Goal: Task Accomplishment & Management: Complete application form

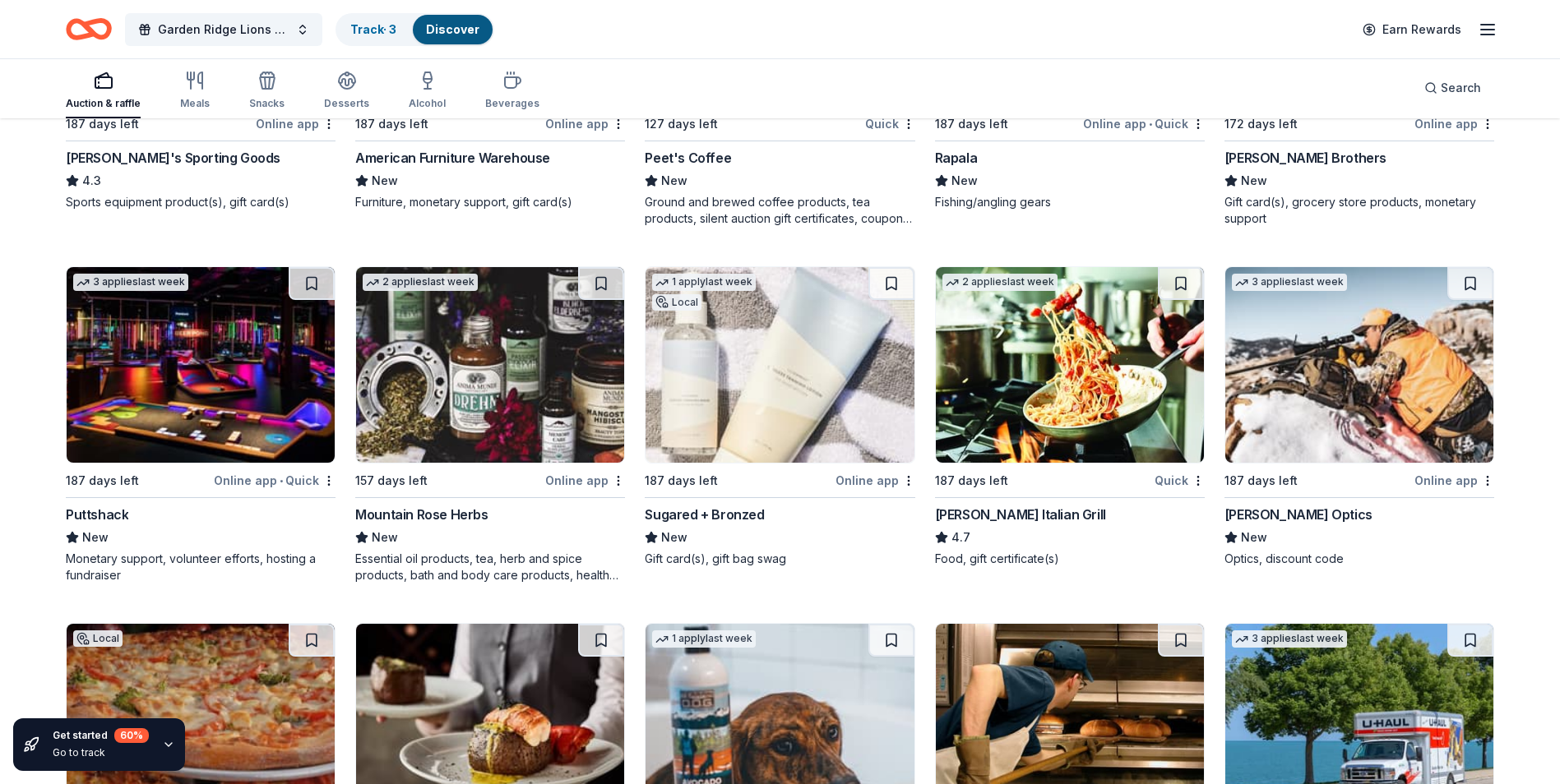
scroll to position [10246, 0]
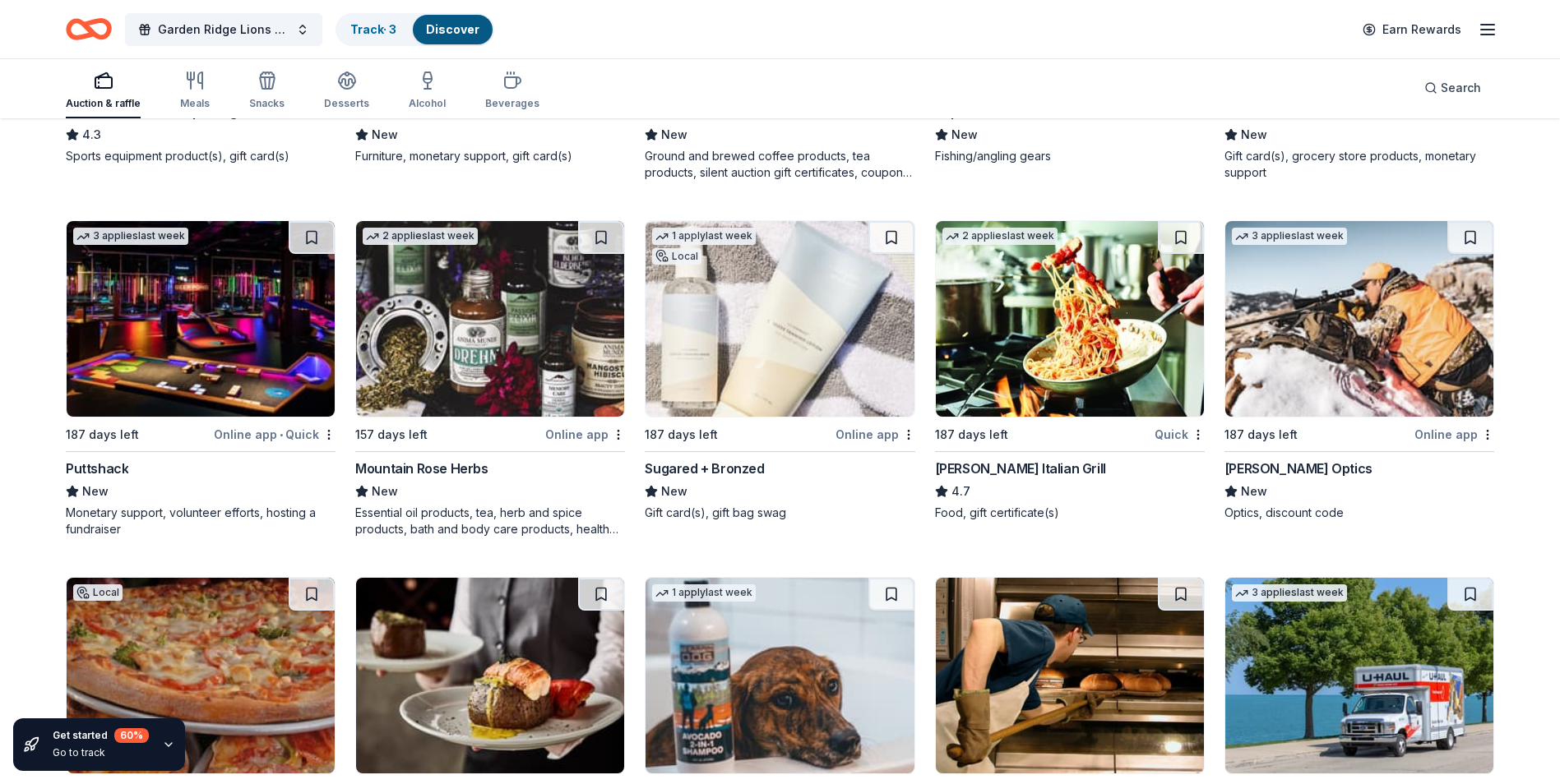
click at [775, 416] on img at bounding box center [779, 319] width 268 height 196
click at [1062, 358] on img at bounding box center [1069, 319] width 268 height 196
click at [1337, 362] on img at bounding box center [1359, 319] width 268 height 196
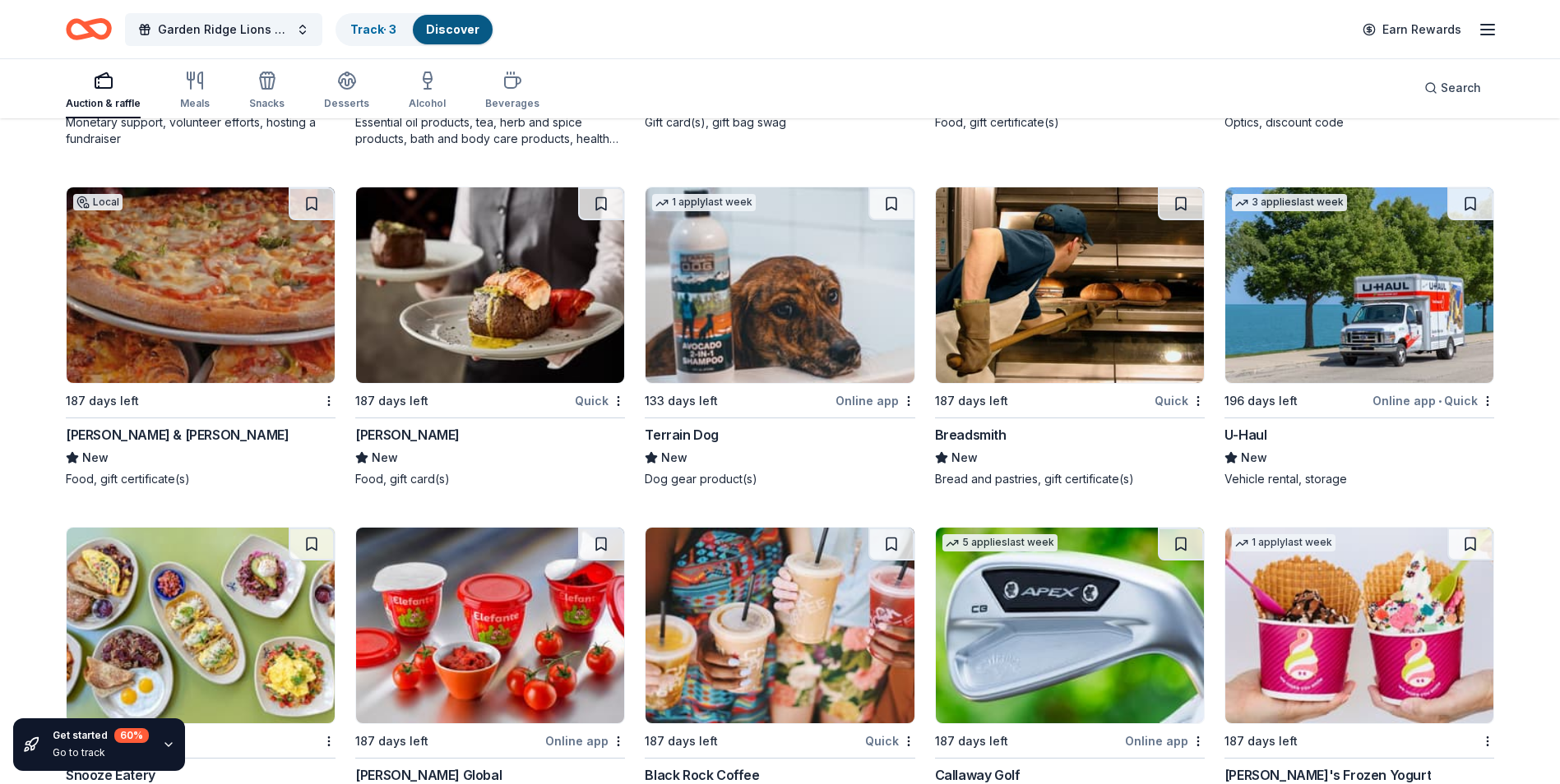
scroll to position [10657, 0]
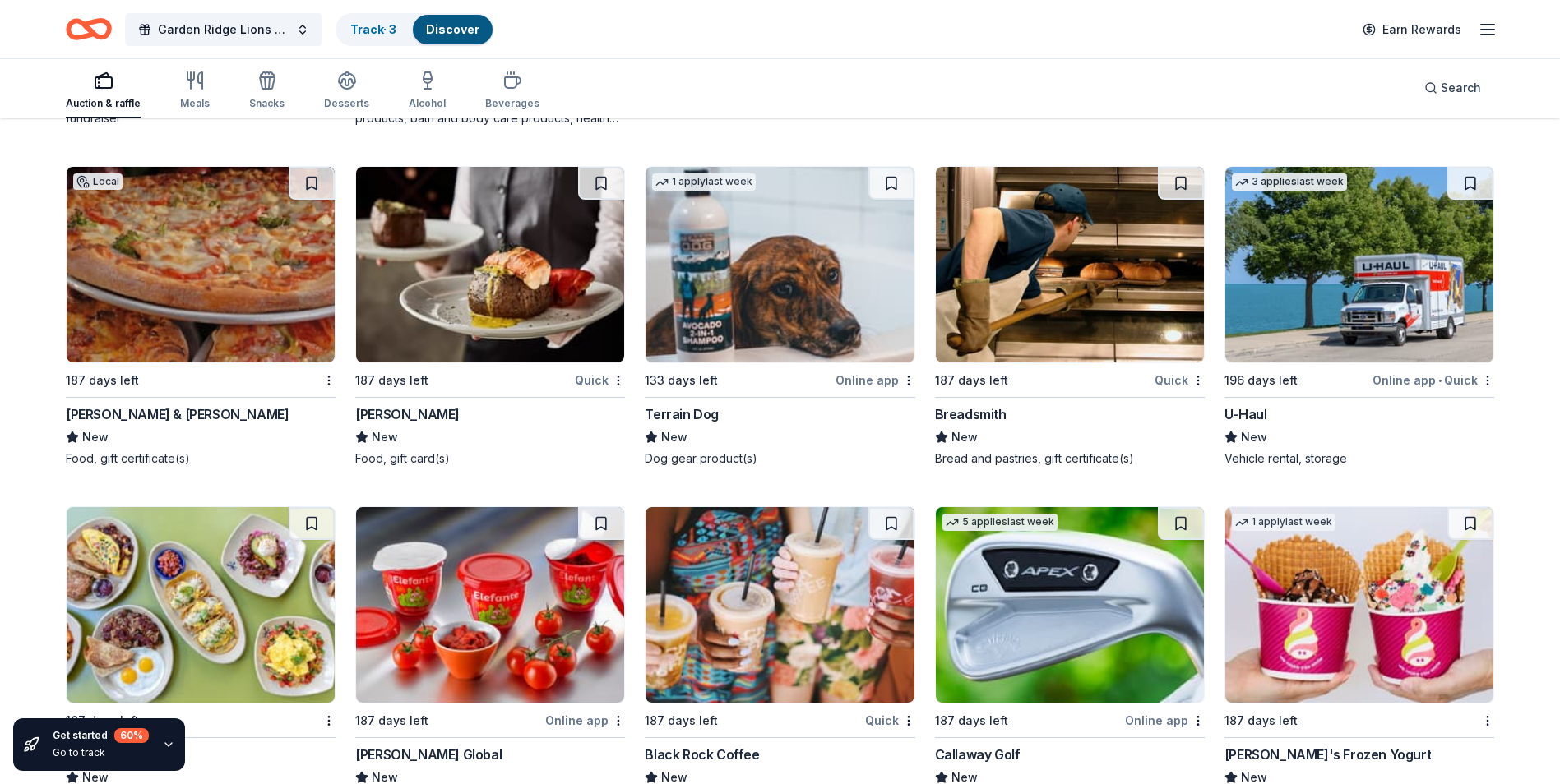
click at [148, 351] on img at bounding box center [200, 265] width 268 height 196
click at [544, 309] on img at bounding box center [490, 265] width 268 height 196
click at [1101, 343] on img at bounding box center [1069, 265] width 268 height 196
click at [1282, 296] on img at bounding box center [1359, 265] width 268 height 196
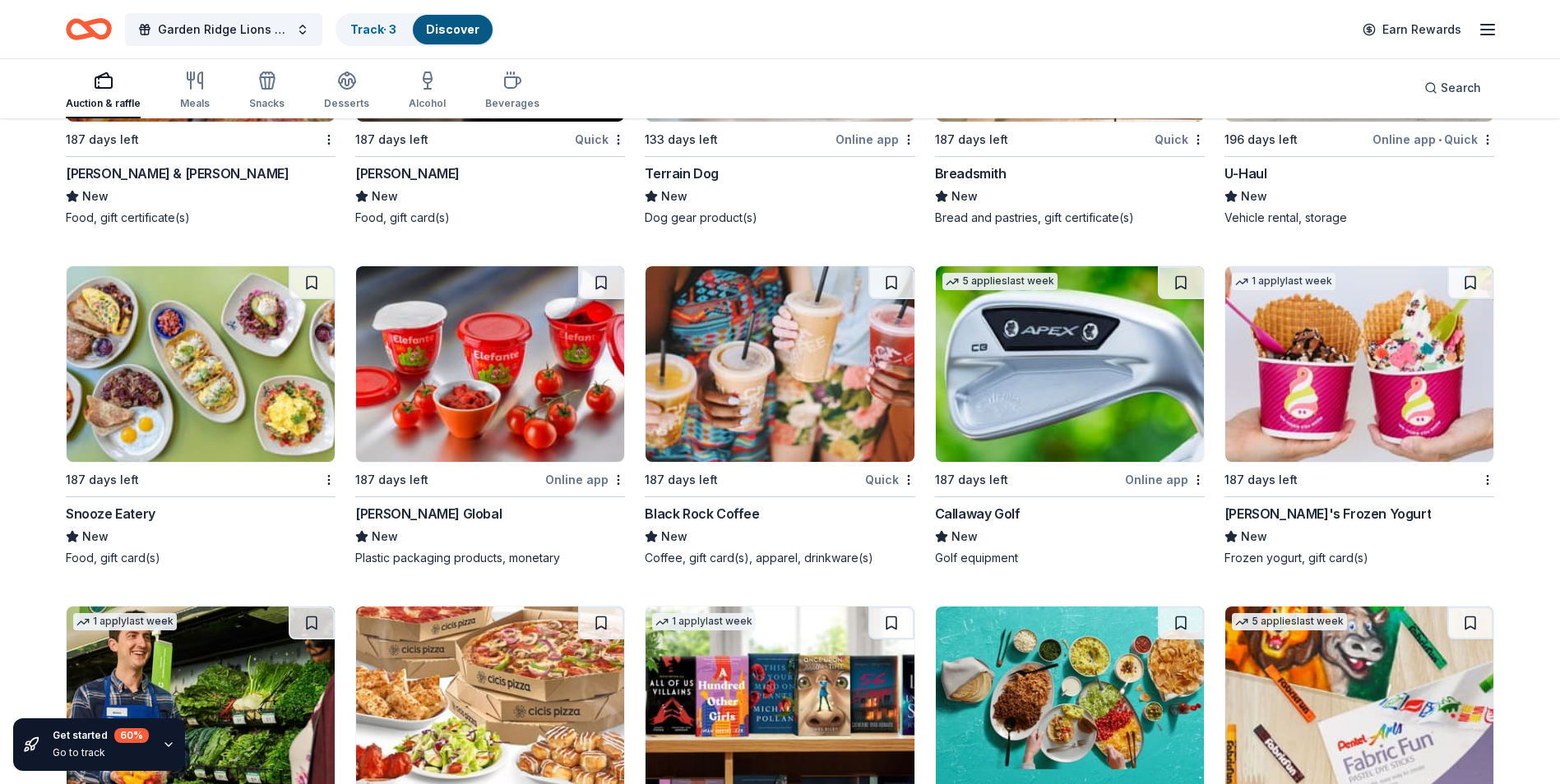
scroll to position [10926, 0]
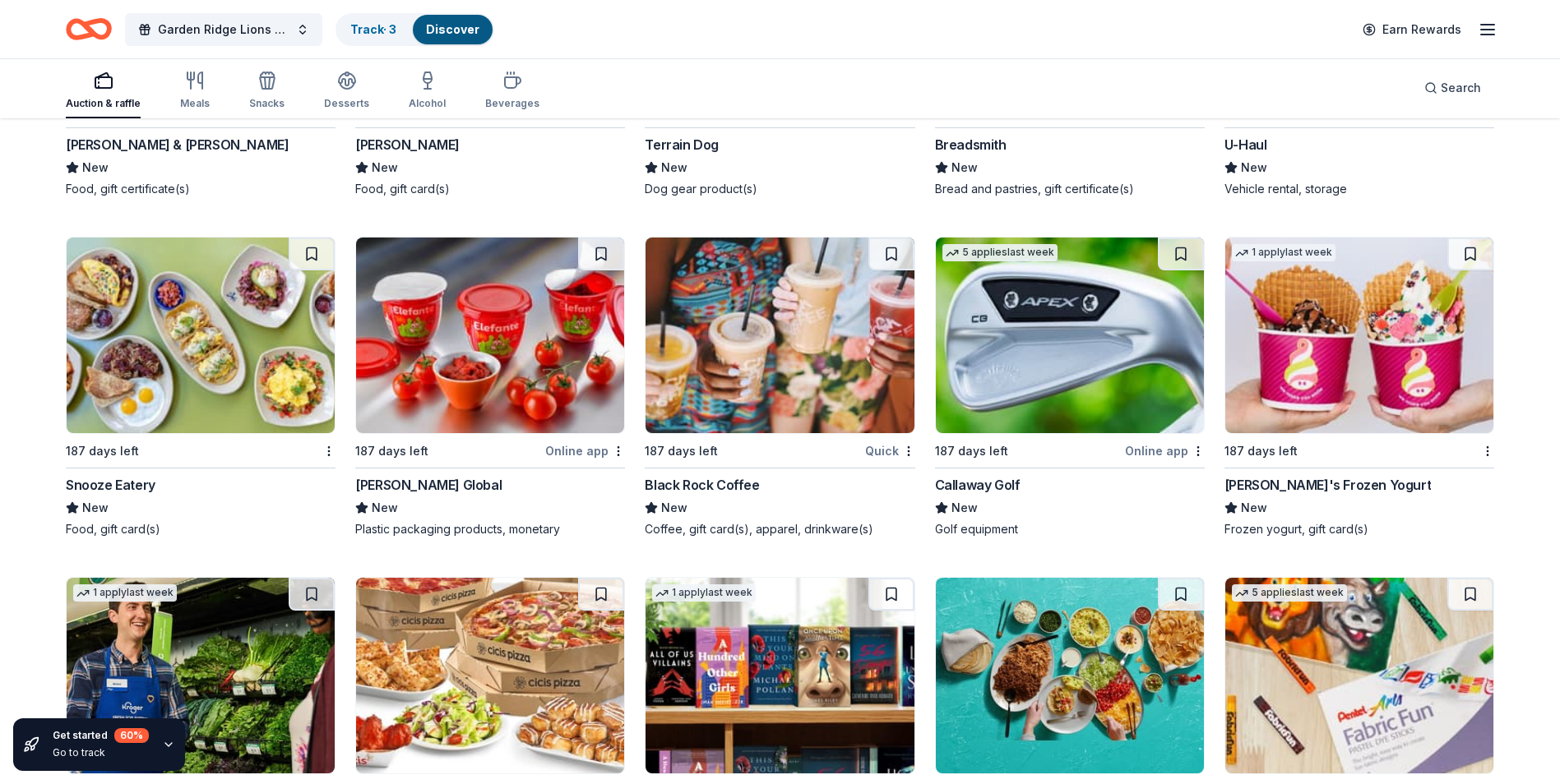
click at [204, 384] on img at bounding box center [200, 335] width 268 height 196
click at [1052, 414] on img at bounding box center [1069, 335] width 268 height 196
click at [1355, 396] on img at bounding box center [1359, 335] width 268 height 196
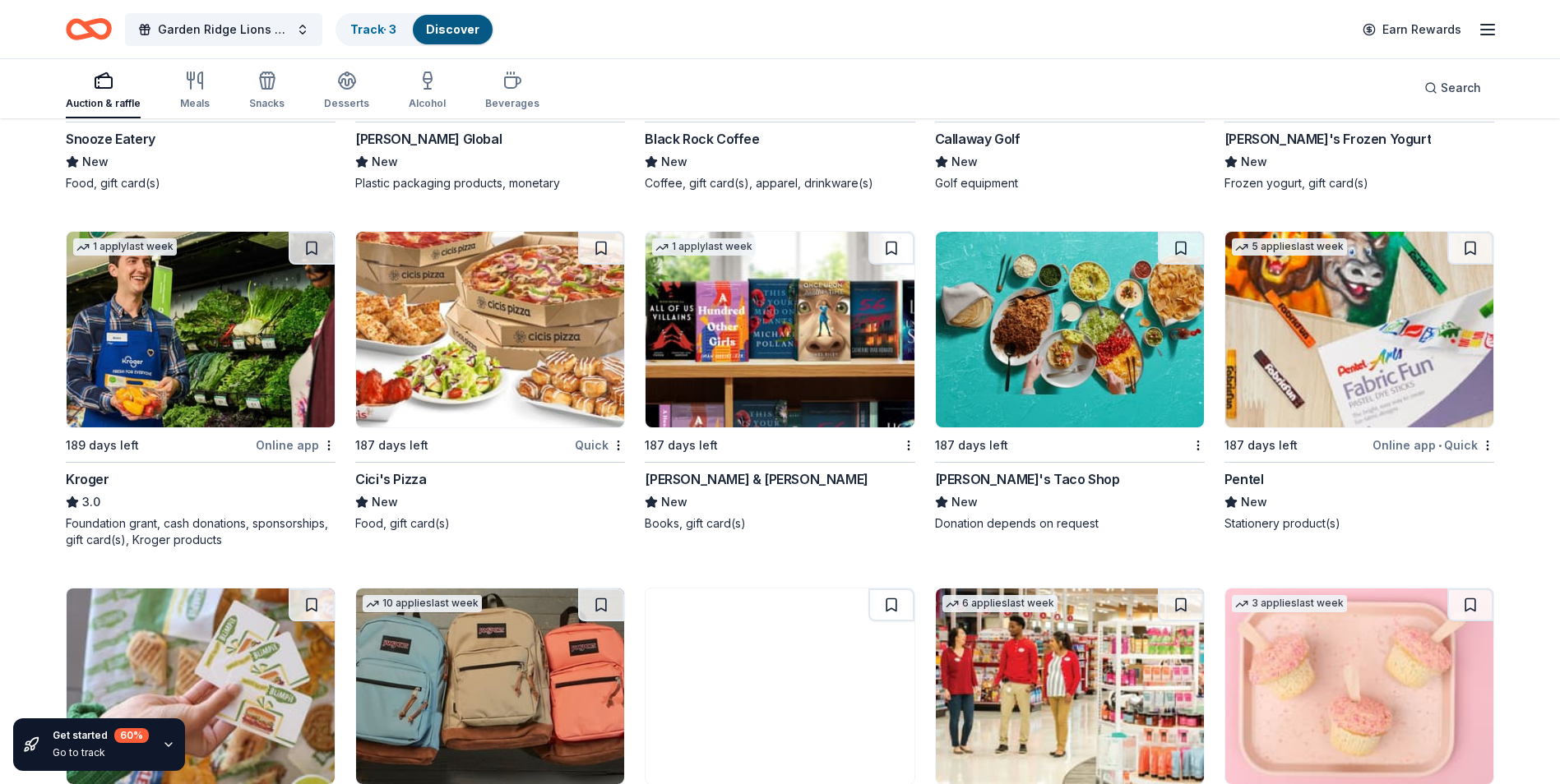
scroll to position [11337, 0]
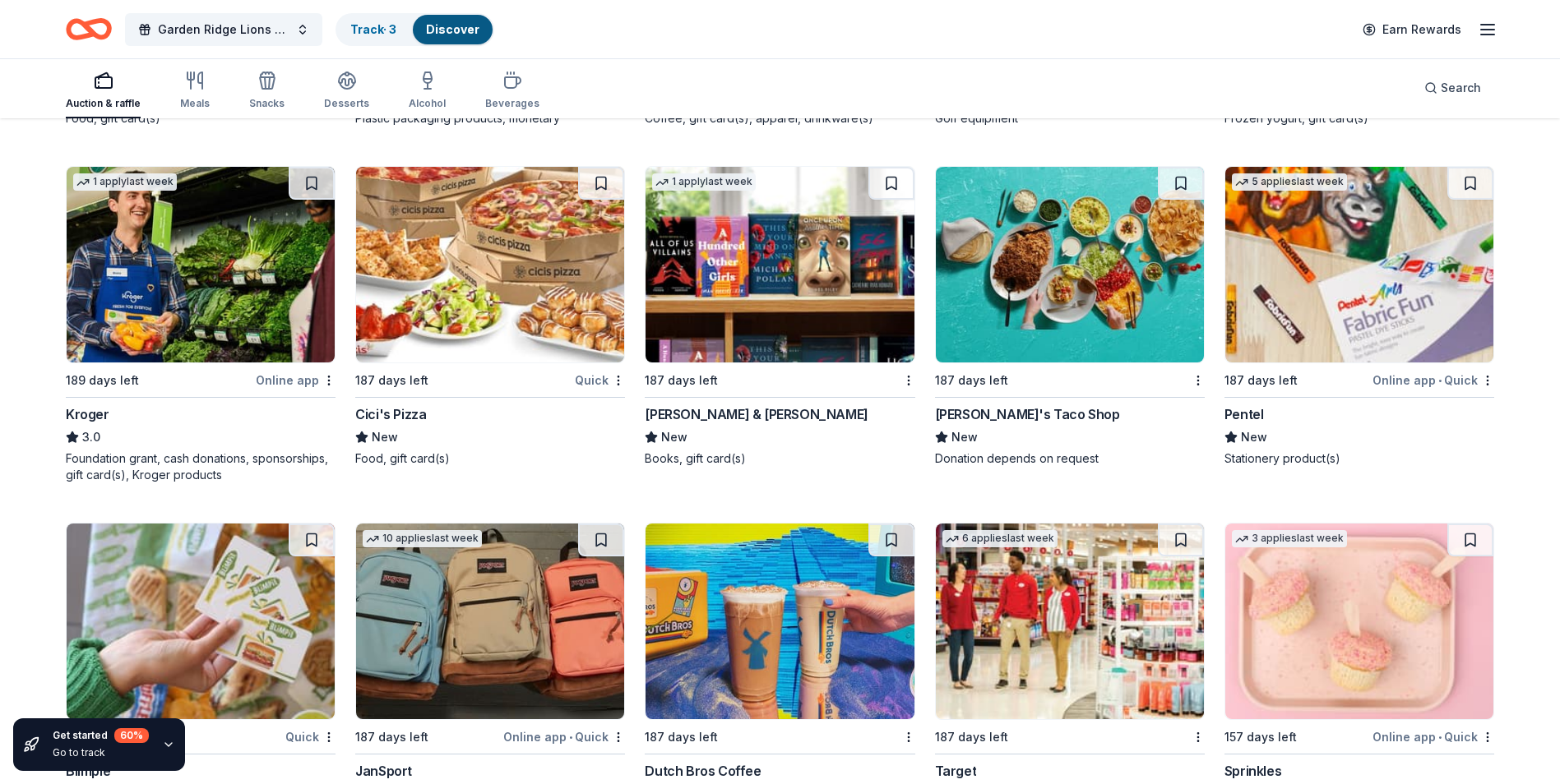
click at [1384, 313] on img at bounding box center [1359, 265] width 268 height 196
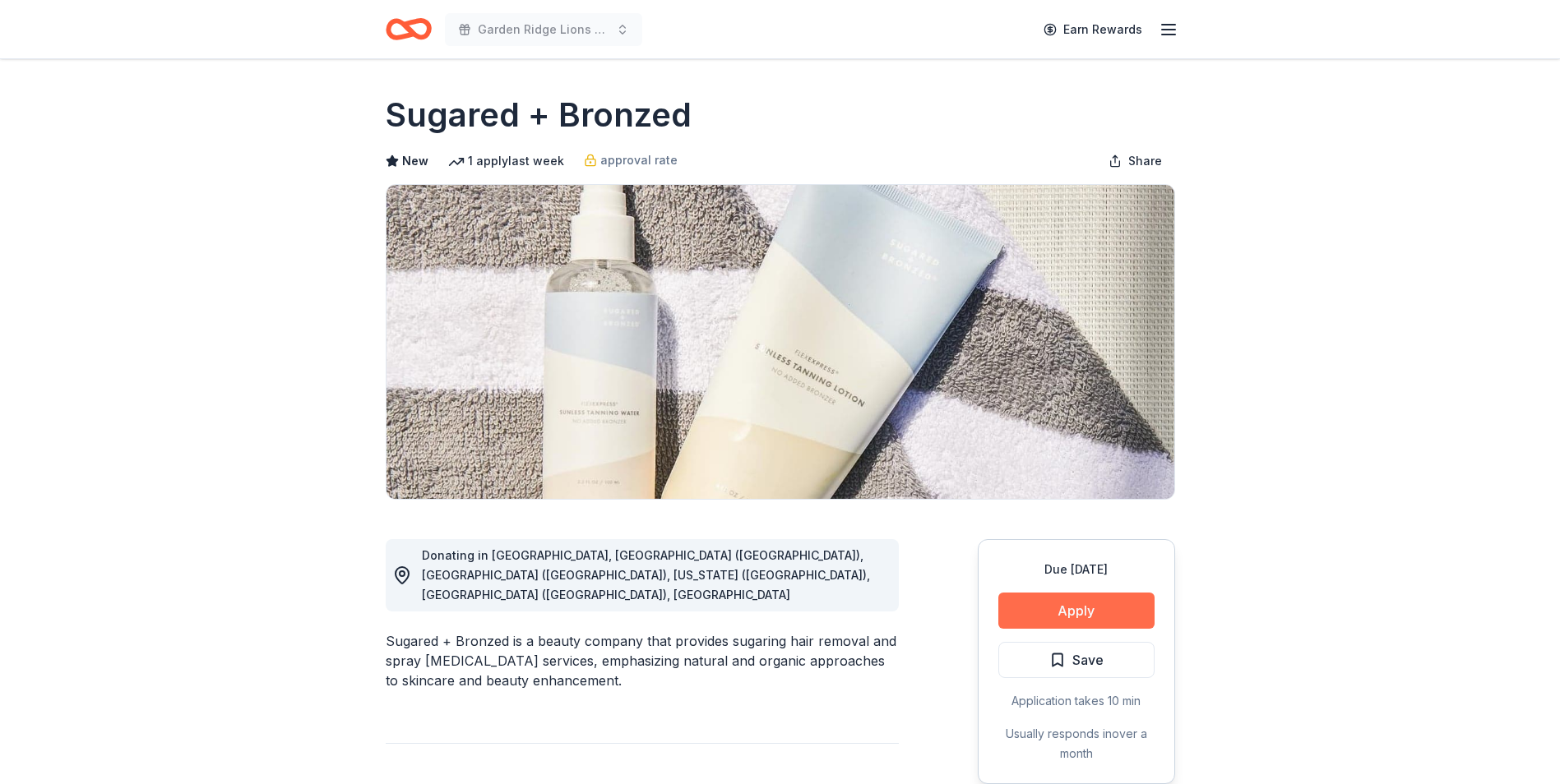
click at [1078, 604] on button "Apply" at bounding box center [1076, 610] width 156 height 36
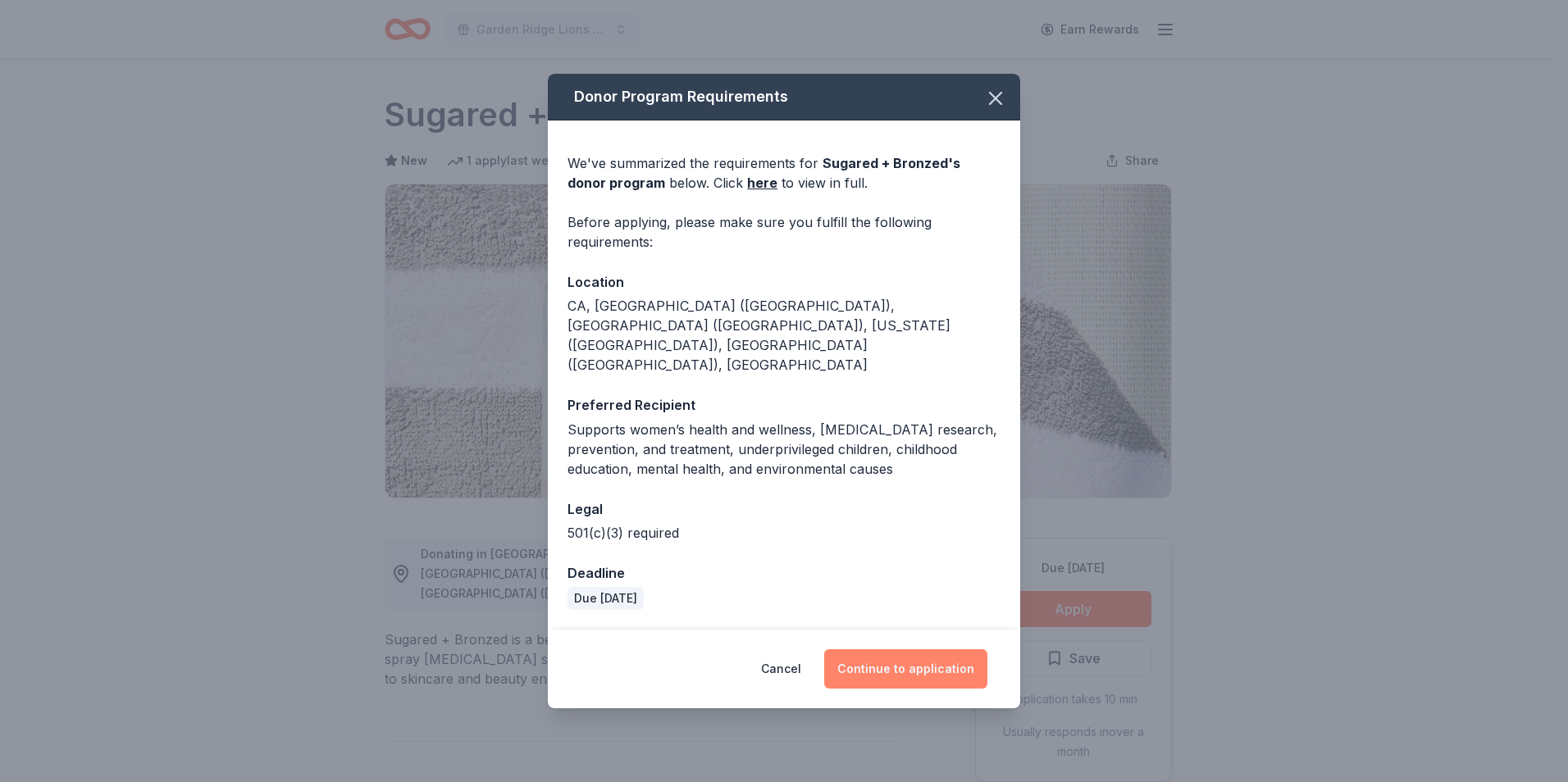
click at [940, 651] on button "Continue to application" at bounding box center [905, 669] width 163 height 39
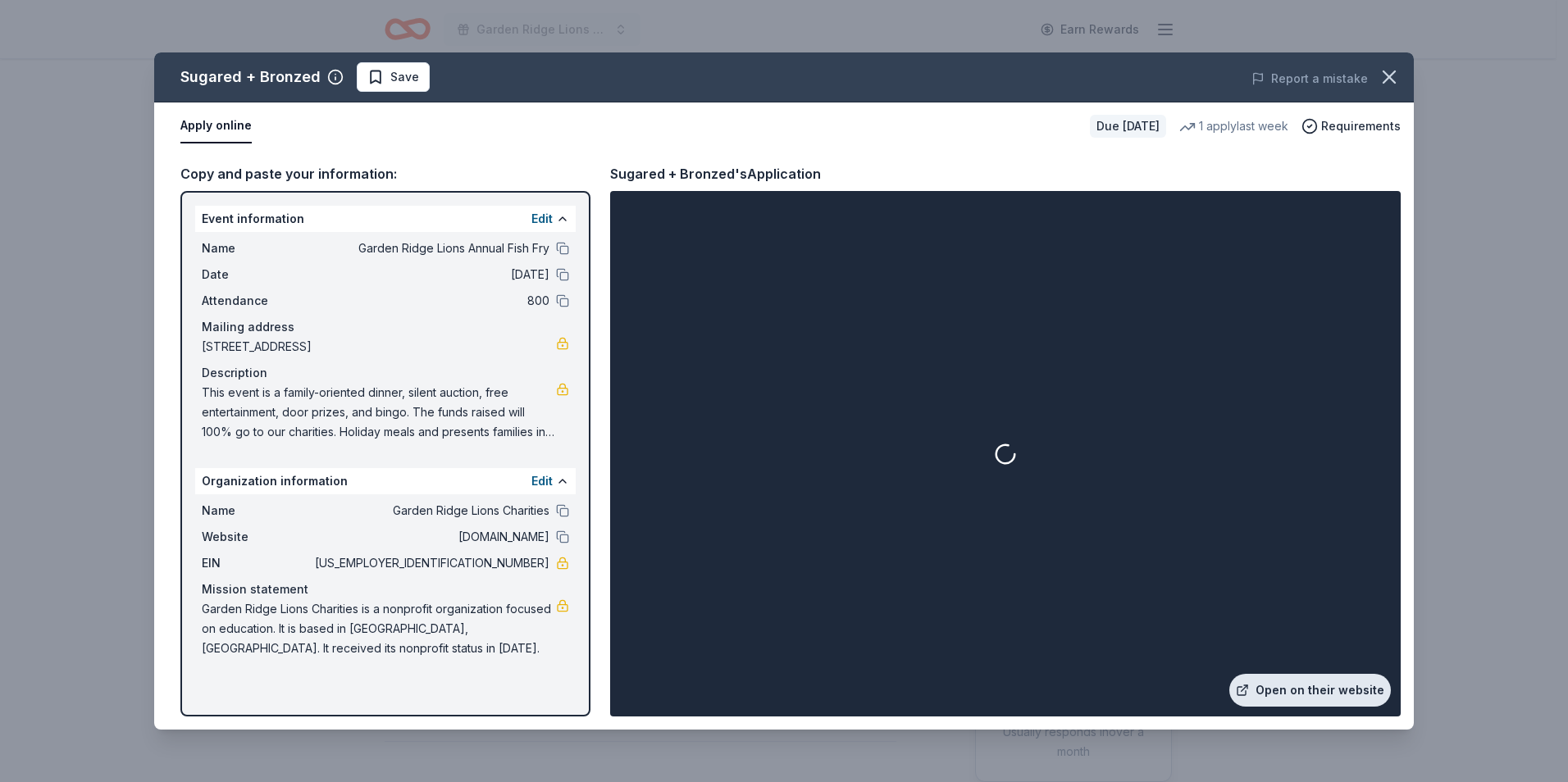
click at [1303, 678] on link "Open on their website" at bounding box center [1309, 691] width 161 height 33
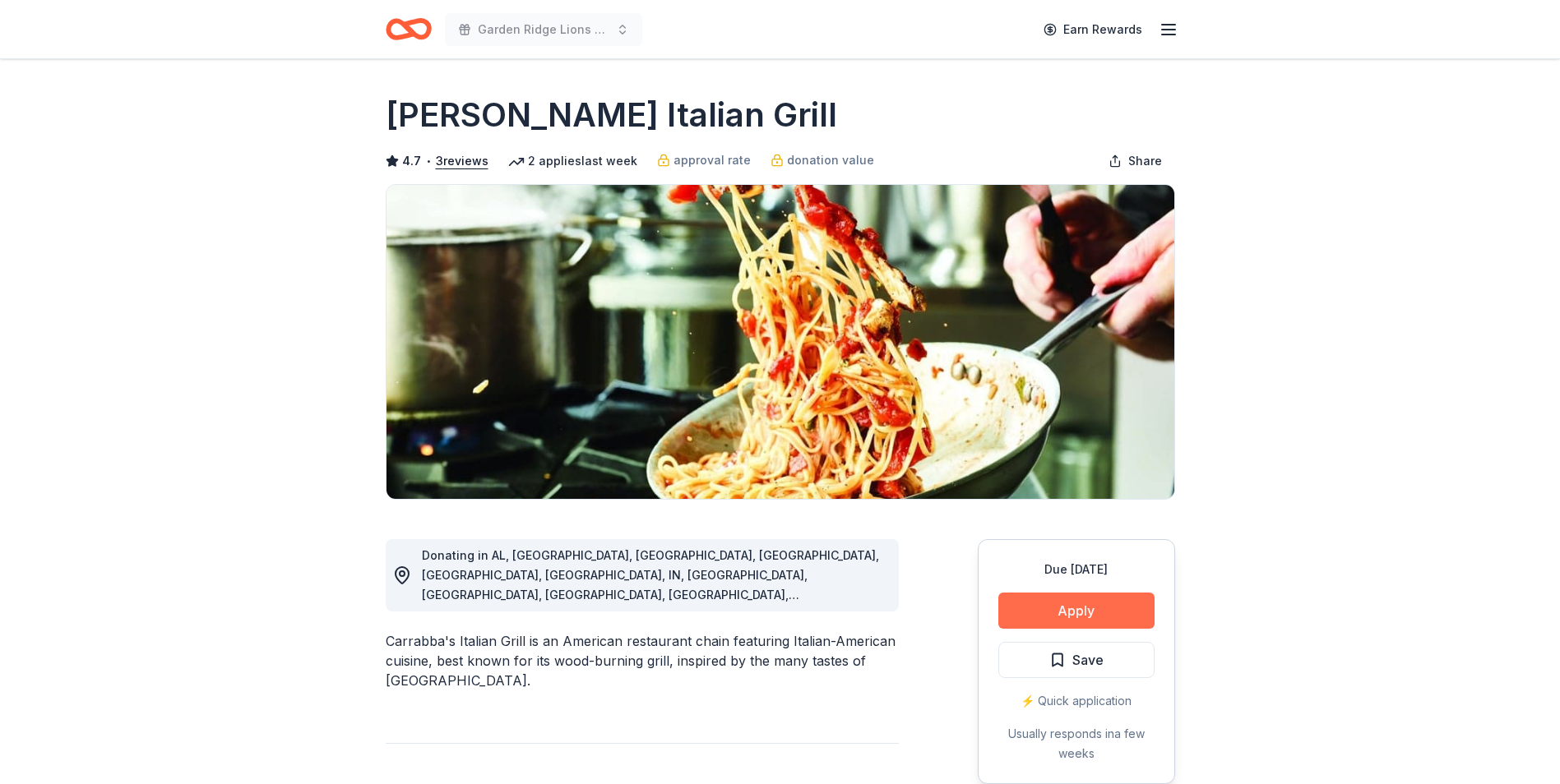
click at [1132, 618] on button "Apply" at bounding box center [1076, 610] width 156 height 36
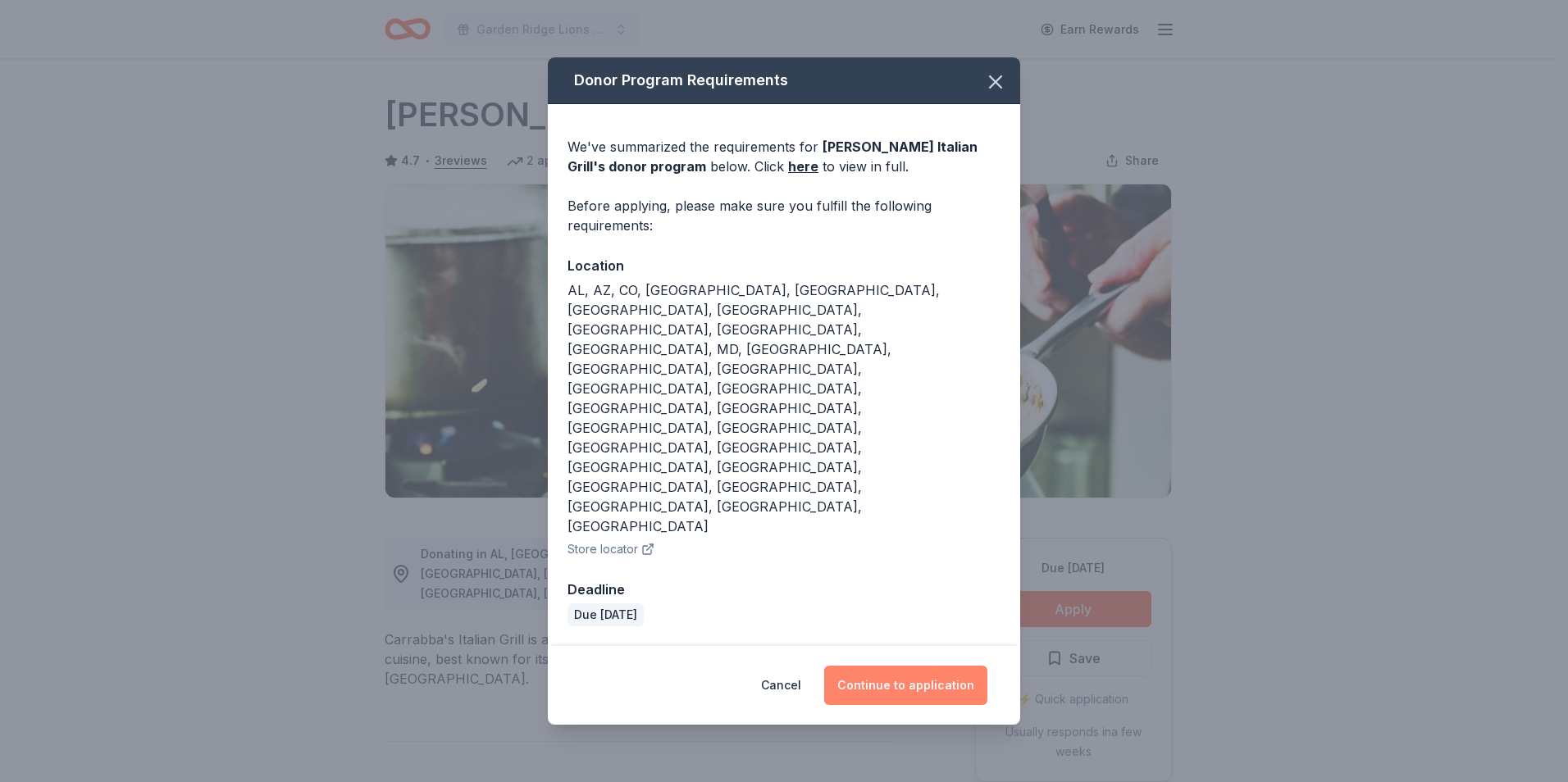
click at [889, 665] on button "Continue to application" at bounding box center [905, 684] width 163 height 39
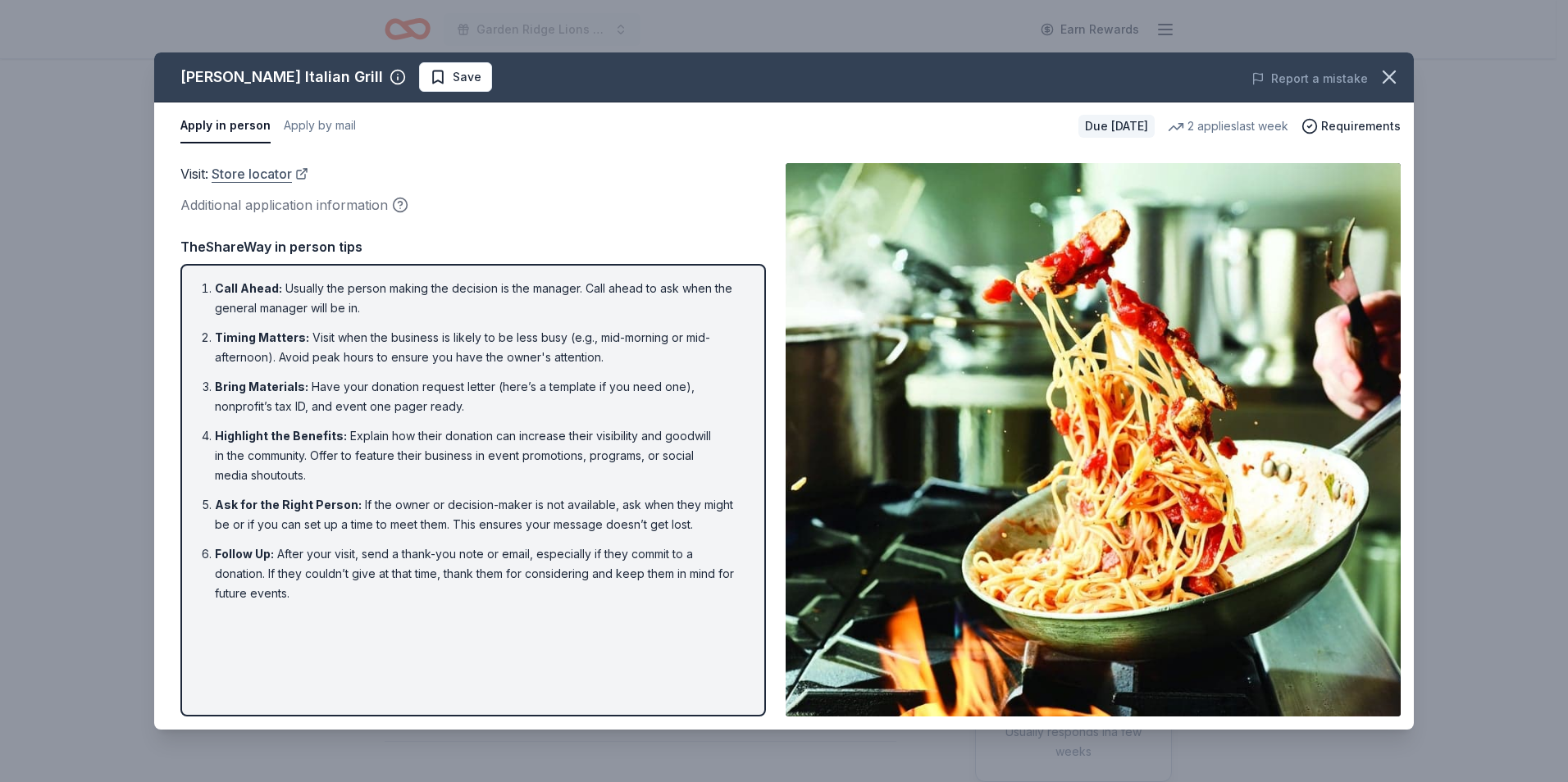
click at [258, 179] on link "Store locator" at bounding box center [260, 173] width 97 height 21
drag, startPoint x: 1180, startPoint y: 613, endPoint x: 1035, endPoint y: 636, distance: 146.8
click at [1180, 613] on img at bounding box center [1093, 439] width 615 height 553
drag, startPoint x: 199, startPoint y: 288, endPoint x: 299, endPoint y: 346, distance: 115.6
click at [299, 346] on ol "Call Ahead : Usually the person making the decision is the manager. Call ahead …" at bounding box center [473, 441] width 556 height 325
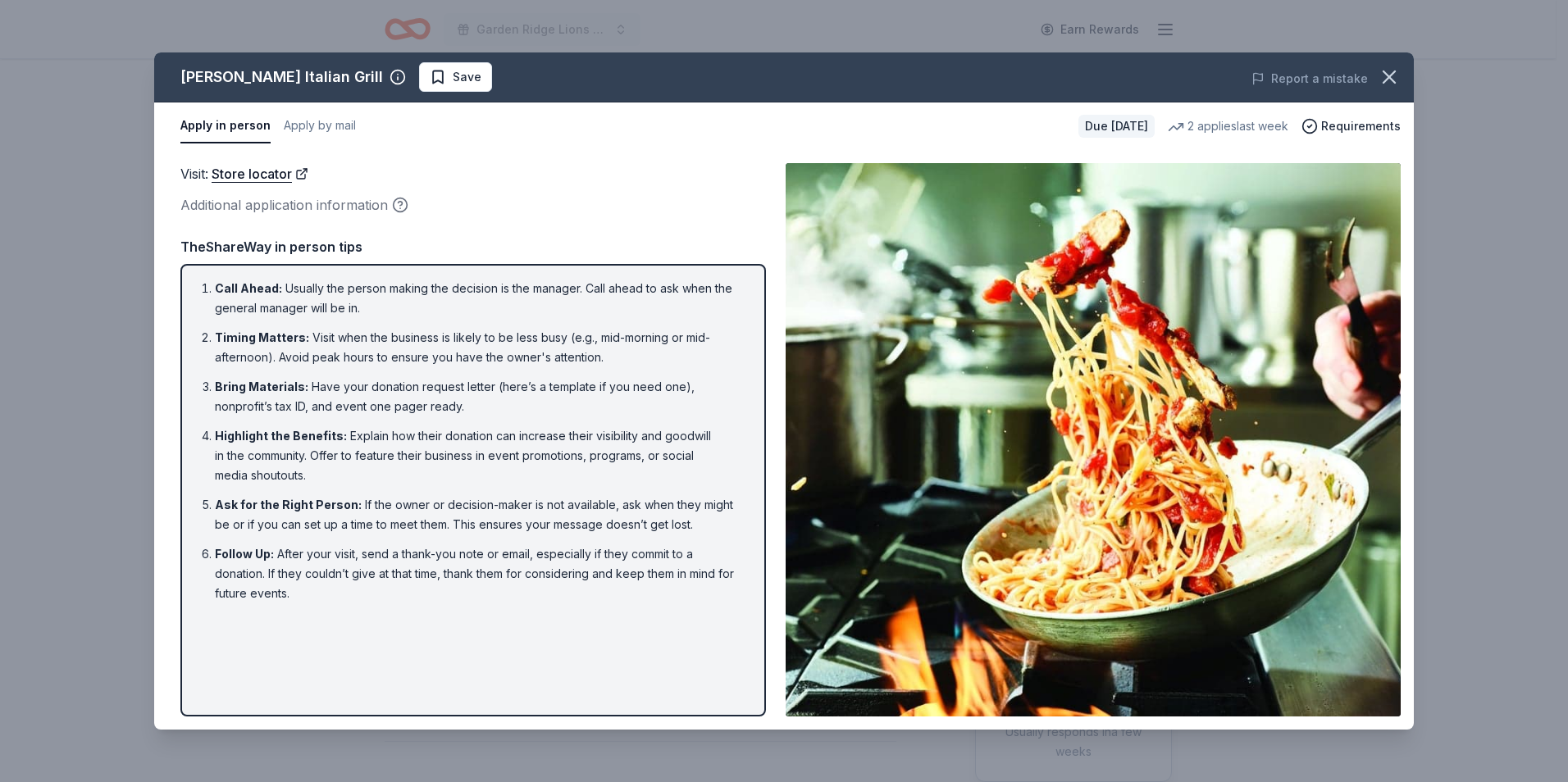
drag, startPoint x: 426, startPoint y: 391, endPoint x: 321, endPoint y: 556, distance: 195.6
click at [346, 545] on ol "Call Ahead : Usually the person making the decision is the manager. Call ahead …" at bounding box center [473, 441] width 556 height 325
drag, startPoint x: 301, startPoint y: 596, endPoint x: 225, endPoint y: 266, distance: 338.6
click at [225, 266] on div "Call Ahead : Usually the person making the decision is the manager. Call ahead …" at bounding box center [473, 490] width 585 height 453
drag, startPoint x: 301, startPoint y: 353, endPoint x: 688, endPoint y: 482, distance: 407.9
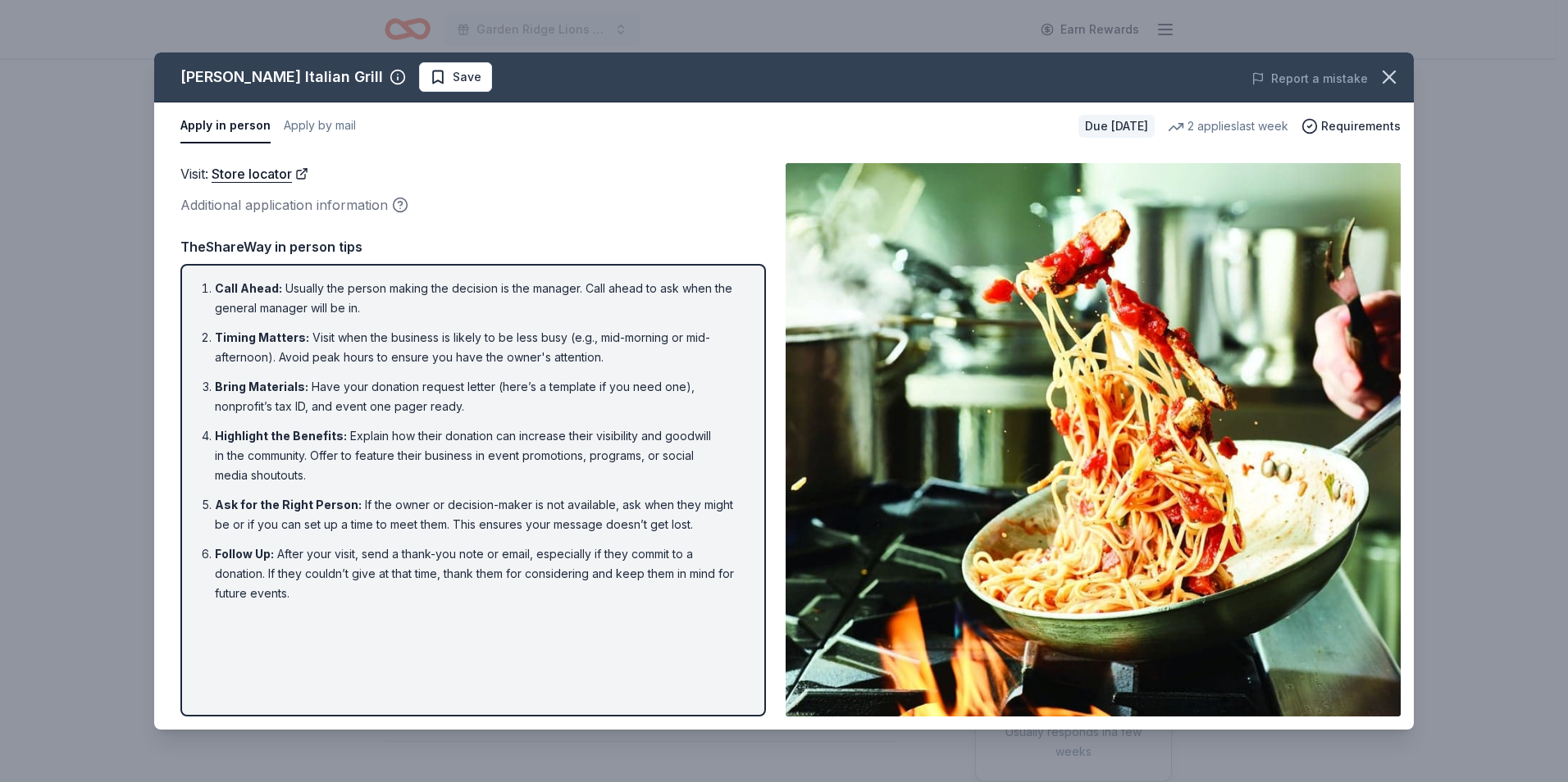
click at [688, 482] on li "Highlight the Benefits : Explain how their donation can increase their visibili…" at bounding box center [478, 456] width 526 height 59
click at [245, 178] on link "Store locator" at bounding box center [260, 173] width 97 height 21
click at [326, 125] on button "Apply by mail" at bounding box center [320, 126] width 72 height 35
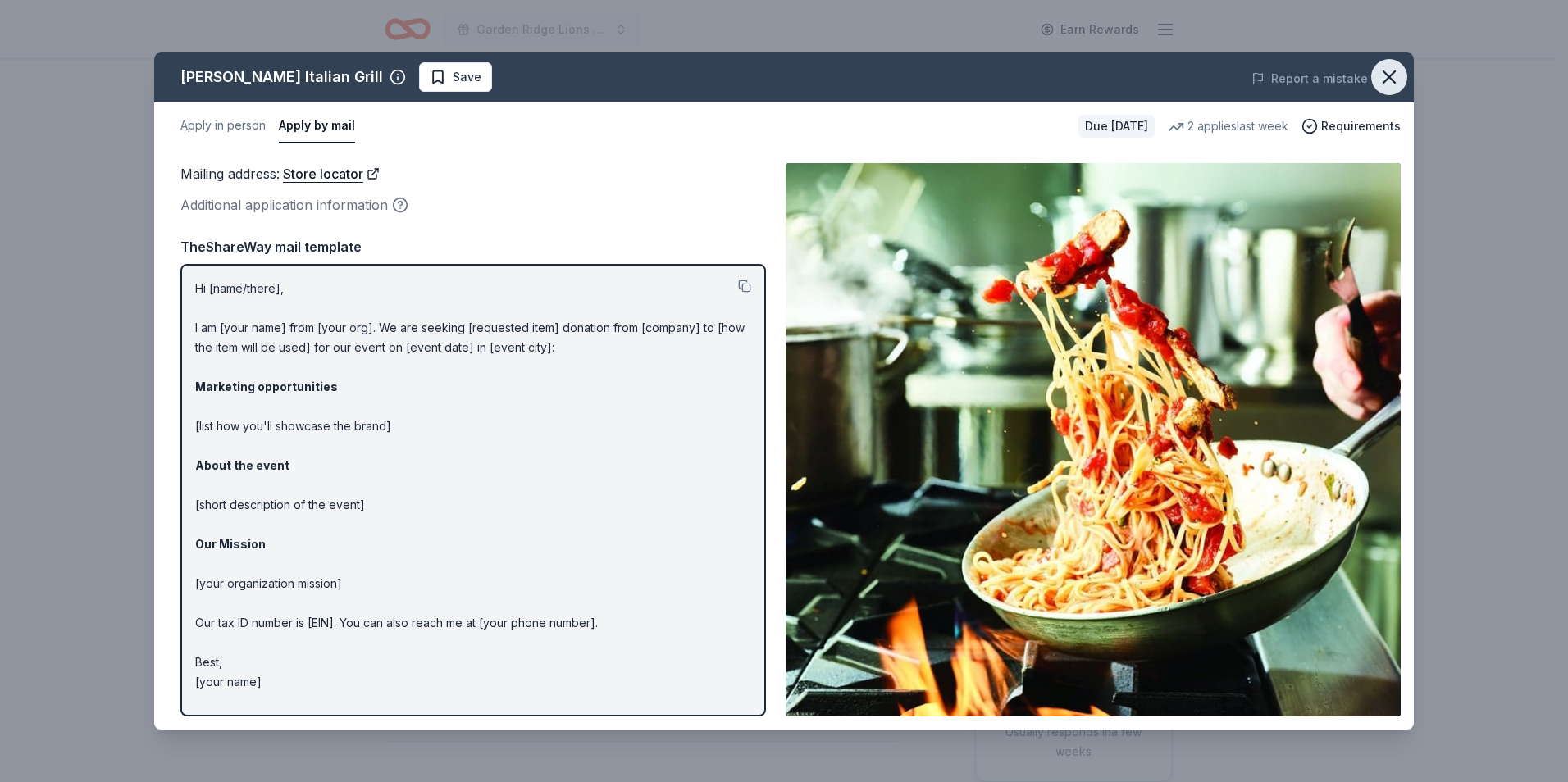
click at [1384, 84] on icon "button" at bounding box center [1389, 77] width 23 height 23
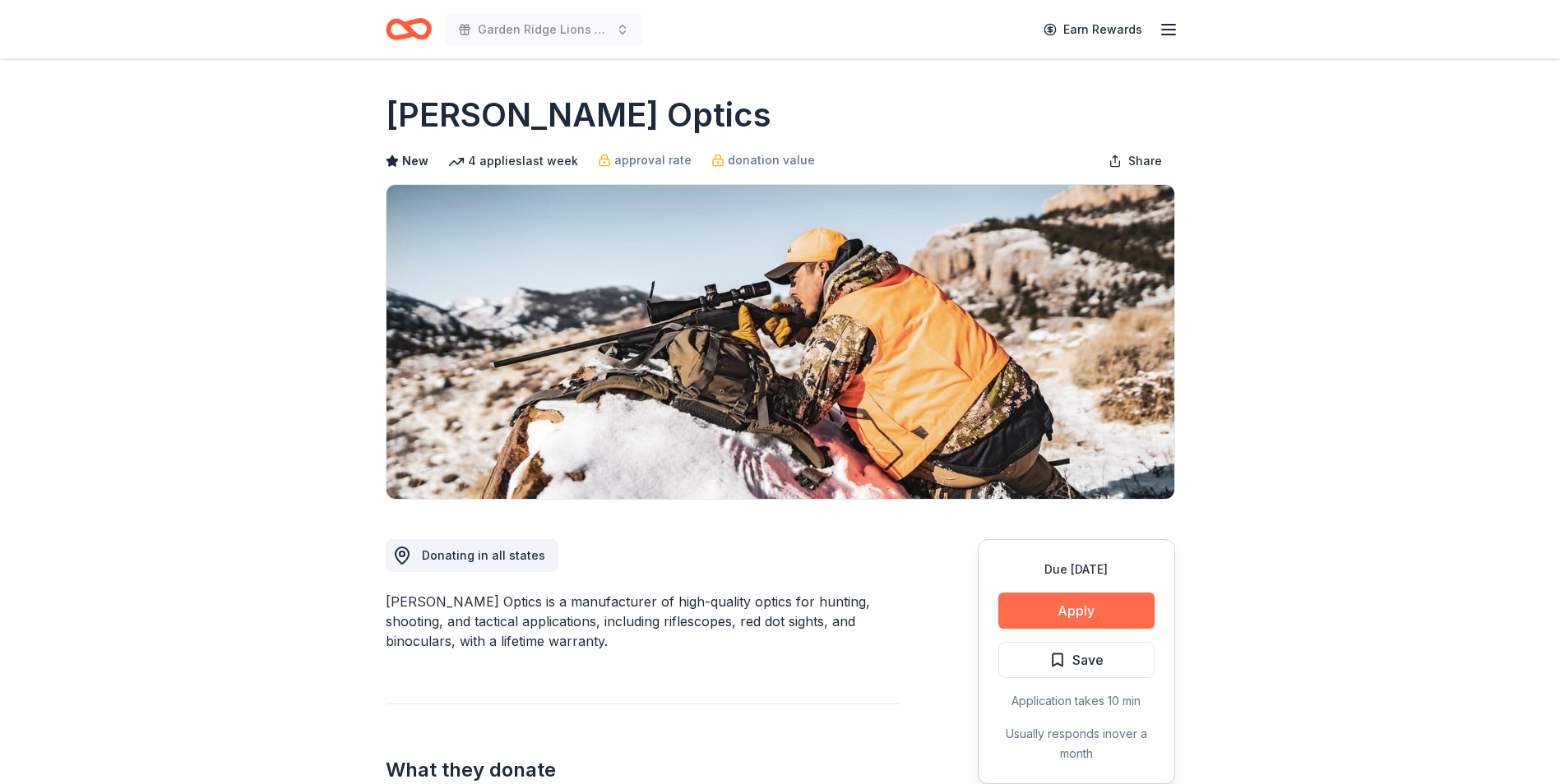
click at [1093, 609] on button "Apply" at bounding box center [1076, 610] width 156 height 36
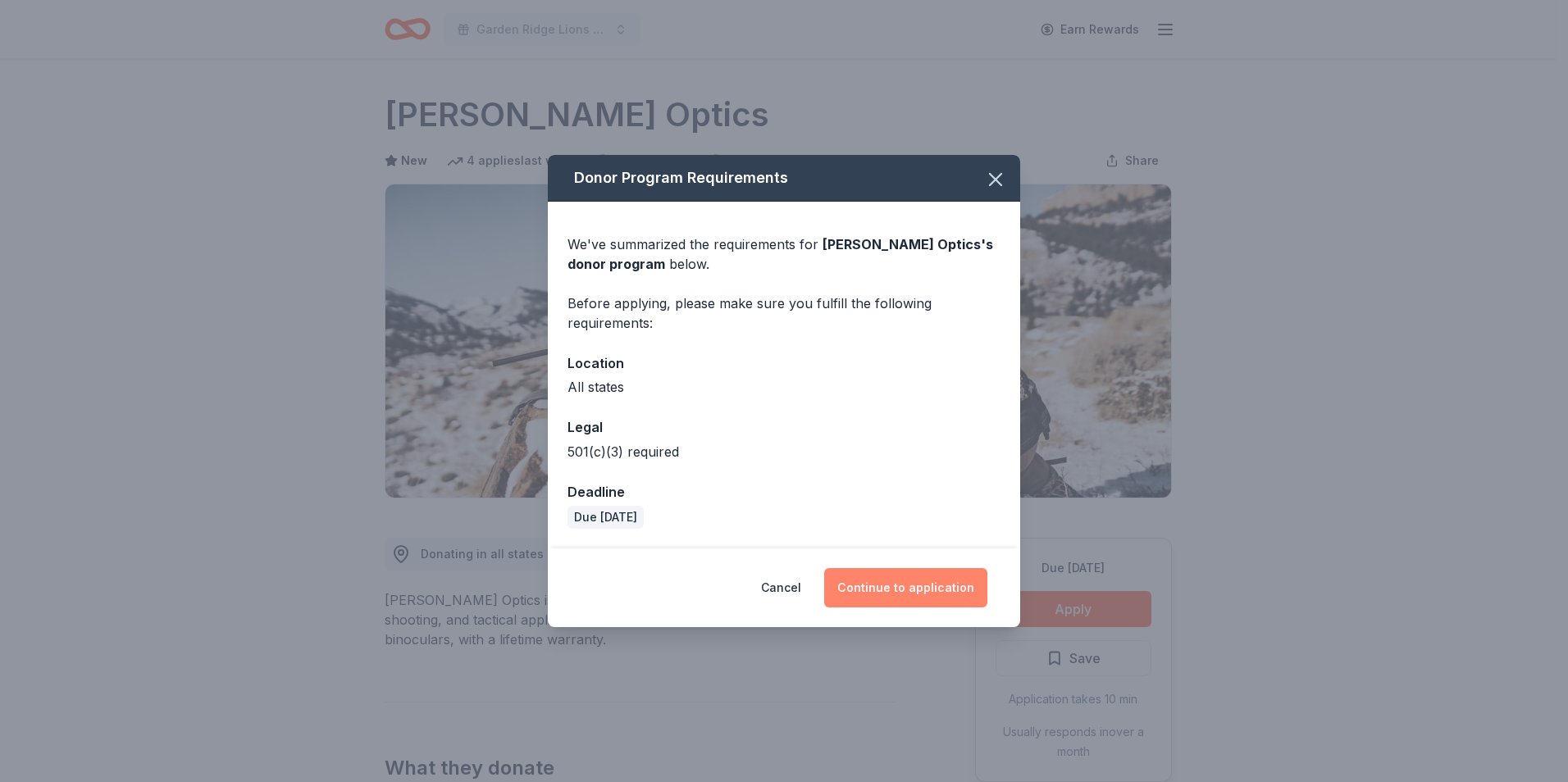
click at [889, 597] on button "Continue to application" at bounding box center [905, 587] width 163 height 39
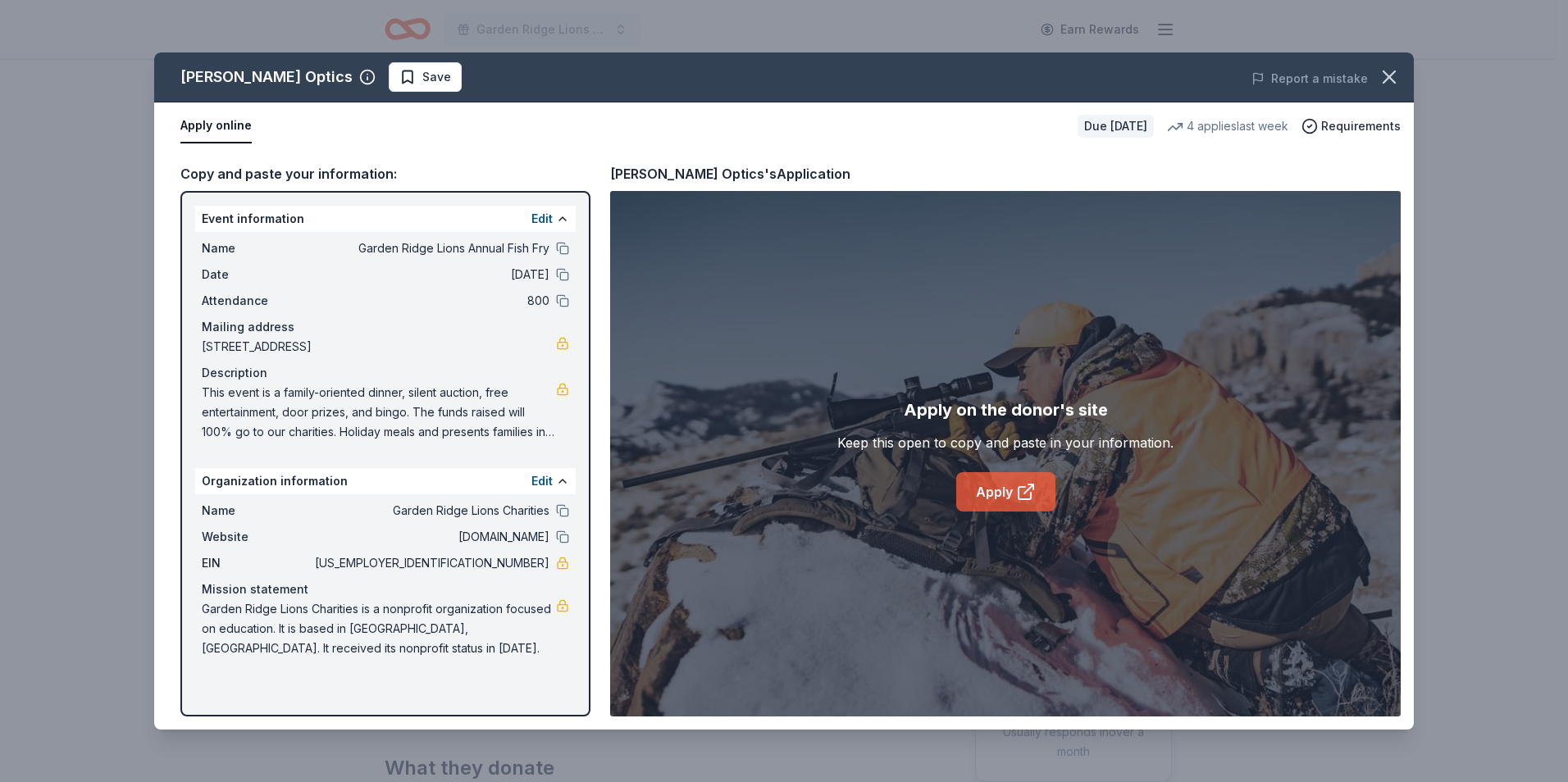
click at [995, 489] on link "Apply" at bounding box center [1006, 491] width 99 height 39
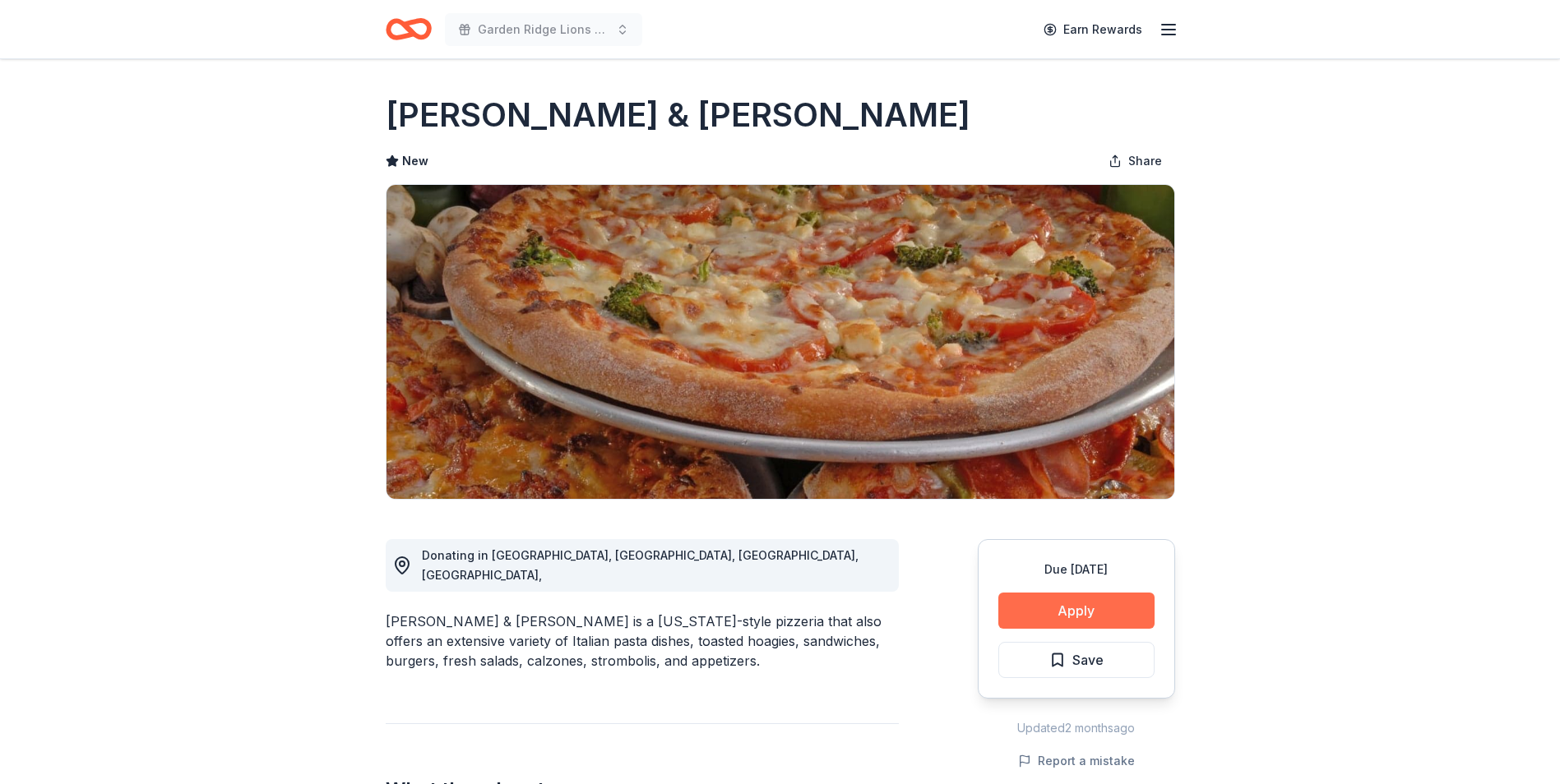
click at [1112, 589] on div "Due [DATE] Apply Save" at bounding box center [1076, 619] width 197 height 160
click at [1115, 602] on button "Apply" at bounding box center [1076, 610] width 156 height 36
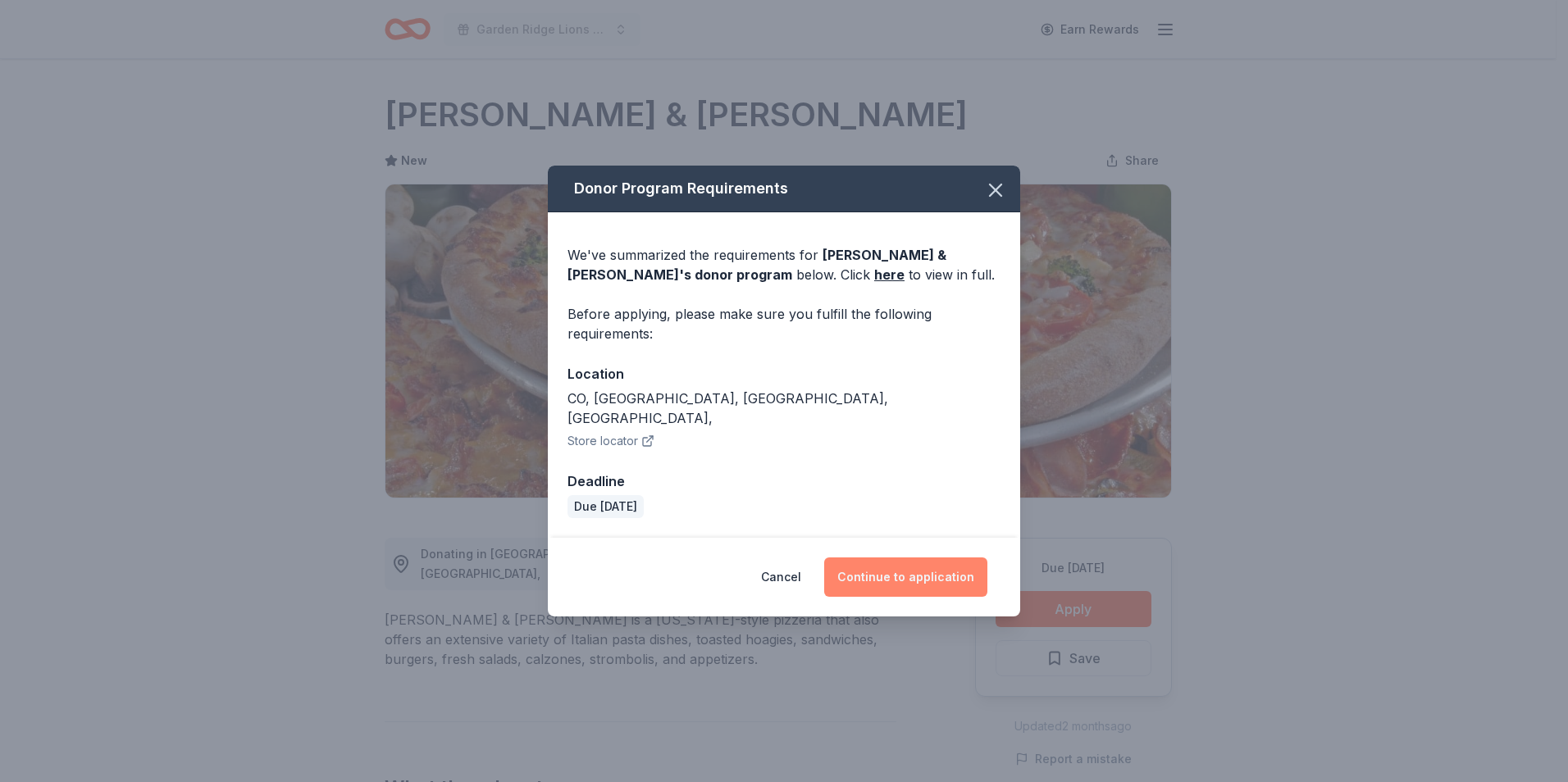
click at [903, 576] on button "Continue to application" at bounding box center [905, 576] width 163 height 39
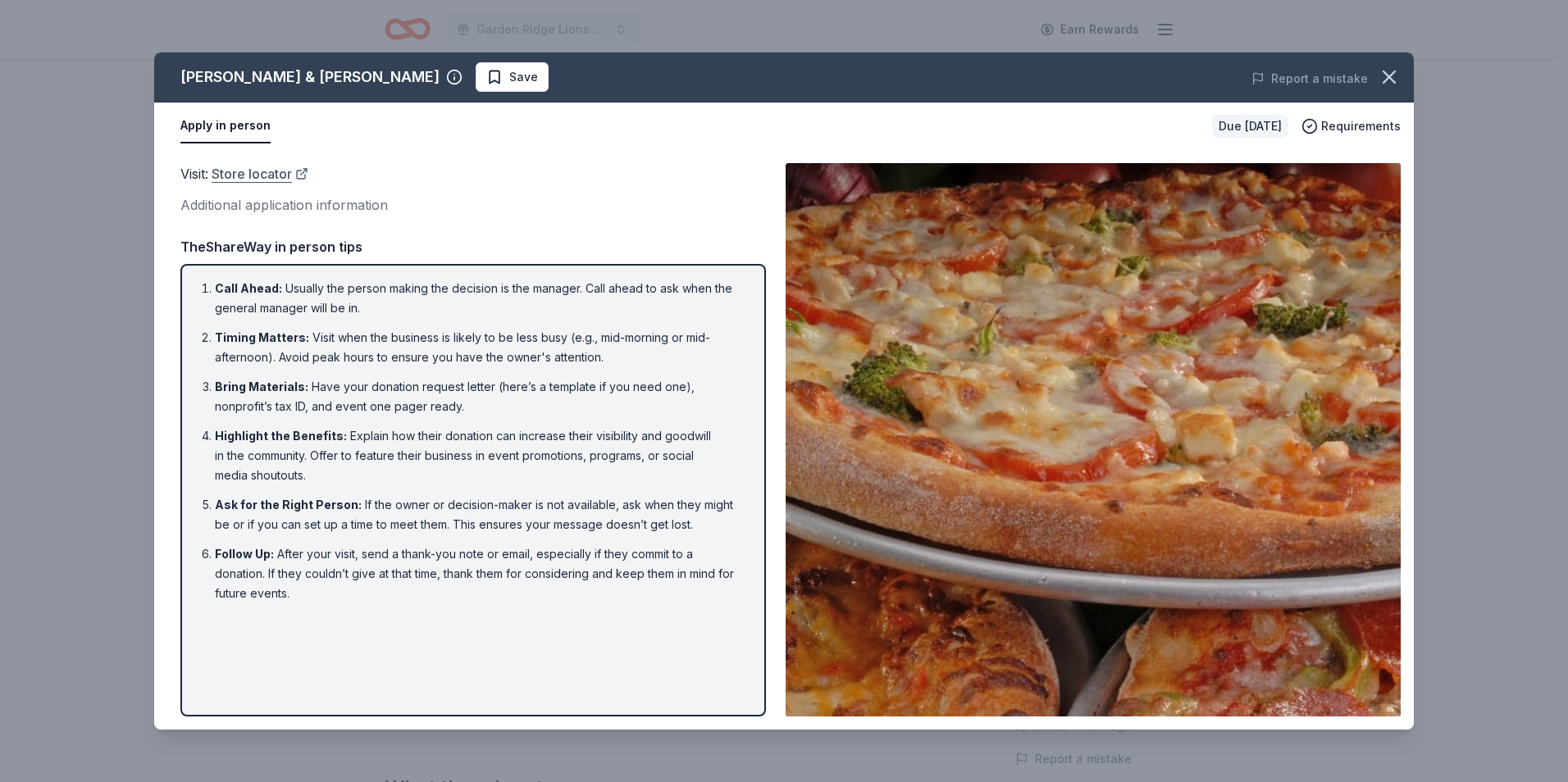
click at [267, 169] on link "Store locator" at bounding box center [260, 173] width 97 height 21
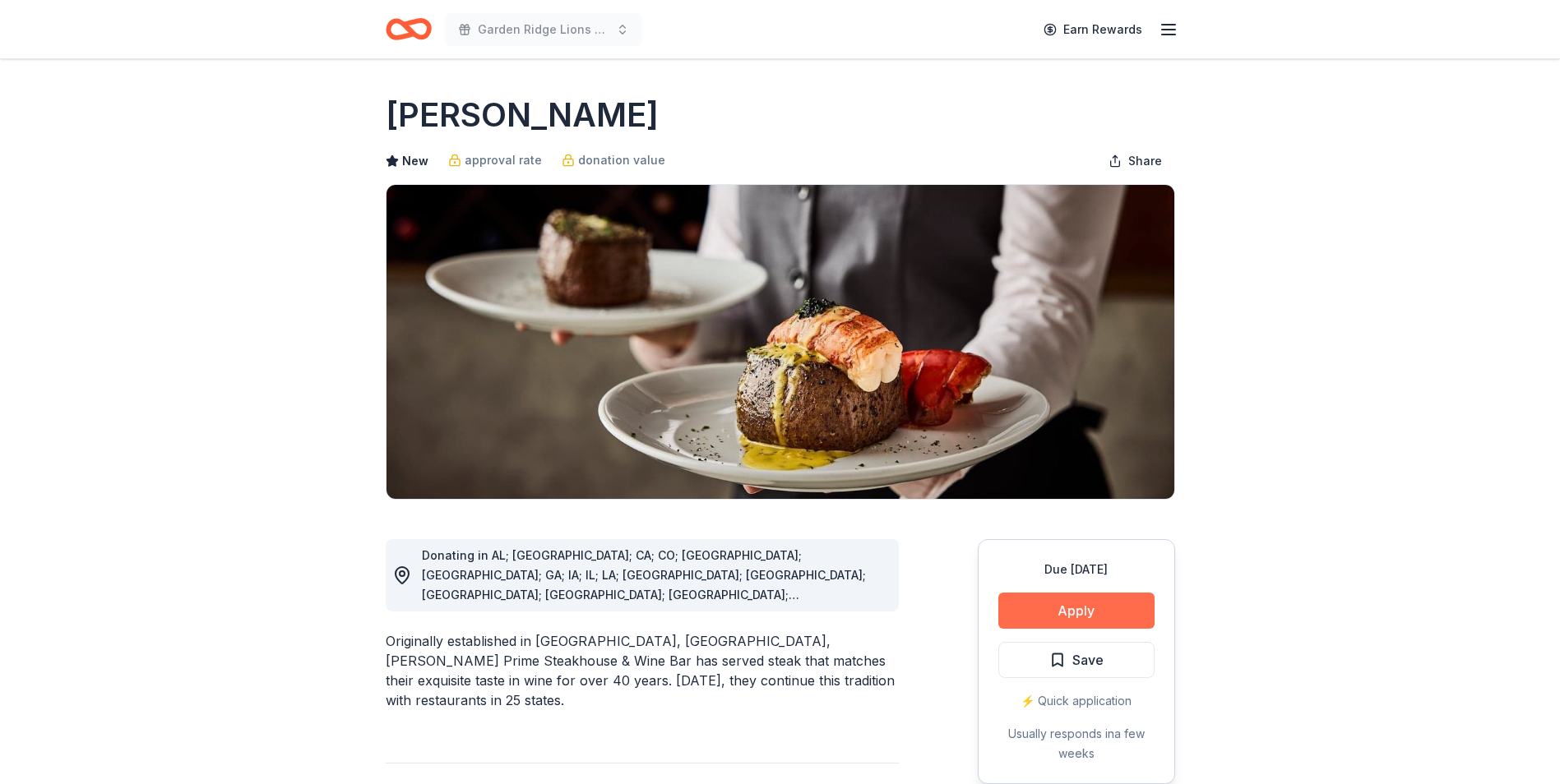
click at [1033, 605] on button "Apply" at bounding box center [1076, 610] width 156 height 36
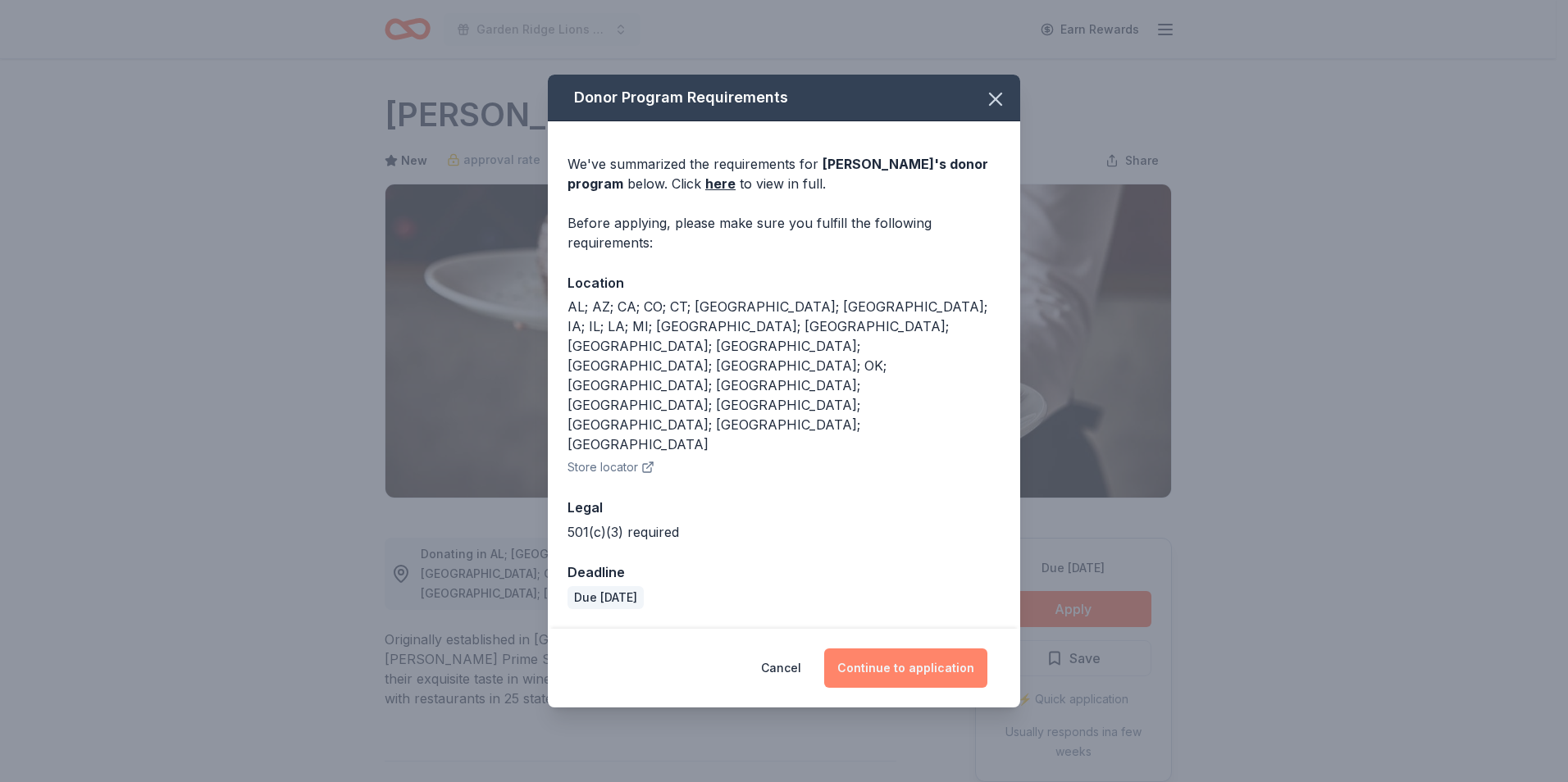
click at [943, 649] on button "Continue to application" at bounding box center [905, 668] width 163 height 39
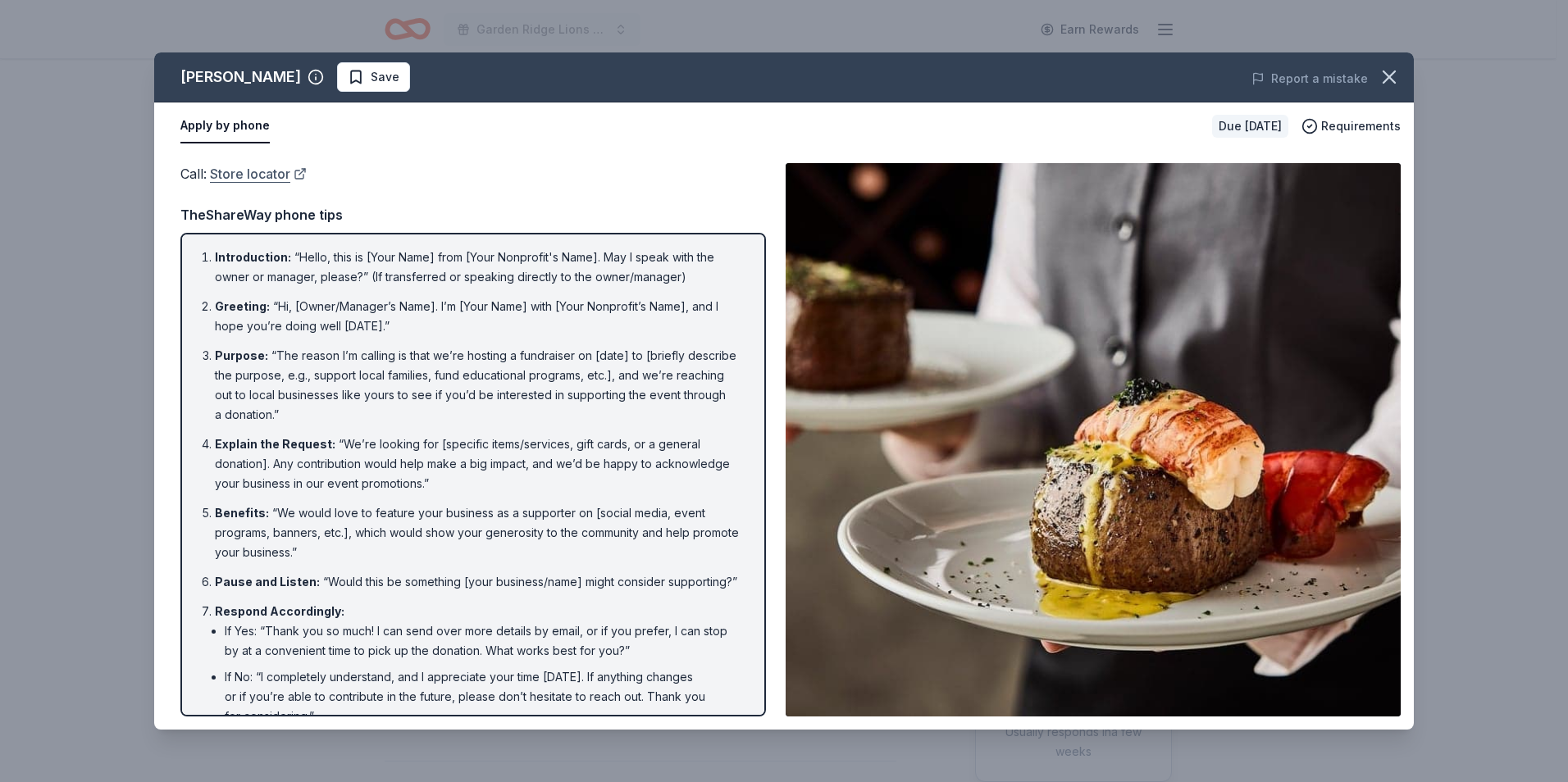
click at [254, 177] on link "Store locator" at bounding box center [258, 173] width 97 height 21
click at [241, 269] on li "Introduction : “Hello, this is [Your Name] from [Your Nonprofit's Name]. May I …" at bounding box center [478, 266] width 526 height 39
drag, startPoint x: 217, startPoint y: 258, endPoint x: 409, endPoint y: 529, distance: 332.1
click at [402, 542] on ol "Introduction : “Hello, this is [Your Name] from [Your Nonprofit's Name]. May I …" at bounding box center [473, 511] width 556 height 528
click at [409, 528] on li "Benefits : “We would love to feature your business as a supporter on [social me…" at bounding box center [478, 533] width 526 height 59
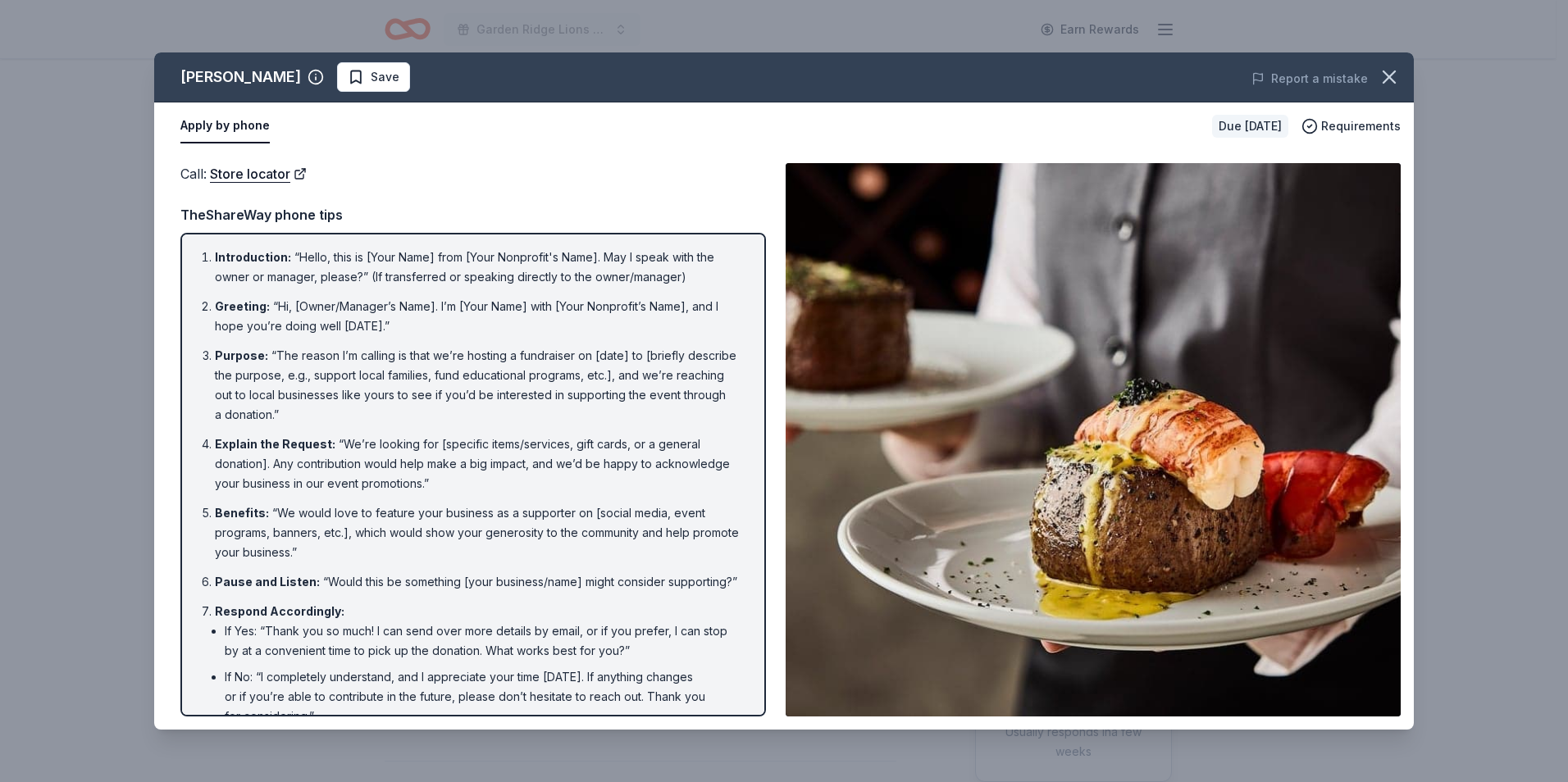
click at [409, 528] on li "Benefits : “We would love to feature your business as a supporter on [social me…" at bounding box center [478, 533] width 526 height 59
drag, startPoint x: 409, startPoint y: 528, endPoint x: 368, endPoint y: 493, distance: 53.9
click at [368, 493] on li "Explain the Request : “We’re looking for [specific items/services, gift cards, …" at bounding box center [478, 464] width 526 height 59
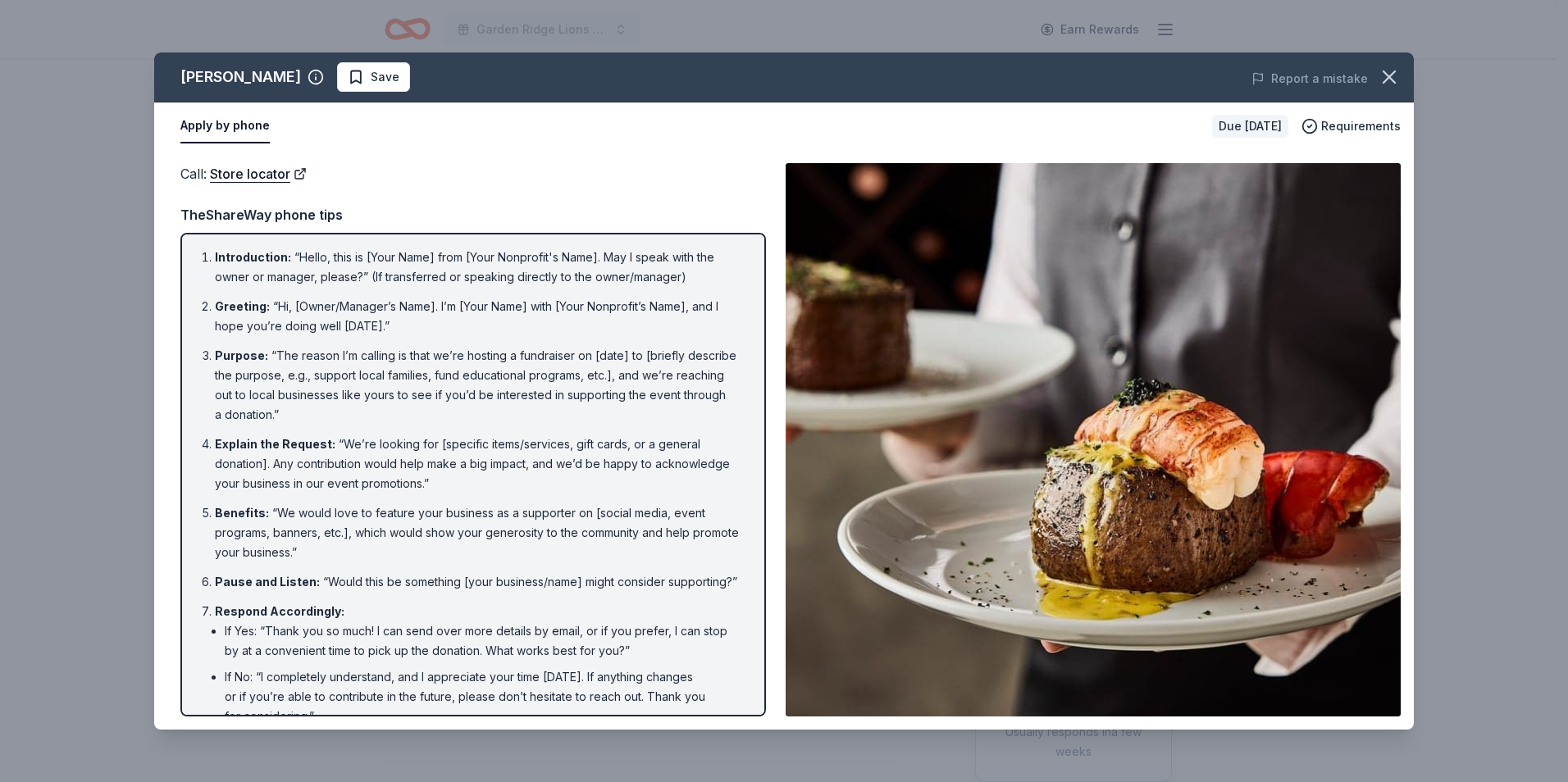
click at [1415, 730] on div "Fleming's Save Report a mistake Apply by phone Due in 187 days Requirements Cal…" at bounding box center [784, 391] width 1568 height 782
click at [1161, 87] on div "Report a mistake" at bounding box center [1168, 78] width 490 height 46
click at [308, 81] on icon "button" at bounding box center [315, 77] width 17 height 17
click at [436, 186] on icon at bounding box center [433, 194] width 17 height 17
click at [607, 627] on li "Respond Accordingly : If Yes: “Thank you so much! I can send over more details …" at bounding box center [478, 664] width 526 height 125
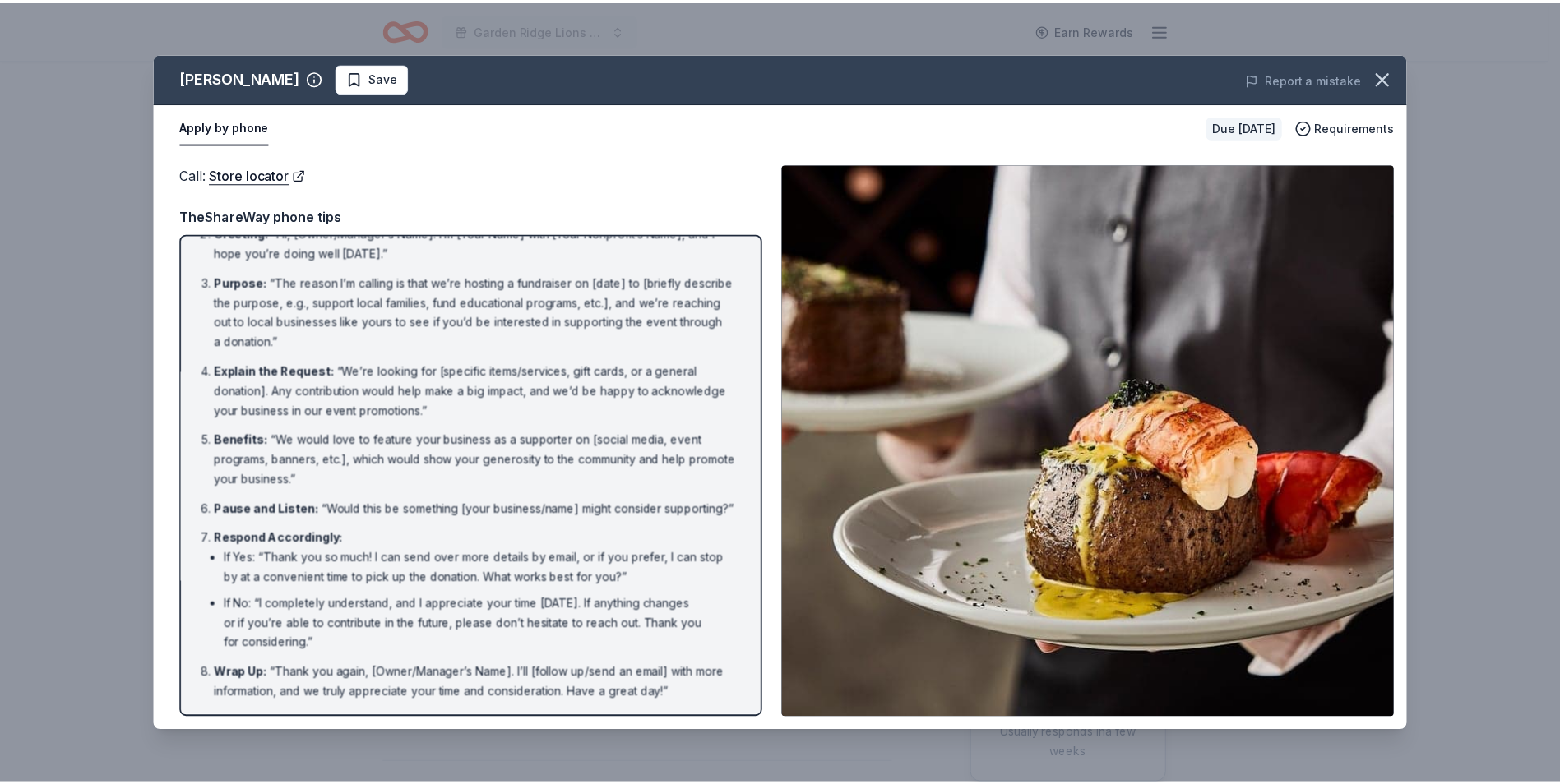
scroll to position [93, 0]
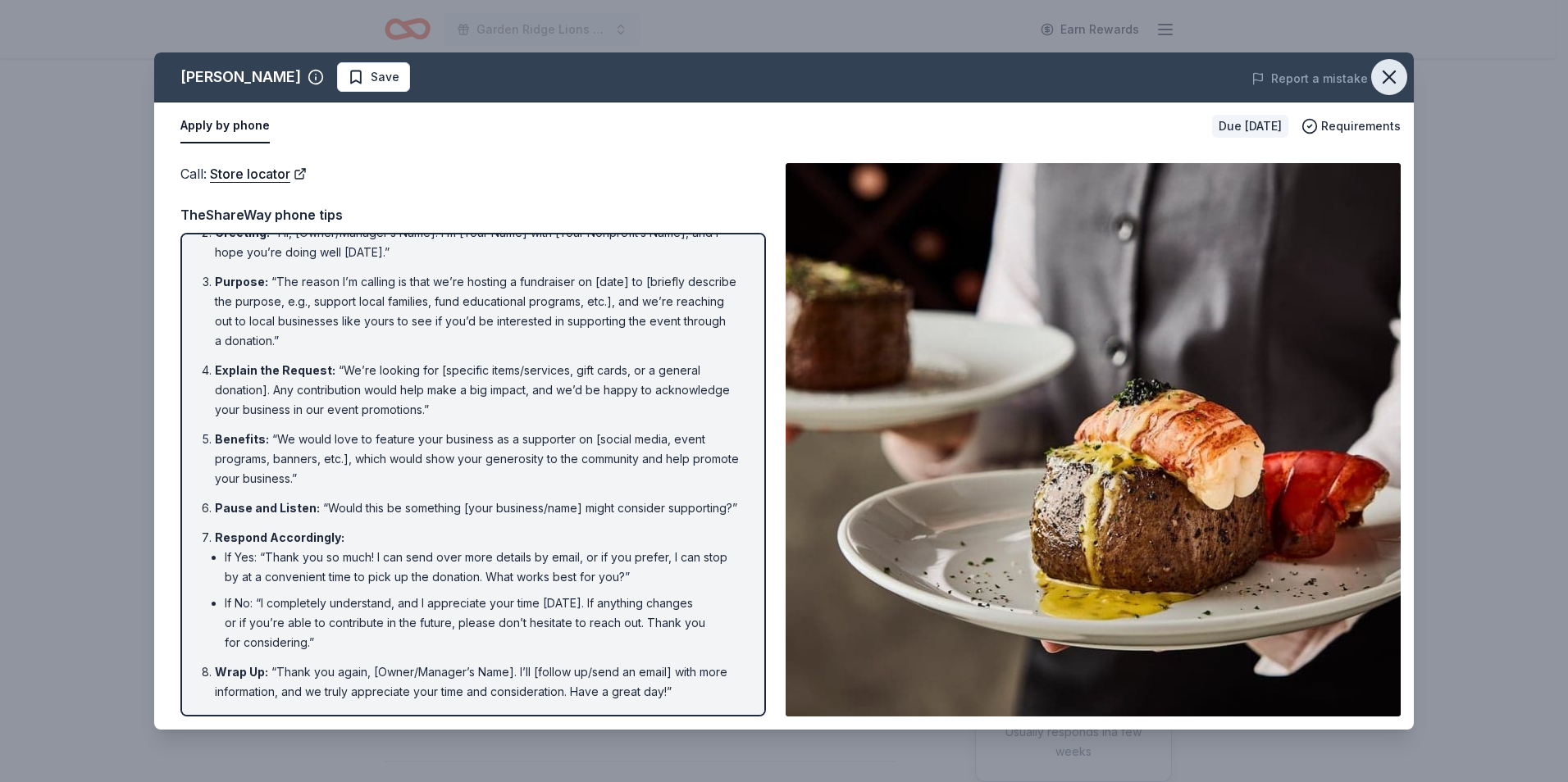
click at [1389, 74] on icon "button" at bounding box center [1389, 77] width 23 height 23
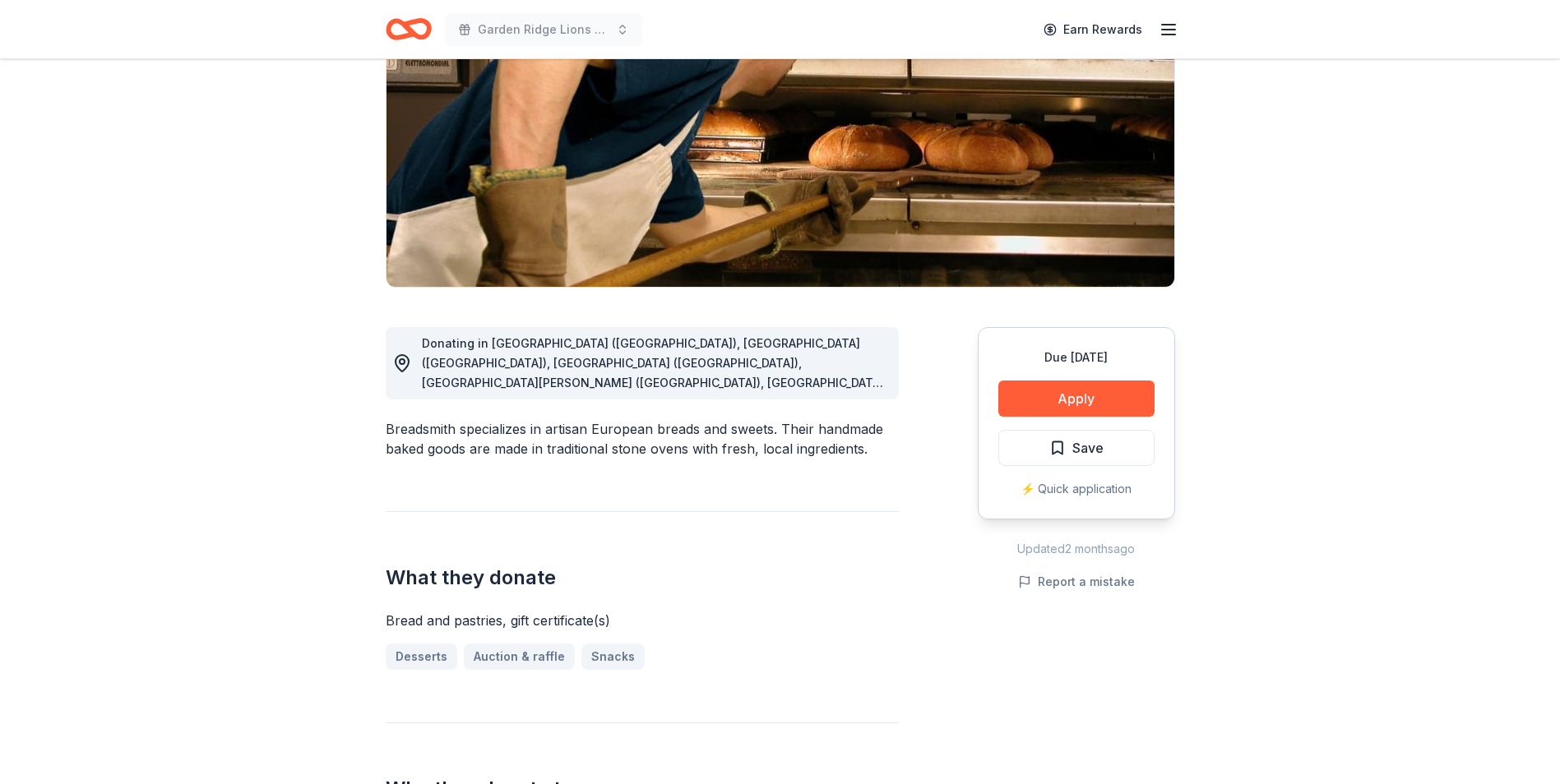
scroll to position [164, 0]
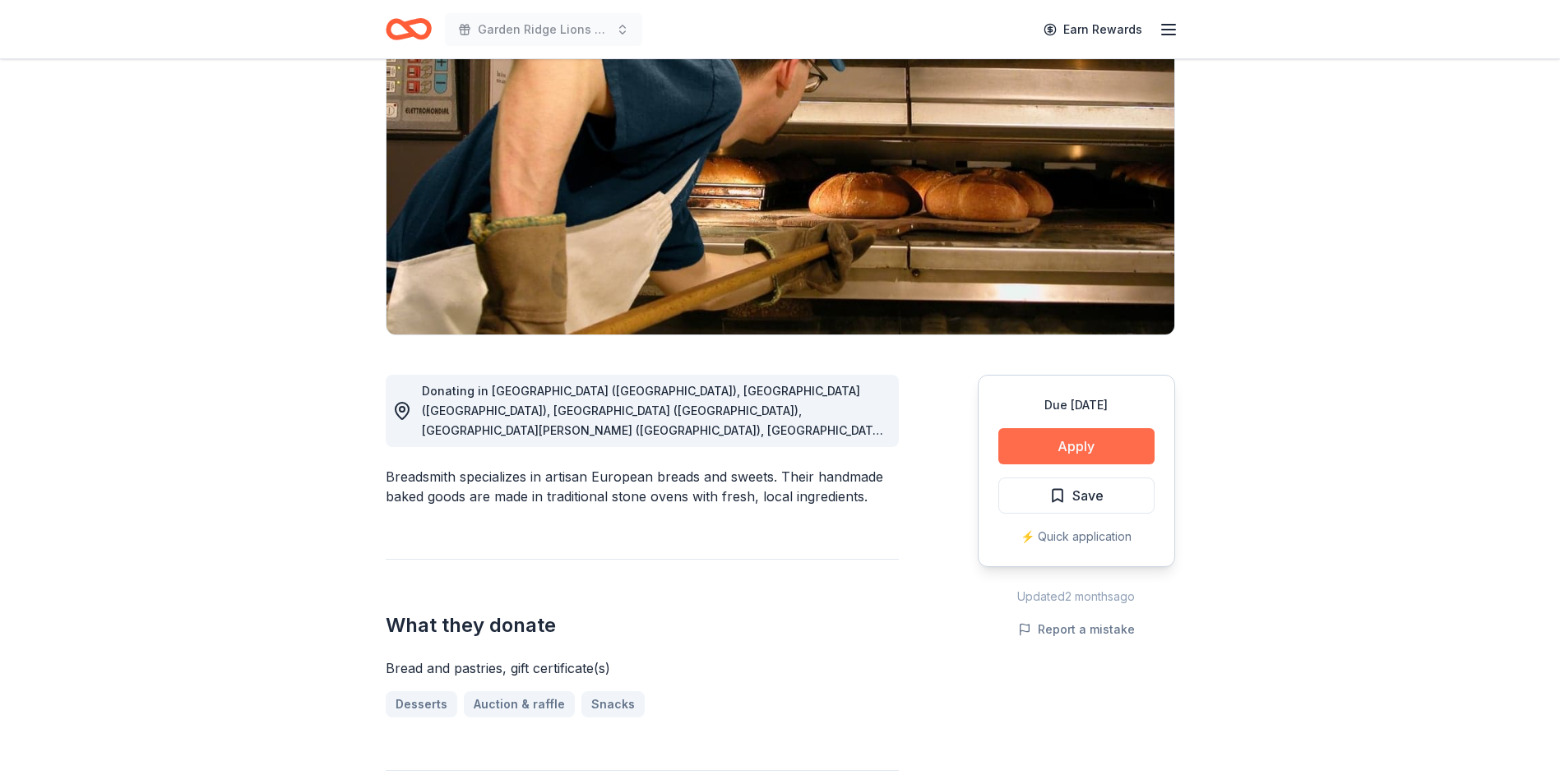
click at [1032, 442] on button "Apply" at bounding box center [1076, 445] width 156 height 36
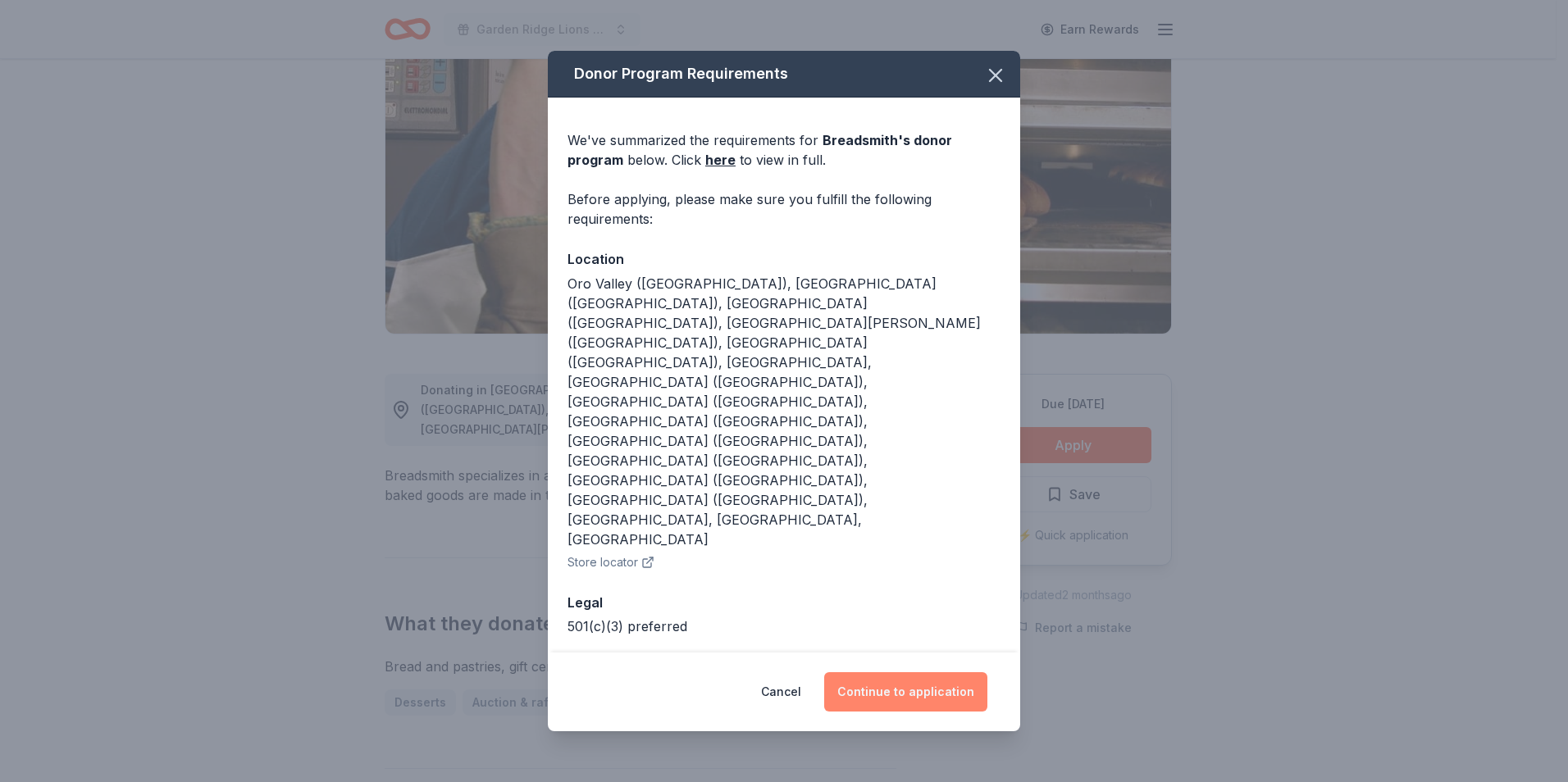
click at [945, 672] on button "Continue to application" at bounding box center [905, 691] width 163 height 39
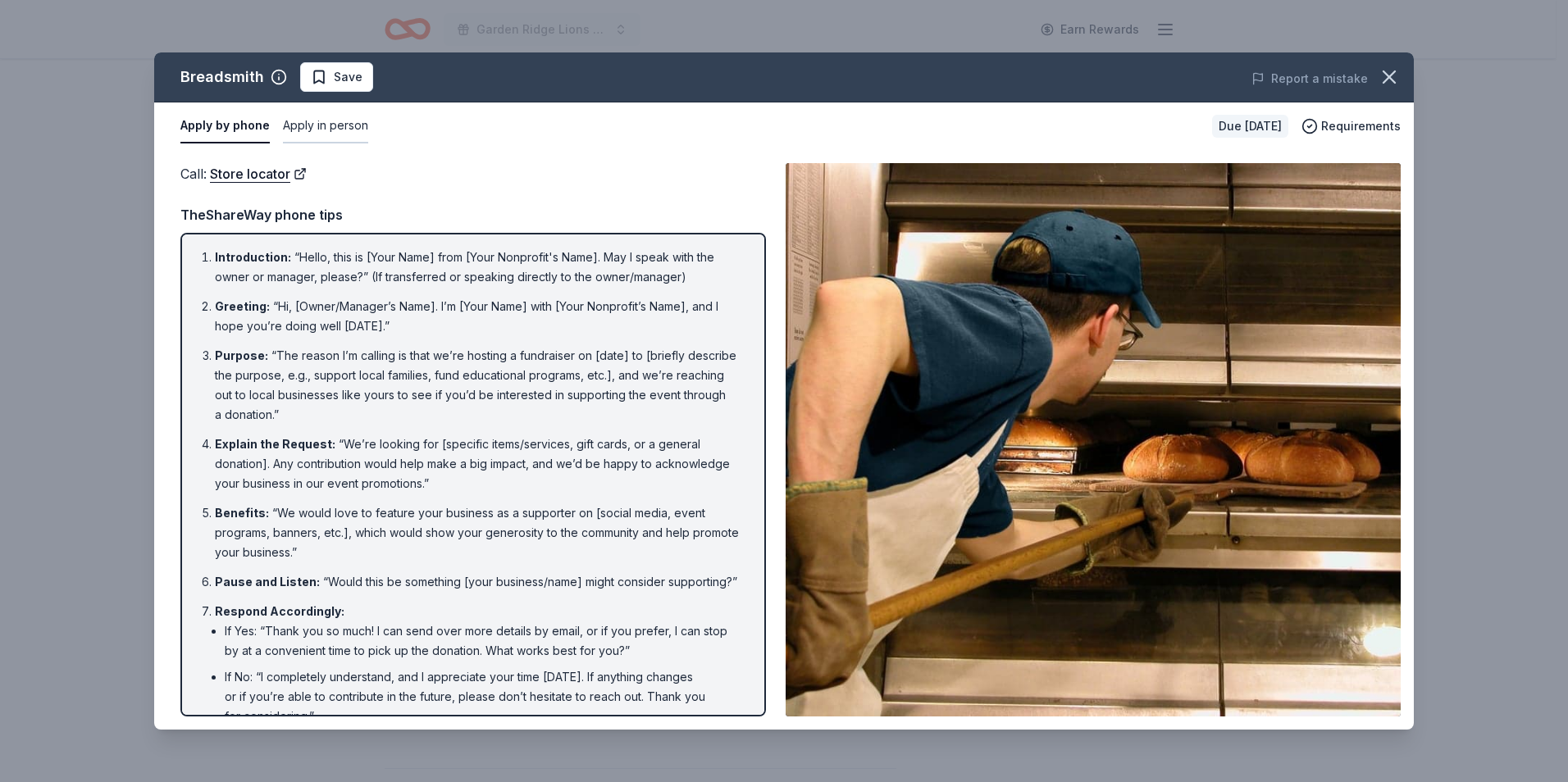
click at [343, 120] on button "Apply in person" at bounding box center [326, 126] width 85 height 35
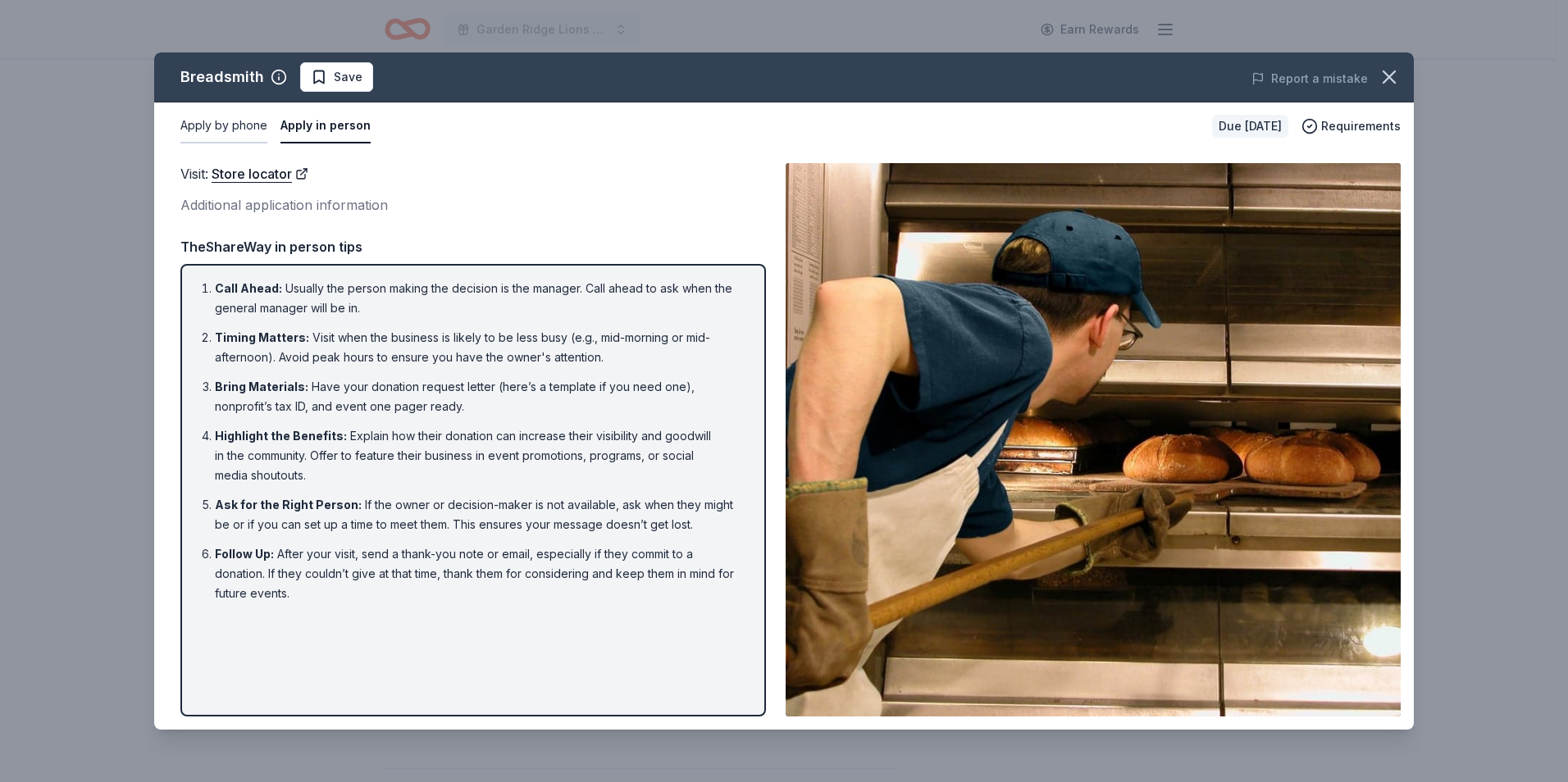
click at [247, 121] on button "Apply by phone" at bounding box center [224, 126] width 87 height 35
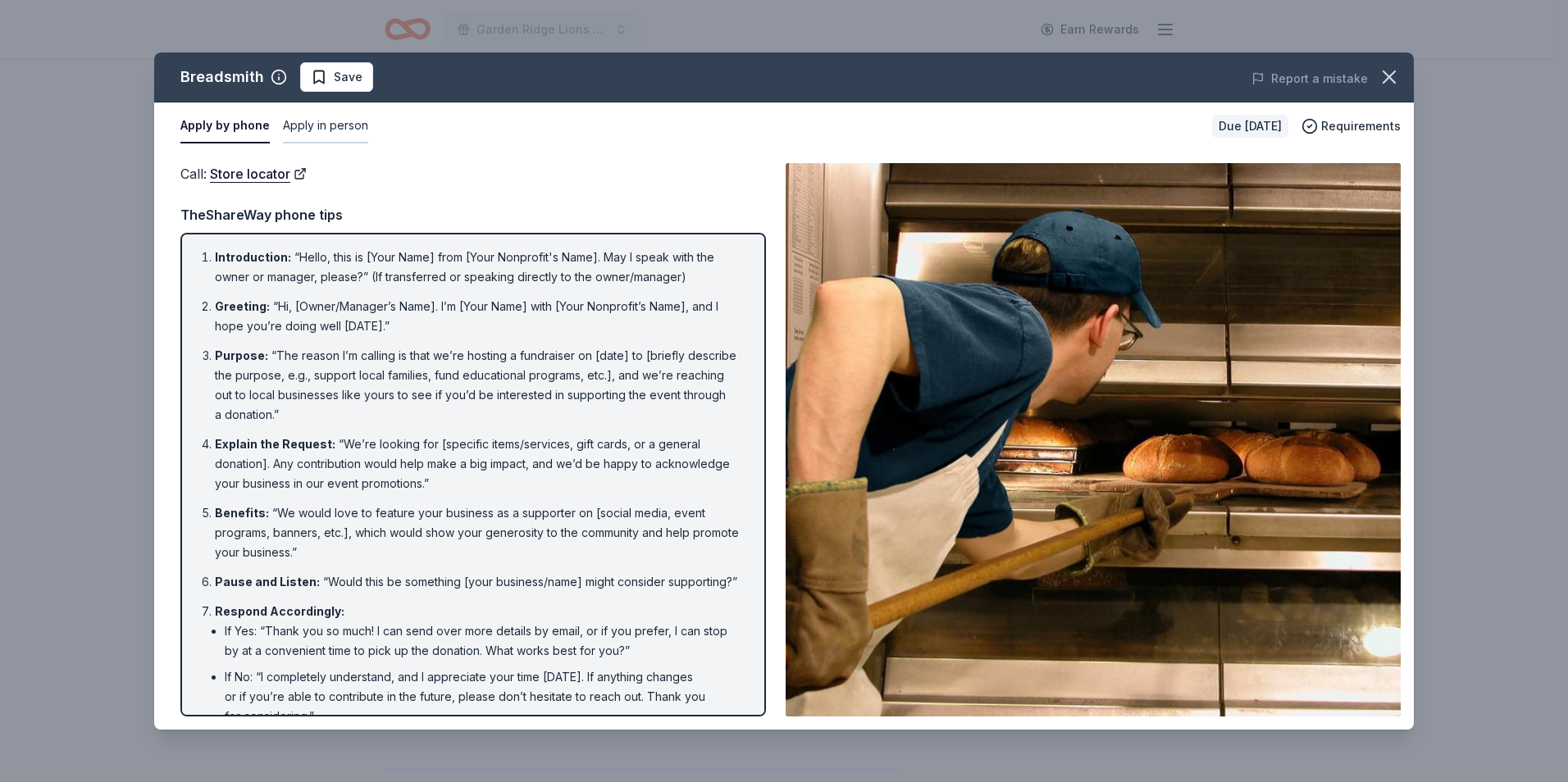
click at [340, 131] on button "Apply in person" at bounding box center [326, 126] width 85 height 35
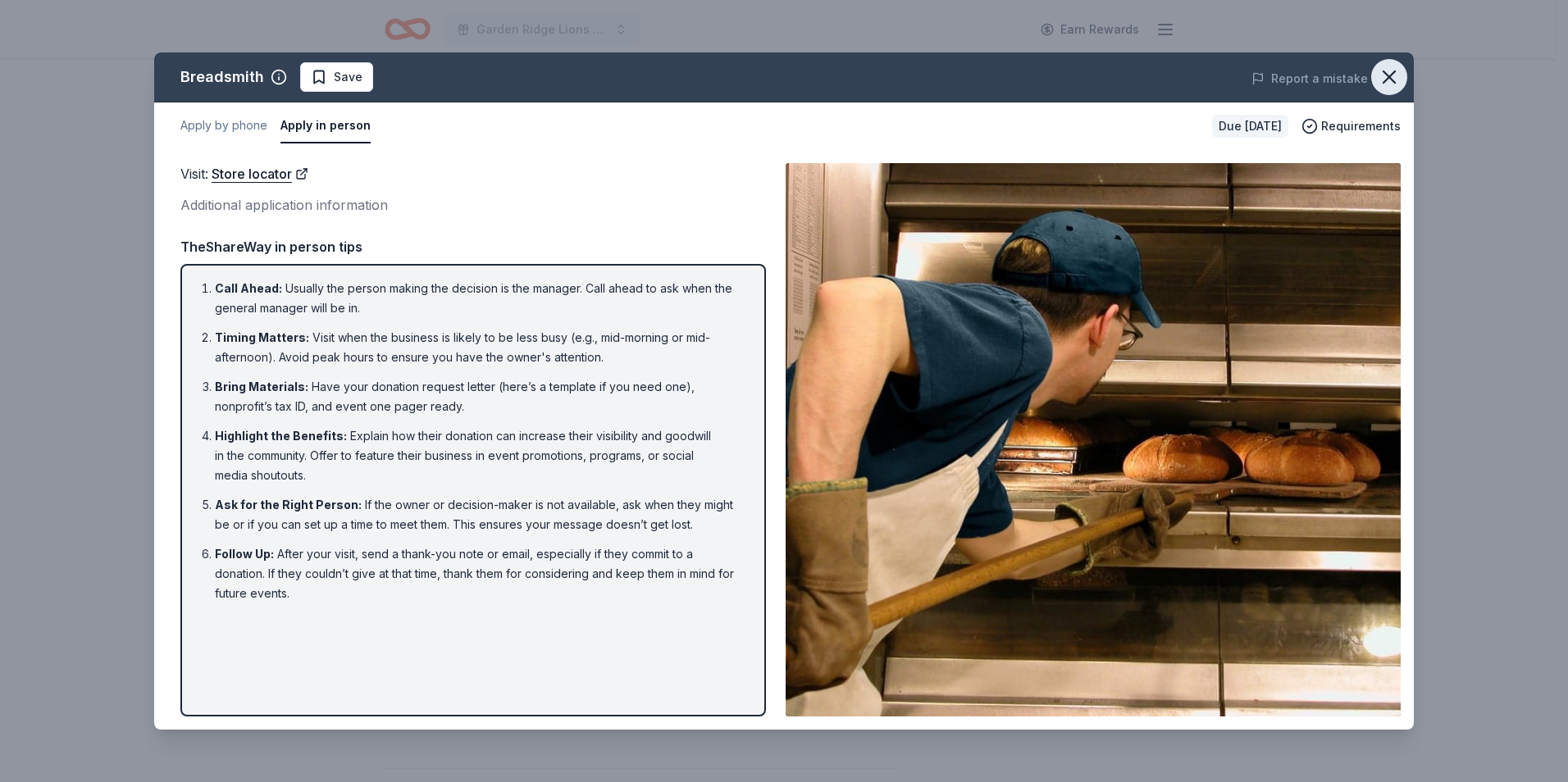
click at [1389, 74] on icon "button" at bounding box center [1389, 77] width 23 height 23
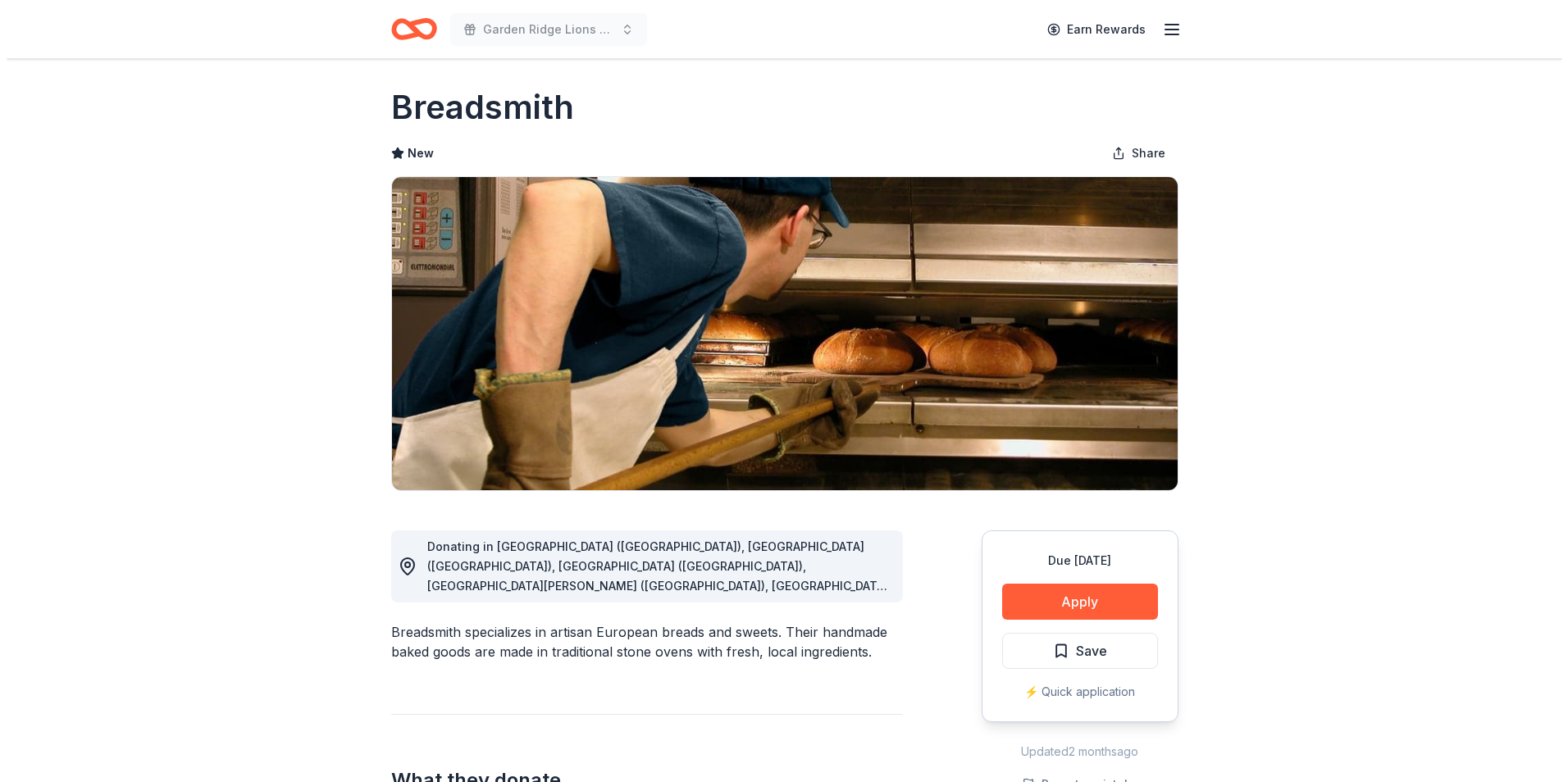
scroll to position [0, 0]
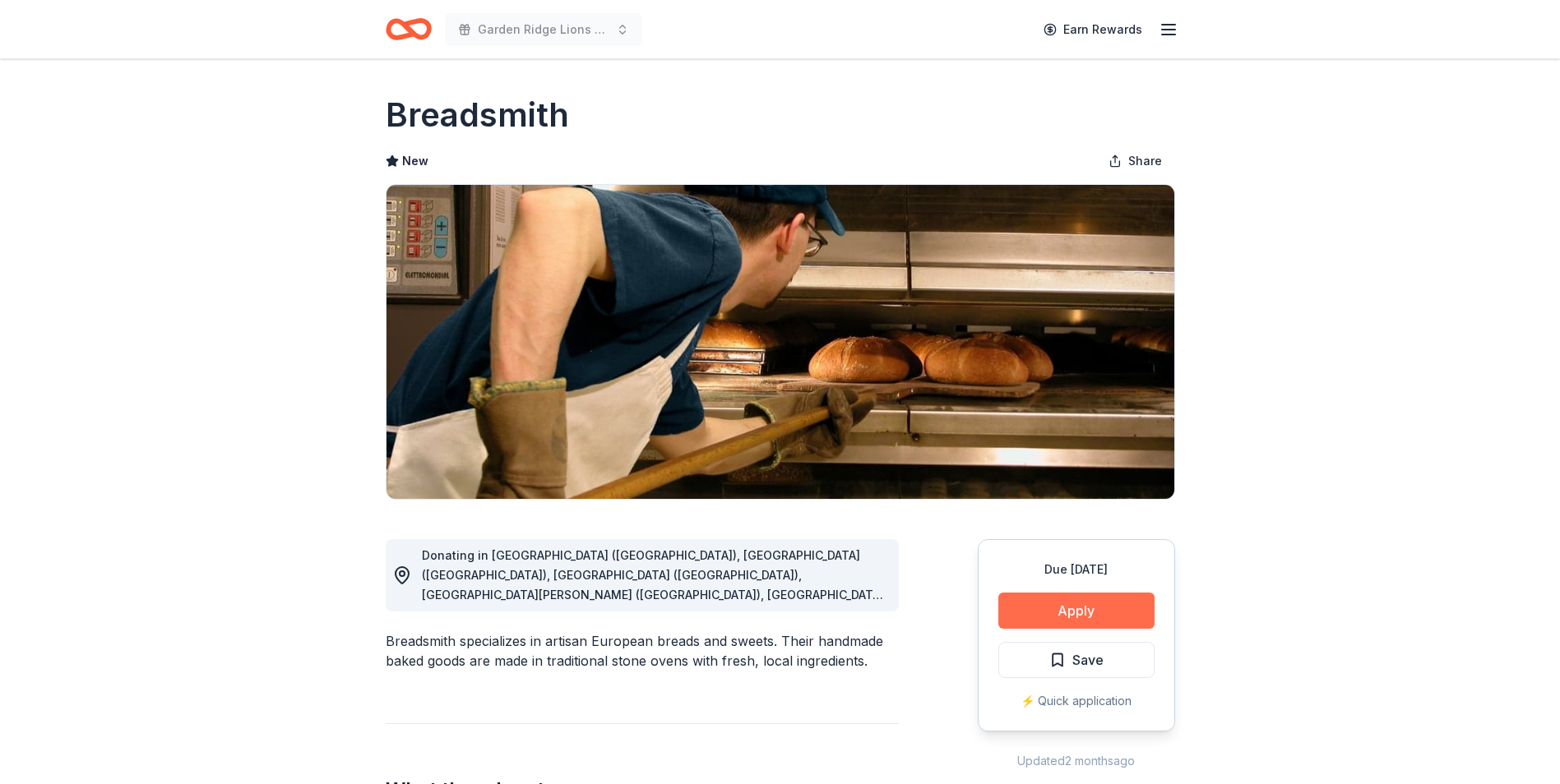
click at [1108, 615] on button "Apply" at bounding box center [1076, 610] width 156 height 36
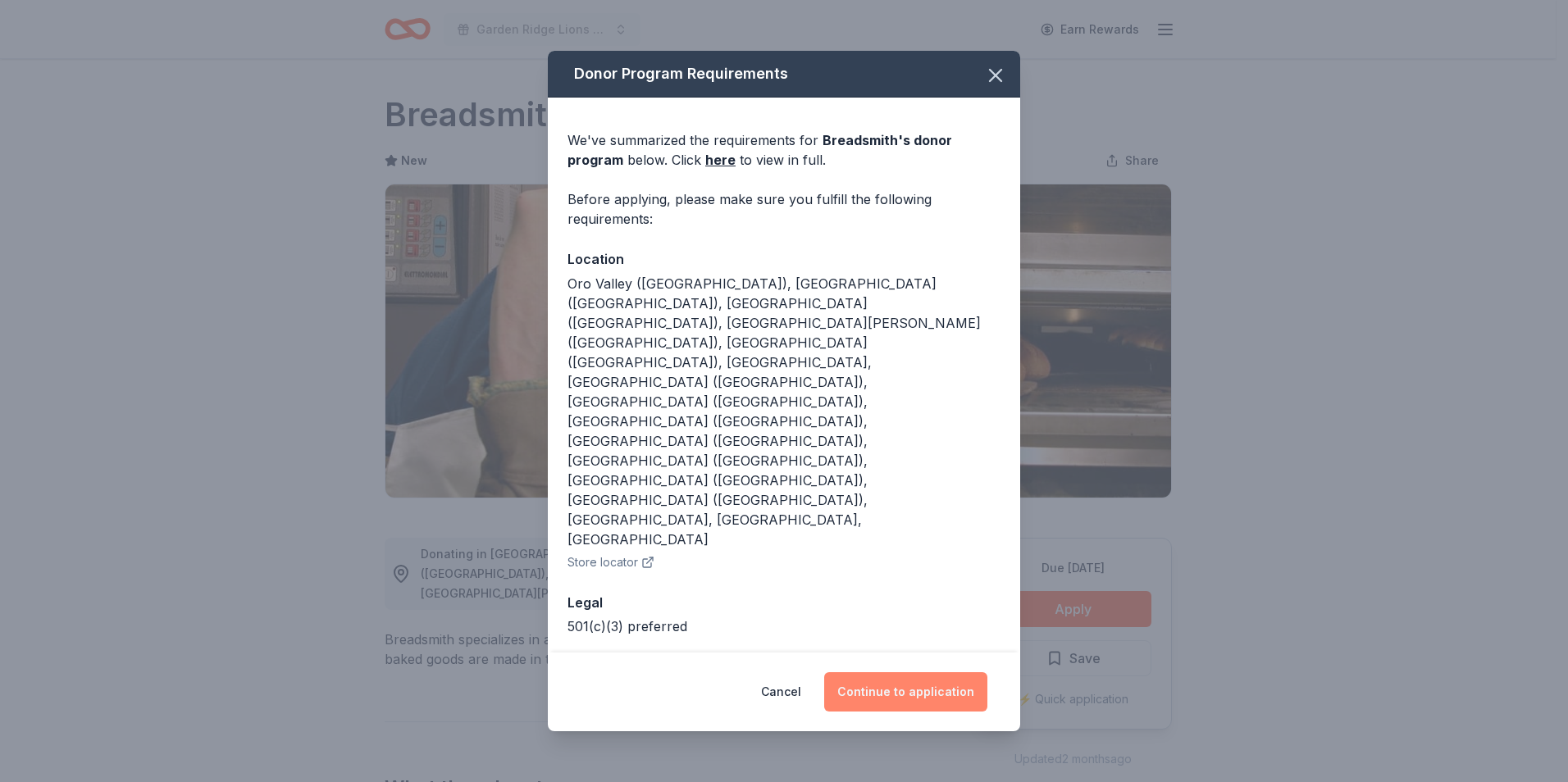
click at [903, 672] on button "Continue to application" at bounding box center [905, 691] width 163 height 39
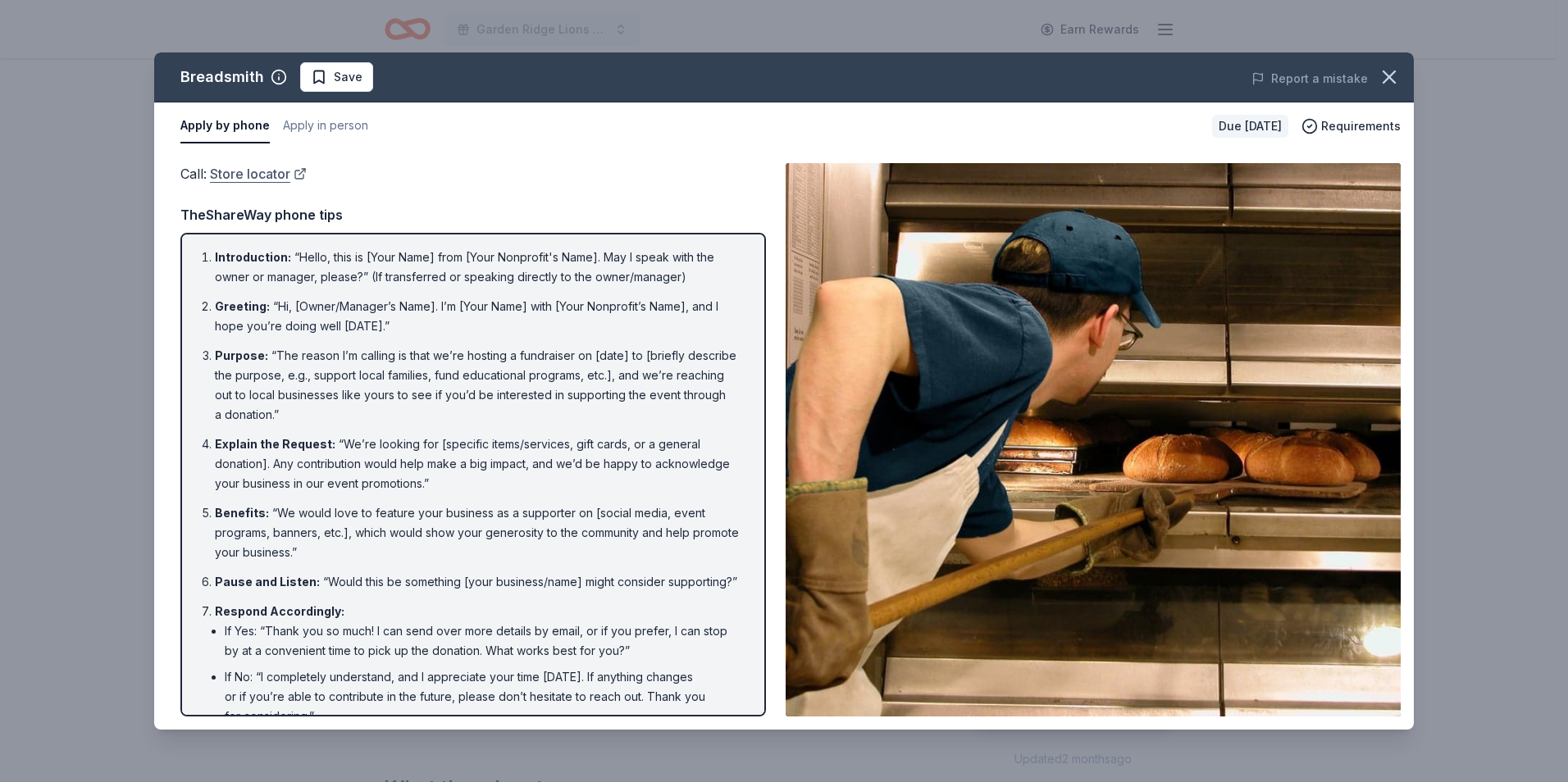
click at [261, 172] on link "Store locator" at bounding box center [258, 173] width 97 height 21
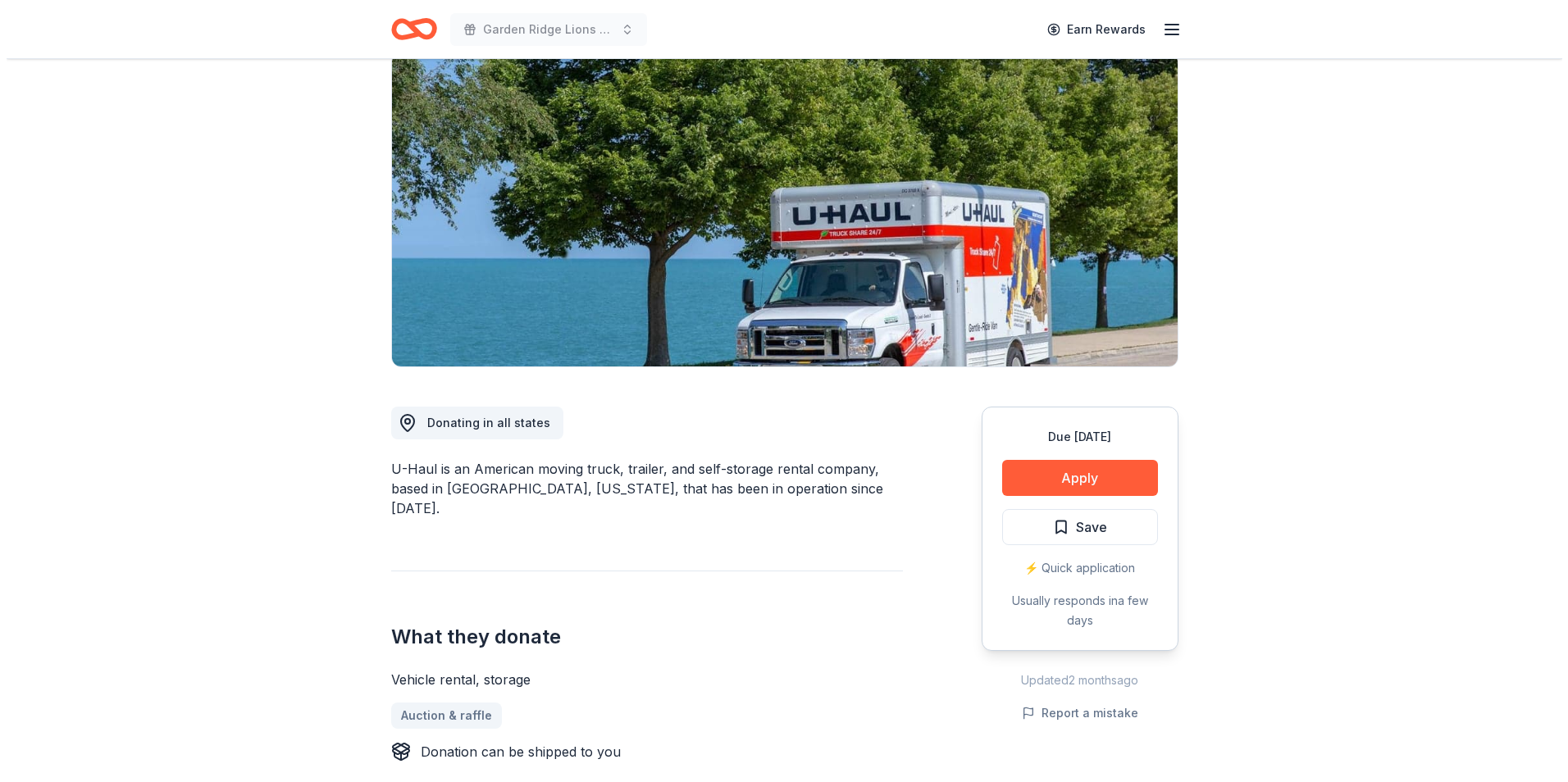
scroll to position [164, 0]
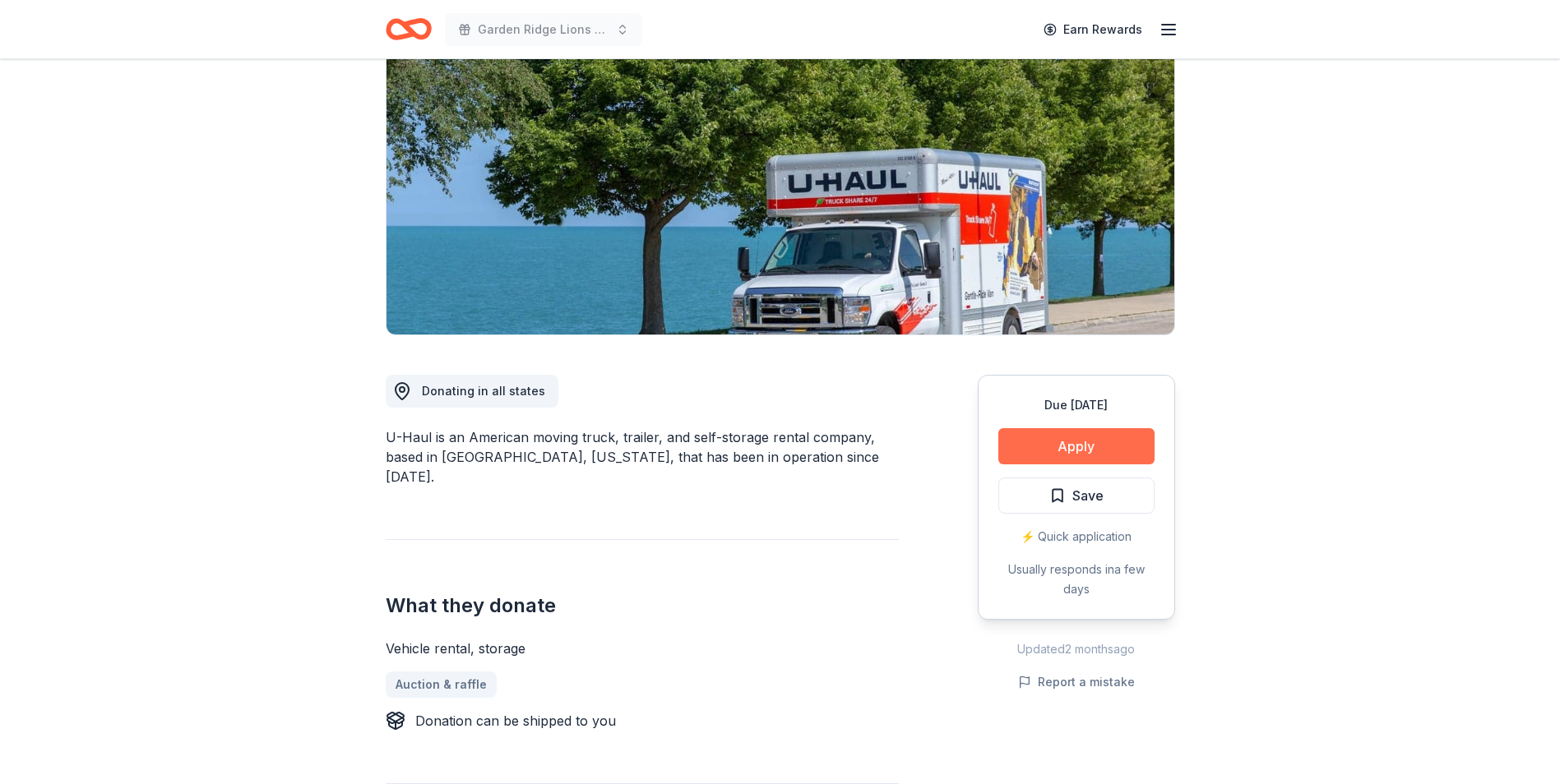
click at [1110, 447] on button "Apply" at bounding box center [1076, 445] width 156 height 36
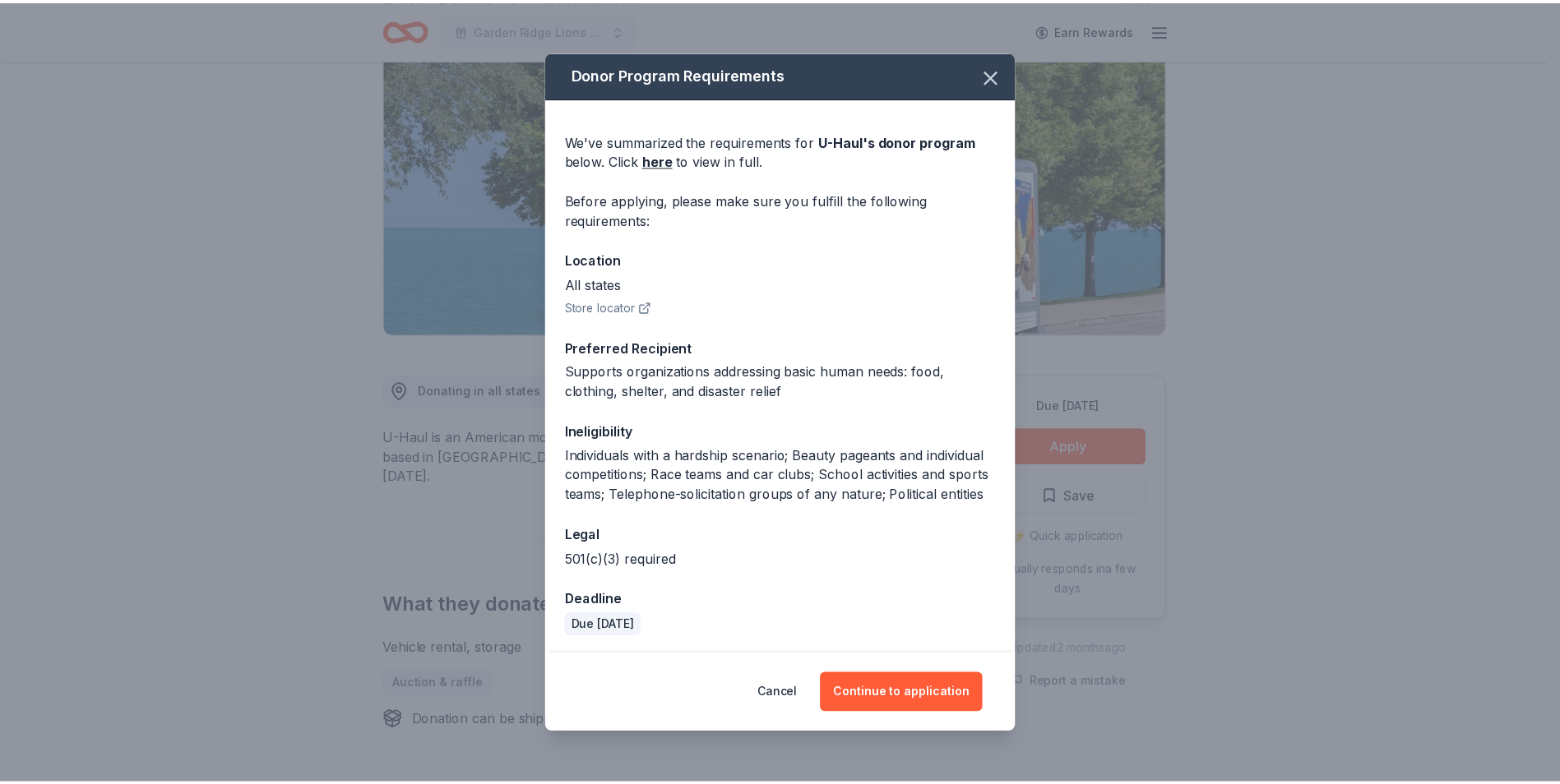
scroll to position [22, 0]
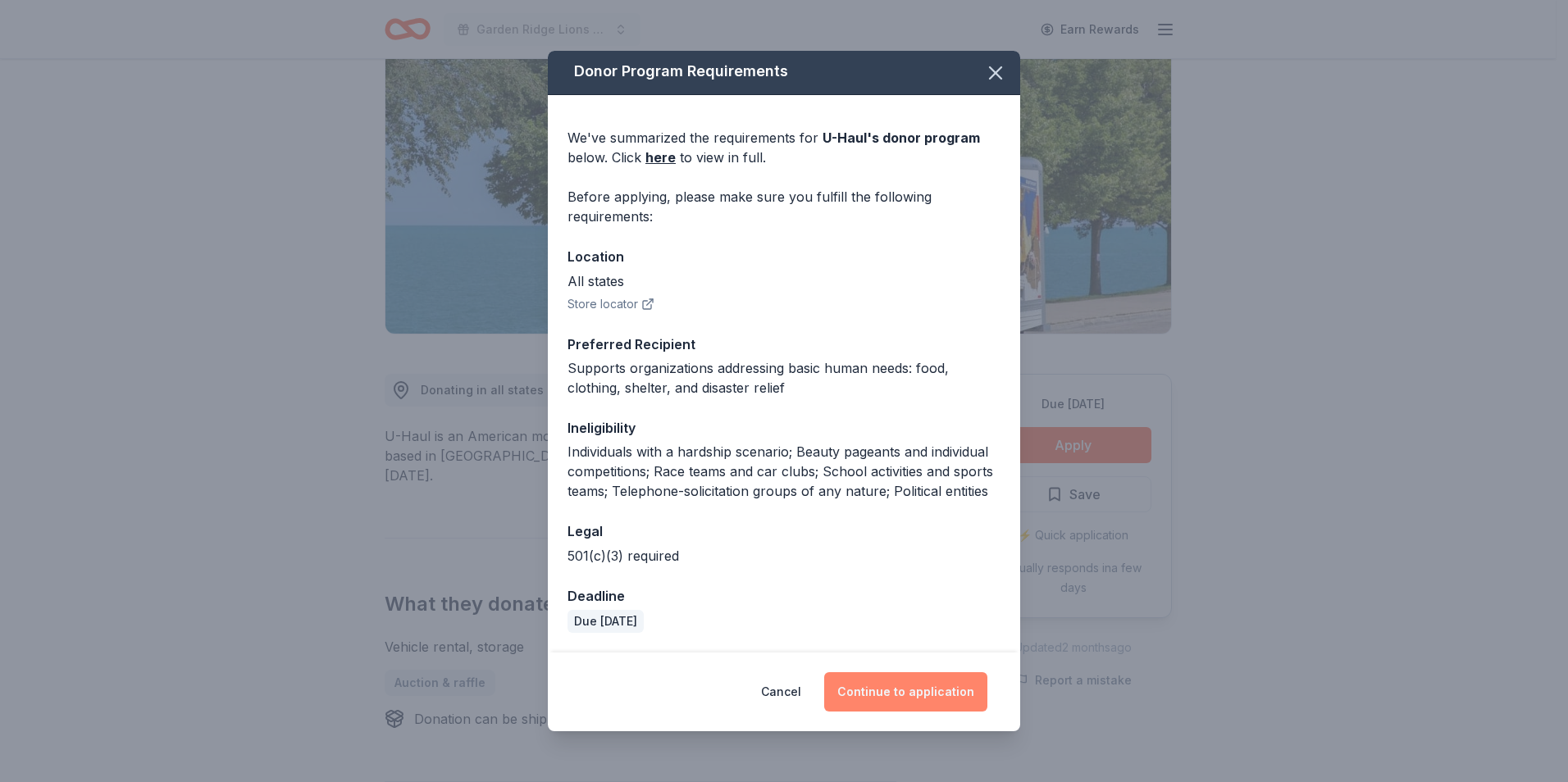
click at [933, 706] on button "Continue to application" at bounding box center [905, 691] width 163 height 39
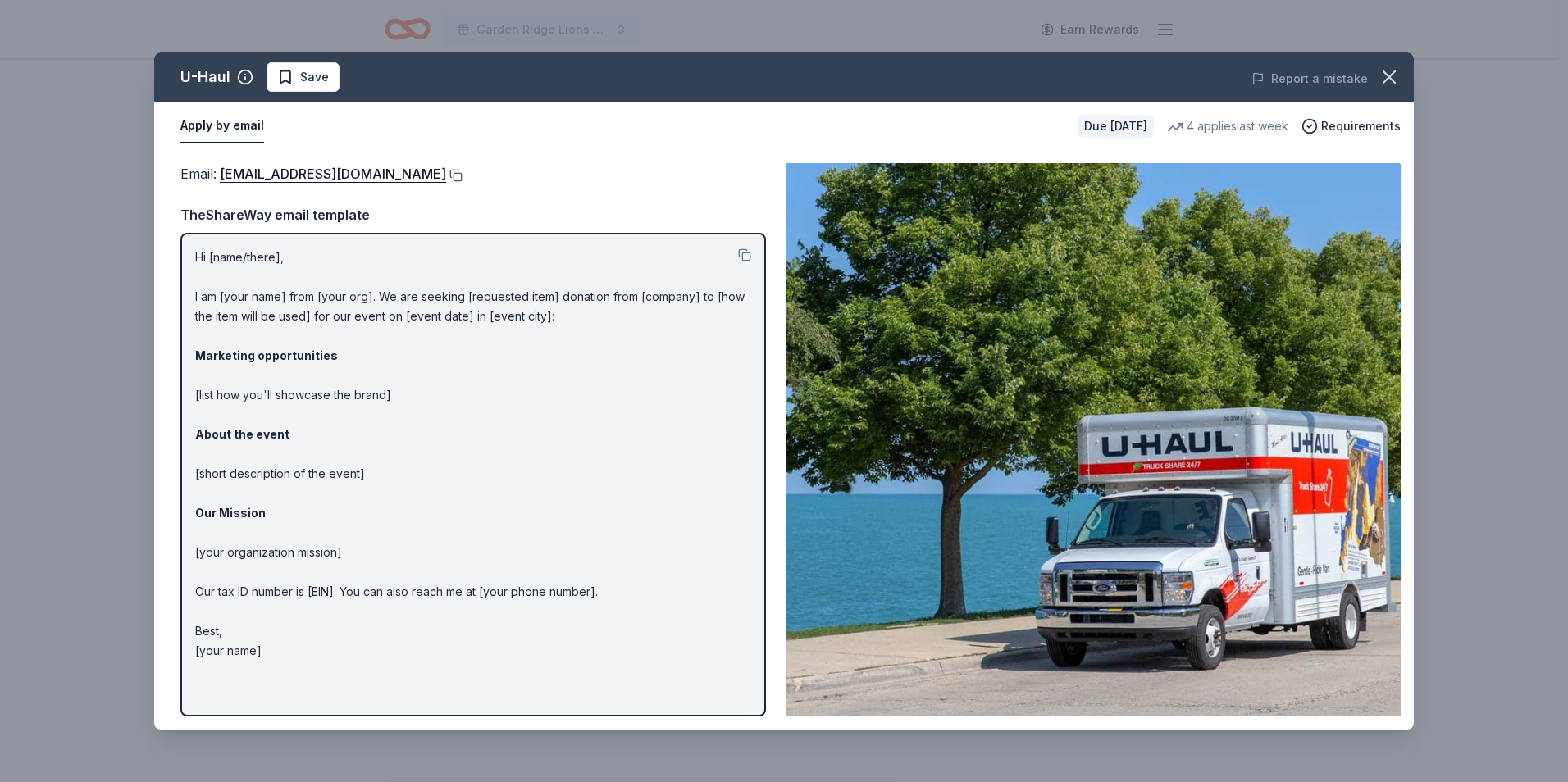
click at [446, 181] on button at bounding box center [454, 175] width 17 height 13
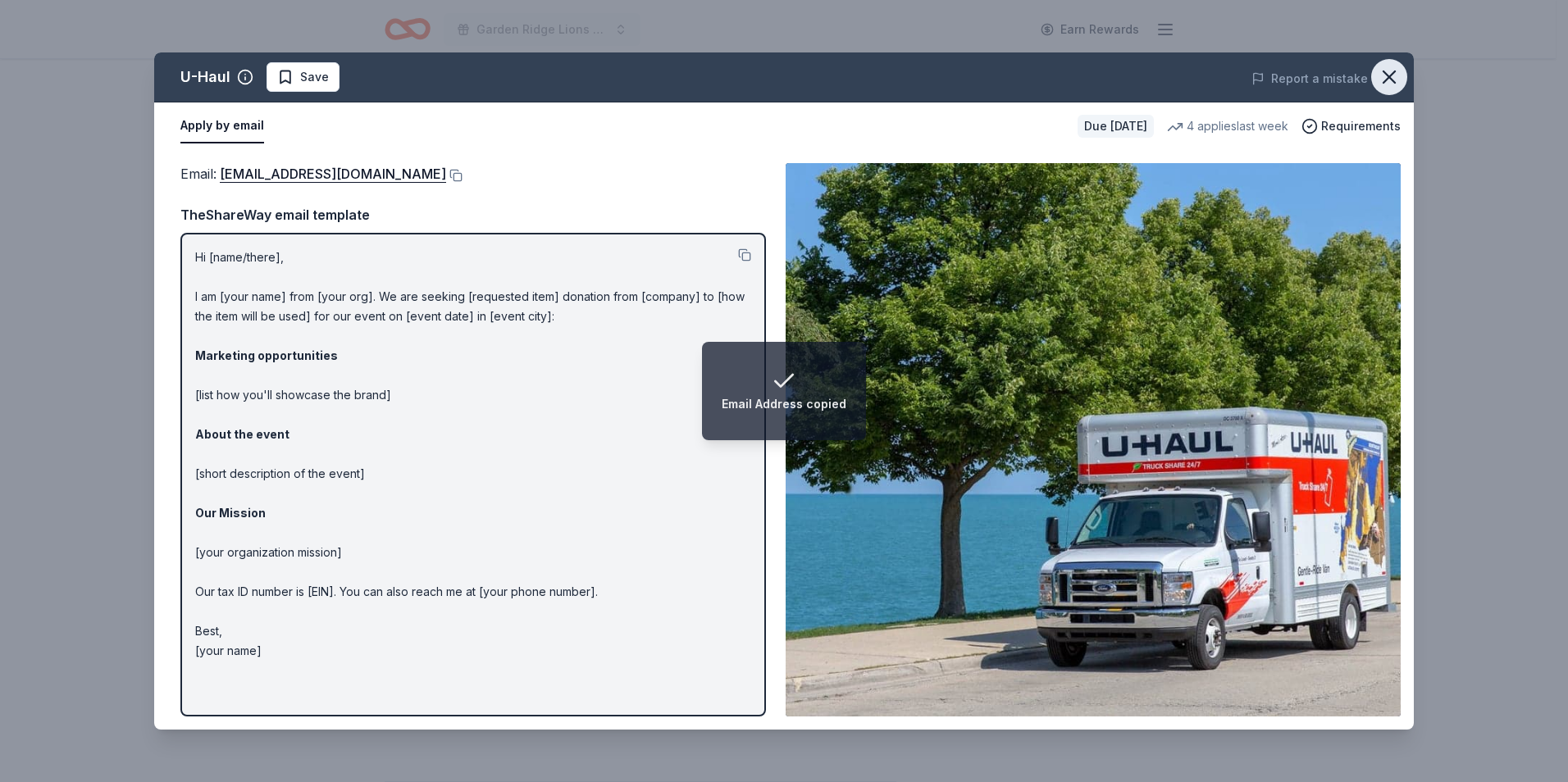
click at [1382, 88] on icon "button" at bounding box center [1389, 77] width 23 height 23
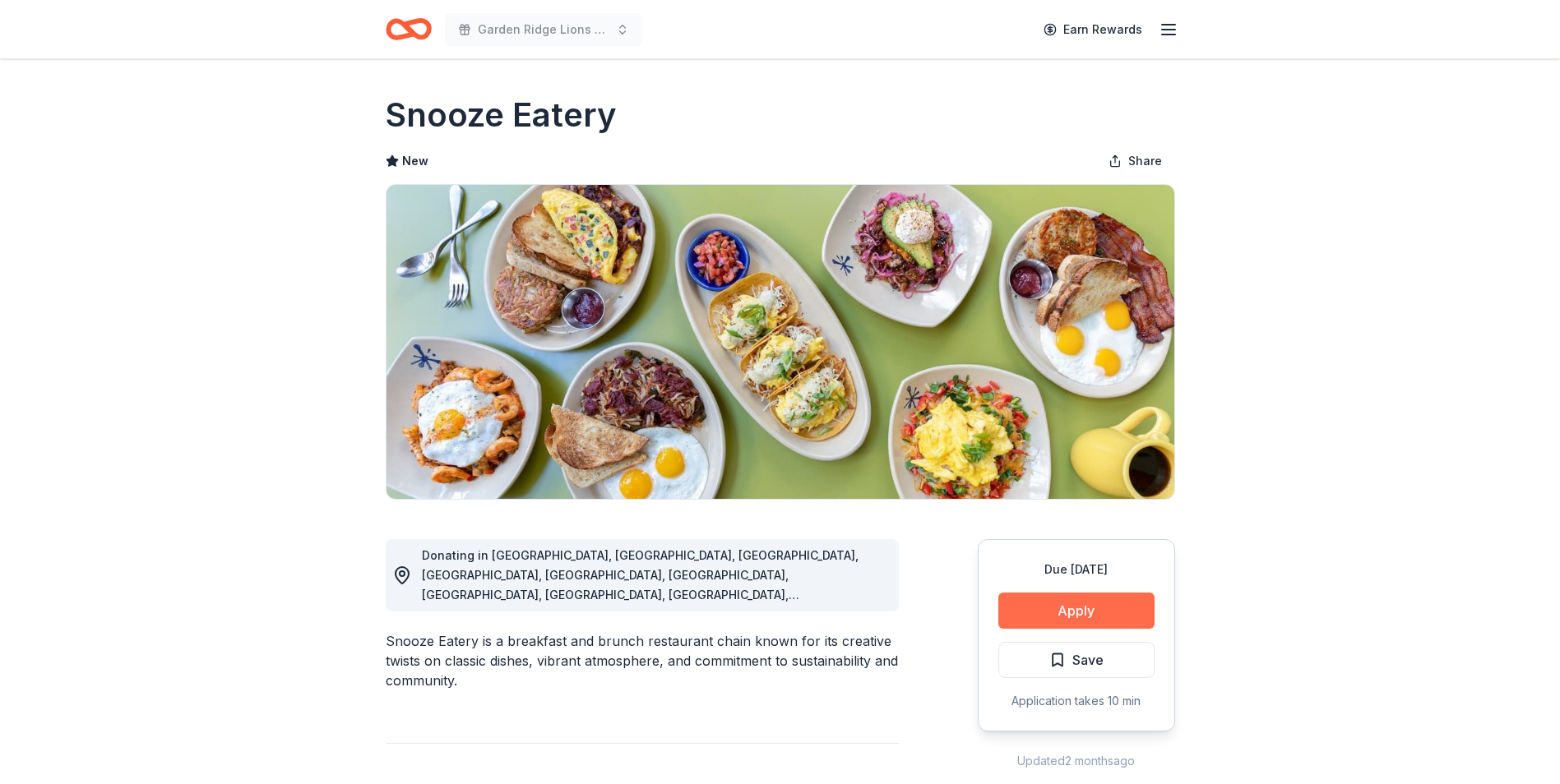
click at [1018, 611] on button "Apply" at bounding box center [1076, 610] width 156 height 36
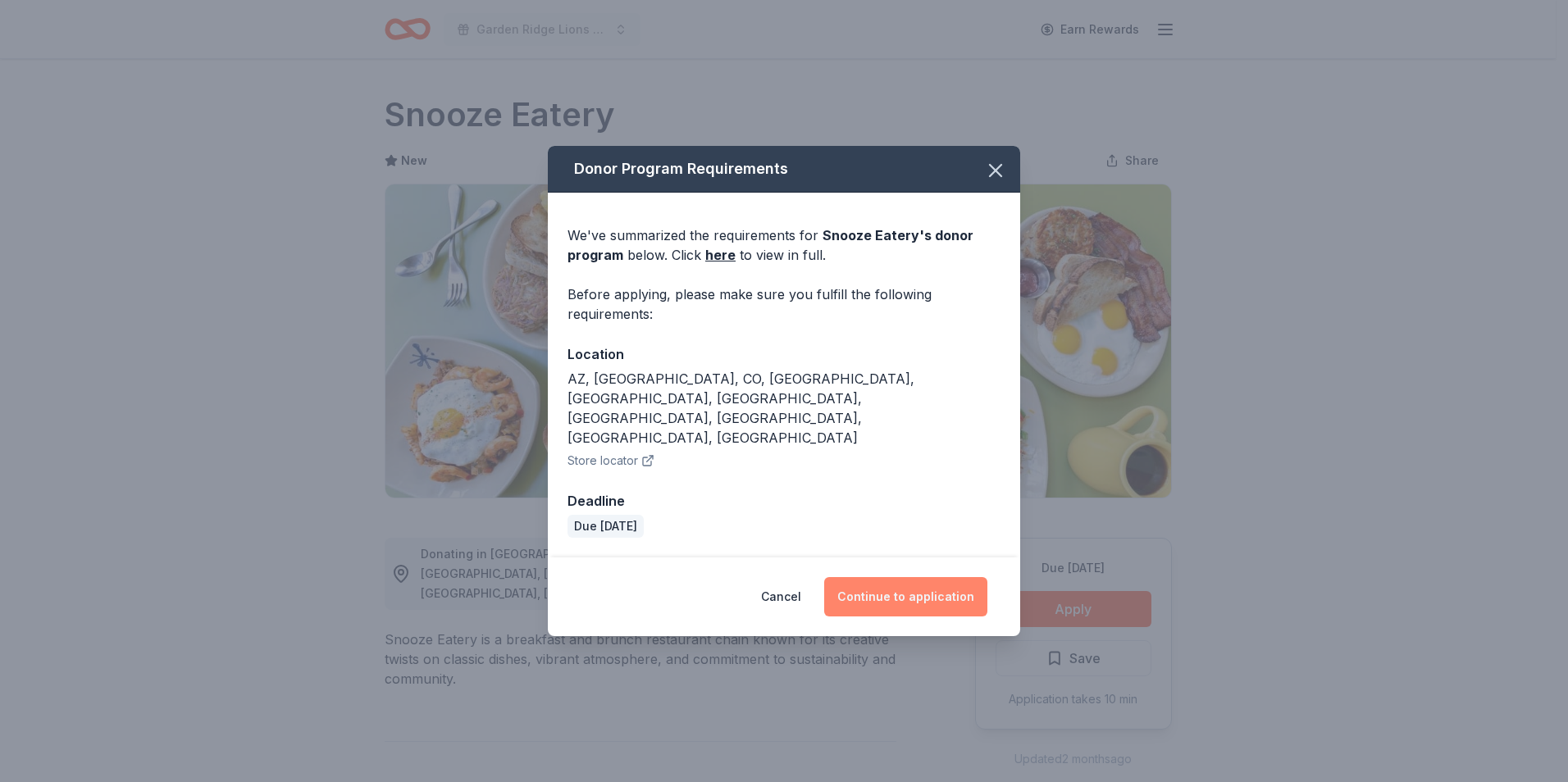
click at [893, 577] on button "Continue to application" at bounding box center [905, 597] width 163 height 39
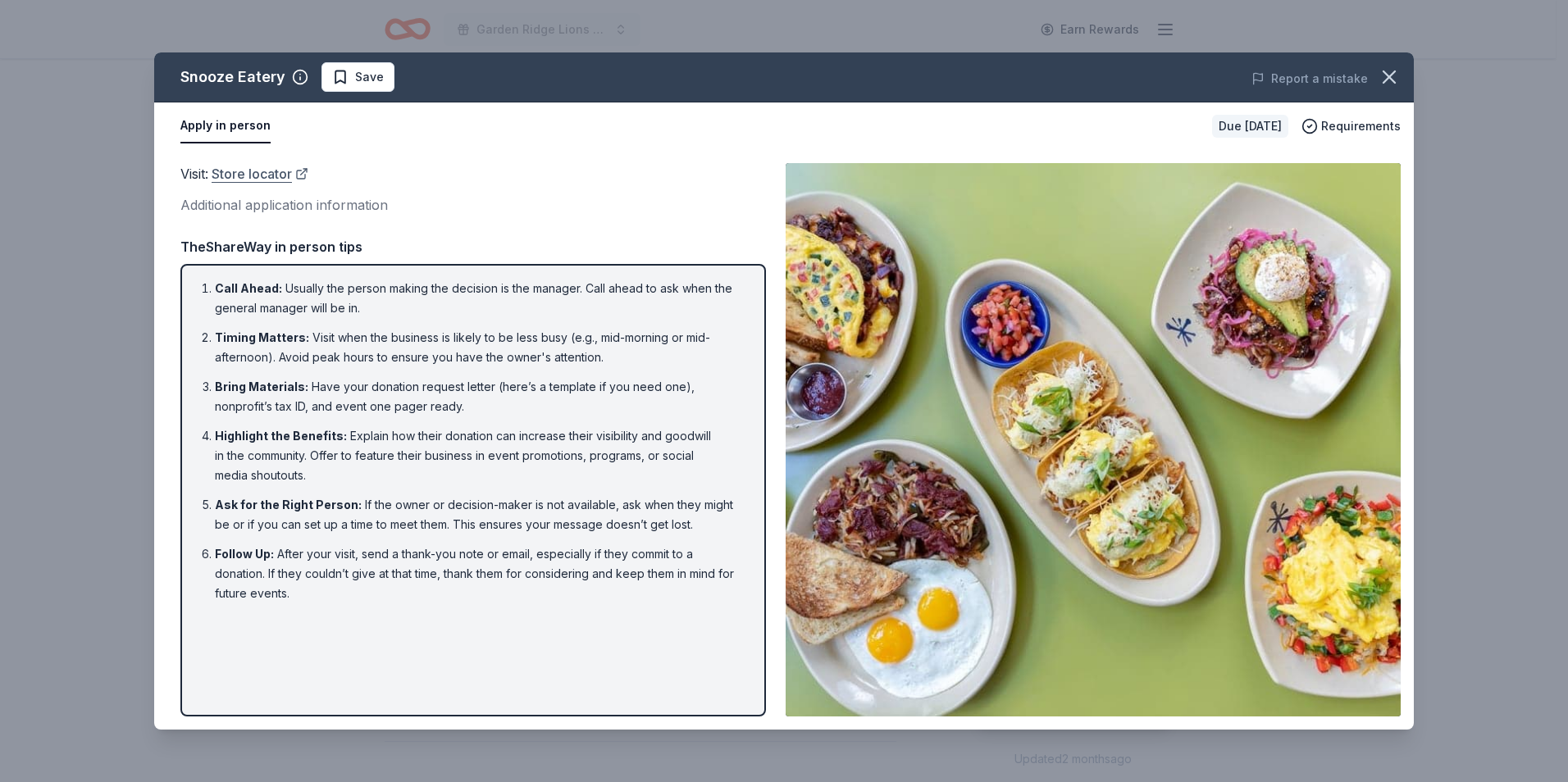
click at [273, 175] on link "Store locator" at bounding box center [260, 173] width 97 height 21
click at [273, 179] on link "Store locator" at bounding box center [260, 173] width 97 height 21
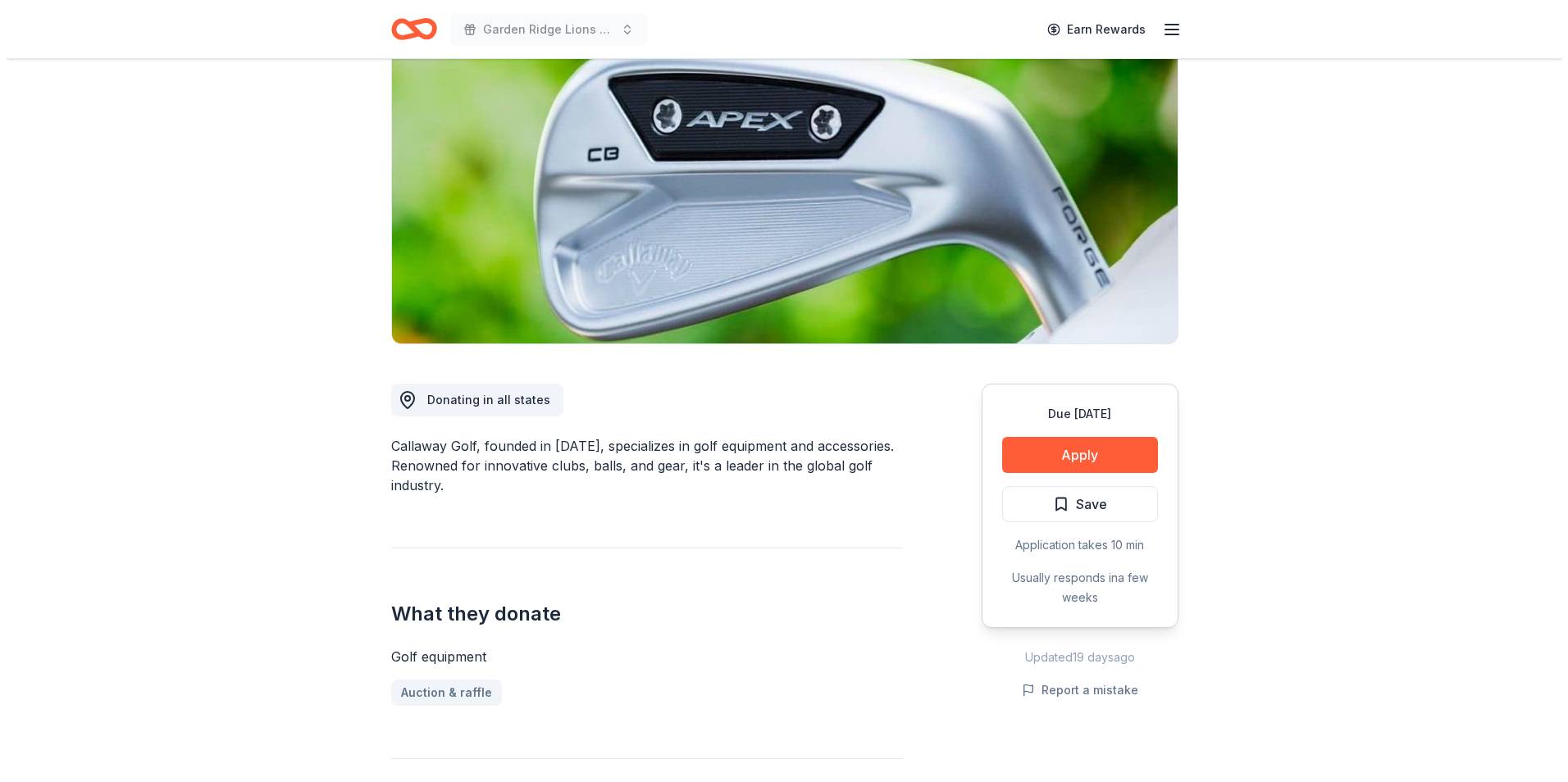
scroll to position [164, 0]
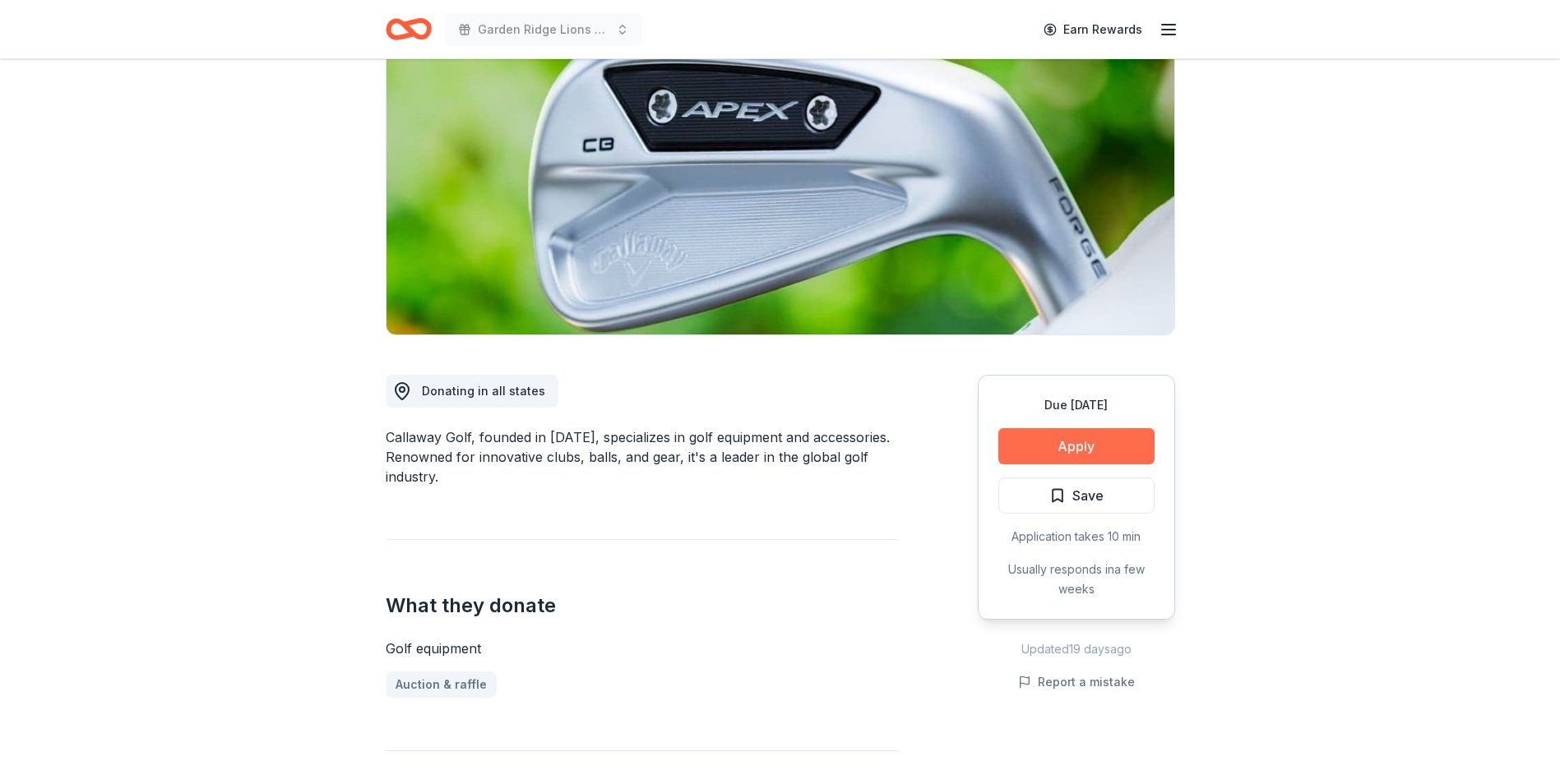
click at [1108, 435] on button "Apply" at bounding box center [1076, 445] width 156 height 36
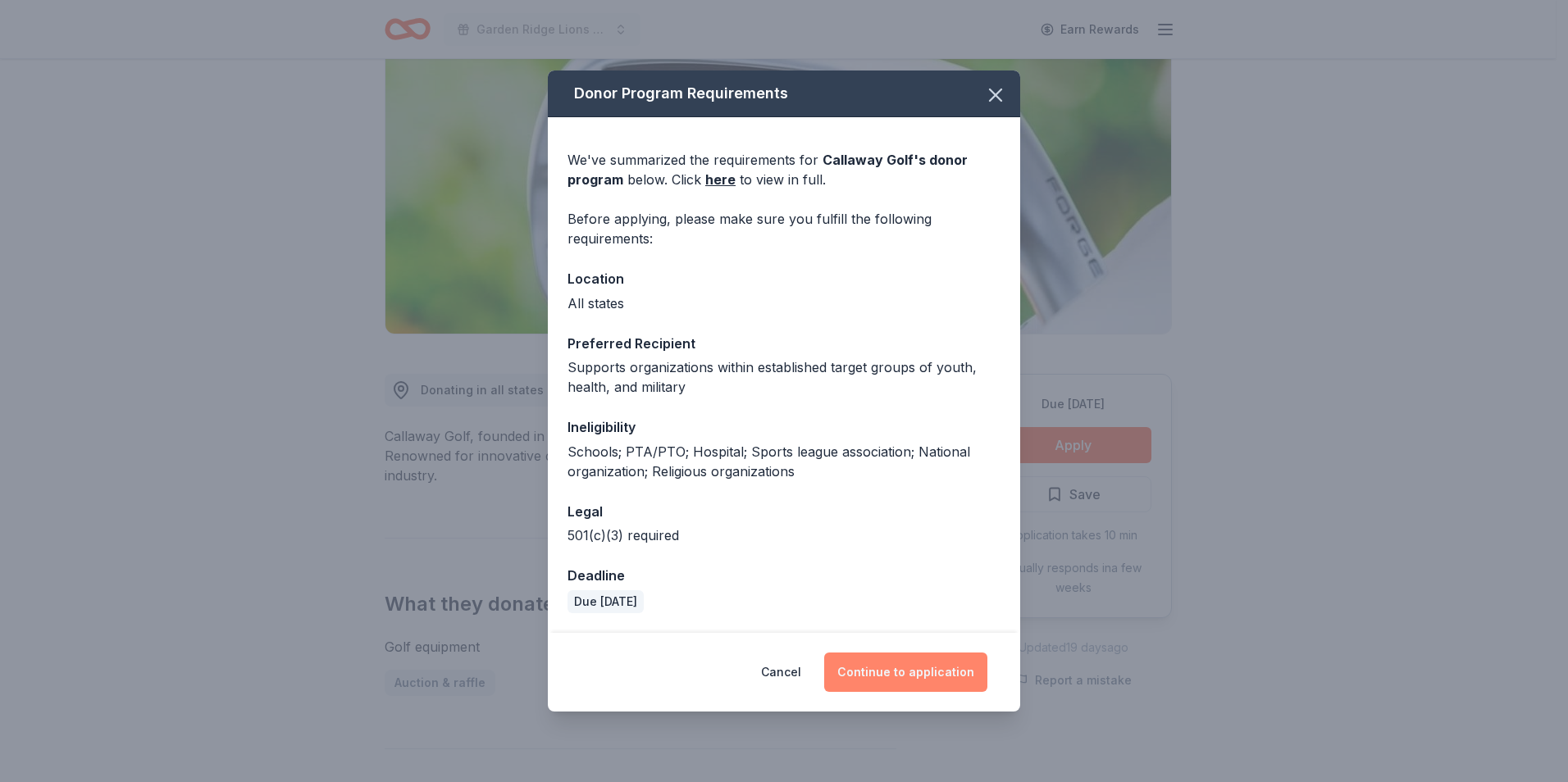
click at [855, 664] on button "Continue to application" at bounding box center [905, 671] width 163 height 39
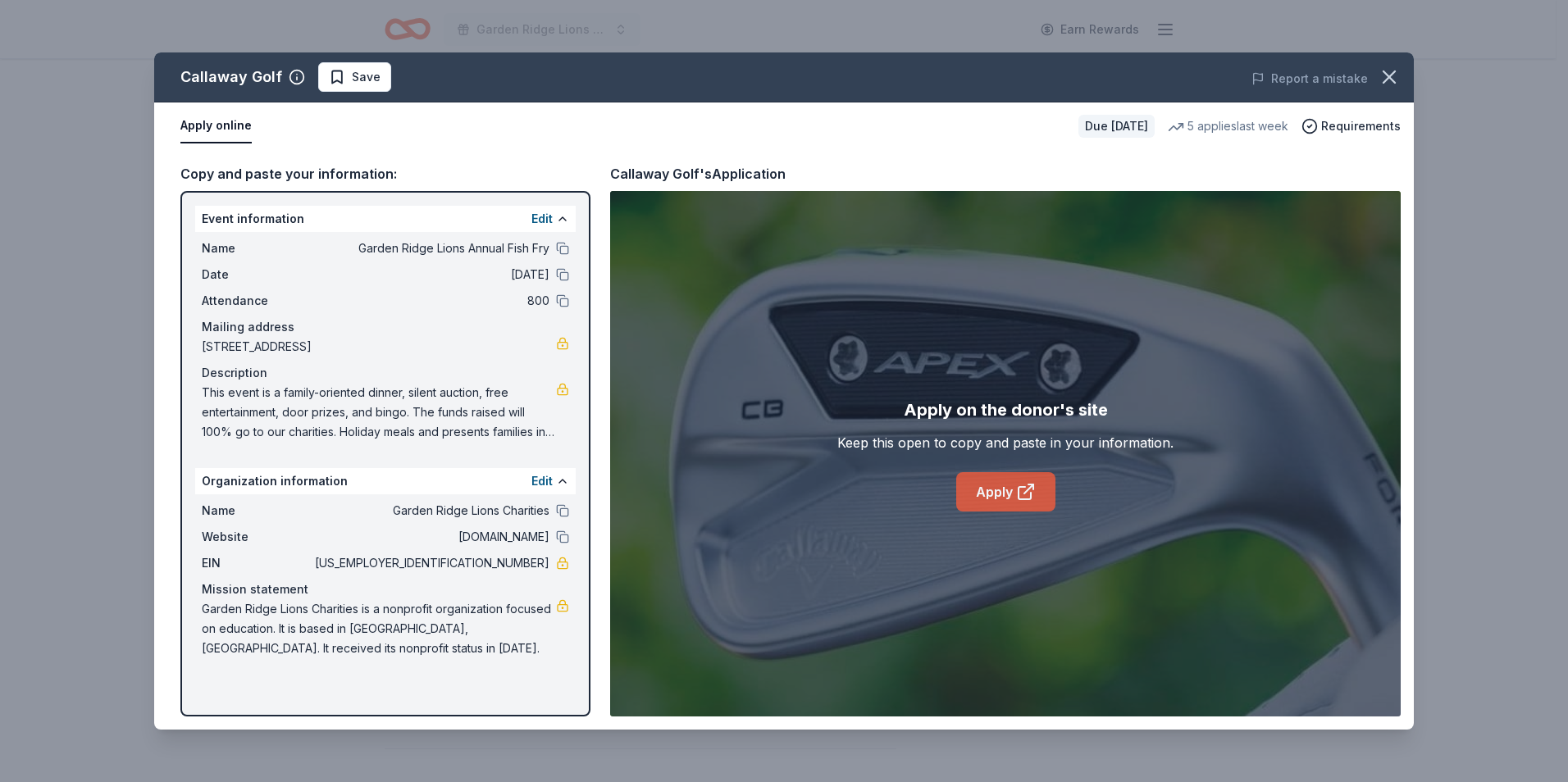
click at [1000, 497] on link "Apply" at bounding box center [1006, 491] width 99 height 39
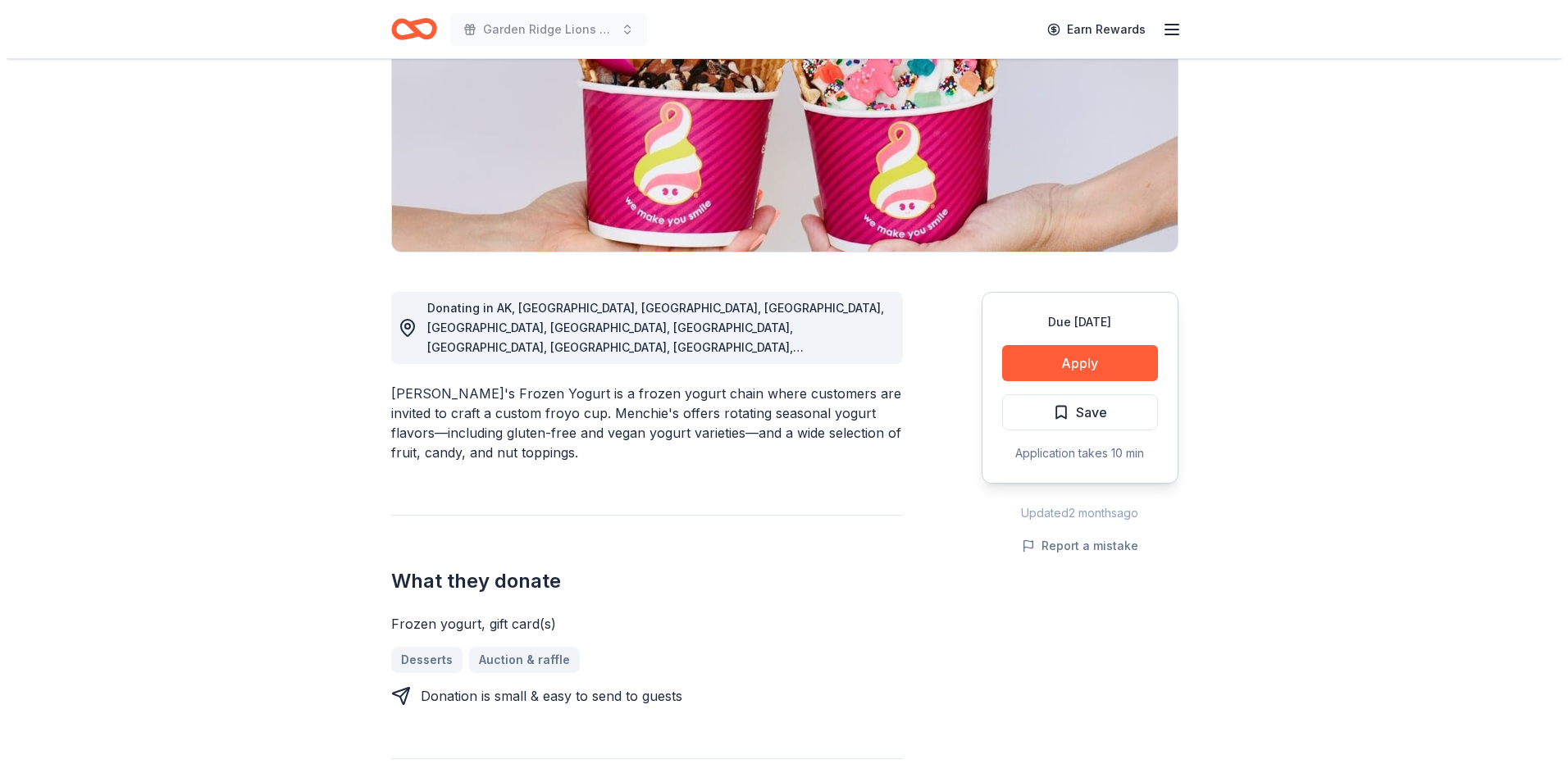
scroll to position [164, 0]
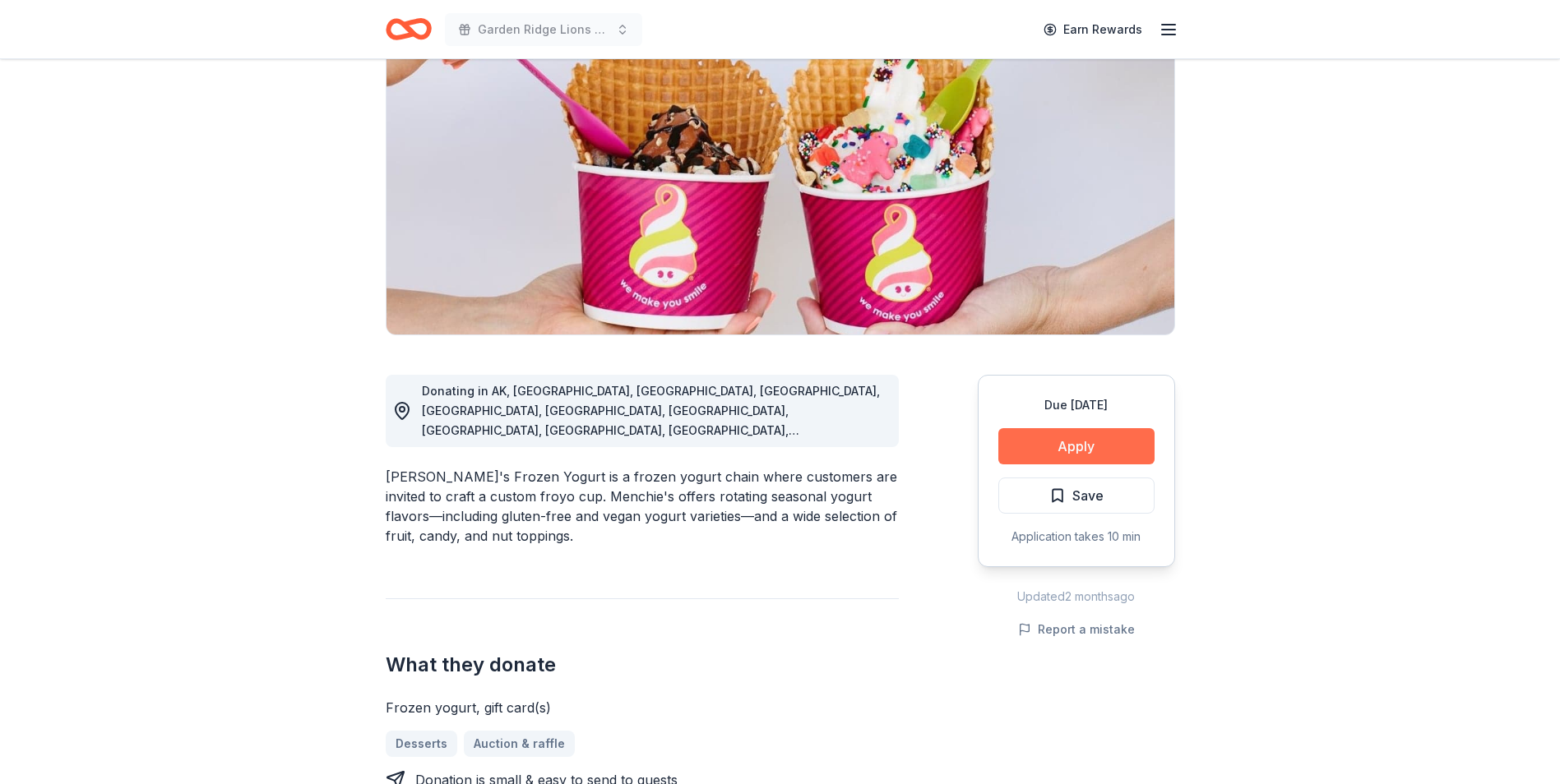
click at [1055, 442] on button "Apply" at bounding box center [1076, 445] width 156 height 36
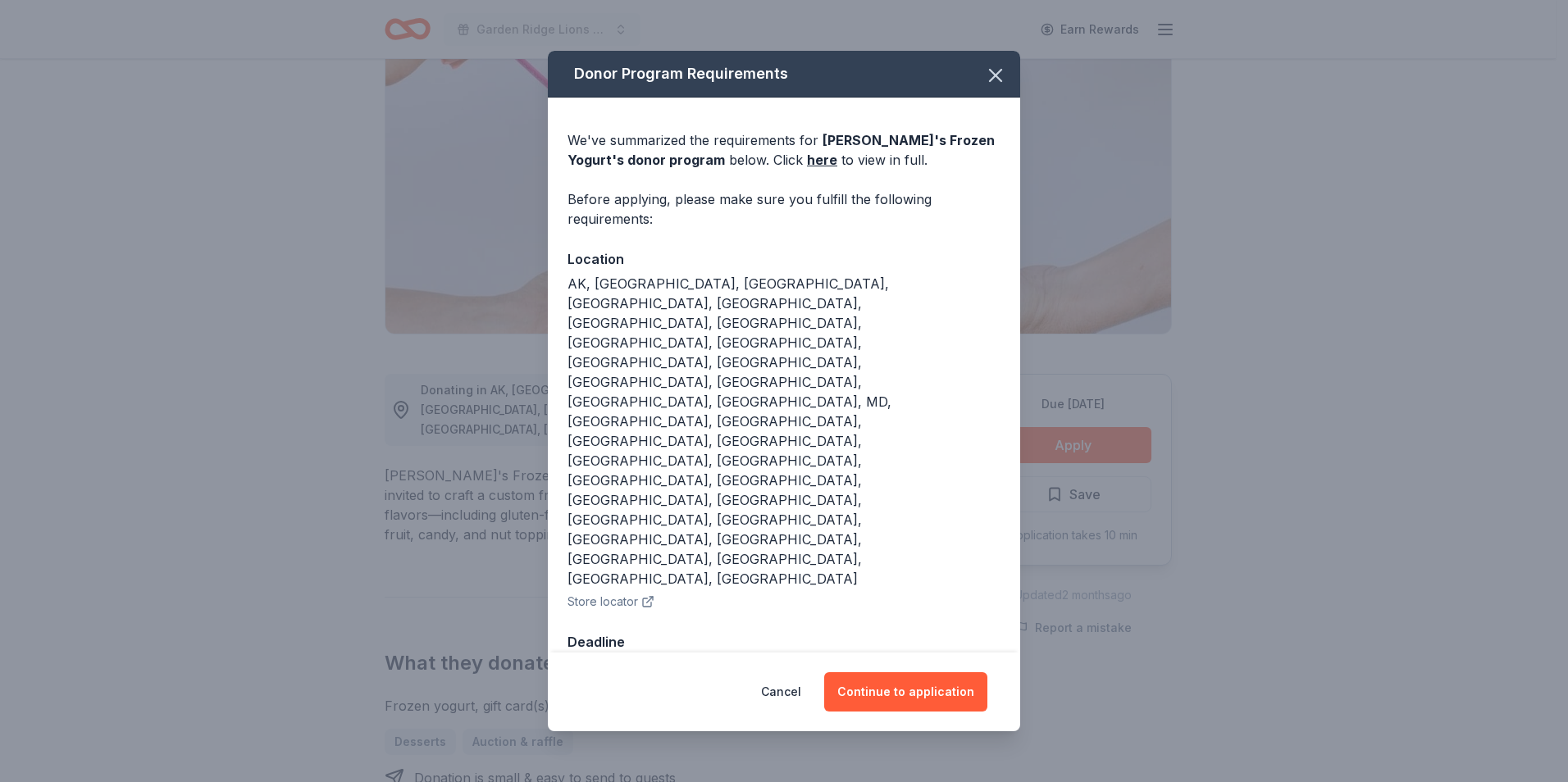
click at [614, 592] on button "Store locator" at bounding box center [611, 602] width 87 height 20
click at [1001, 87] on icon "button" at bounding box center [996, 75] width 23 height 23
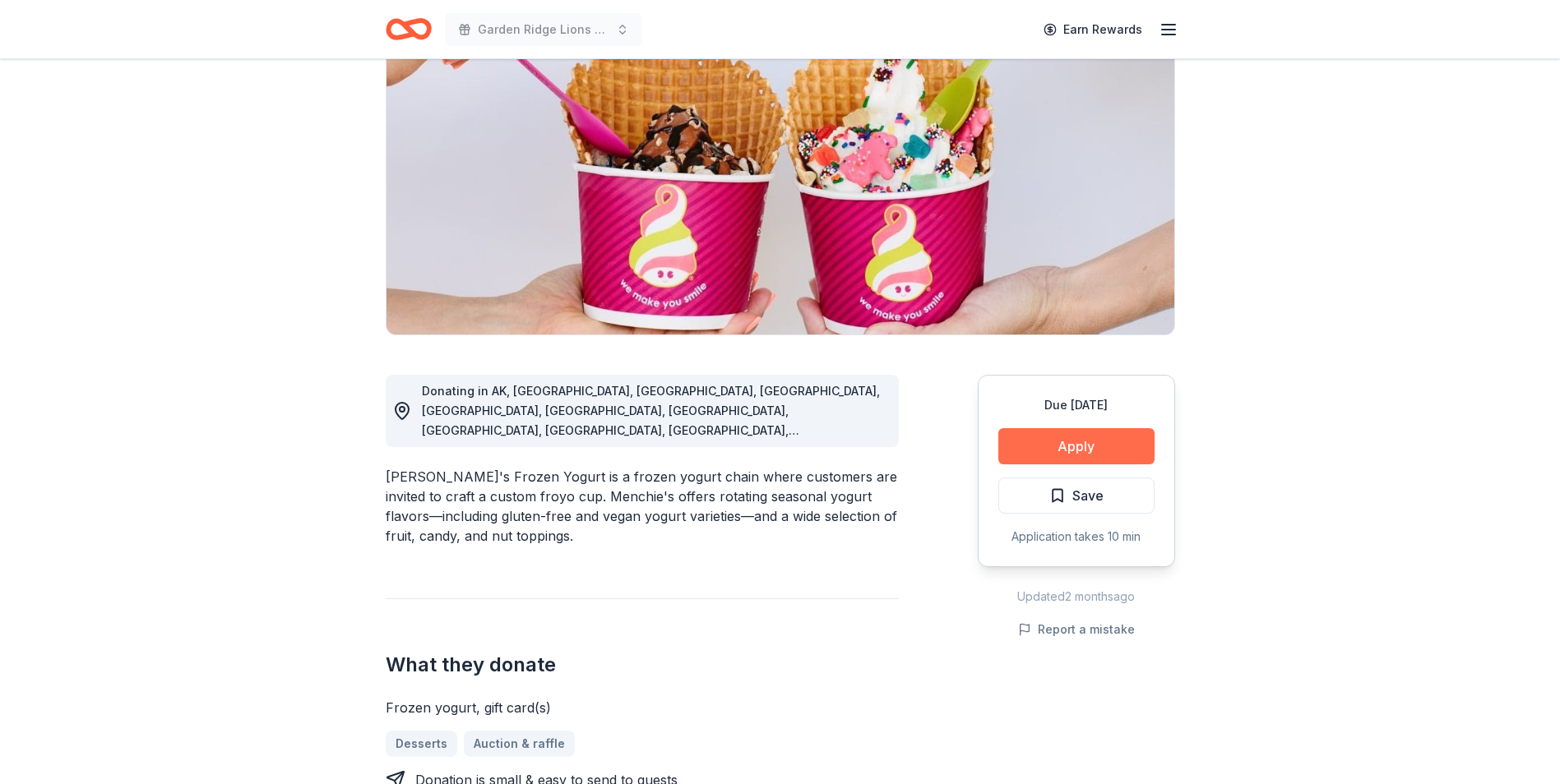
click at [1123, 446] on button "Apply" at bounding box center [1076, 445] width 156 height 36
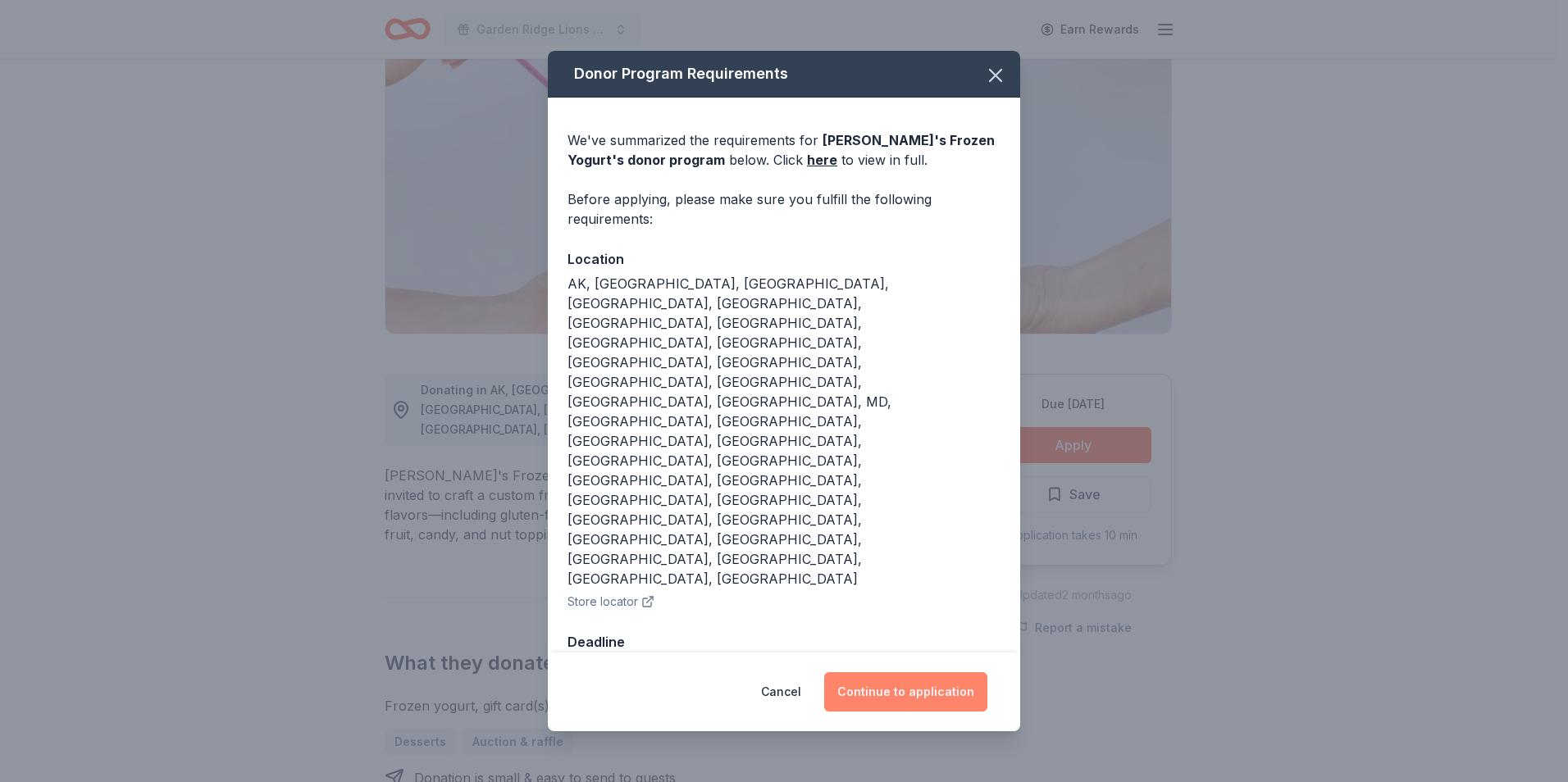
click at [945, 672] on button "Continue to application" at bounding box center [905, 691] width 163 height 39
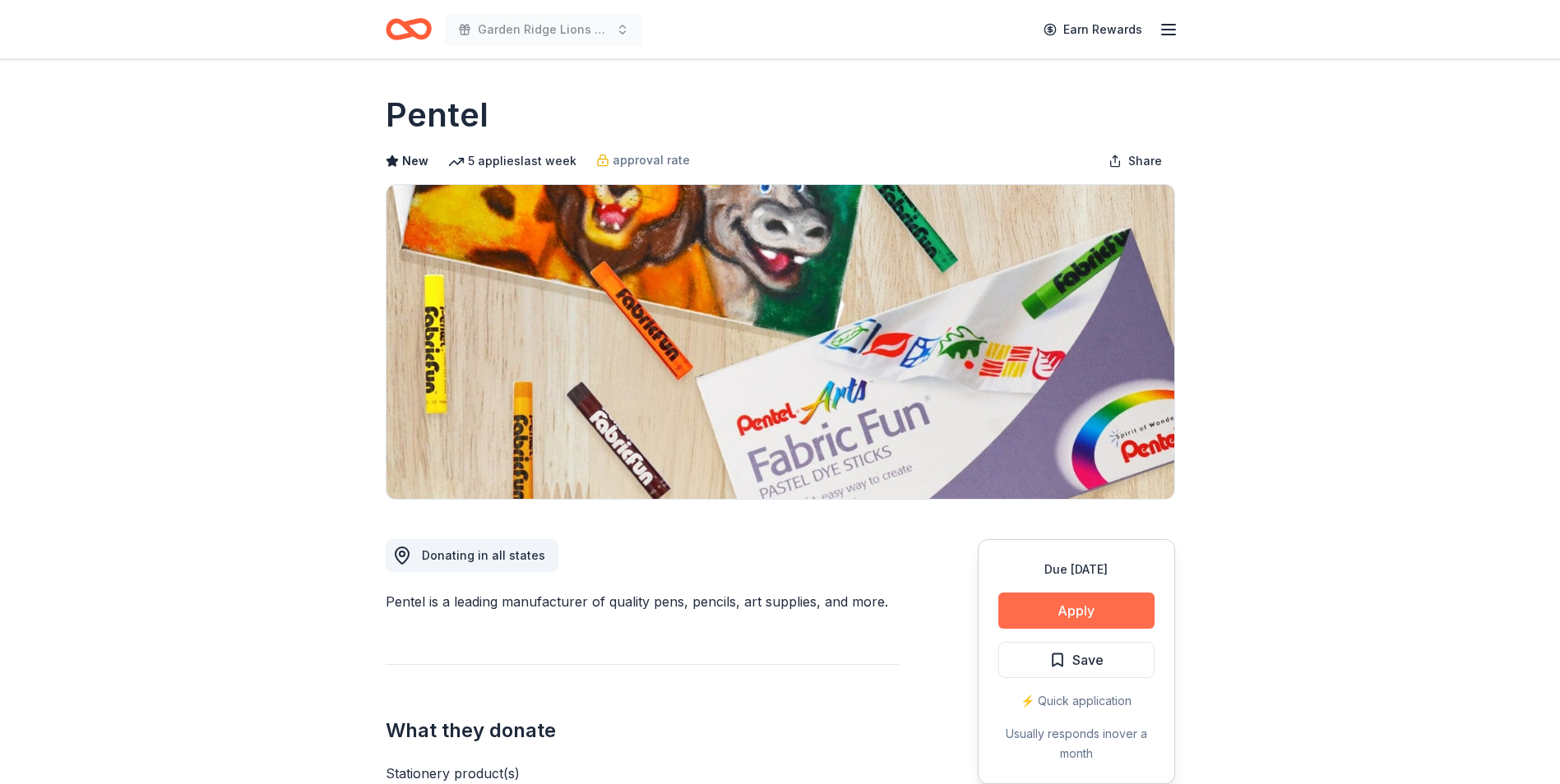
click at [1076, 609] on button "Apply" at bounding box center [1076, 610] width 156 height 36
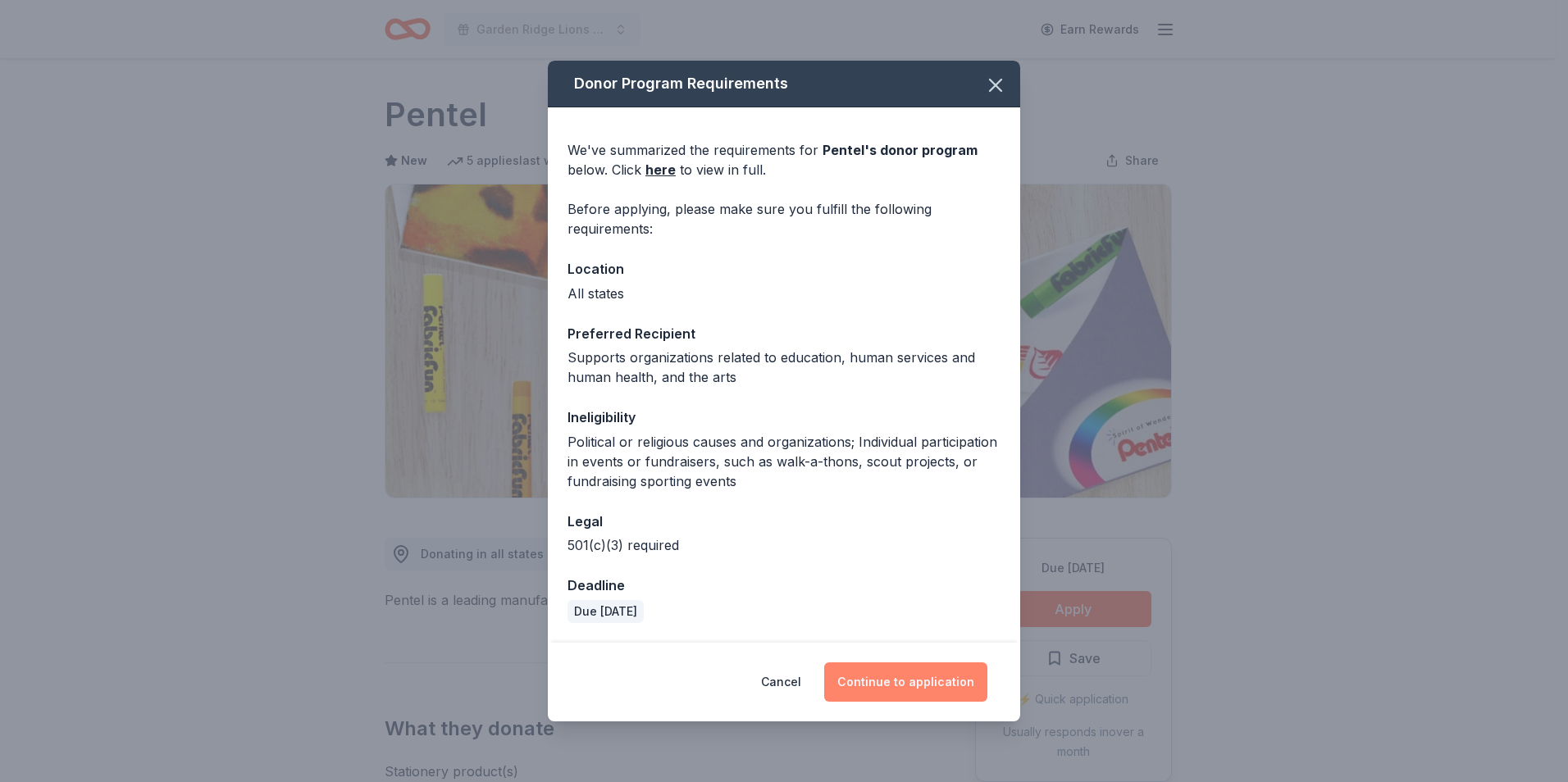
click at [931, 683] on button "Continue to application" at bounding box center [905, 682] width 163 height 39
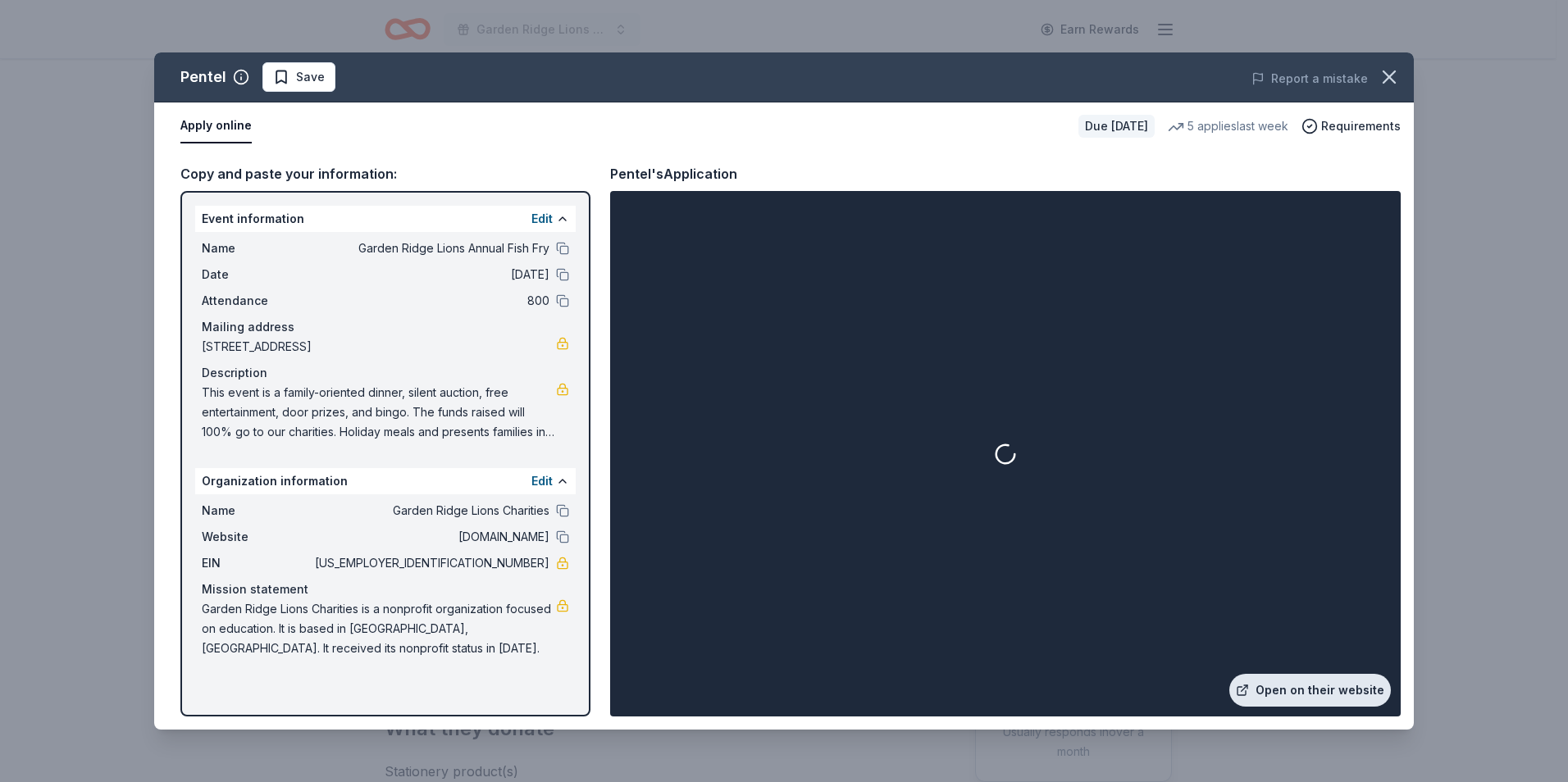
click at [1281, 696] on link "Open on their website" at bounding box center [1309, 691] width 161 height 33
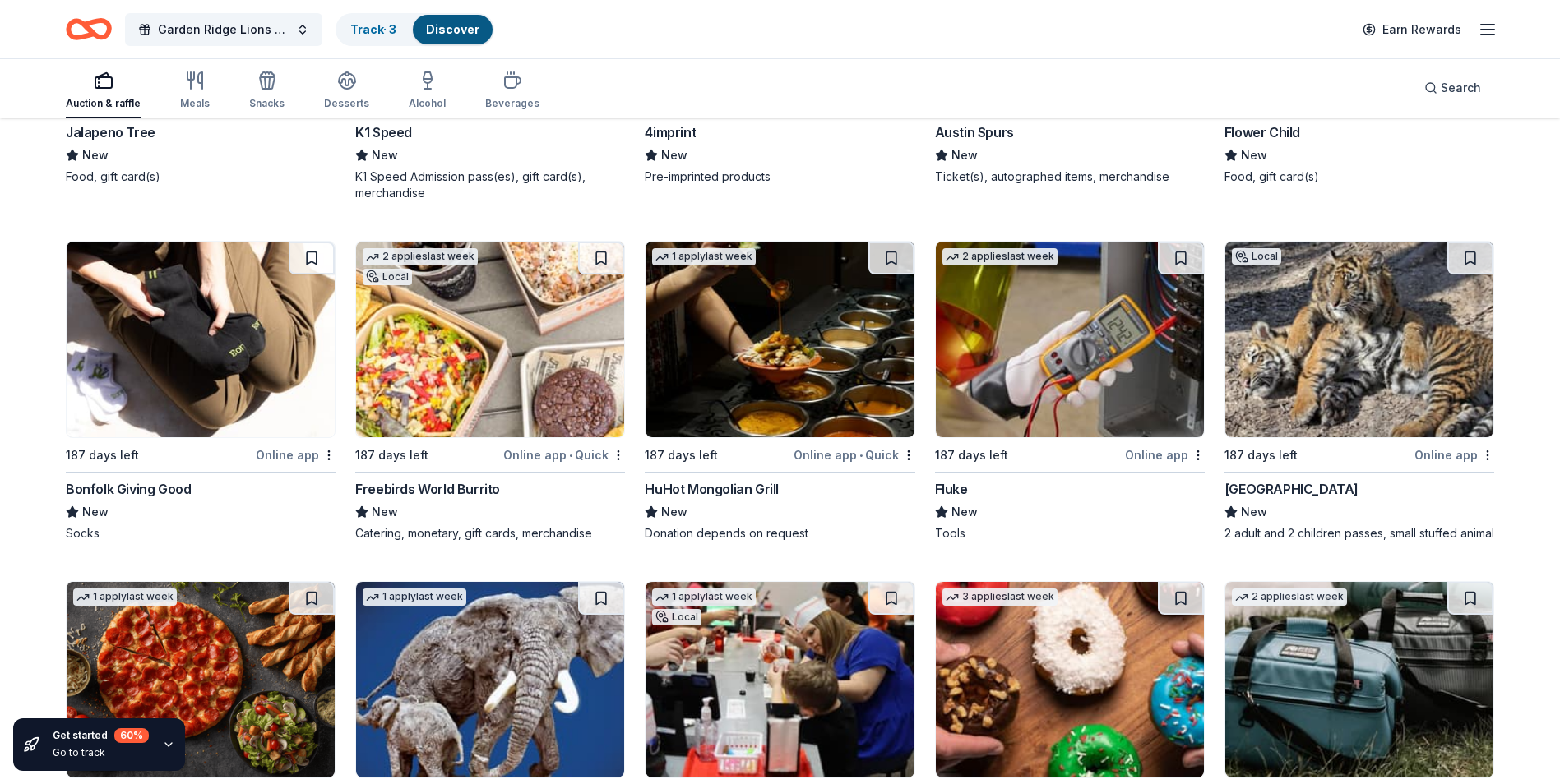
scroll to position [5482, 0]
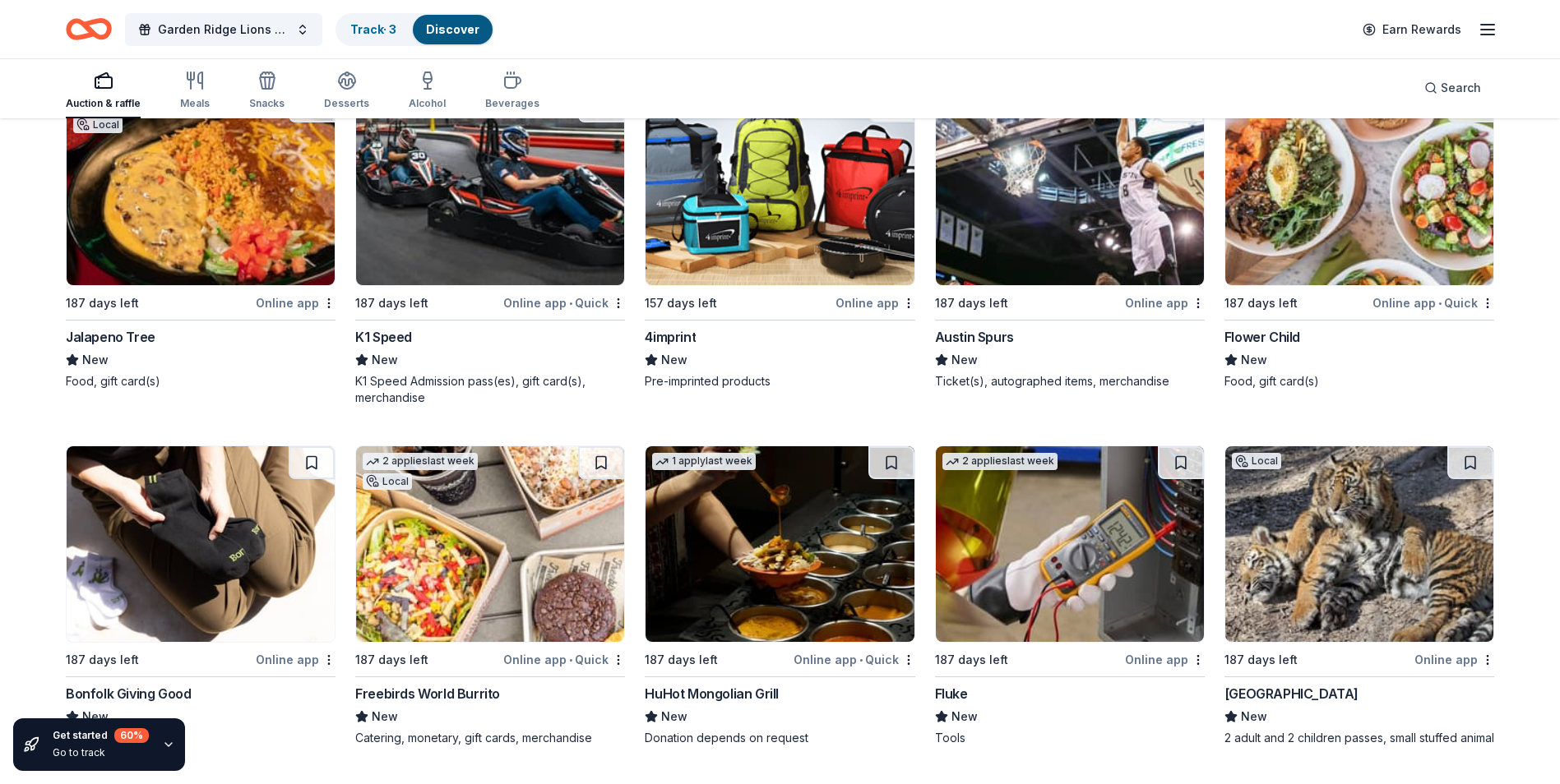
click at [1265, 330] on div "Flower Child" at bounding box center [1262, 337] width 76 height 20
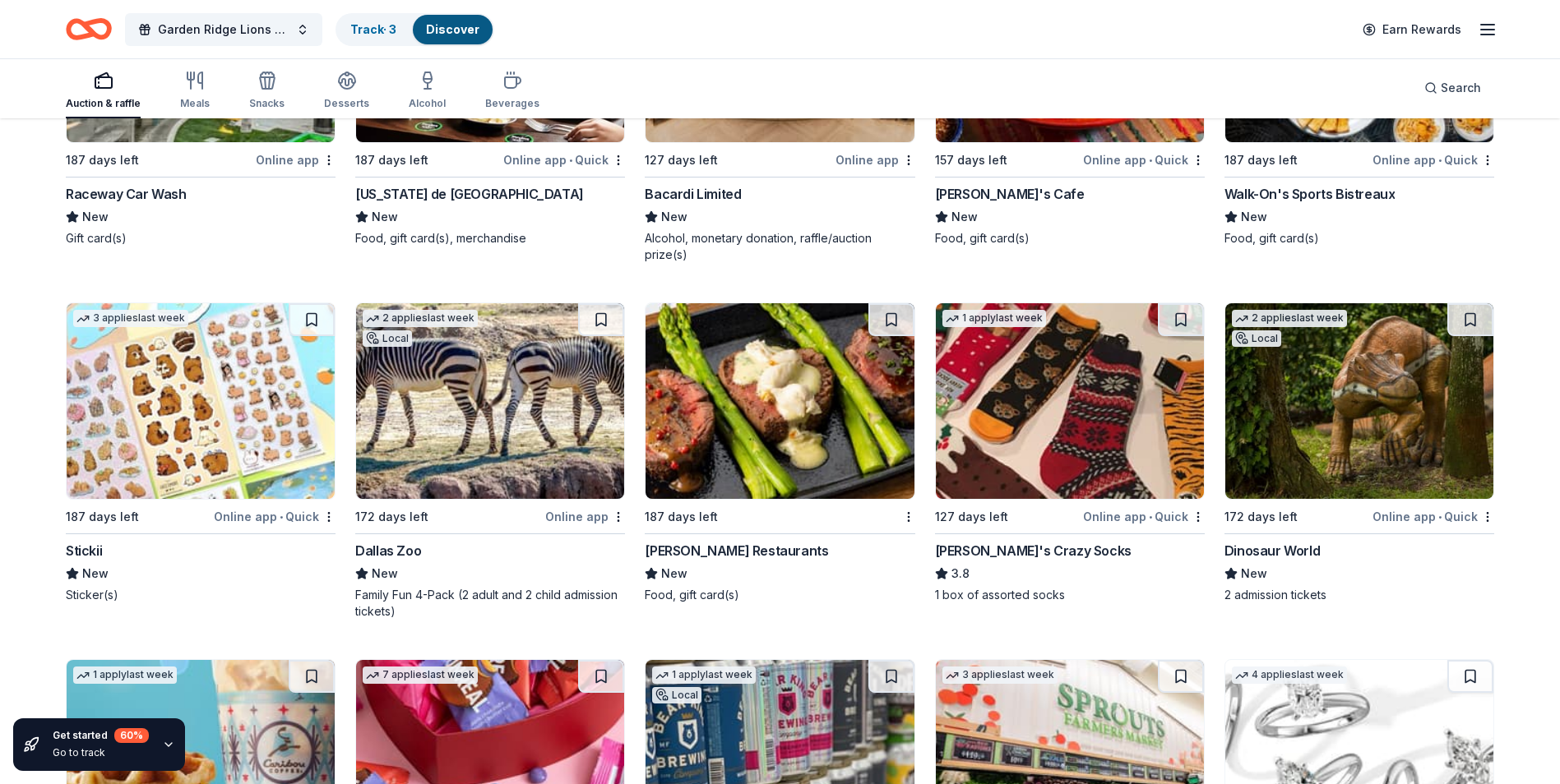
scroll to position [8820, 0]
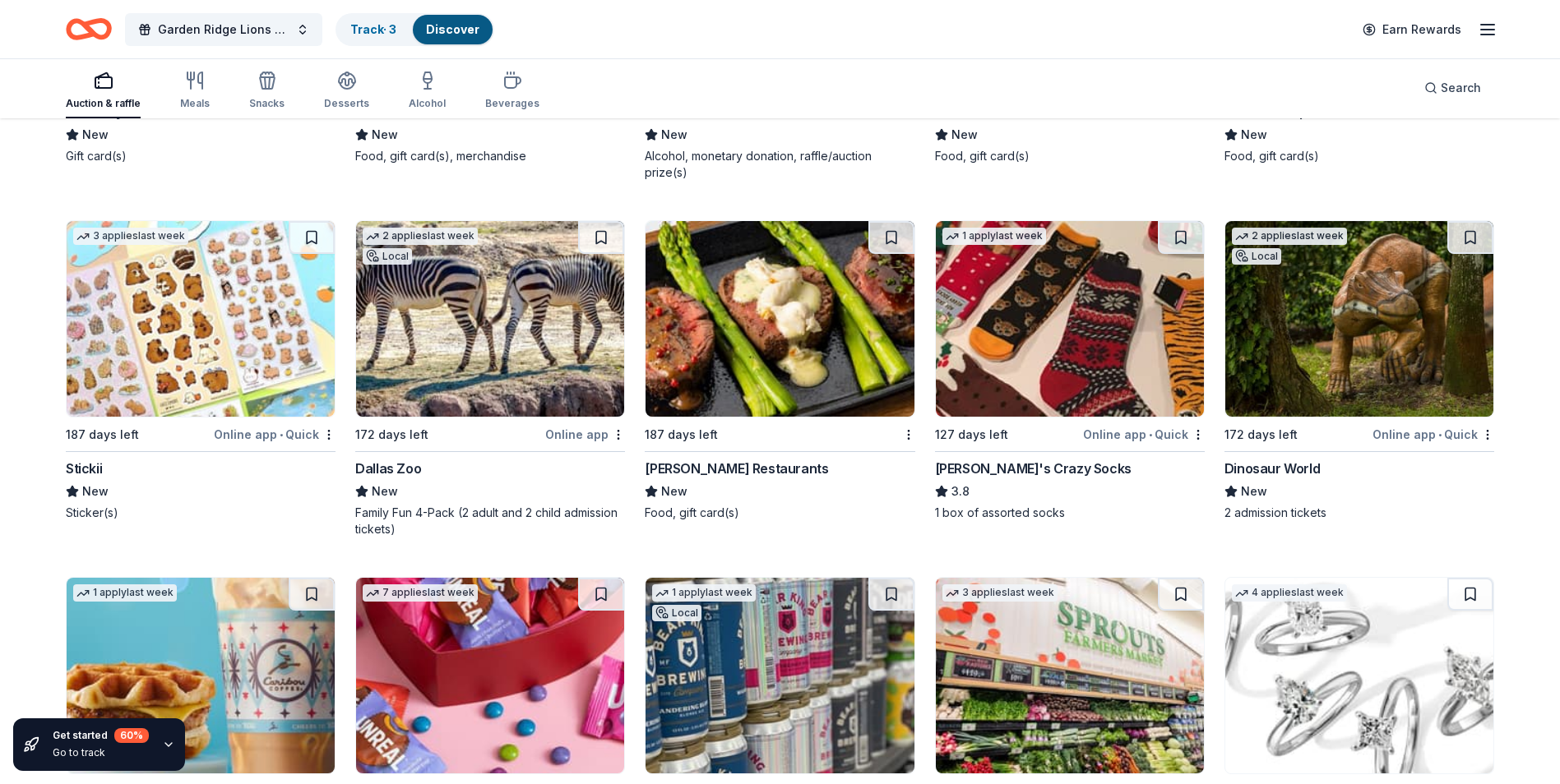
click at [1079, 394] on img at bounding box center [1069, 319] width 268 height 196
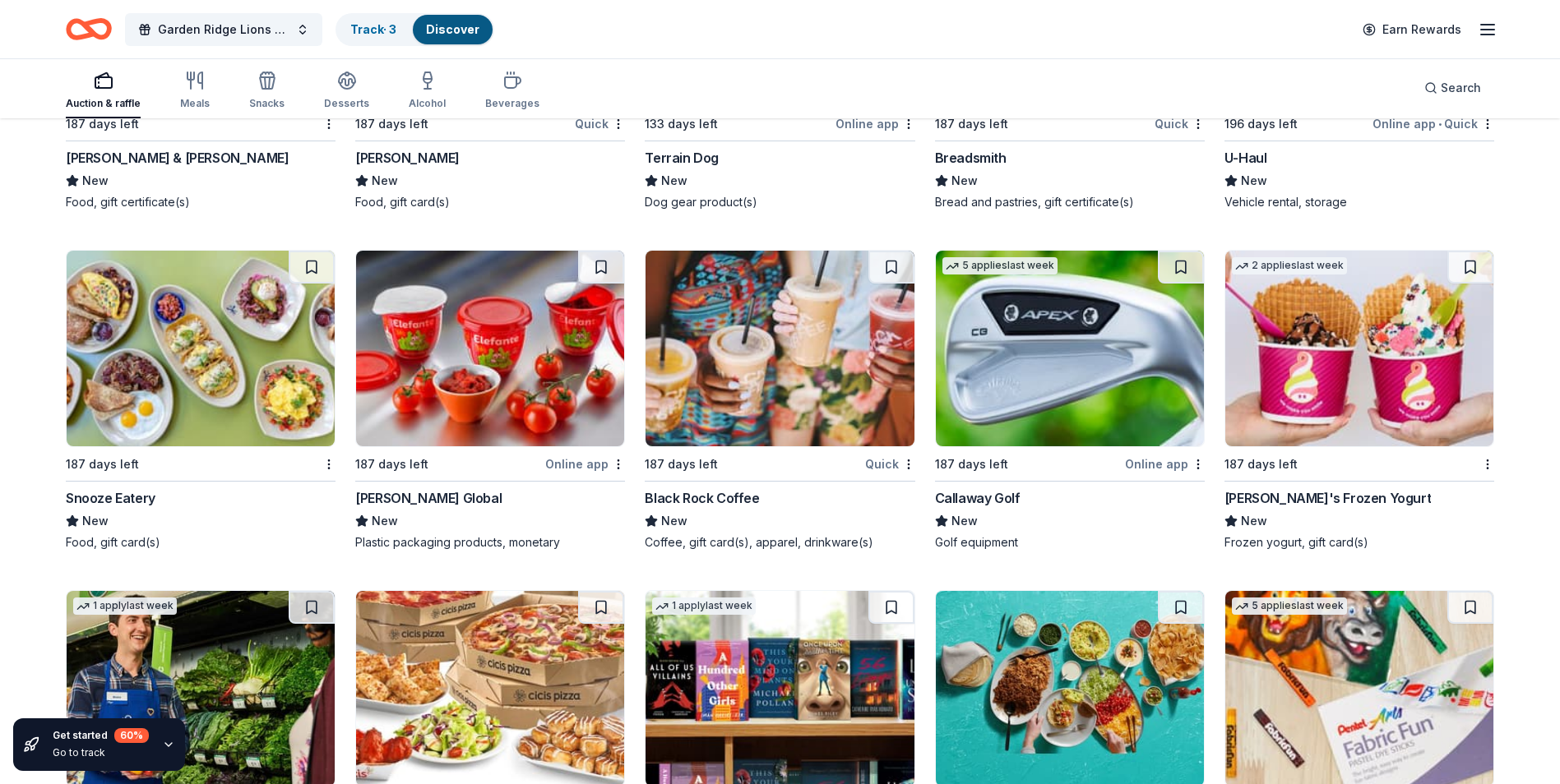
scroll to position [11255, 0]
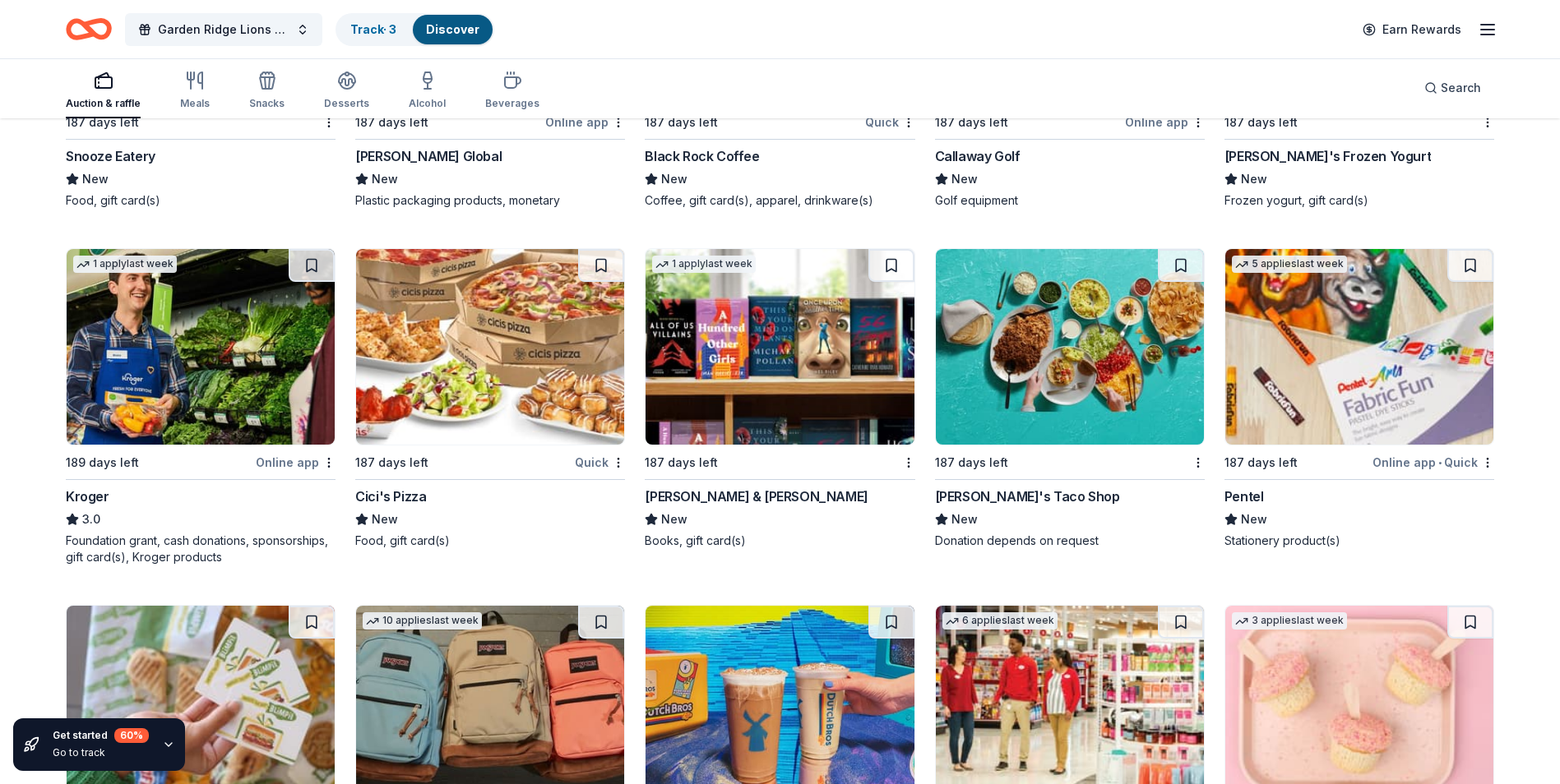
click at [1310, 392] on img at bounding box center [1359, 347] width 268 height 196
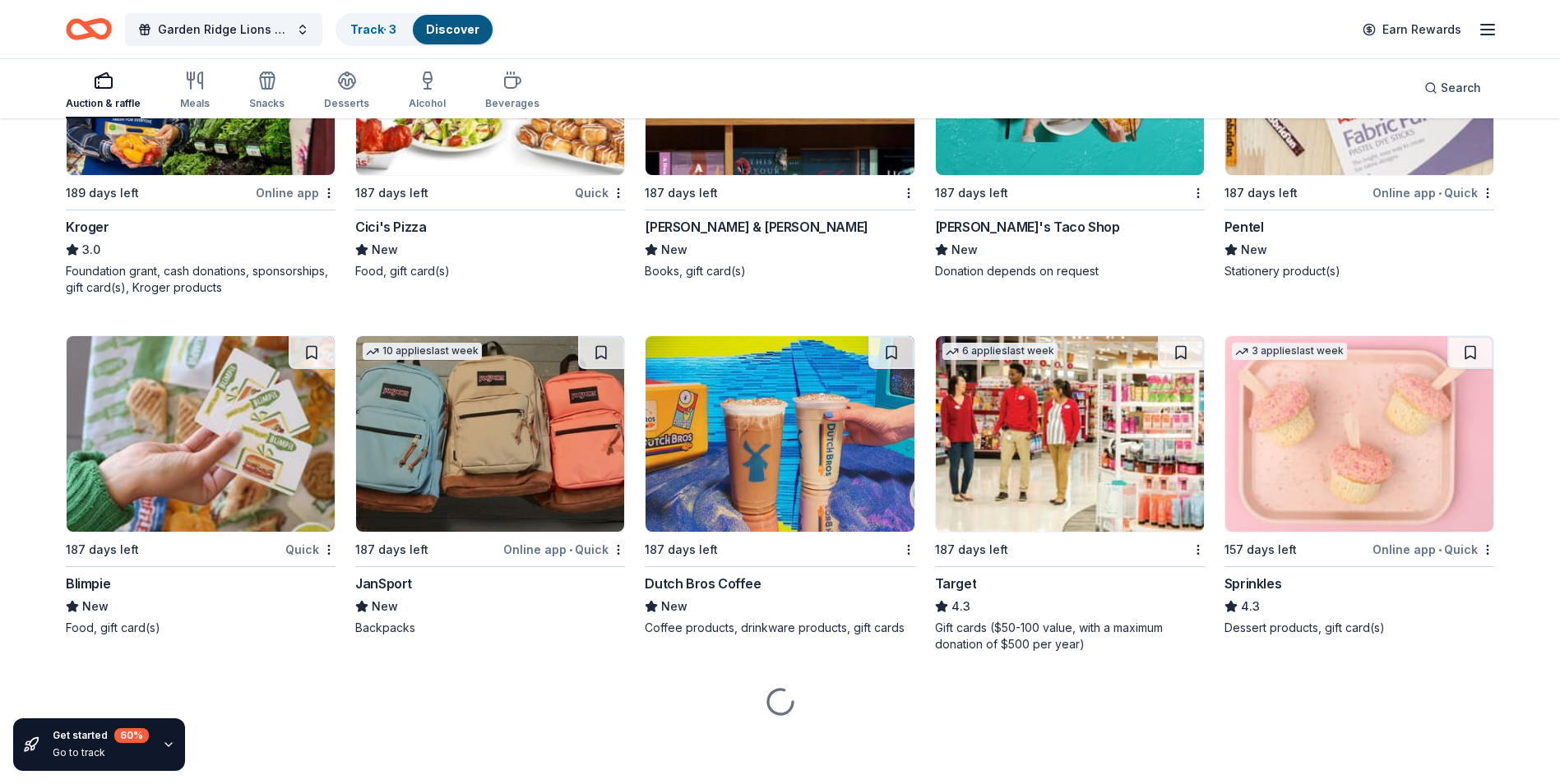
scroll to position [11557, 0]
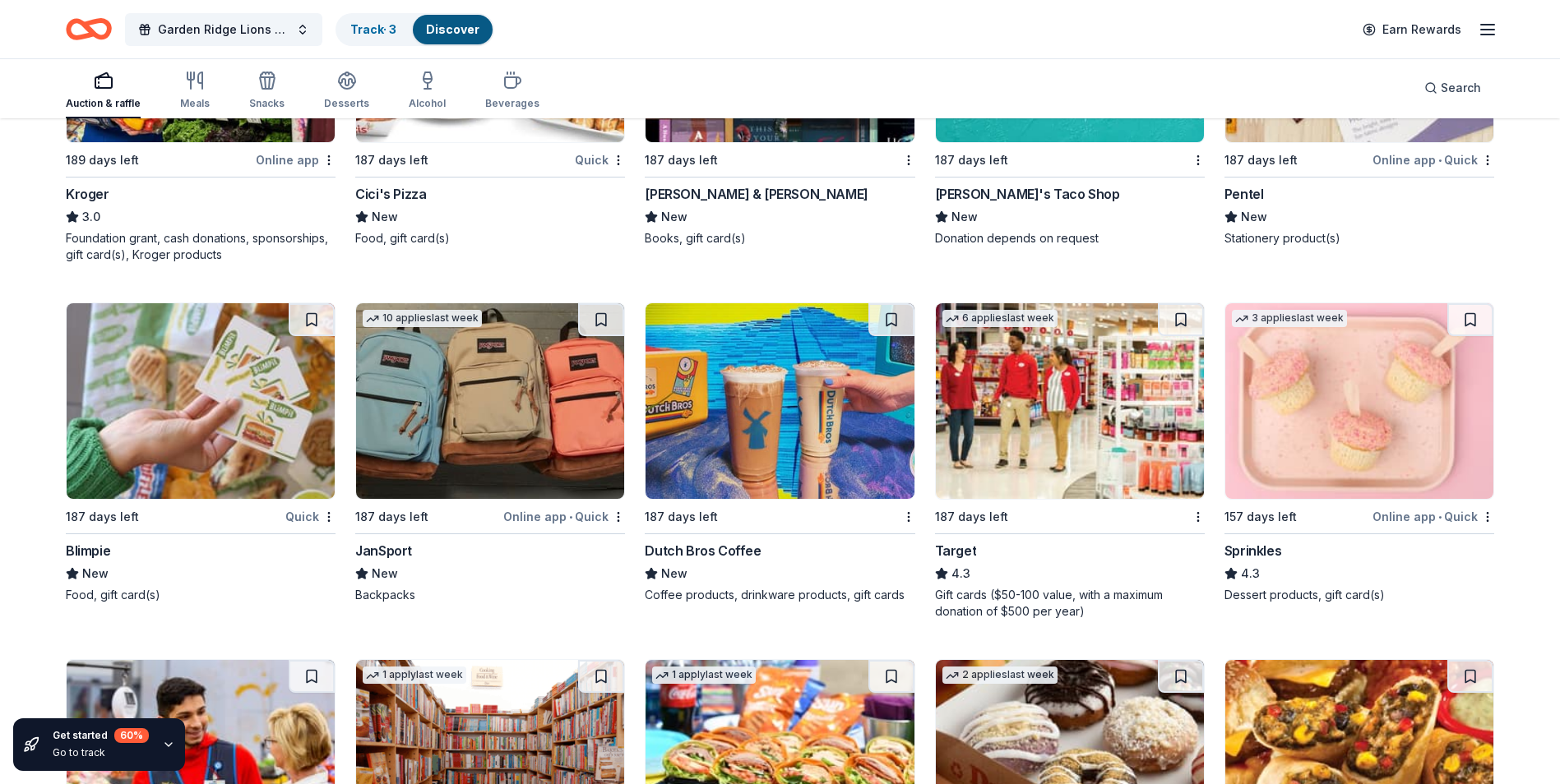
click at [224, 466] on img at bounding box center [200, 401] width 268 height 196
click at [1039, 474] on img at bounding box center [1069, 401] width 268 height 196
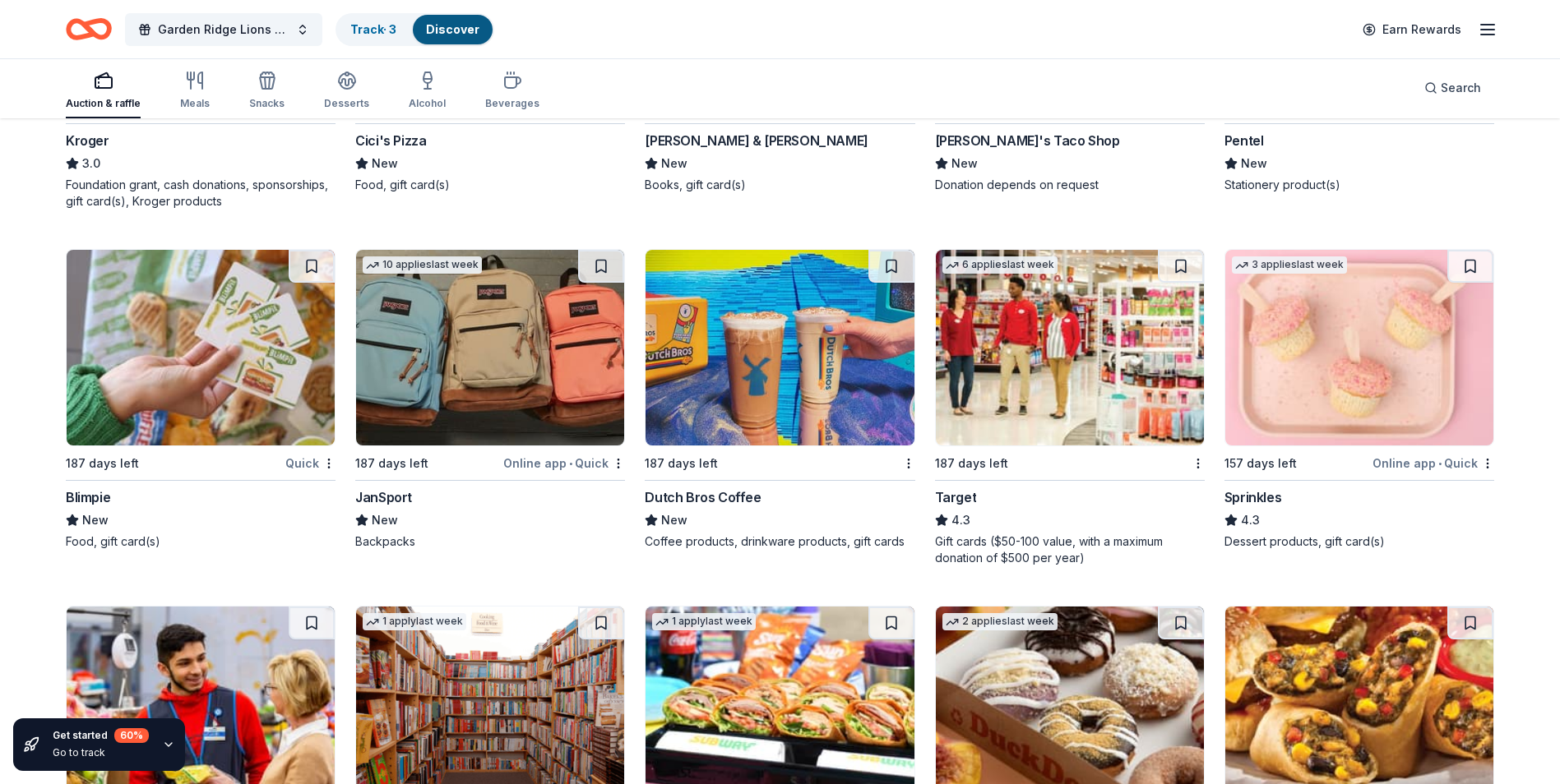
scroll to position [11640, 0]
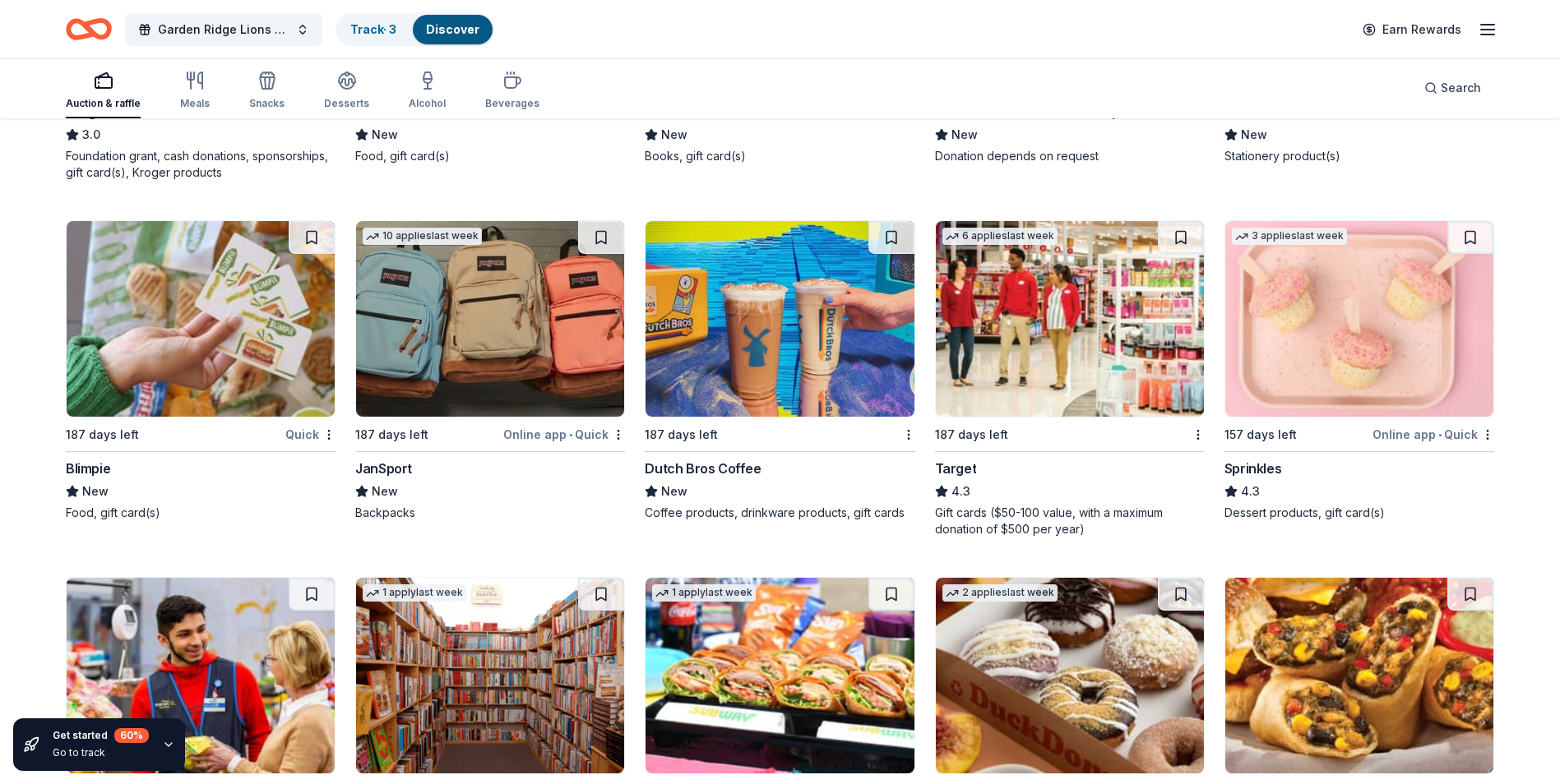
click at [1360, 372] on img at bounding box center [1359, 319] width 268 height 196
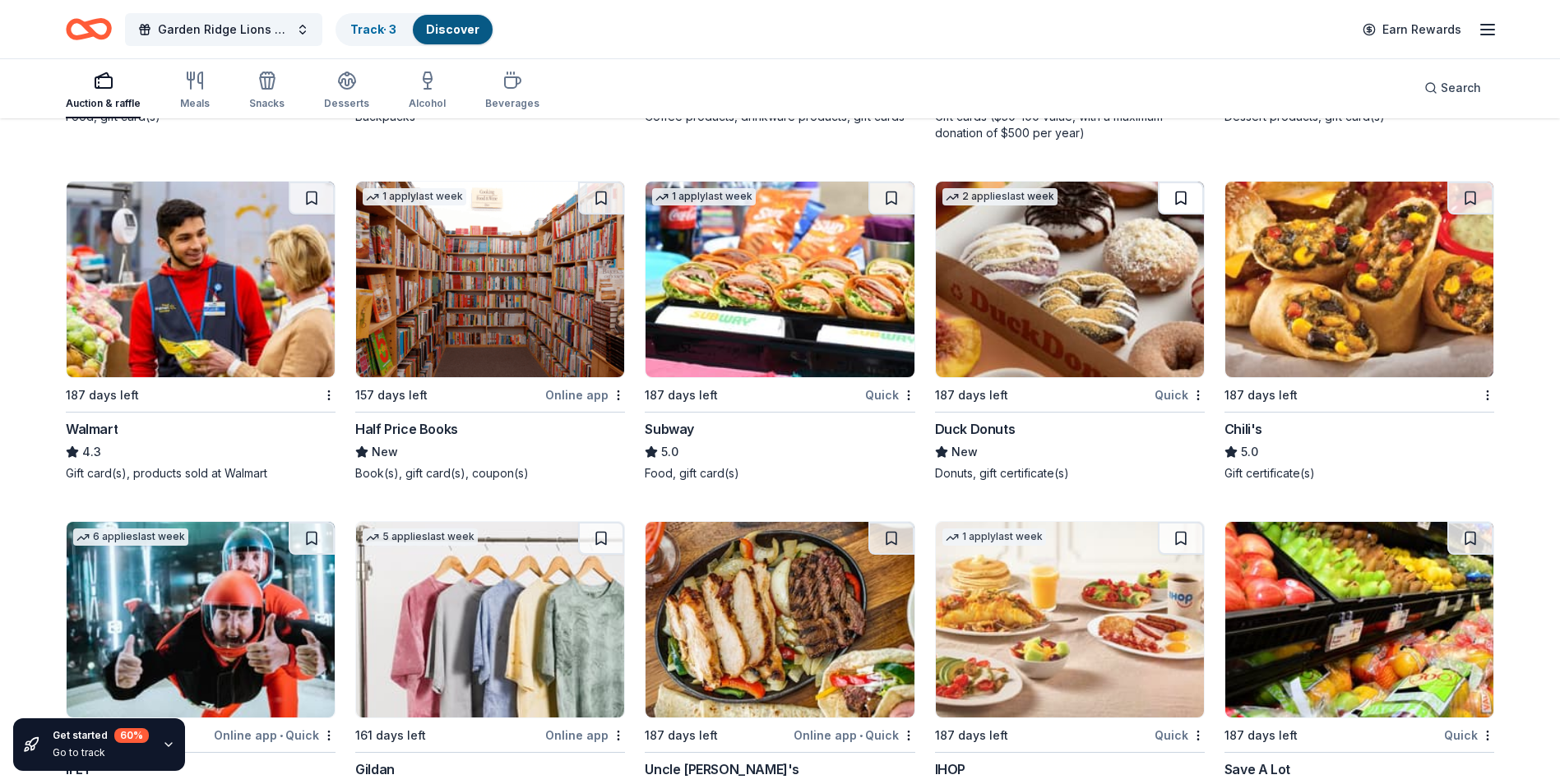
scroll to position [12051, 0]
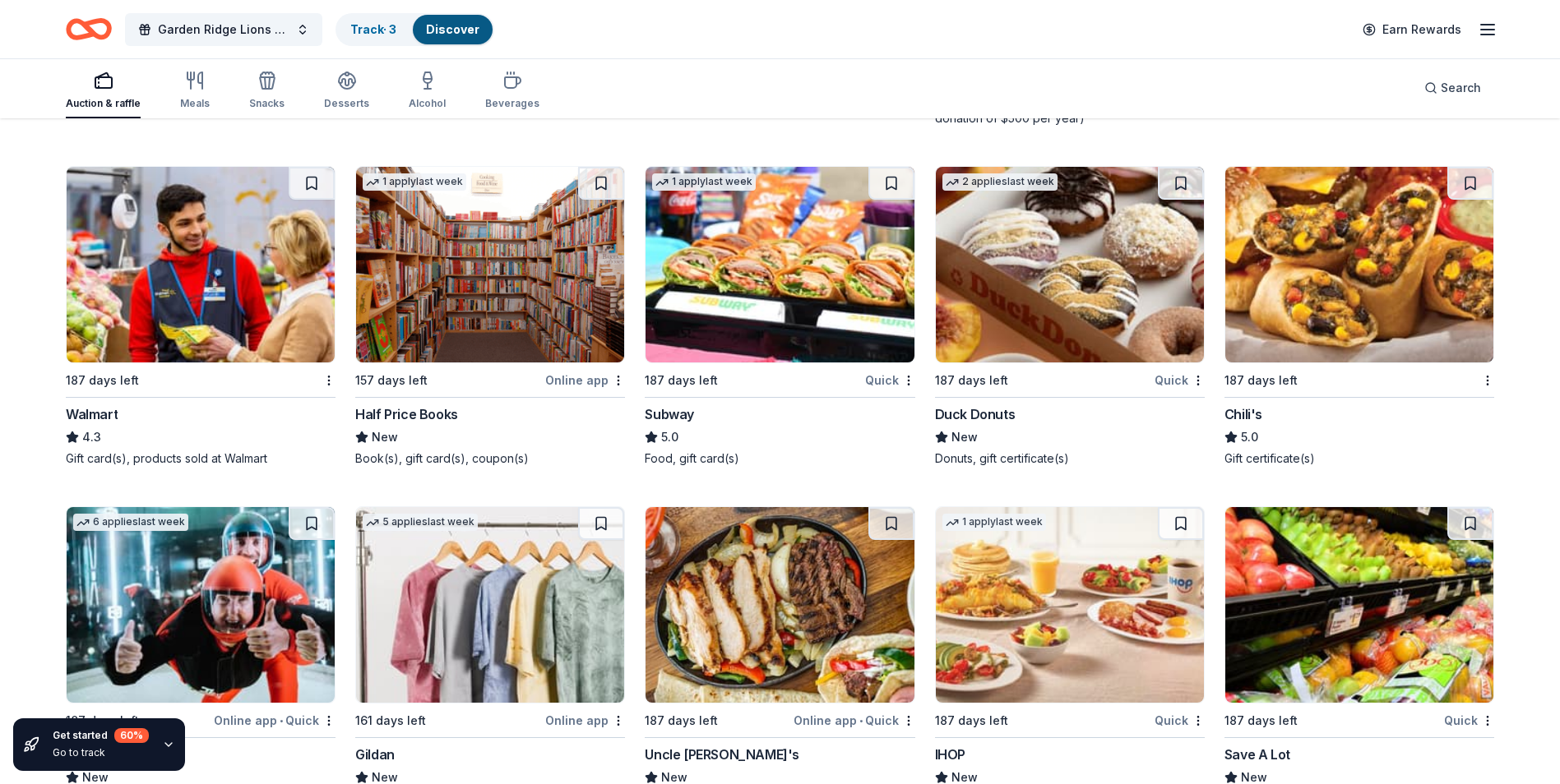
click at [188, 362] on img at bounding box center [200, 265] width 268 height 196
click at [764, 320] on img at bounding box center [779, 265] width 268 height 196
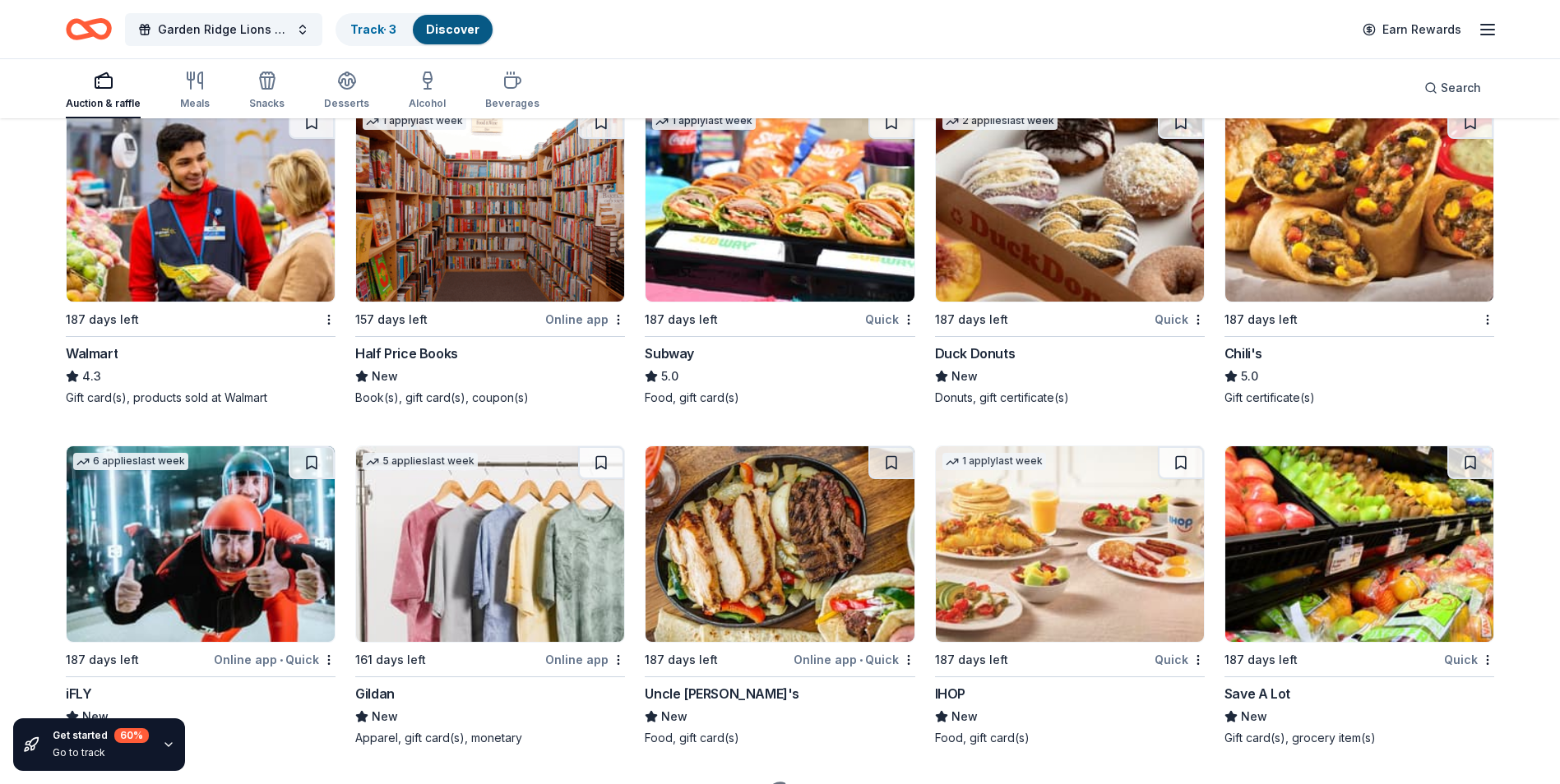
scroll to position [12238, 0]
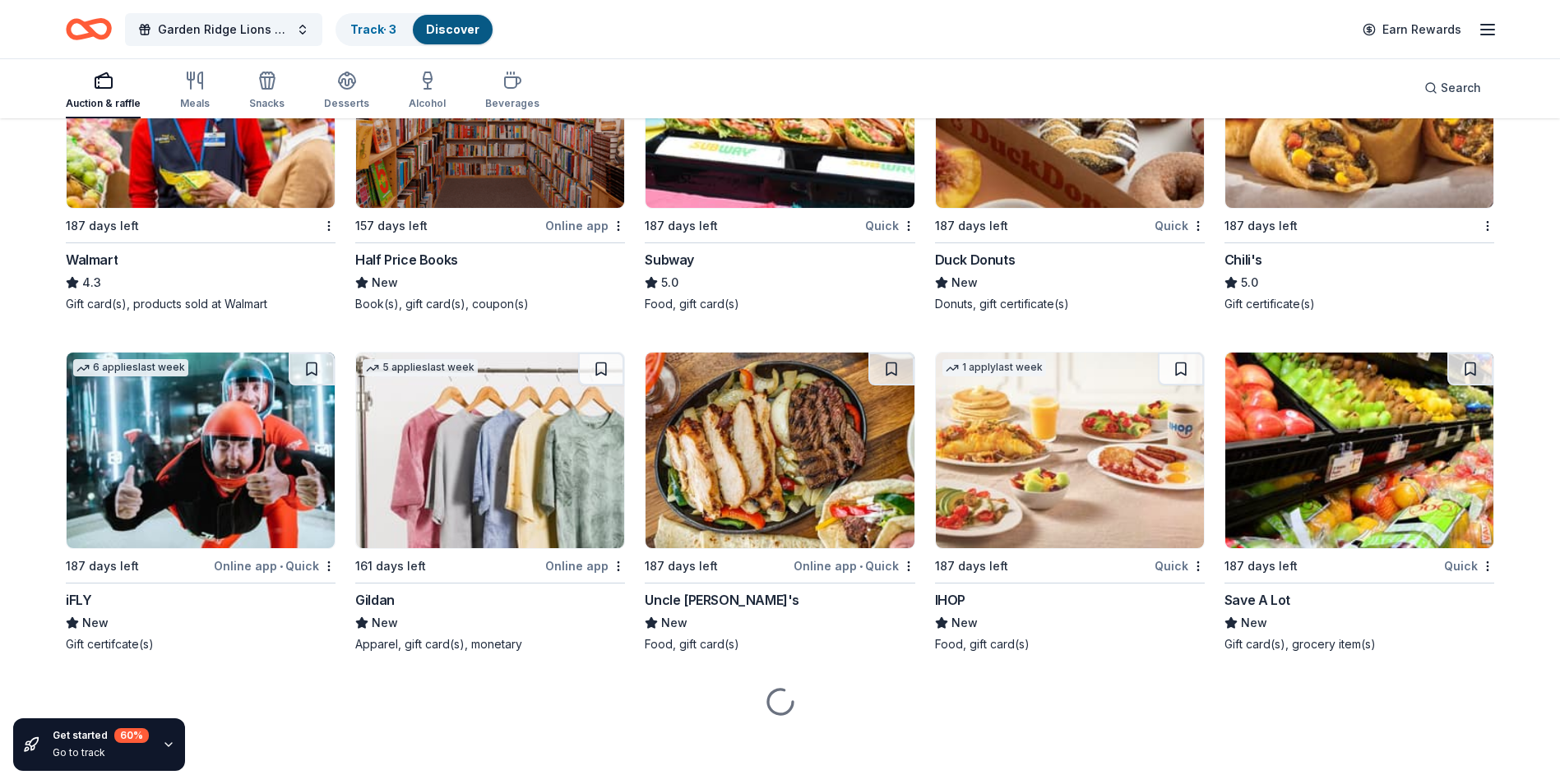
click at [147, 471] on img at bounding box center [200, 450] width 268 height 196
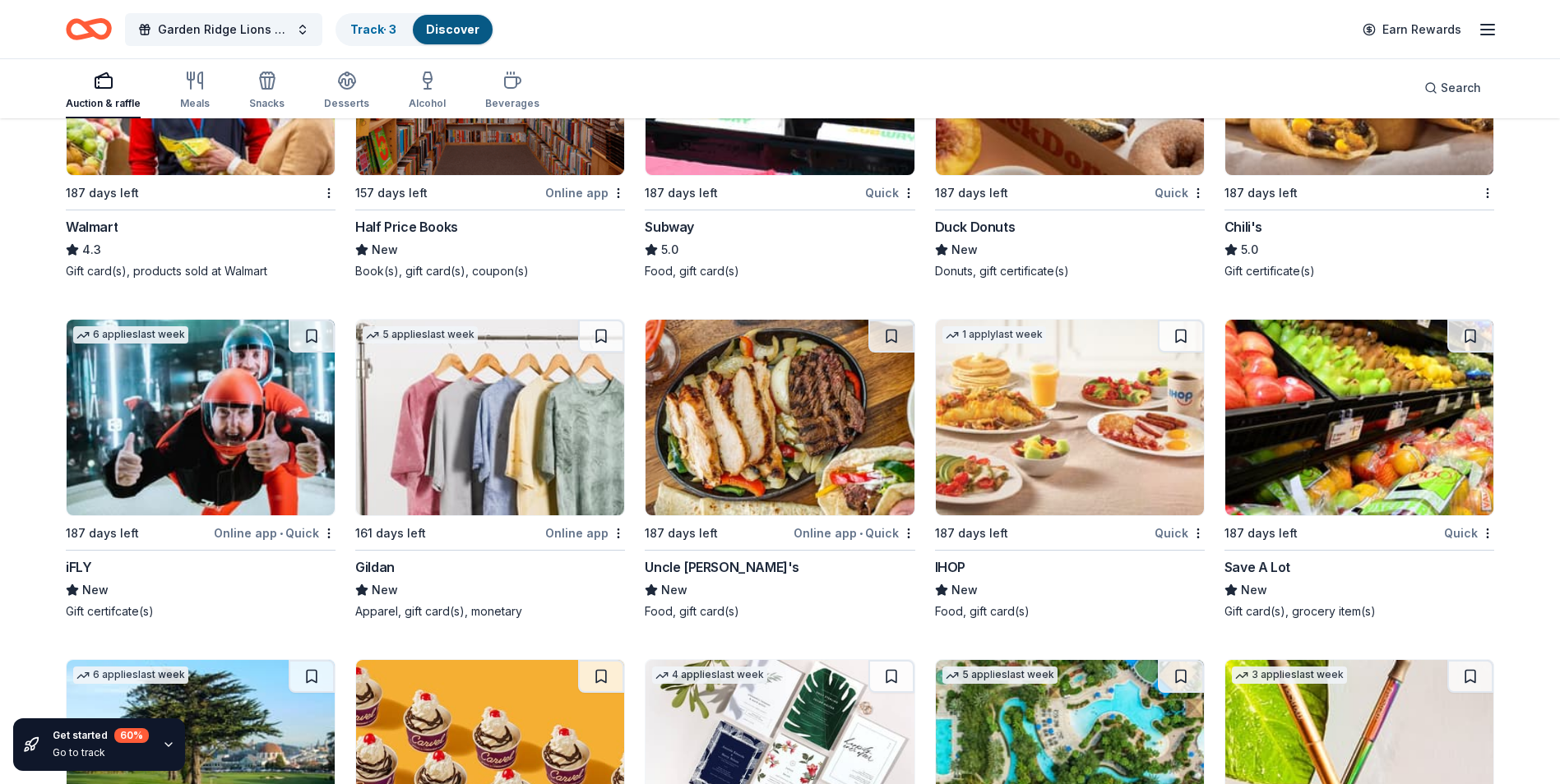
click at [1121, 496] on img at bounding box center [1069, 417] width 268 height 196
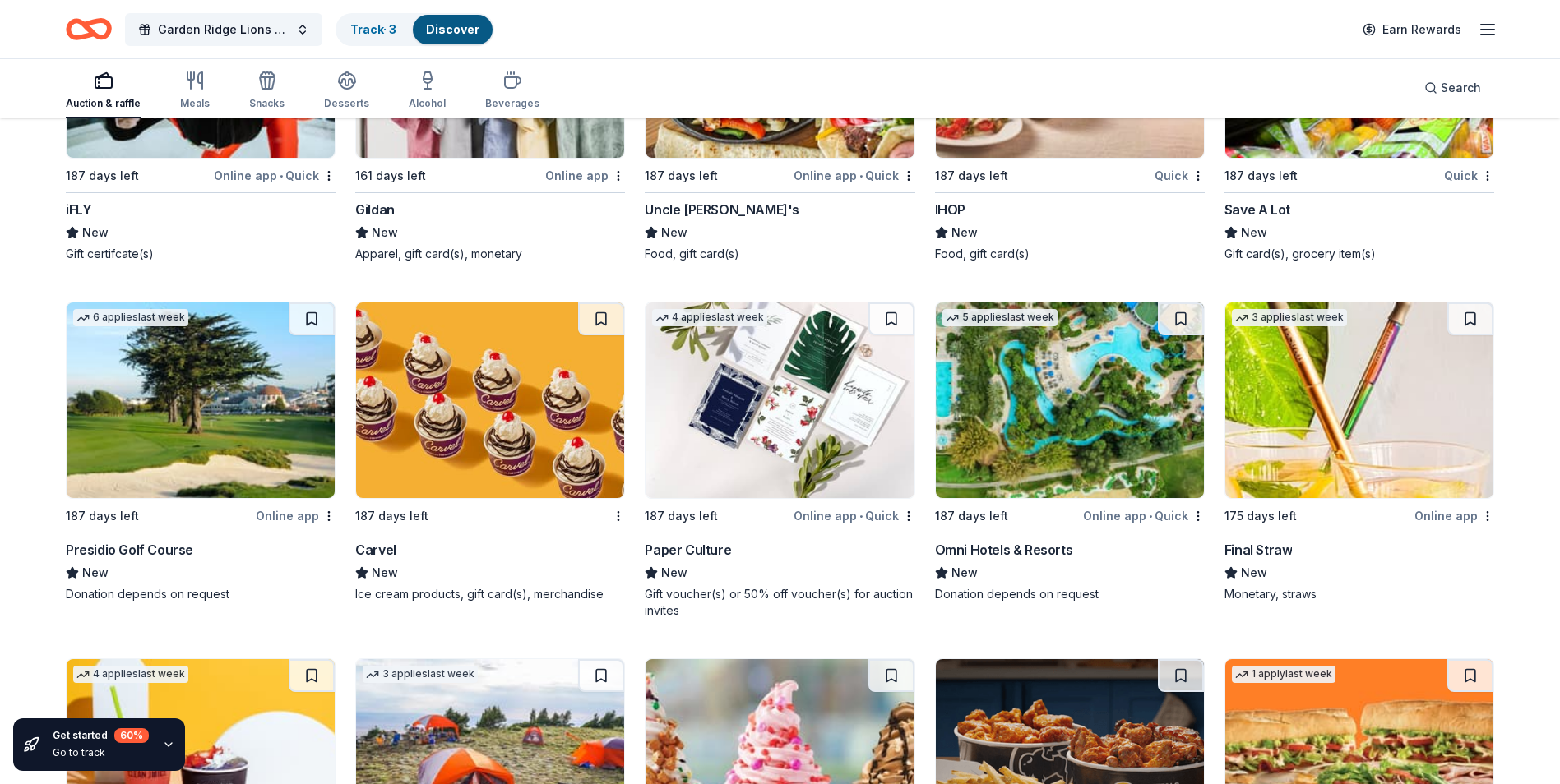
scroll to position [12650, 0]
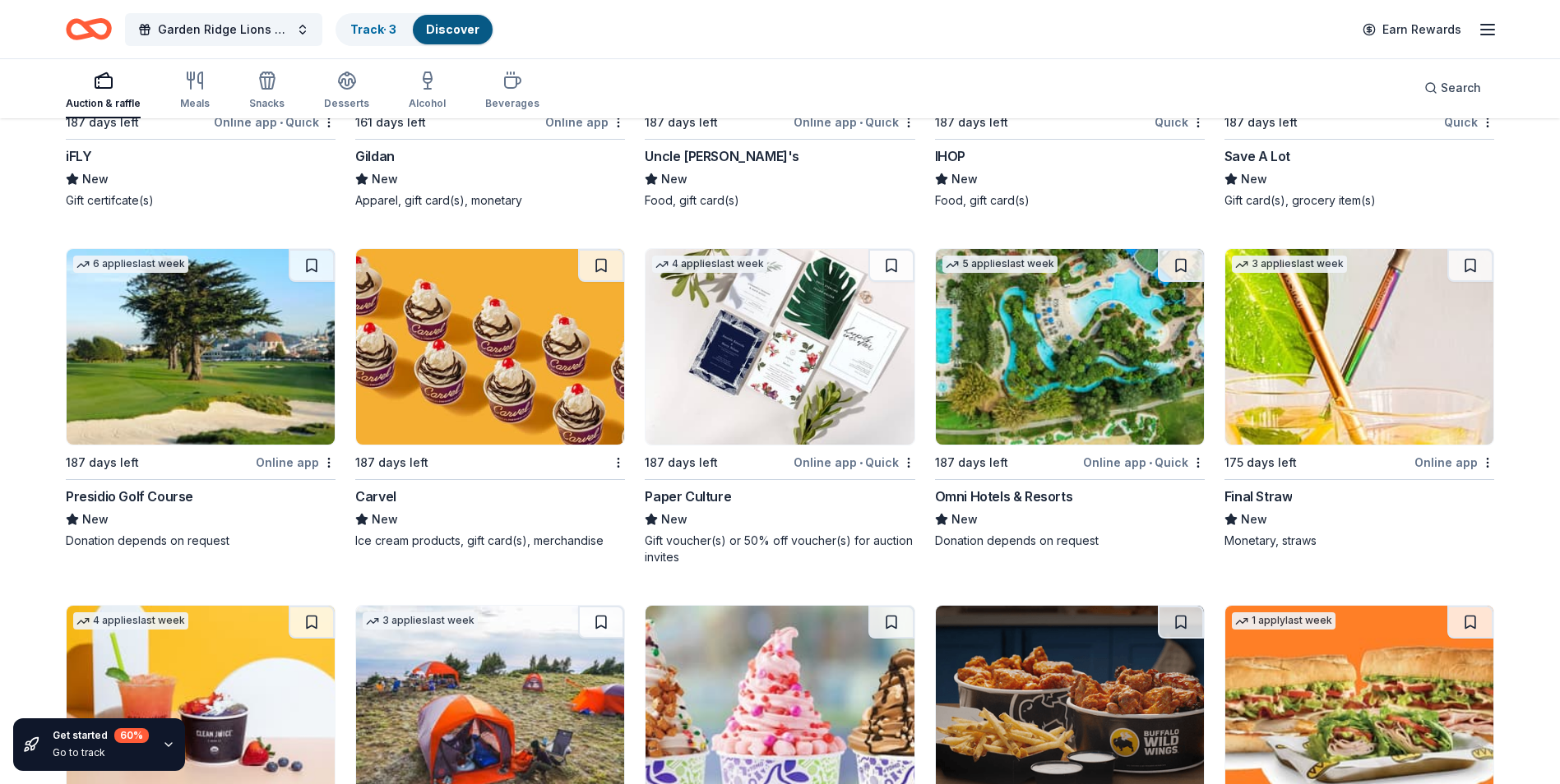
click at [148, 355] on img at bounding box center [200, 347] width 268 height 196
click at [679, 395] on img at bounding box center [779, 347] width 268 height 196
click at [1046, 375] on img at bounding box center [1069, 347] width 268 height 196
click at [1327, 356] on img at bounding box center [1359, 347] width 268 height 196
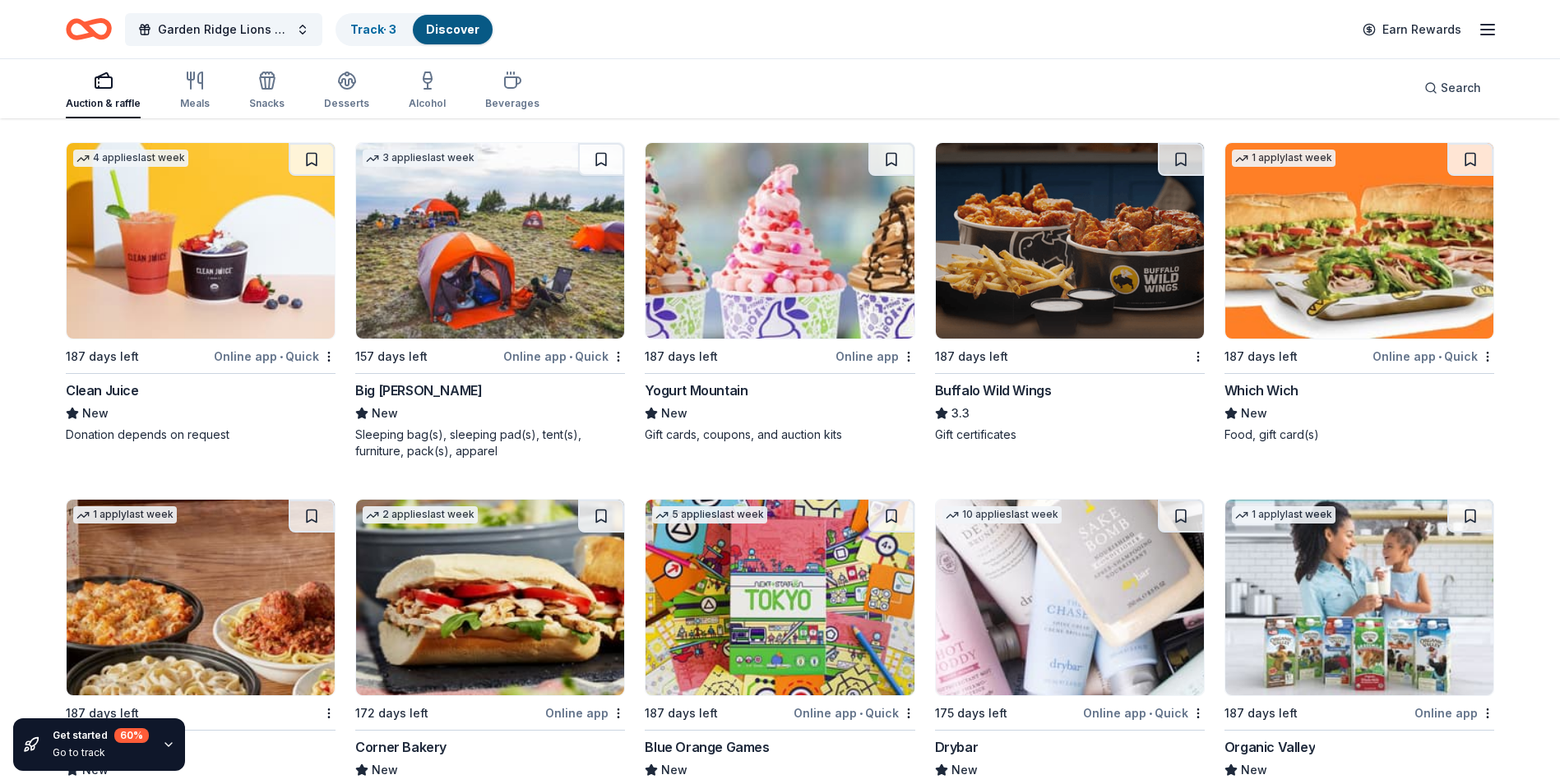
scroll to position [13116, 0]
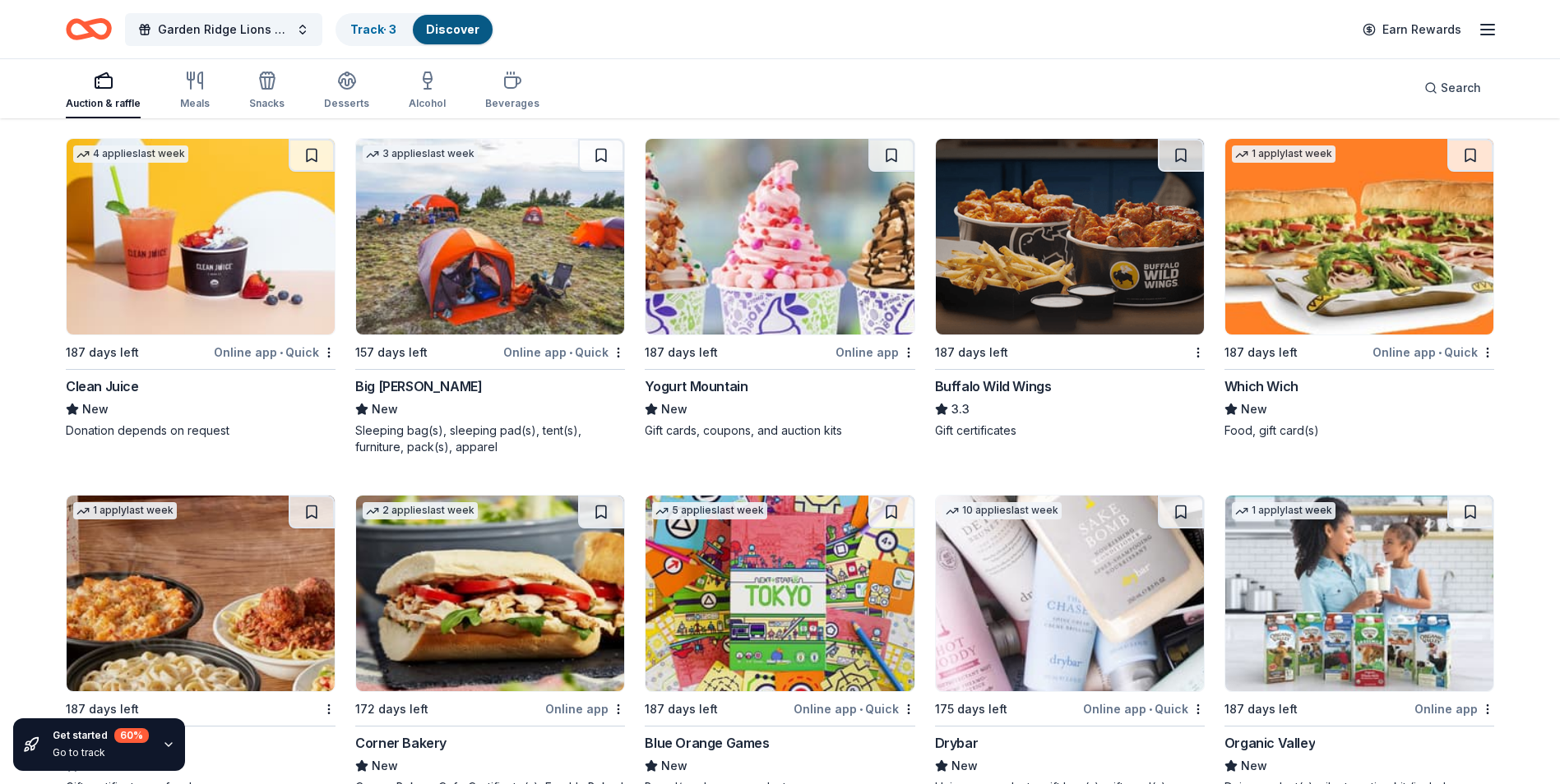
click at [450, 293] on img at bounding box center [490, 237] width 268 height 196
click at [1121, 313] on img at bounding box center [1069, 237] width 268 height 196
click at [1361, 275] on img at bounding box center [1359, 237] width 268 height 196
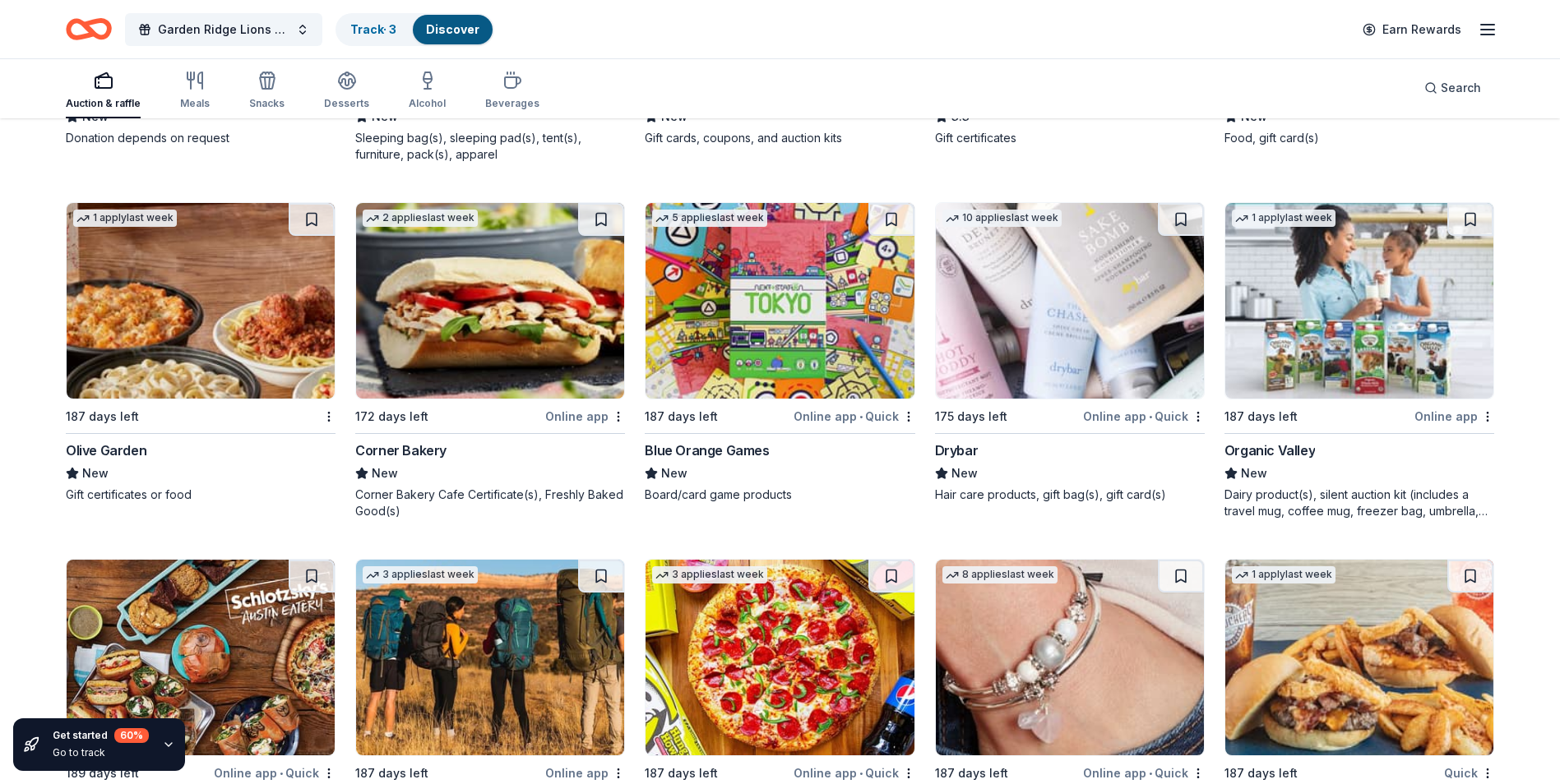
scroll to position [13445, 0]
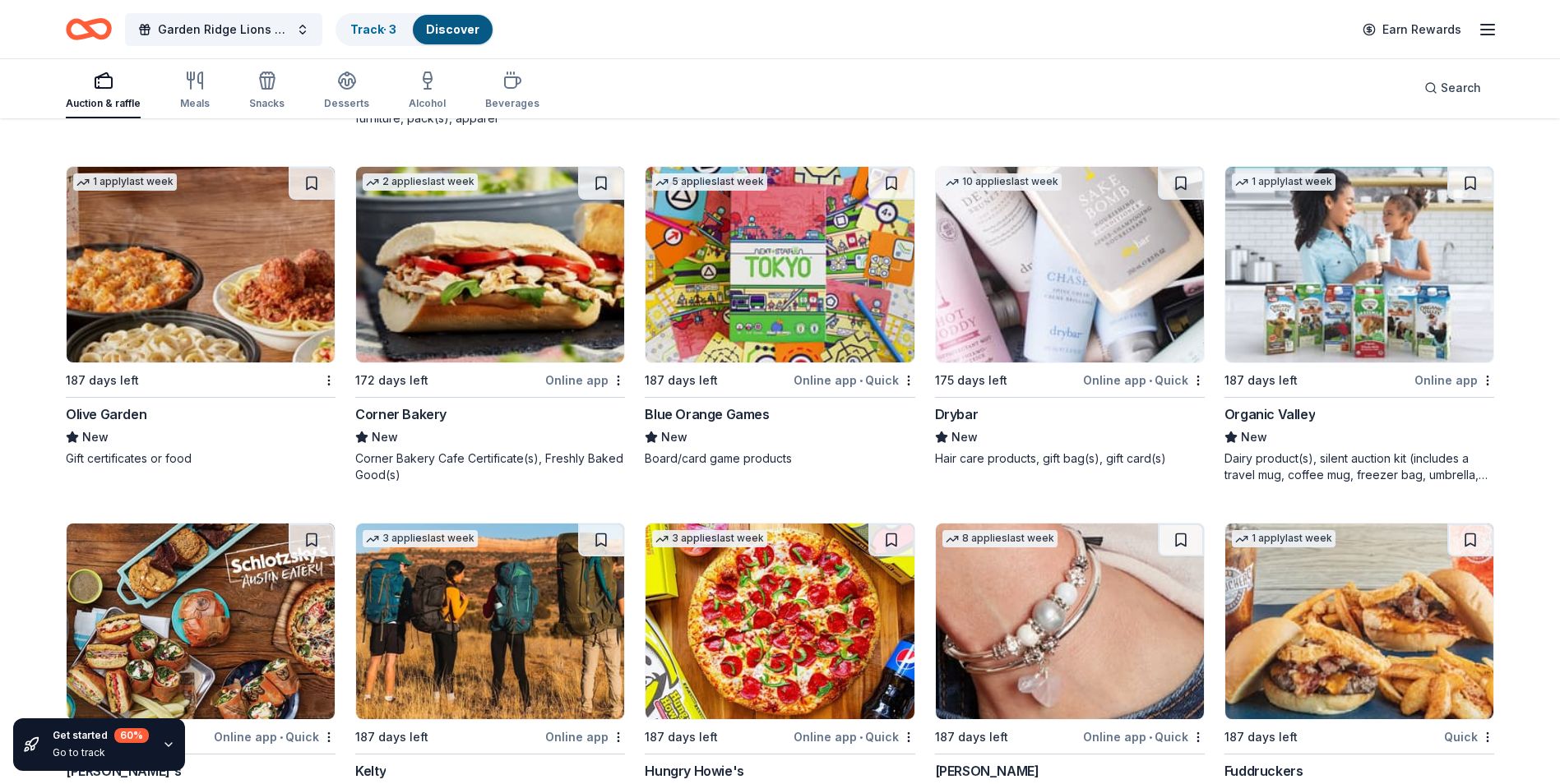
click at [136, 317] on img at bounding box center [200, 265] width 268 height 196
click at [805, 338] on img at bounding box center [779, 265] width 268 height 196
click at [1085, 310] on img at bounding box center [1069, 265] width 268 height 196
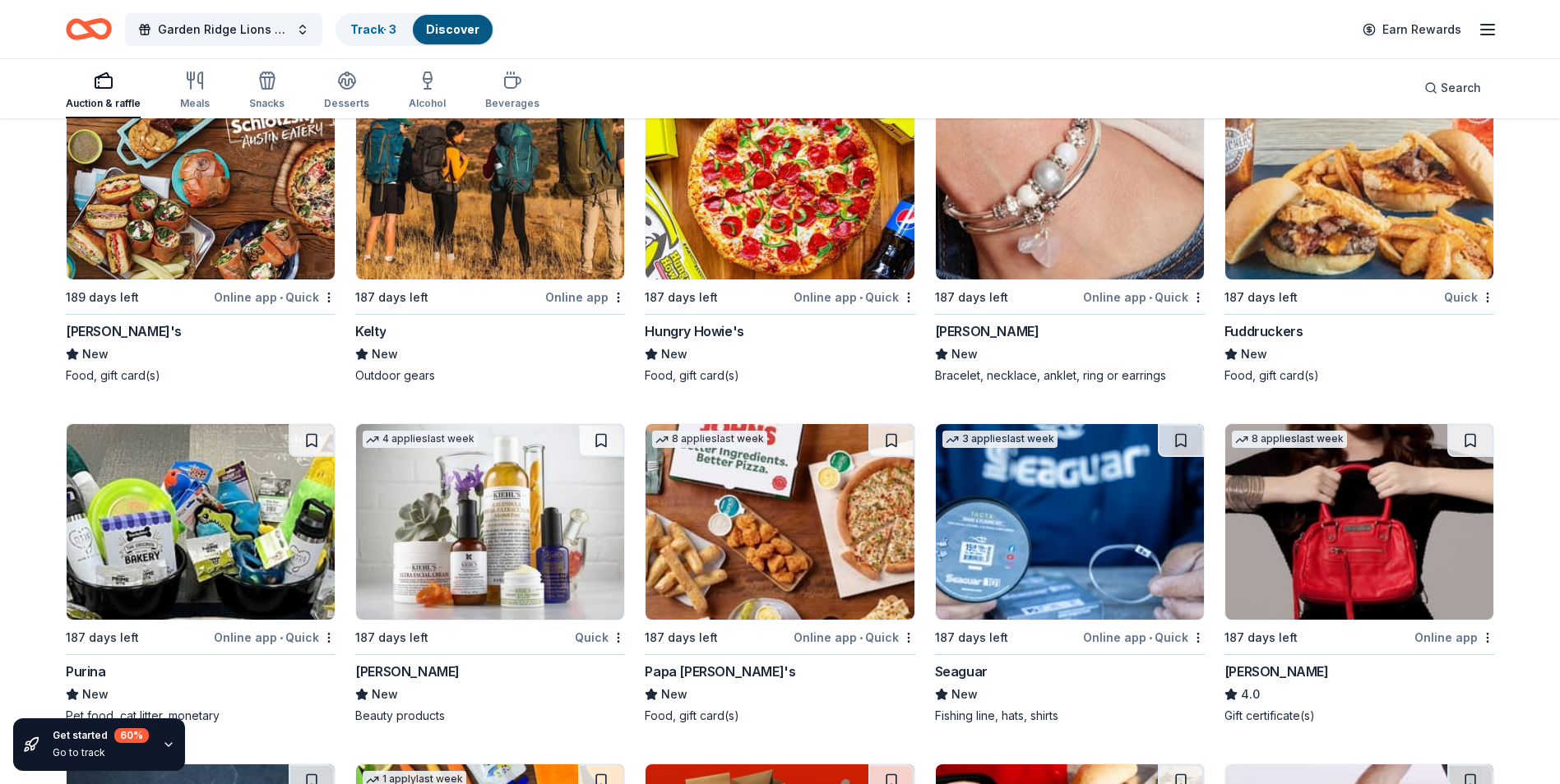
scroll to position [13895, 0]
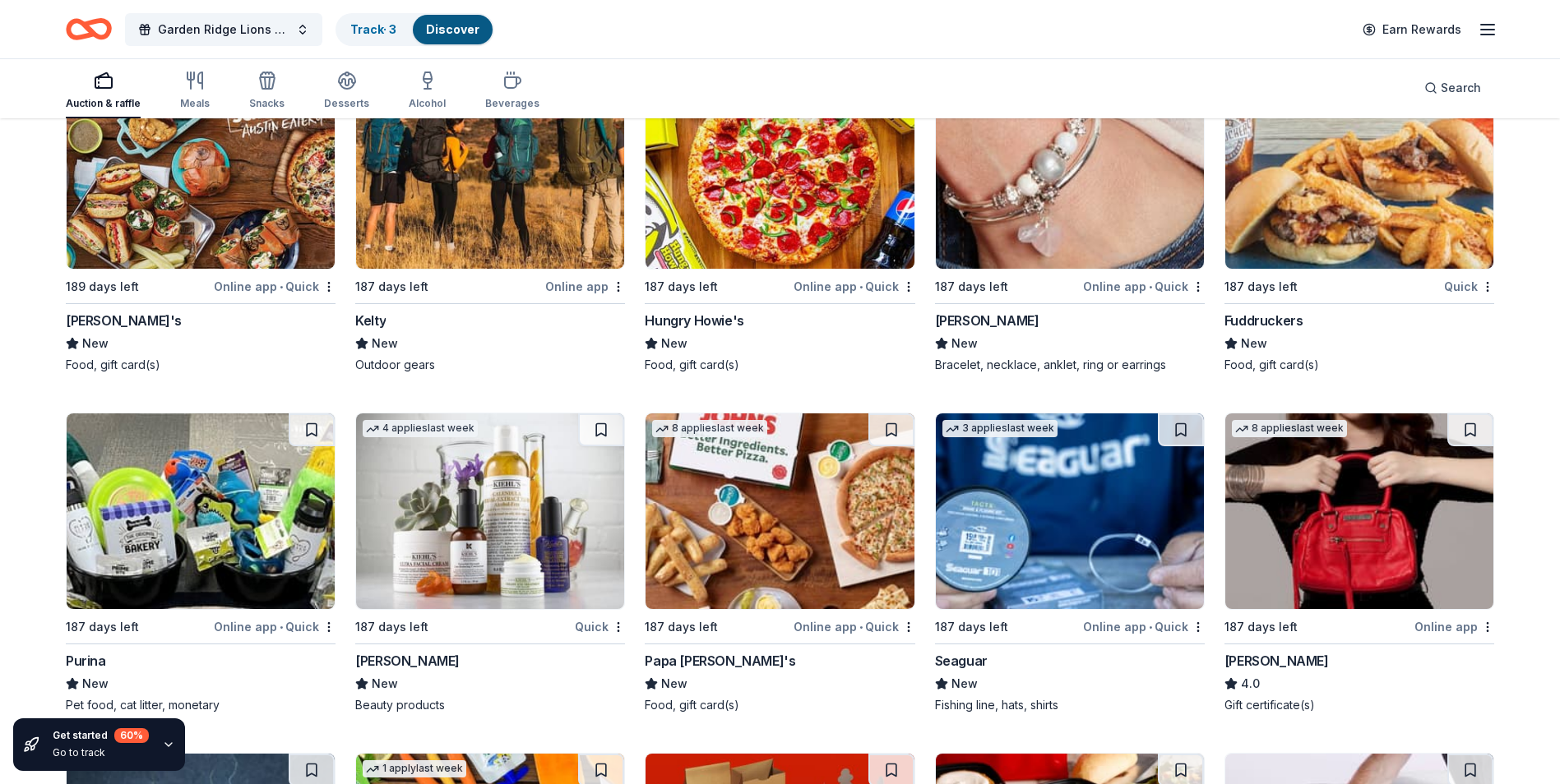
click at [144, 246] on img at bounding box center [200, 171] width 268 height 196
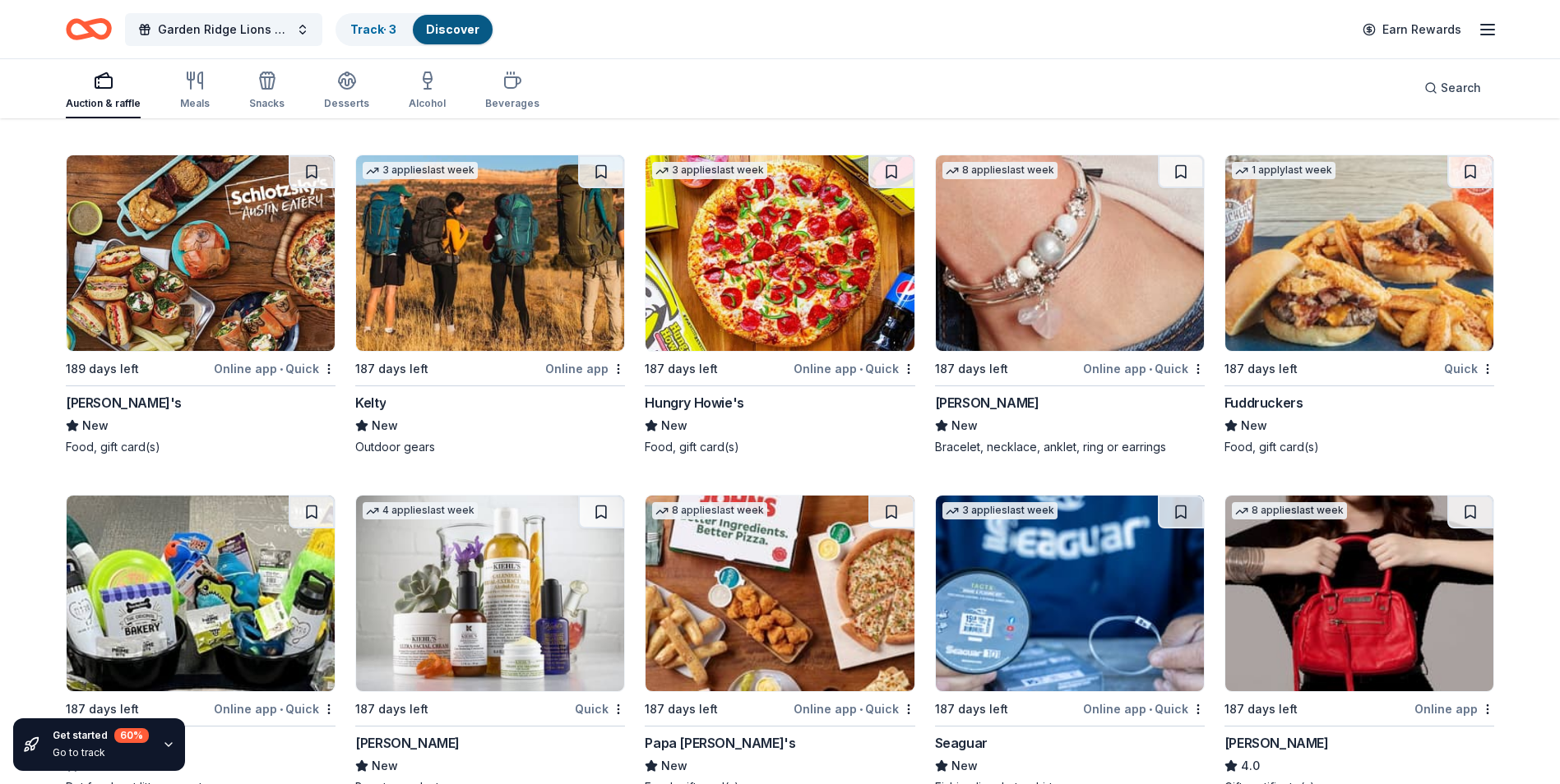
click at [556, 311] on img at bounding box center [490, 253] width 268 height 196
click at [1102, 316] on img at bounding box center [1069, 253] width 268 height 196
click at [1349, 297] on img at bounding box center [1359, 253] width 268 height 196
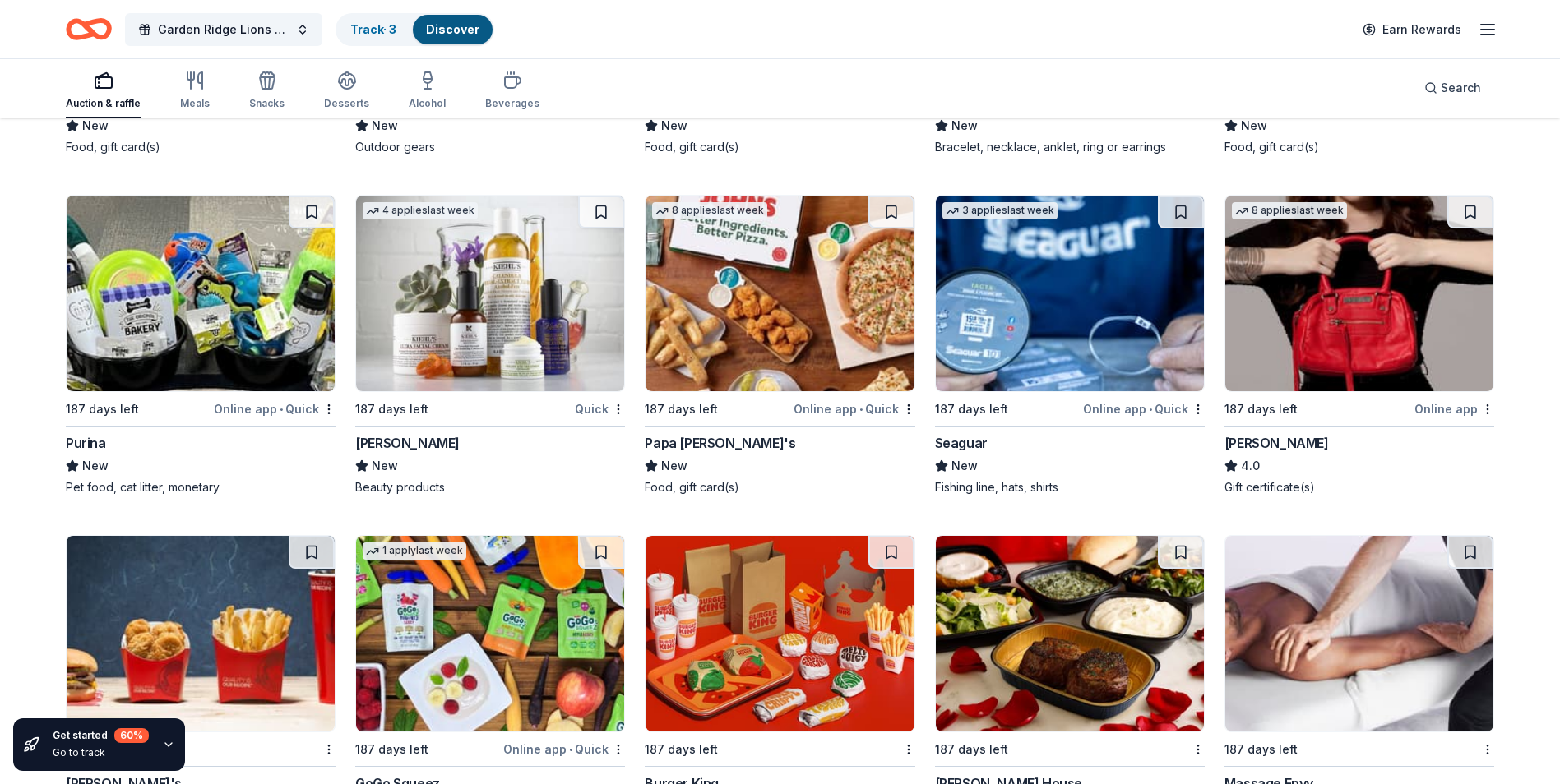
scroll to position [14142, 0]
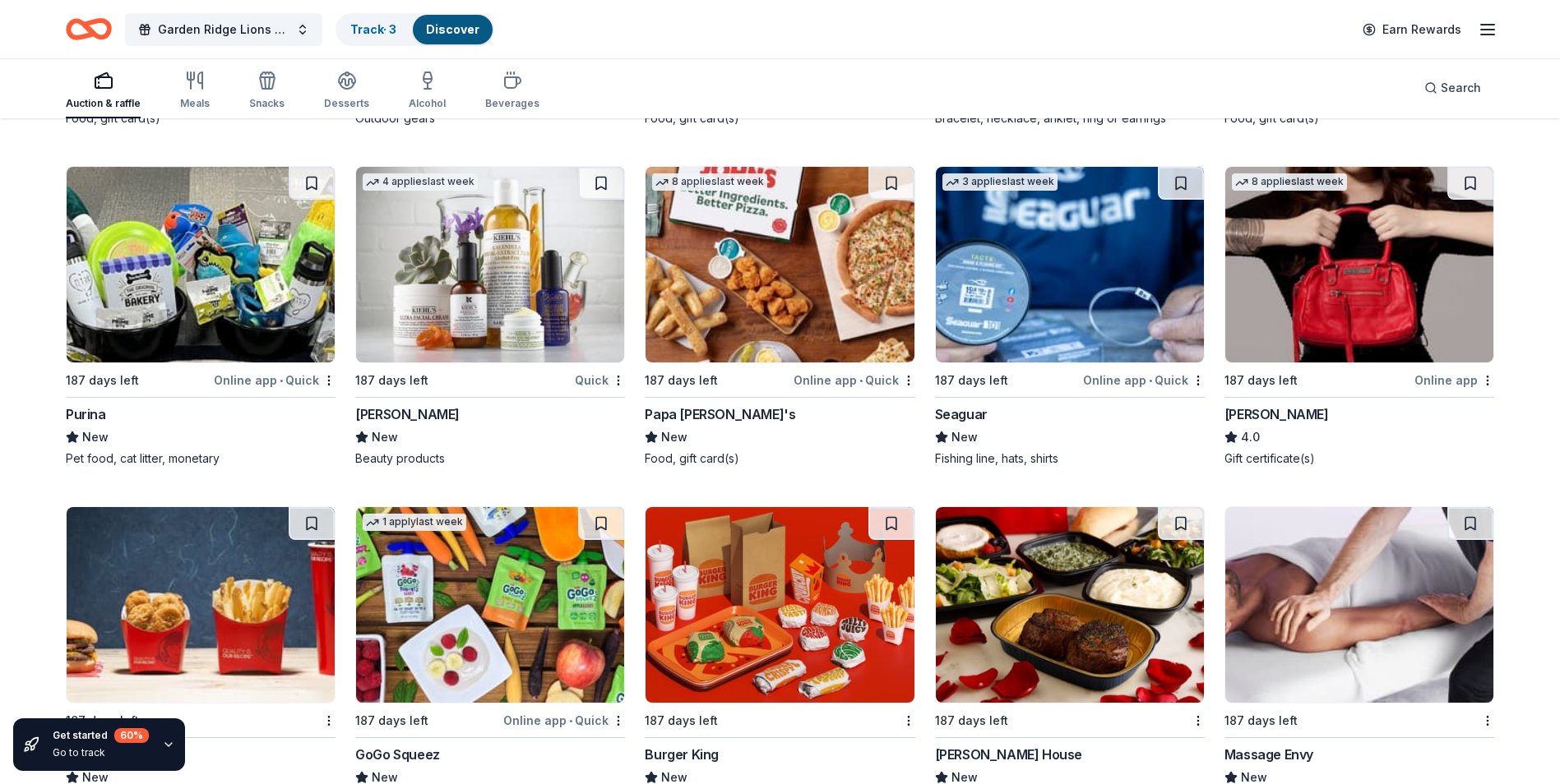
click at [100, 299] on img at bounding box center [200, 265] width 268 height 196
click at [763, 319] on img at bounding box center [779, 265] width 268 height 196
click at [1092, 296] on img at bounding box center [1069, 265] width 268 height 196
click at [1354, 302] on img at bounding box center [1359, 265] width 268 height 196
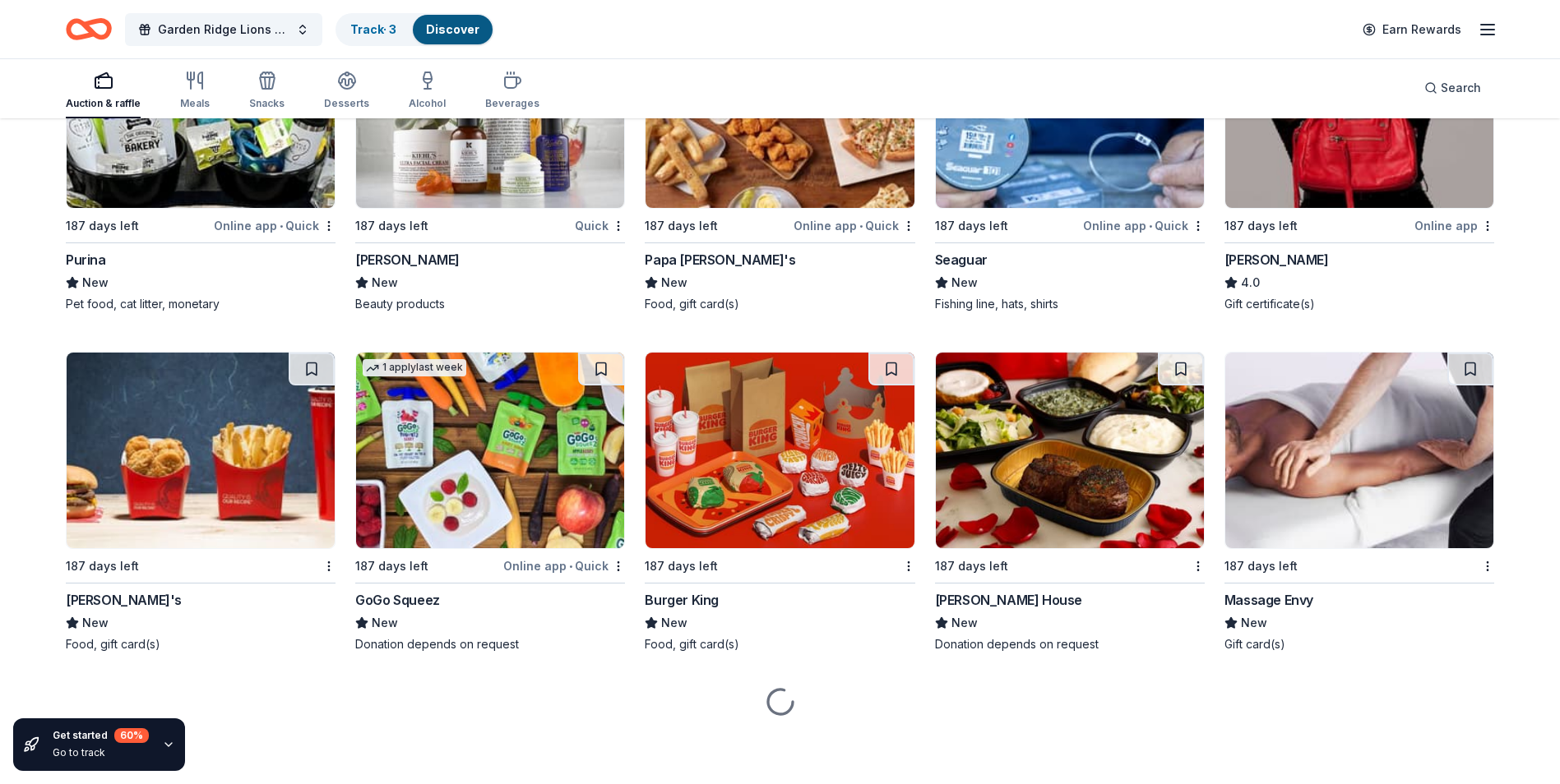
scroll to position [14329, 0]
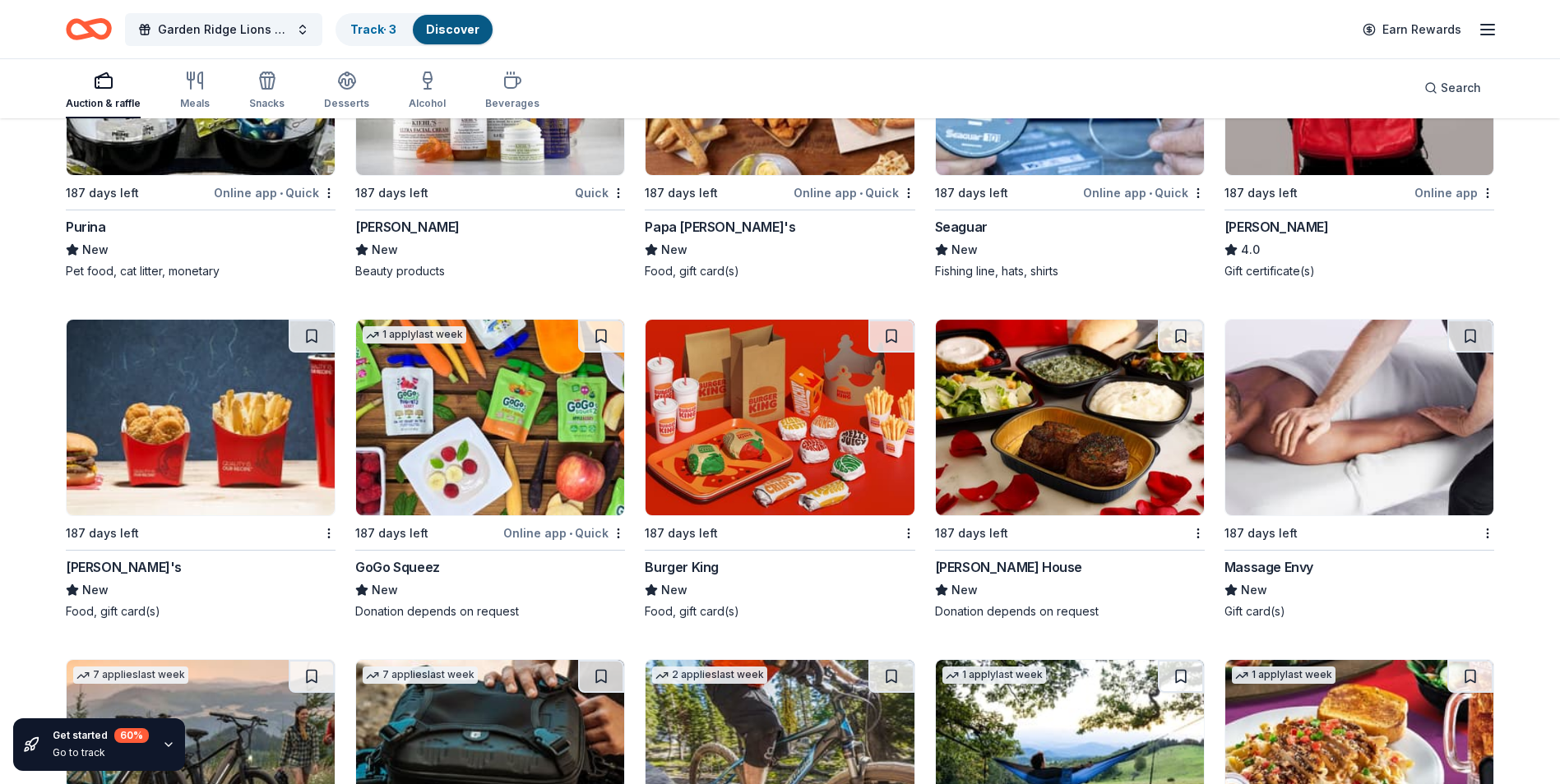
click at [280, 468] on img at bounding box center [200, 417] width 268 height 196
click at [521, 461] on img at bounding box center [490, 417] width 268 height 196
click at [780, 471] on img at bounding box center [779, 417] width 268 height 196
click at [1045, 460] on img at bounding box center [1069, 417] width 268 height 196
click at [1359, 505] on img at bounding box center [1359, 417] width 268 height 196
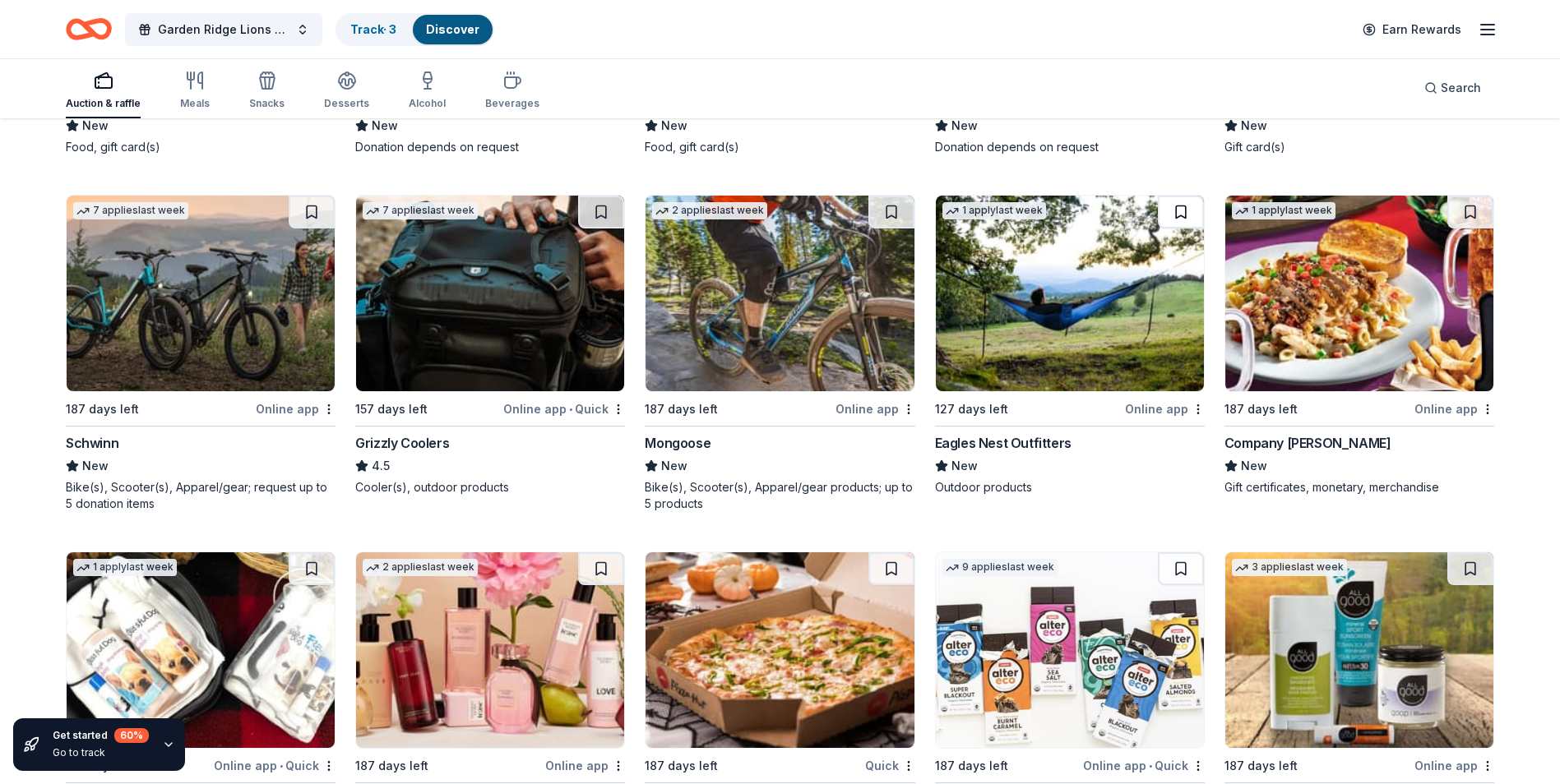
scroll to position [14823, 0]
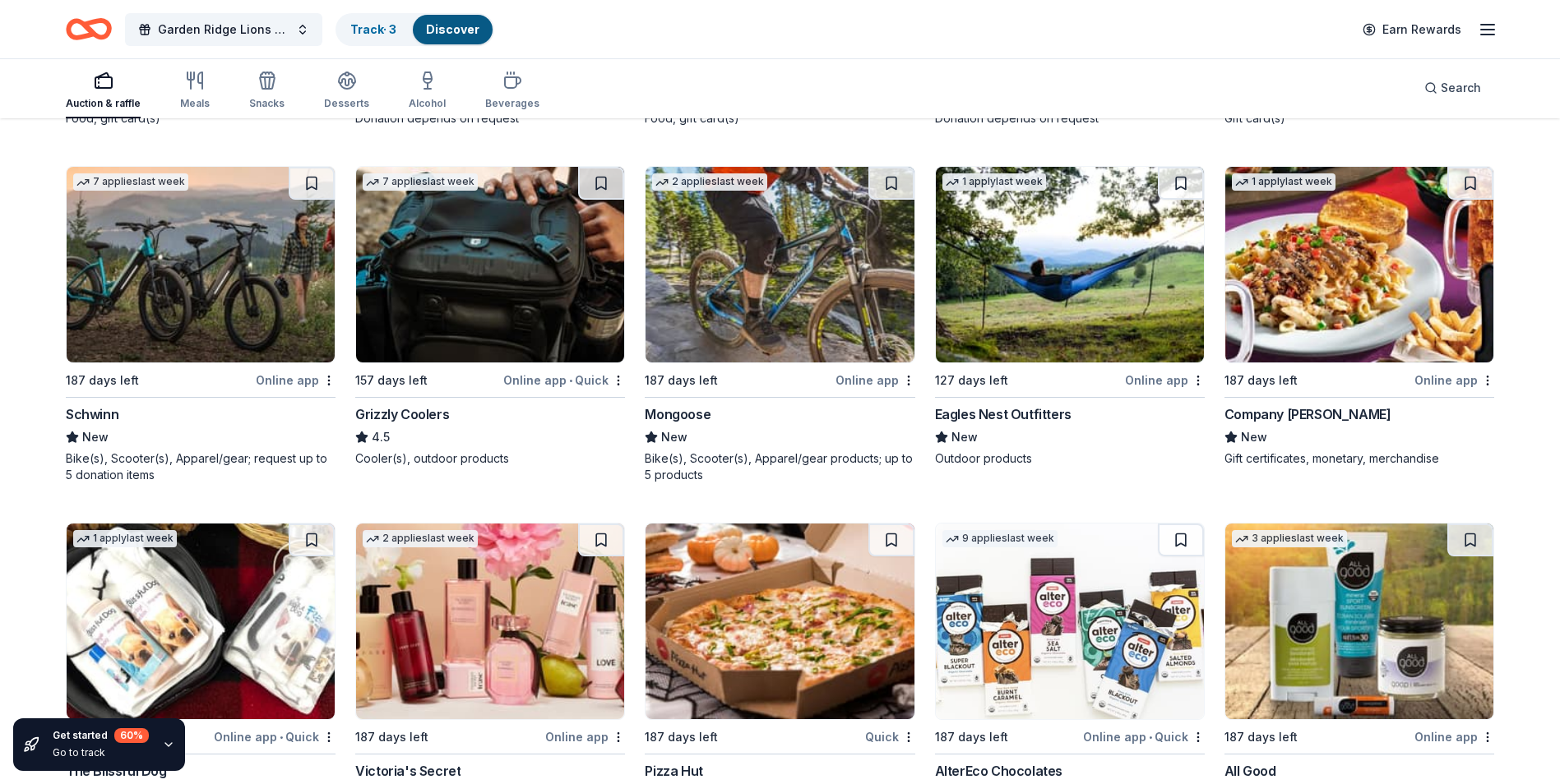
click at [199, 344] on img at bounding box center [200, 265] width 268 height 196
click at [466, 313] on img at bounding box center [490, 265] width 268 height 196
click at [841, 301] on img at bounding box center [779, 265] width 268 height 196
click at [1080, 308] on img at bounding box center [1069, 265] width 268 height 196
click at [1343, 310] on img at bounding box center [1359, 265] width 268 height 196
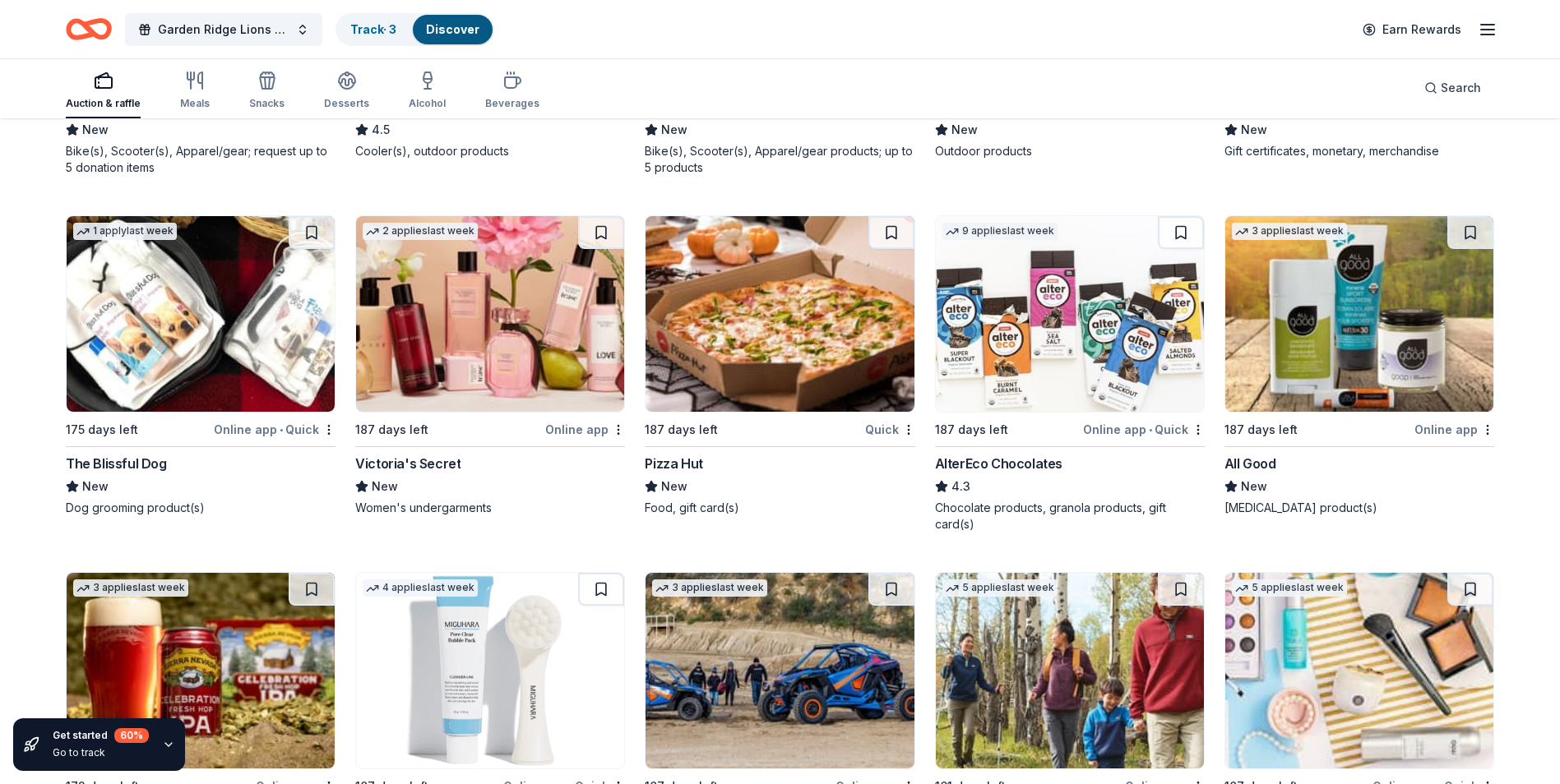
scroll to position [15207, 0]
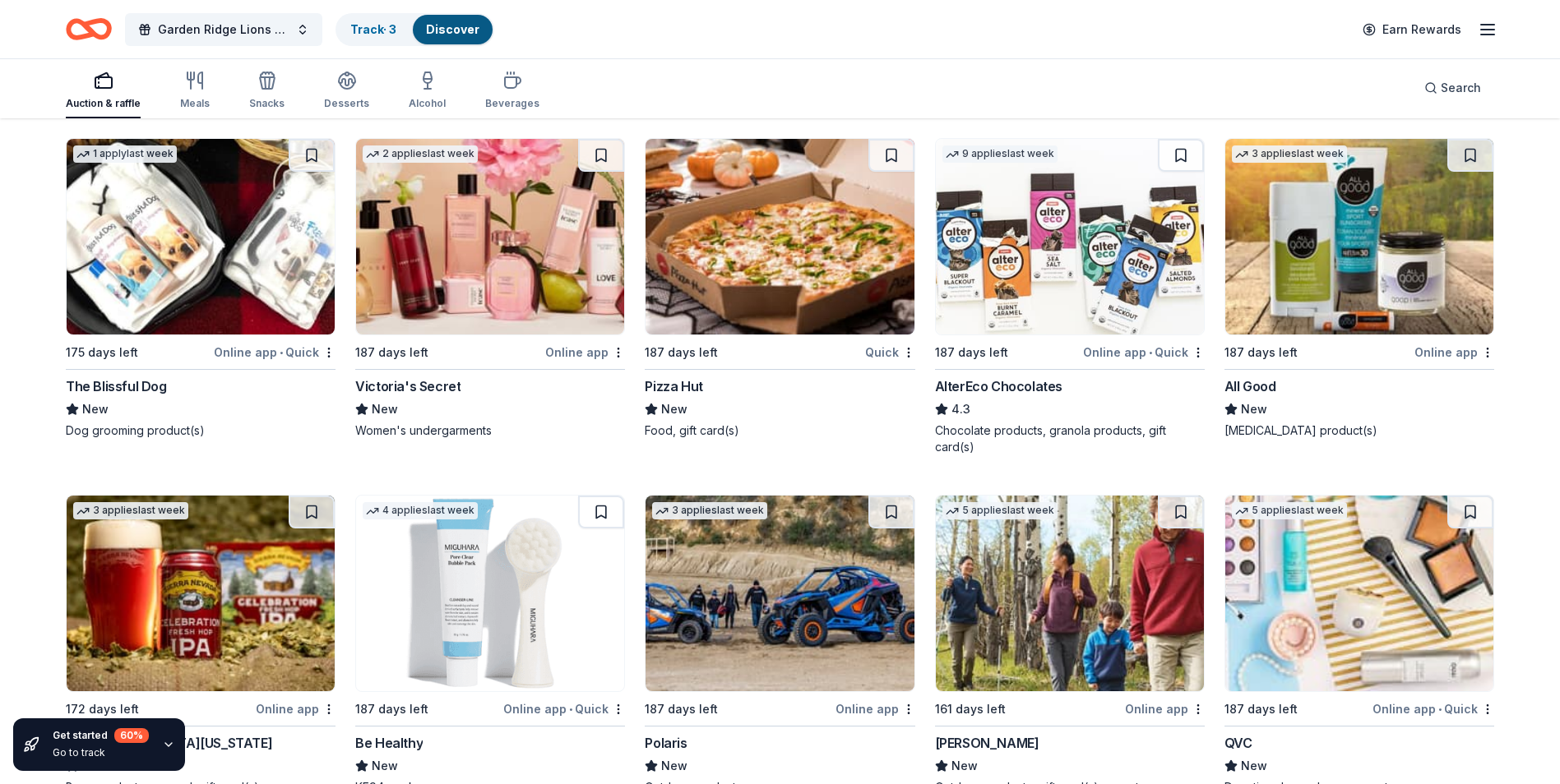
click at [451, 303] on img at bounding box center [490, 237] width 268 height 196
click at [749, 334] on img at bounding box center [779, 237] width 268 height 196
click at [1418, 279] on img at bounding box center [1359, 237] width 268 height 196
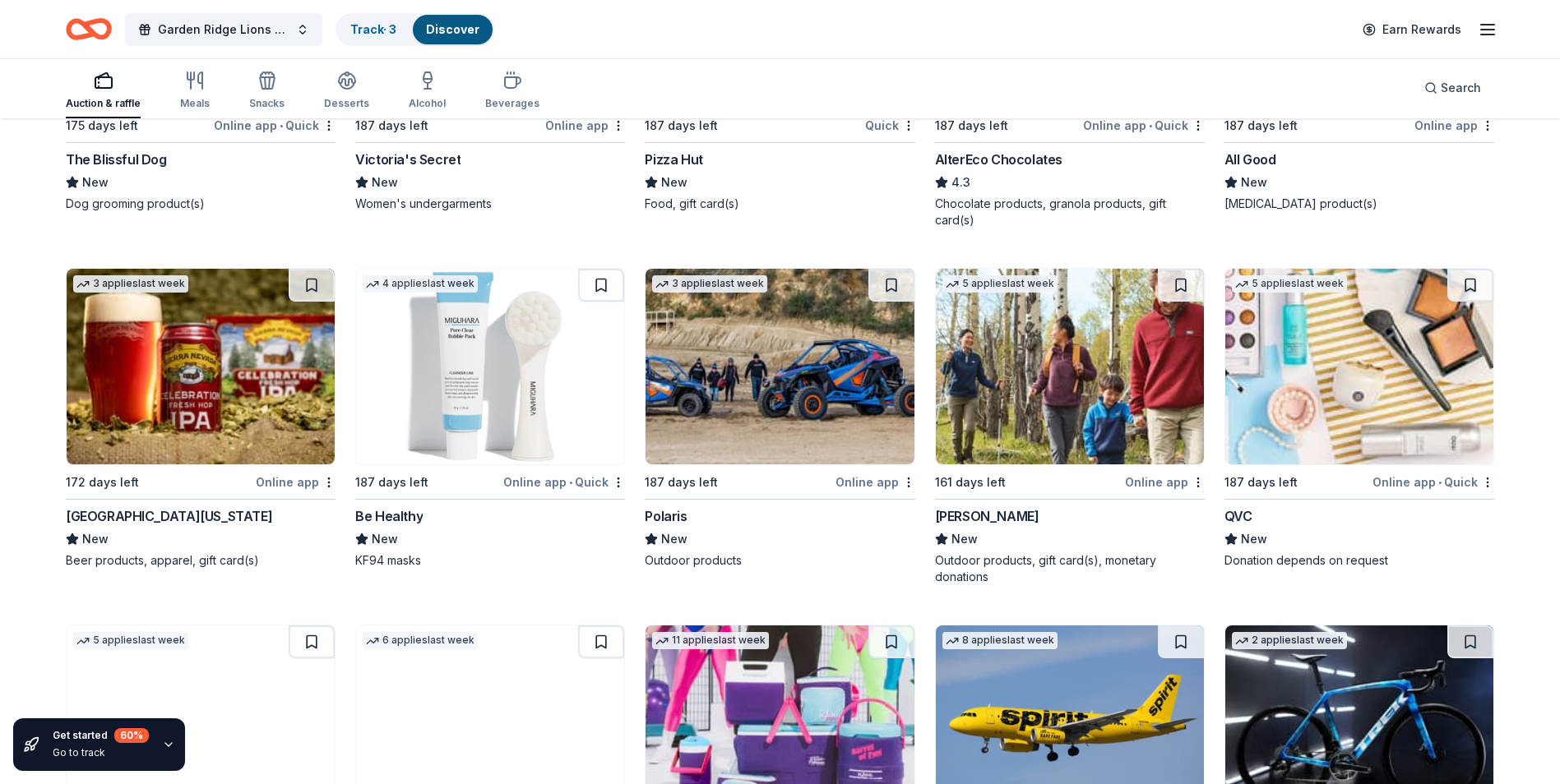
scroll to position [15454, 0]
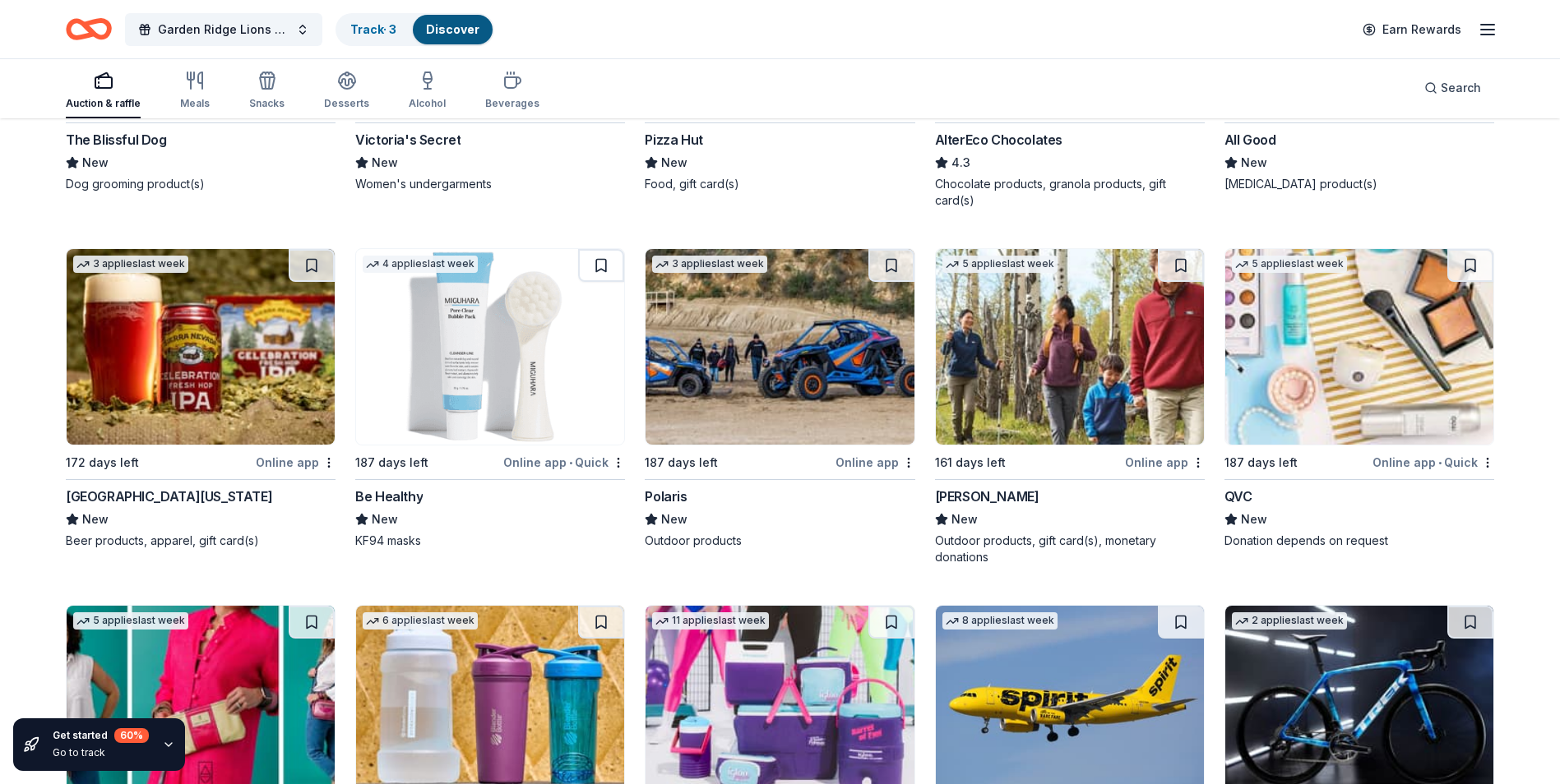
click at [245, 408] on img at bounding box center [200, 347] width 268 height 196
click at [513, 401] on img at bounding box center [490, 347] width 268 height 196
click at [796, 431] on img at bounding box center [779, 347] width 268 height 196
click at [1087, 369] on img at bounding box center [1069, 347] width 268 height 196
click at [1347, 358] on img at bounding box center [1359, 347] width 268 height 196
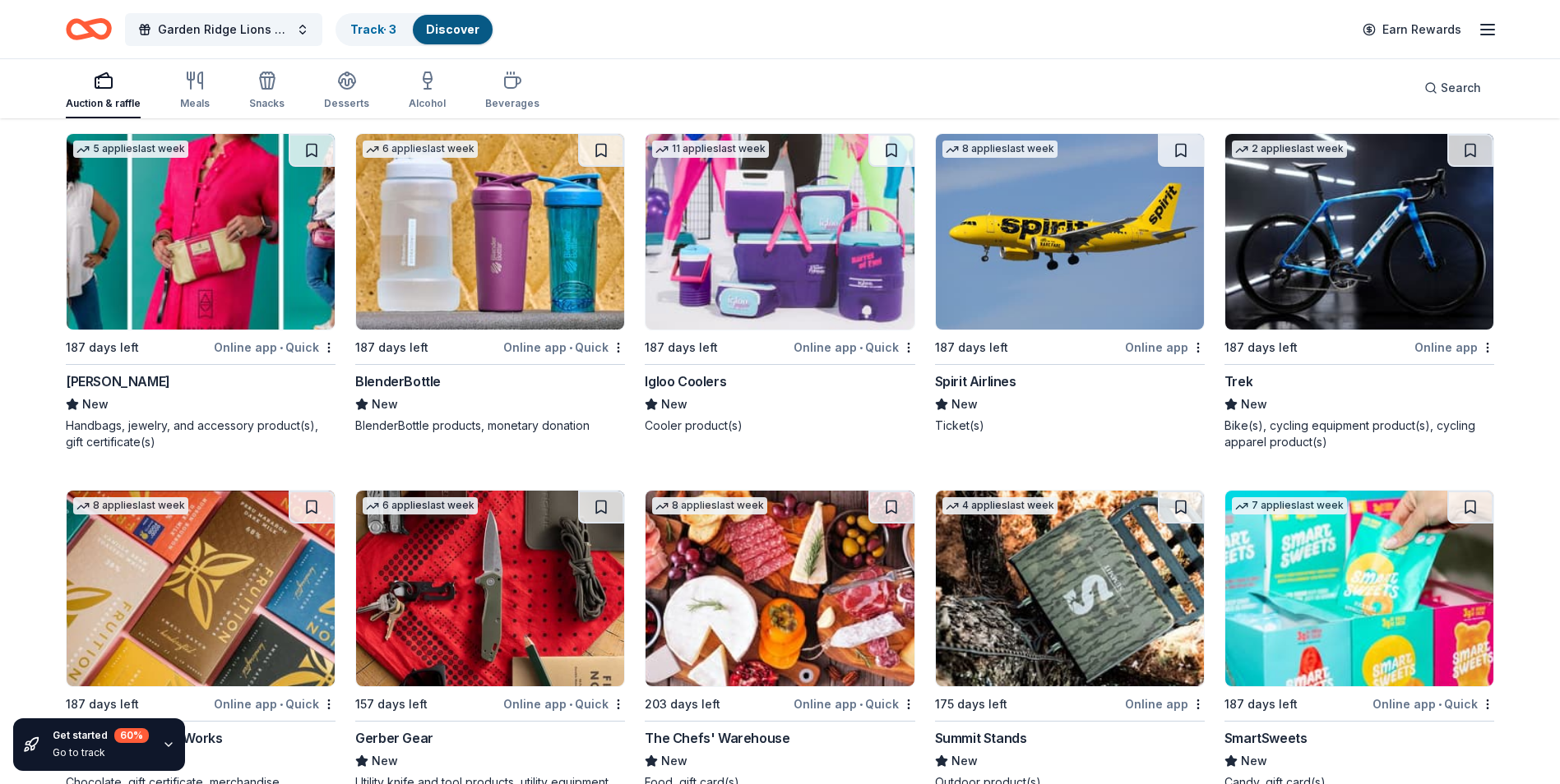
scroll to position [16003, 0]
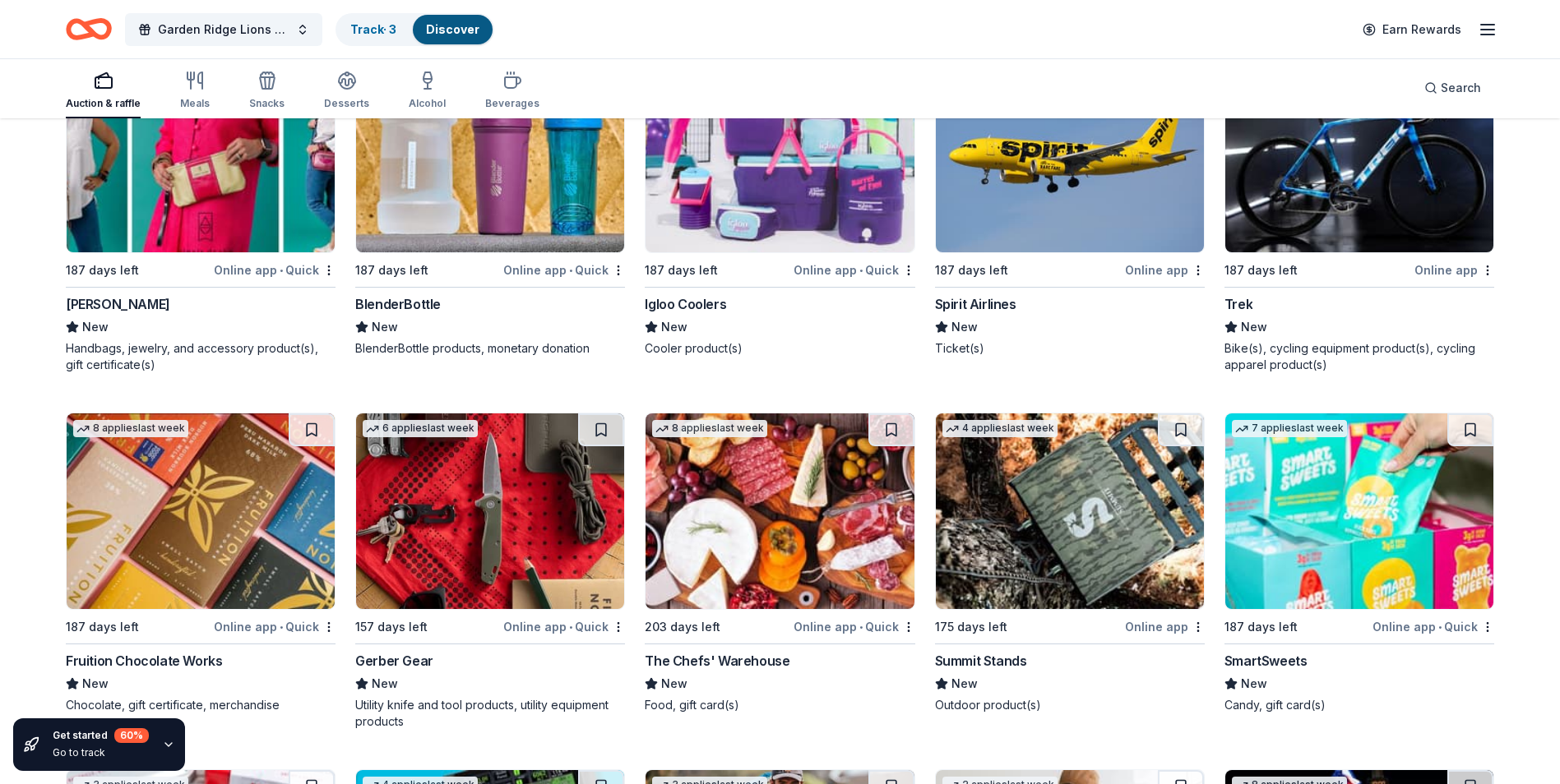
click at [1044, 228] on img at bounding box center [1069, 155] width 268 height 196
click at [1356, 217] on img at bounding box center [1359, 155] width 268 height 196
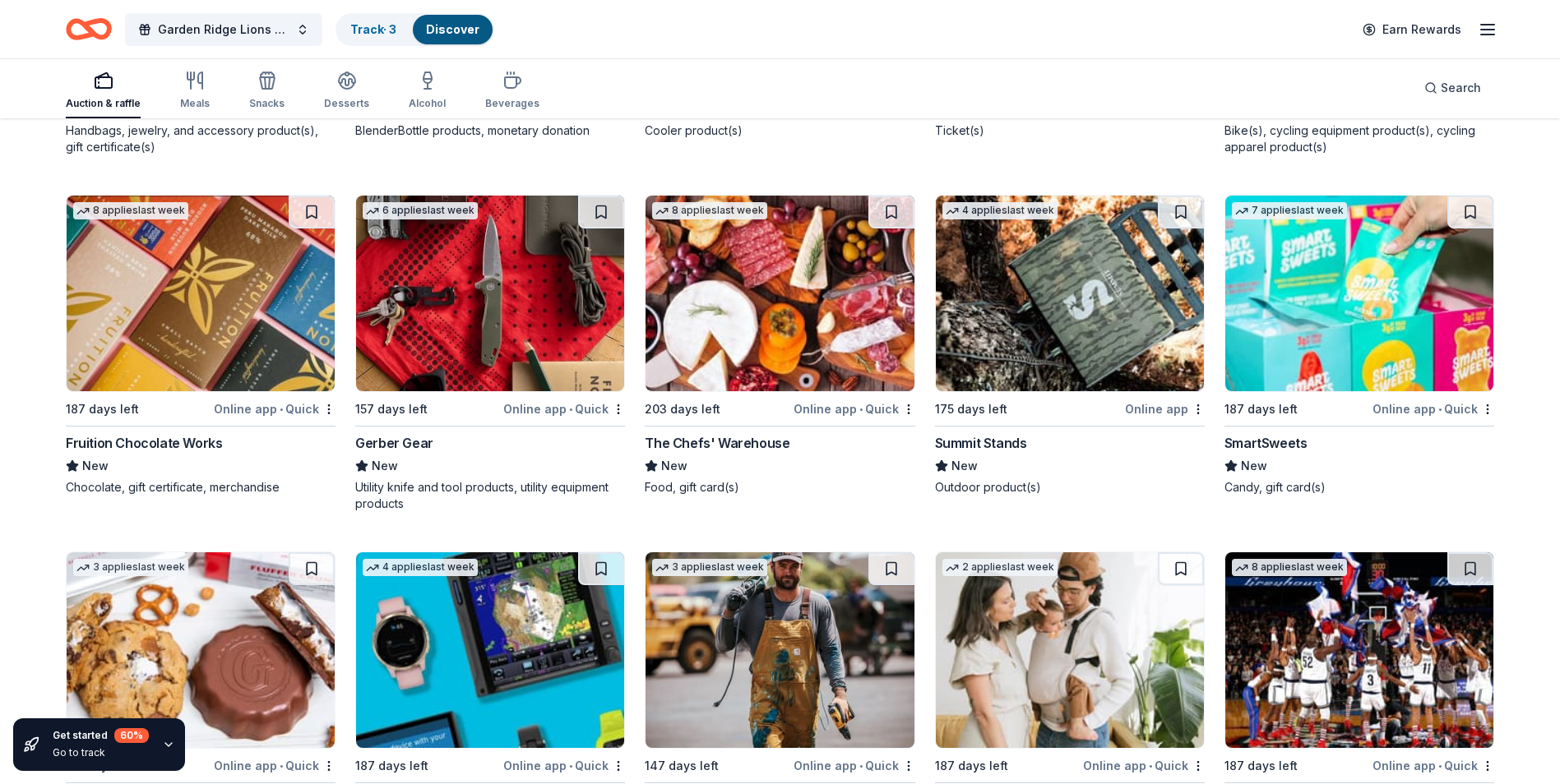
scroll to position [16249, 0]
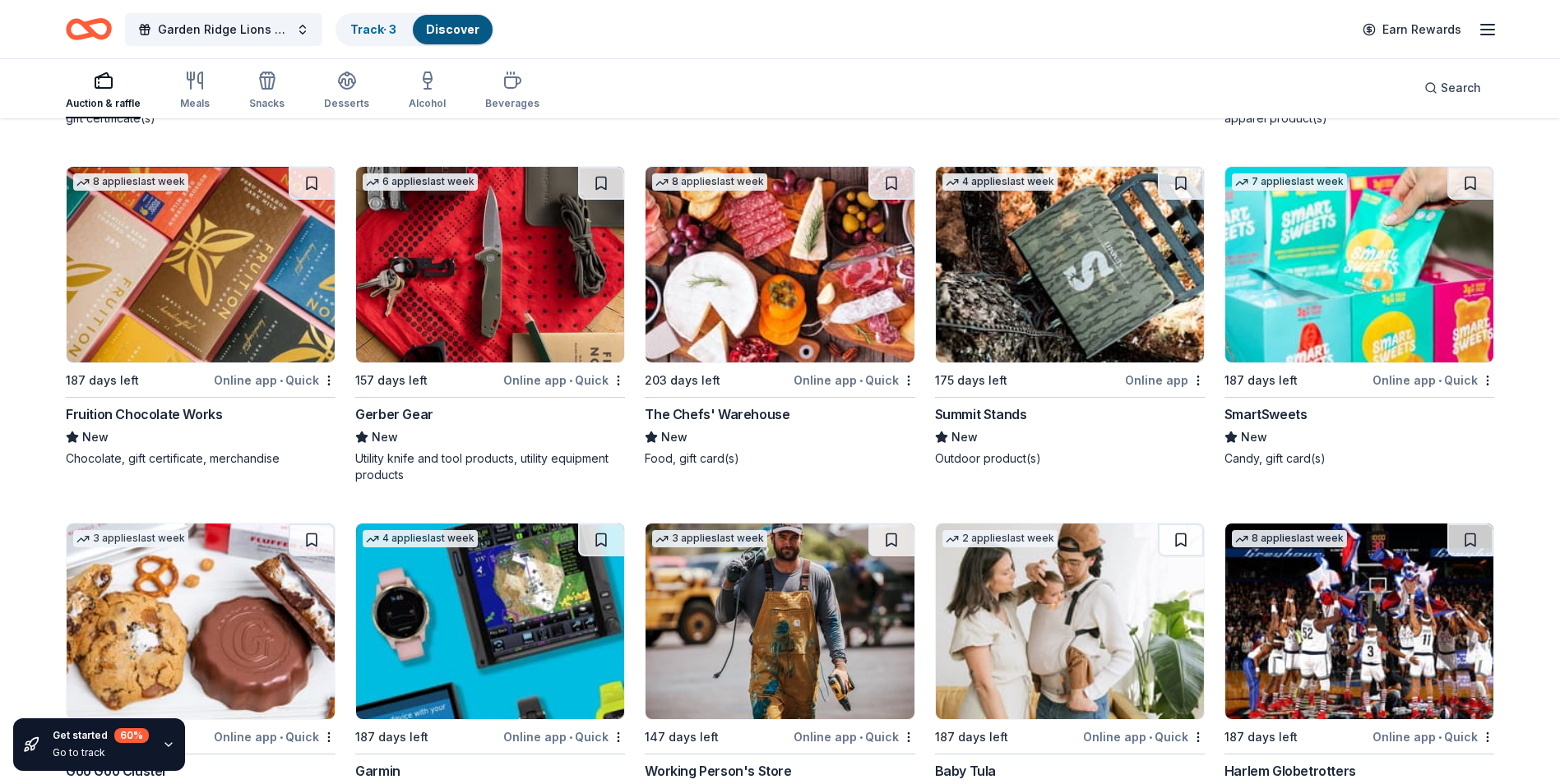
click at [210, 352] on img at bounding box center [200, 265] width 268 height 196
click at [1355, 362] on img at bounding box center [1359, 265] width 268 height 196
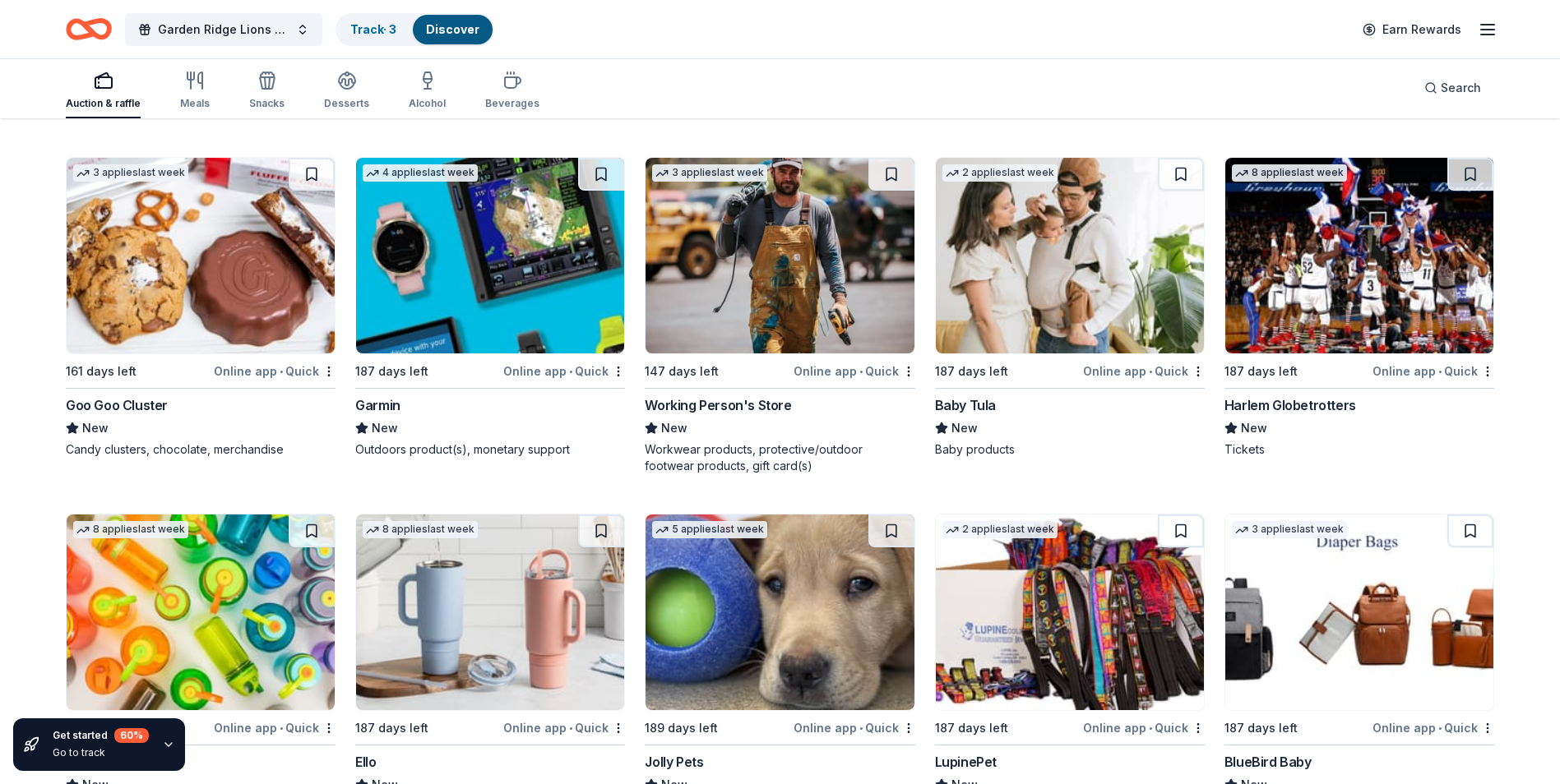
scroll to position [16634, 0]
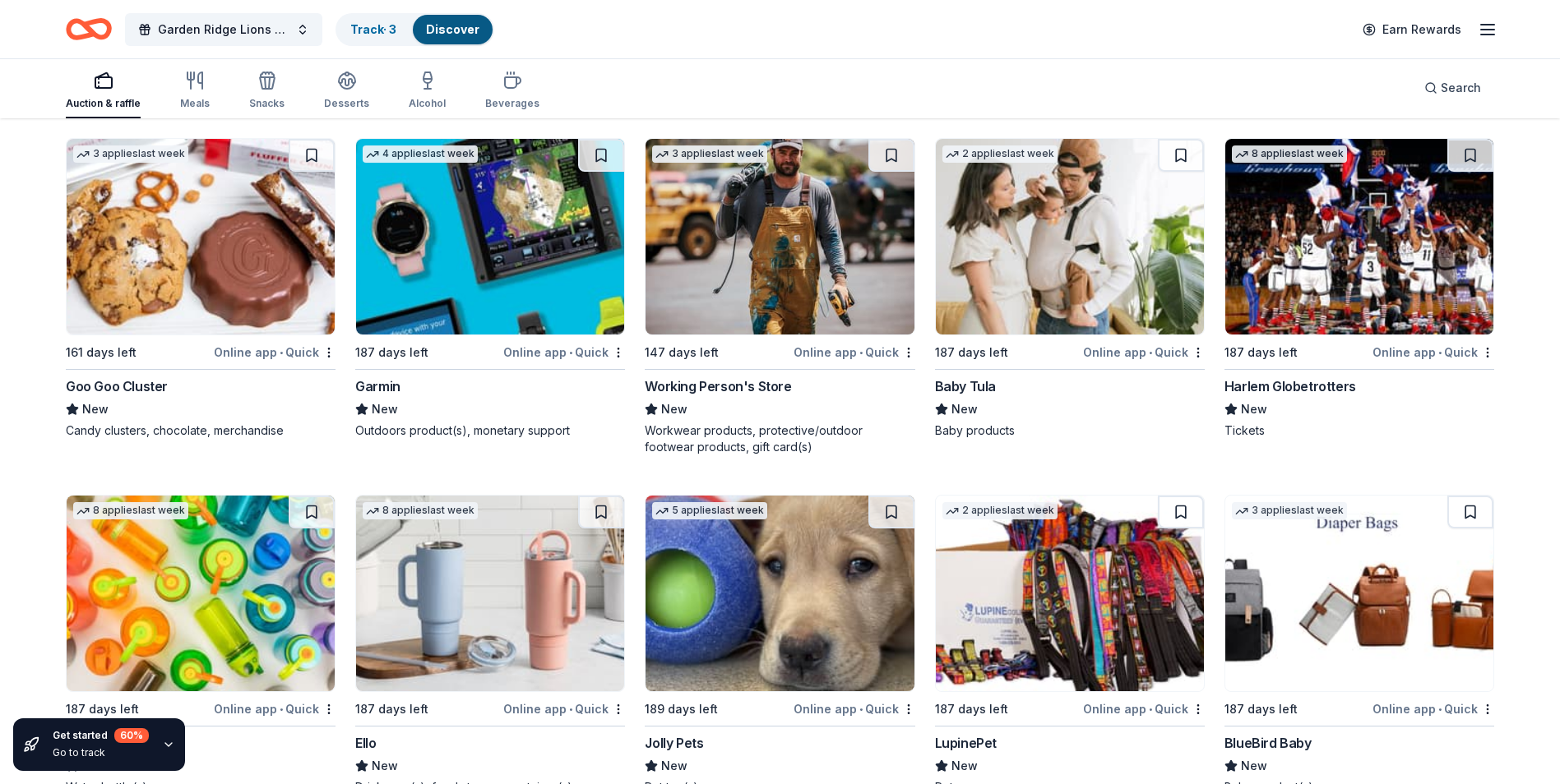
click at [271, 313] on img at bounding box center [200, 237] width 268 height 196
click at [475, 329] on img at bounding box center [490, 237] width 268 height 196
click at [786, 316] on img at bounding box center [779, 237] width 268 height 196
click at [1074, 291] on img at bounding box center [1069, 237] width 268 height 196
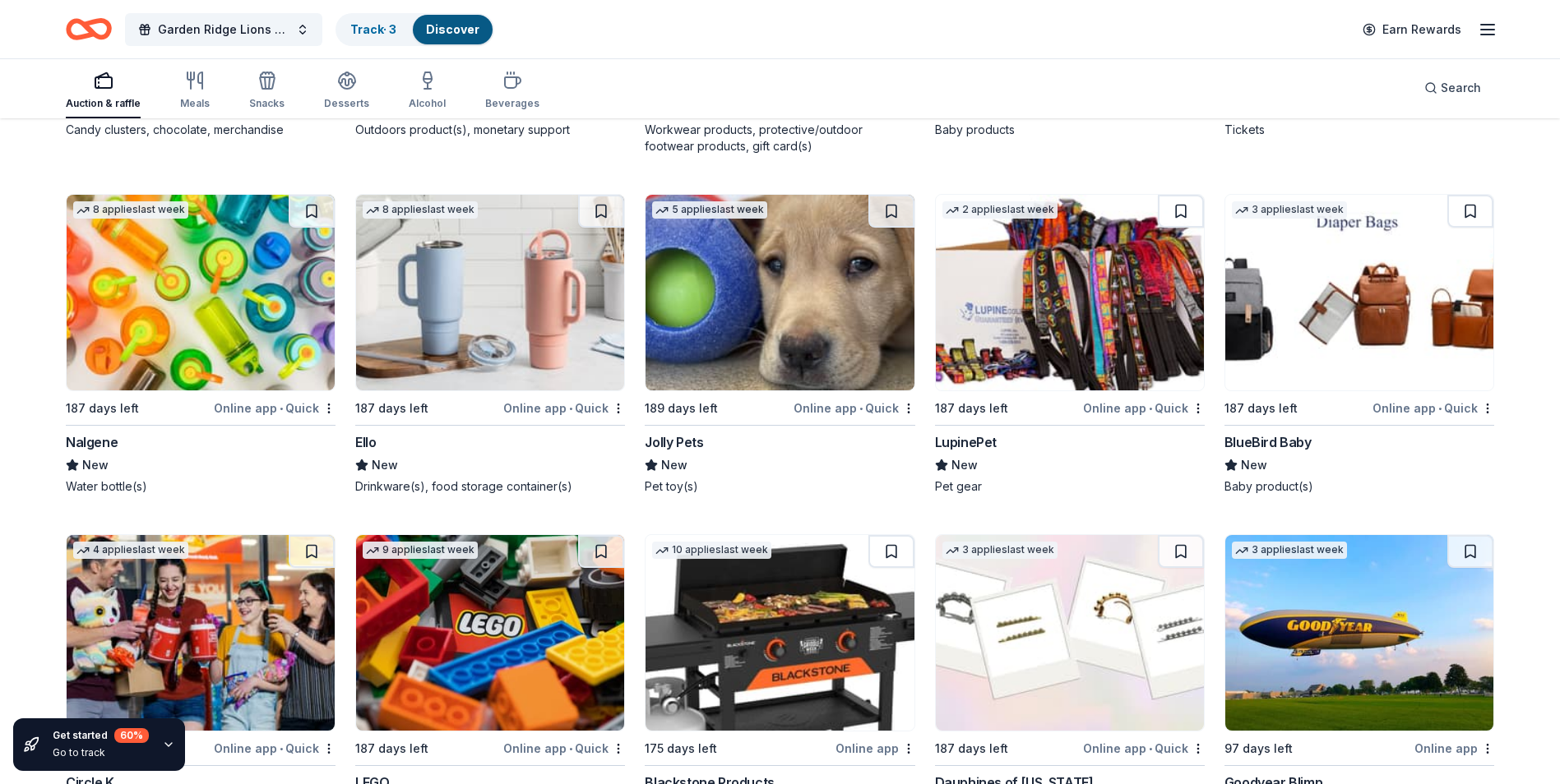
scroll to position [16963, 0]
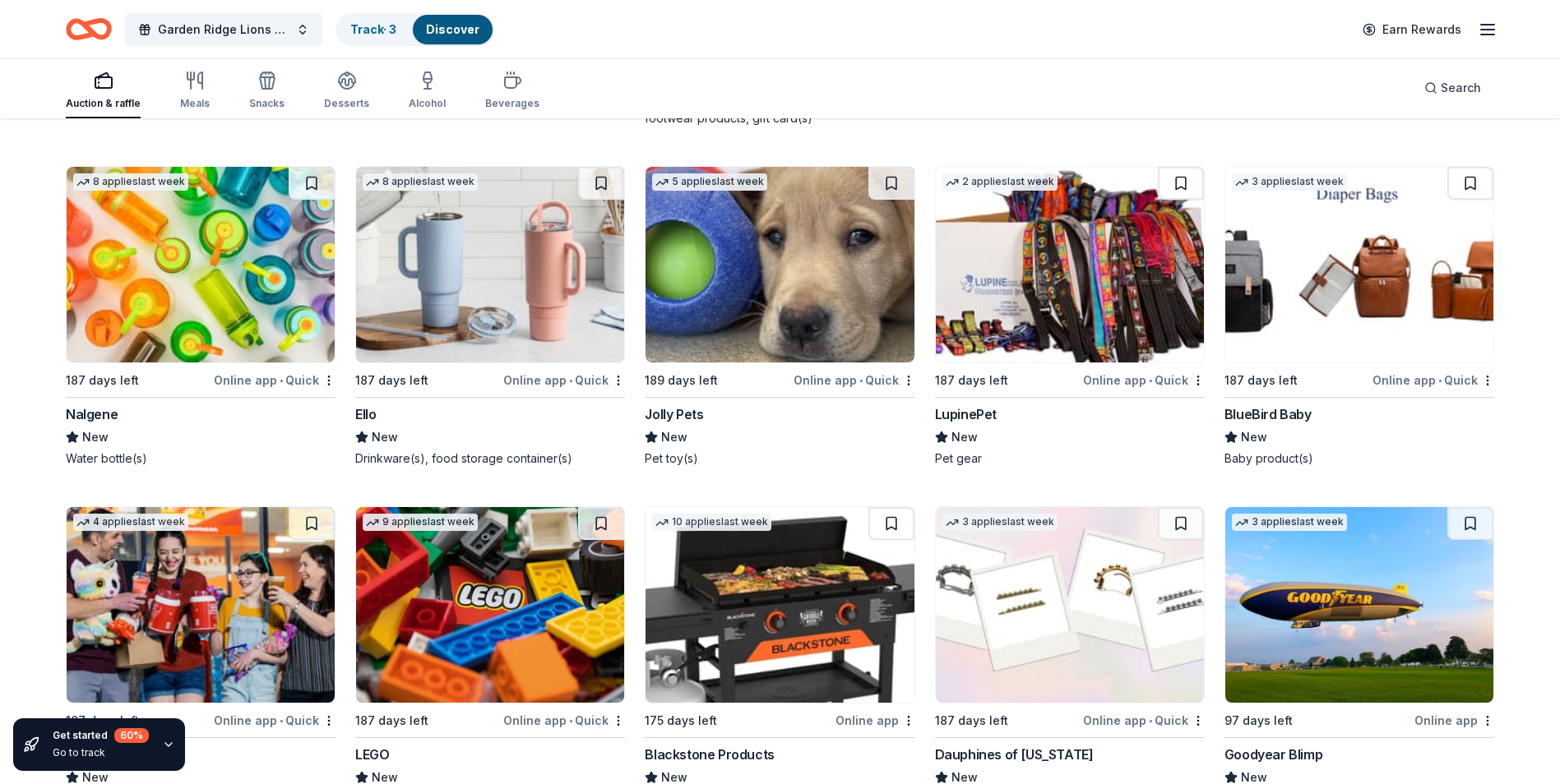
click at [863, 320] on img at bounding box center [779, 265] width 268 height 196
click at [1137, 317] on img at bounding box center [1069, 265] width 268 height 196
click at [1337, 362] on img at bounding box center [1359, 265] width 268 height 196
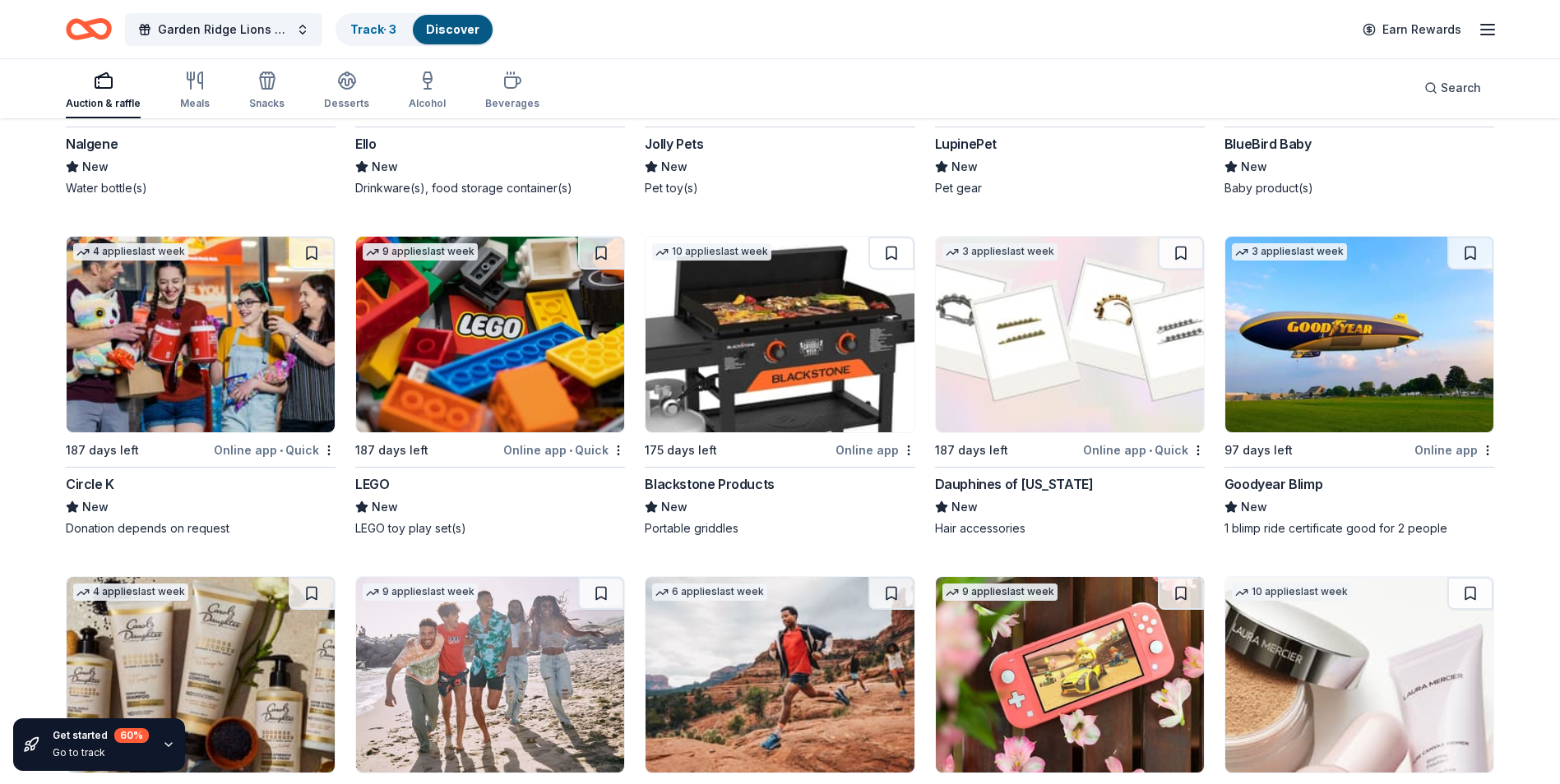
scroll to position [17314, 0]
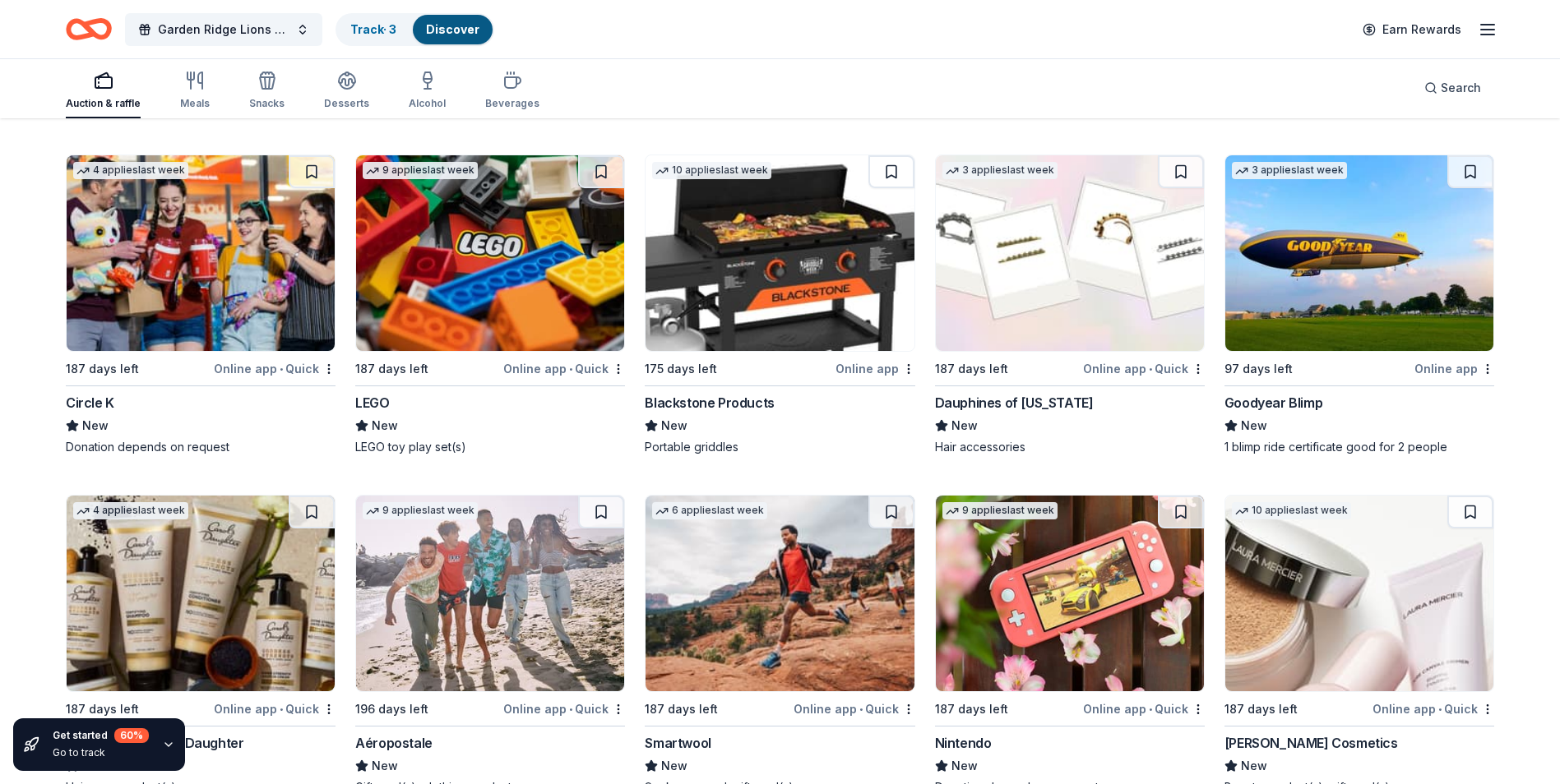
click at [472, 327] on img at bounding box center [490, 253] width 268 height 196
click at [873, 320] on img at bounding box center [779, 253] width 268 height 196
click at [1135, 265] on img at bounding box center [1069, 253] width 268 height 196
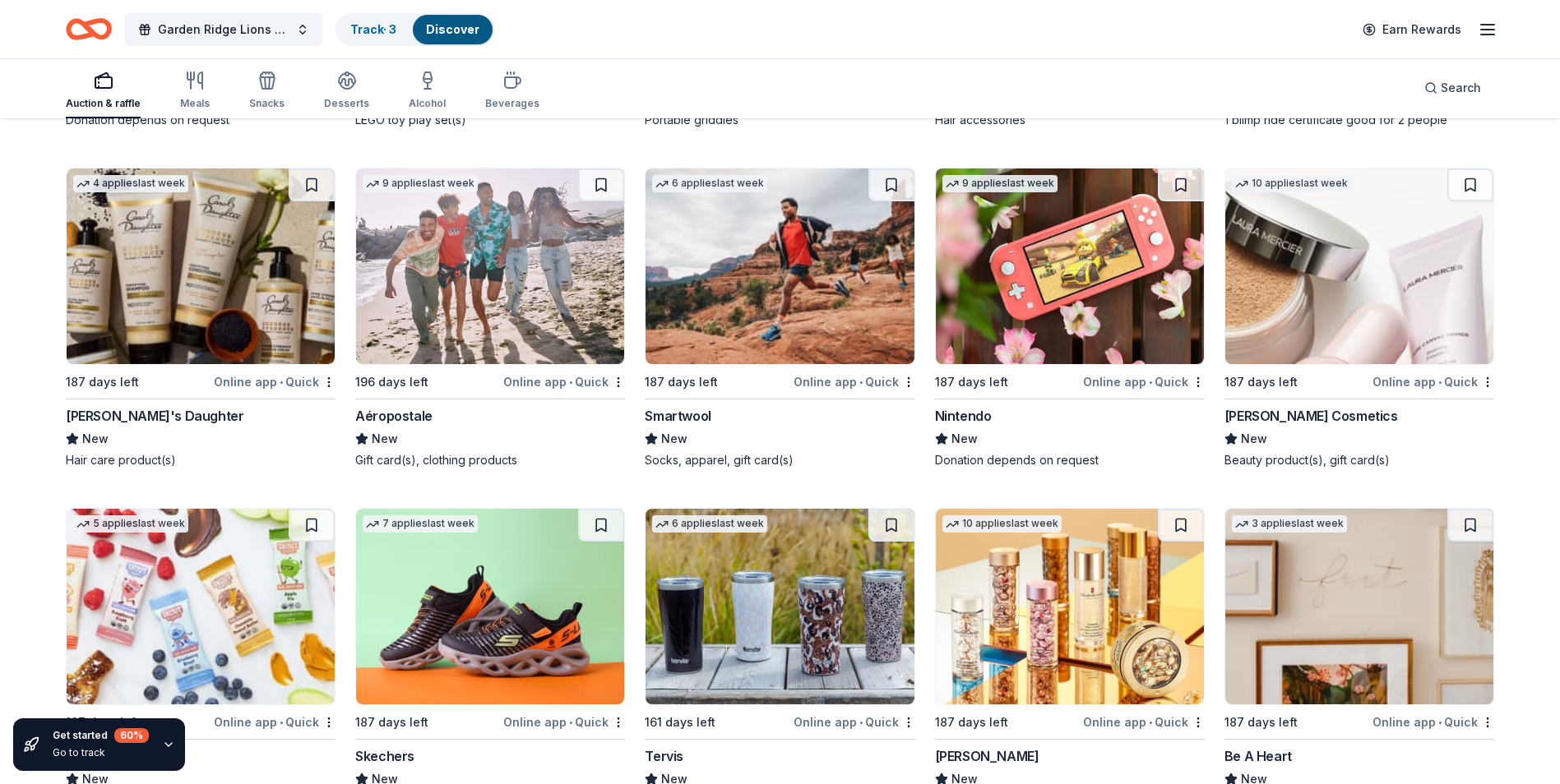
scroll to position [17643, 0]
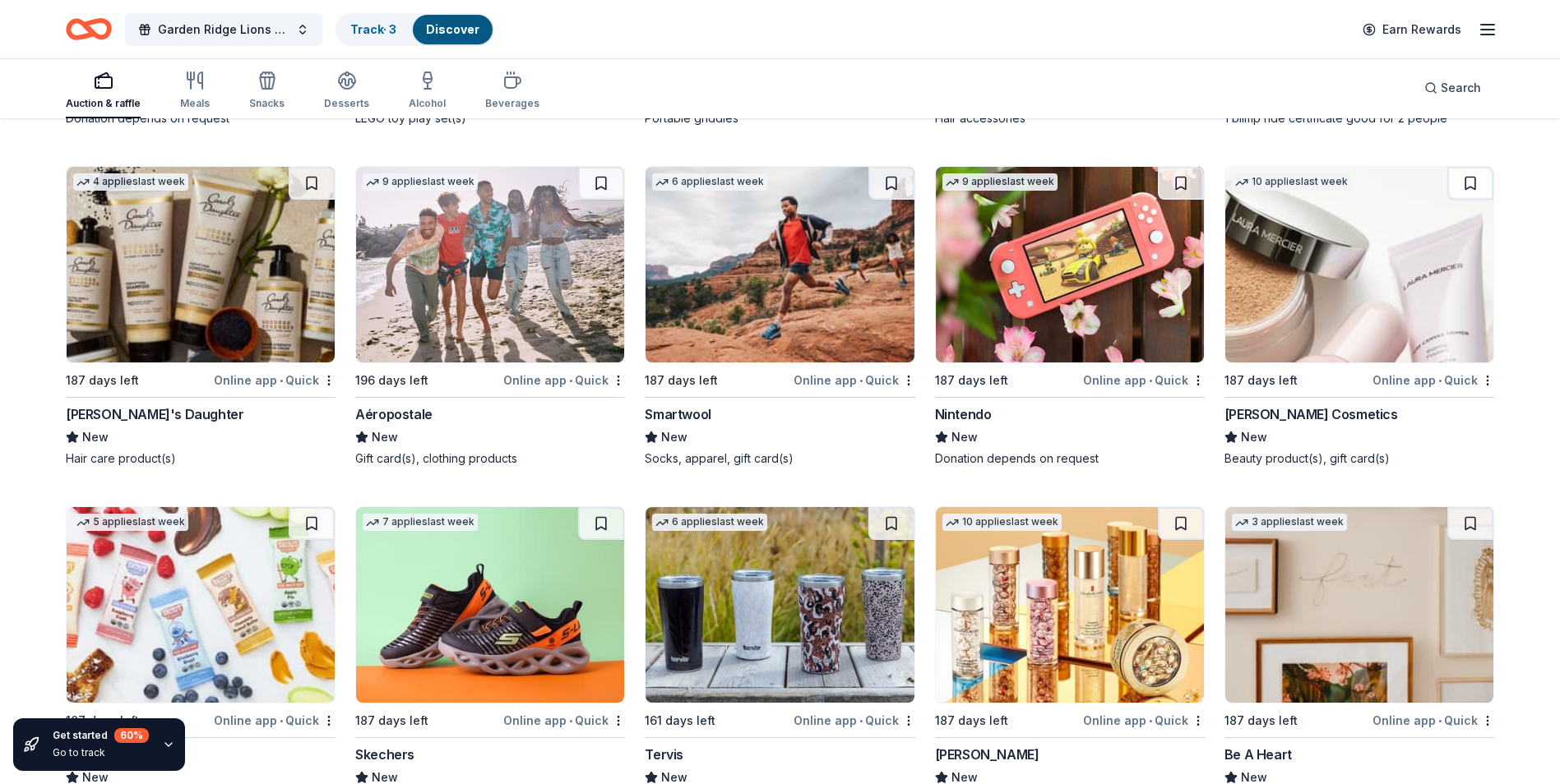
click at [198, 320] on img at bounding box center [200, 265] width 268 height 196
click at [465, 286] on img at bounding box center [490, 265] width 268 height 196
click at [748, 352] on img at bounding box center [779, 265] width 268 height 196
click at [1066, 305] on img at bounding box center [1069, 265] width 268 height 196
click at [1312, 326] on img at bounding box center [1359, 265] width 268 height 196
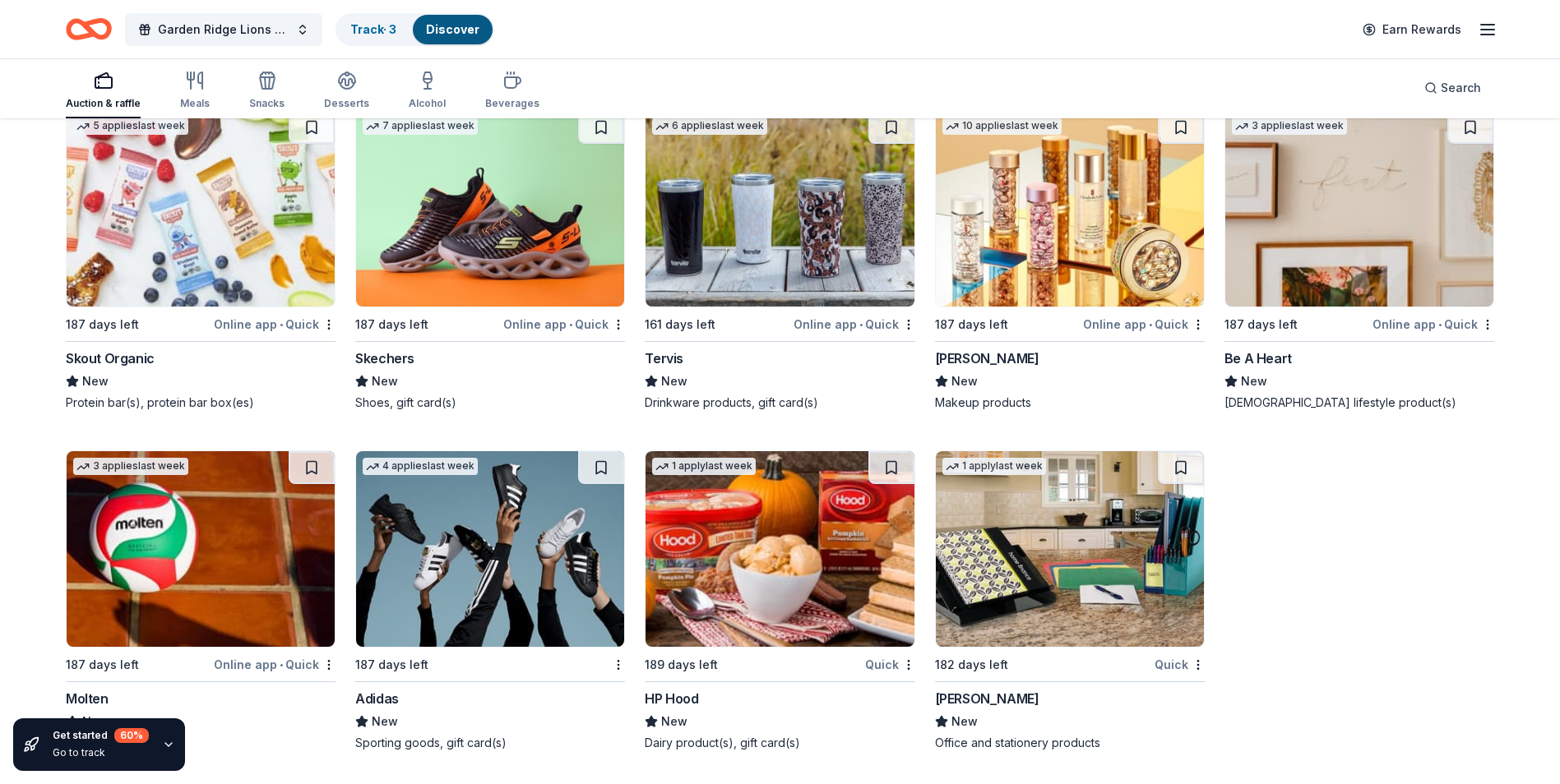
scroll to position [18072, 0]
click at [280, 253] on img at bounding box center [200, 209] width 268 height 196
click at [535, 265] on img at bounding box center [490, 209] width 268 height 196
click at [783, 265] on img at bounding box center [779, 209] width 268 height 196
click at [1125, 217] on img at bounding box center [1069, 209] width 268 height 196
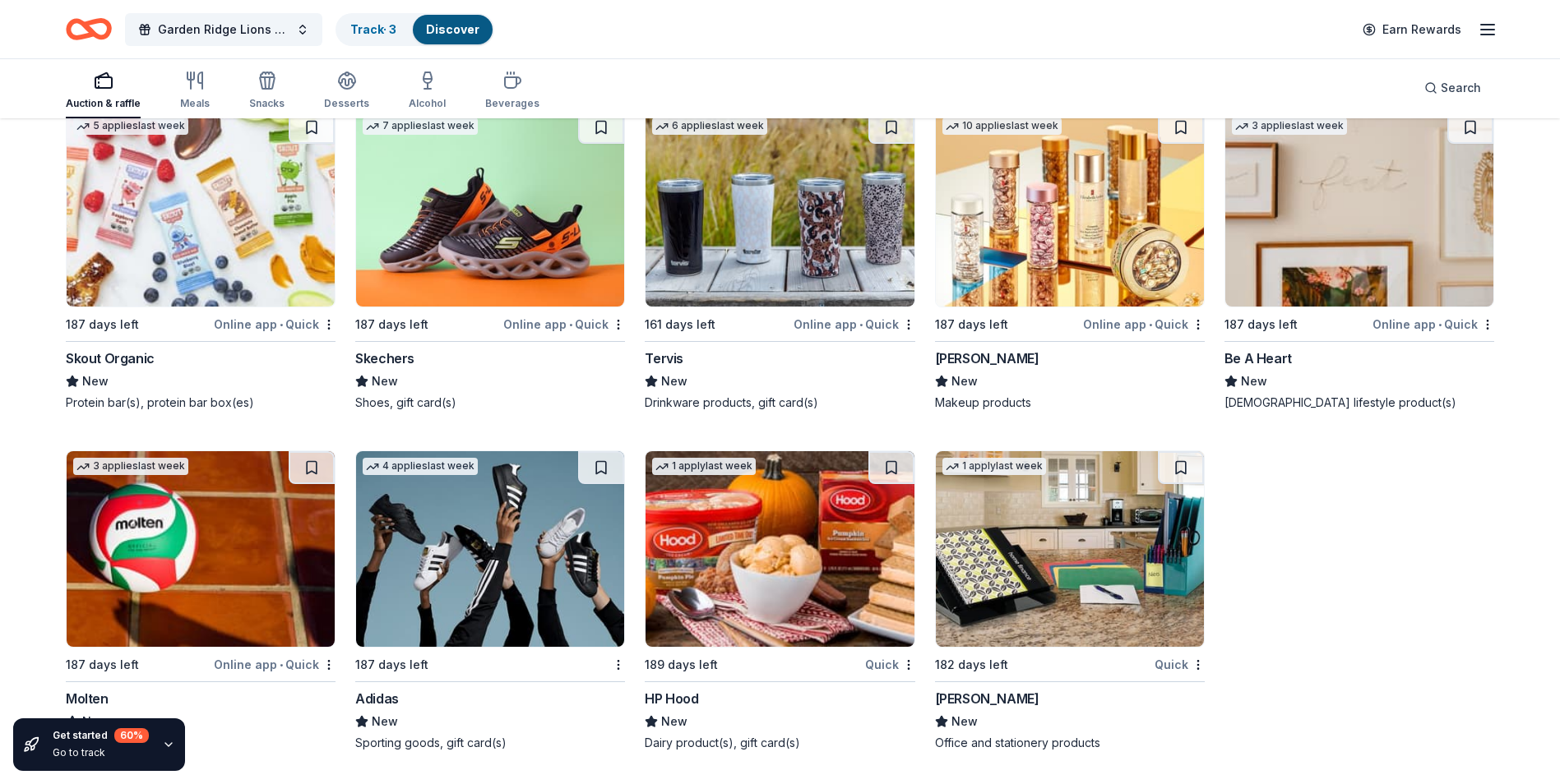
click at [1352, 256] on img at bounding box center [1359, 209] width 268 height 196
click at [223, 566] on img at bounding box center [200, 549] width 268 height 196
click at [488, 571] on img at bounding box center [490, 549] width 268 height 196
click at [836, 540] on img at bounding box center [779, 549] width 268 height 196
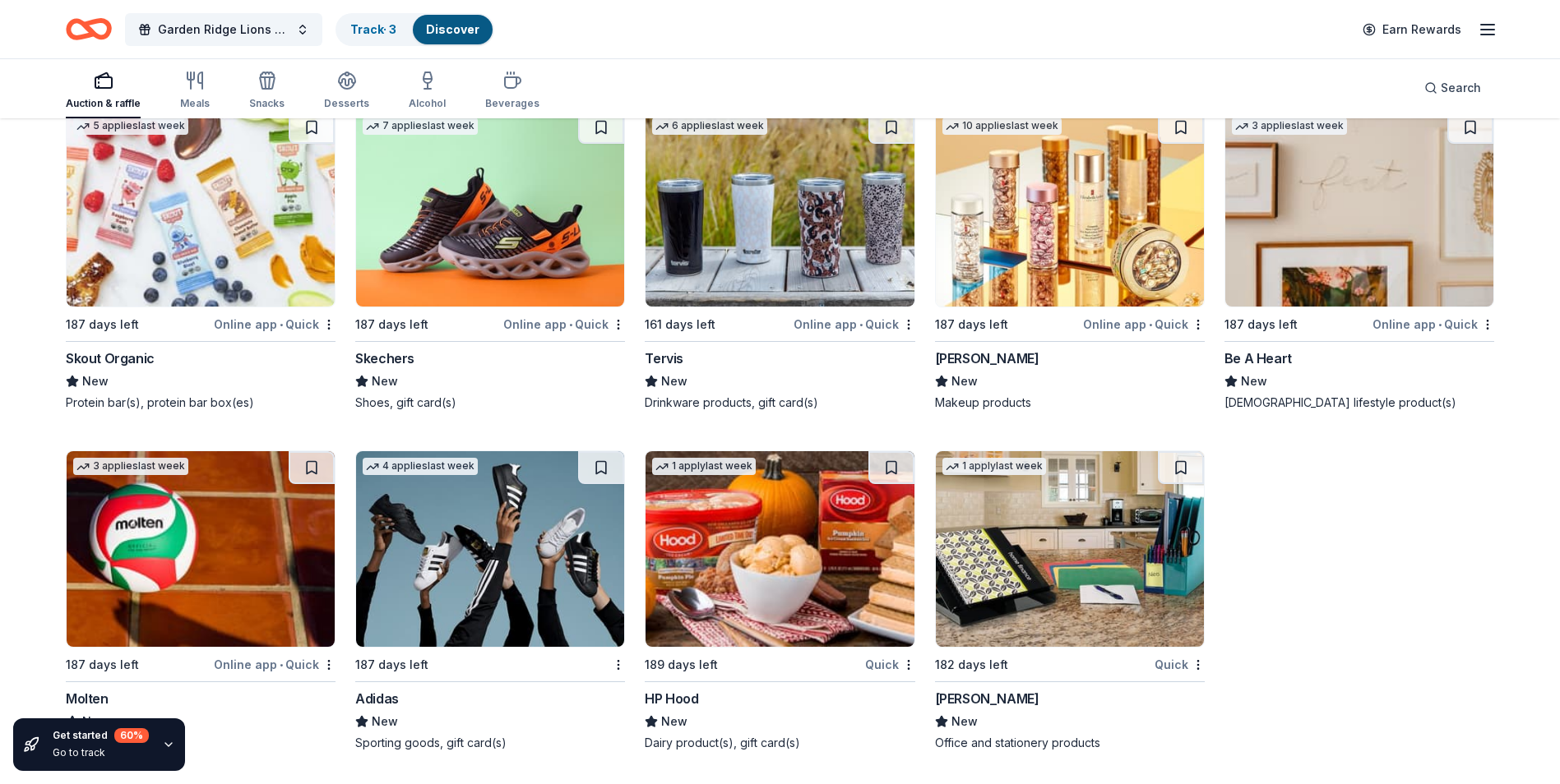
click at [1089, 568] on img at bounding box center [1069, 549] width 268 height 196
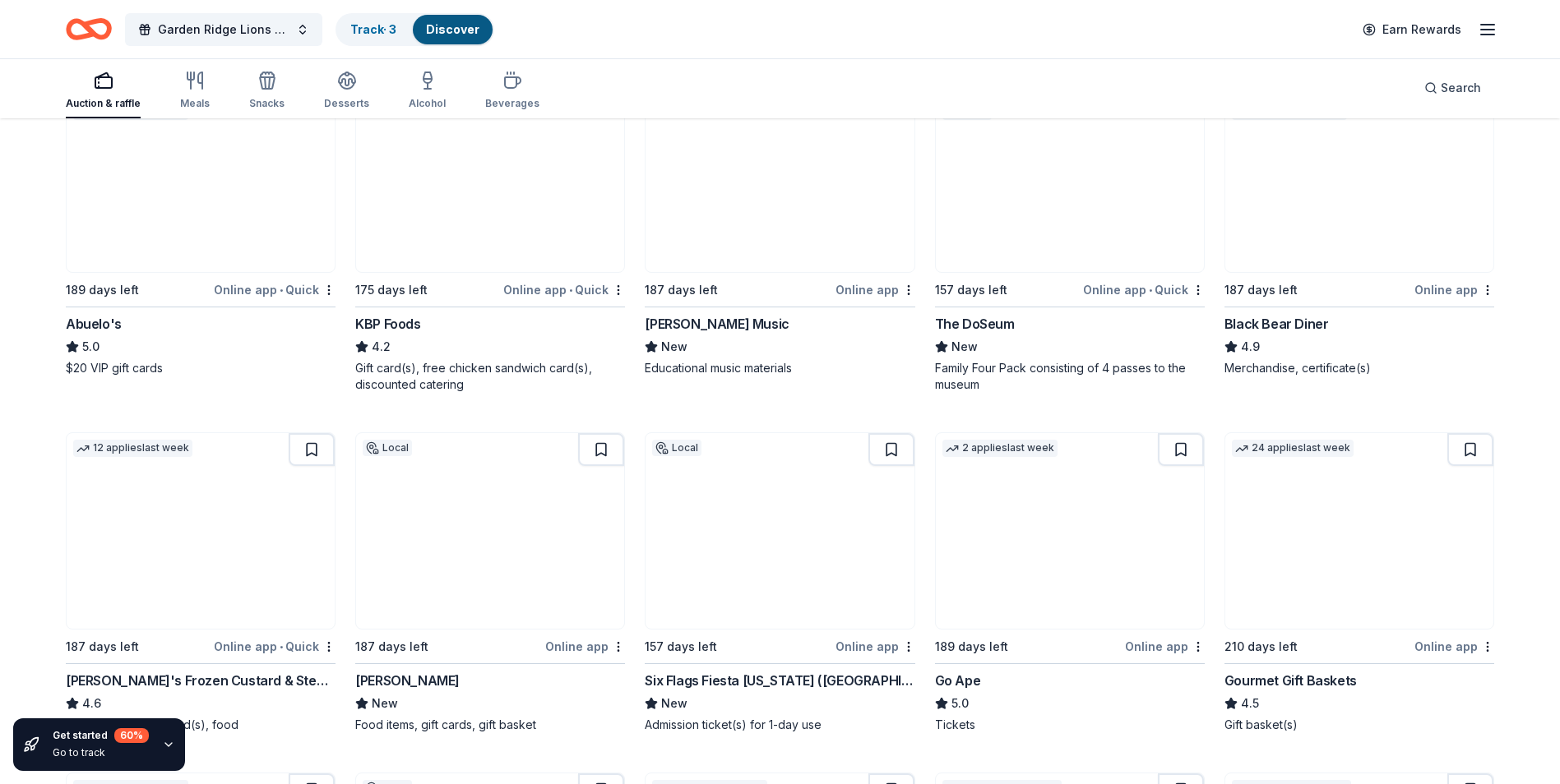
scroll to position [0, 0]
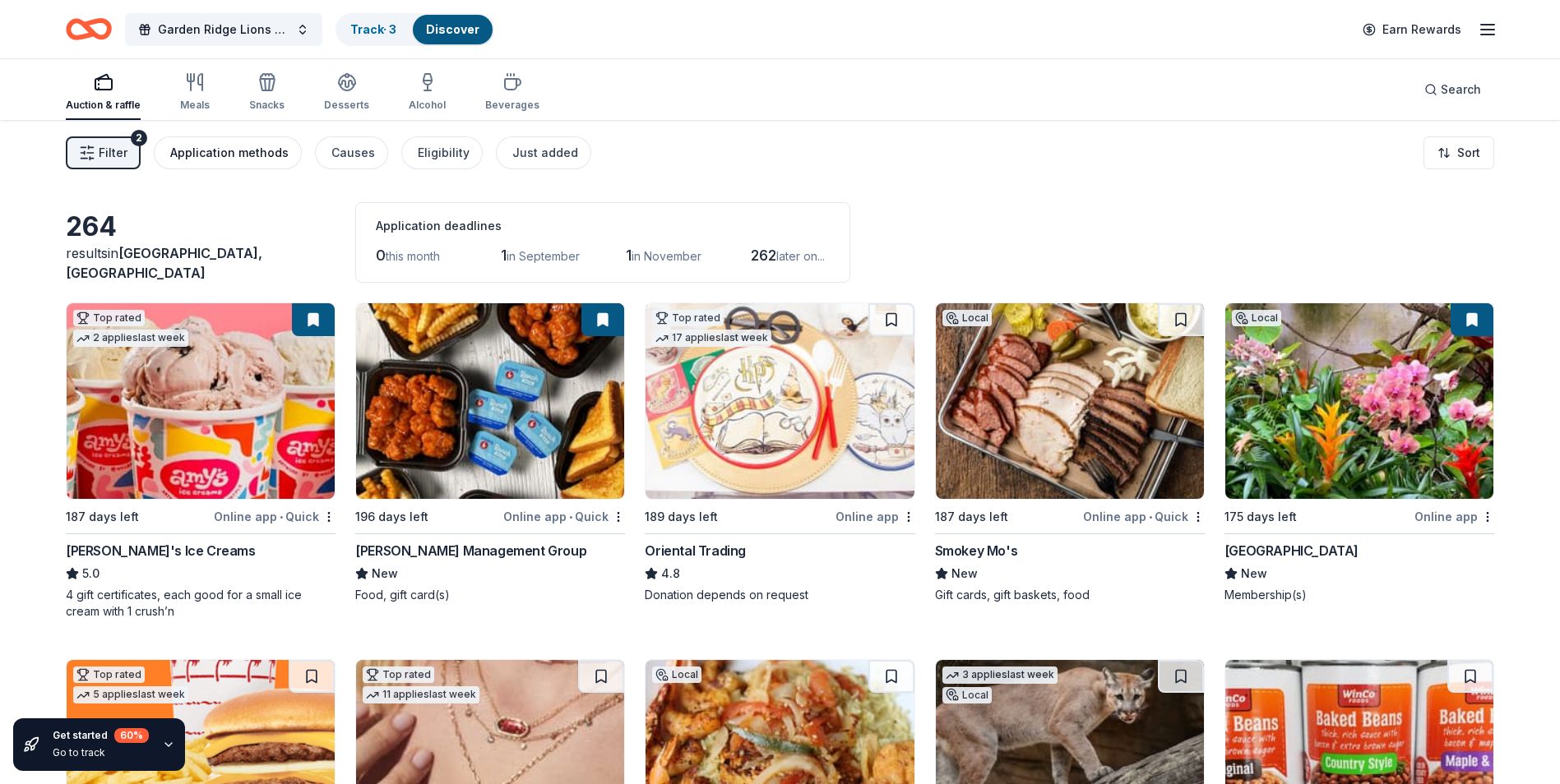
click at [243, 150] on div "Application methods" at bounding box center [230, 153] width 119 height 20
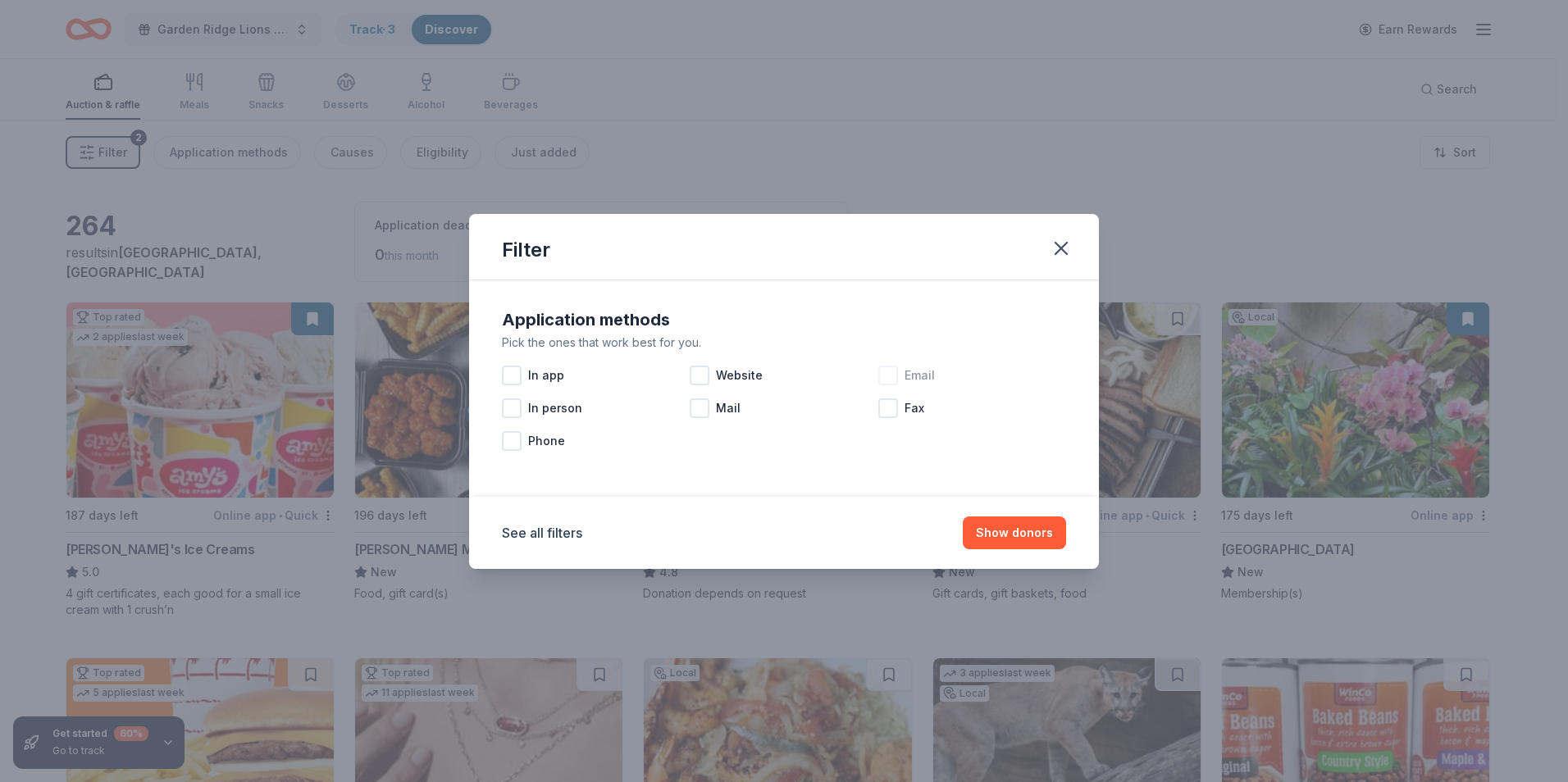
click at [888, 378] on div at bounding box center [888, 375] width 20 height 20
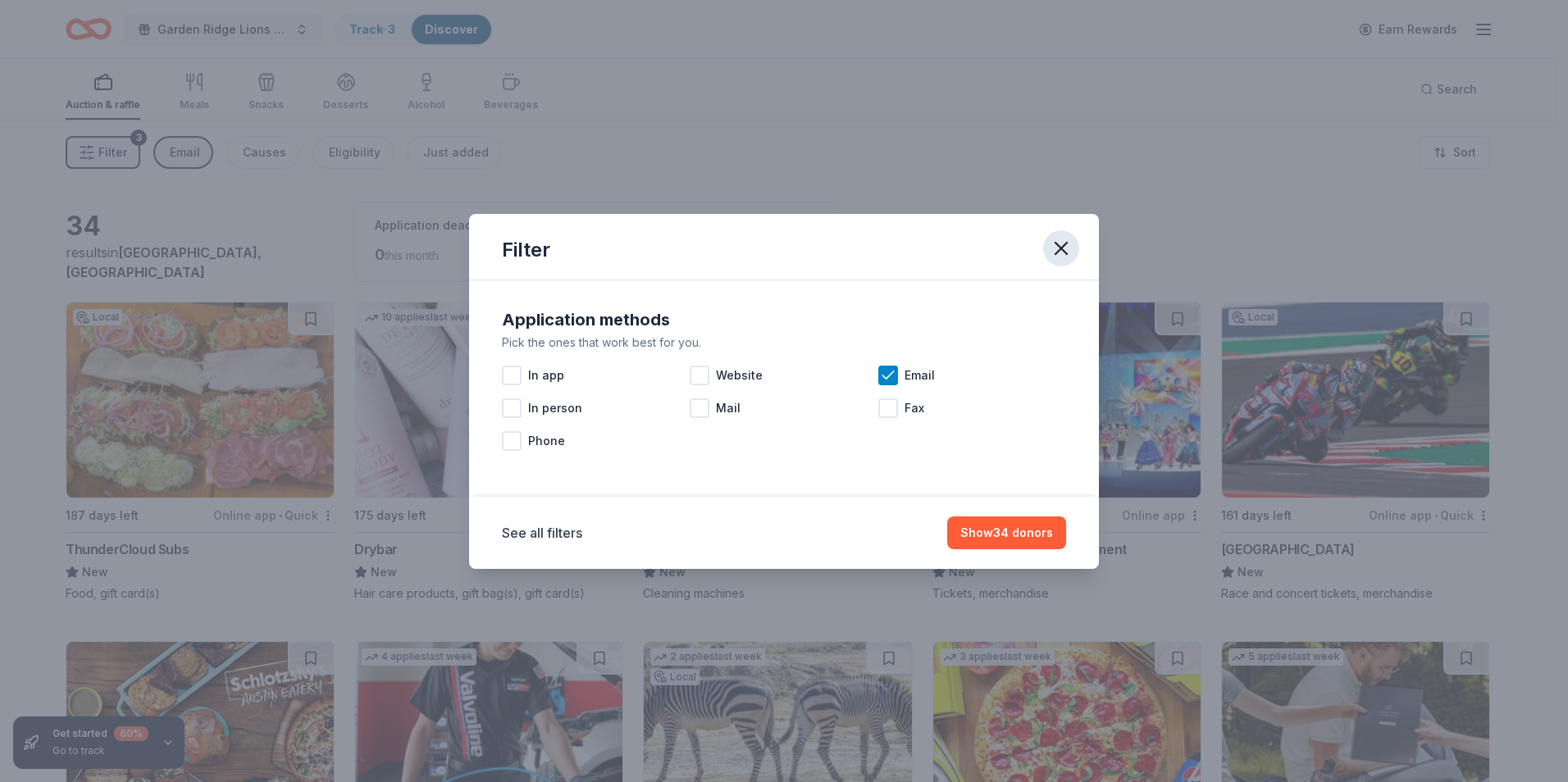
click at [1063, 246] on icon "button" at bounding box center [1061, 248] width 11 height 11
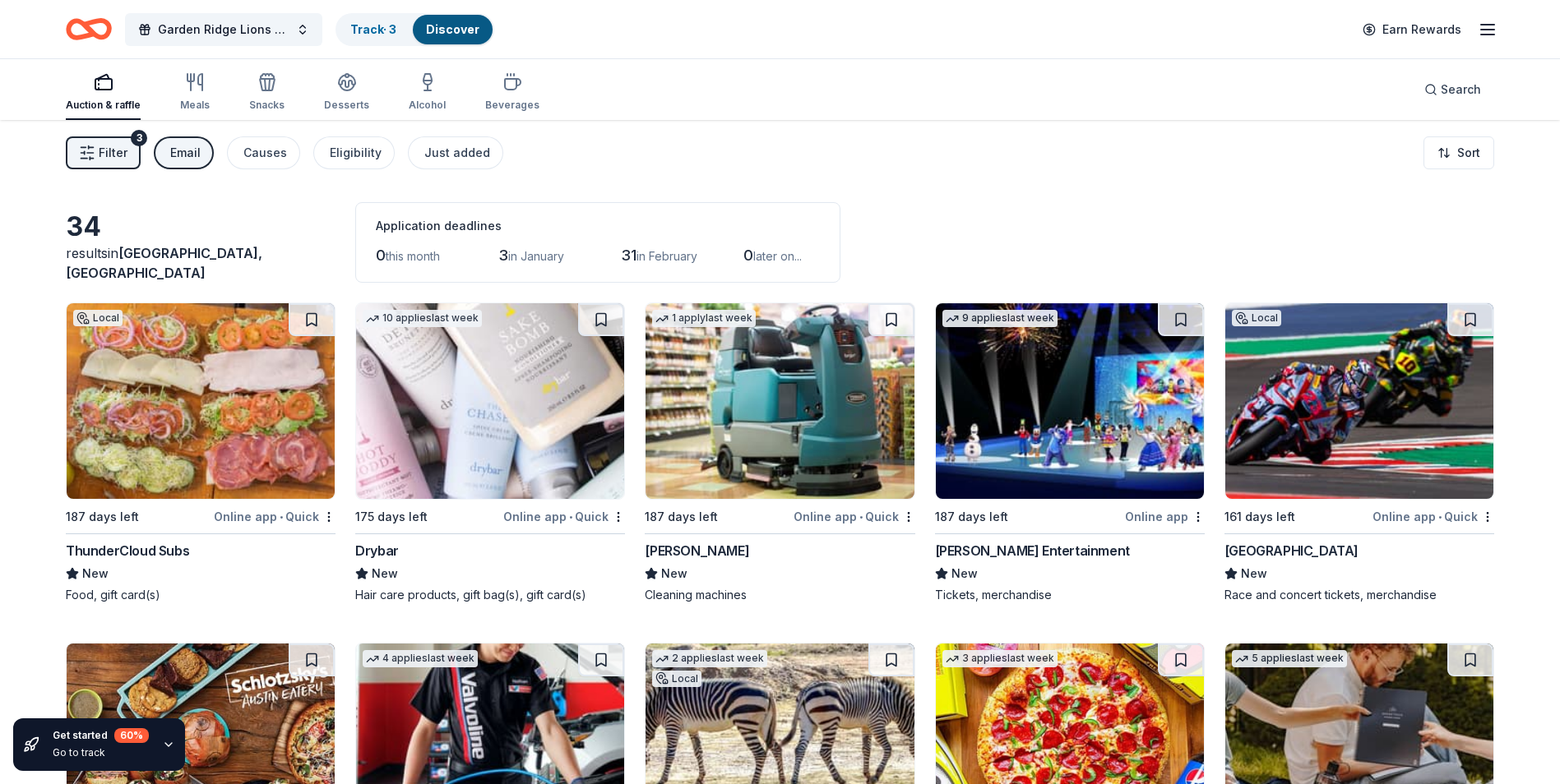
click at [191, 162] on div "Email" at bounding box center [185, 153] width 31 height 20
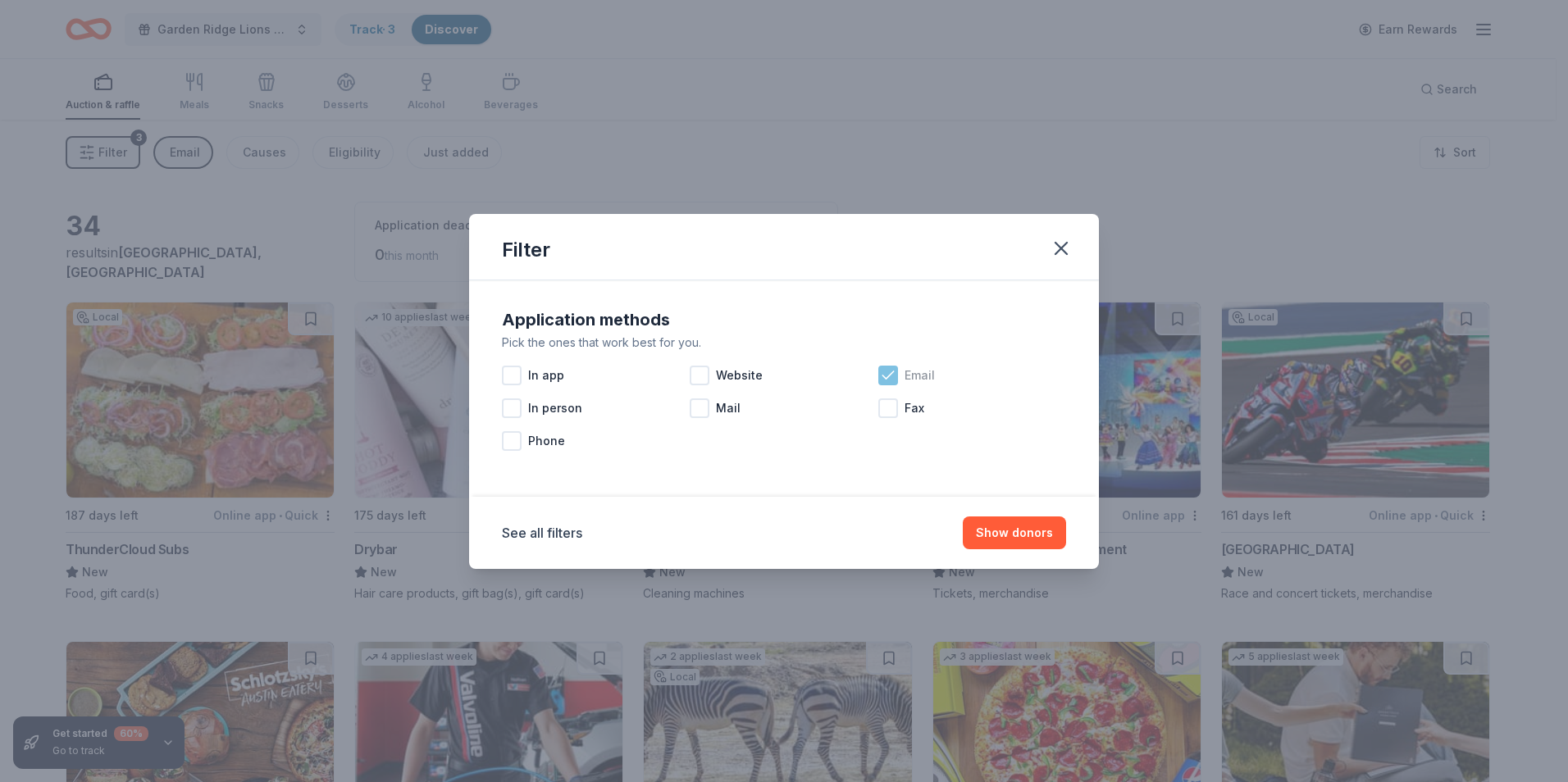
click at [884, 376] on icon at bounding box center [888, 374] width 10 height 7
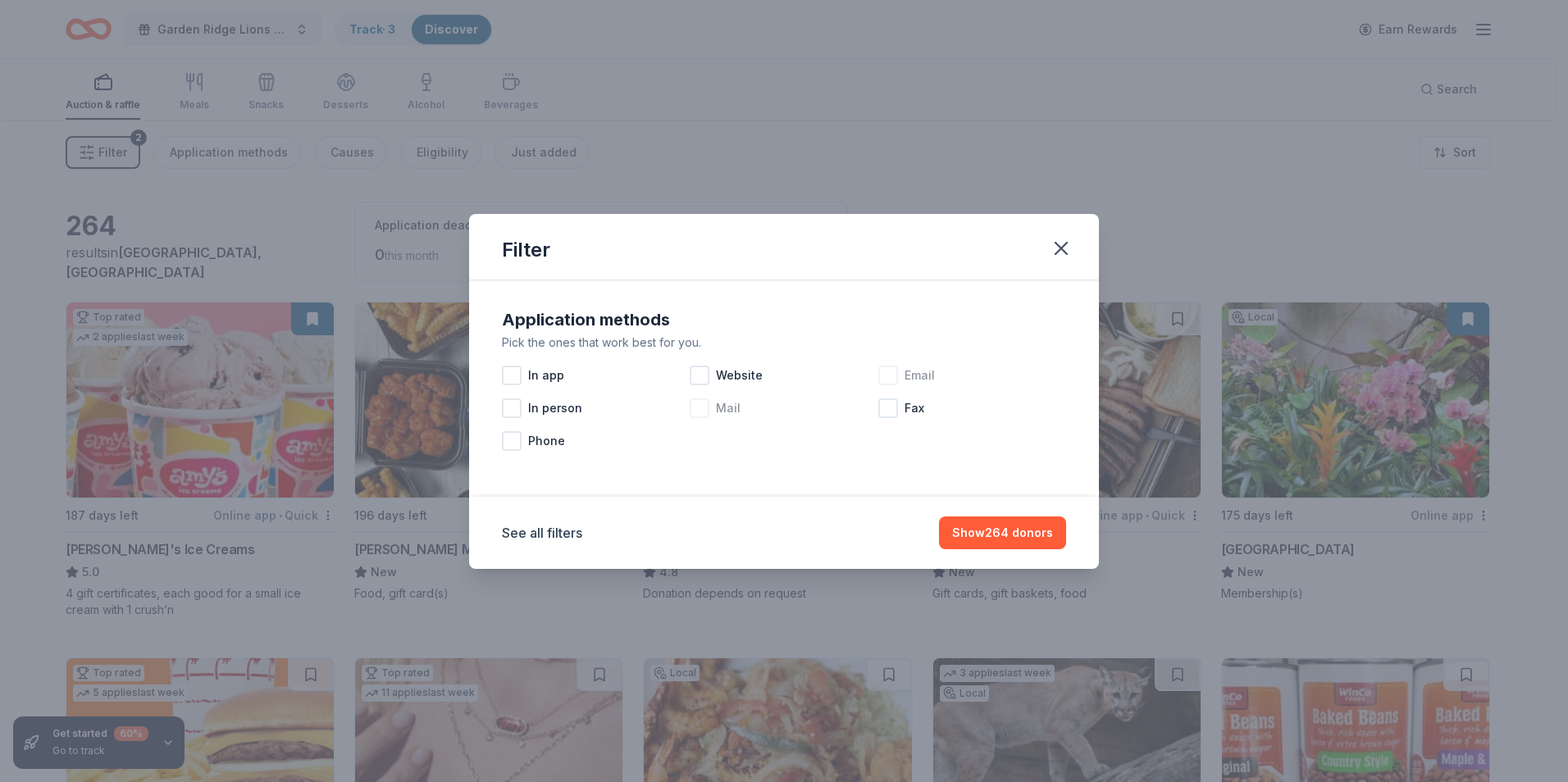
click at [706, 409] on div at bounding box center [700, 408] width 20 height 20
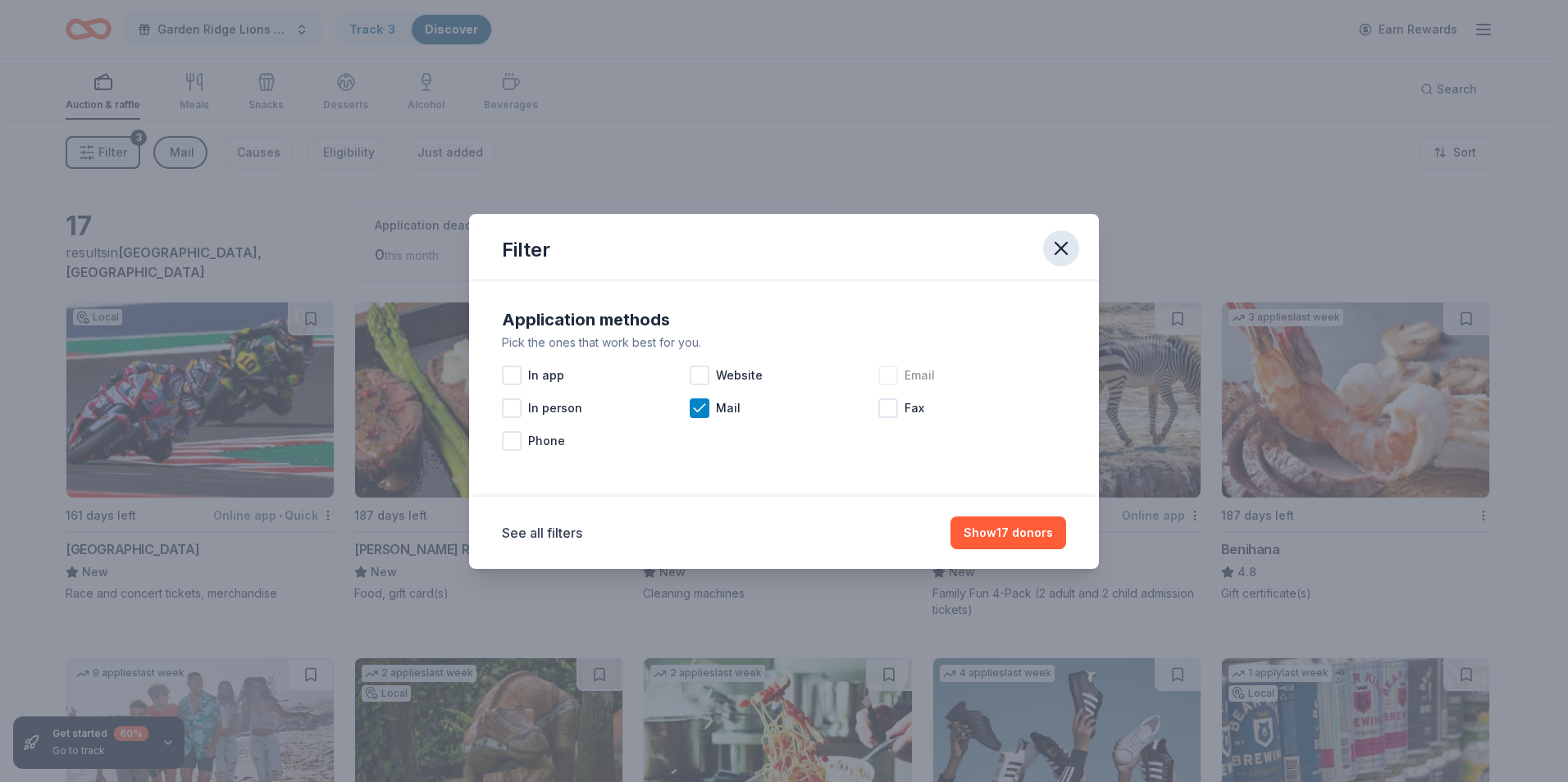
click at [1066, 245] on icon "button" at bounding box center [1061, 248] width 11 height 11
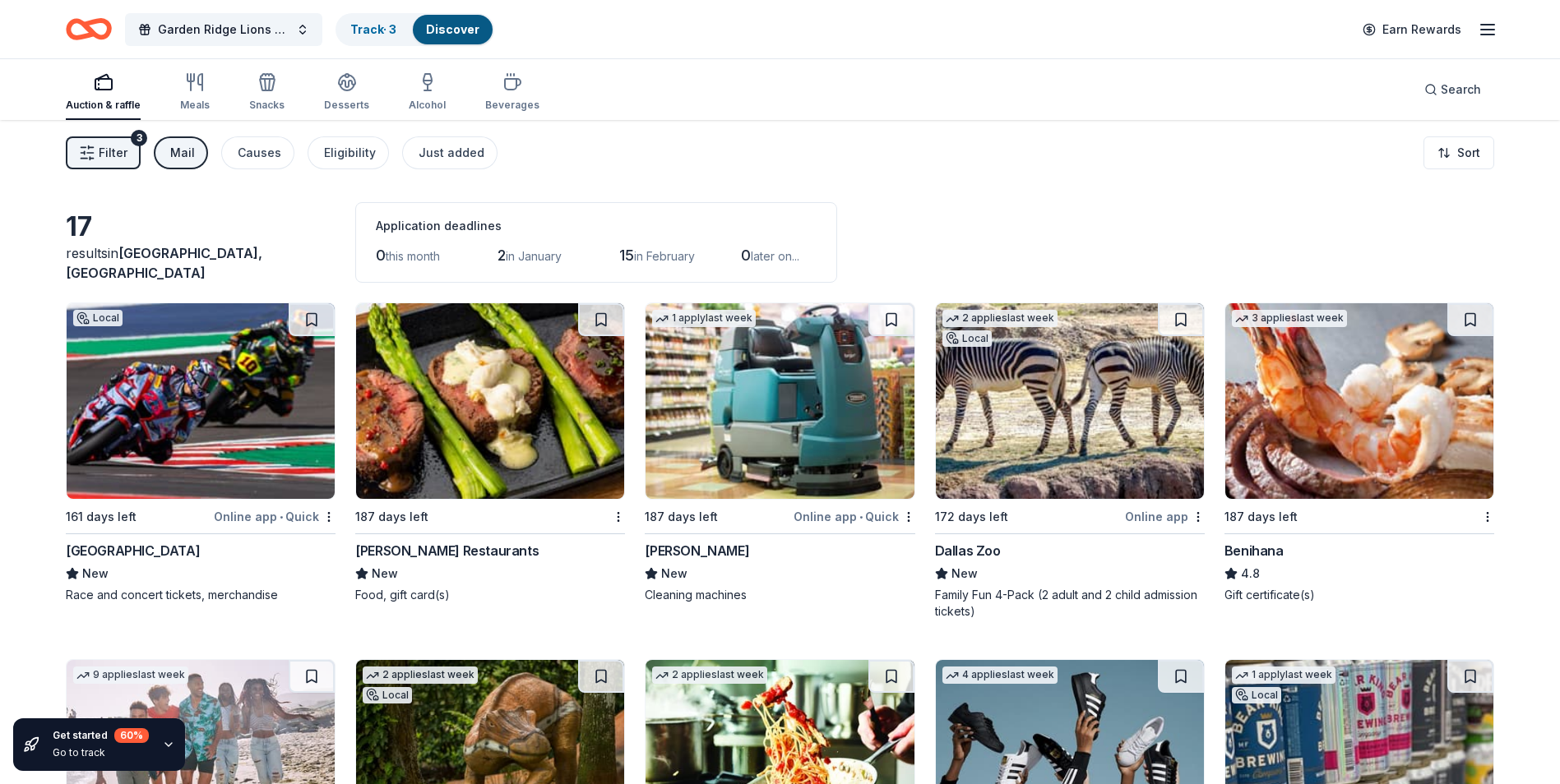
click at [187, 153] on div "Mail" at bounding box center [183, 153] width 24 height 20
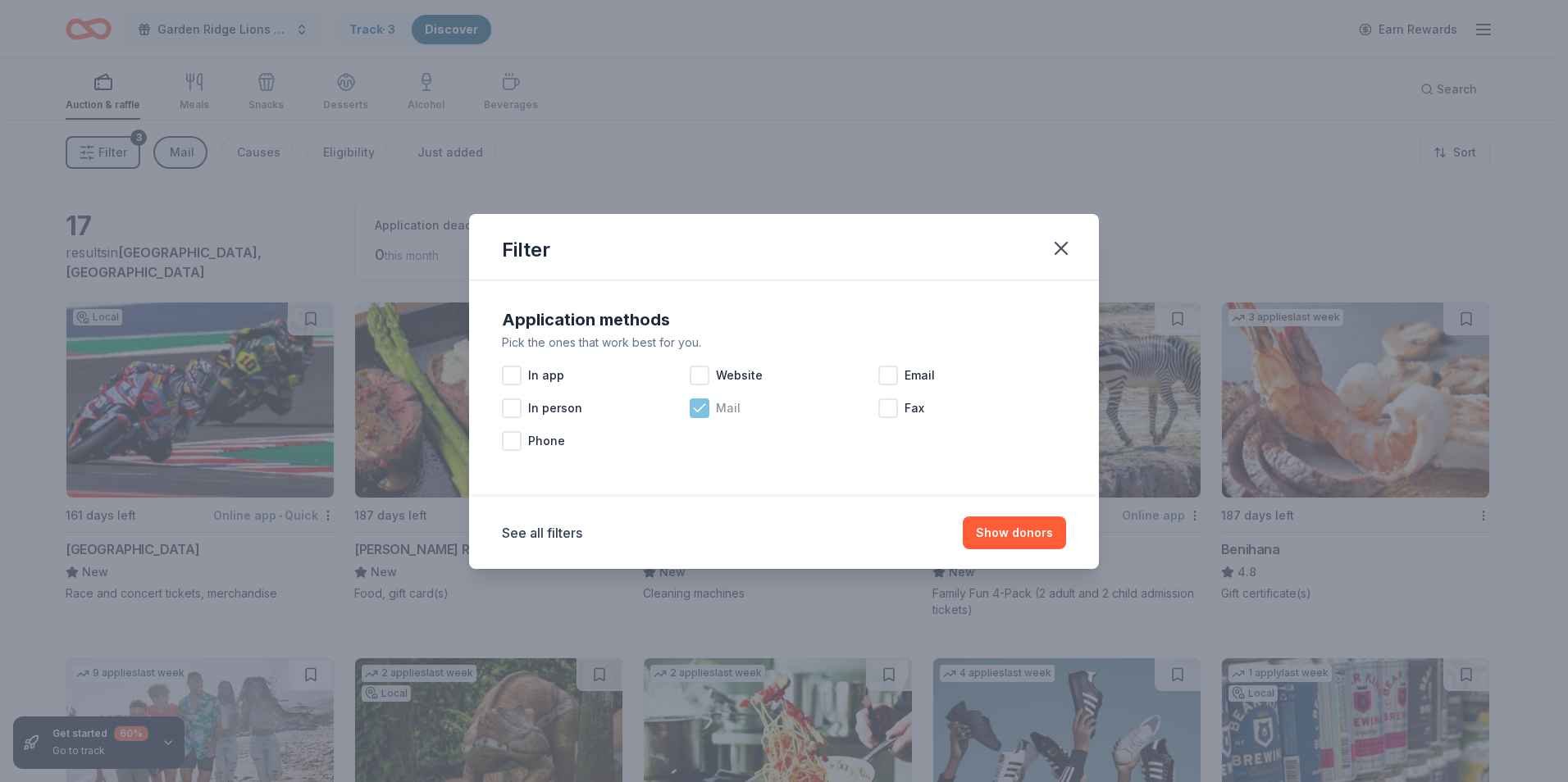
click at [695, 408] on icon at bounding box center [700, 408] width 17 height 17
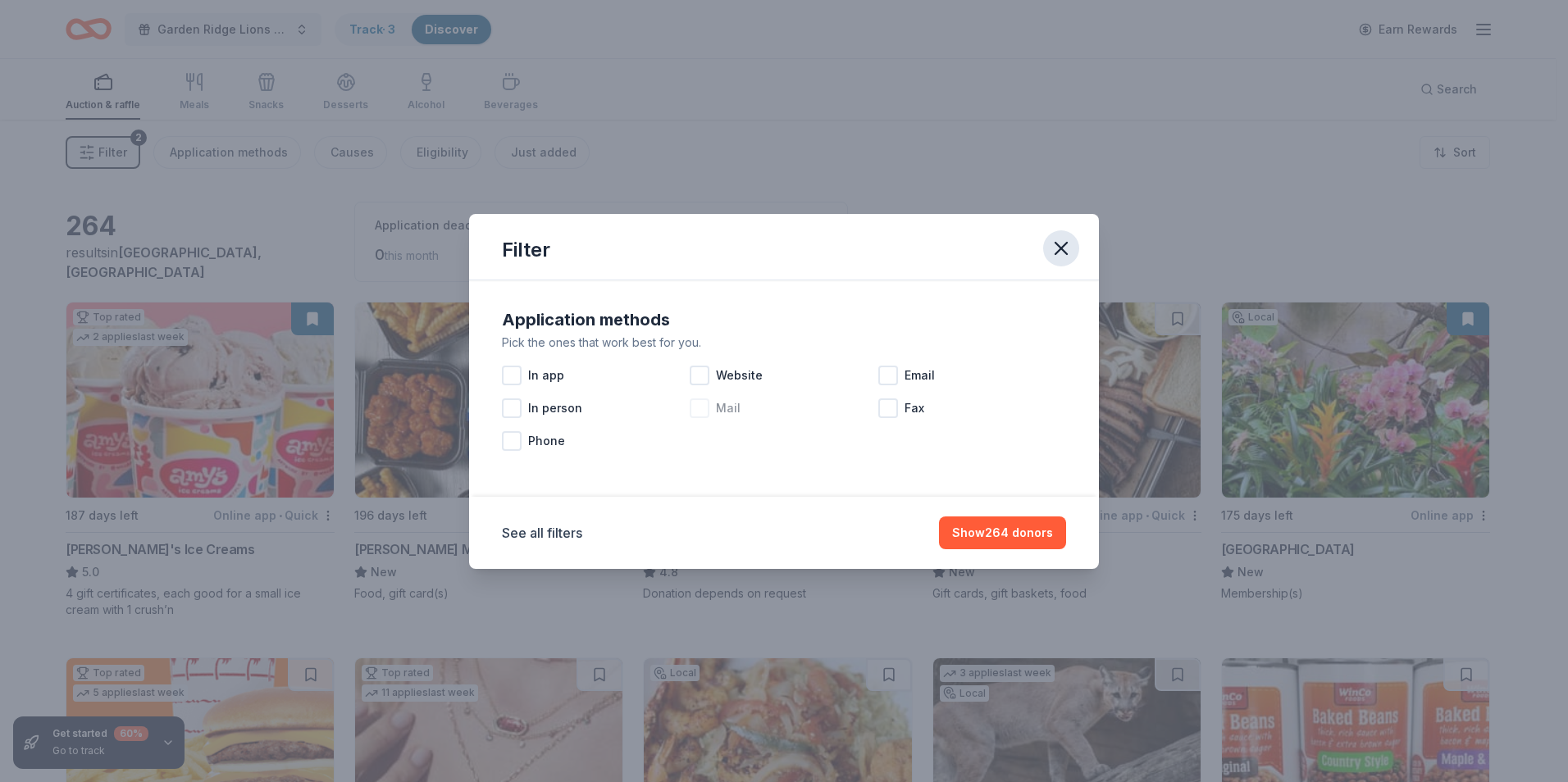
click at [1058, 247] on icon "button" at bounding box center [1061, 248] width 23 height 23
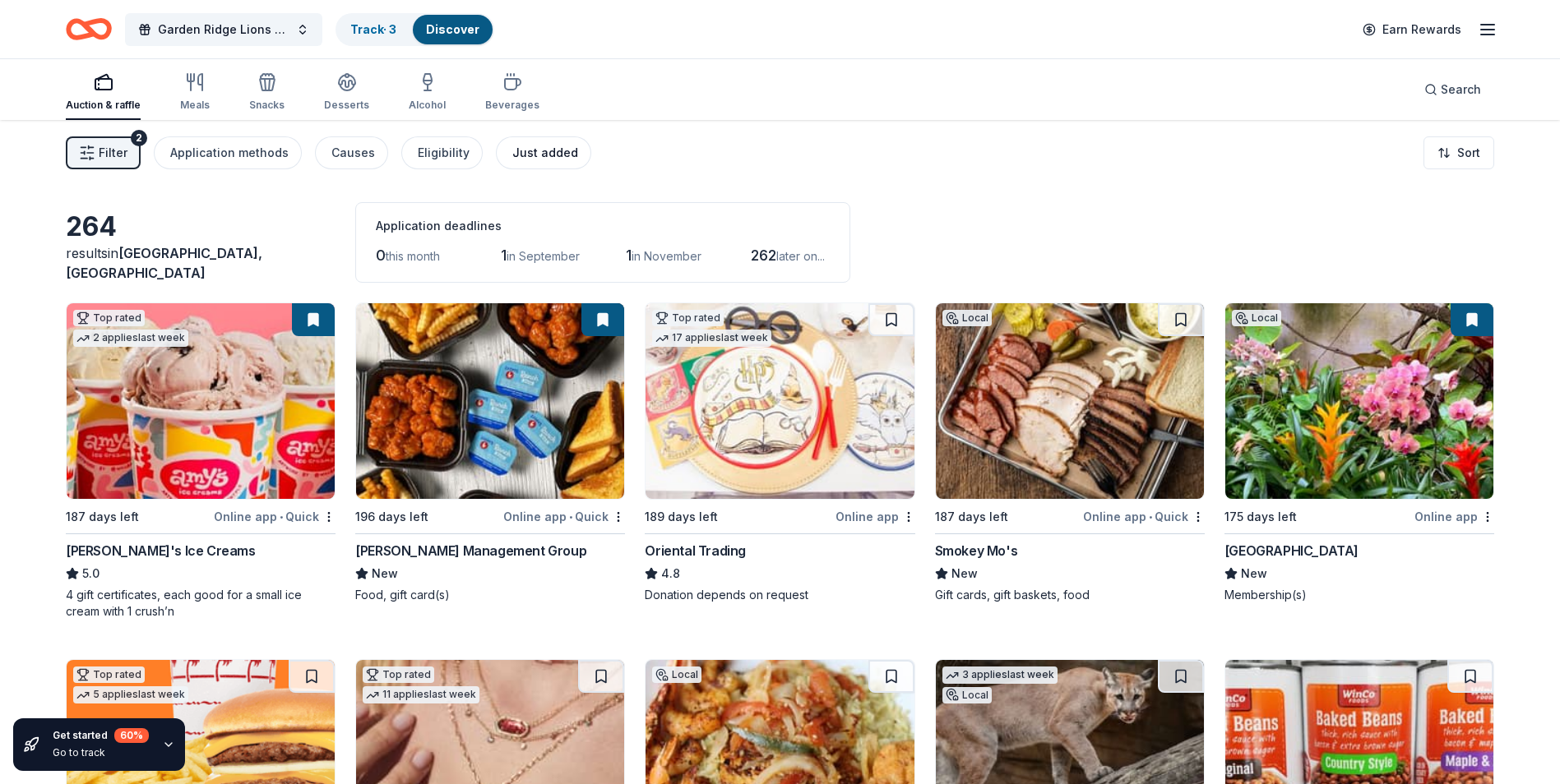
click at [556, 150] on div "Just added" at bounding box center [545, 153] width 66 height 20
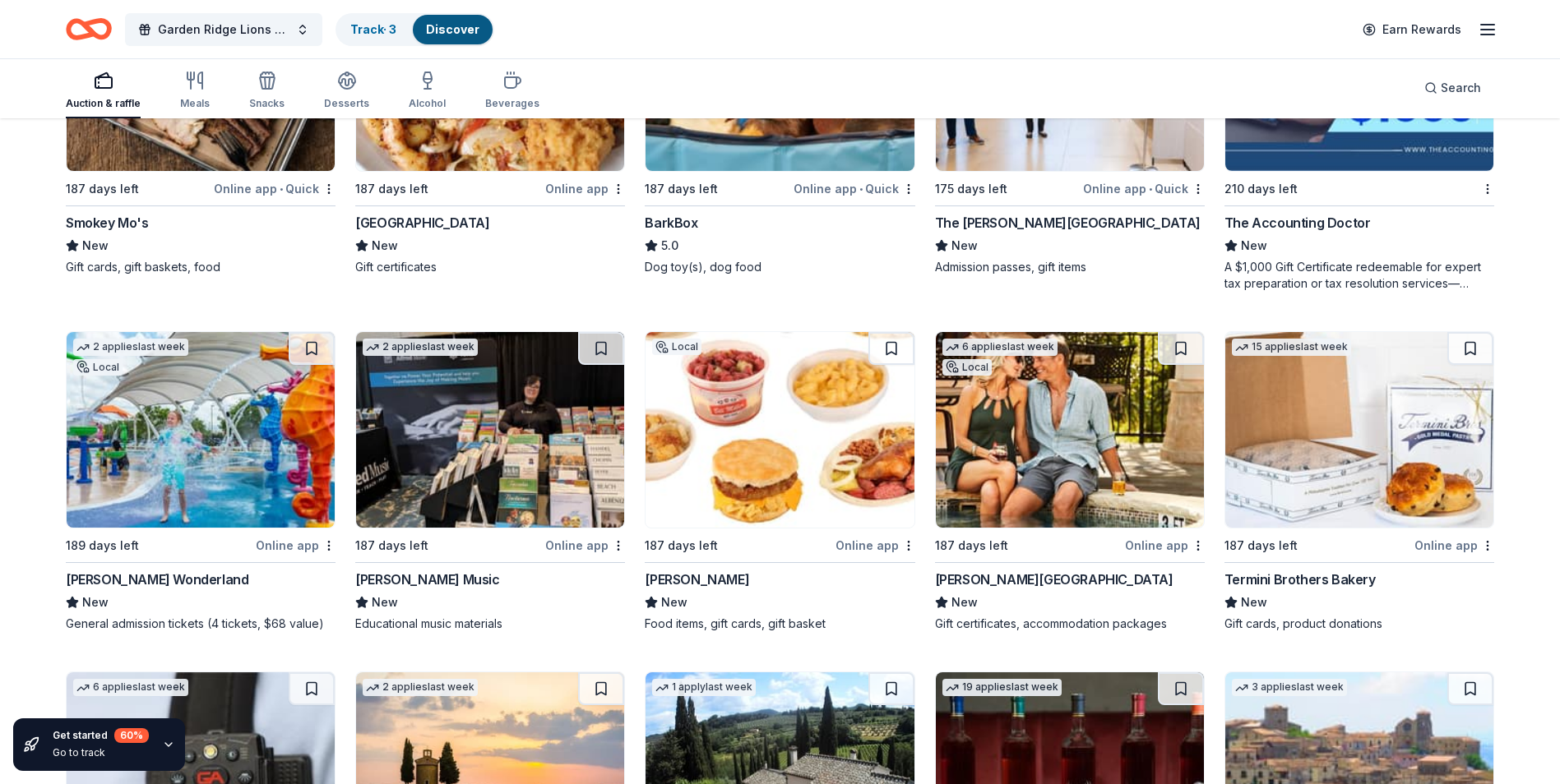
scroll to position [329, 0]
click at [683, 574] on div "Bill Miller" at bounding box center [697, 578] width 105 height 20
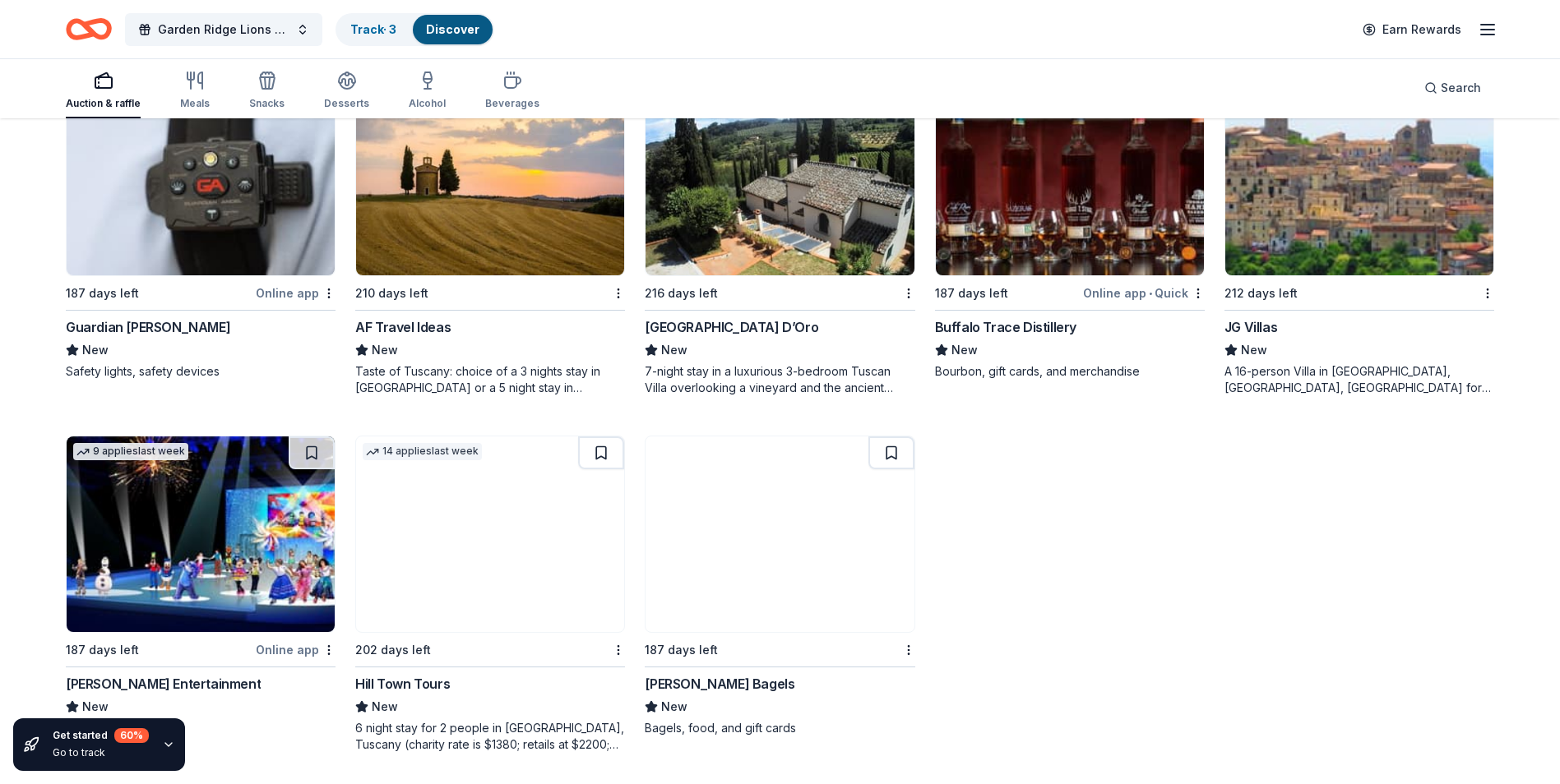
scroll to position [922, 0]
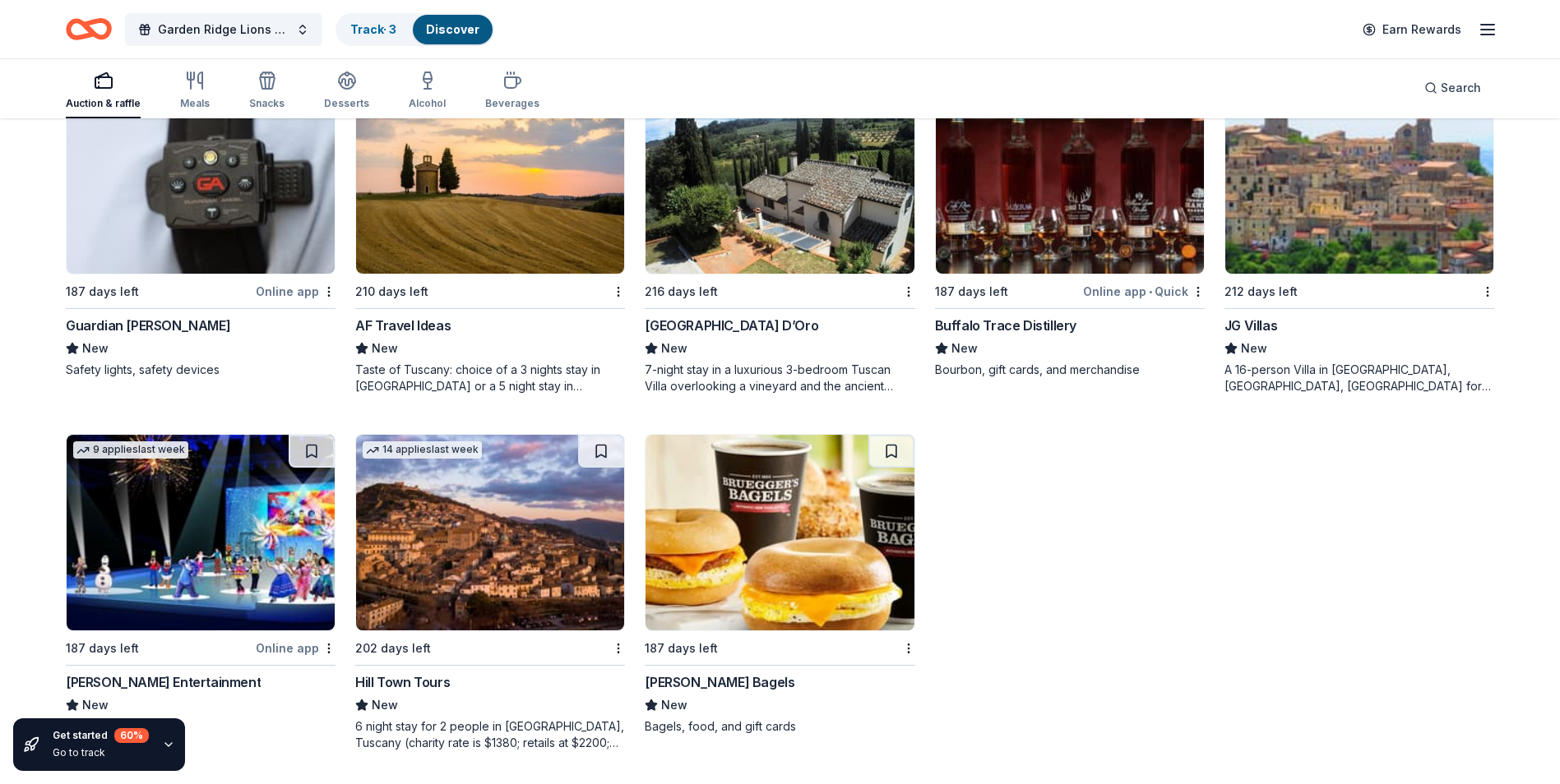
click at [153, 576] on img at bounding box center [200, 533] width 268 height 196
click at [1210, 582] on div "Local 187 days left Online app • Quick Smokey Mo's New Gift cards, gift baskets…" at bounding box center [779, 65] width 1428 height 1371
click at [201, 91] on div "Meals" at bounding box center [195, 90] width 30 height 39
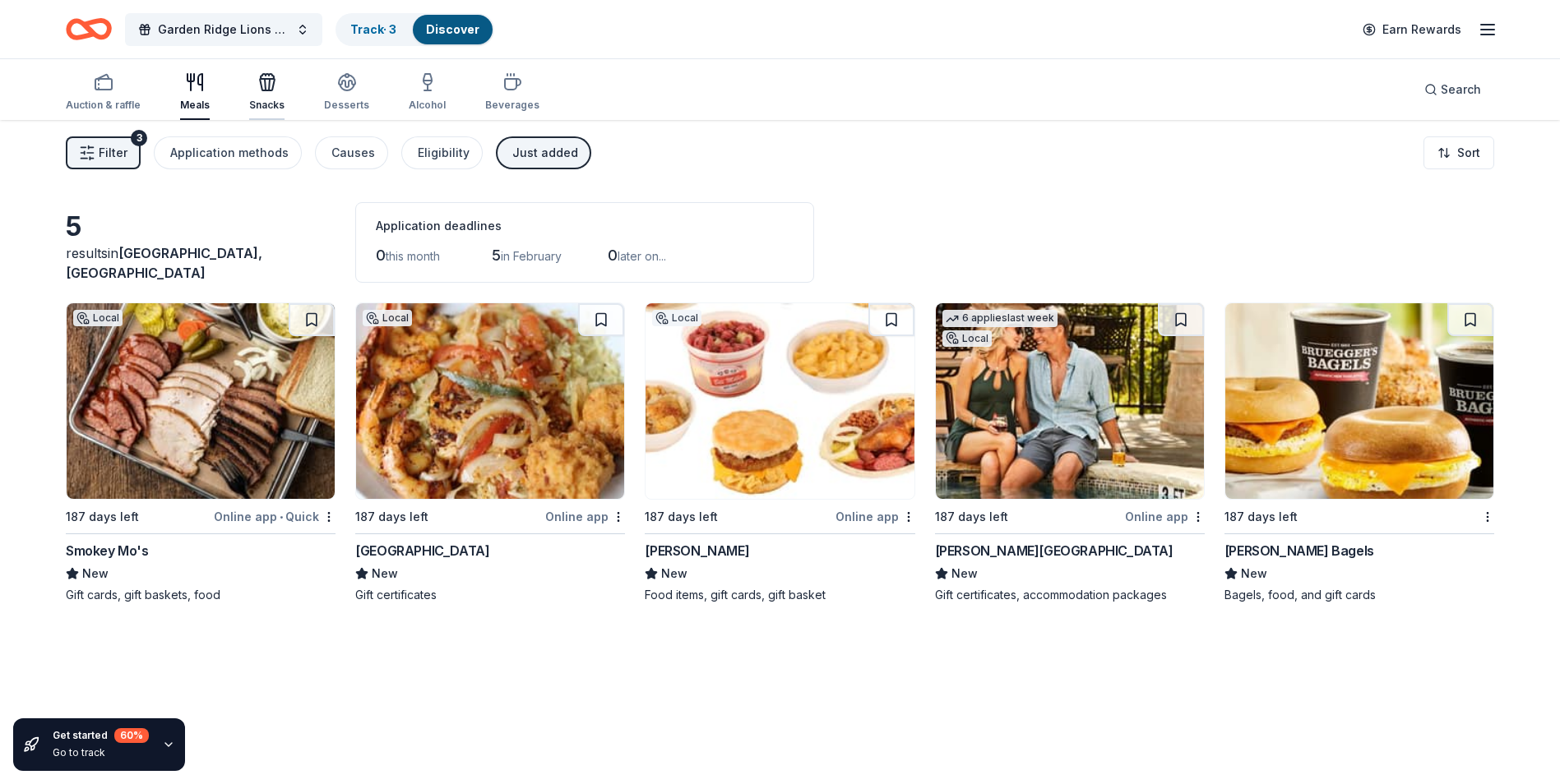
click at [260, 93] on div "Snacks" at bounding box center [266, 92] width 35 height 39
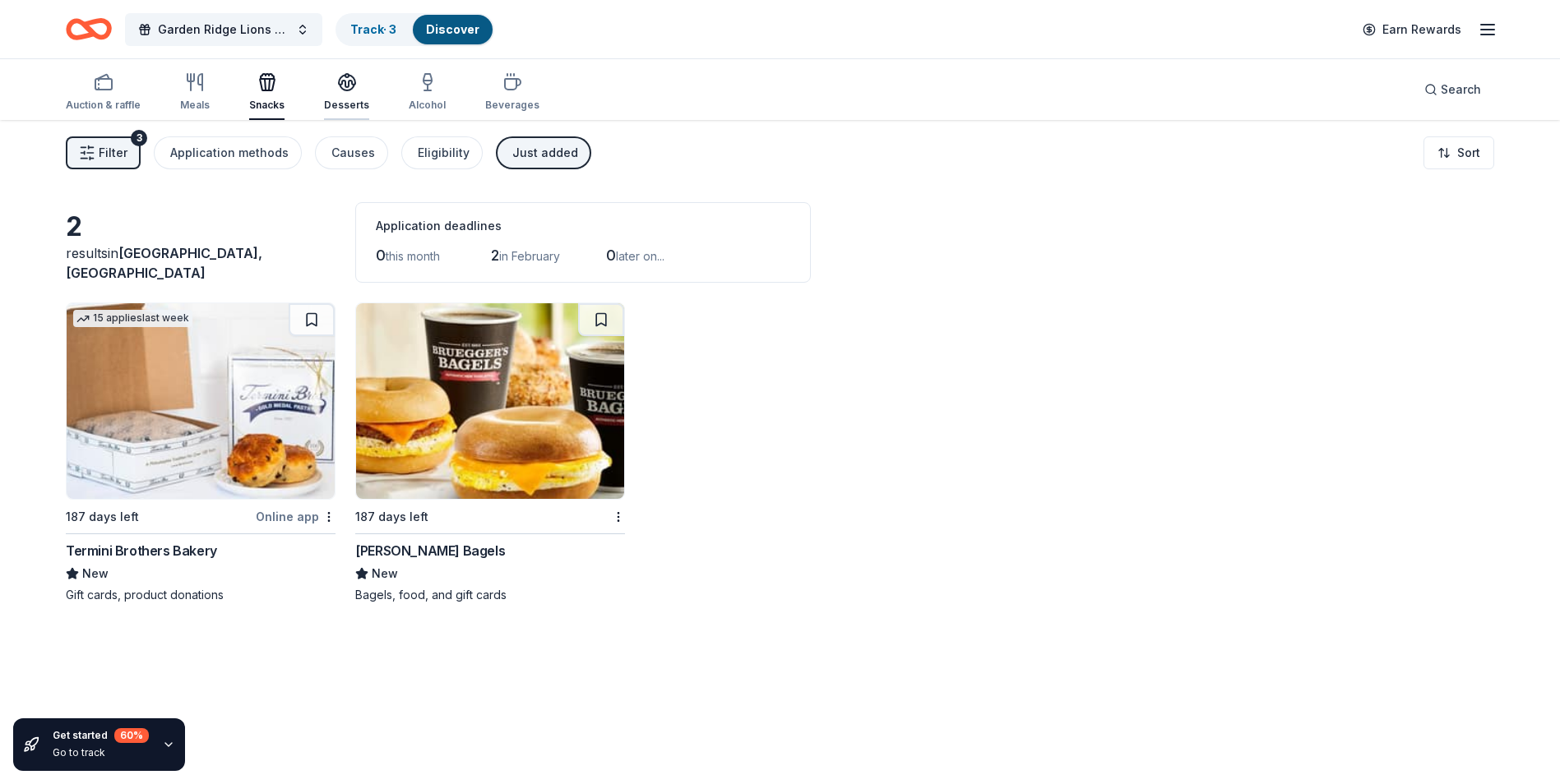
click at [331, 92] on div "Desserts" at bounding box center [347, 92] width 45 height 39
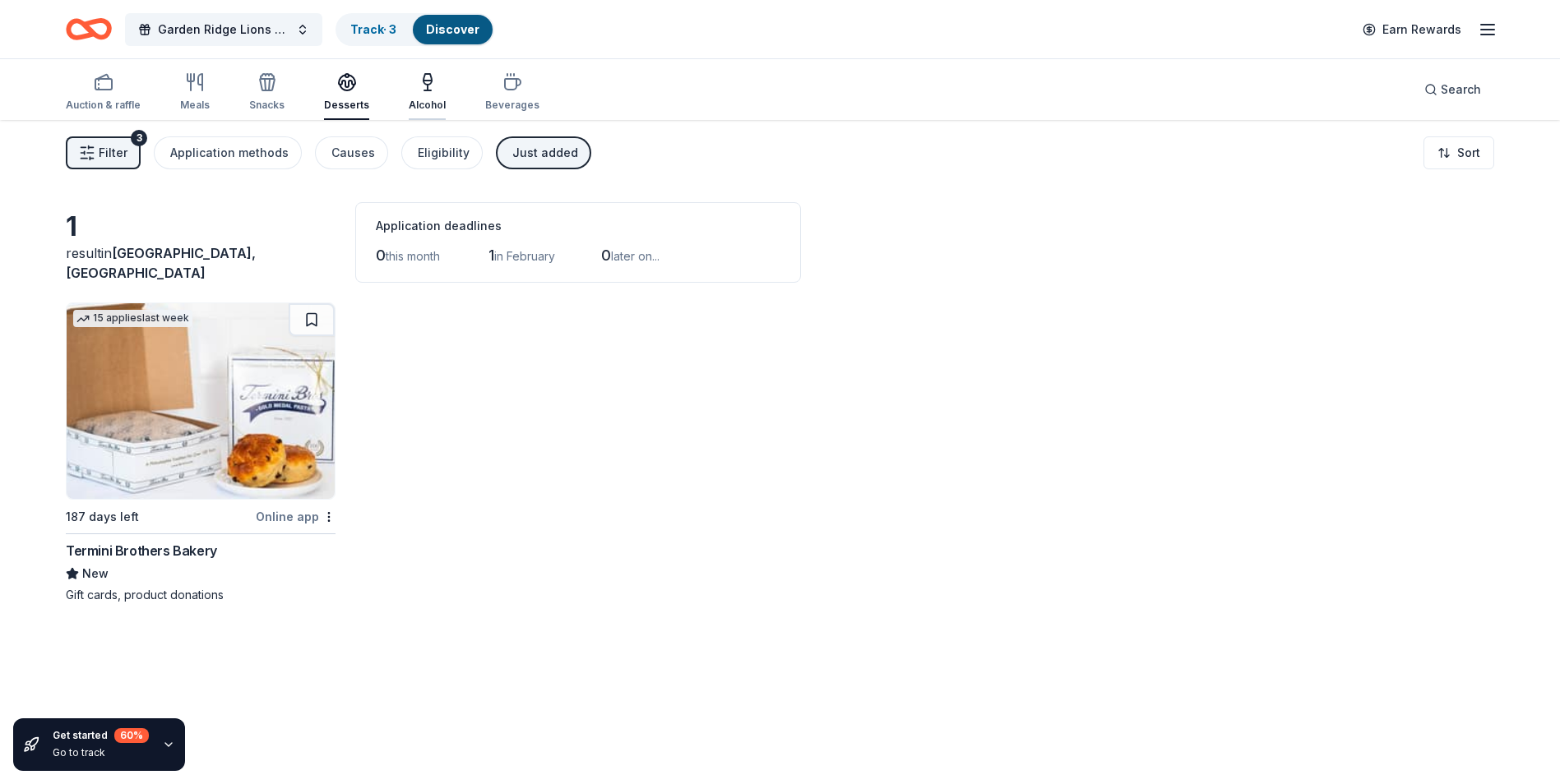
click at [416, 93] on div "Alcohol" at bounding box center [427, 92] width 37 height 39
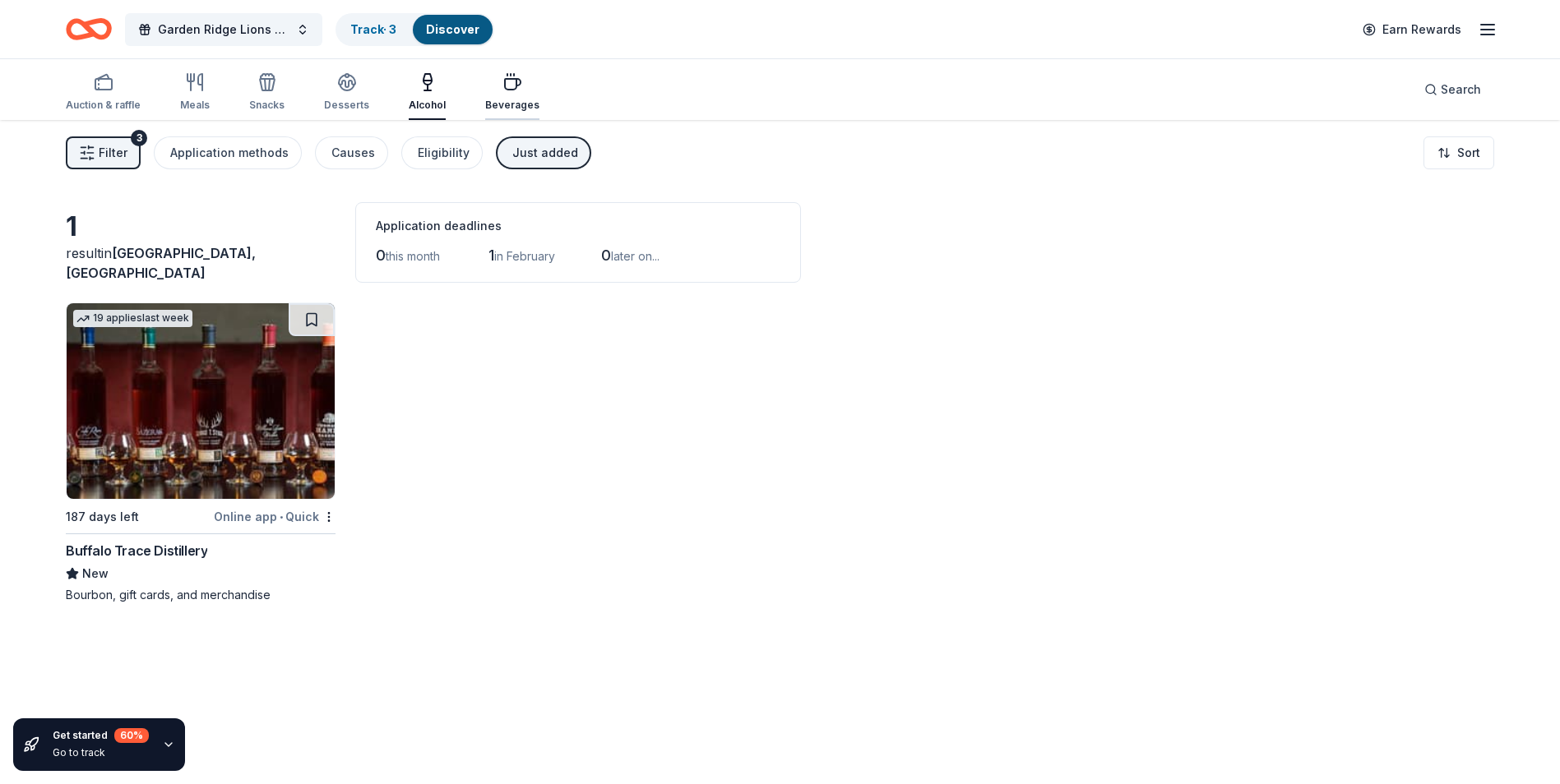
click at [493, 93] on div "Beverages" at bounding box center [512, 92] width 54 height 39
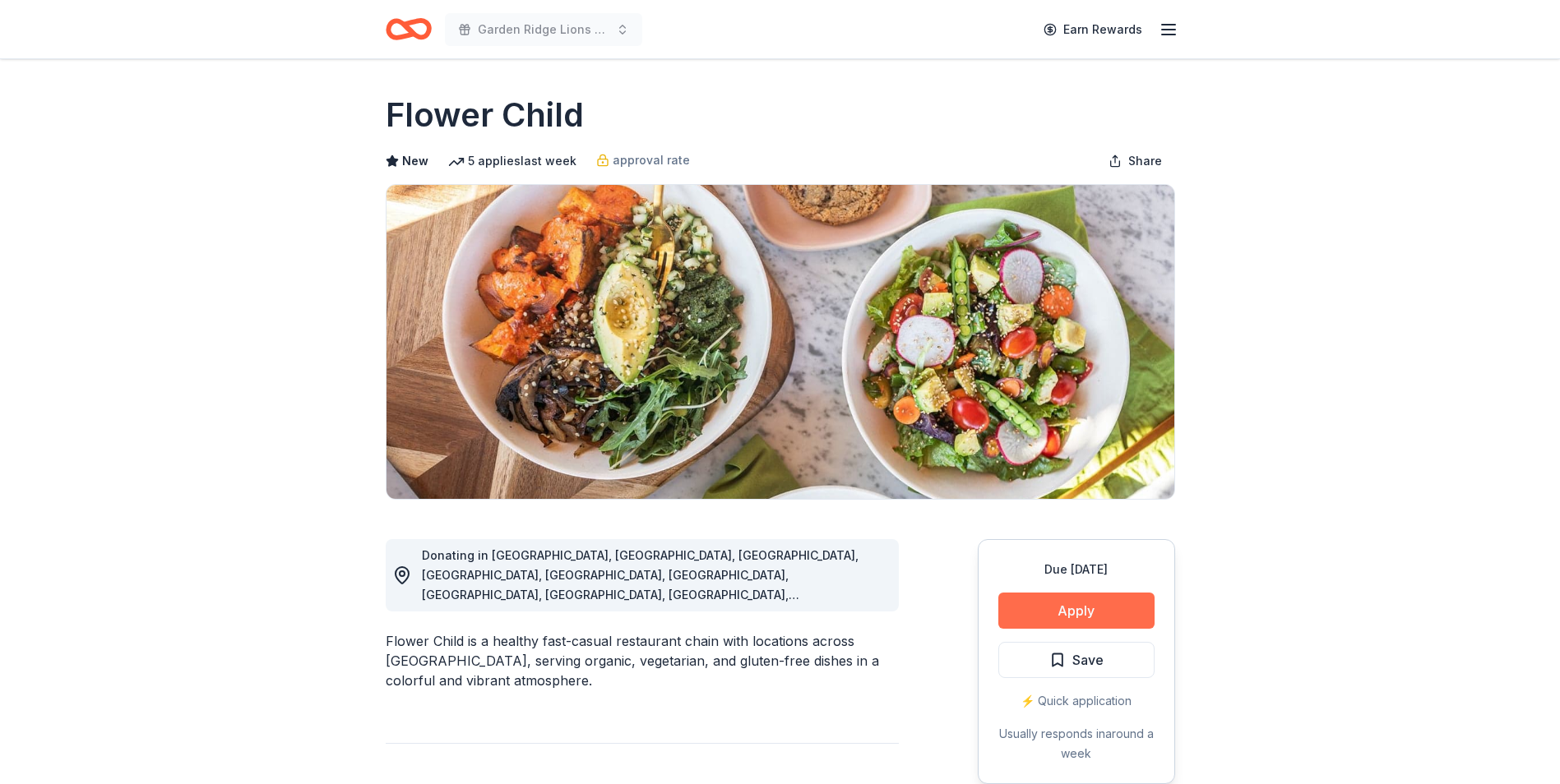
click at [1070, 602] on button "Apply" at bounding box center [1076, 610] width 156 height 36
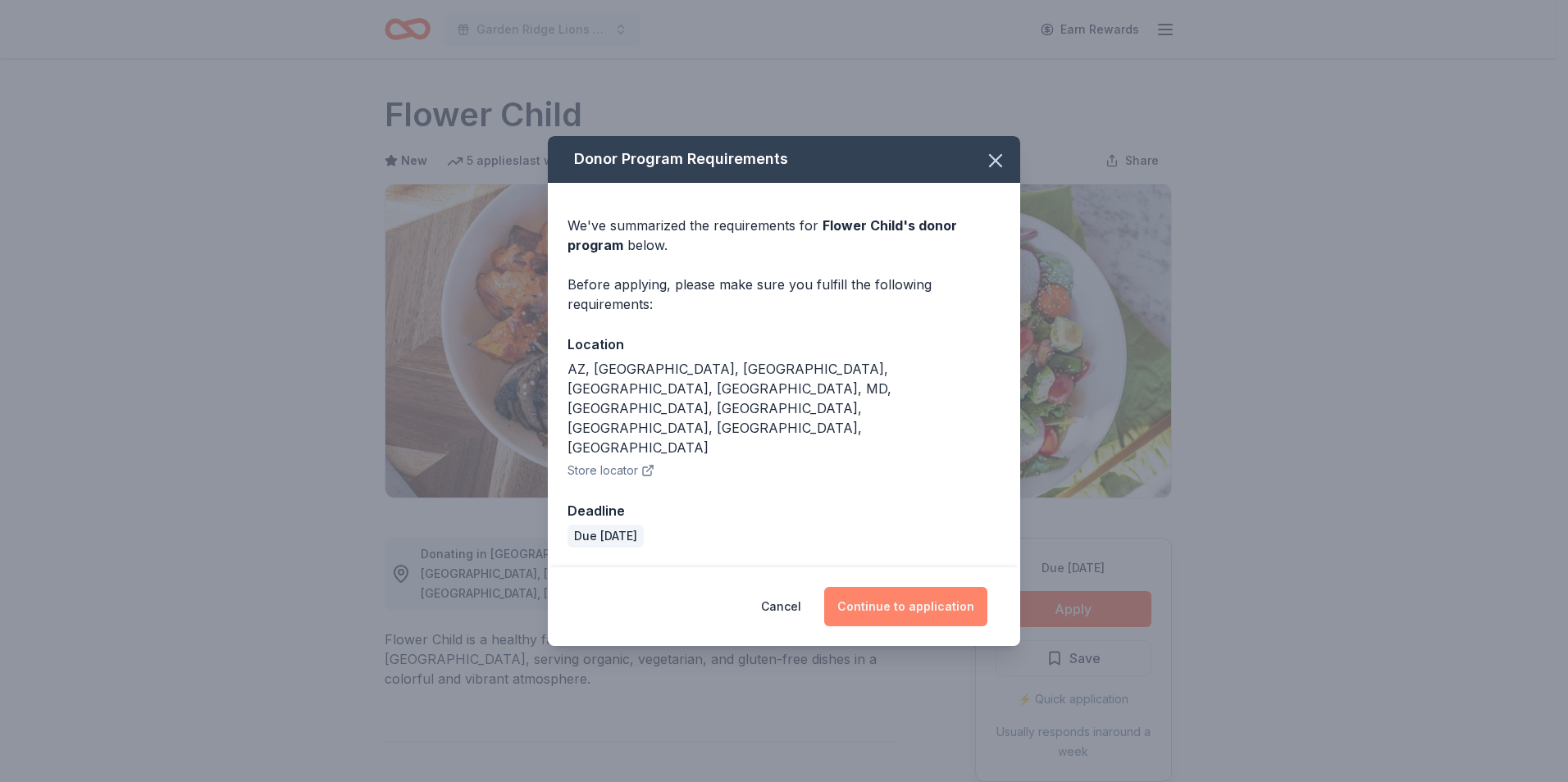
click at [902, 587] on button "Continue to application" at bounding box center [905, 606] width 163 height 39
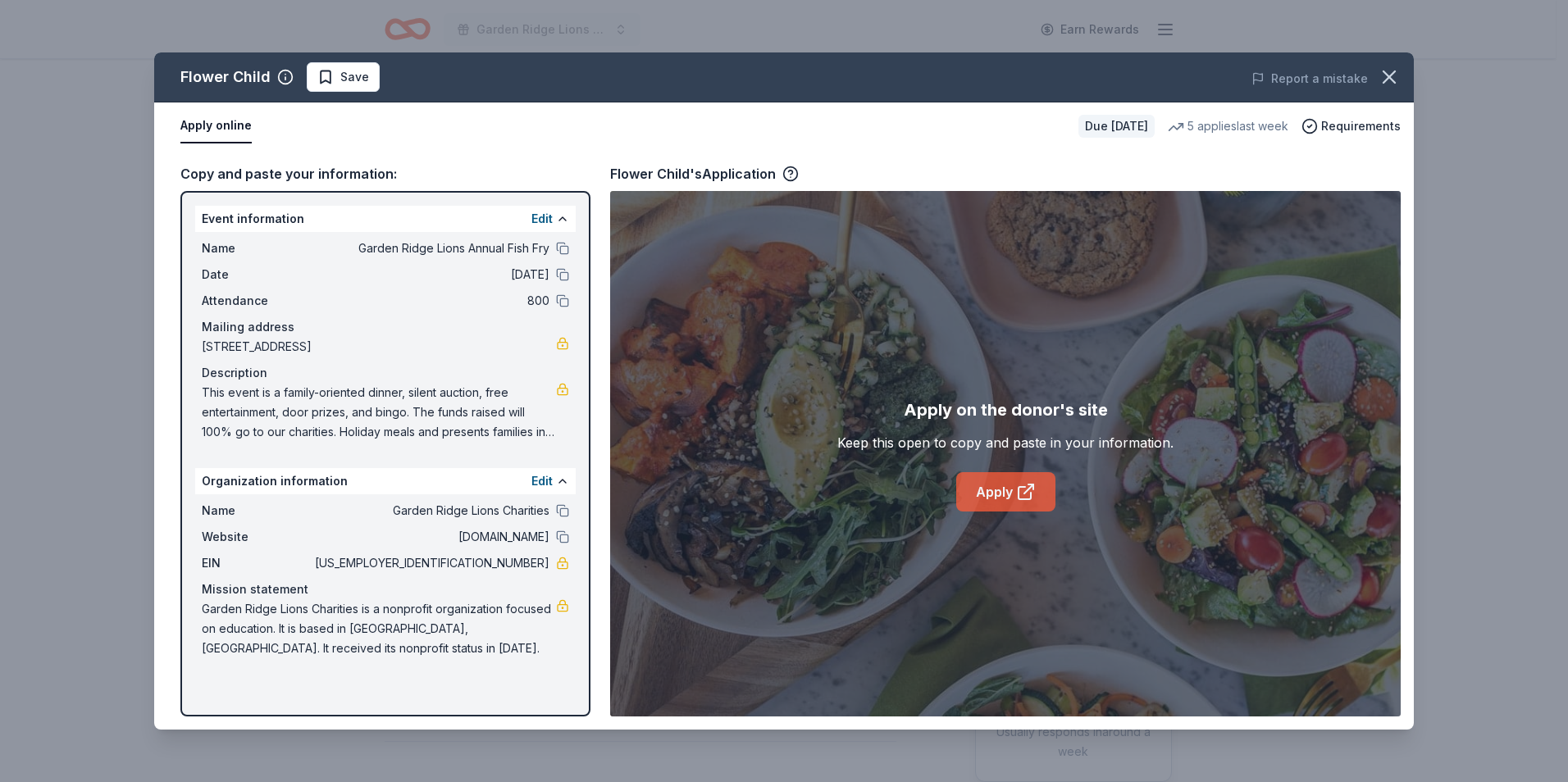
click at [992, 502] on link "Apply" at bounding box center [1006, 491] width 99 height 39
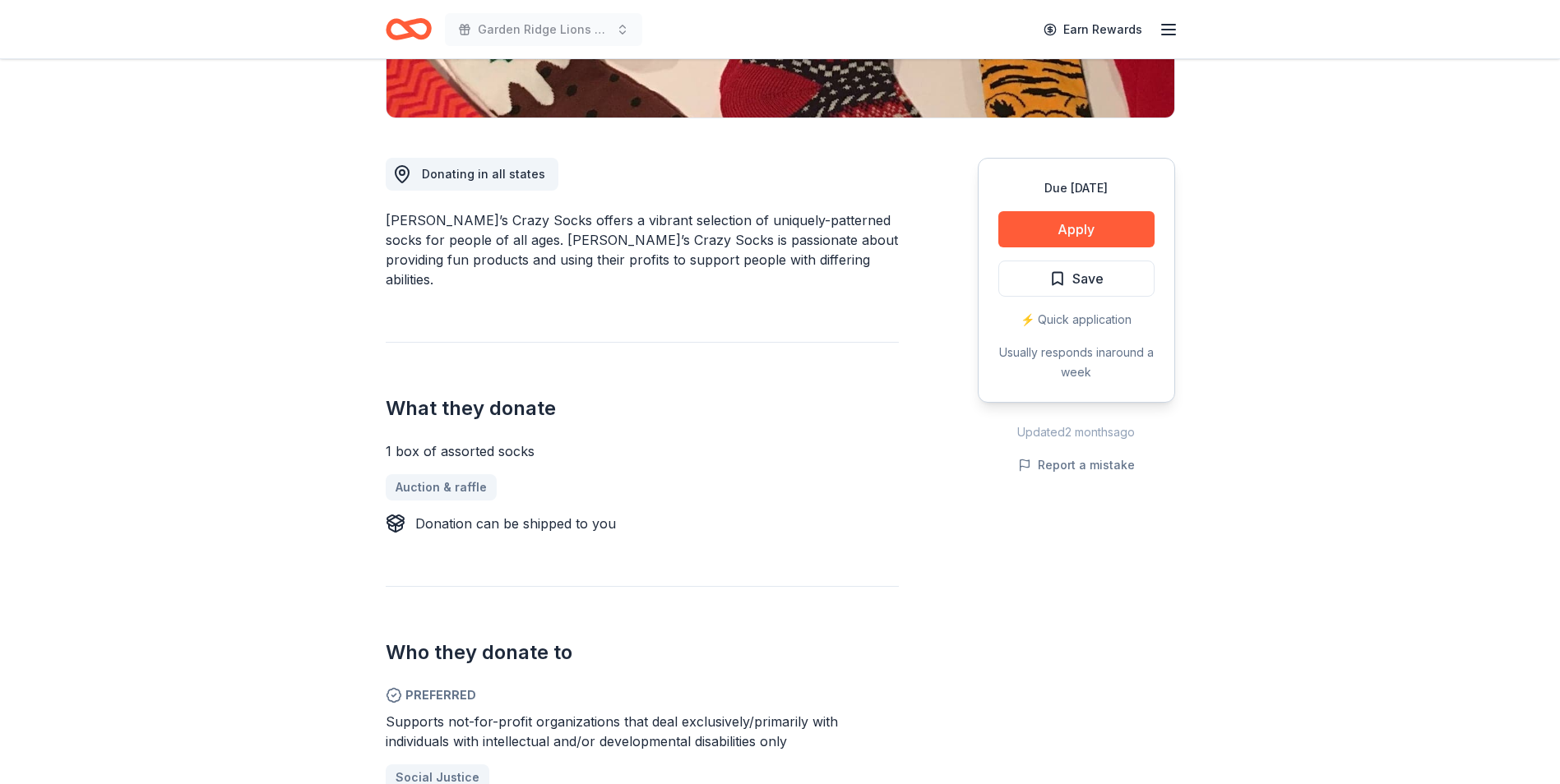
scroll to position [411, 0]
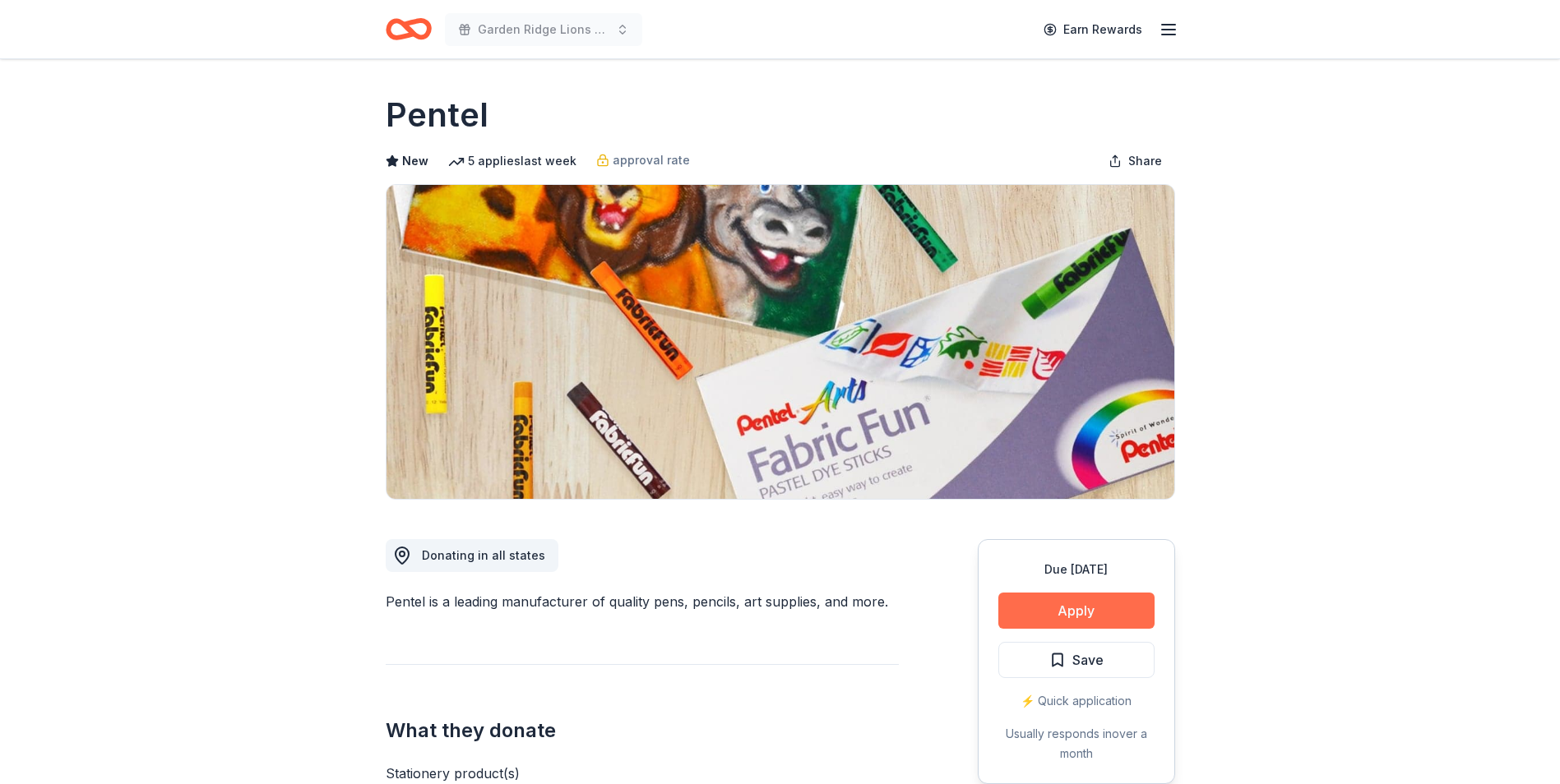
click at [1120, 609] on button "Apply" at bounding box center [1076, 610] width 156 height 36
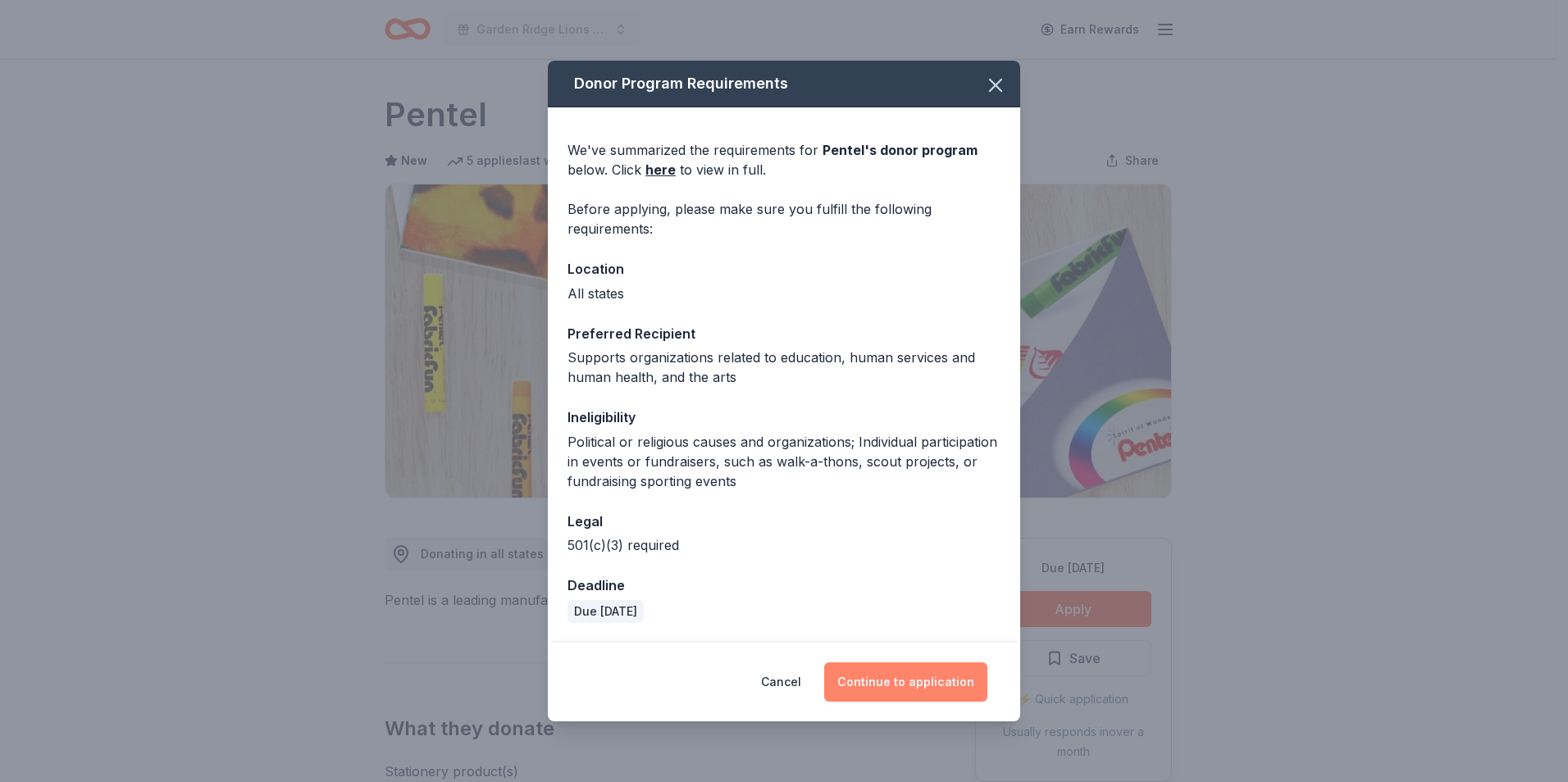
click at [912, 678] on button "Continue to application" at bounding box center [905, 682] width 163 height 39
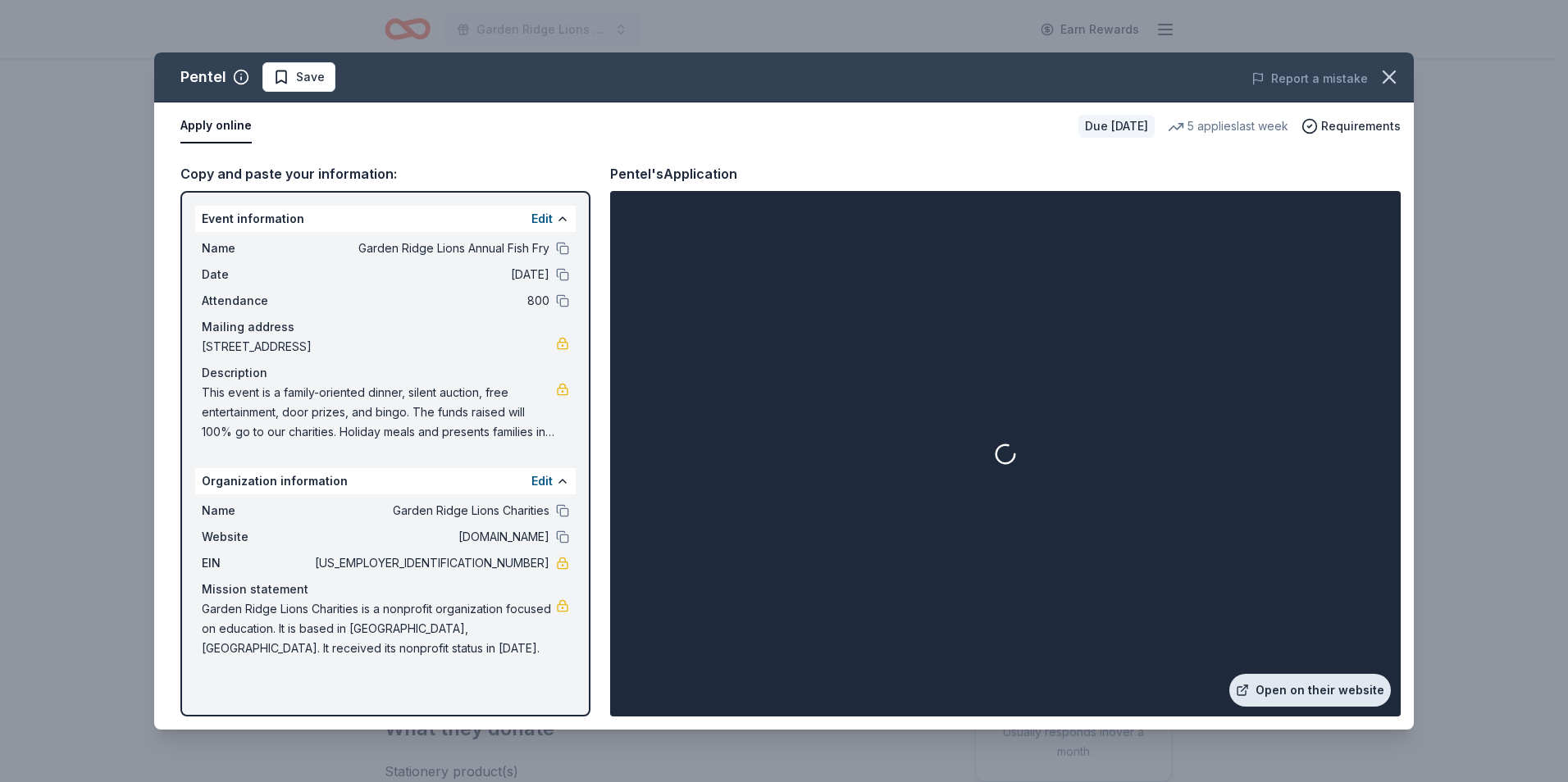
click at [1284, 684] on link "Open on their website" at bounding box center [1309, 691] width 161 height 33
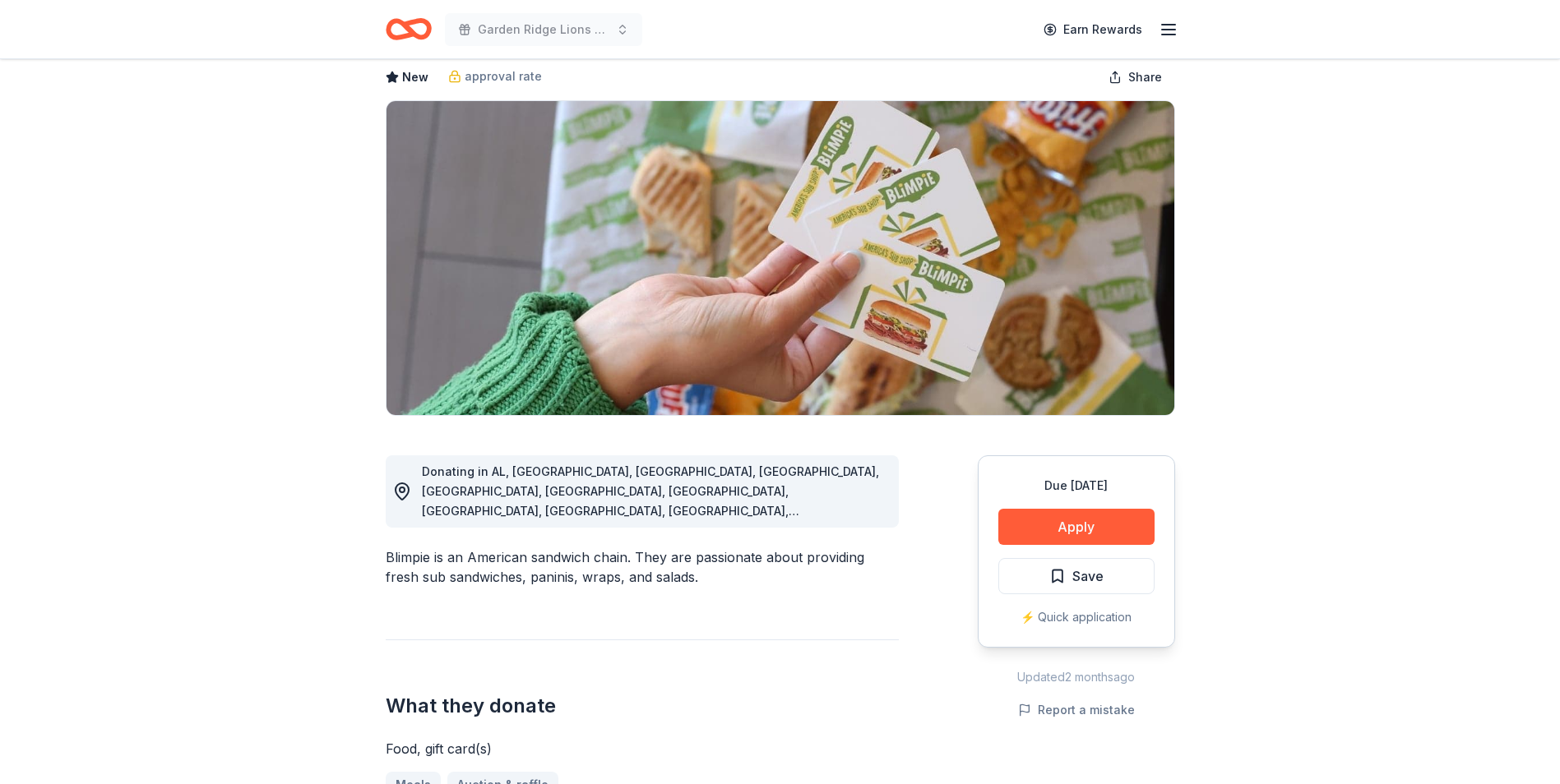
scroll to position [82, 0]
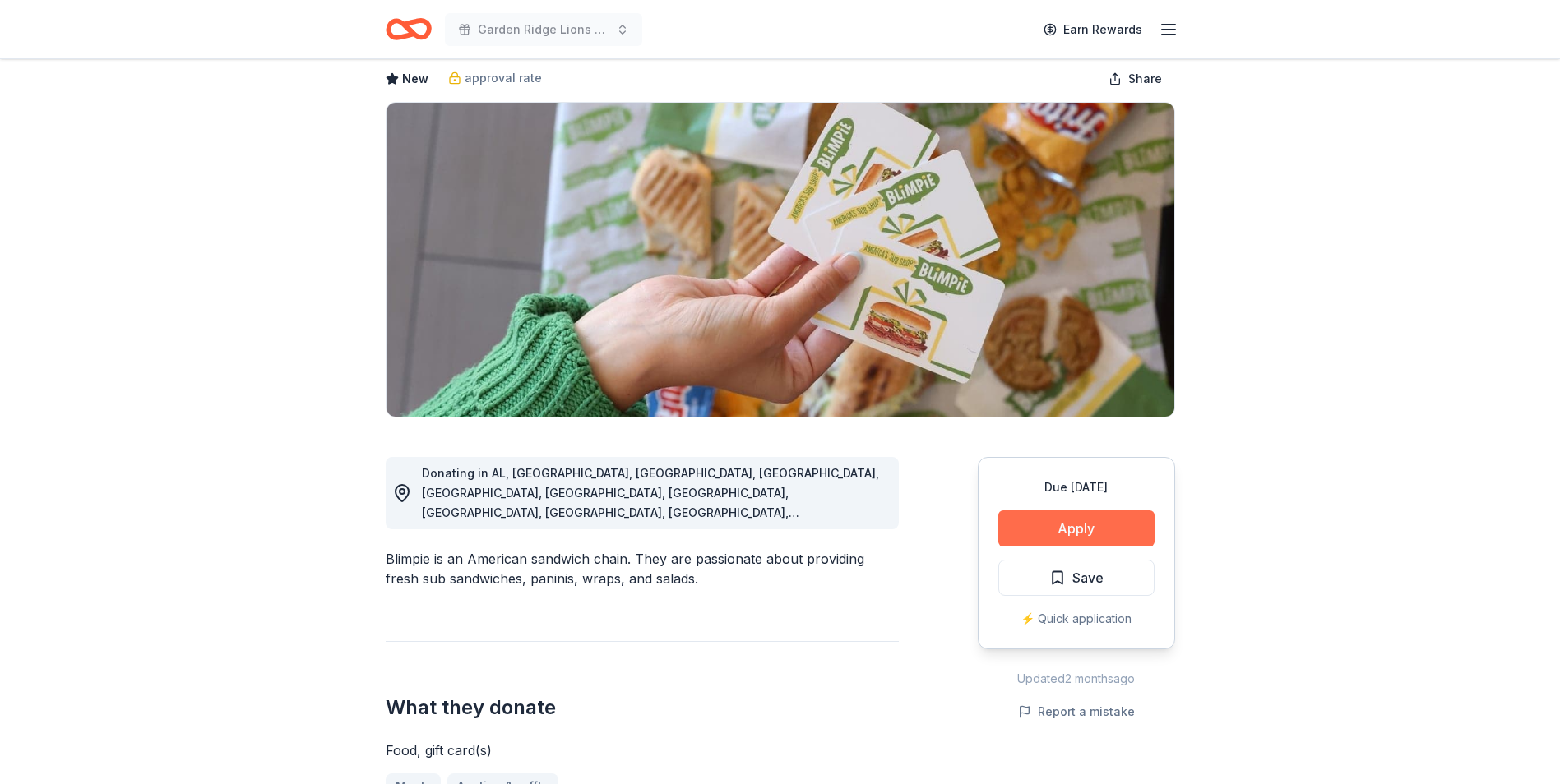
click at [1022, 533] on button "Apply" at bounding box center [1076, 528] width 156 height 36
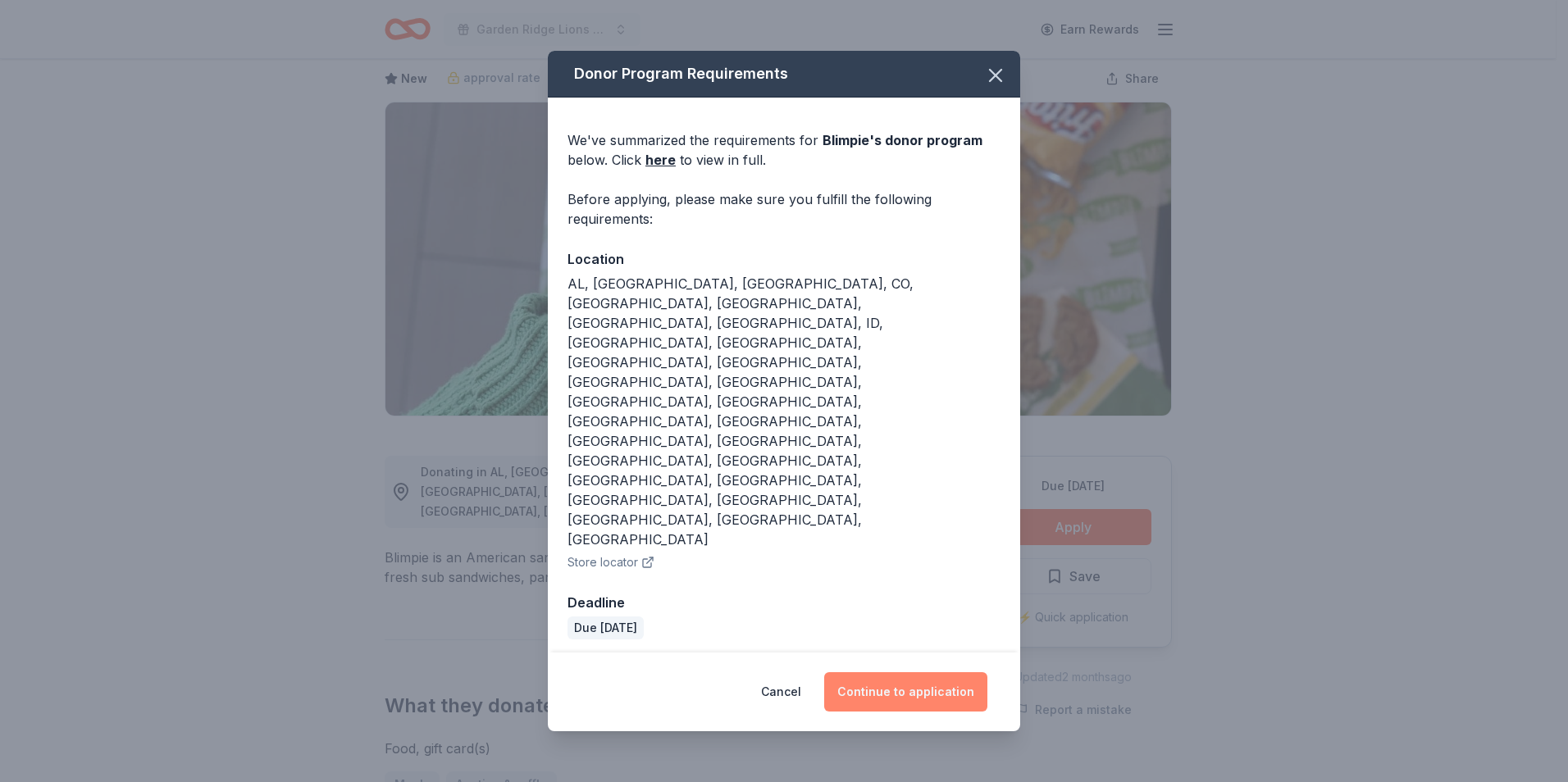
click at [909, 672] on button "Continue to application" at bounding box center [905, 691] width 163 height 39
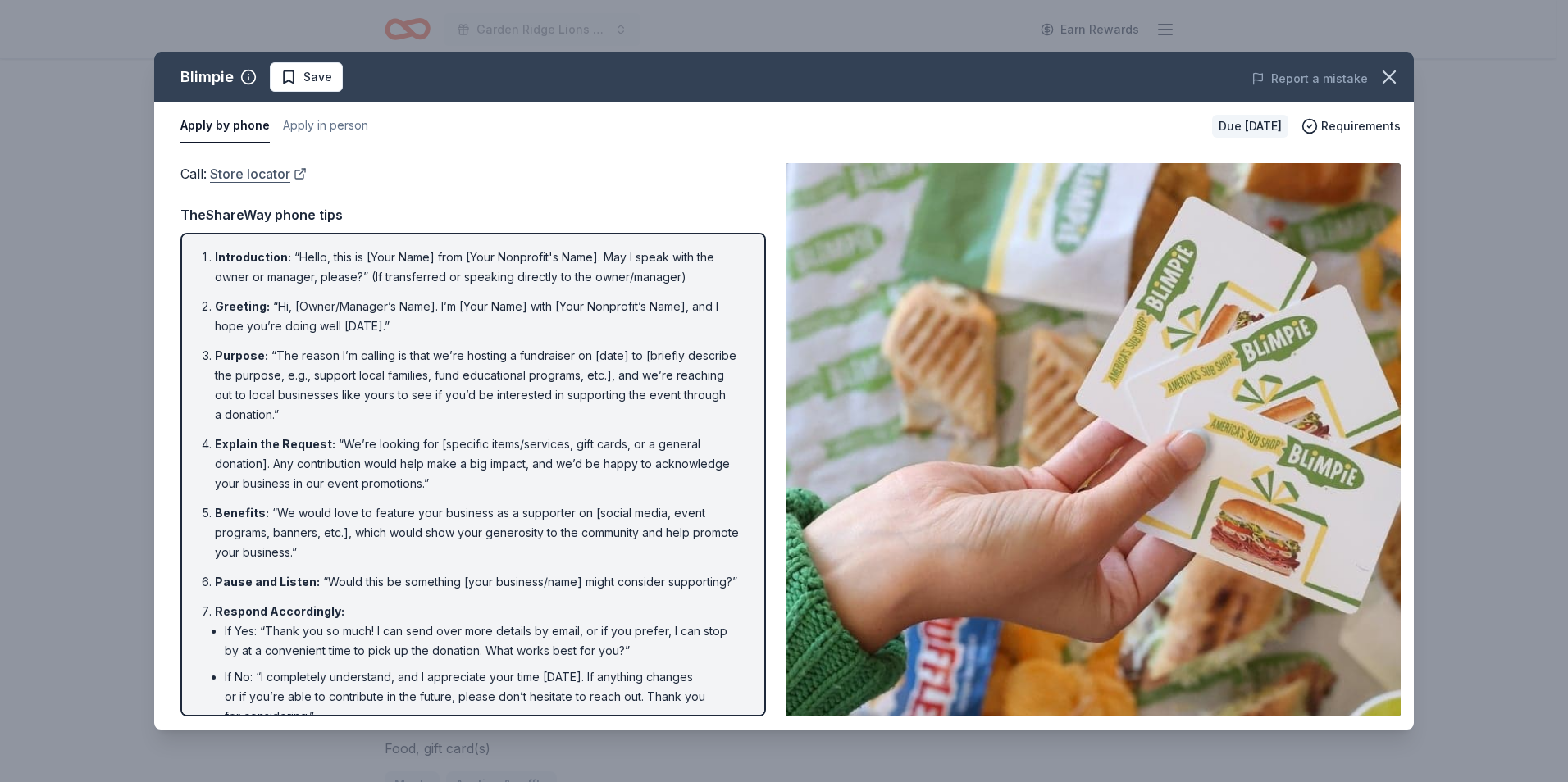
click at [271, 172] on link "Store locator" at bounding box center [258, 173] width 97 height 21
click at [1383, 75] on icon "button" at bounding box center [1389, 77] width 23 height 23
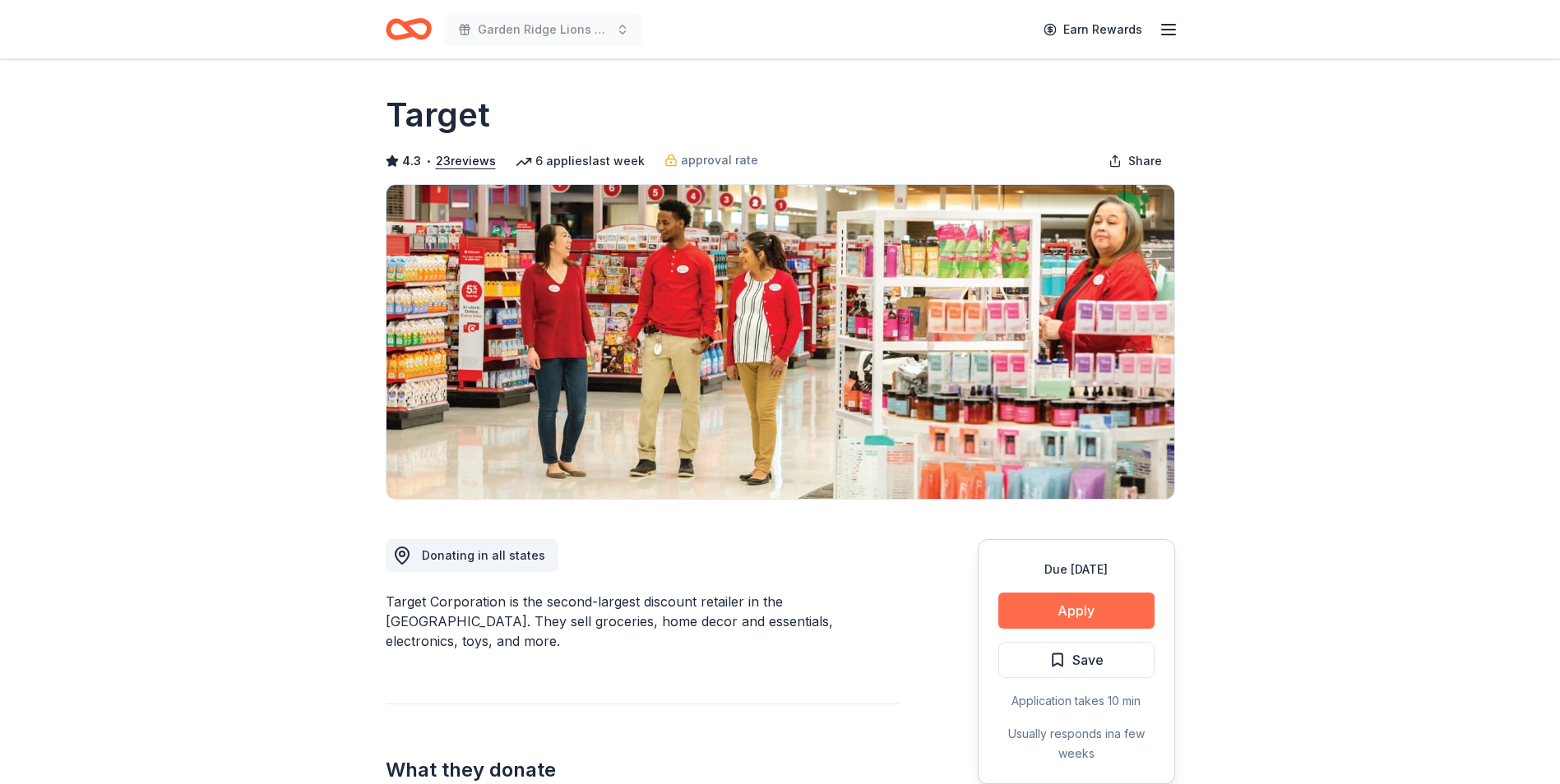
click at [1087, 623] on button "Apply" at bounding box center [1076, 610] width 156 height 36
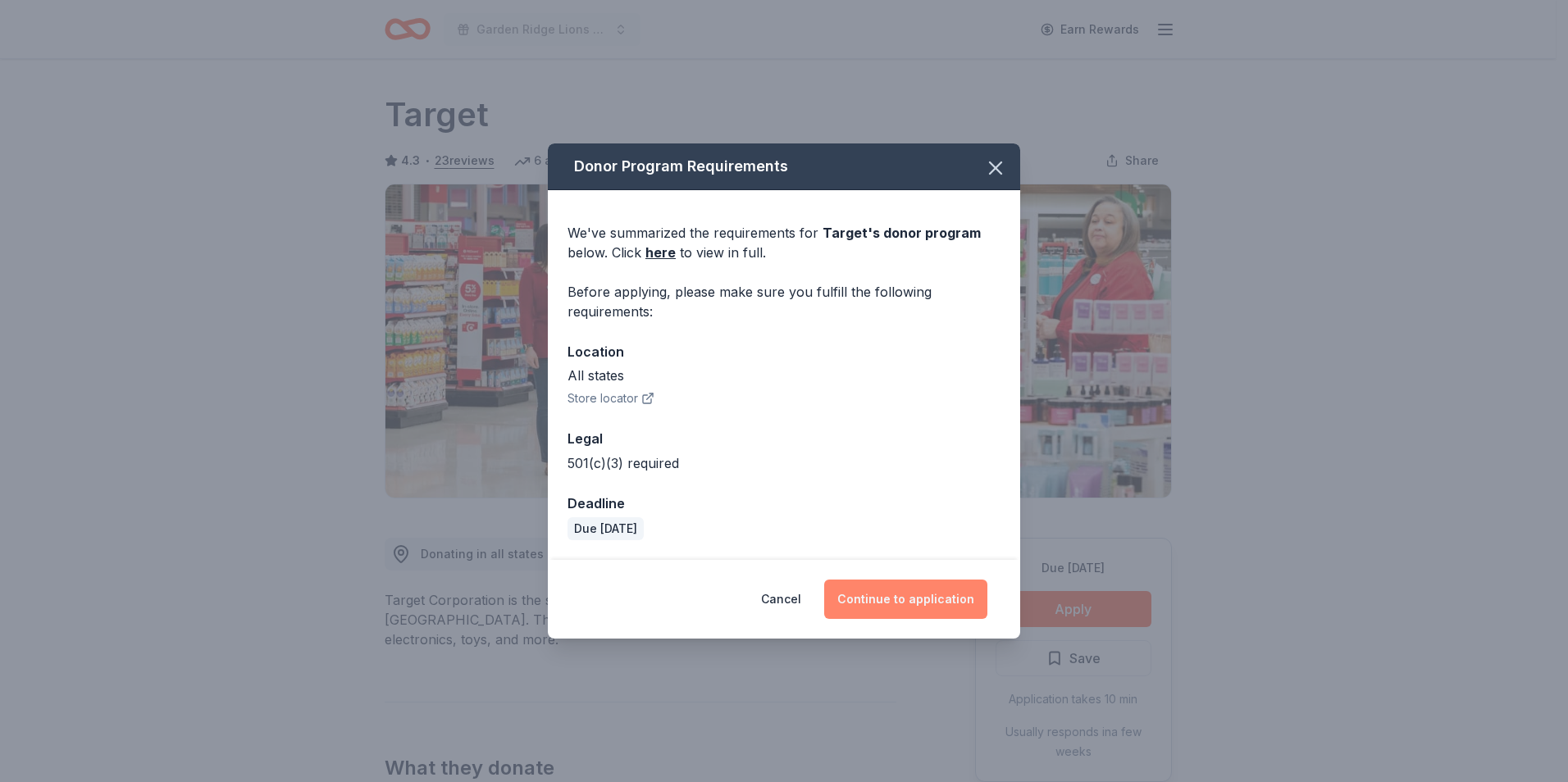
click at [903, 617] on button "Continue to application" at bounding box center [905, 599] width 163 height 39
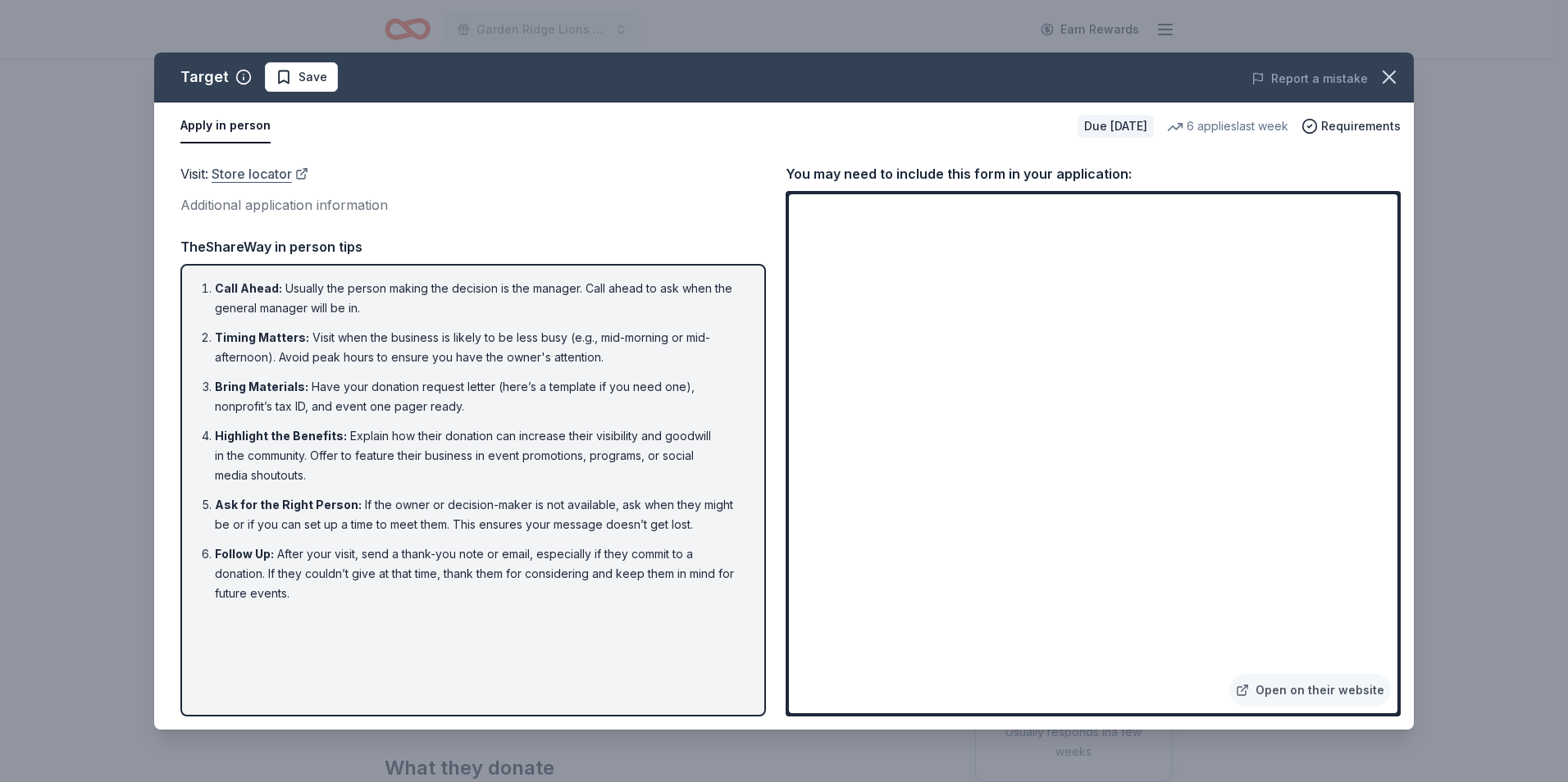
click at [255, 177] on link "Store locator" at bounding box center [260, 173] width 97 height 21
click at [1389, 79] on icon "button" at bounding box center [1389, 77] width 23 height 23
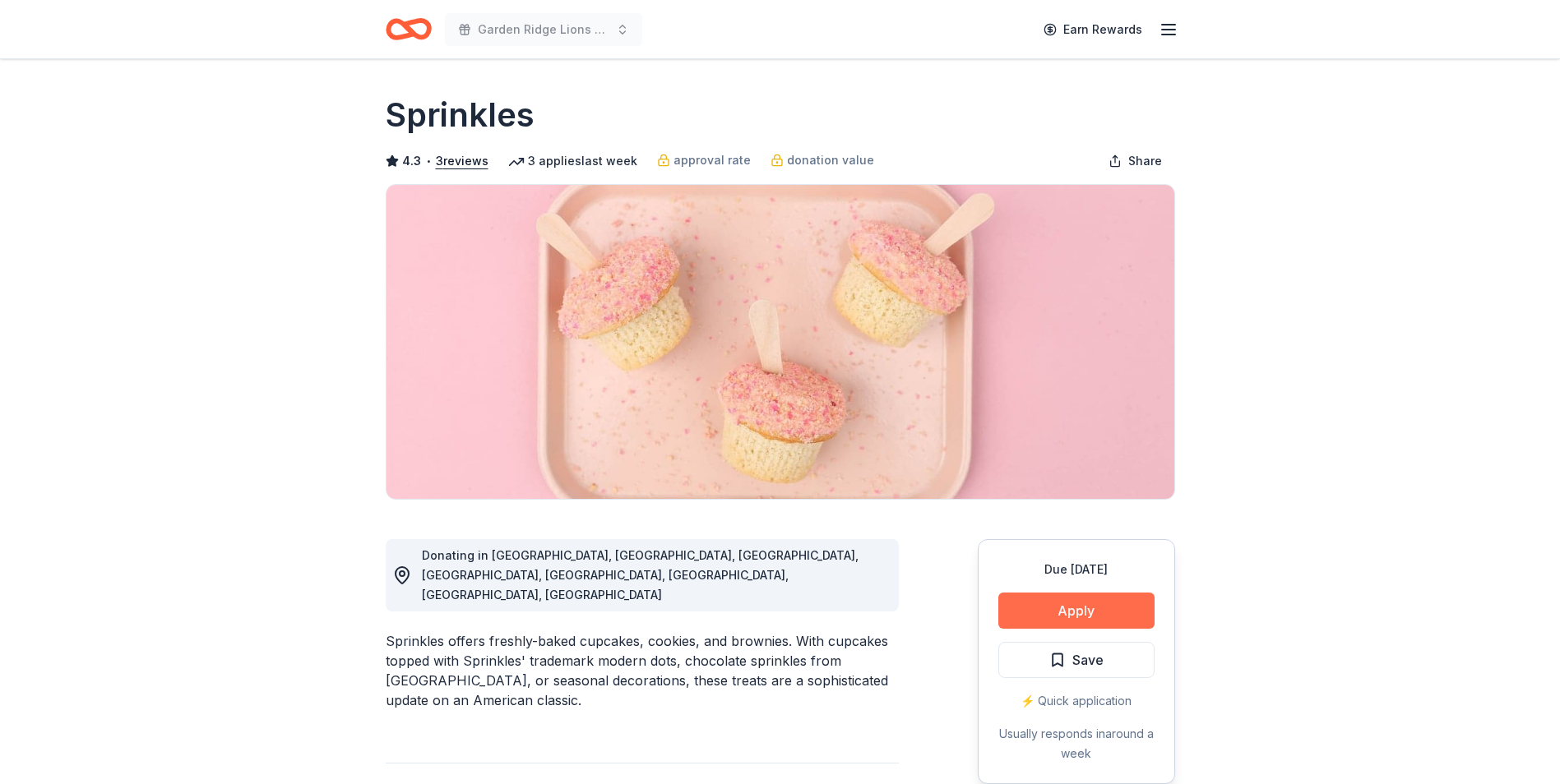
click at [1099, 612] on button "Apply" at bounding box center [1076, 610] width 156 height 36
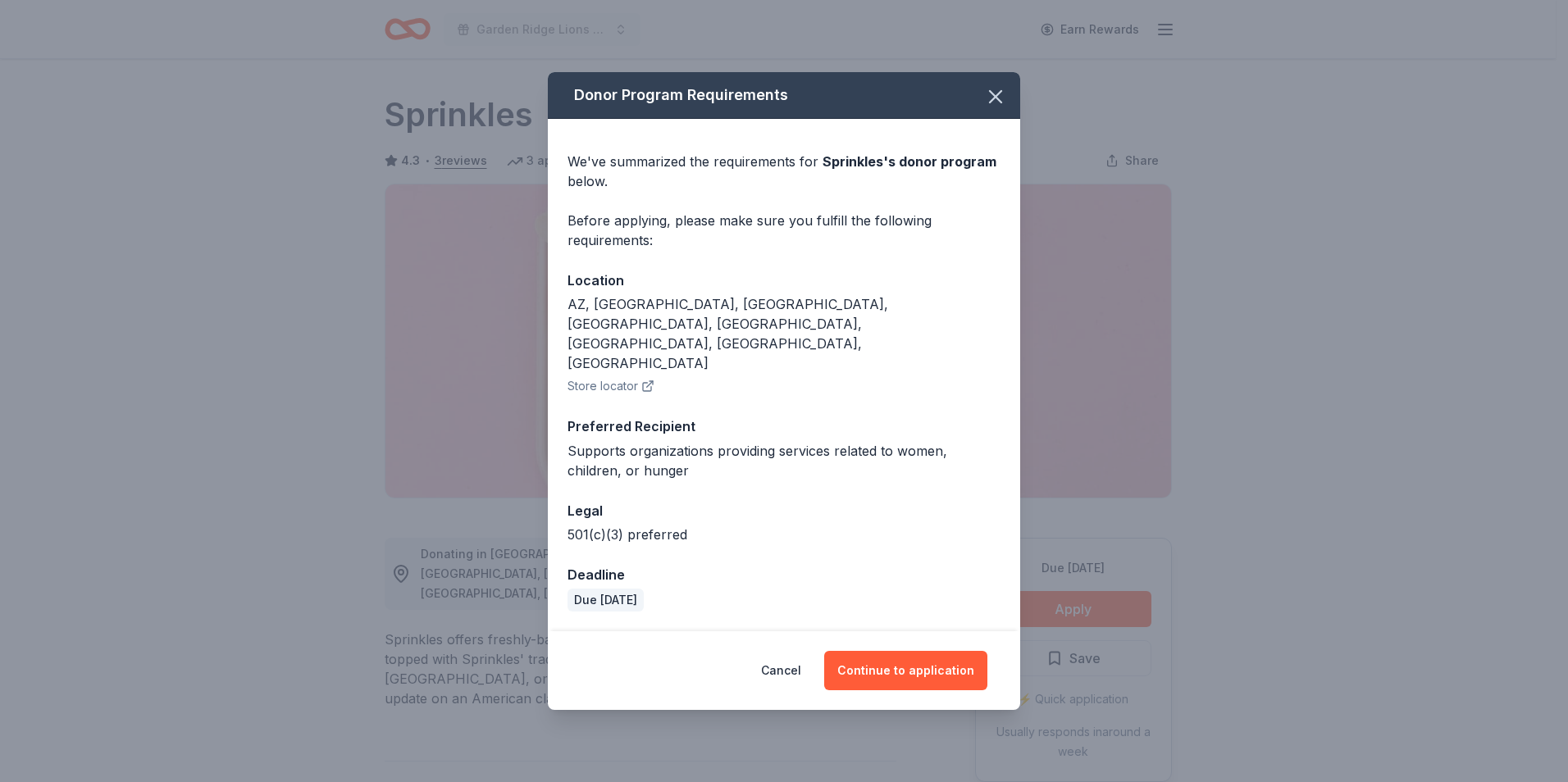
click at [641, 380] on icon "button" at bounding box center [647, 386] width 13 height 13
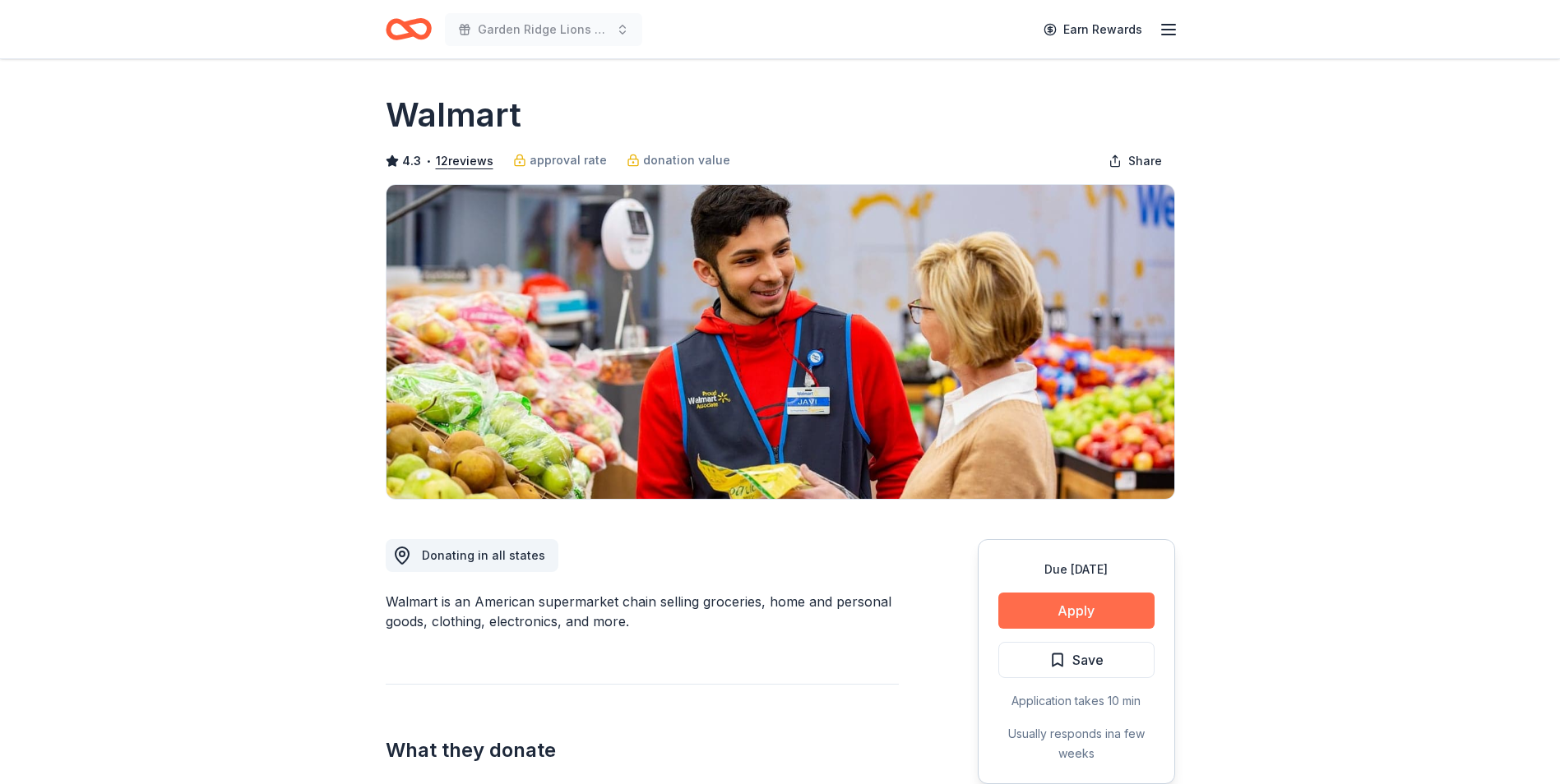
click at [1100, 607] on button "Apply" at bounding box center [1076, 610] width 156 height 36
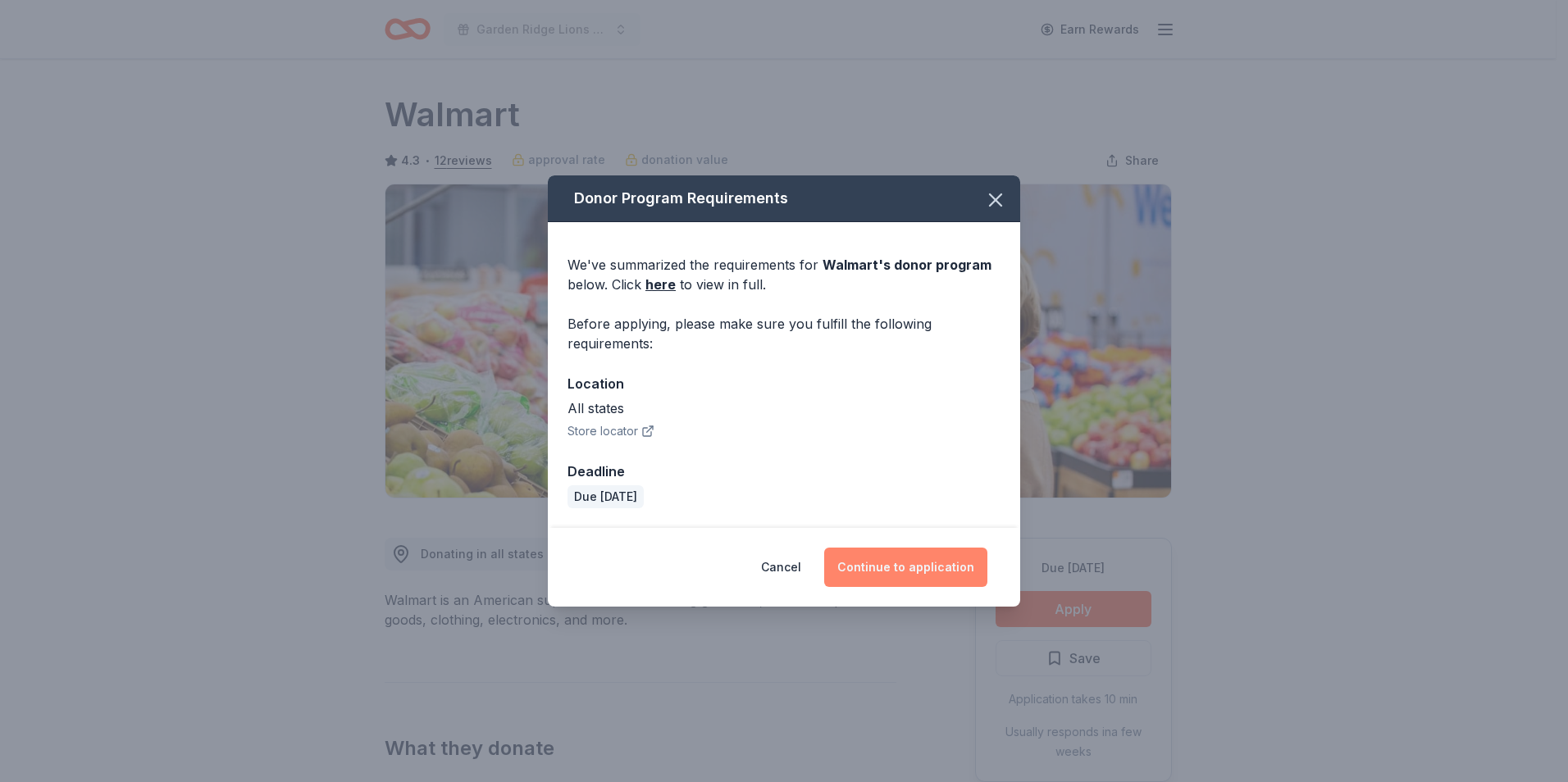
click at [911, 576] on button "Continue to application" at bounding box center [905, 567] width 163 height 39
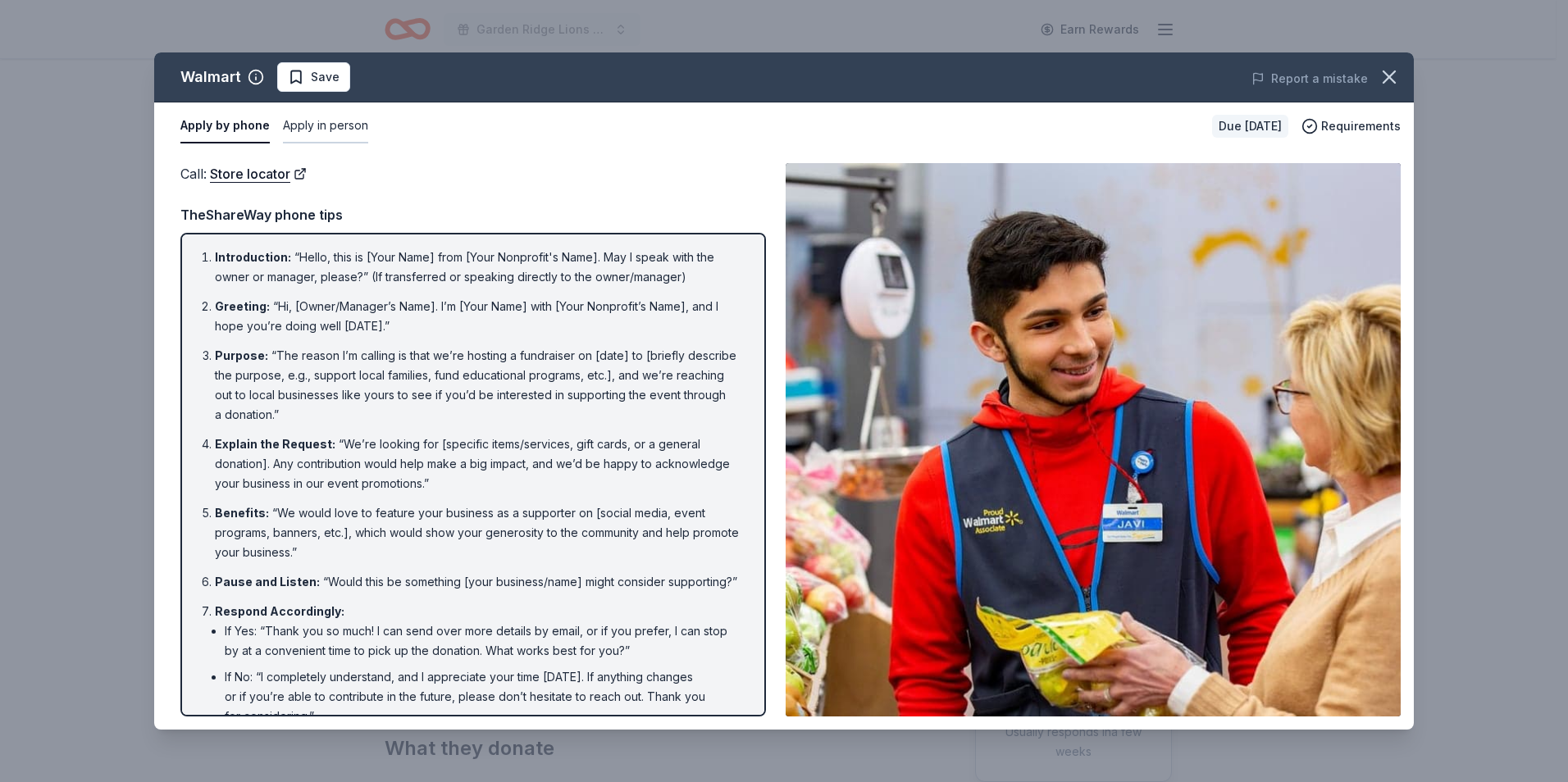
click at [315, 130] on button "Apply in person" at bounding box center [326, 126] width 85 height 35
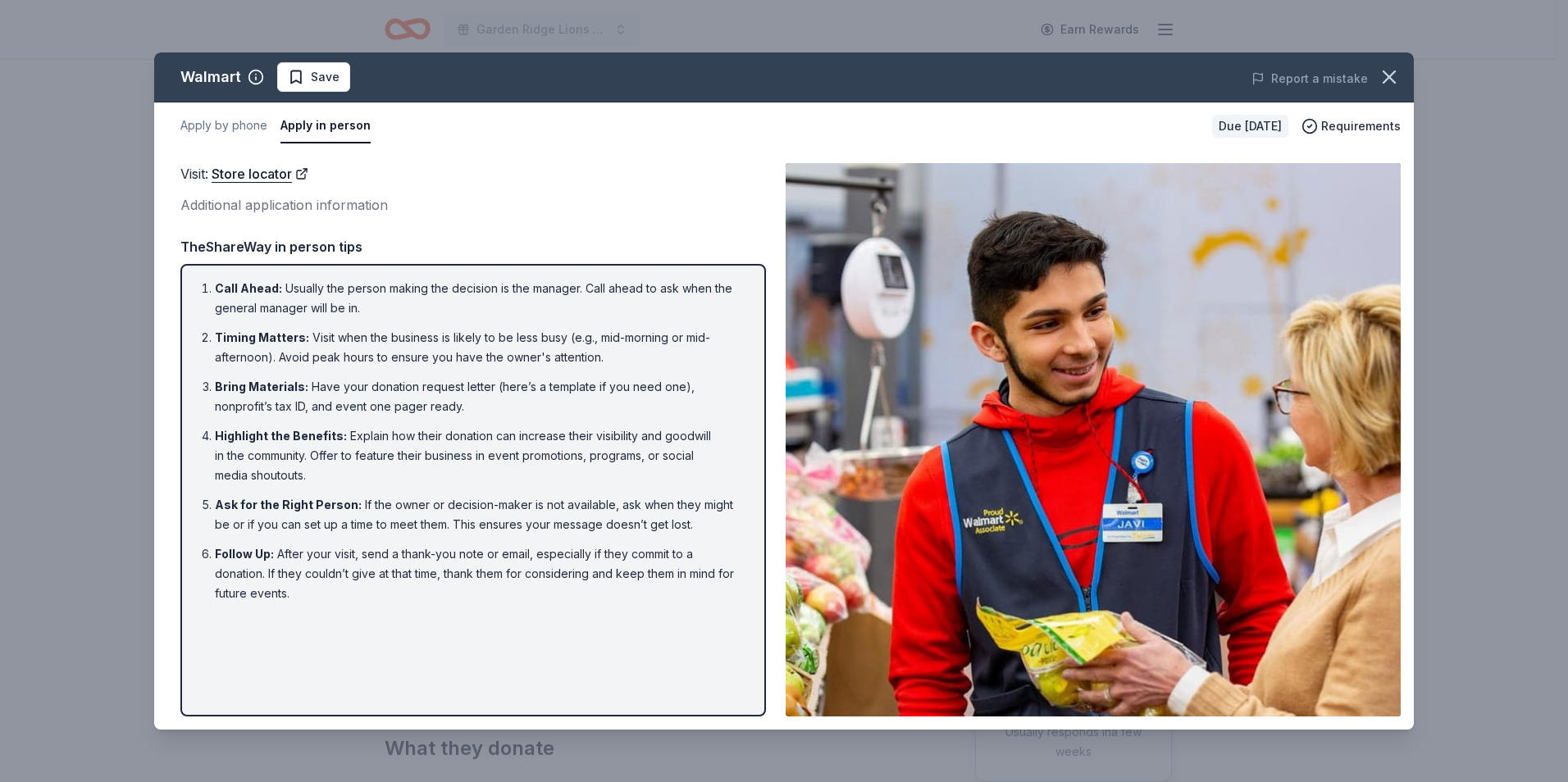
click at [288, 159] on div "Visit : Store locator Additional application information Visit : Store locator …" at bounding box center [784, 440] width 1260 height 580
click at [287, 171] on link "Store locator" at bounding box center [260, 173] width 97 height 21
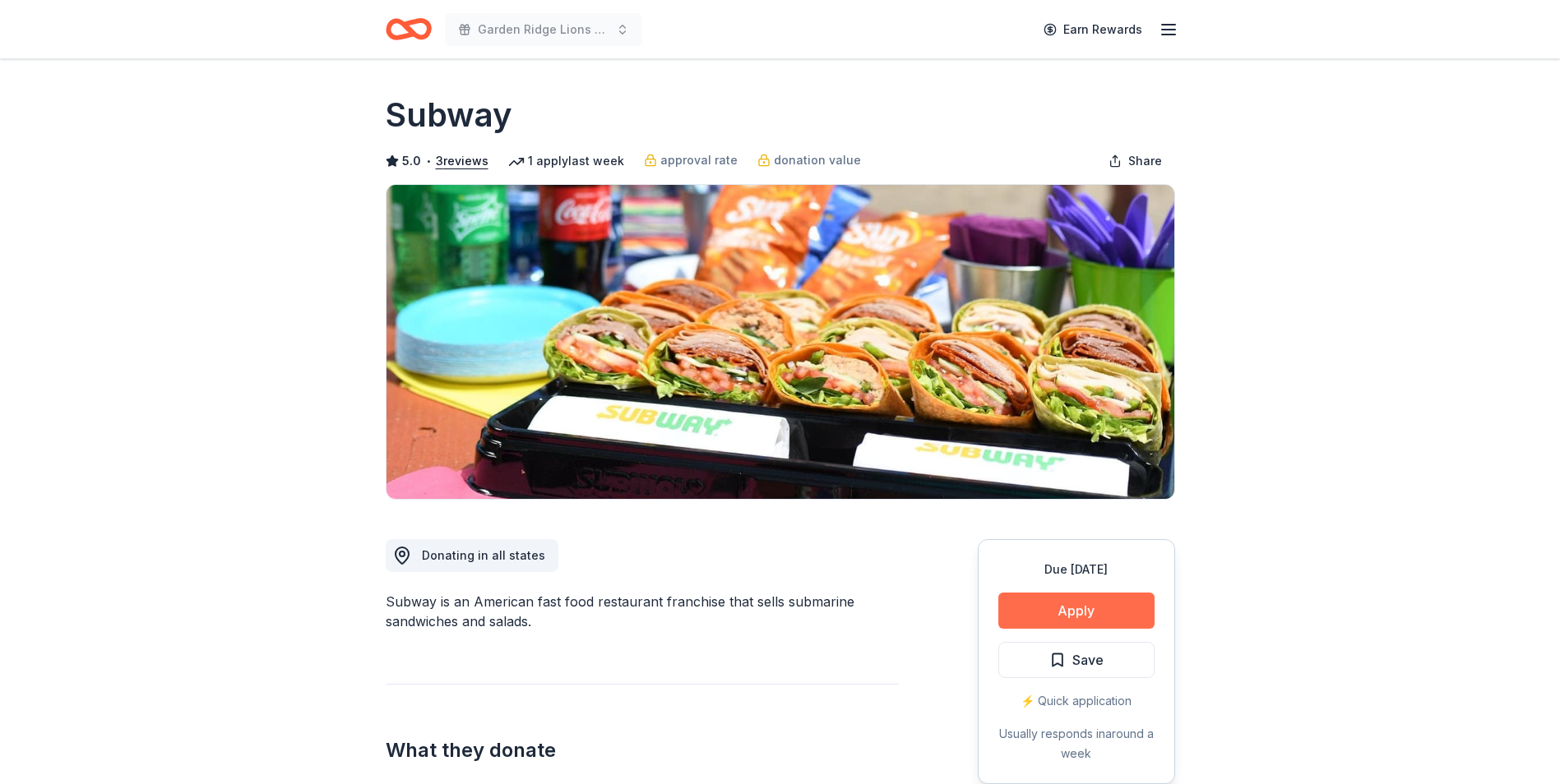
click at [1058, 602] on button "Apply" at bounding box center [1076, 610] width 156 height 36
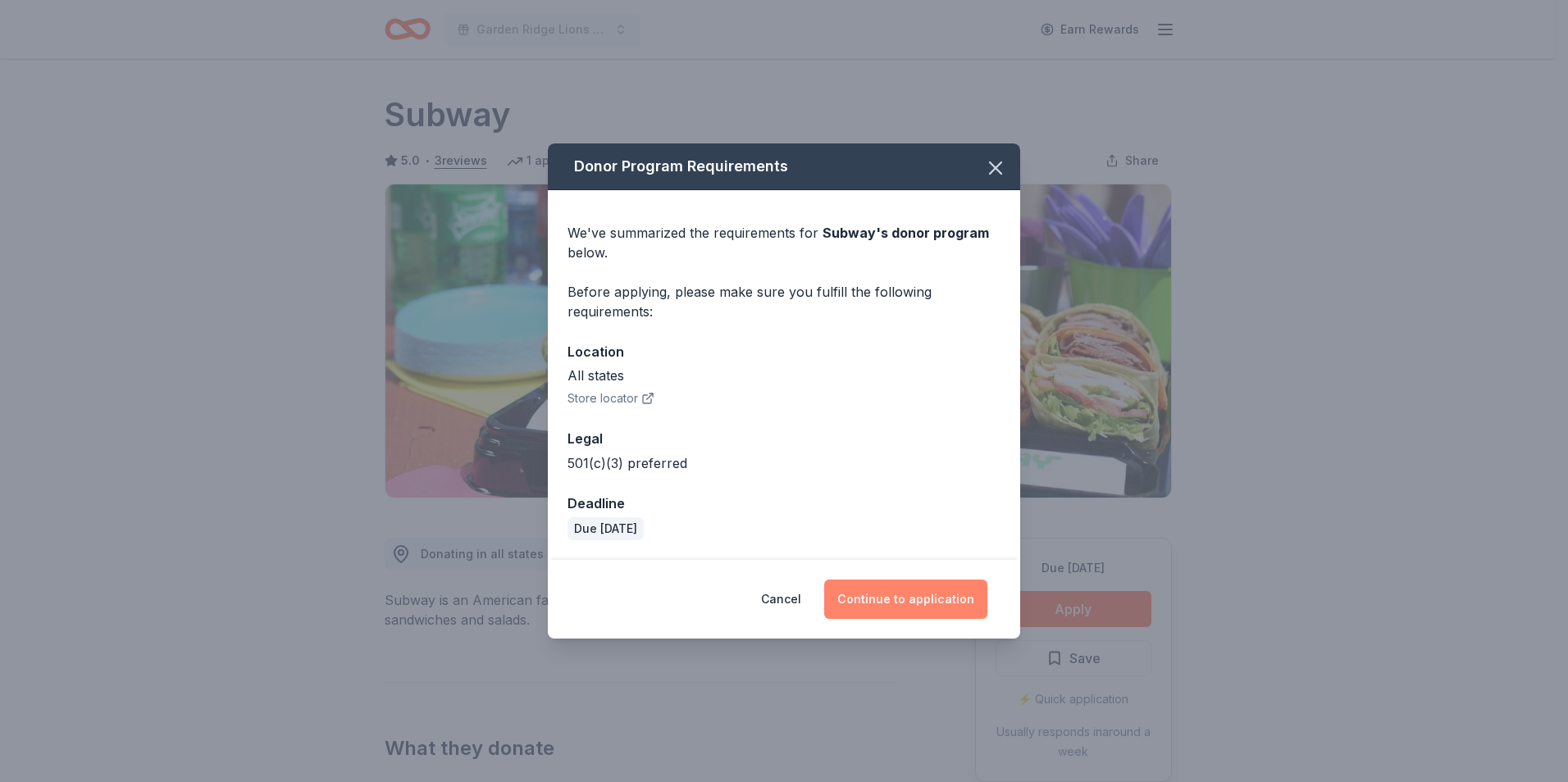
click at [883, 591] on button "Continue to application" at bounding box center [905, 599] width 163 height 39
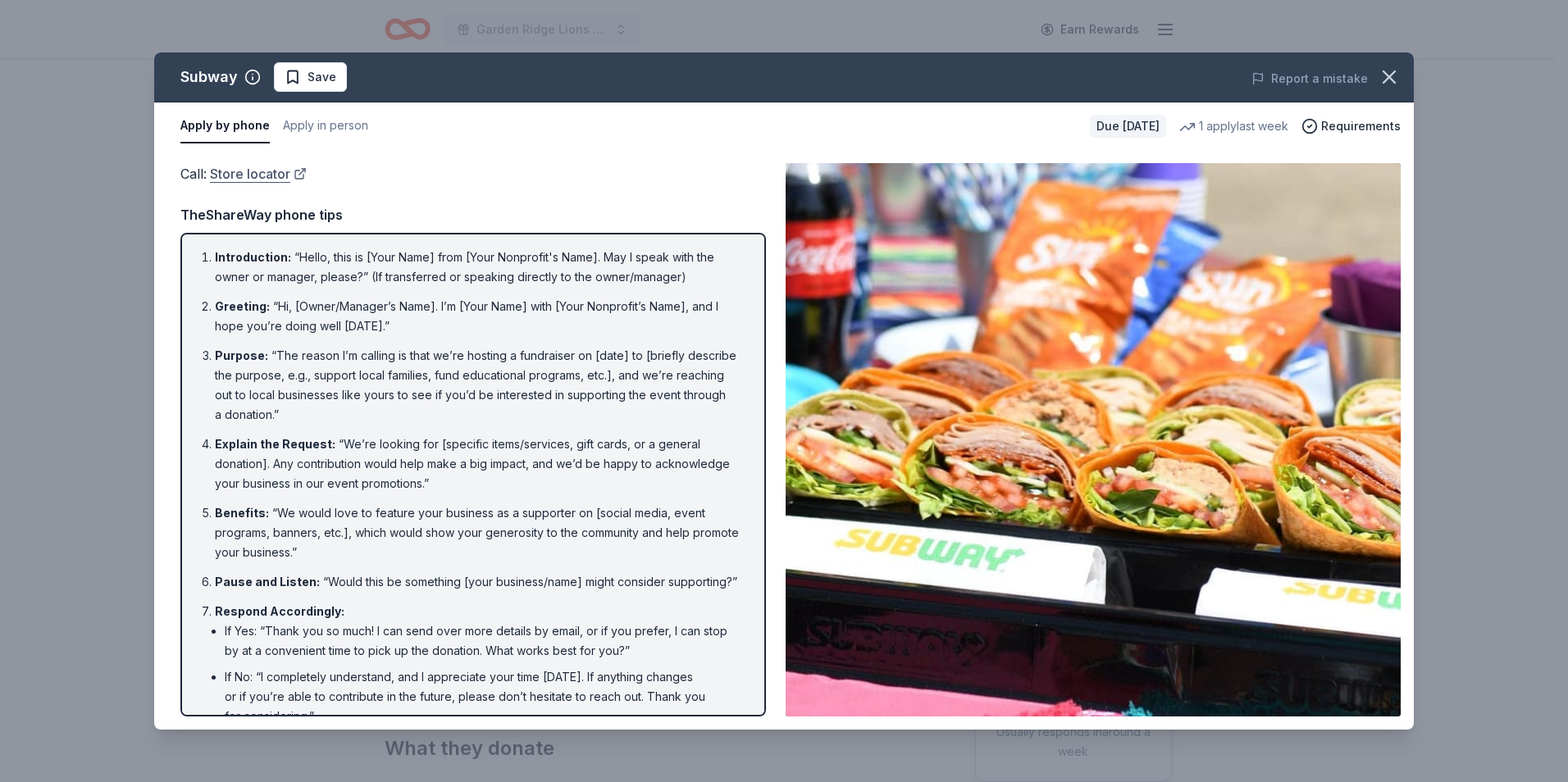
click at [276, 172] on link "Store locator" at bounding box center [258, 173] width 97 height 21
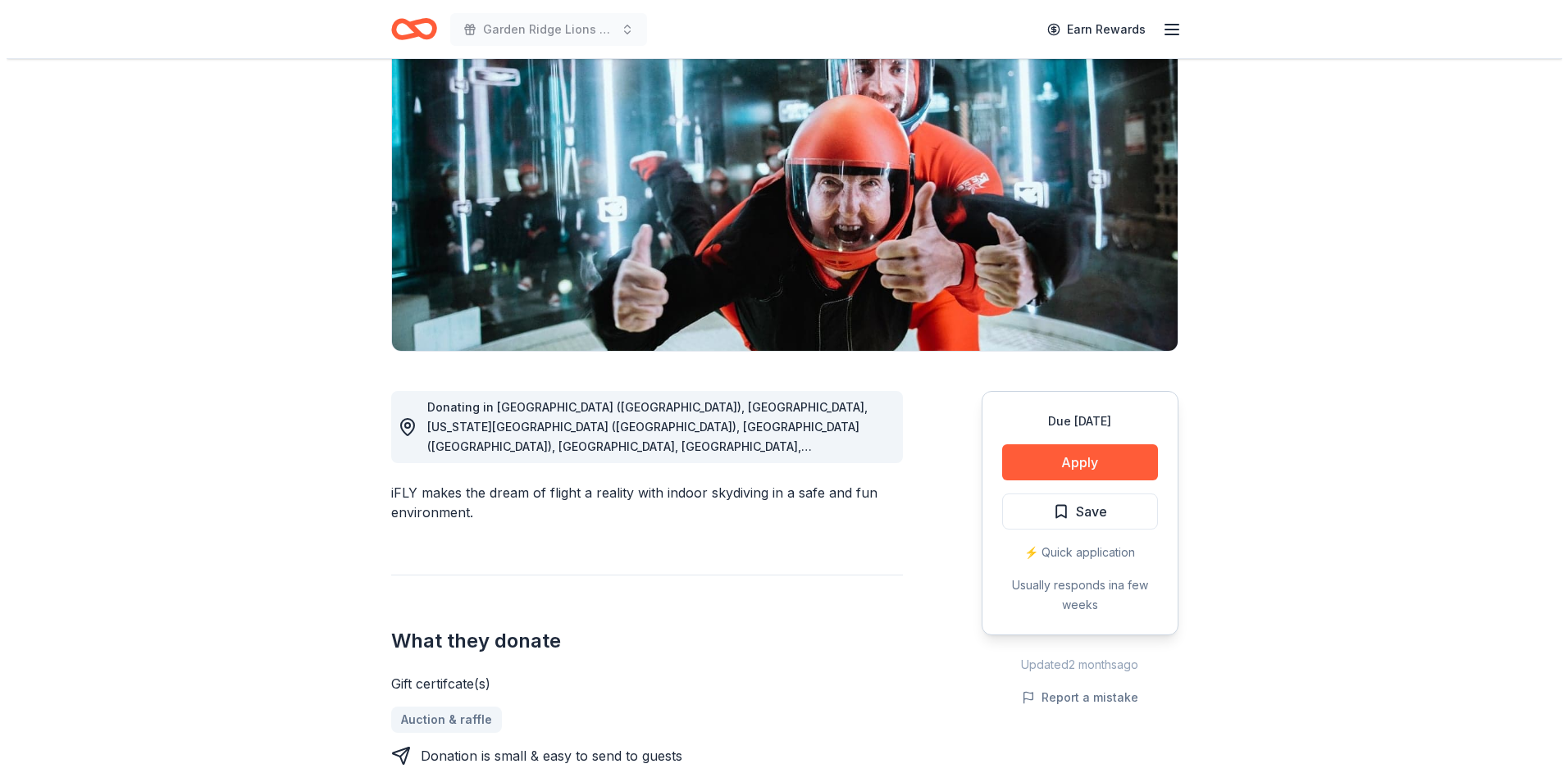
scroll to position [164, 0]
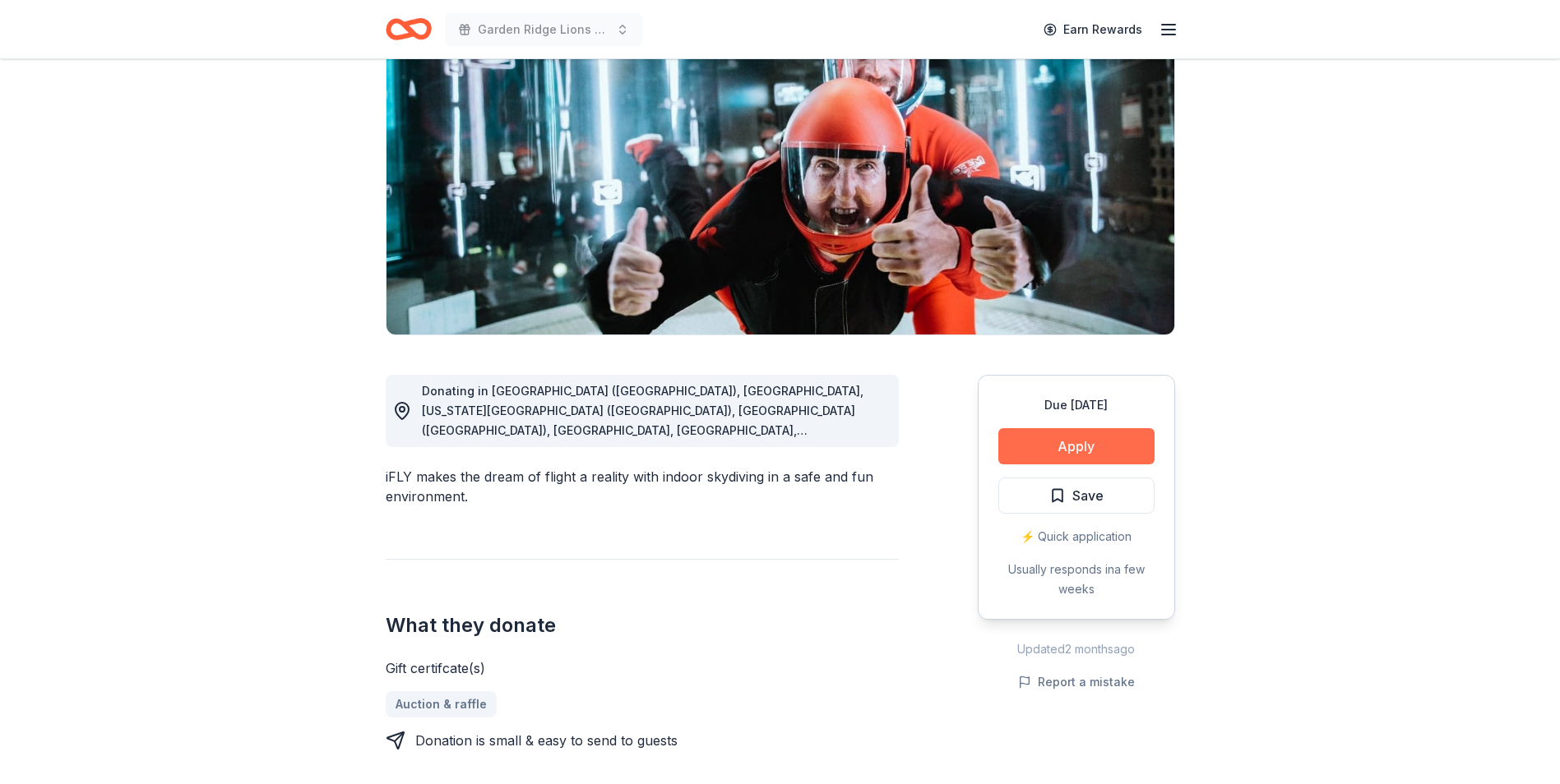
click at [1115, 445] on button "Apply" at bounding box center [1076, 445] width 156 height 36
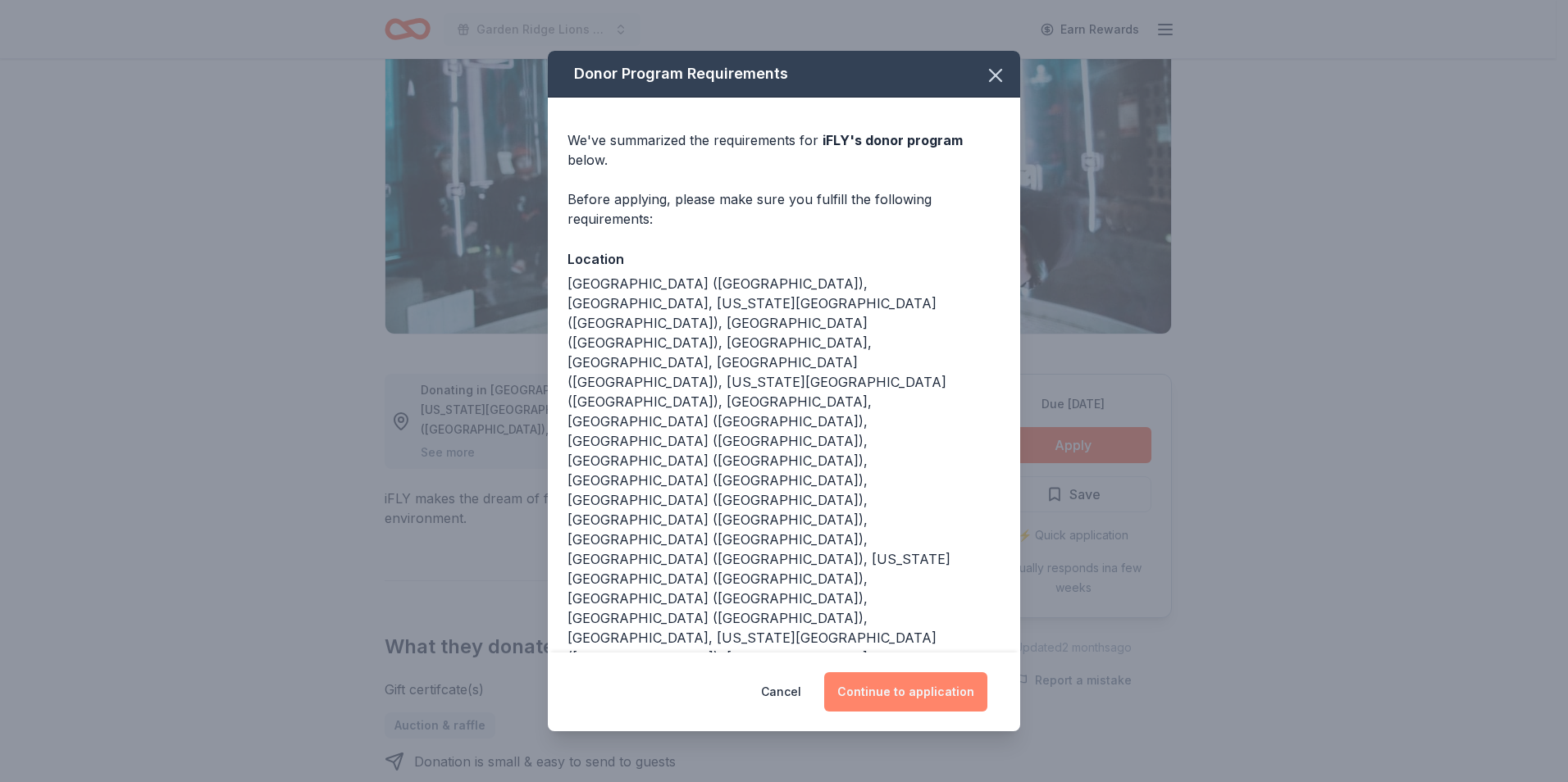
click at [912, 672] on button "Continue to application" at bounding box center [905, 691] width 163 height 39
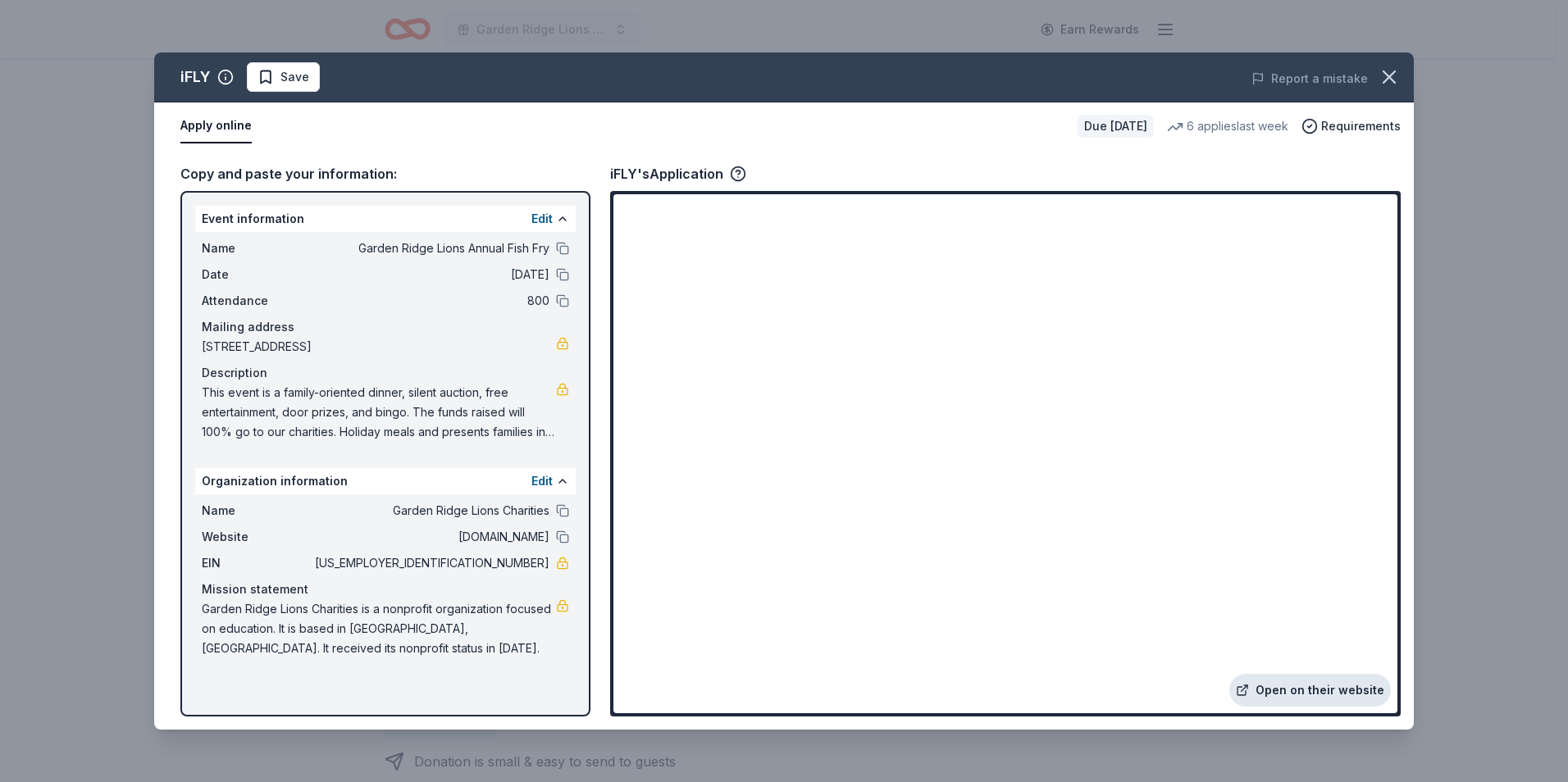
click at [1300, 684] on link "Open on their website" at bounding box center [1309, 691] width 161 height 33
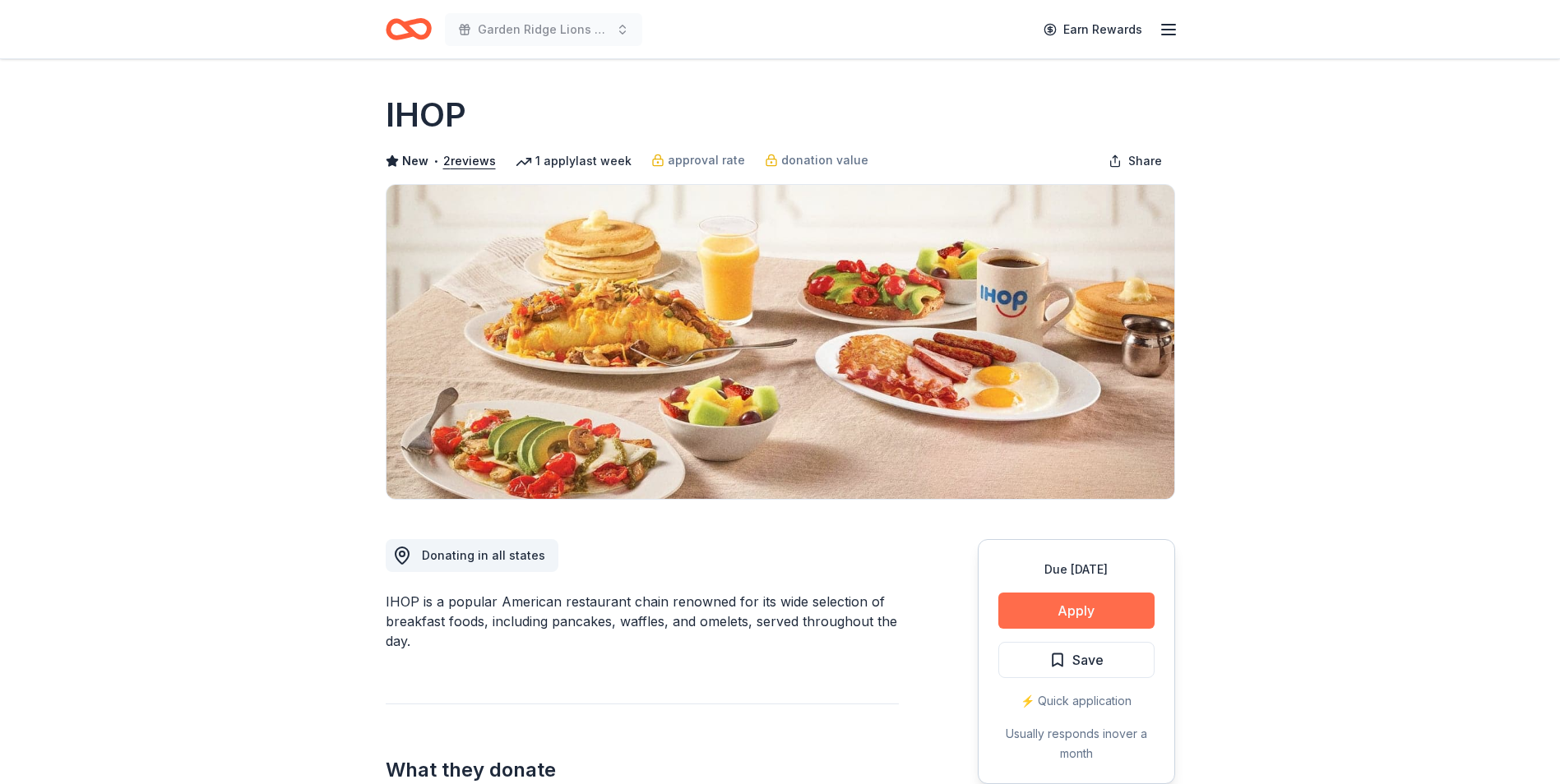
click at [1040, 608] on button "Apply" at bounding box center [1076, 610] width 156 height 36
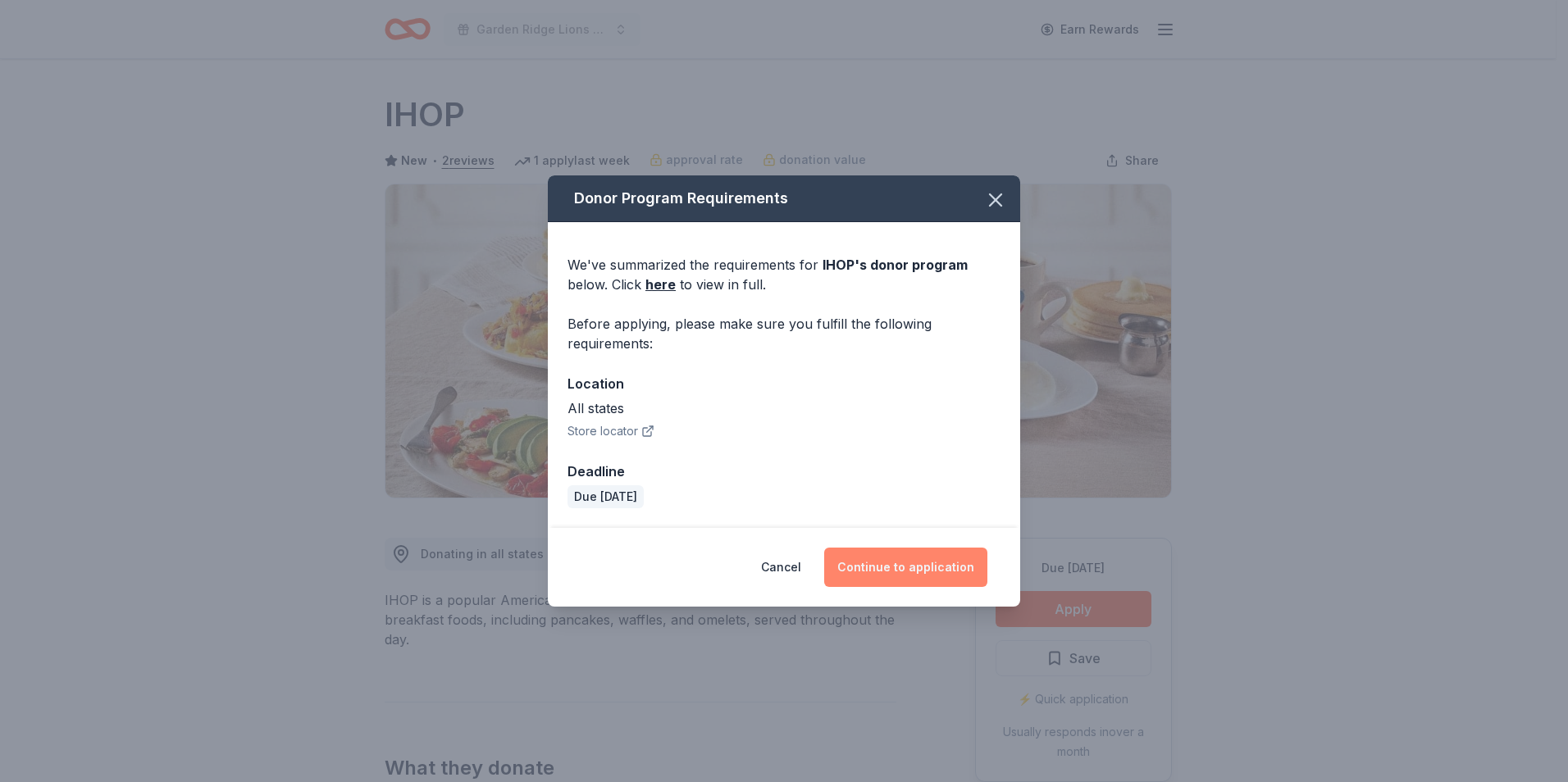
click at [912, 568] on button "Continue to application" at bounding box center [905, 567] width 163 height 39
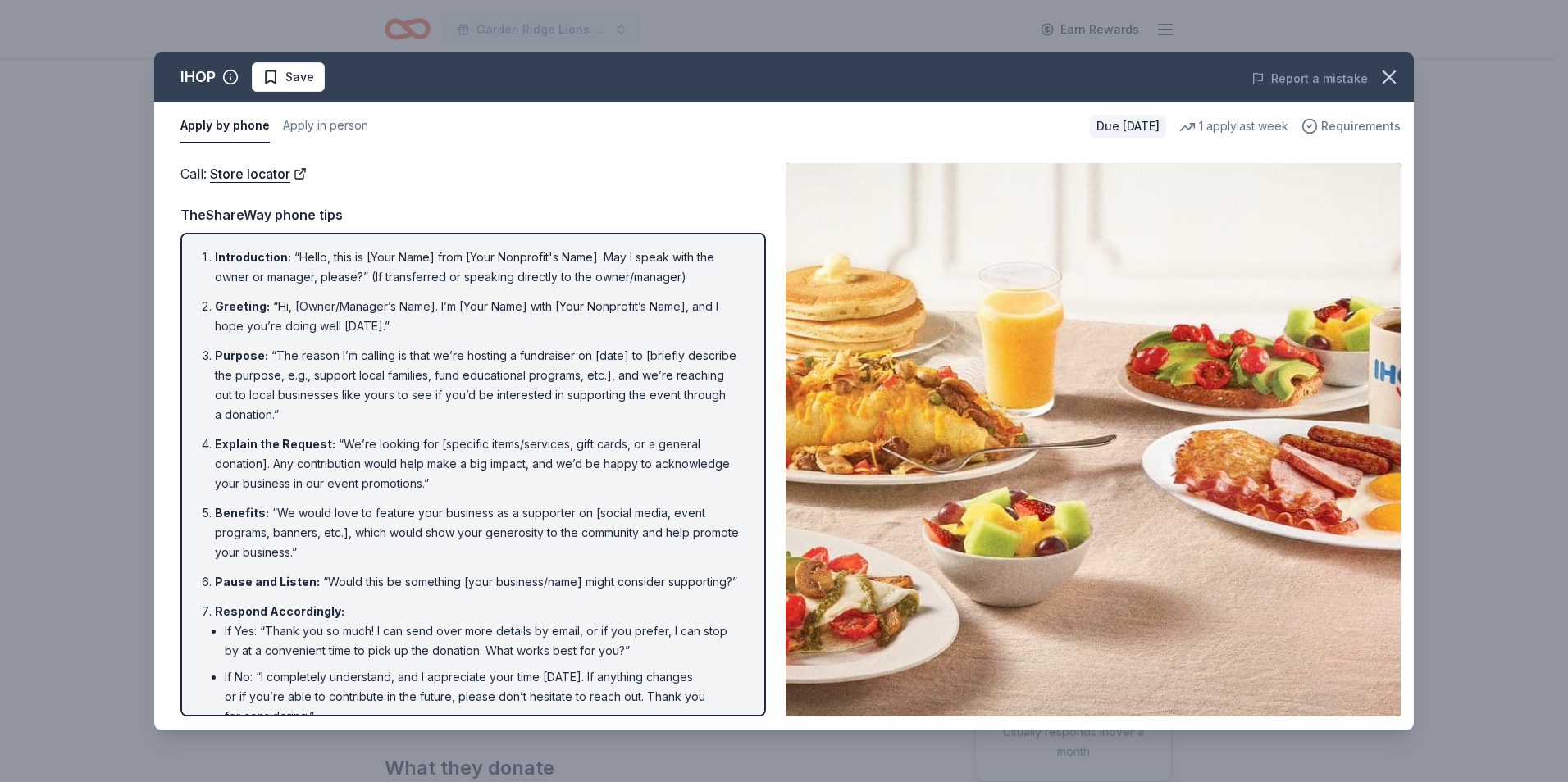
click at [1339, 133] on span "Requirements" at bounding box center [1361, 126] width 79 height 20
click at [1386, 83] on icon "button" at bounding box center [1389, 77] width 23 height 23
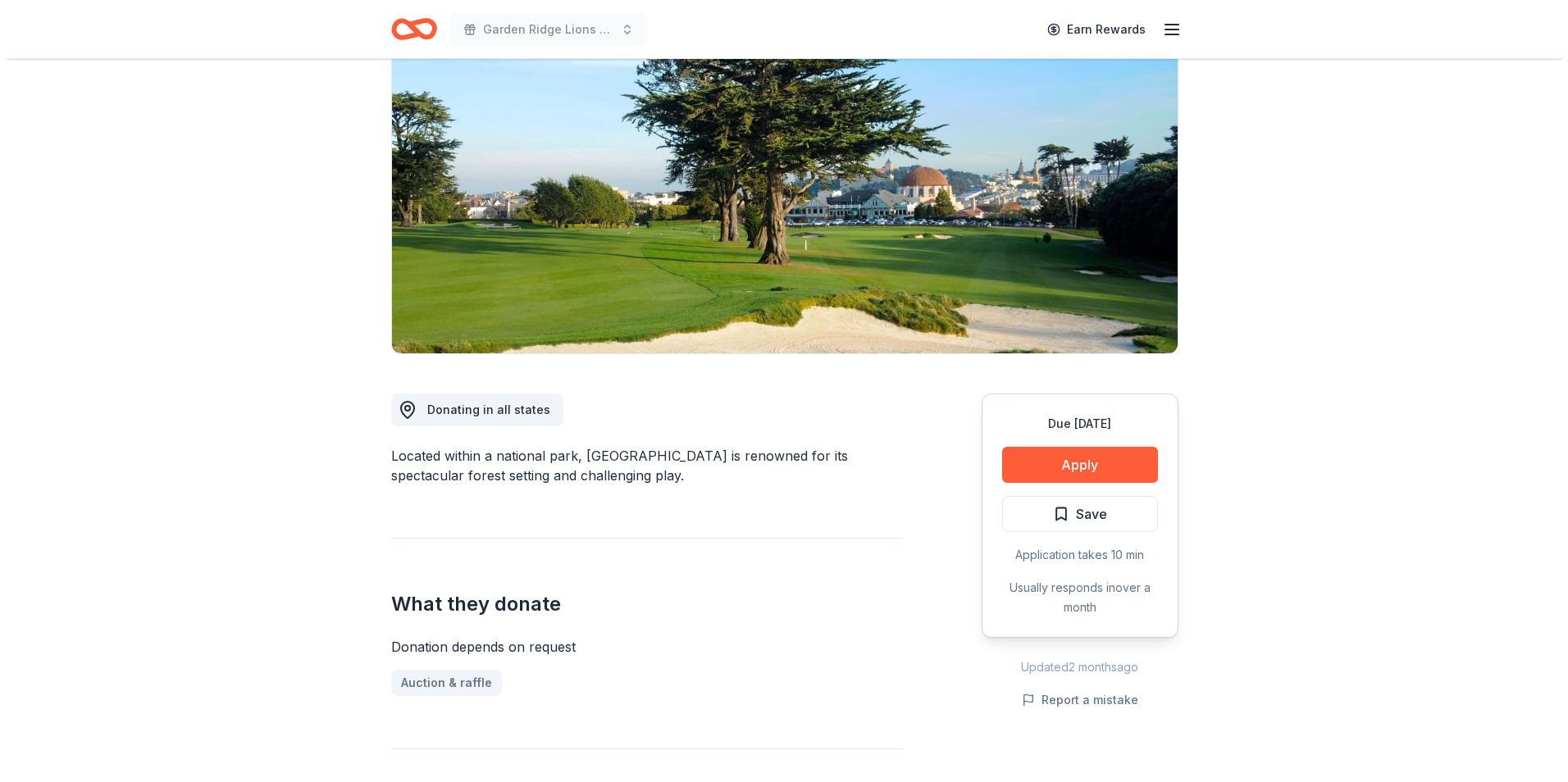
scroll to position [82, 0]
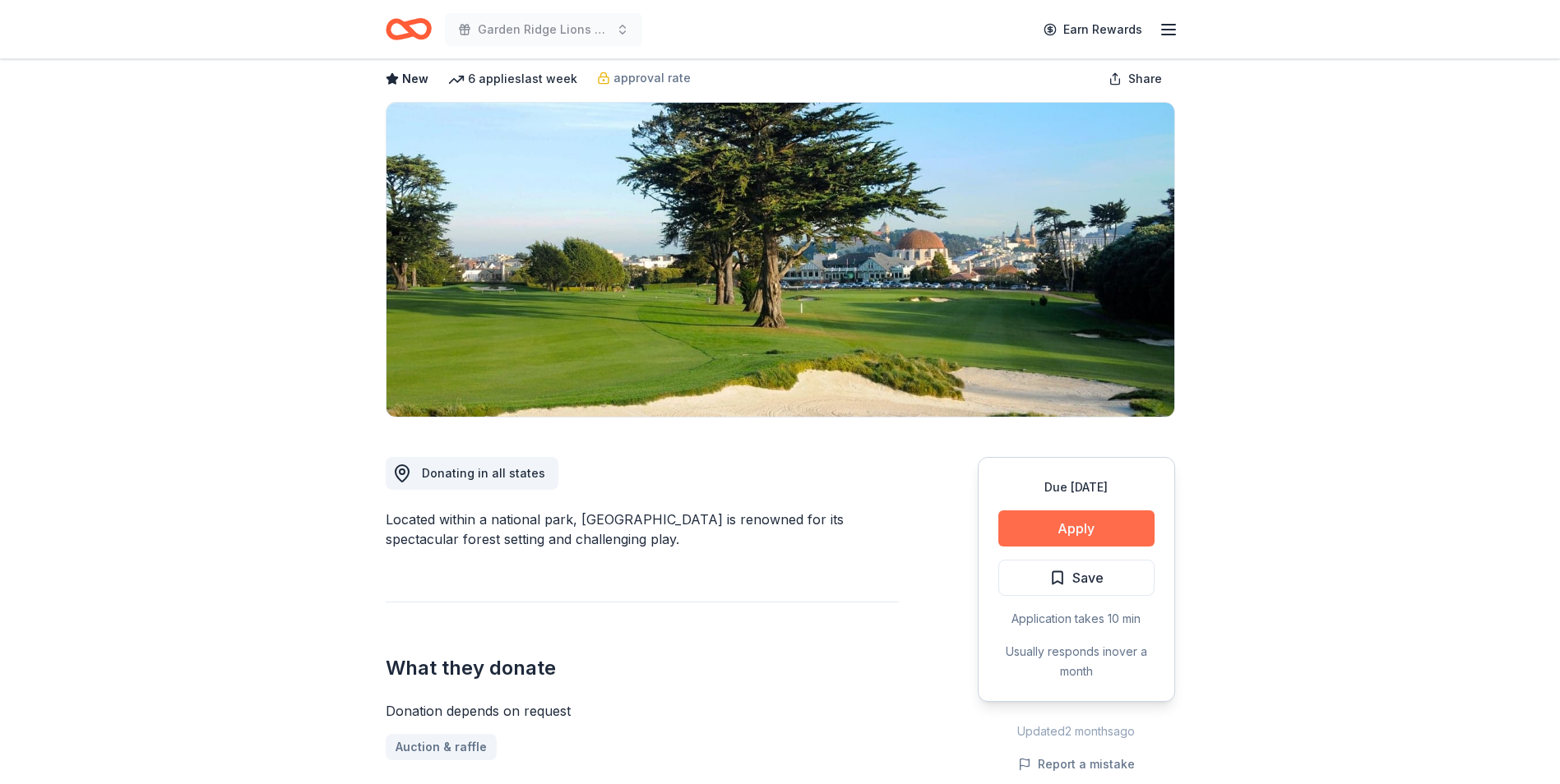
click at [1032, 532] on button "Apply" at bounding box center [1076, 528] width 156 height 36
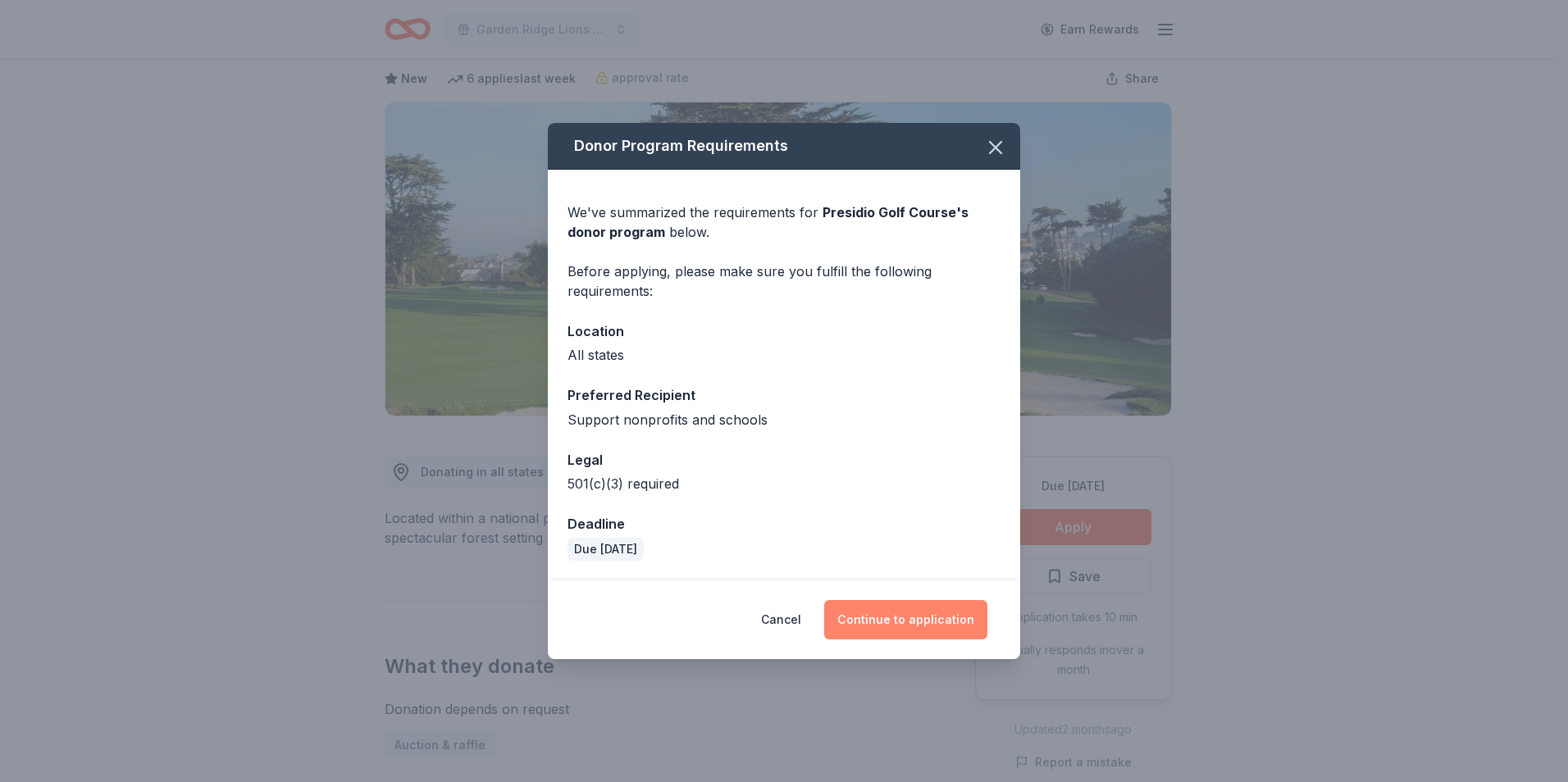
click at [923, 616] on button "Continue to application" at bounding box center [905, 619] width 163 height 39
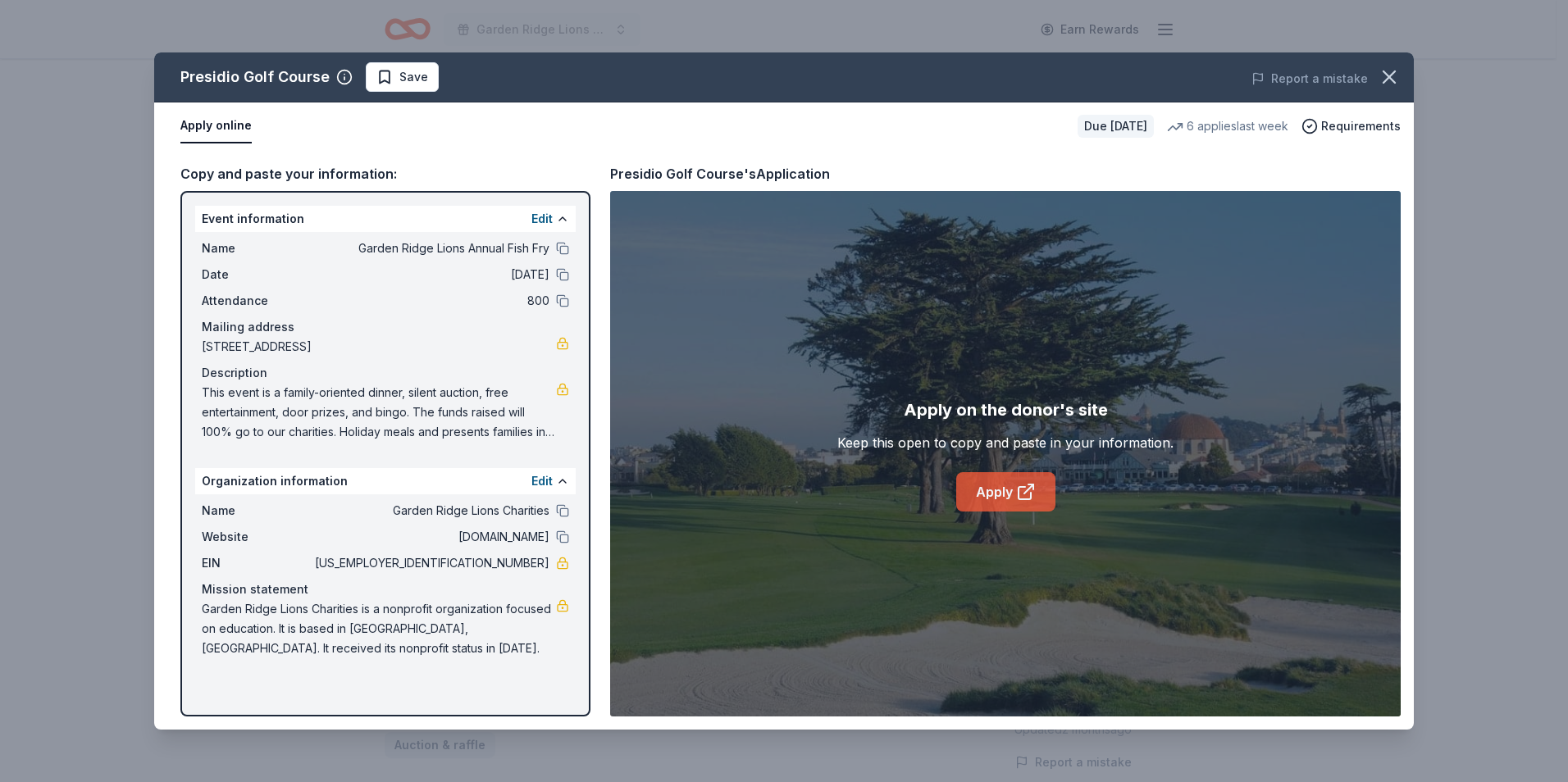
click at [1010, 493] on link "Apply" at bounding box center [1006, 491] width 99 height 39
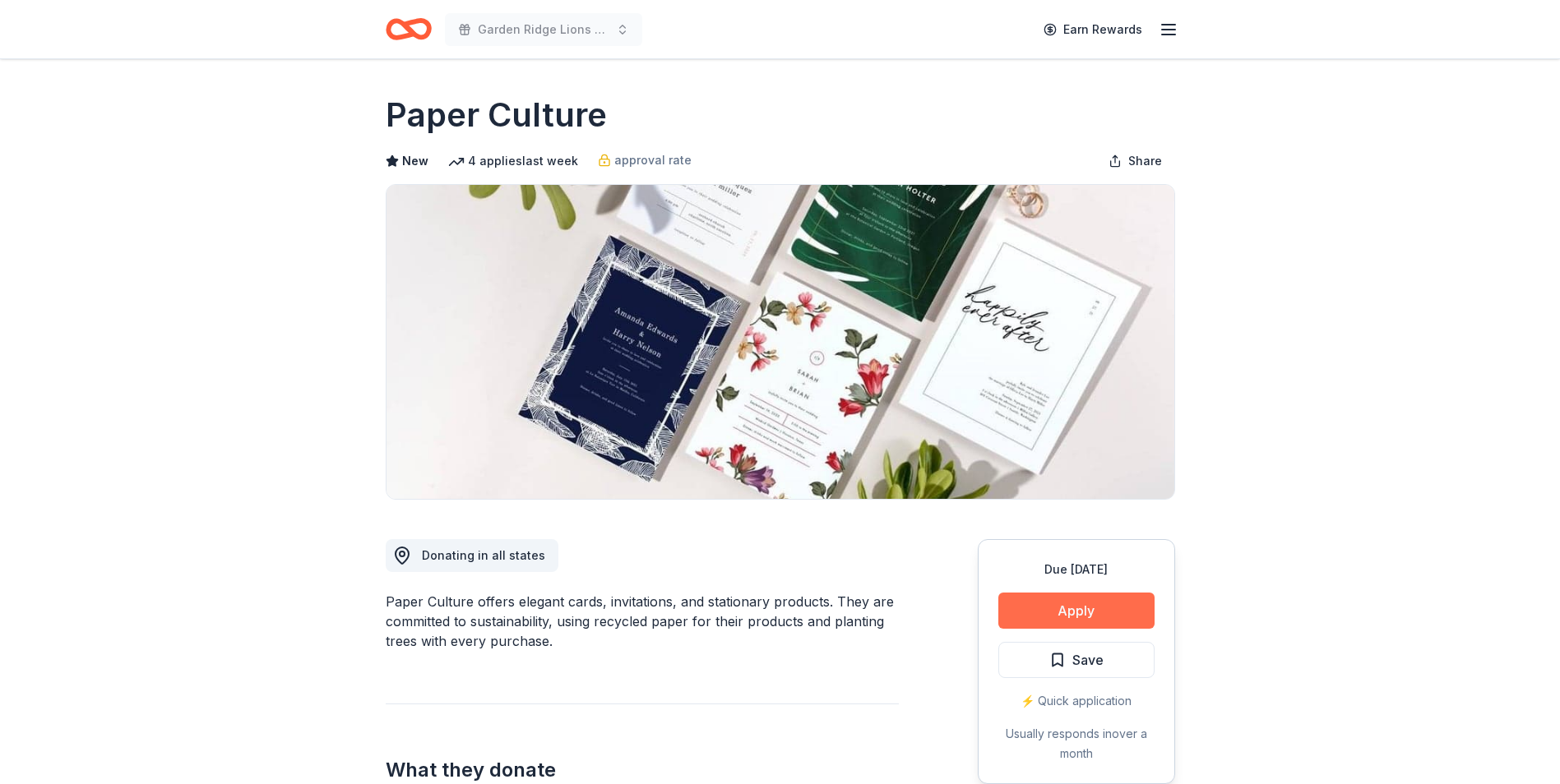
click at [1052, 605] on button "Apply" at bounding box center [1076, 610] width 156 height 36
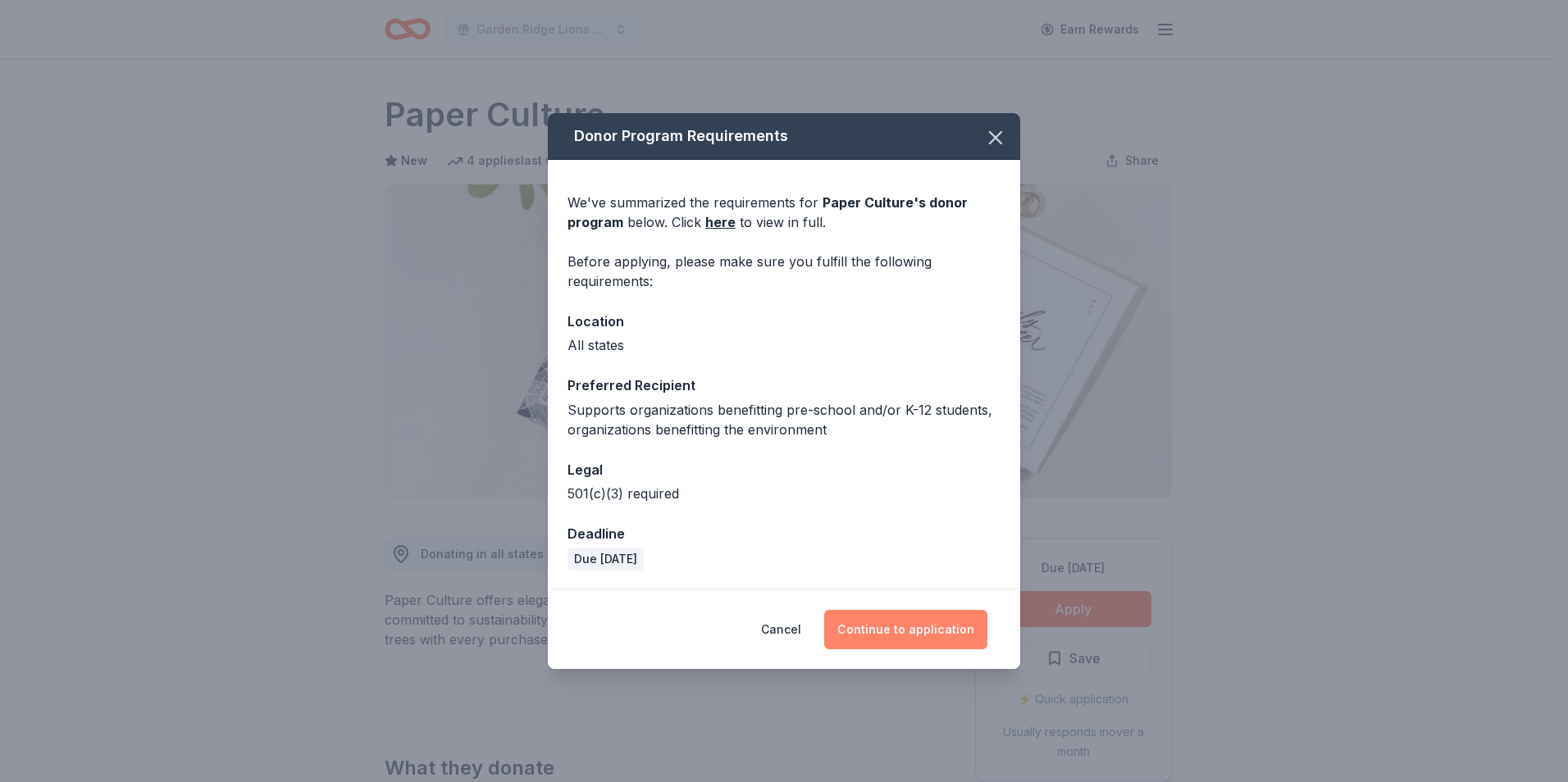
click at [928, 628] on button "Continue to application" at bounding box center [905, 629] width 163 height 39
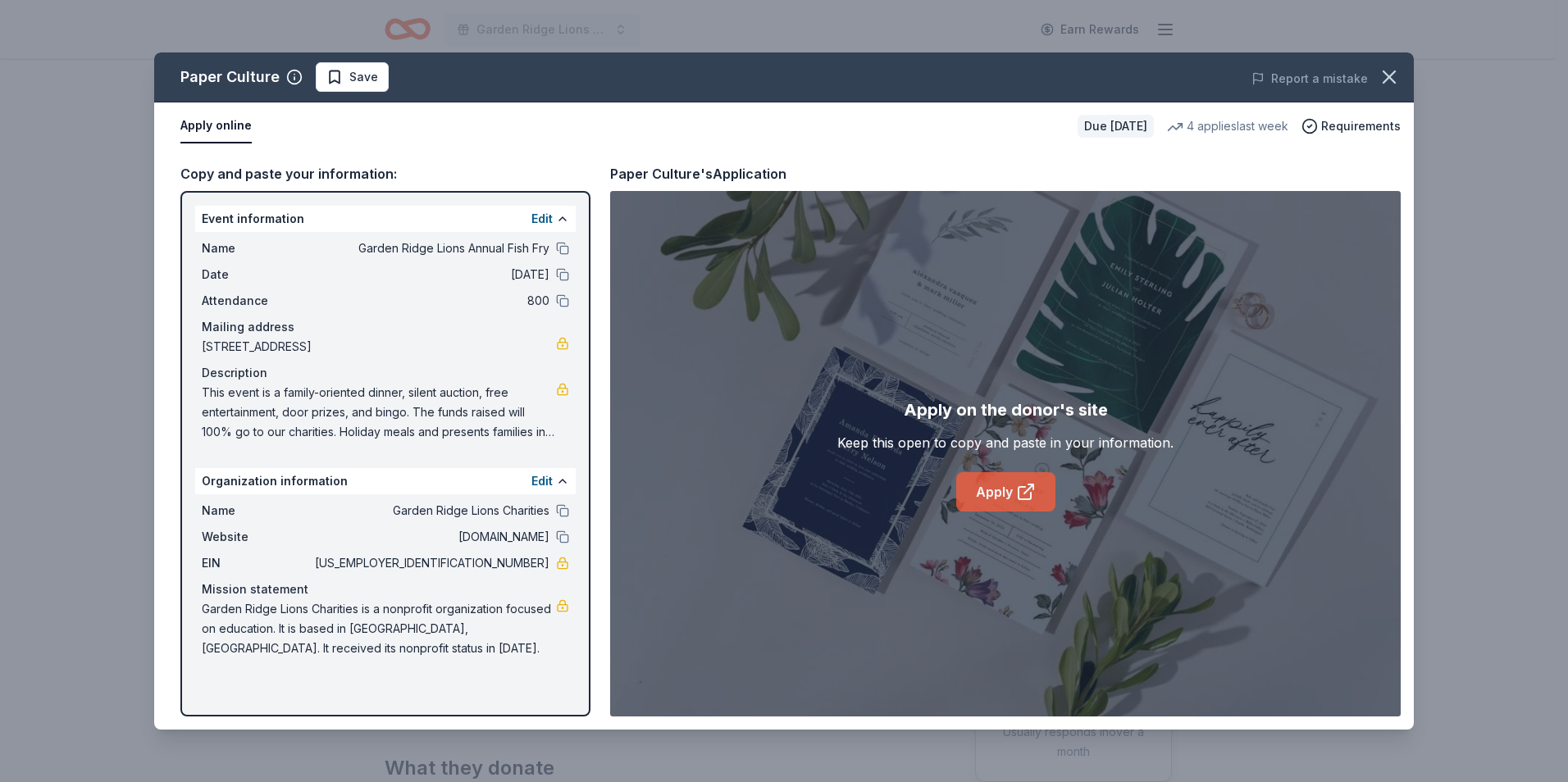
click at [989, 493] on link "Apply" at bounding box center [1006, 491] width 99 height 39
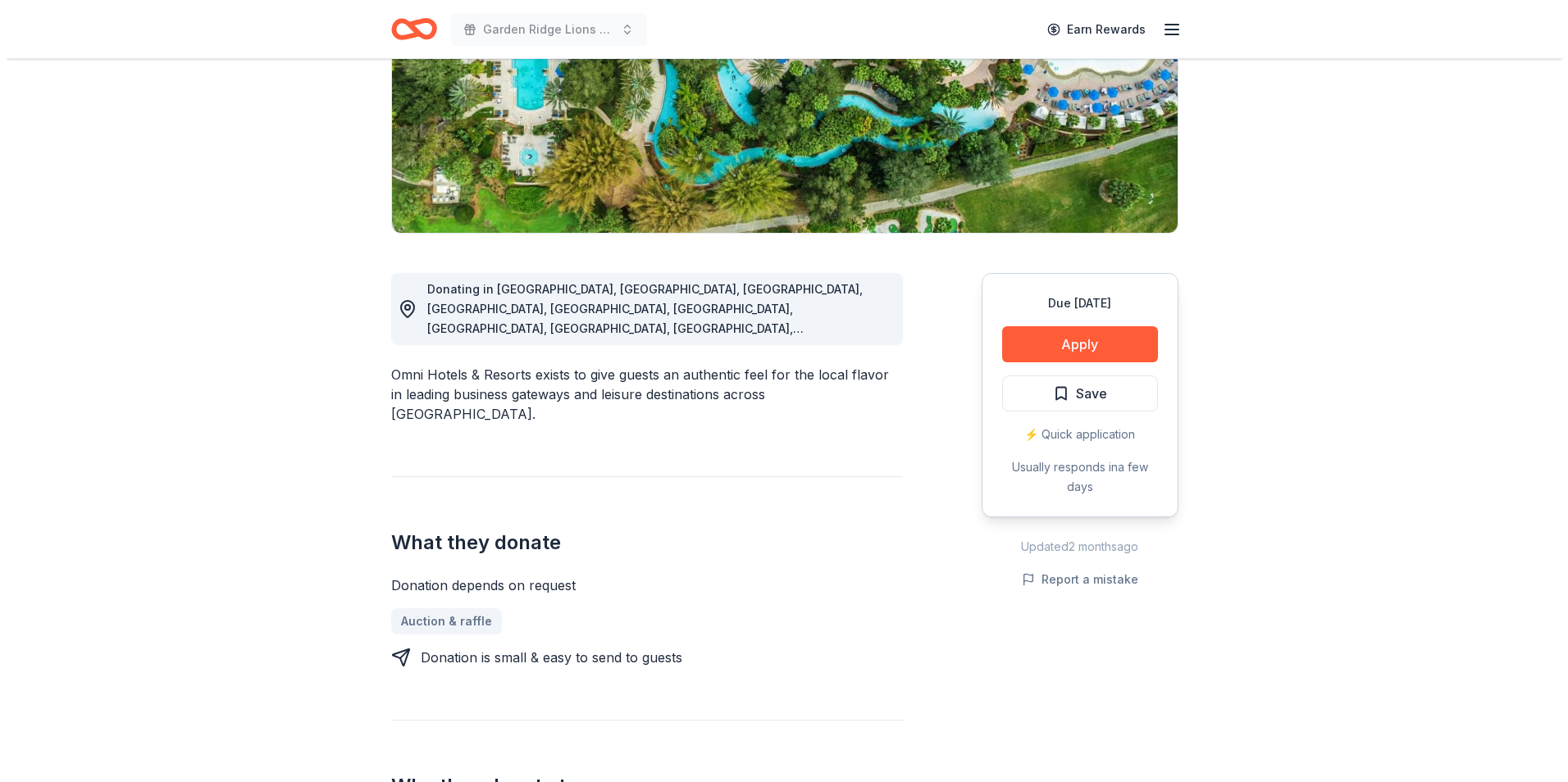
scroll to position [246, 0]
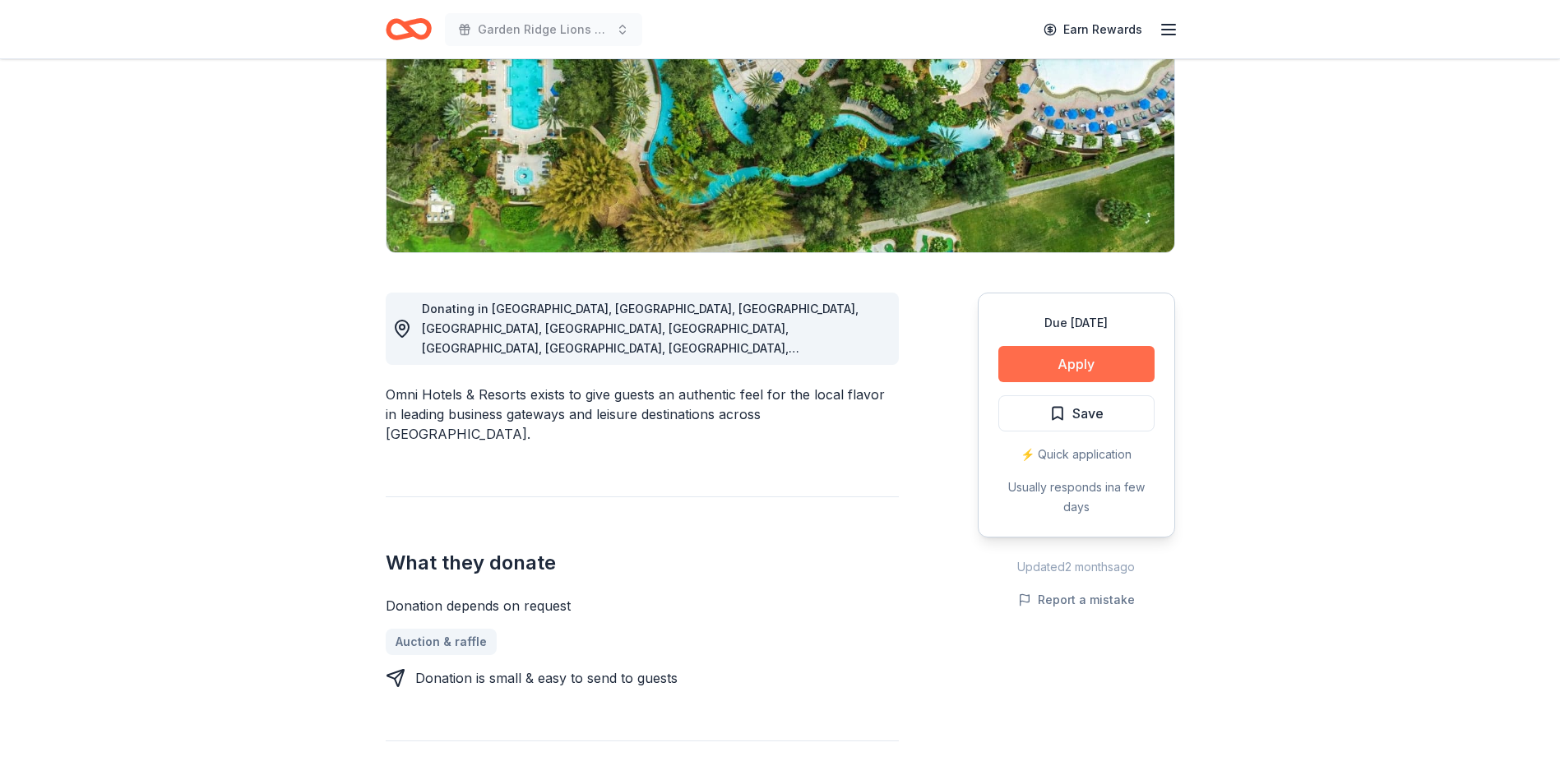
click at [1120, 368] on button "Apply" at bounding box center [1076, 363] width 156 height 36
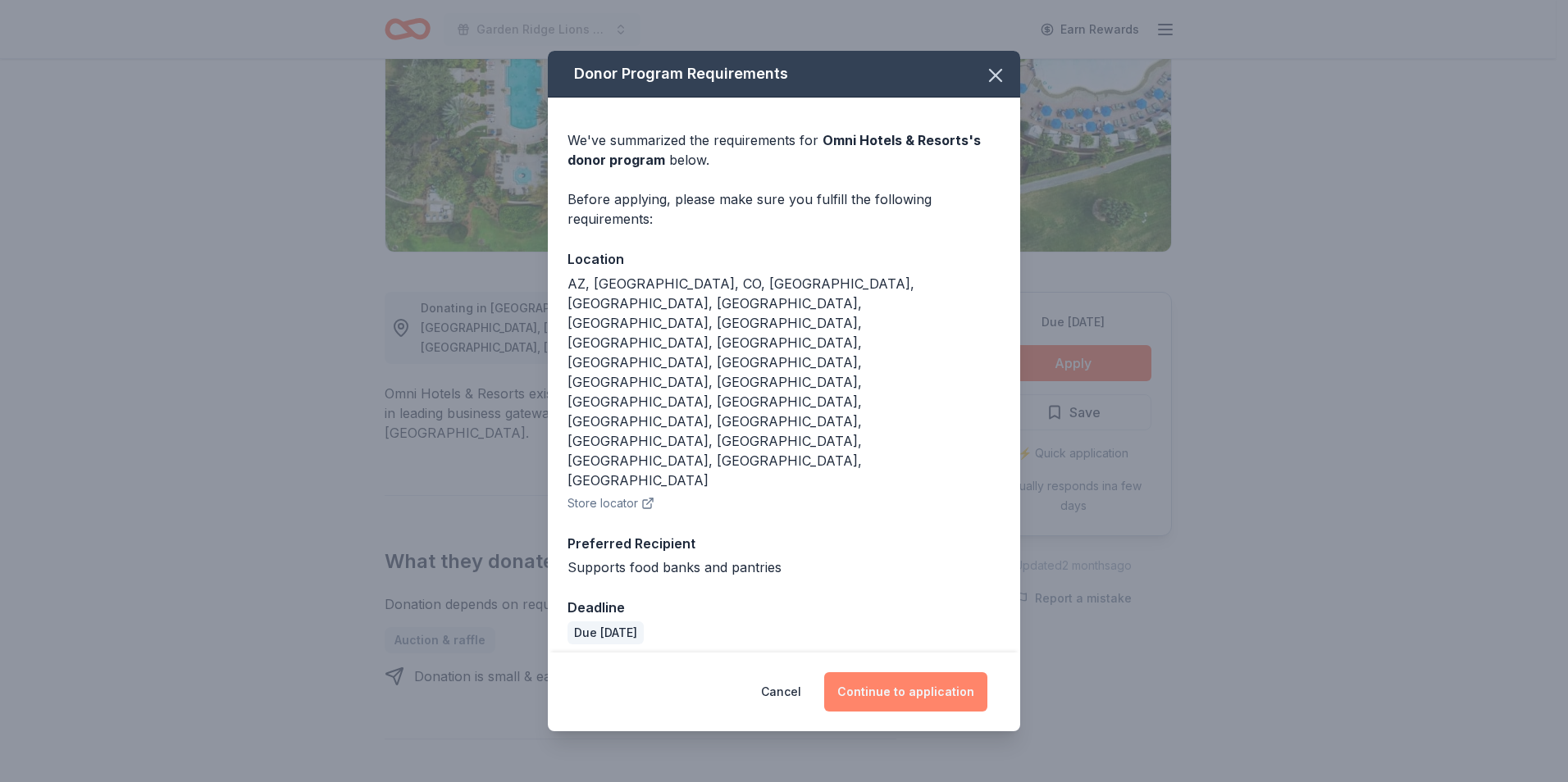
click at [938, 672] on button "Continue to application" at bounding box center [905, 691] width 163 height 39
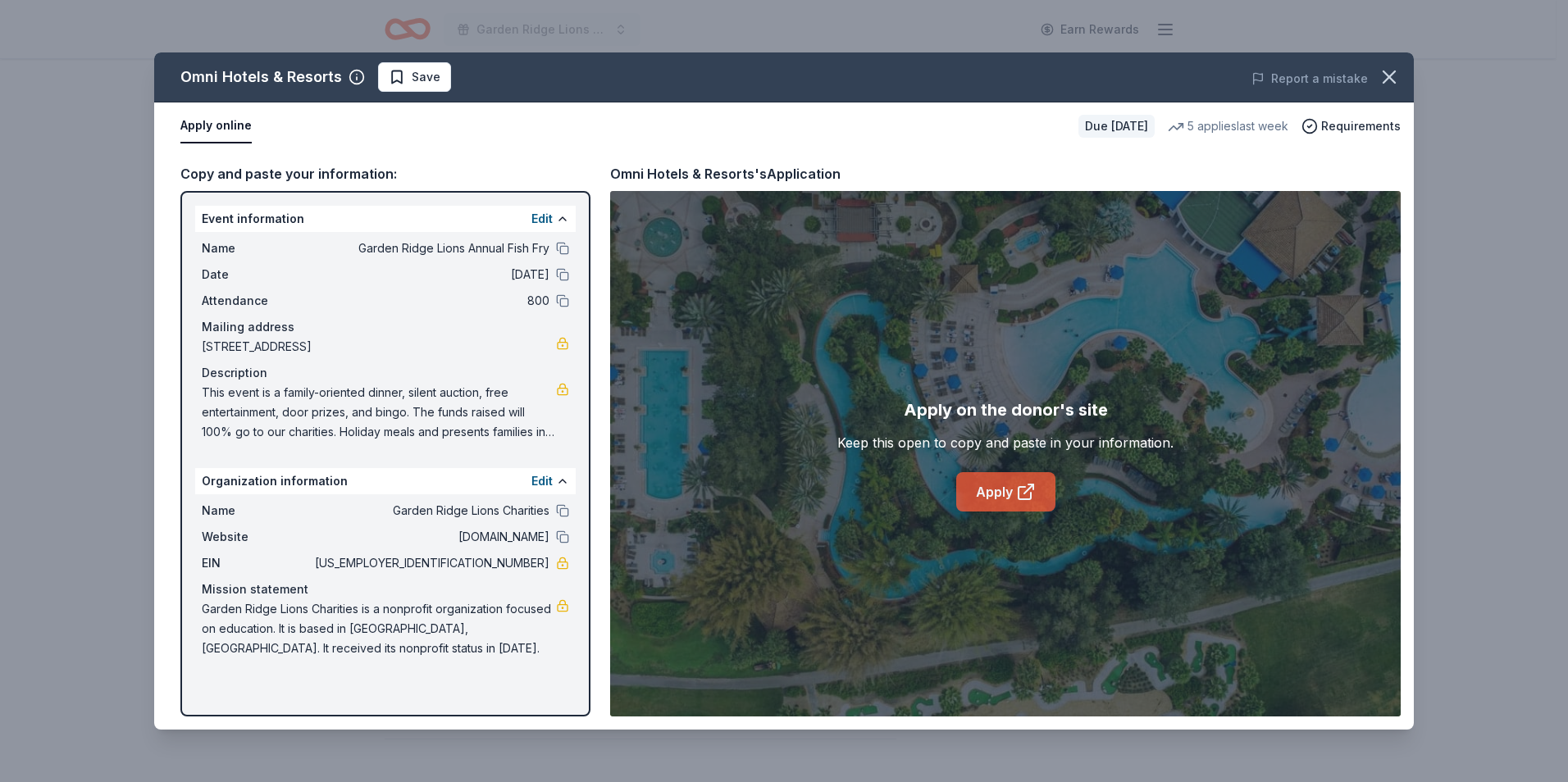
click at [993, 494] on link "Apply" at bounding box center [1006, 491] width 99 height 39
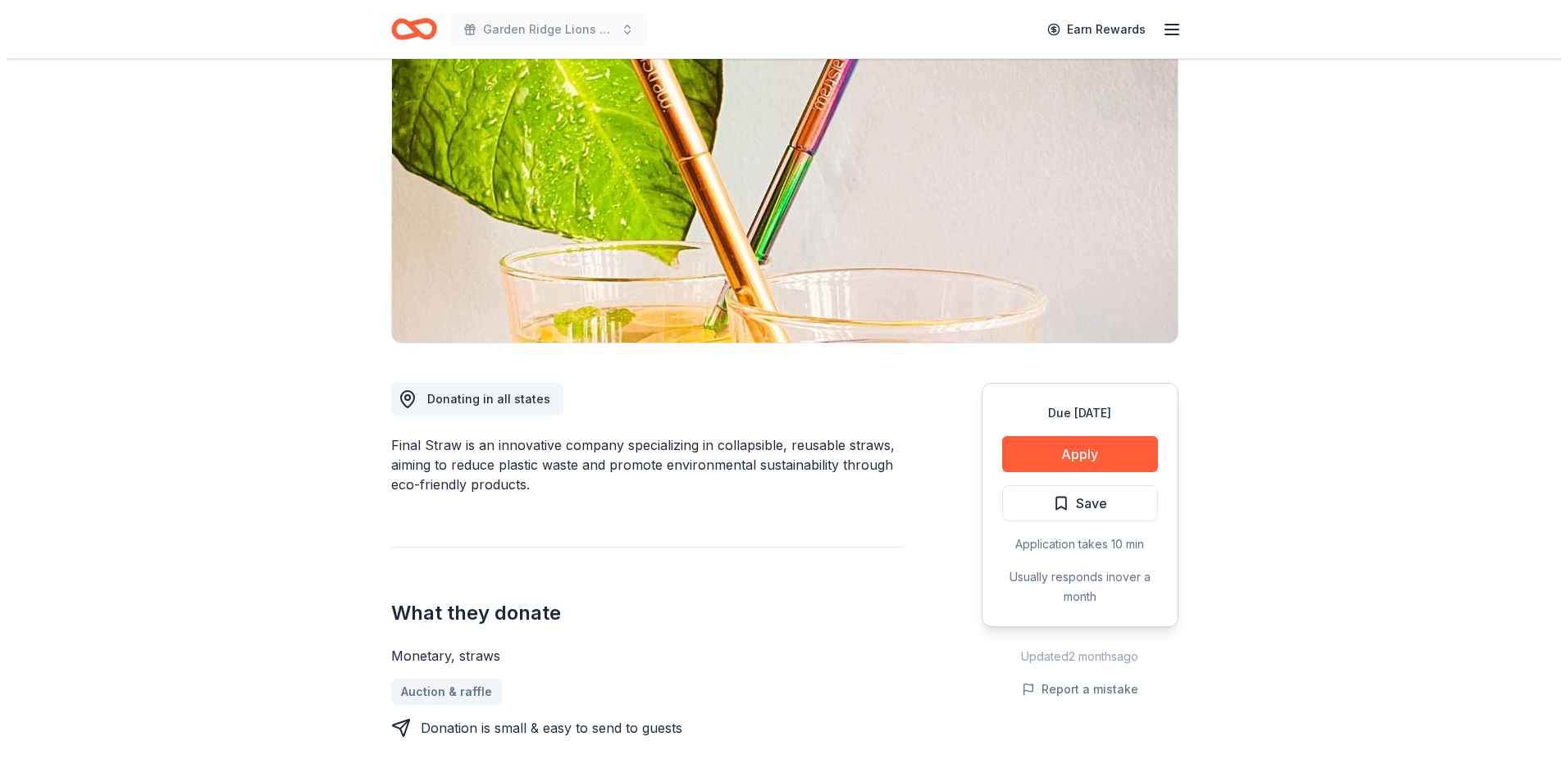
scroll to position [82, 0]
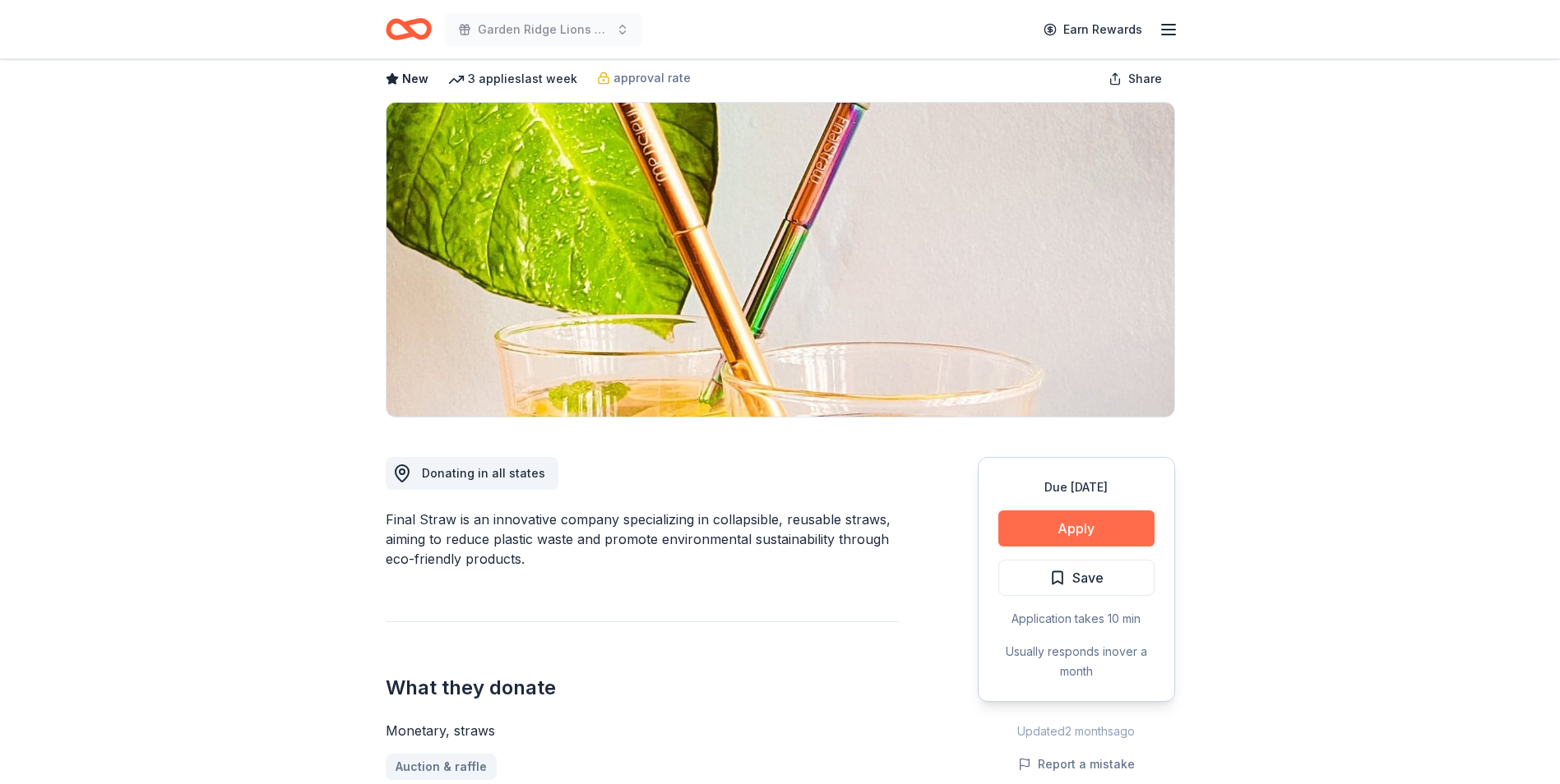
click at [1023, 525] on button "Apply" at bounding box center [1076, 528] width 156 height 36
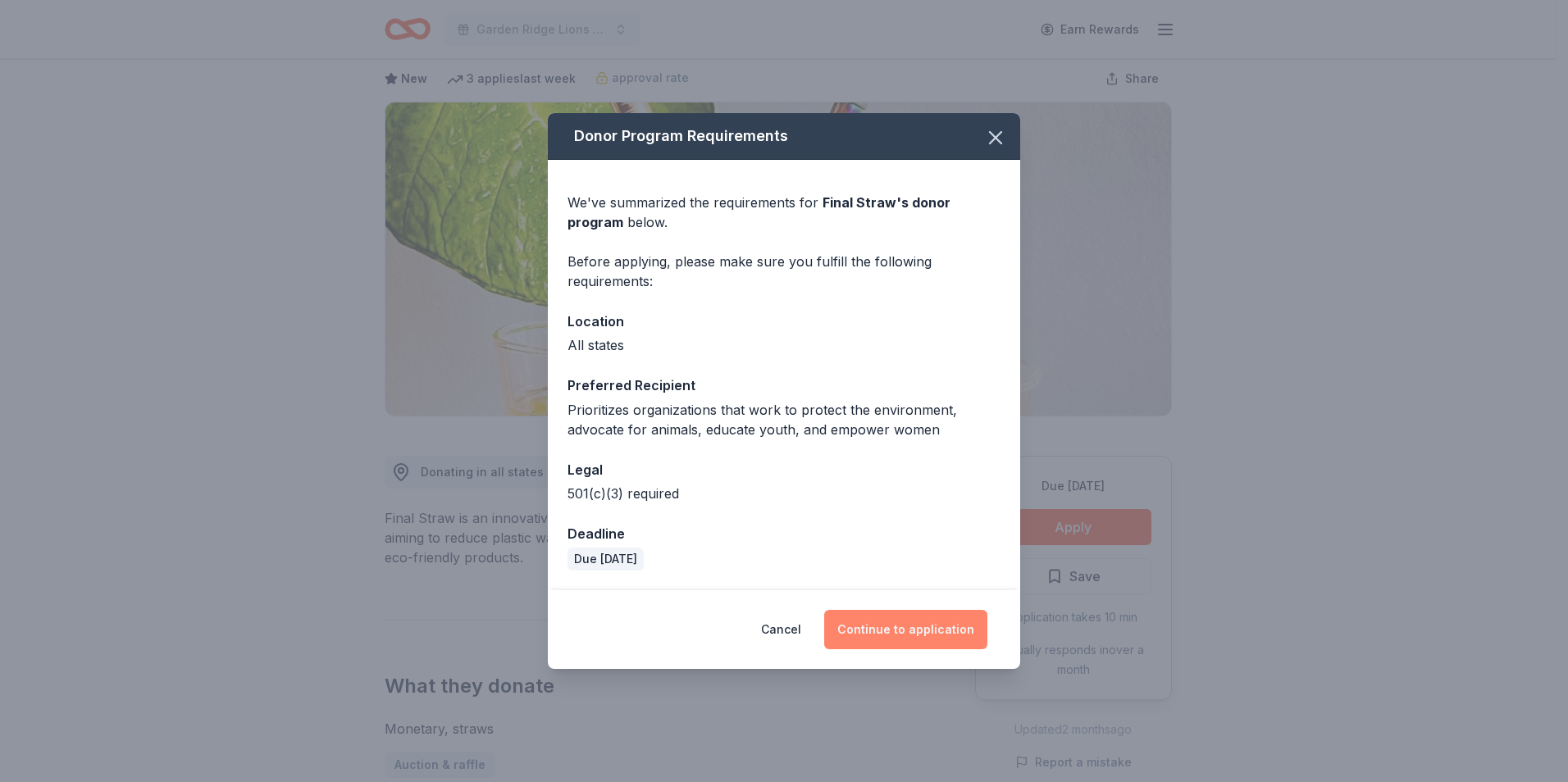
click at [921, 644] on button "Continue to application" at bounding box center [905, 629] width 163 height 39
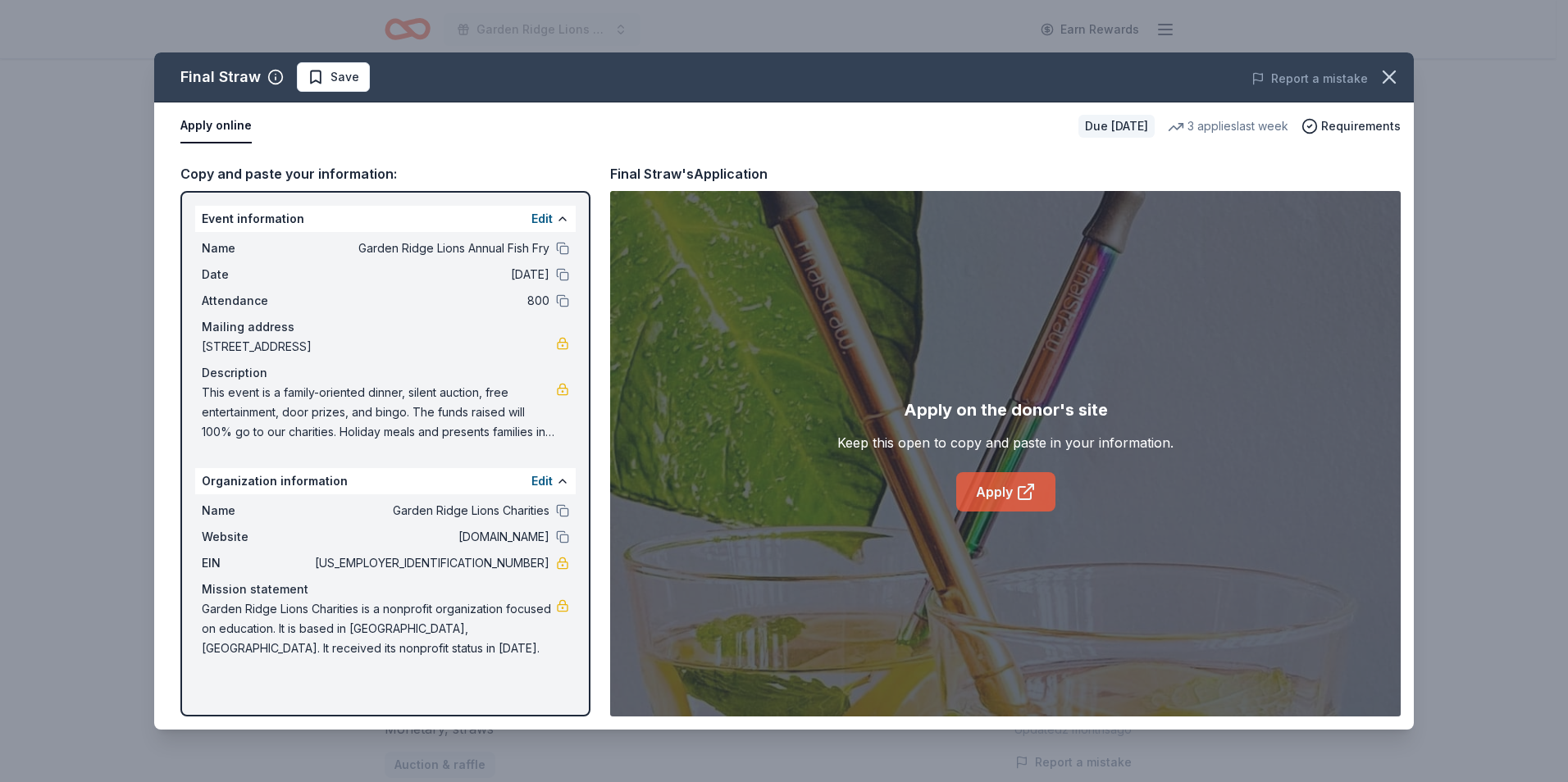
click at [1006, 495] on link "Apply" at bounding box center [1006, 491] width 99 height 39
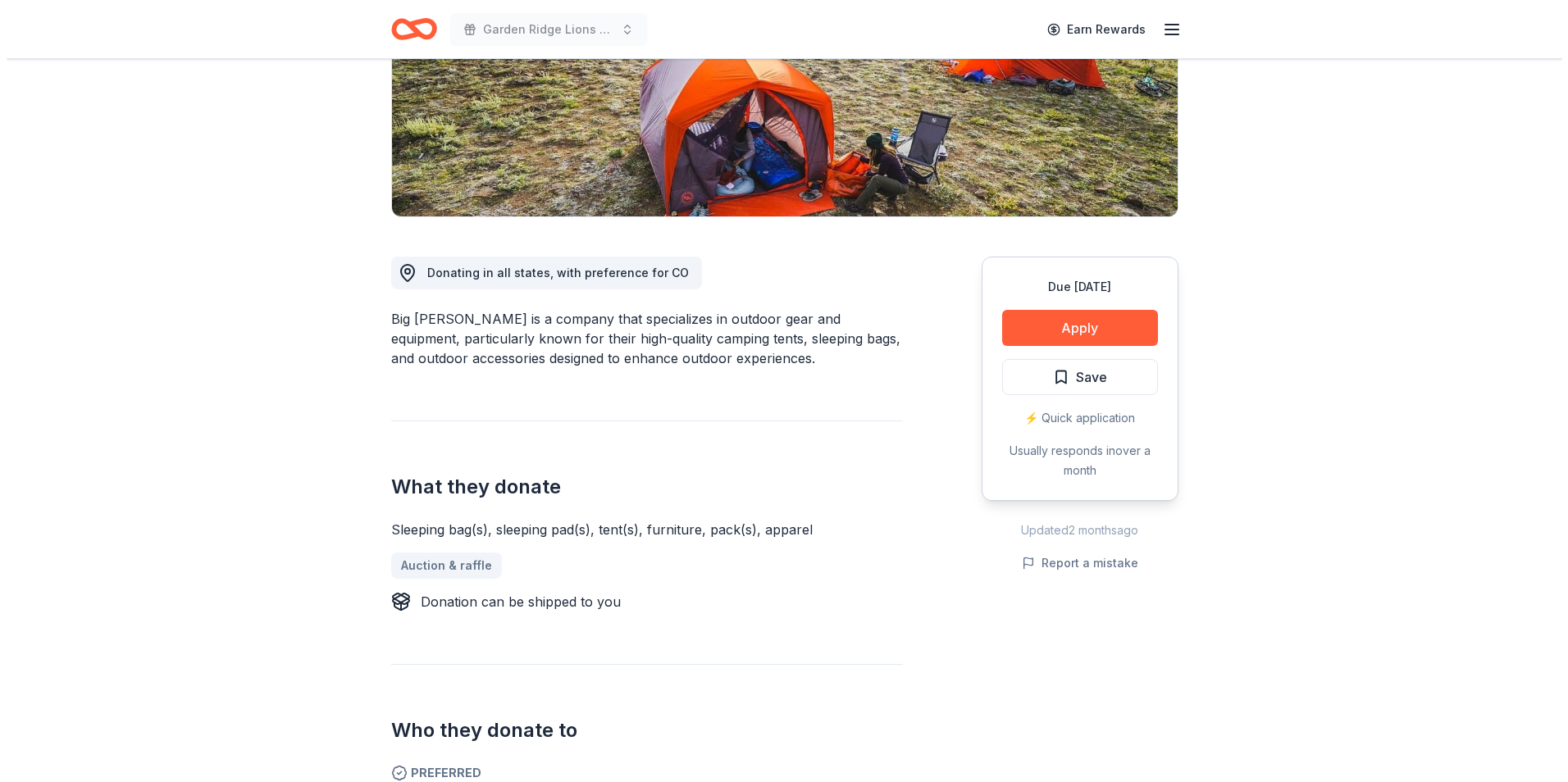
scroll to position [82, 0]
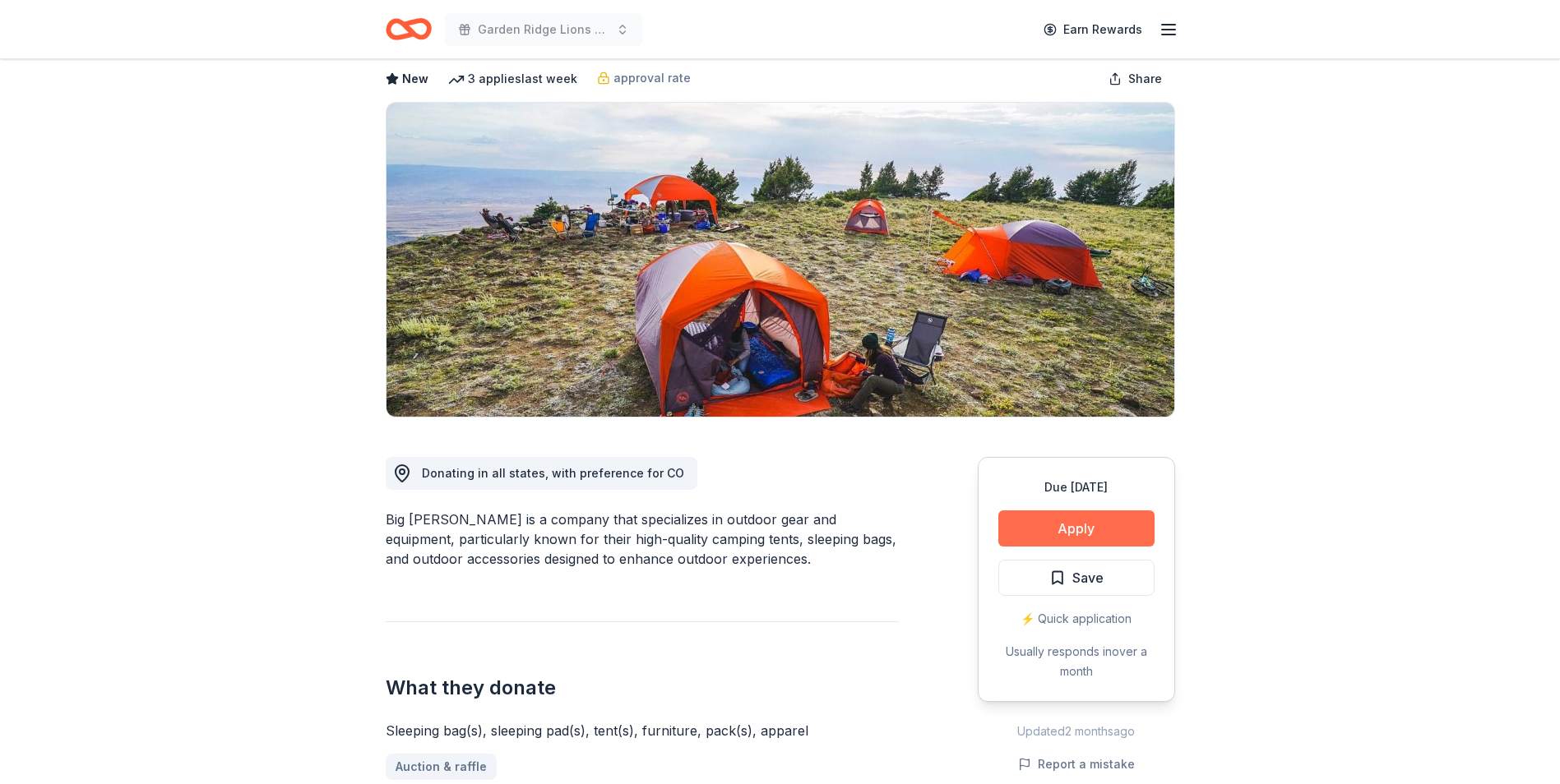
click at [1028, 530] on button "Apply" at bounding box center [1076, 528] width 156 height 36
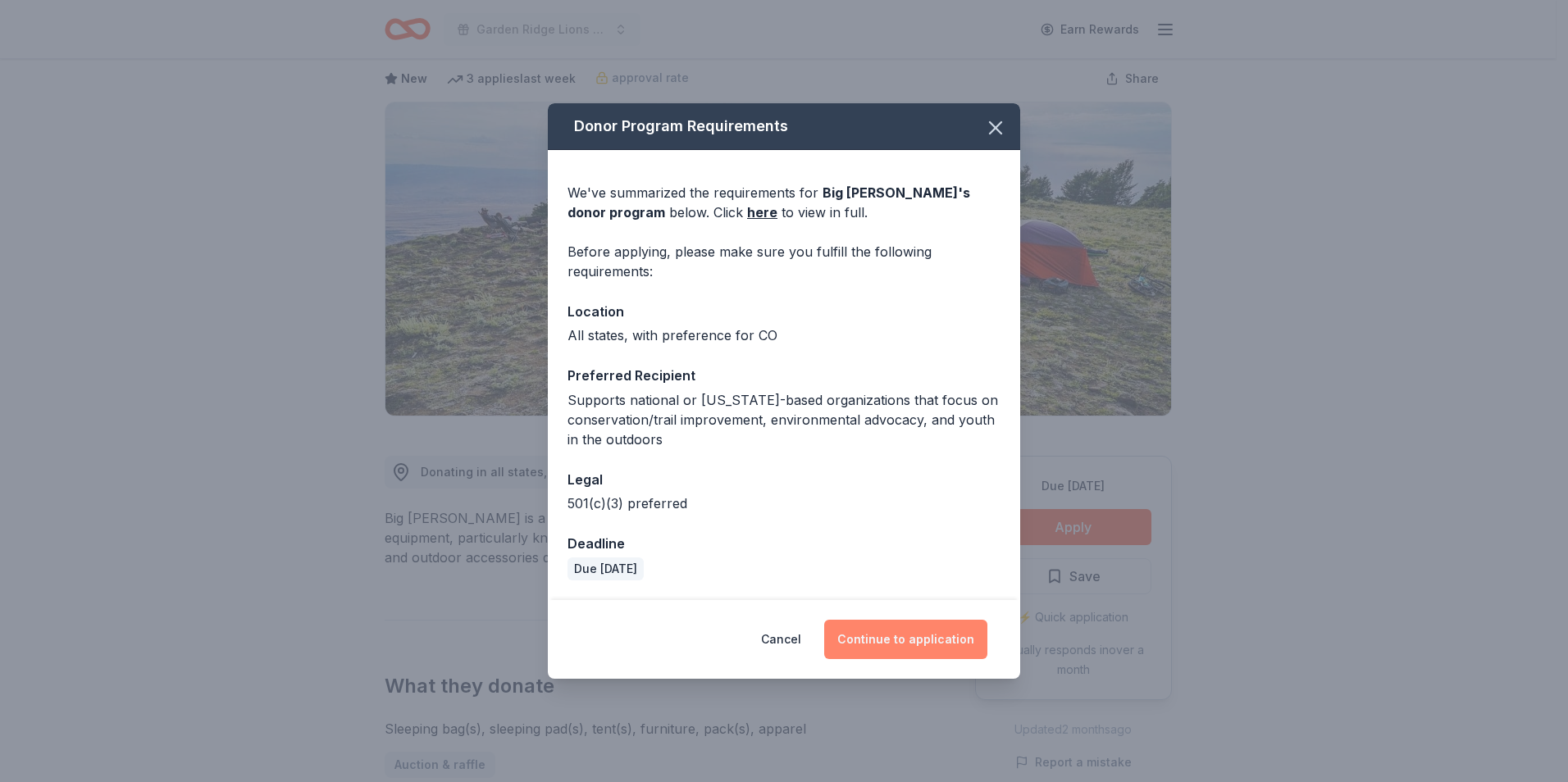
click at [922, 637] on button "Continue to application" at bounding box center [905, 639] width 163 height 39
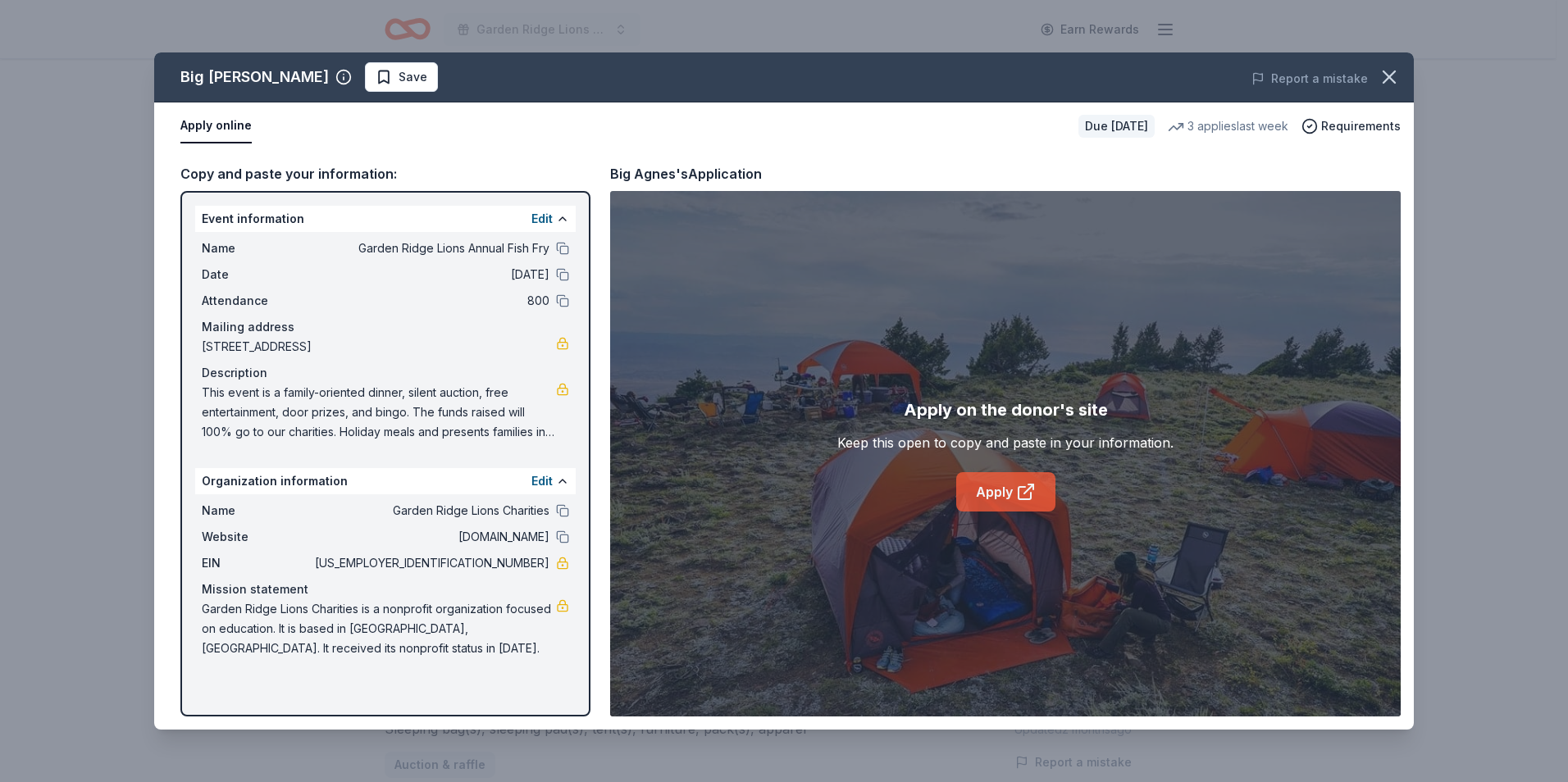
click at [976, 502] on link "Apply" at bounding box center [1006, 491] width 99 height 39
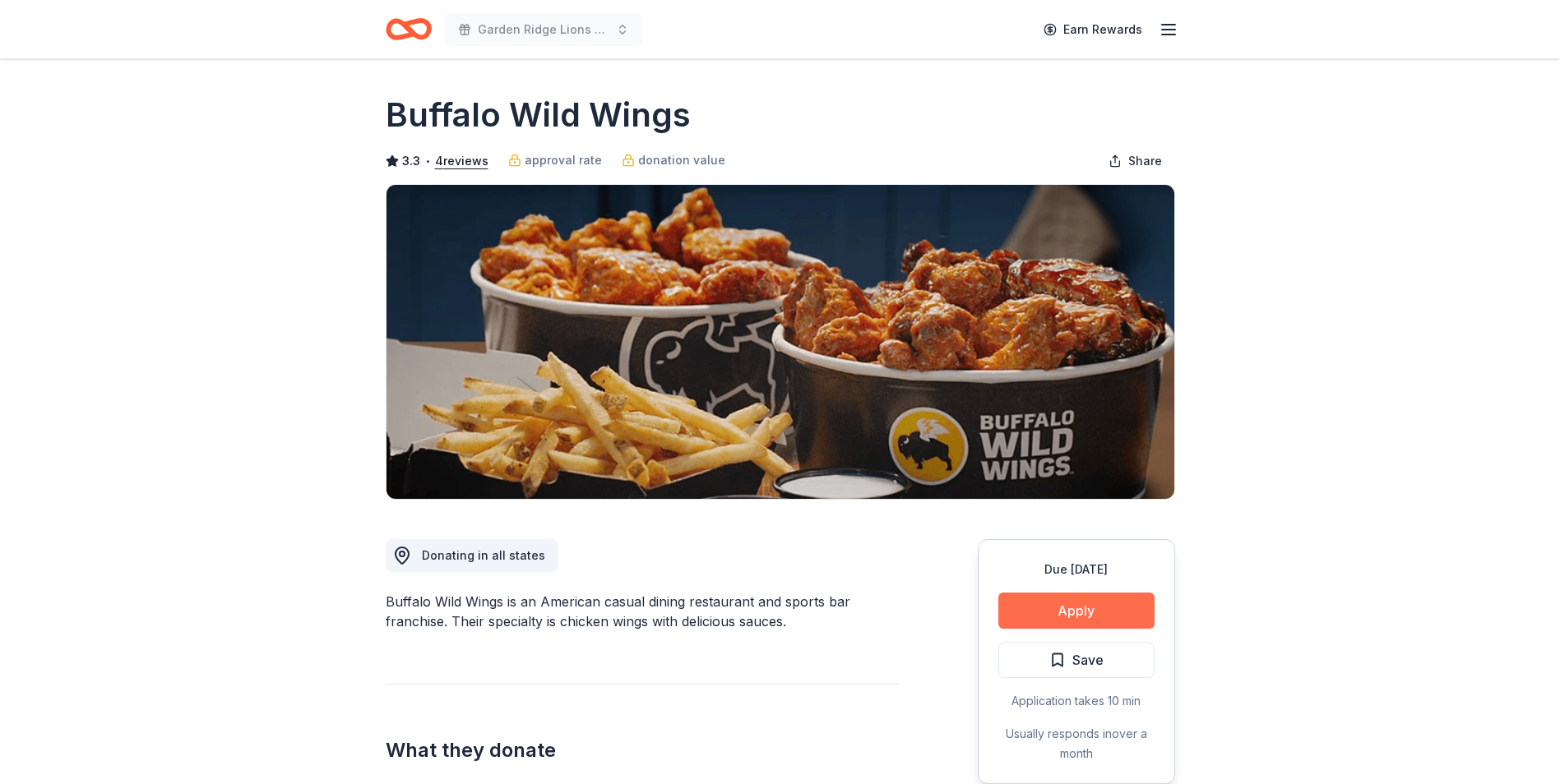
click at [1014, 601] on button "Apply" at bounding box center [1076, 610] width 156 height 36
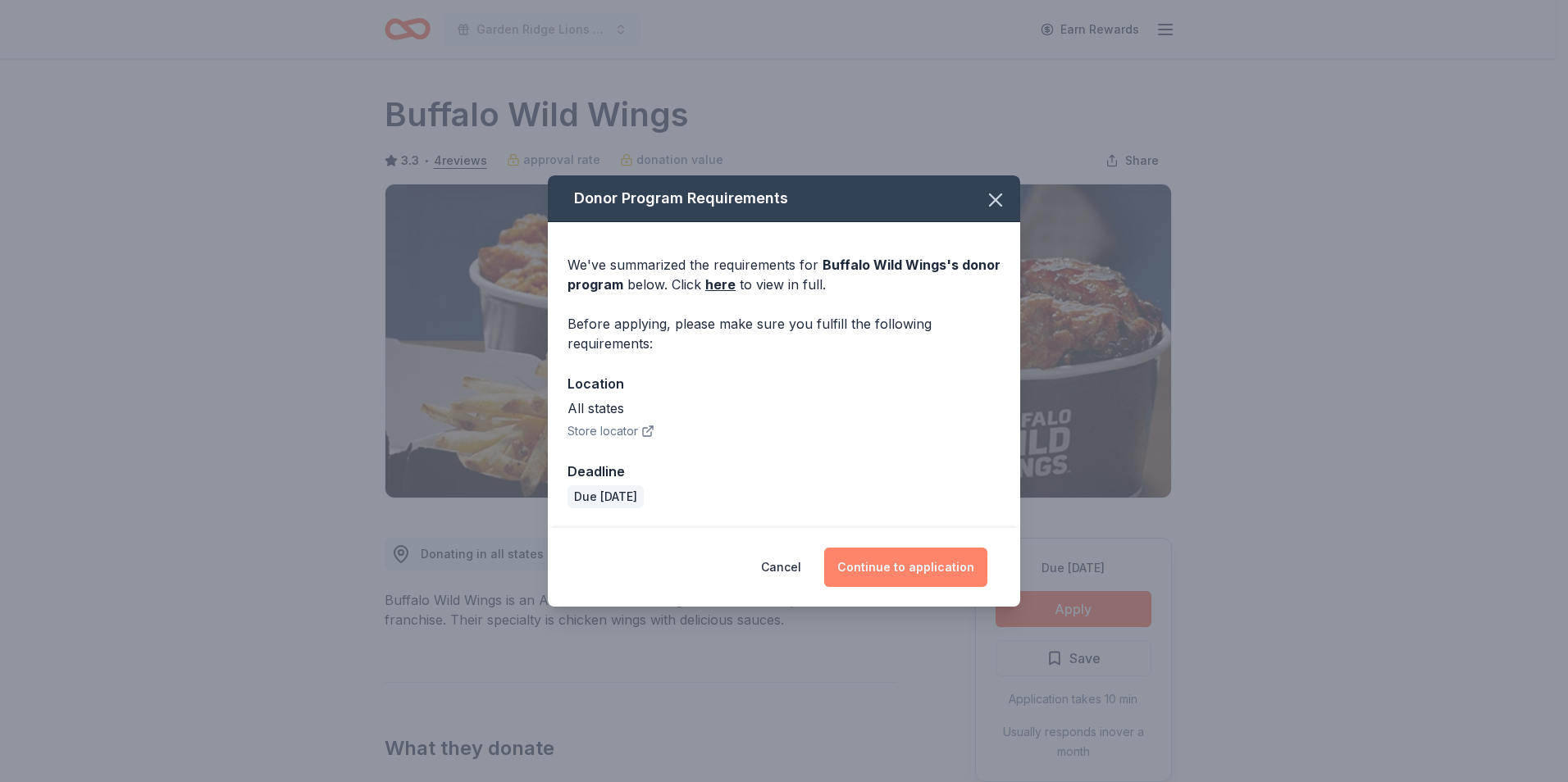
click at [932, 561] on button "Continue to application" at bounding box center [905, 567] width 163 height 39
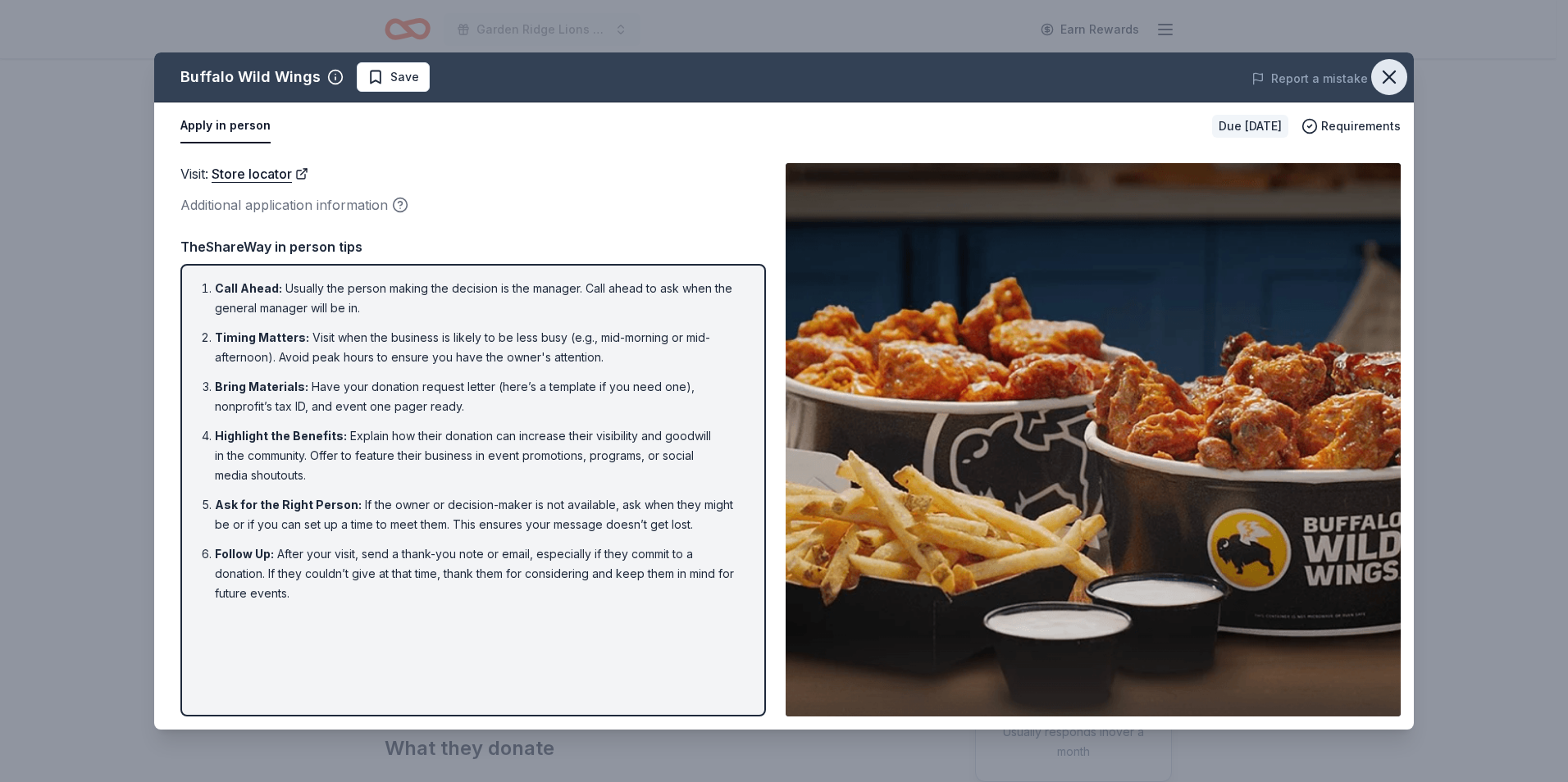
click at [1386, 84] on icon "button" at bounding box center [1389, 77] width 23 height 23
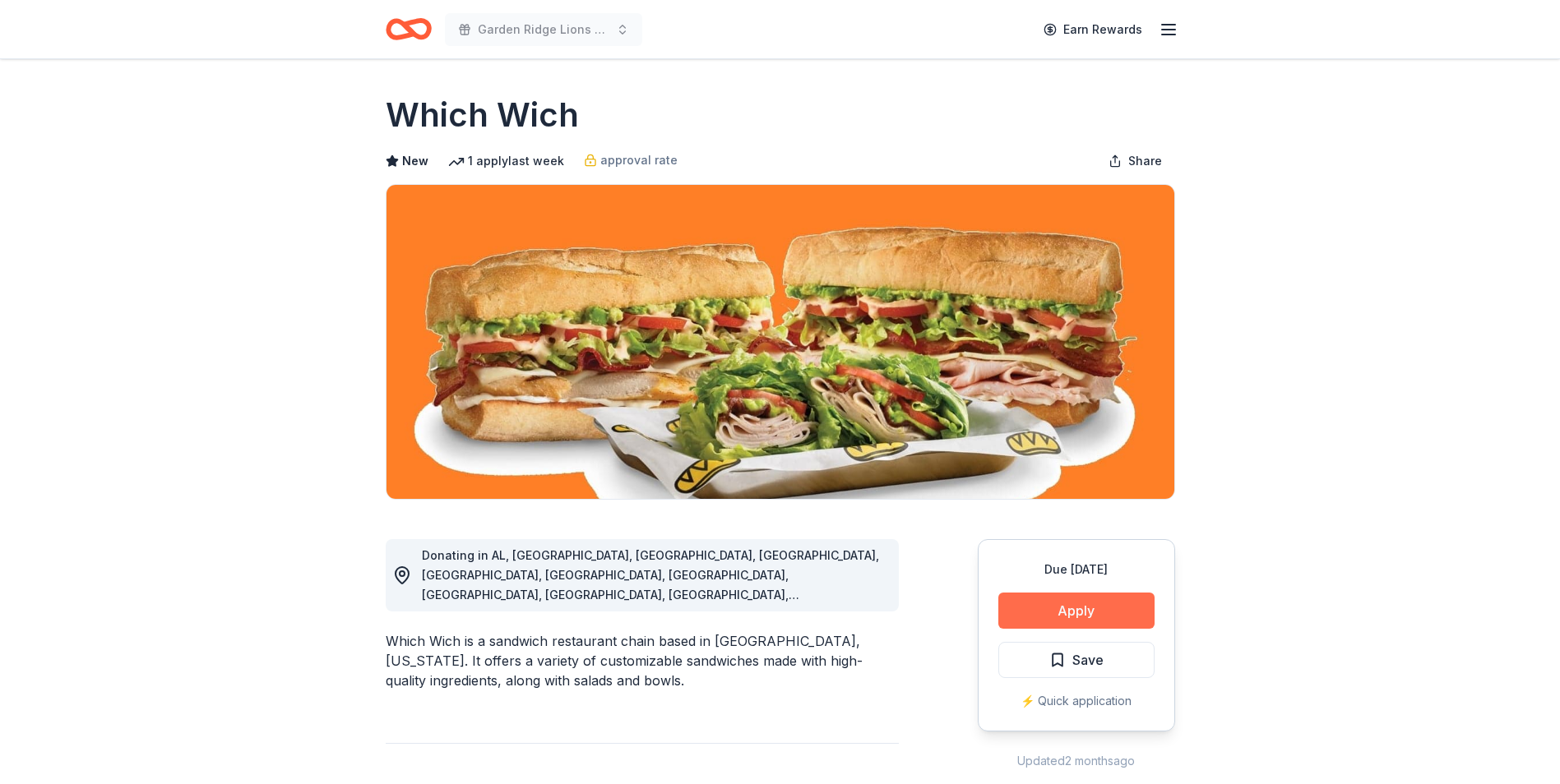
click at [1024, 603] on button "Apply" at bounding box center [1076, 610] width 156 height 36
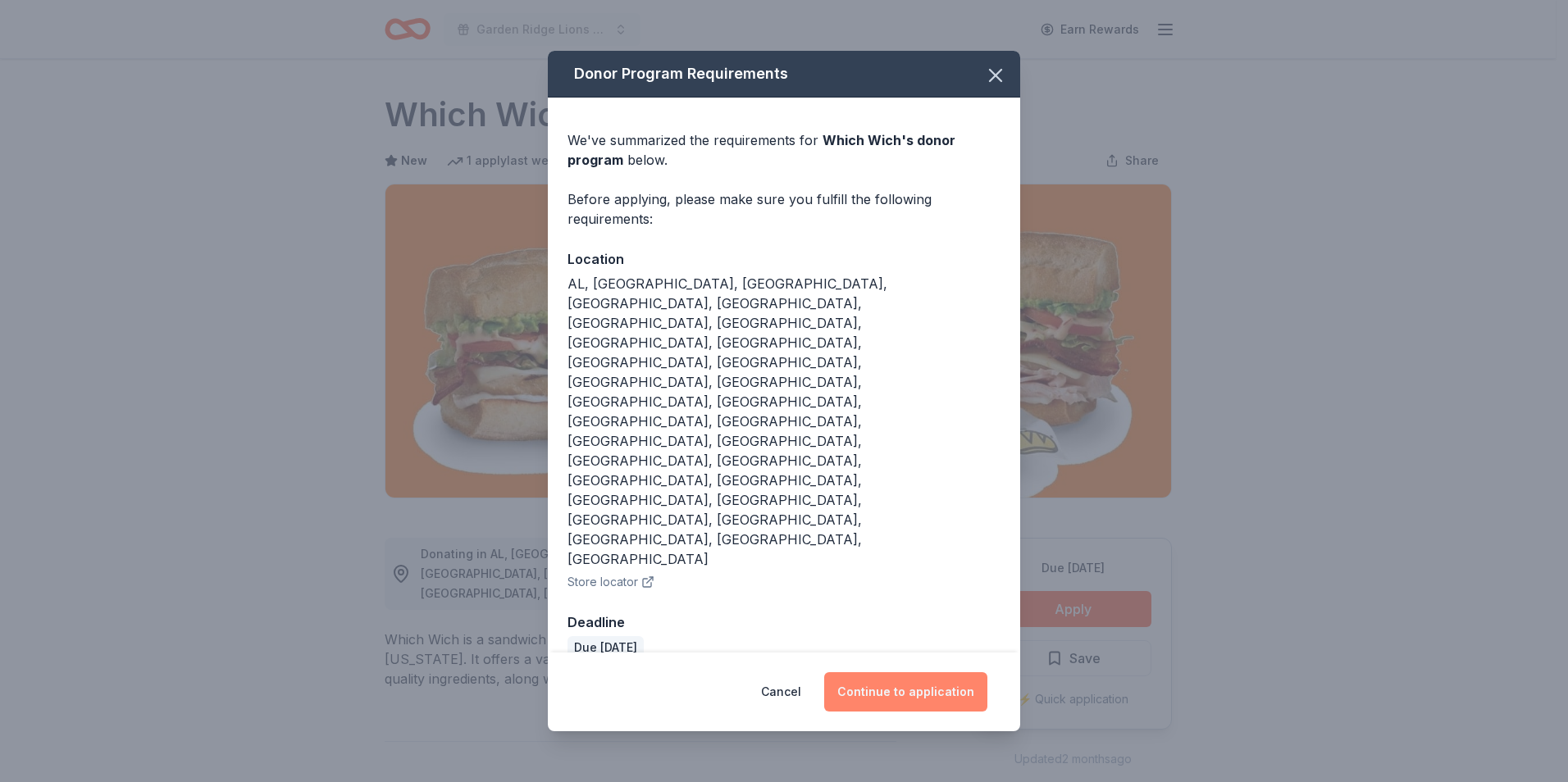
click at [892, 672] on button "Continue to application" at bounding box center [905, 691] width 163 height 39
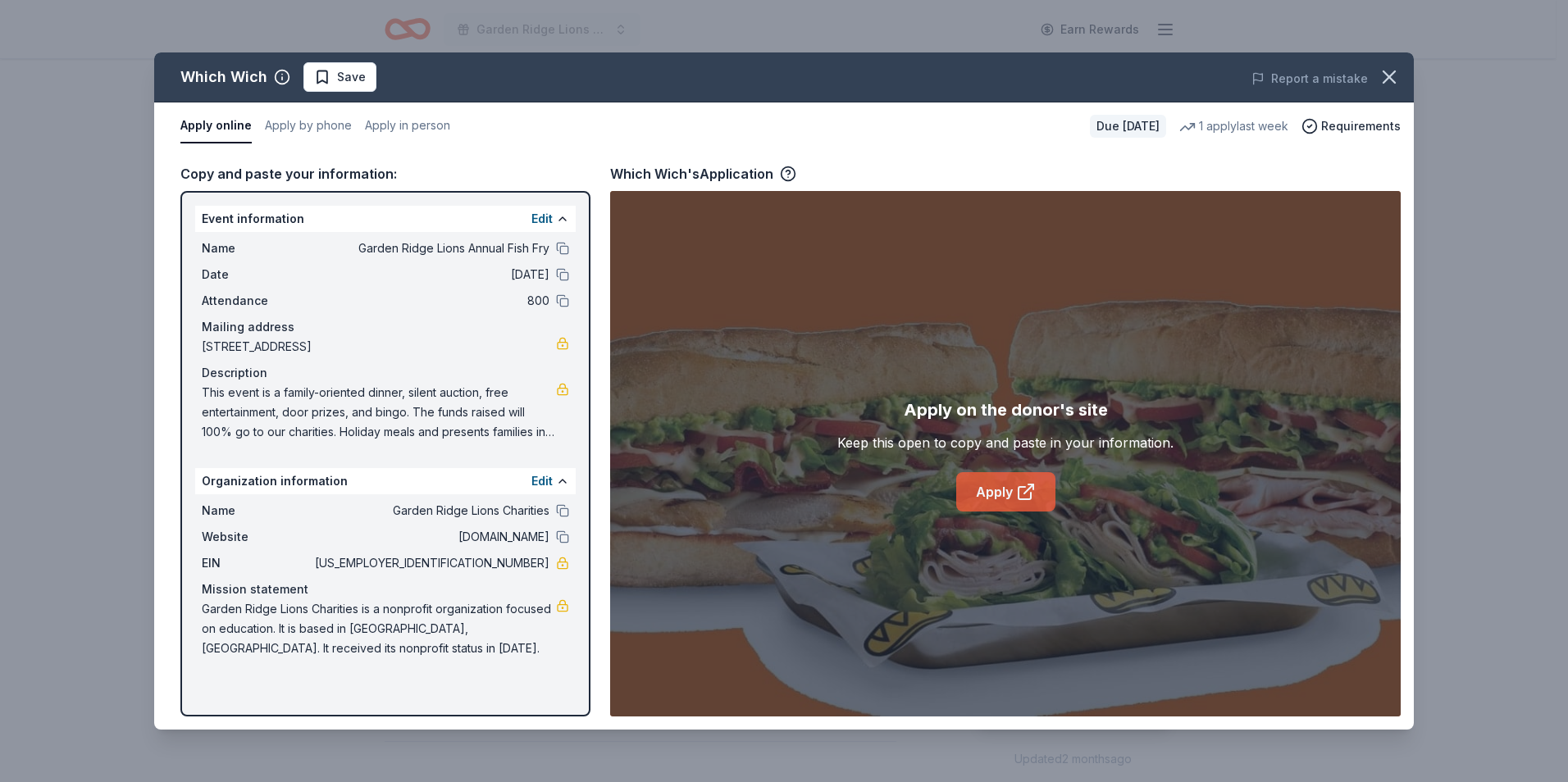
click at [997, 483] on link "Apply" at bounding box center [1006, 491] width 99 height 39
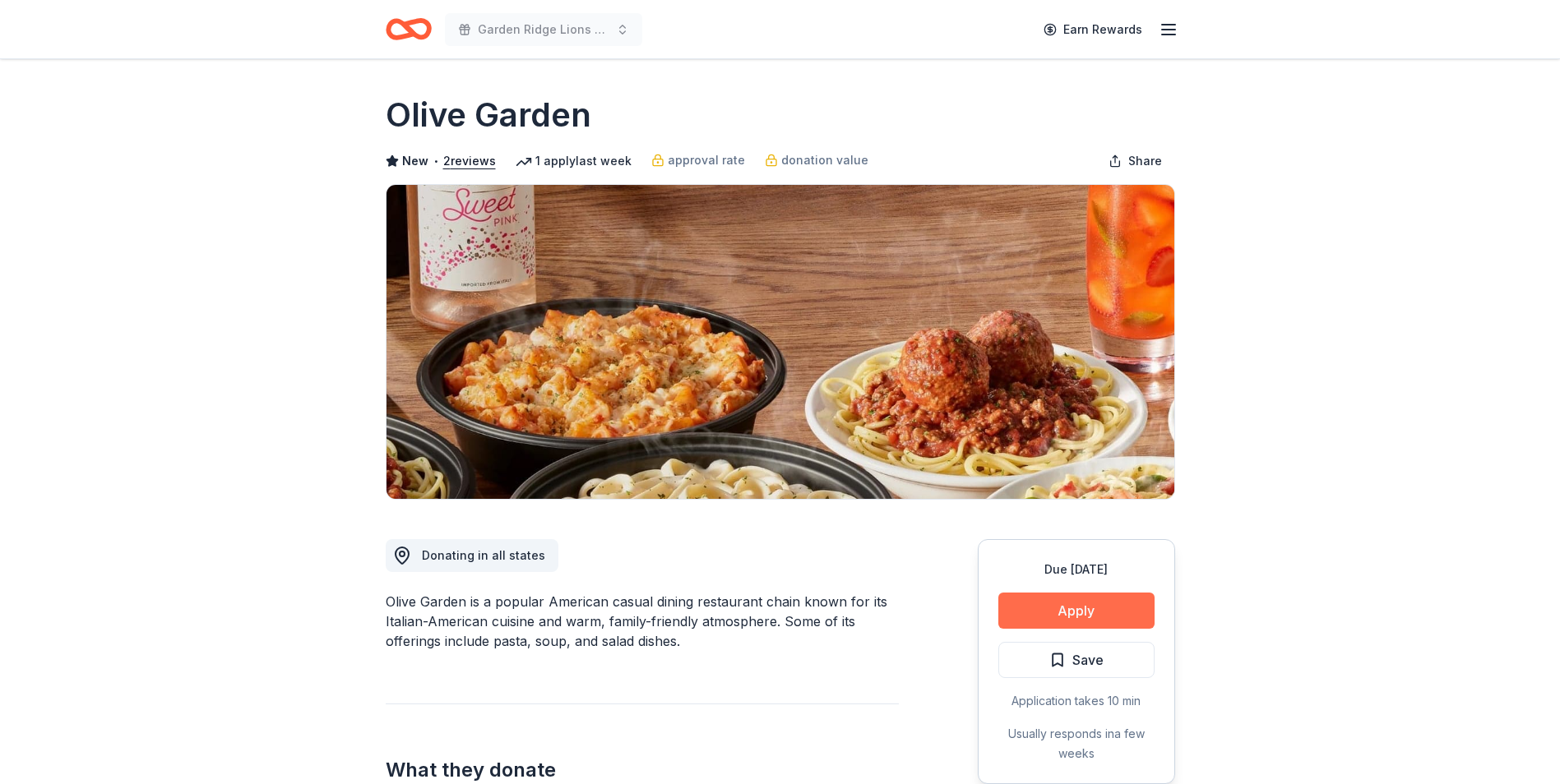
click at [1036, 610] on button "Apply" at bounding box center [1076, 610] width 156 height 36
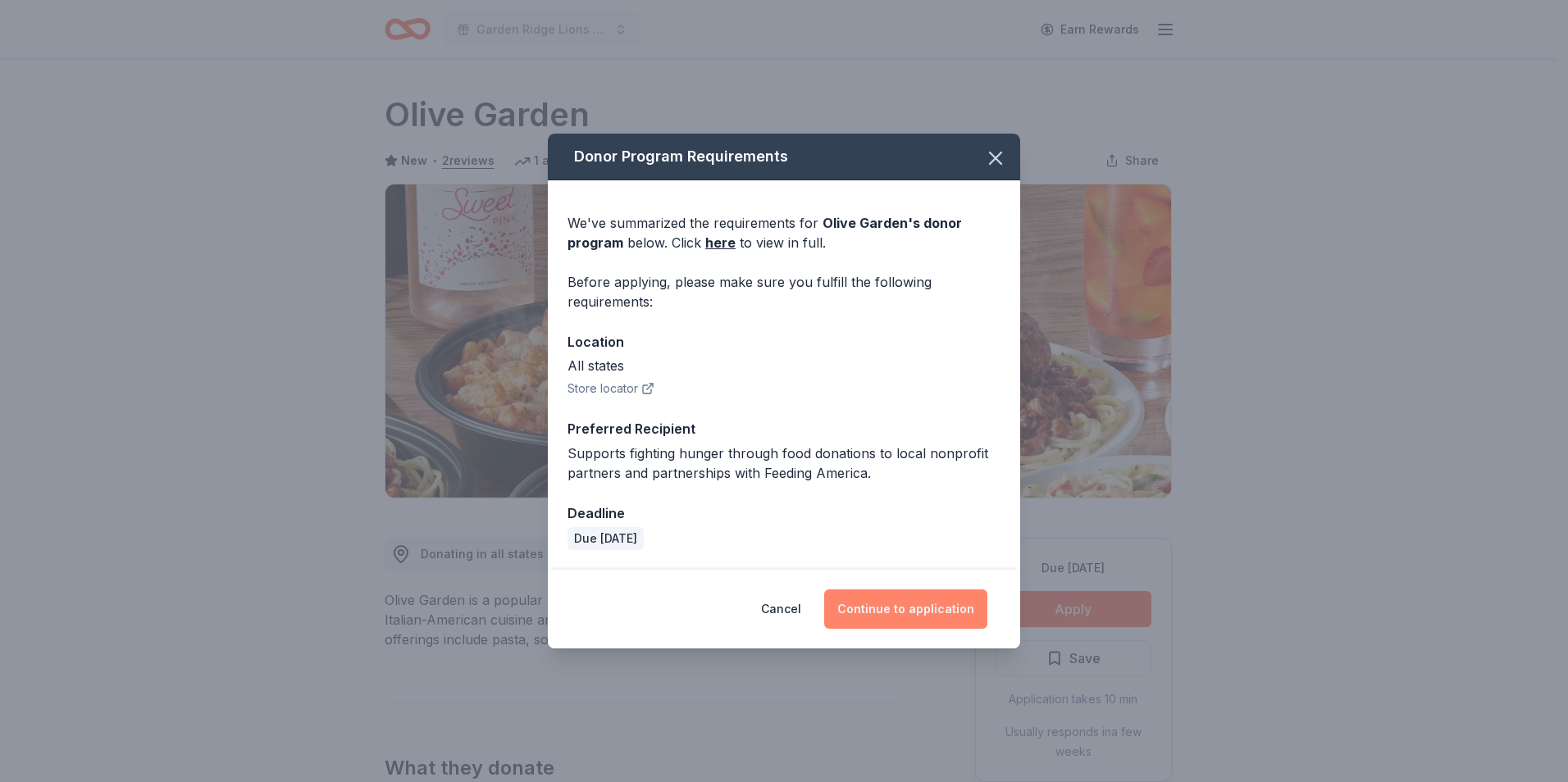
click at [923, 611] on button "Continue to application" at bounding box center [905, 609] width 163 height 39
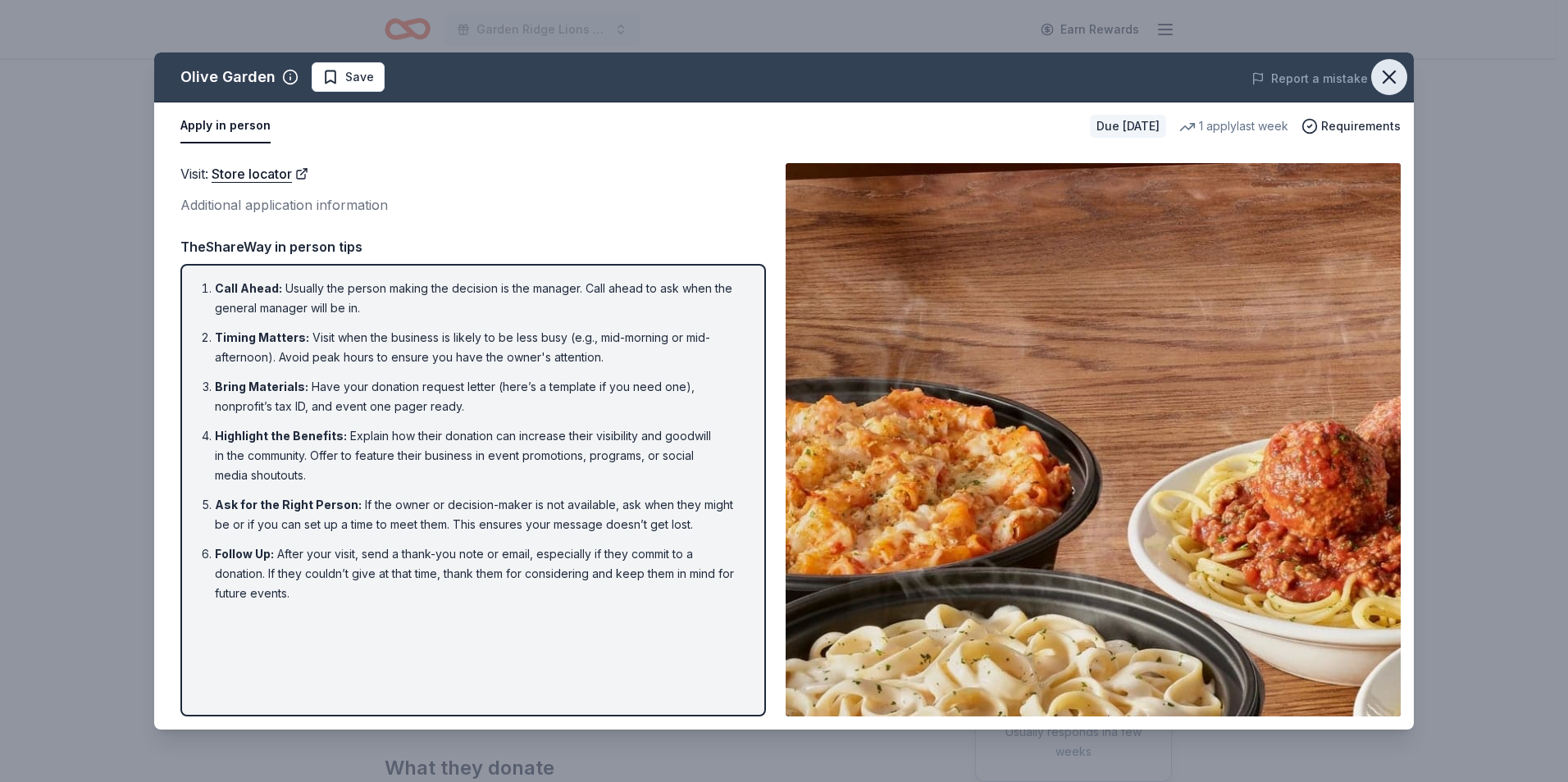
click at [1392, 77] on icon "button" at bounding box center [1389, 77] width 23 height 23
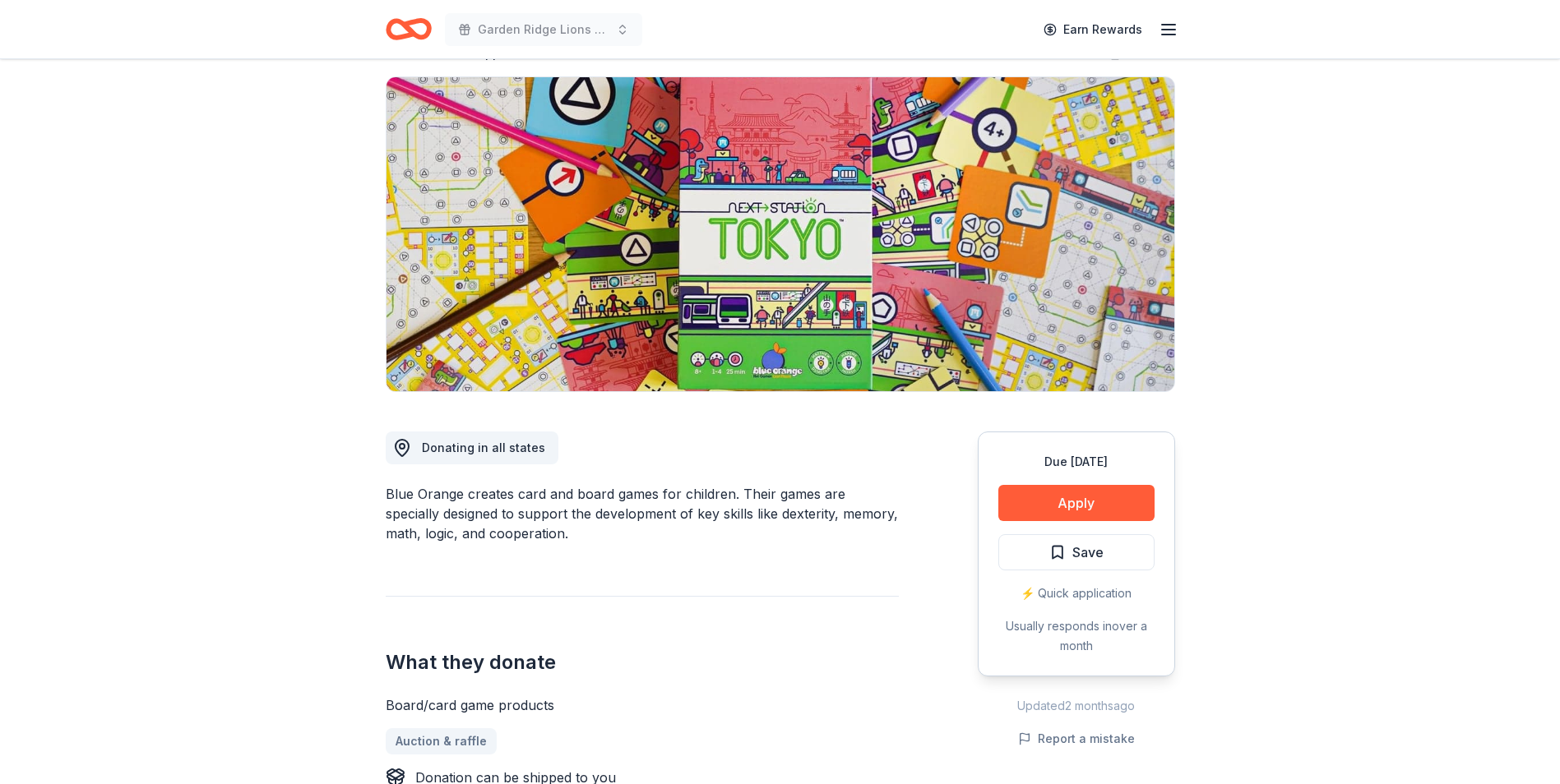
scroll to position [82, 0]
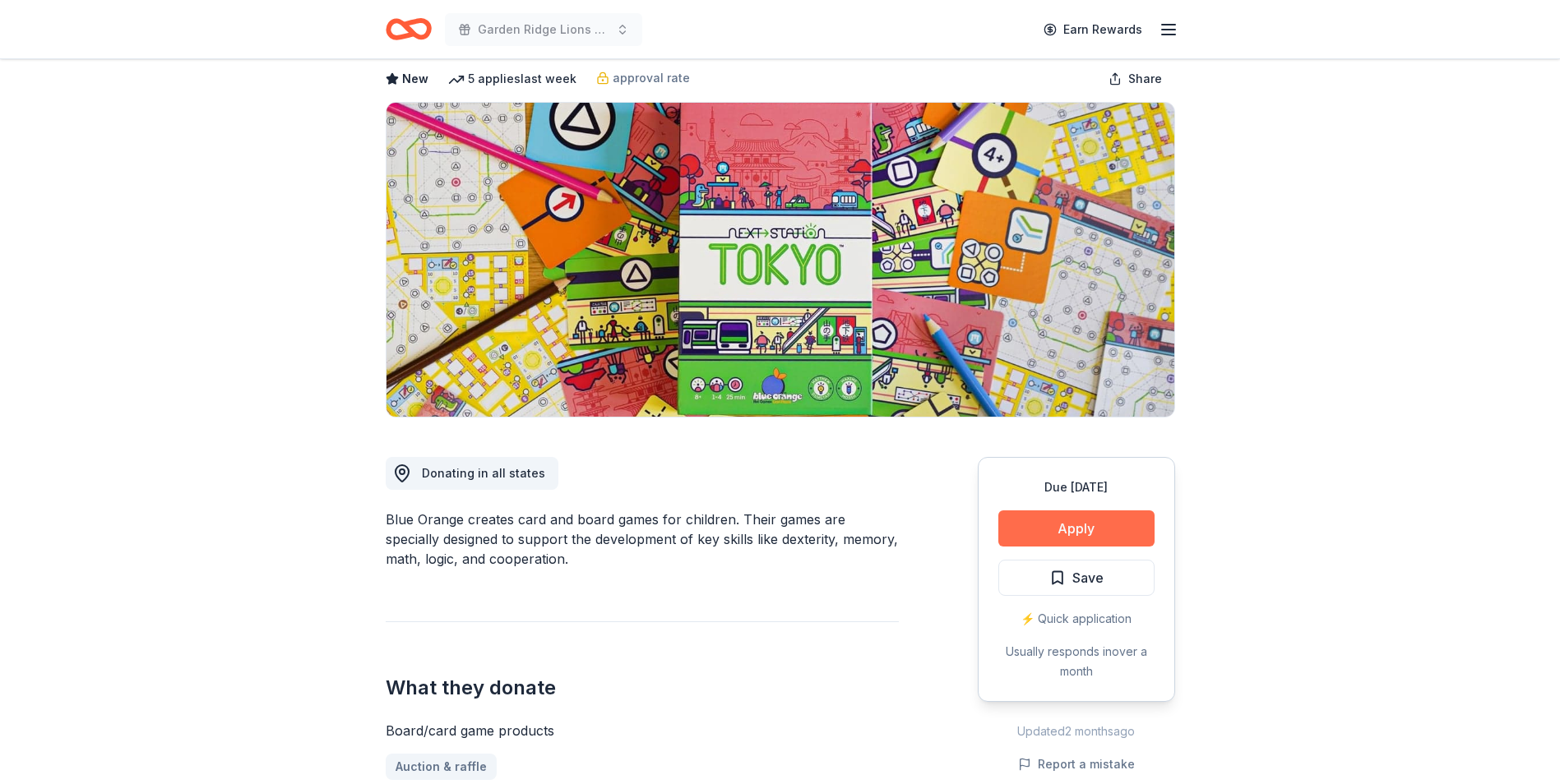
click at [1109, 524] on button "Apply" at bounding box center [1076, 528] width 156 height 36
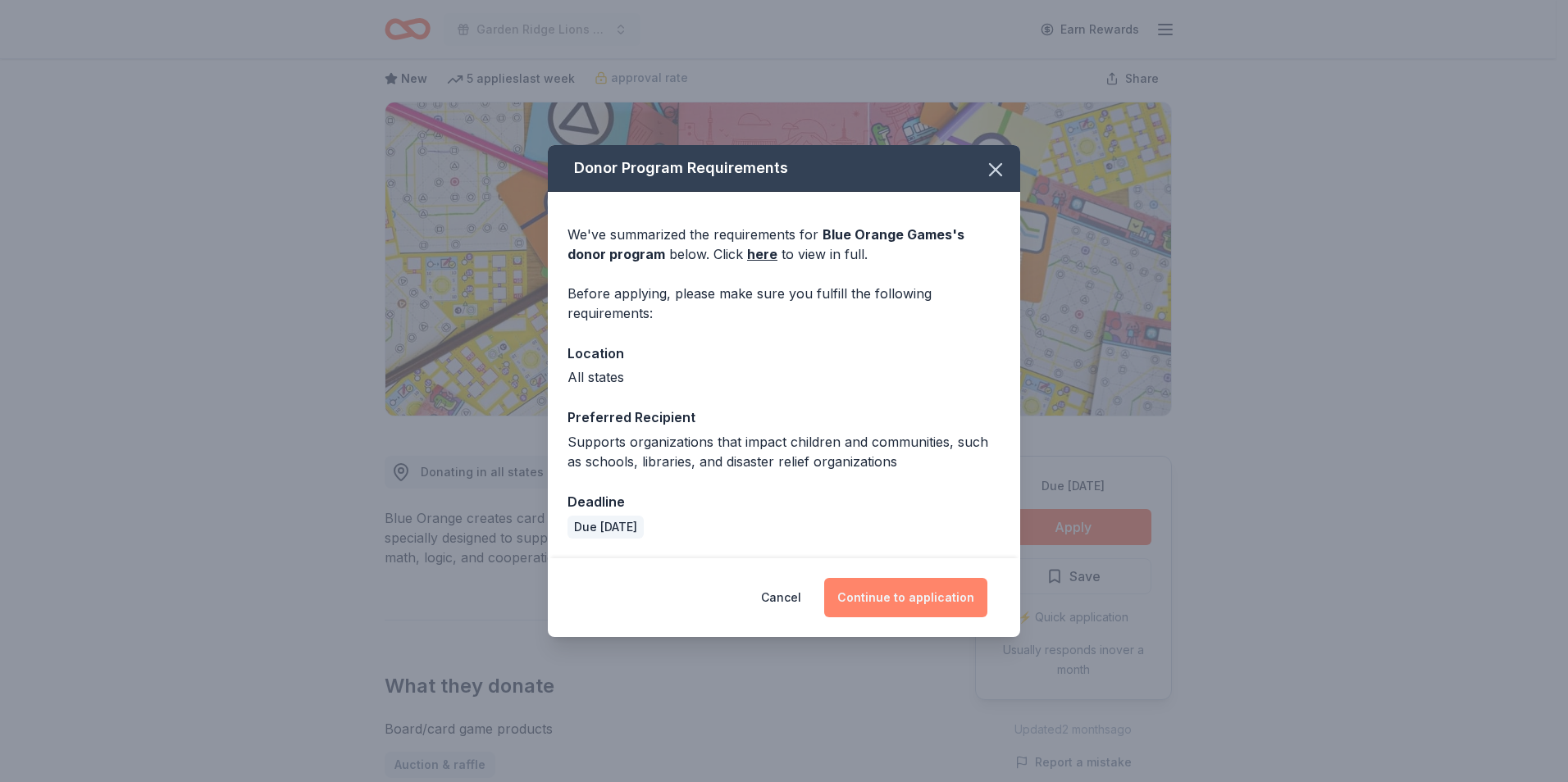
click at [903, 608] on button "Continue to application" at bounding box center [905, 597] width 163 height 39
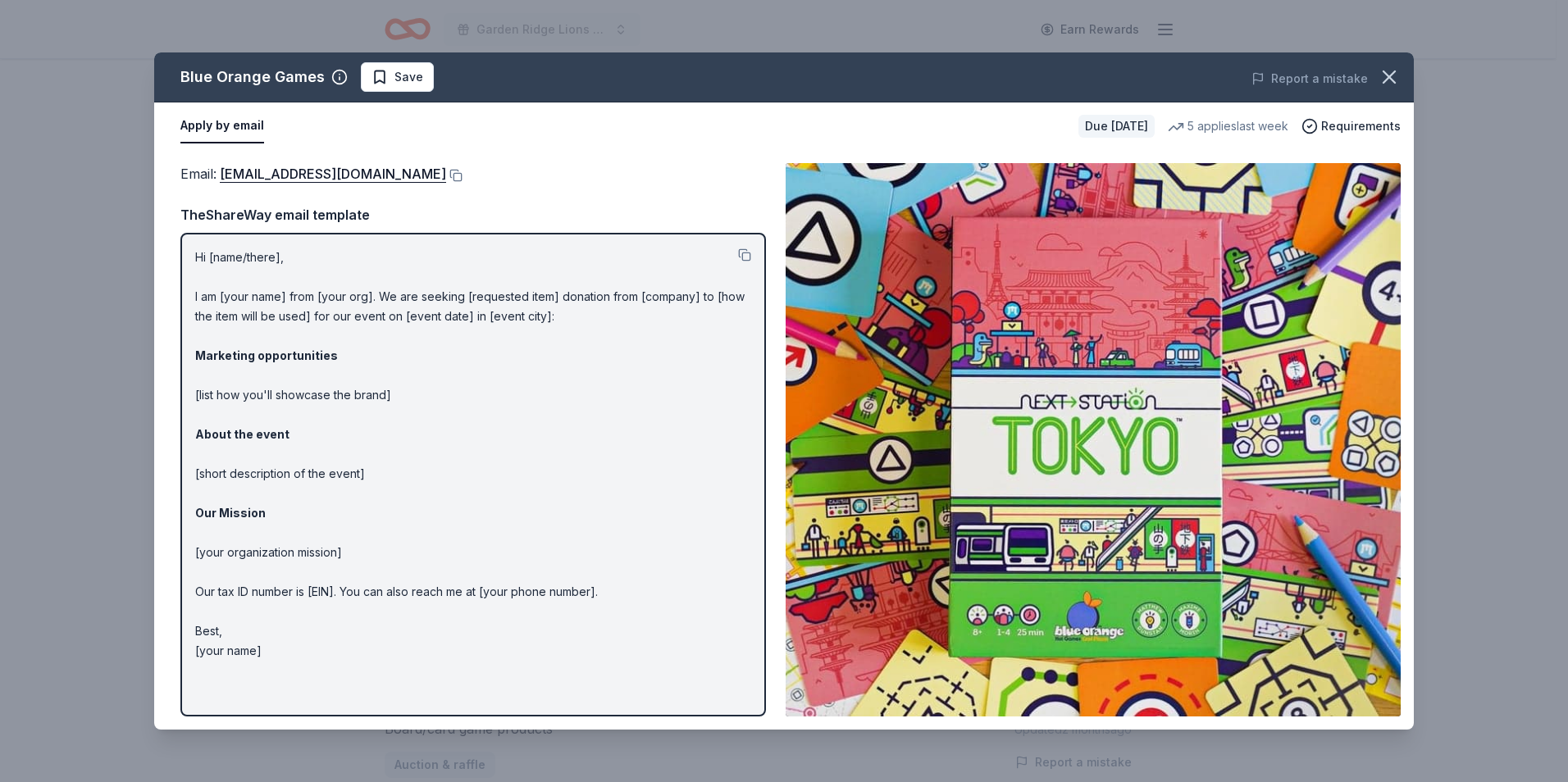
drag, startPoint x: 398, startPoint y: 176, endPoint x: 376, endPoint y: 214, distance: 43.9
click at [376, 214] on div "TheShareWay email template" at bounding box center [473, 214] width 585 height 21
click at [446, 173] on button at bounding box center [454, 175] width 17 height 13
click at [1387, 72] on icon "button" at bounding box center [1389, 77] width 23 height 23
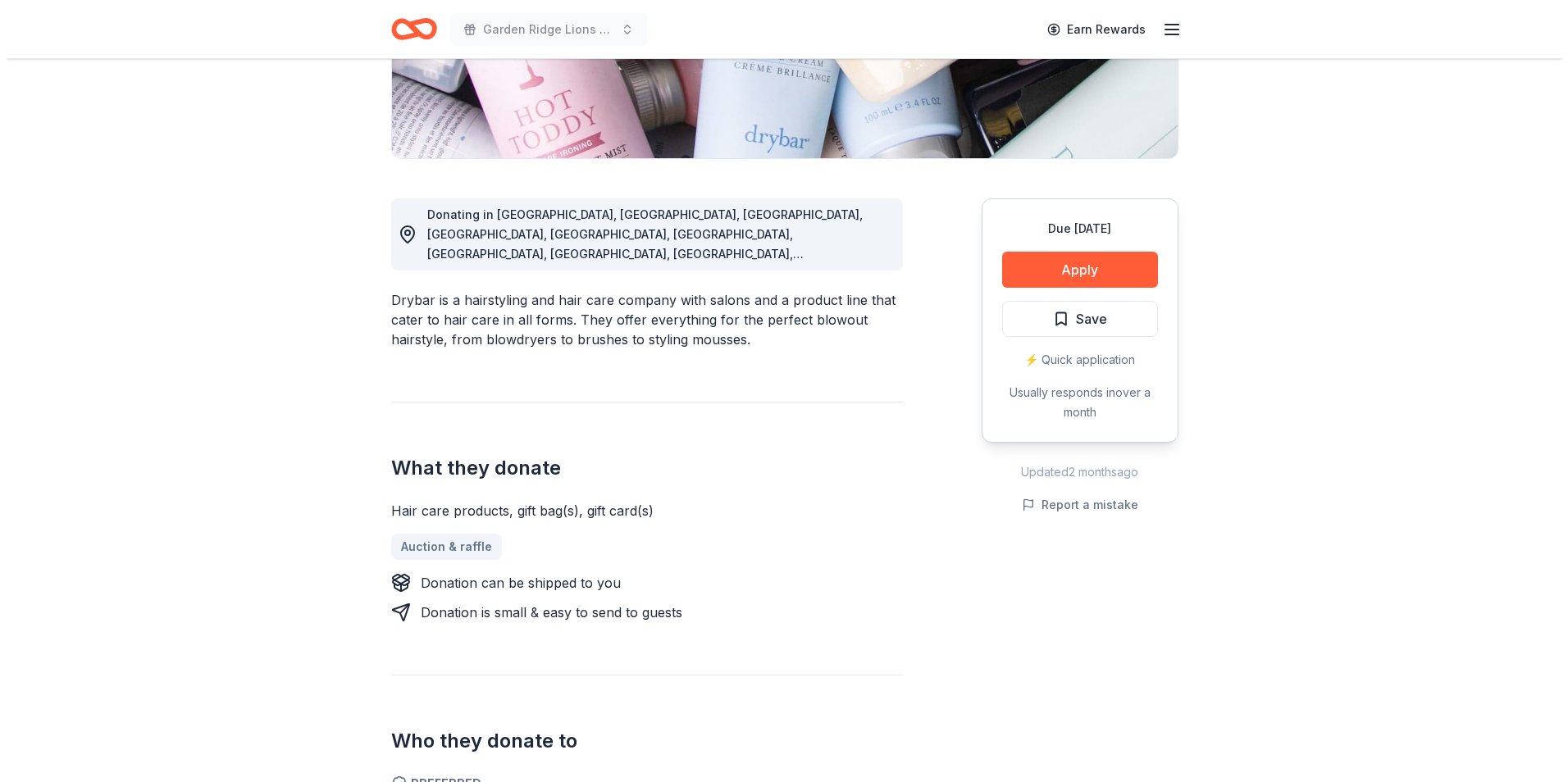
scroll to position [410, 0]
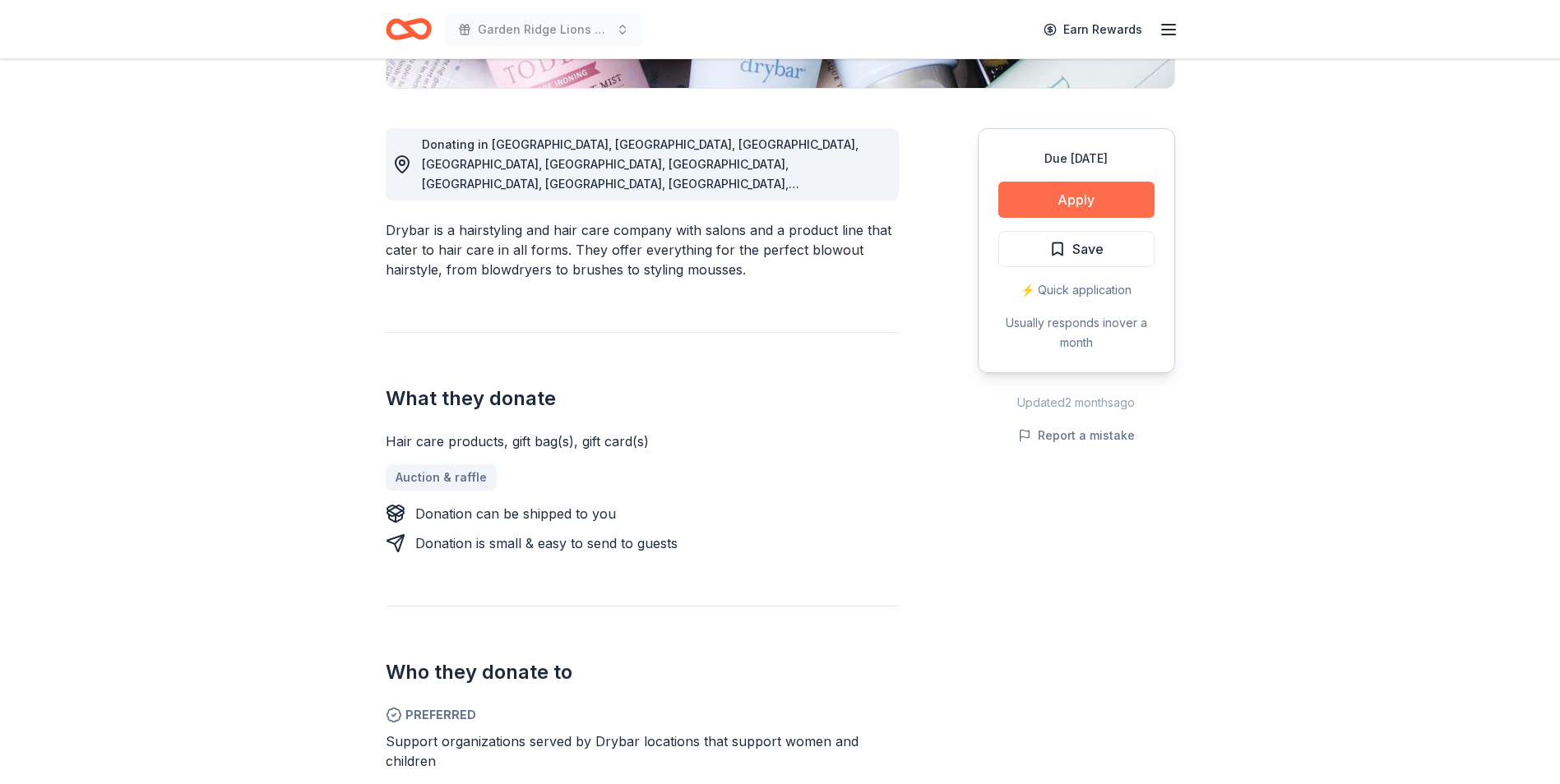
click at [1032, 203] on button "Apply" at bounding box center [1076, 199] width 156 height 36
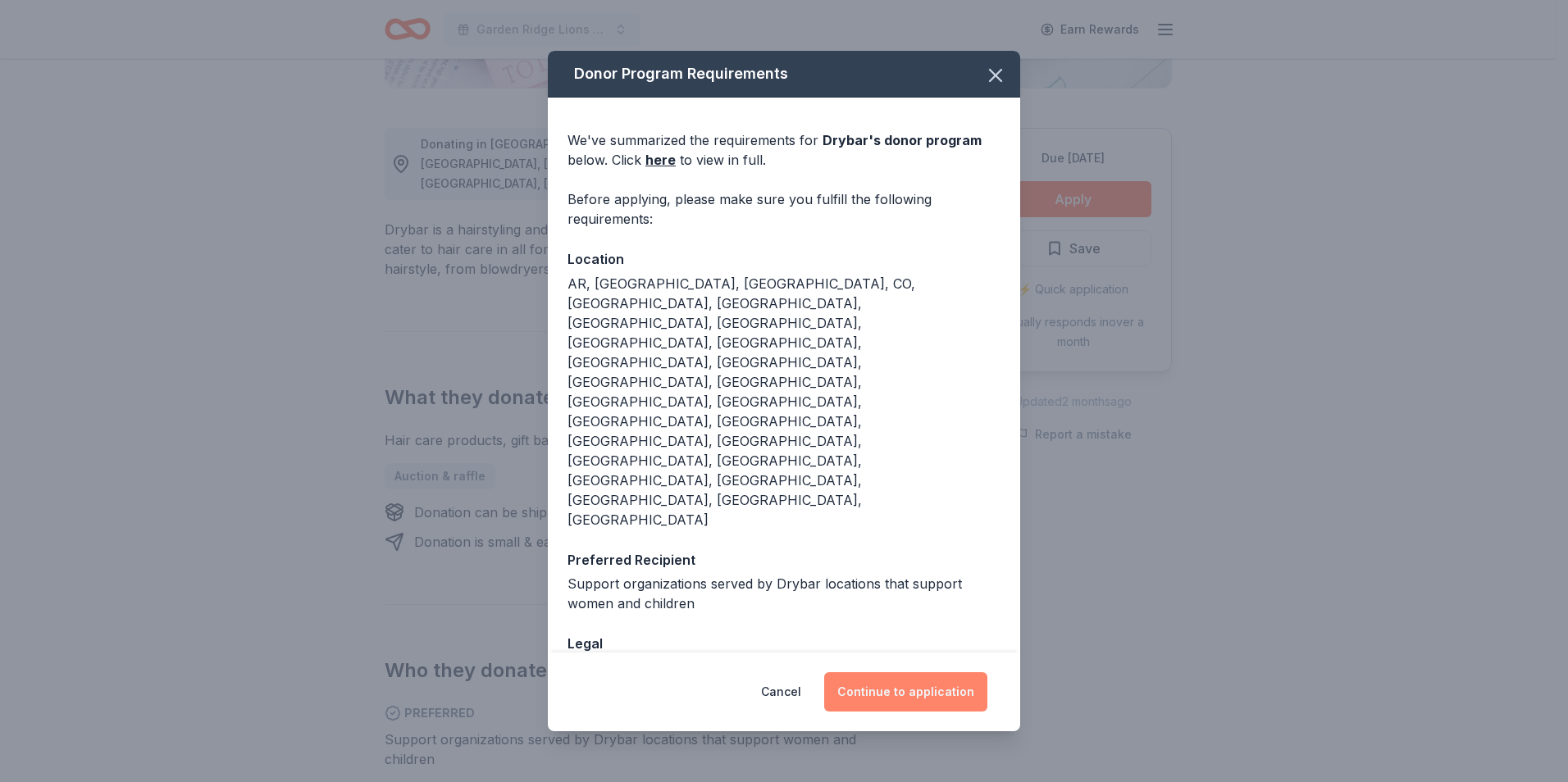
click at [898, 672] on button "Continue to application" at bounding box center [905, 691] width 163 height 39
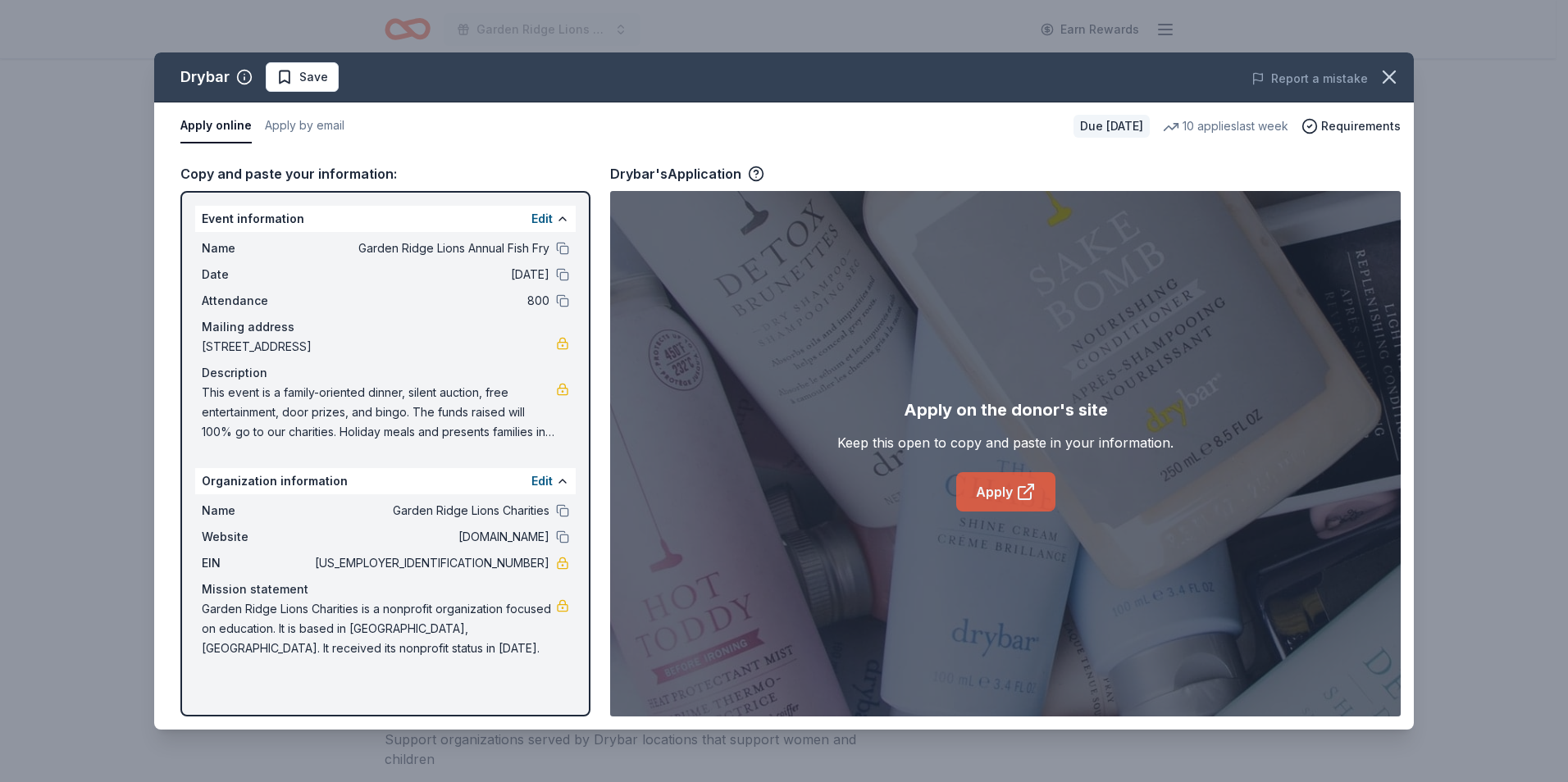
click at [1015, 476] on link "Apply" at bounding box center [1006, 491] width 99 height 39
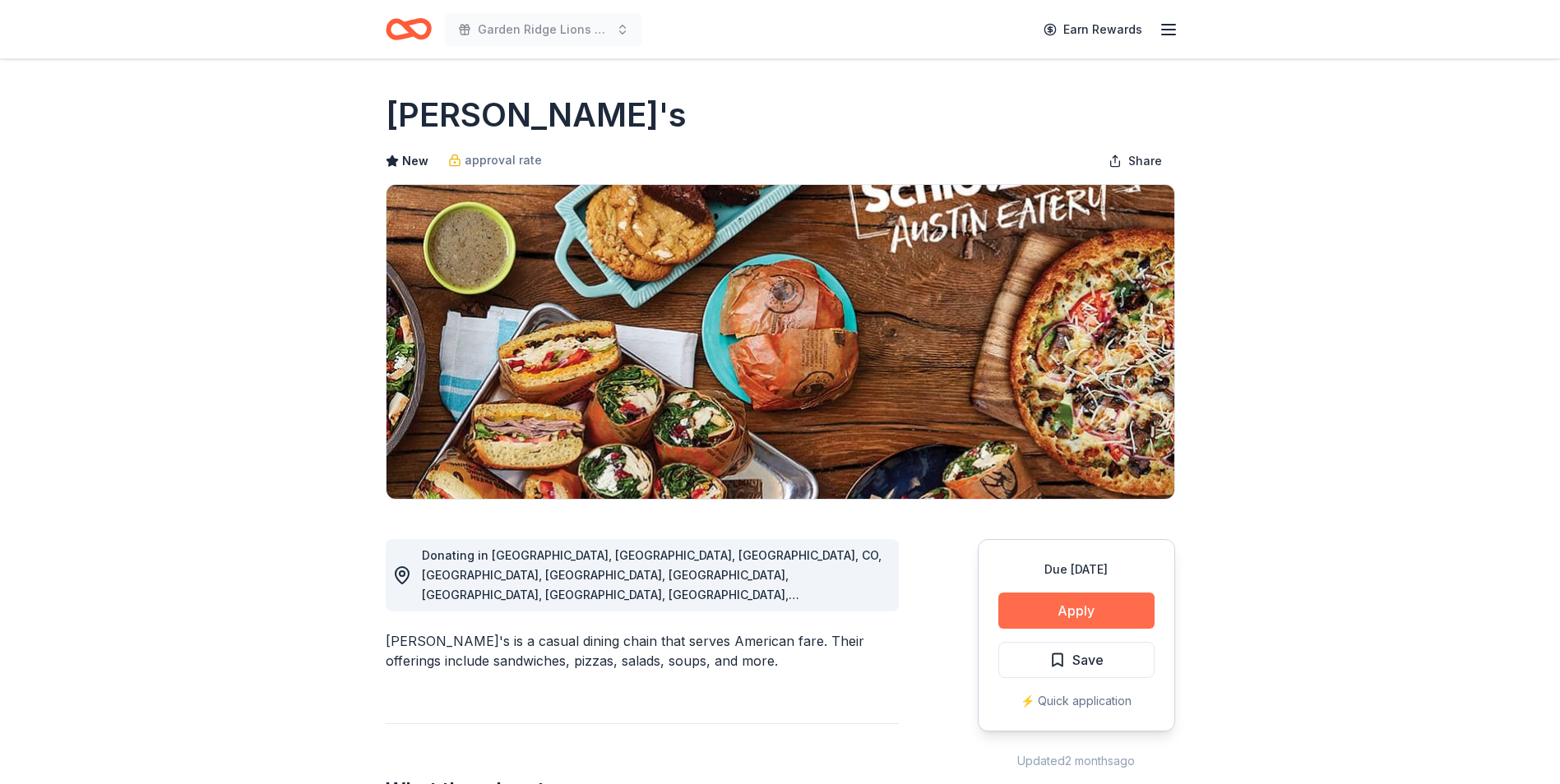
click at [1059, 602] on button "Apply" at bounding box center [1076, 610] width 156 height 36
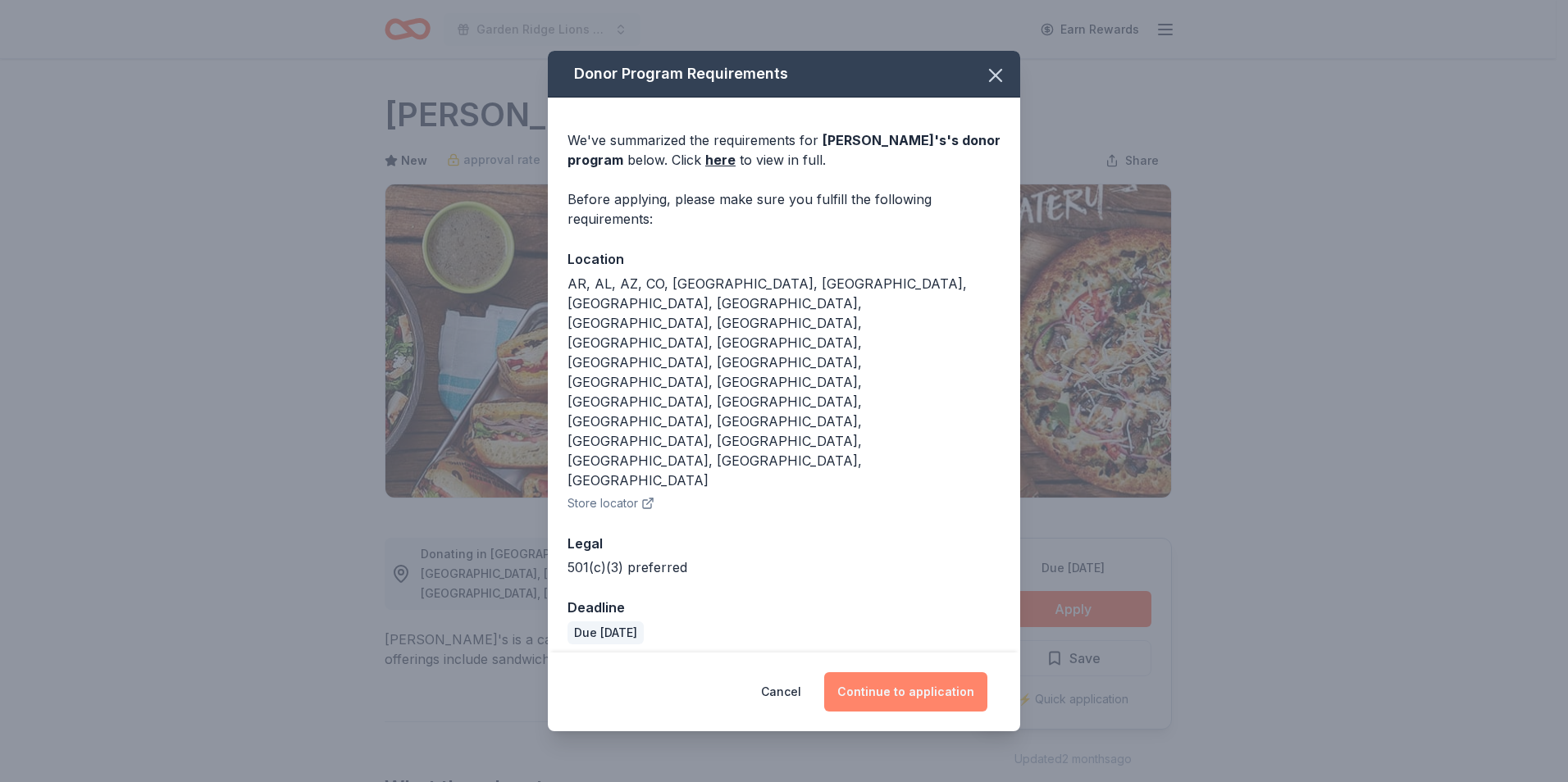
click at [955, 672] on button "Continue to application" at bounding box center [905, 691] width 163 height 39
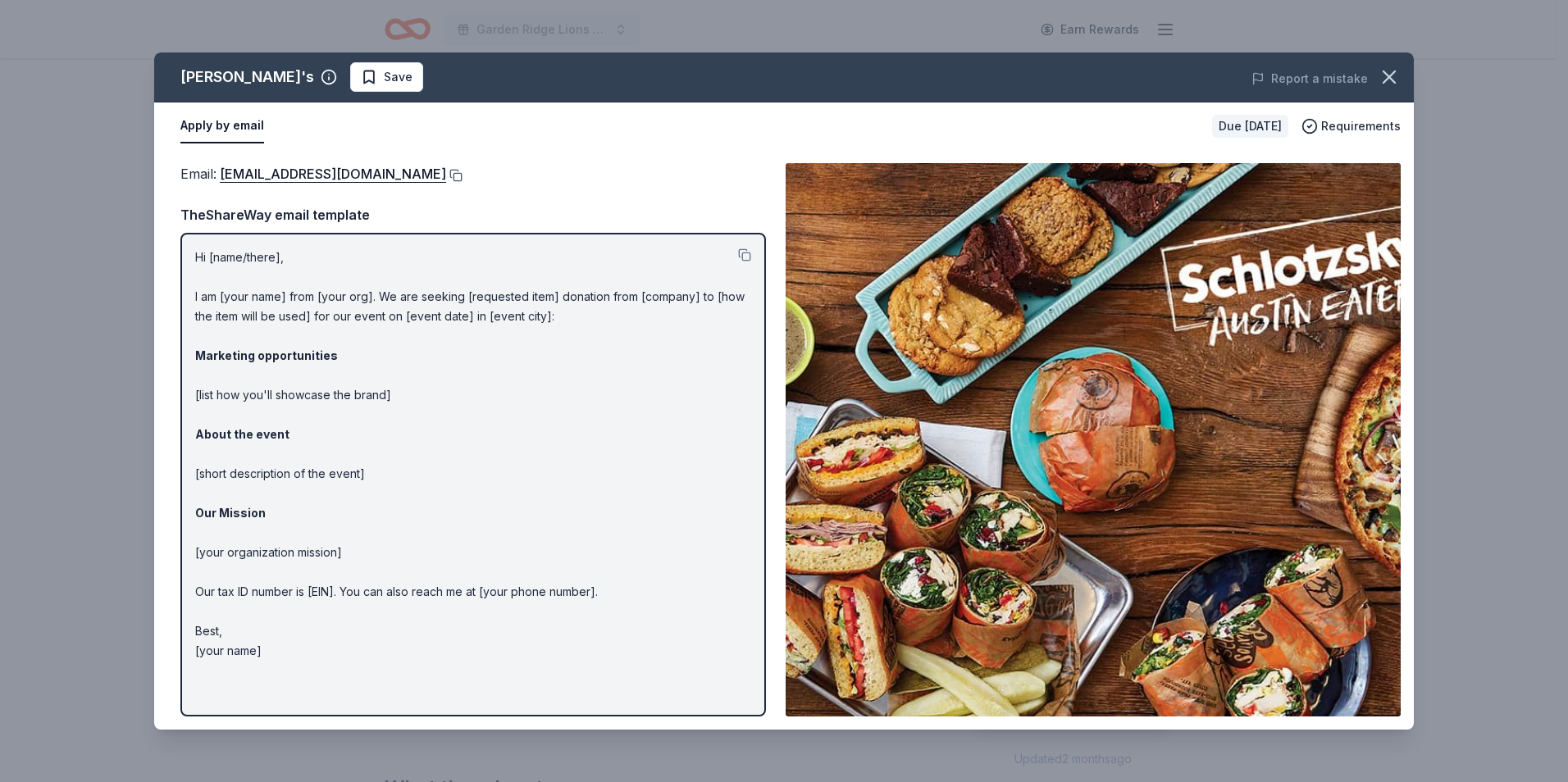
click at [460, 174] on button at bounding box center [454, 175] width 17 height 13
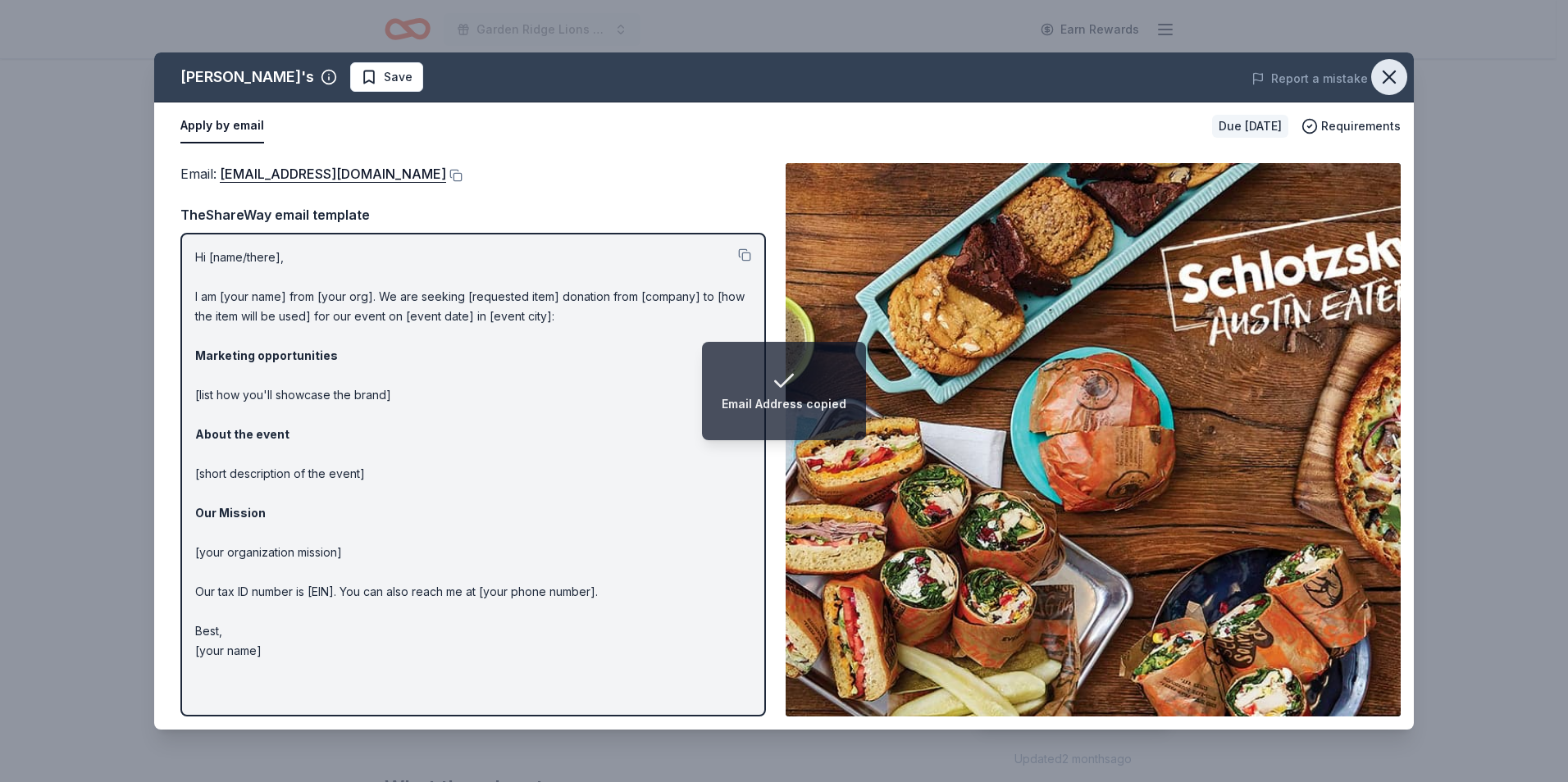
click at [1387, 75] on icon "button" at bounding box center [1389, 77] width 11 height 11
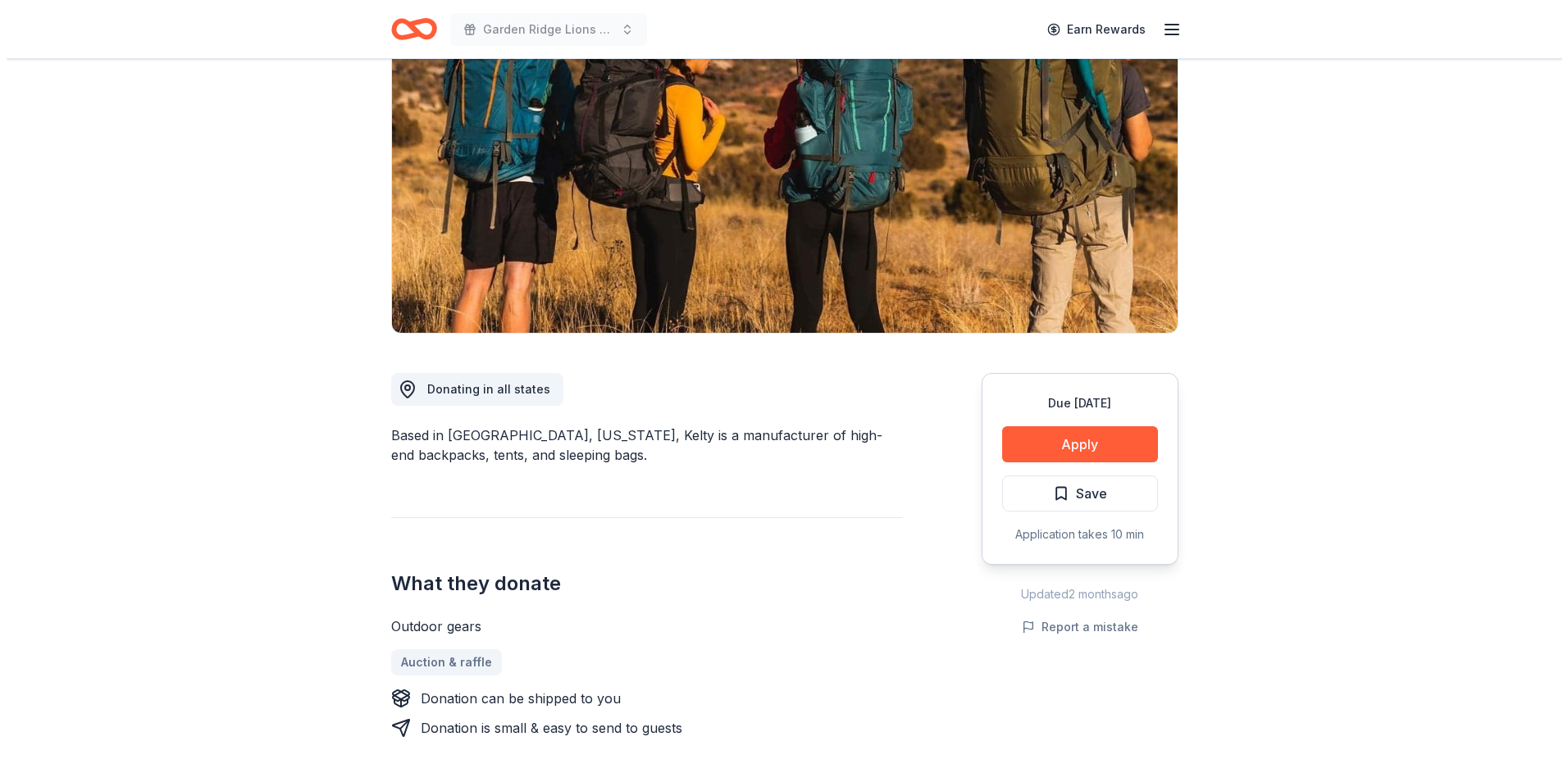
scroll to position [164, 0]
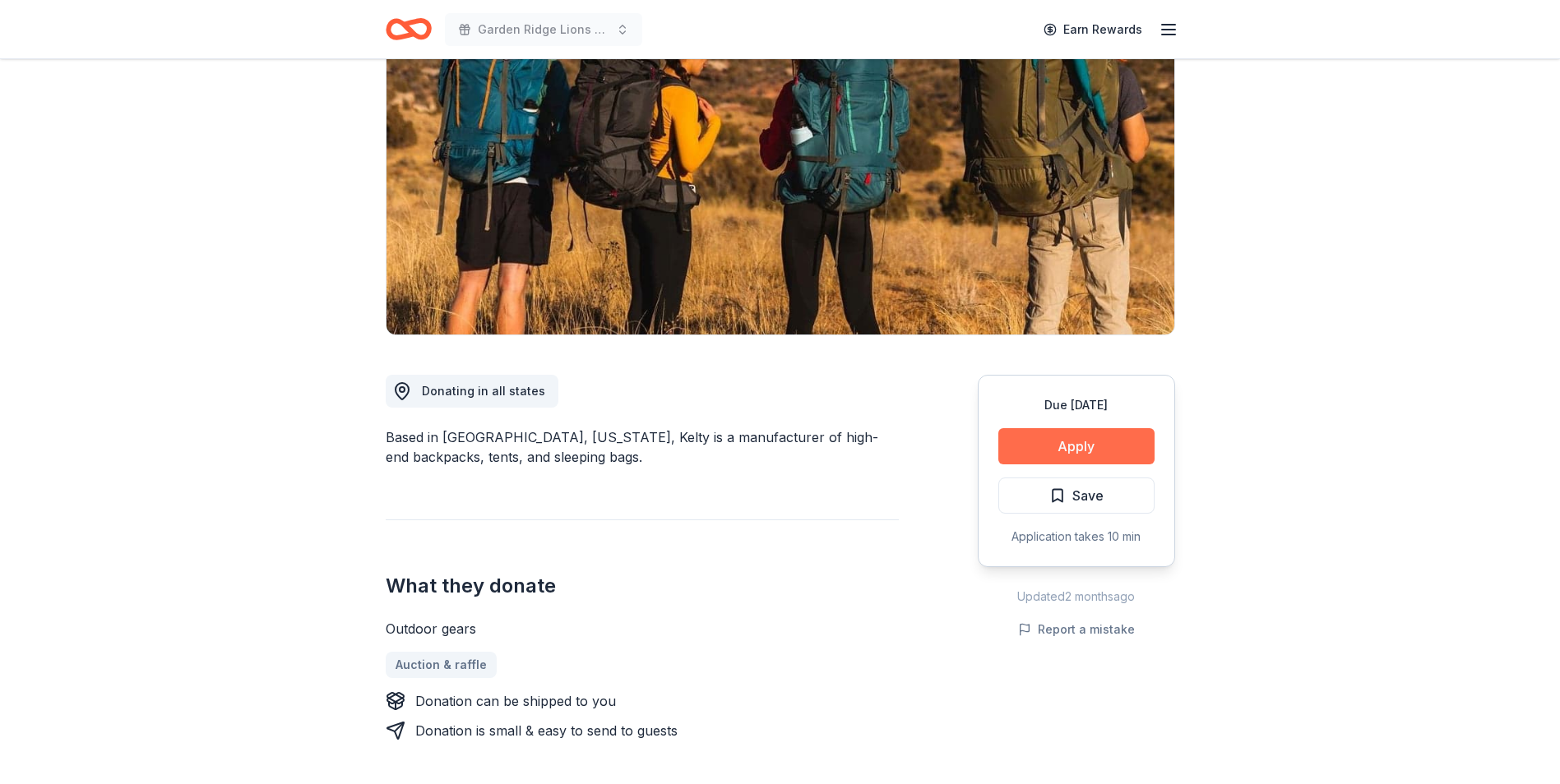
click at [1012, 447] on button "Apply" at bounding box center [1076, 445] width 156 height 36
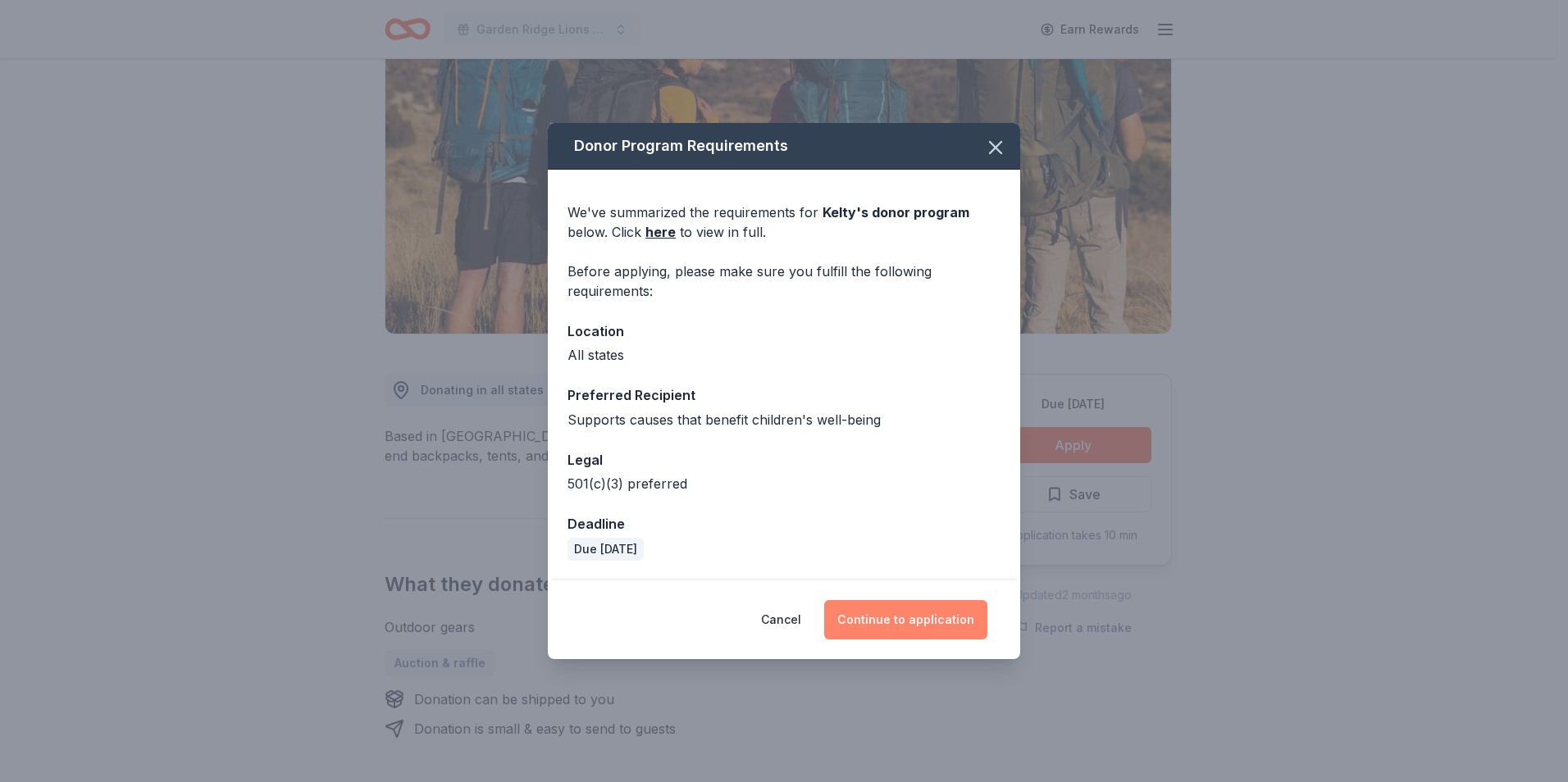
click at [909, 624] on button "Continue to application" at bounding box center [905, 619] width 163 height 39
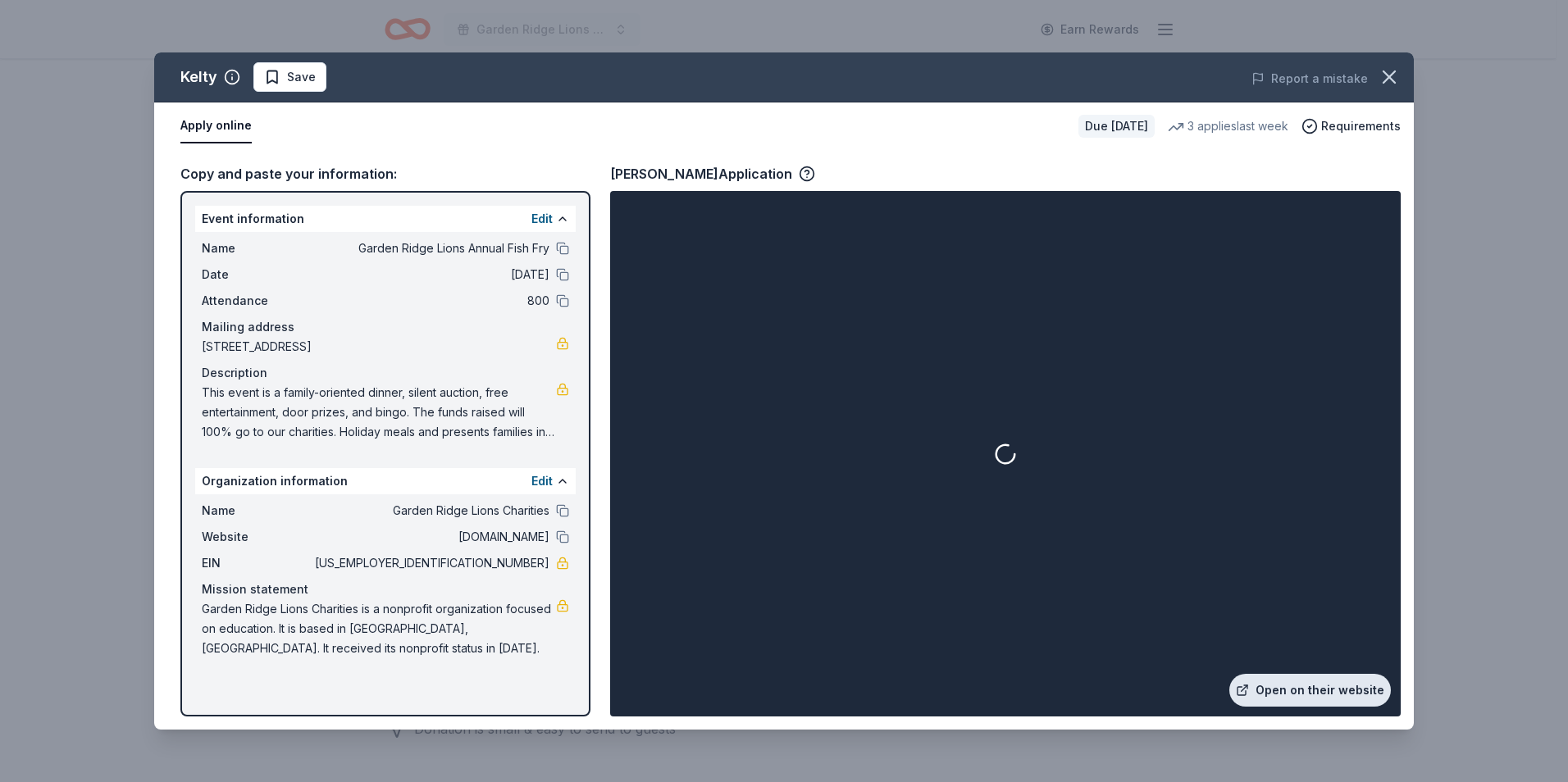
click at [1306, 695] on link "Open on their website" at bounding box center [1309, 691] width 161 height 33
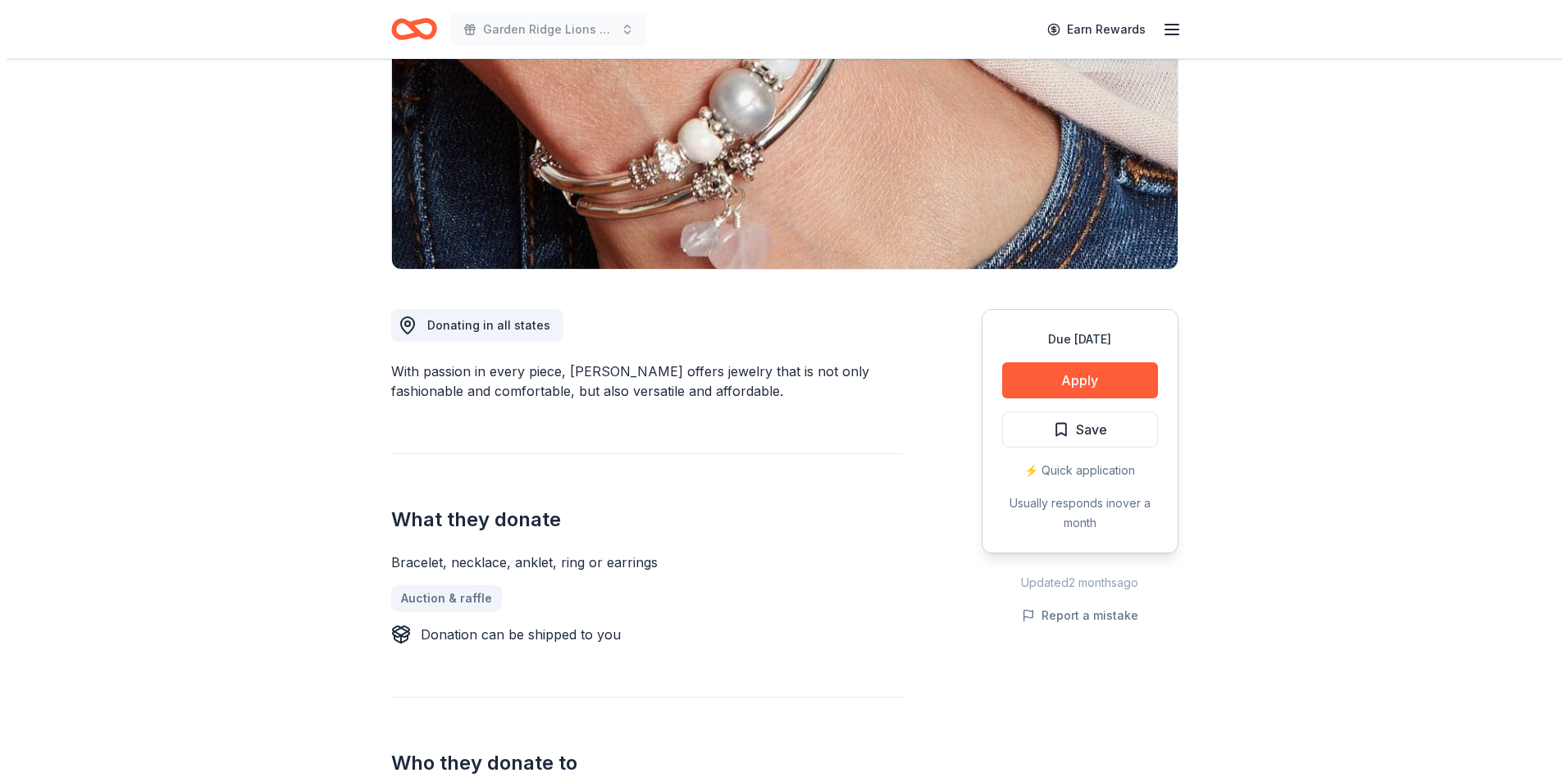
scroll to position [164, 0]
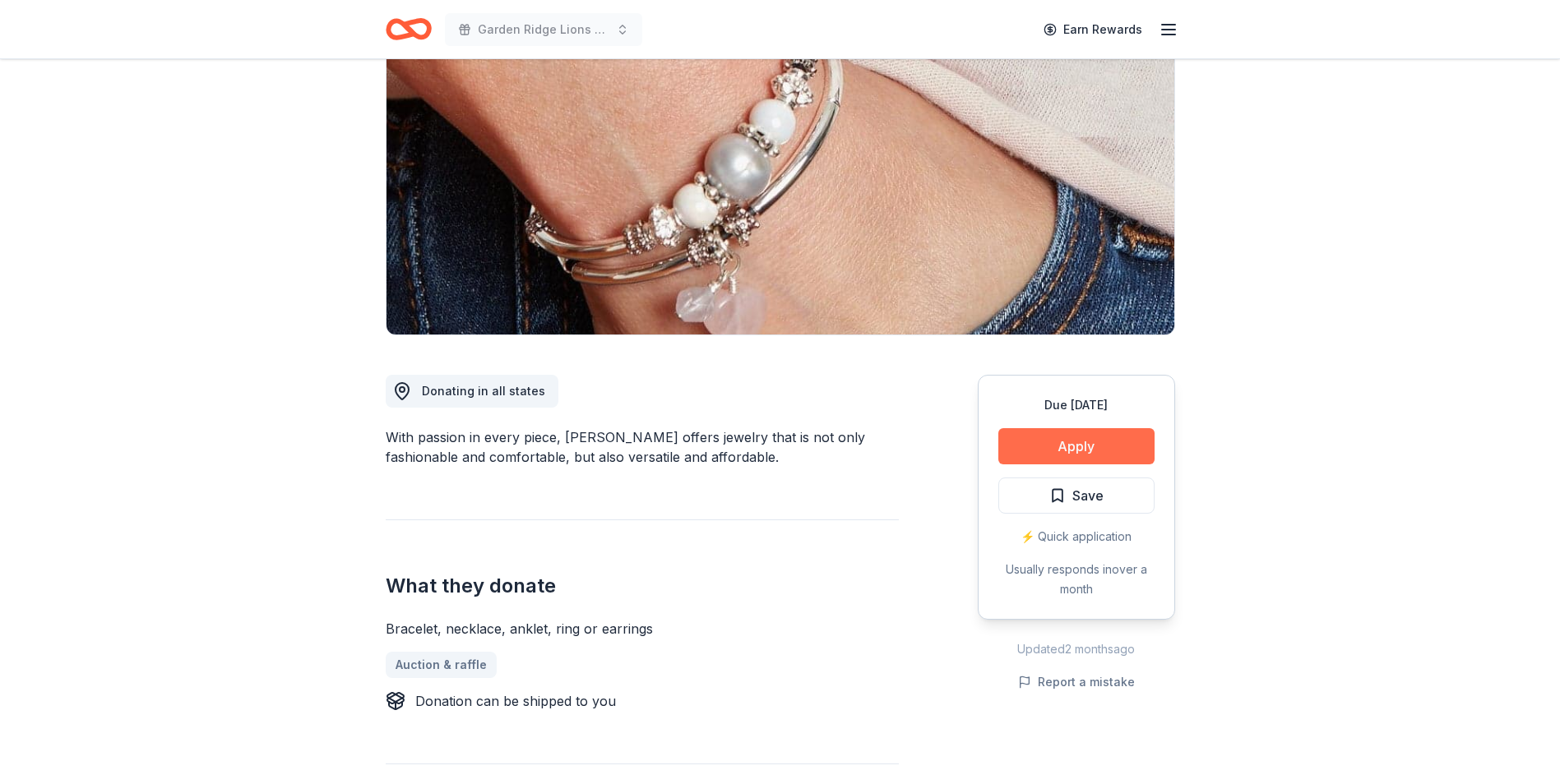
click at [1146, 451] on button "Apply" at bounding box center [1076, 445] width 156 height 36
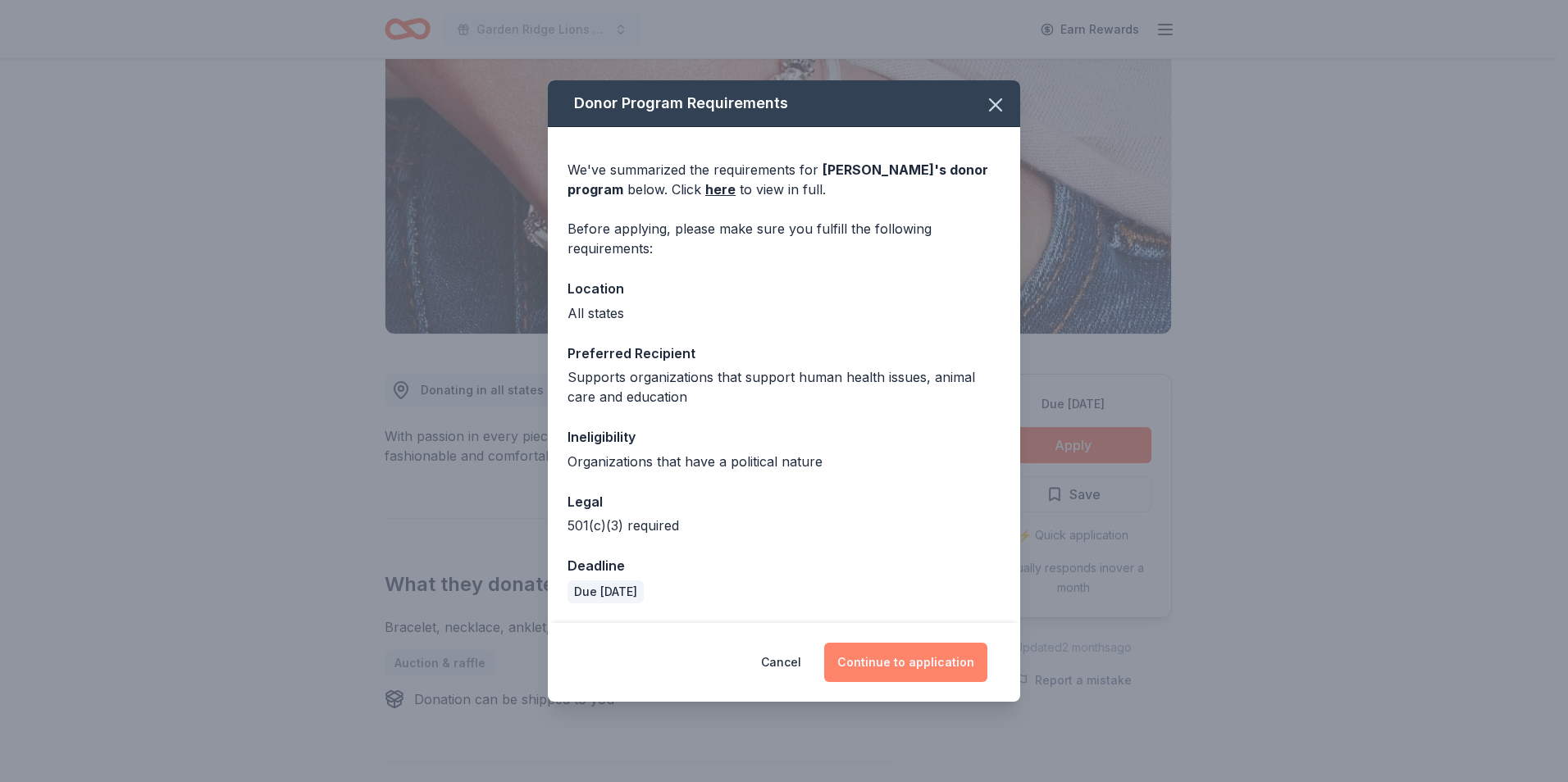
click at [943, 662] on button "Continue to application" at bounding box center [905, 662] width 163 height 39
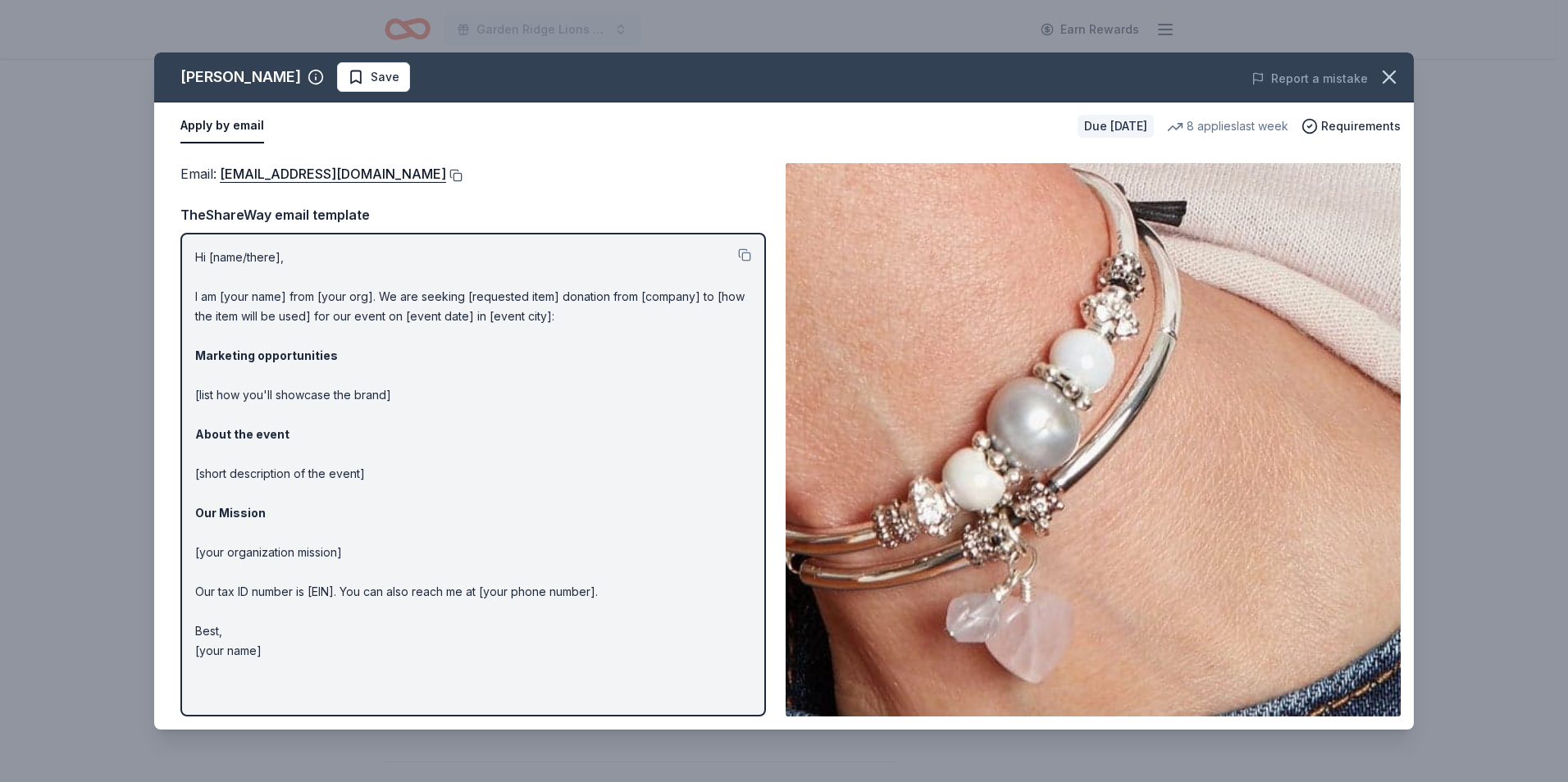
click at [446, 172] on button at bounding box center [454, 175] width 17 height 13
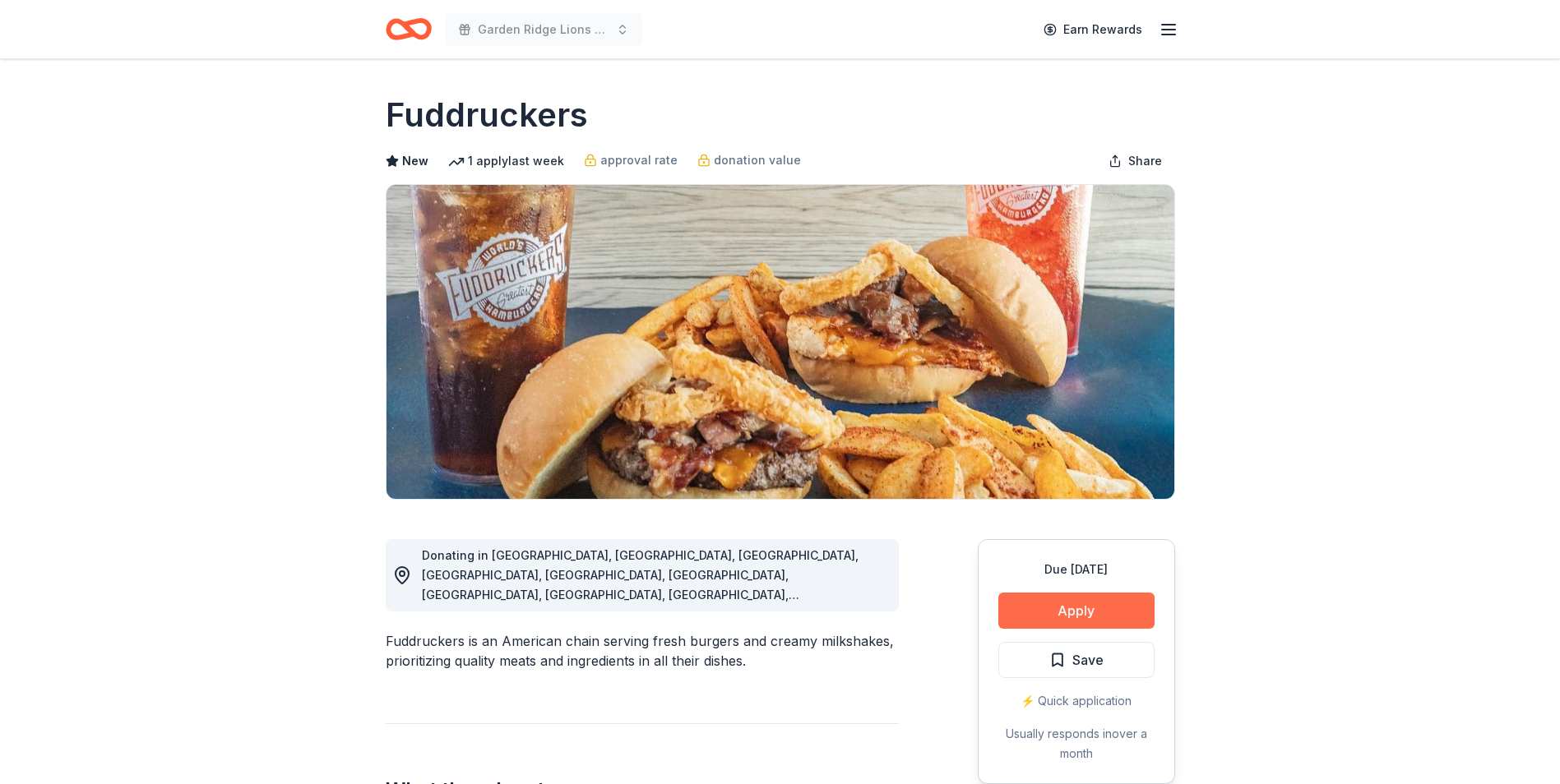
click at [1101, 611] on button "Apply" at bounding box center [1076, 610] width 156 height 36
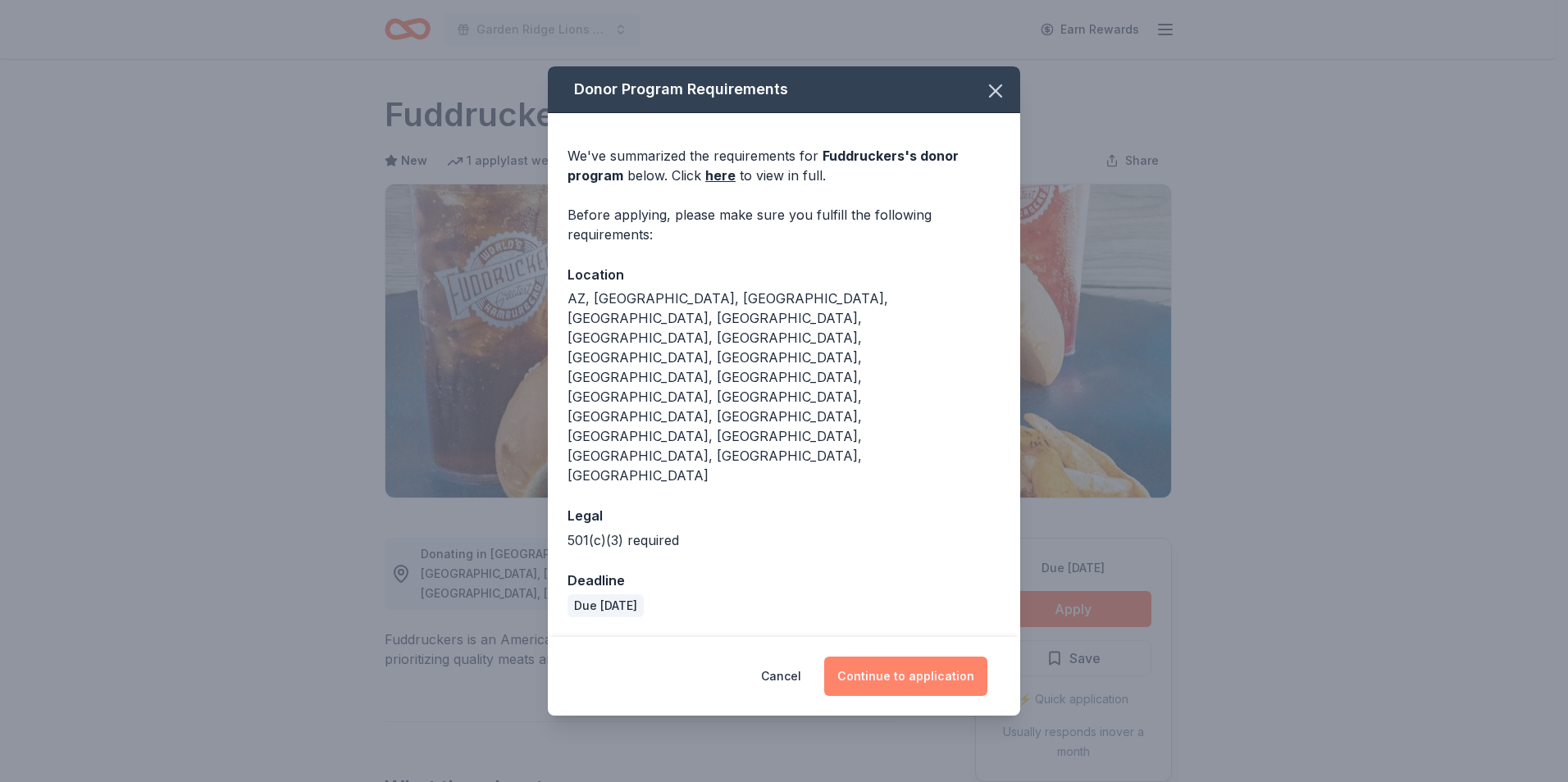
click at [882, 657] on button "Continue to application" at bounding box center [905, 676] width 163 height 39
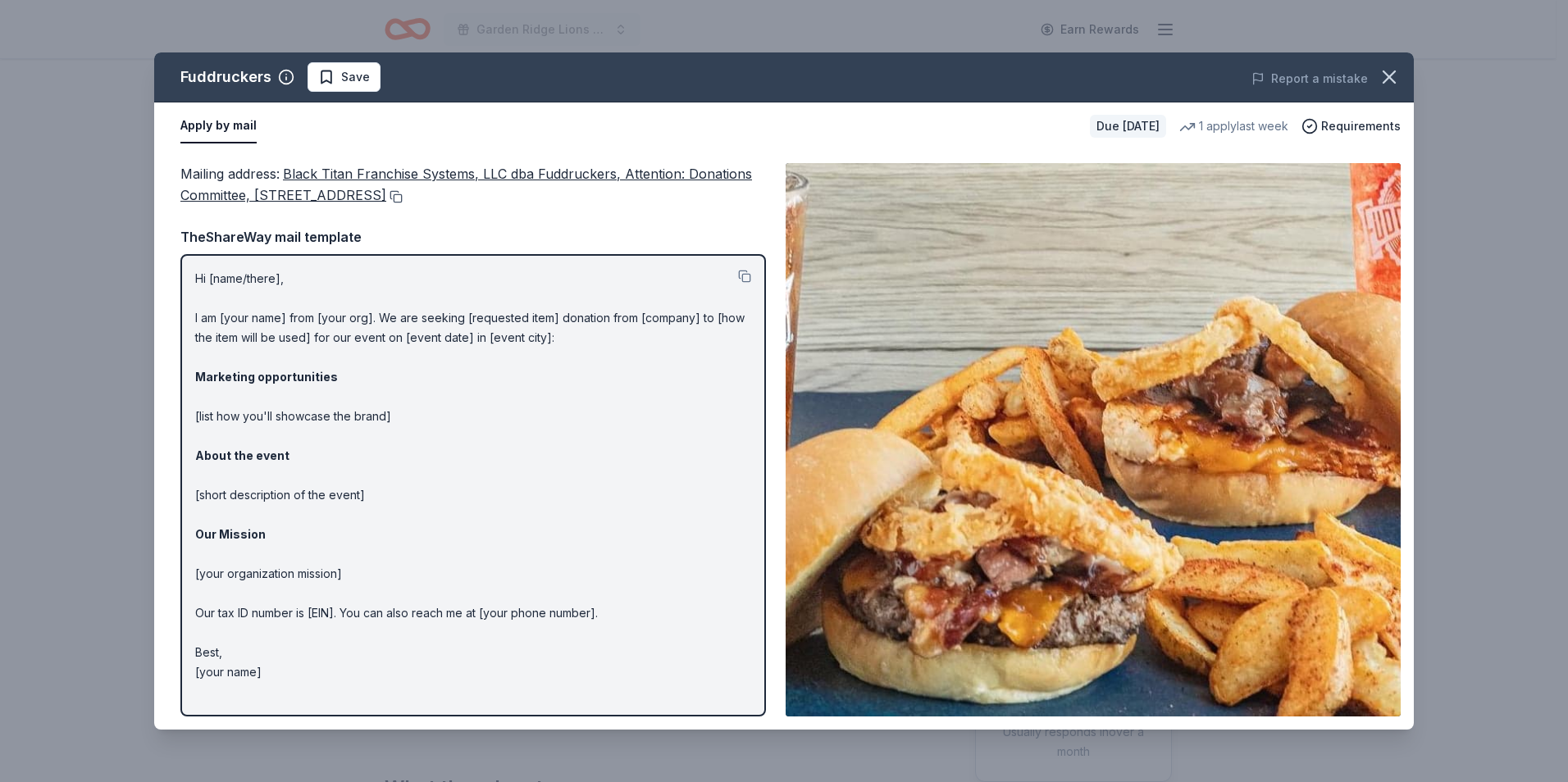
click at [402, 198] on button at bounding box center [394, 196] width 17 height 13
click at [1389, 78] on icon "button" at bounding box center [1389, 77] width 11 height 11
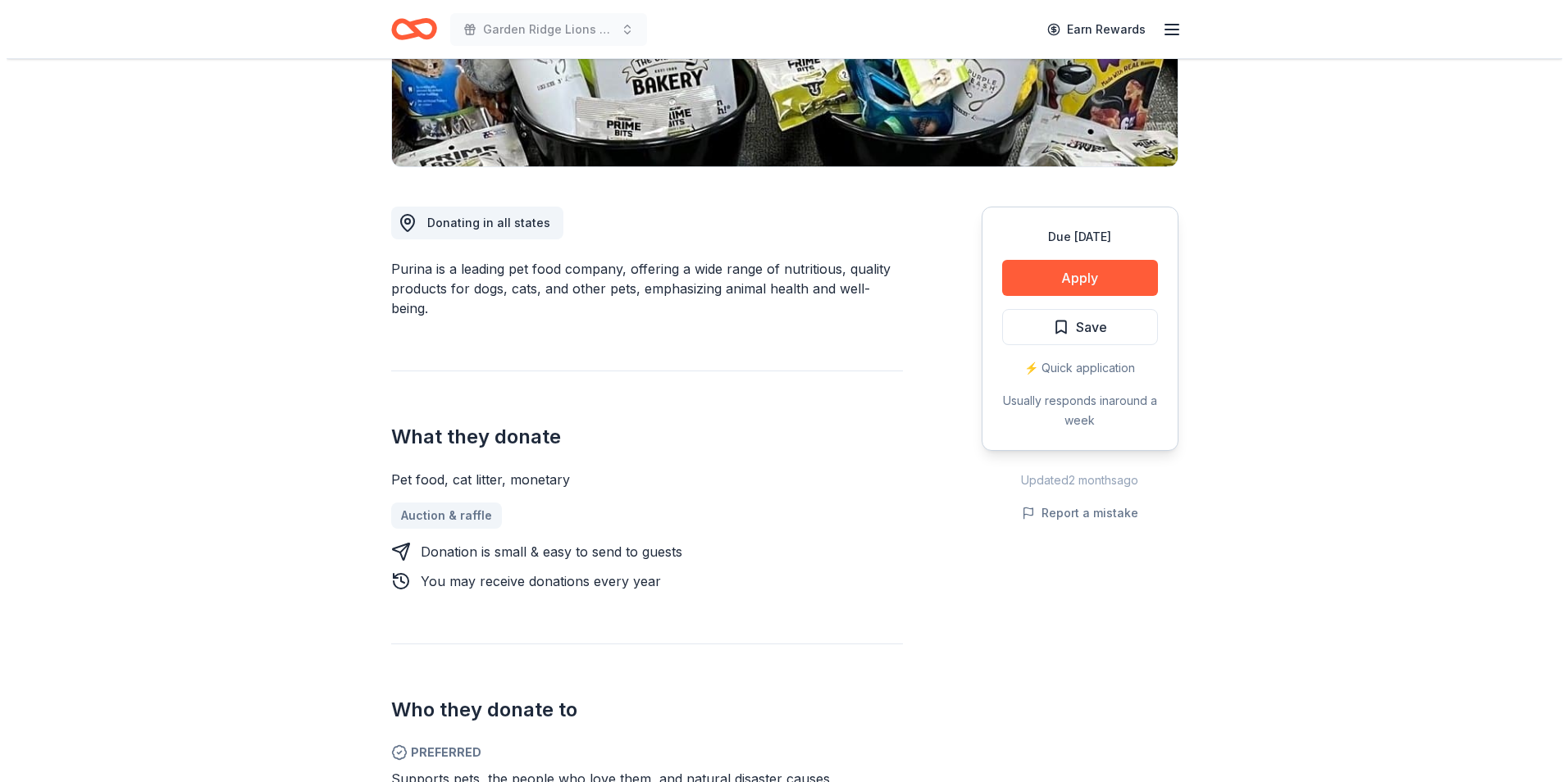
scroll to position [328, 0]
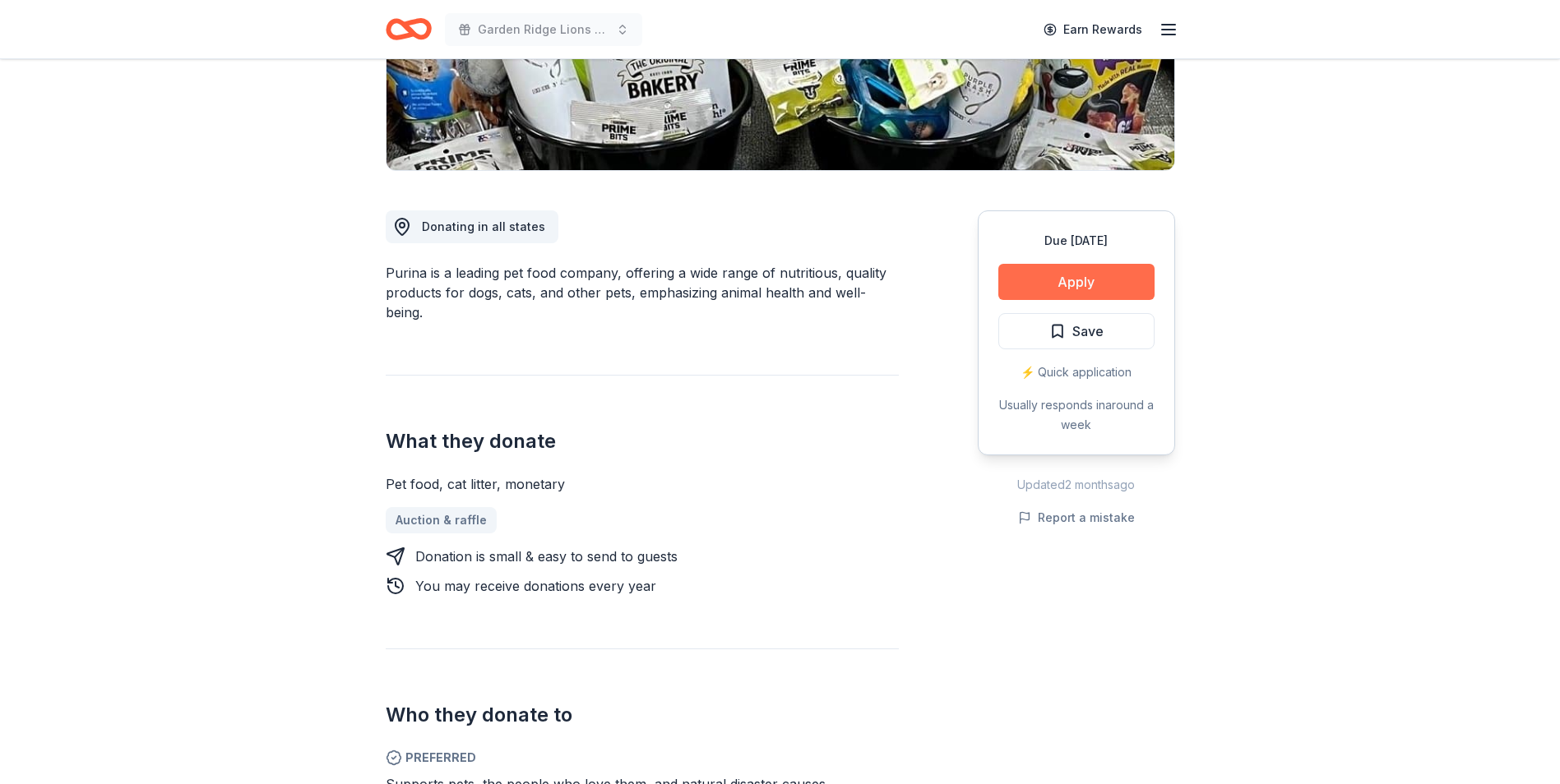
click at [1029, 291] on button "Apply" at bounding box center [1076, 281] width 156 height 36
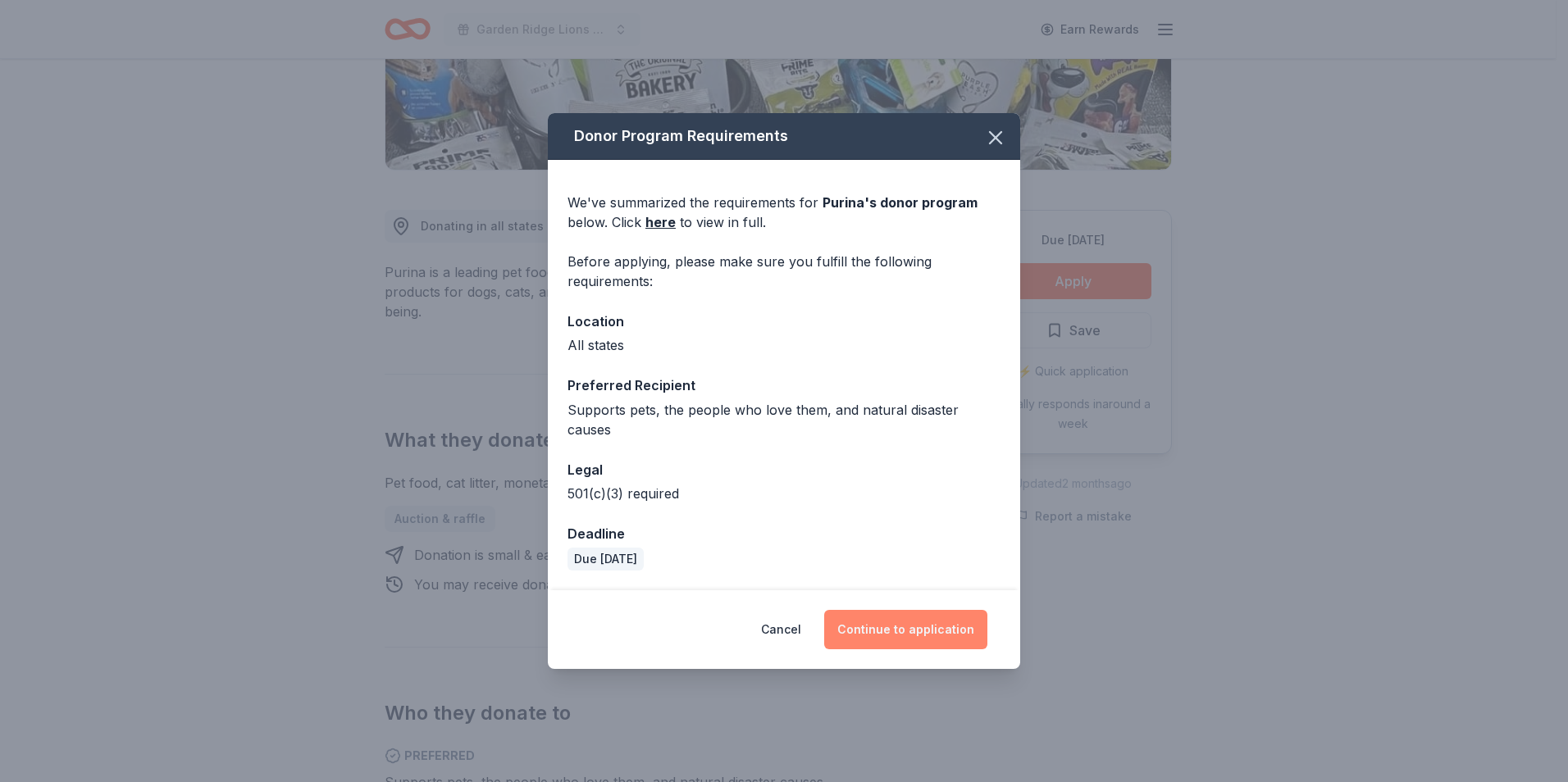
click at [855, 623] on button "Continue to application" at bounding box center [905, 629] width 163 height 39
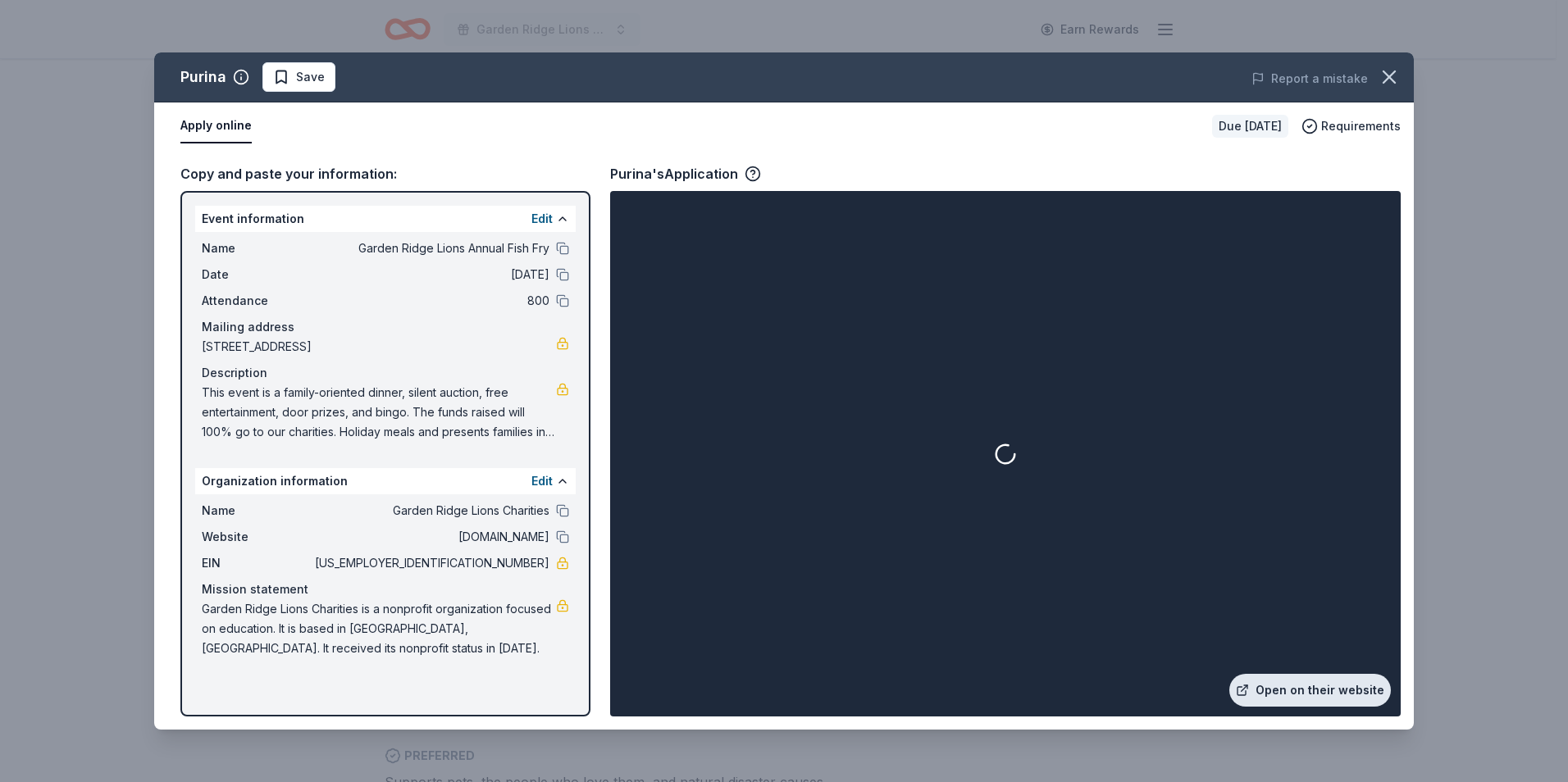
click at [1256, 677] on link "Open on their website" at bounding box center [1309, 691] width 161 height 33
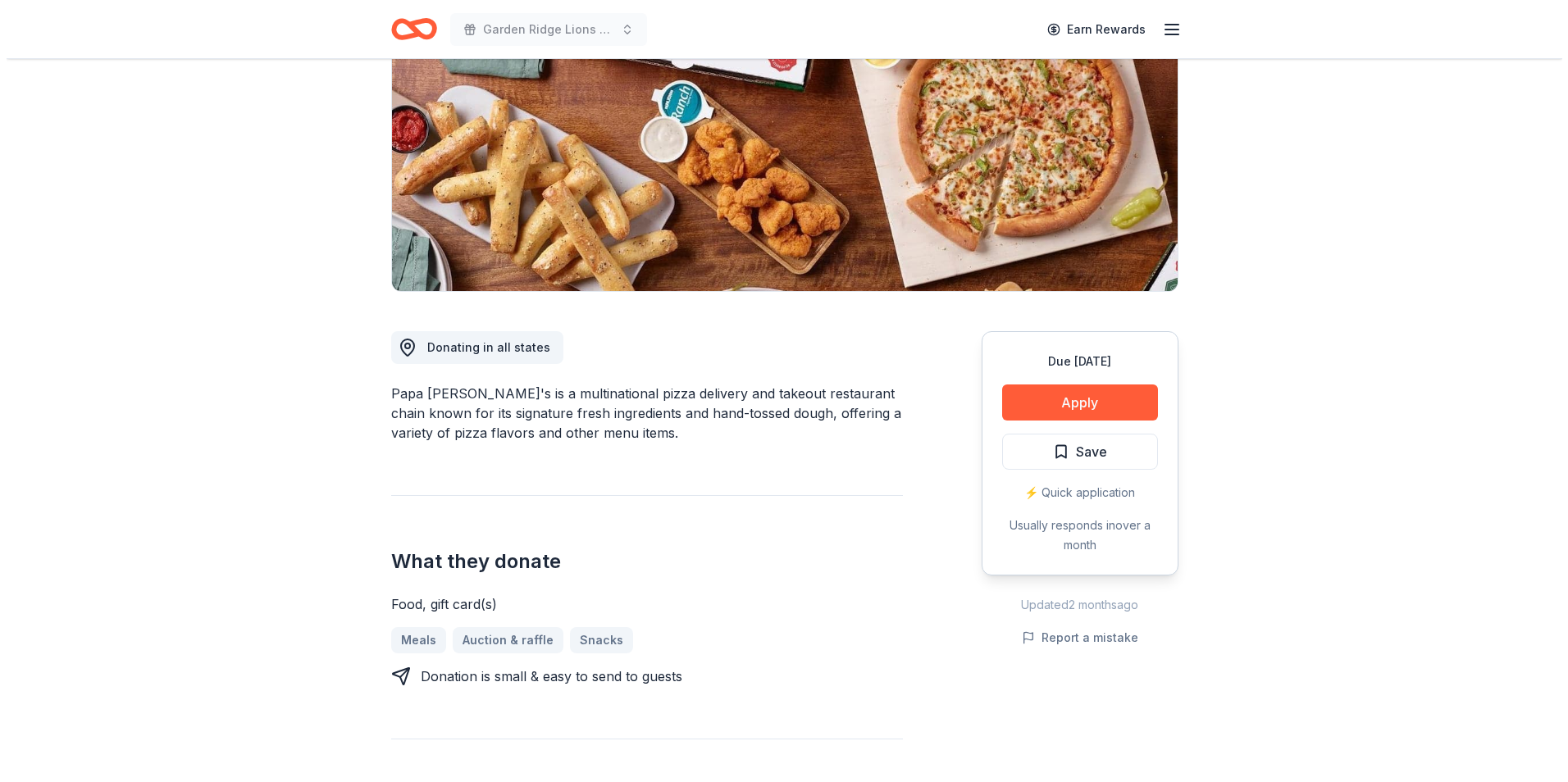
scroll to position [164, 0]
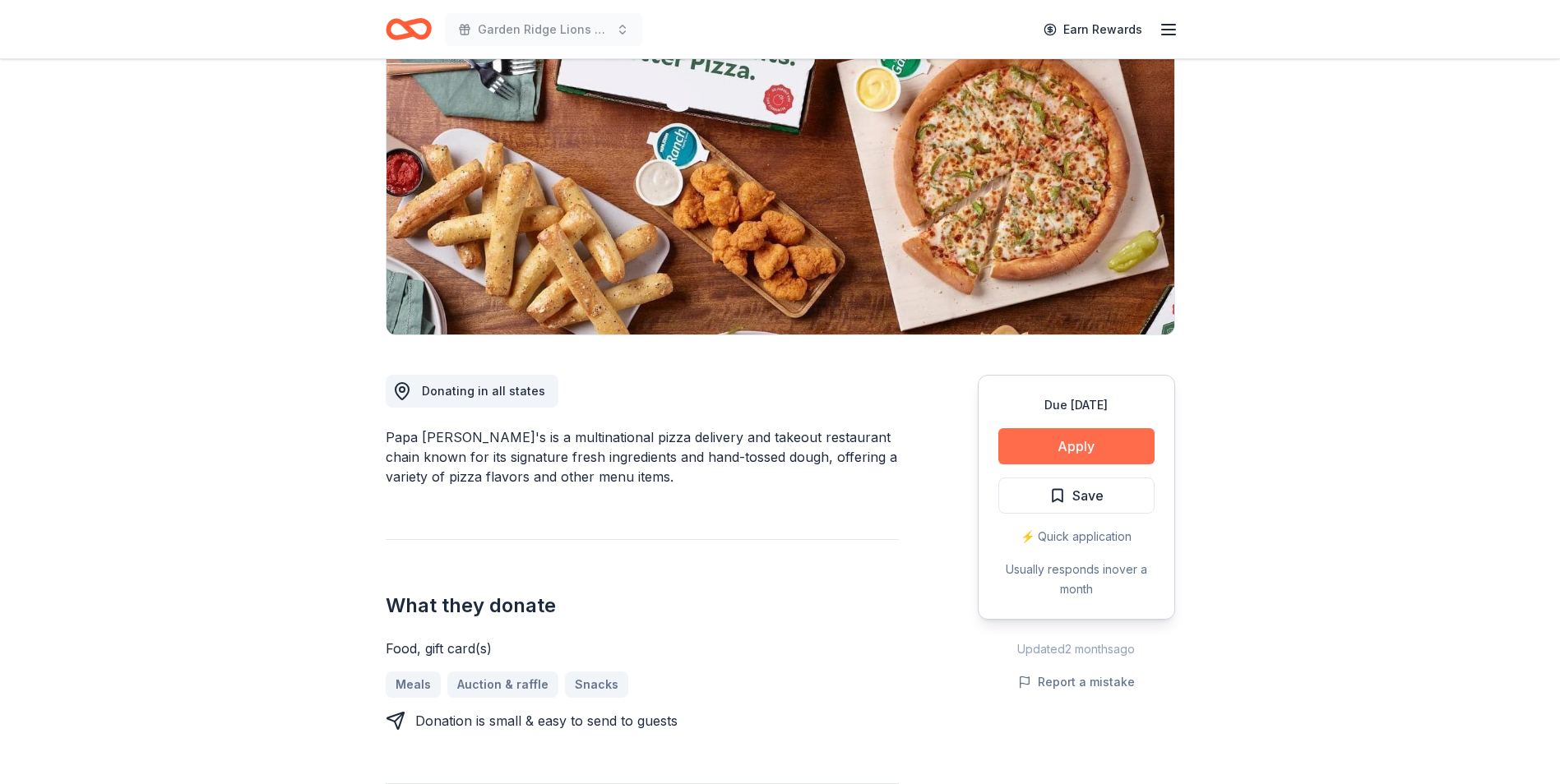
click at [1026, 450] on button "Apply" at bounding box center [1076, 445] width 156 height 36
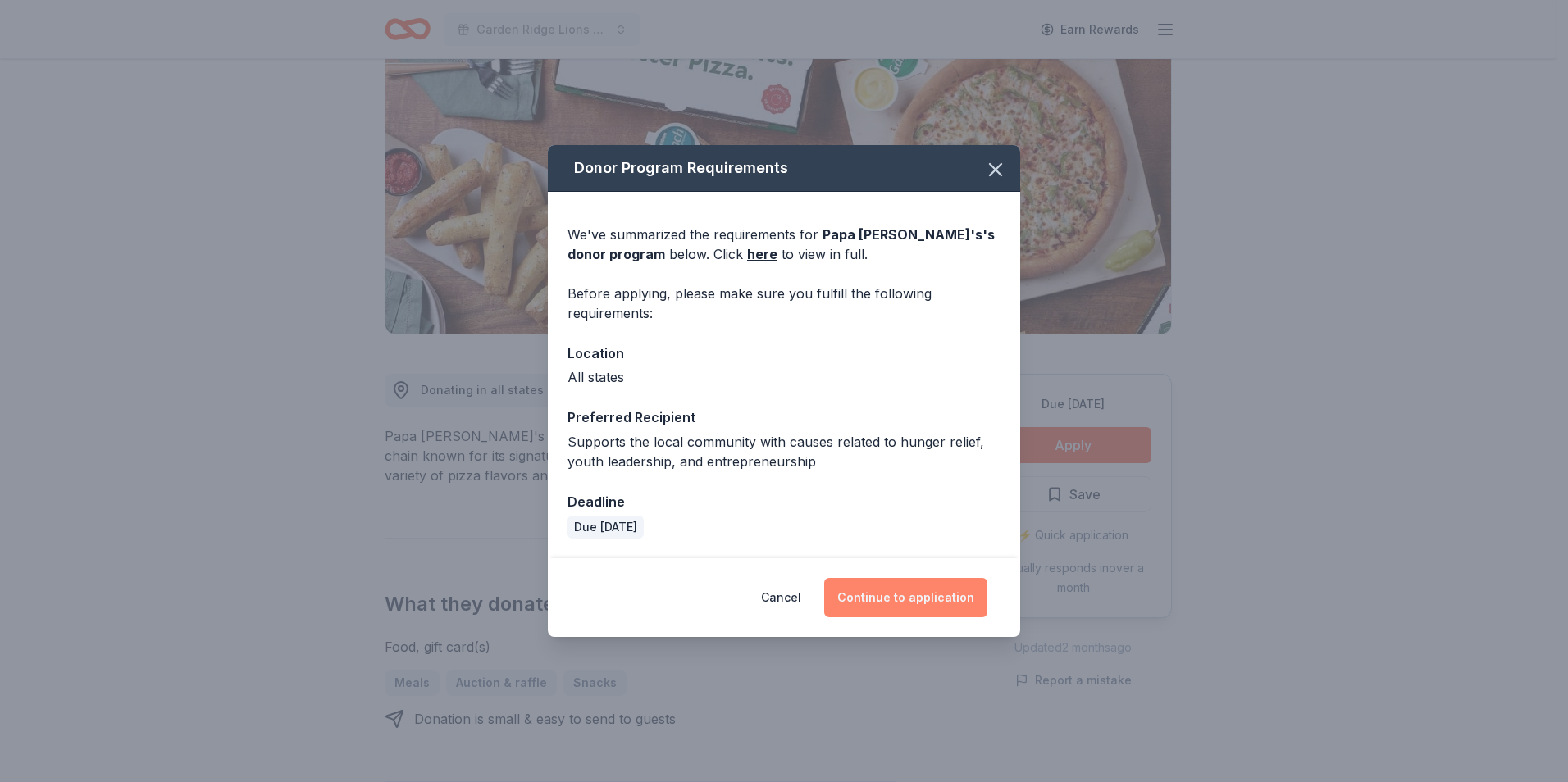
click at [873, 605] on button "Continue to application" at bounding box center [905, 597] width 163 height 39
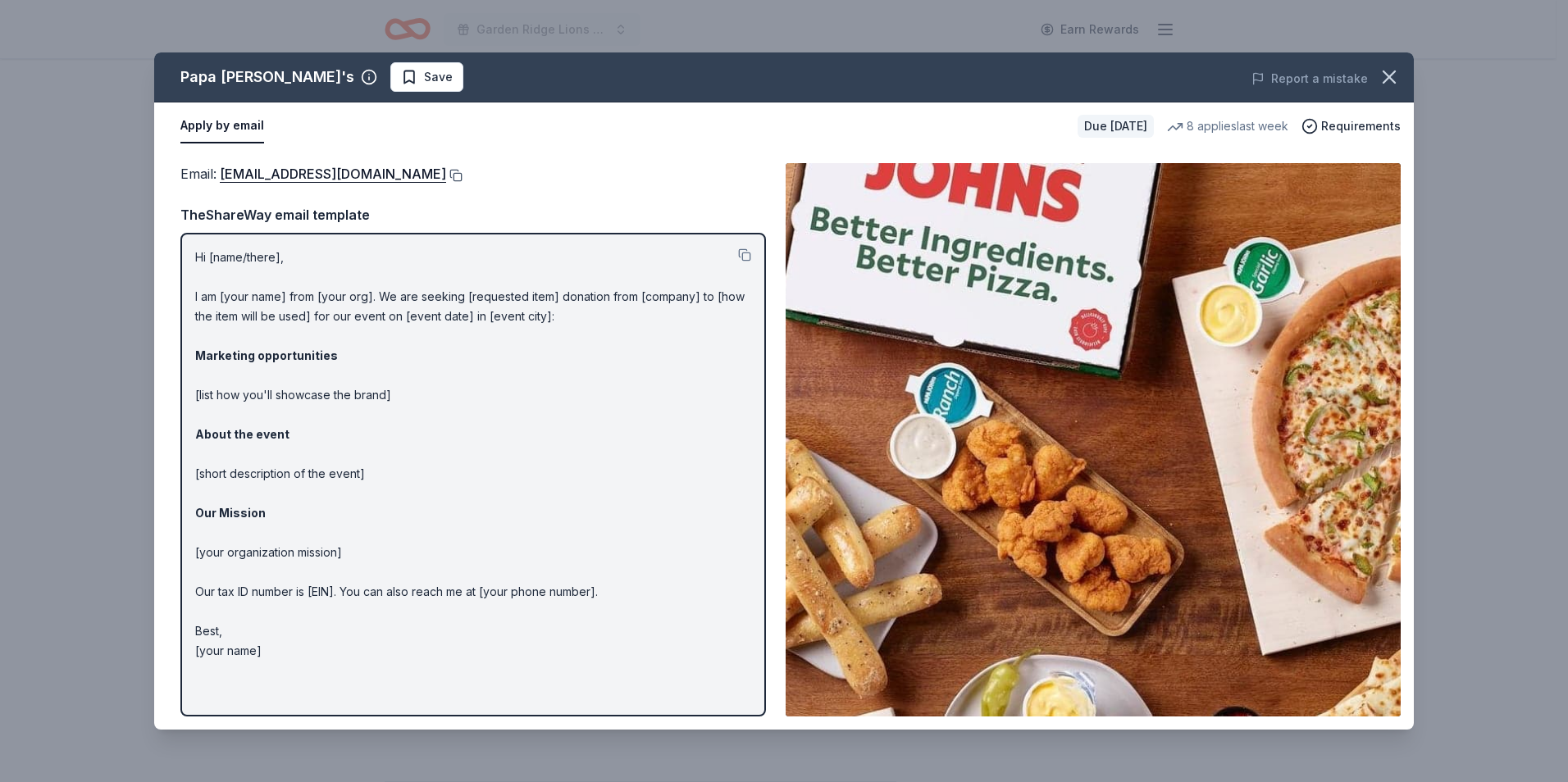
click at [446, 176] on button at bounding box center [454, 175] width 17 height 13
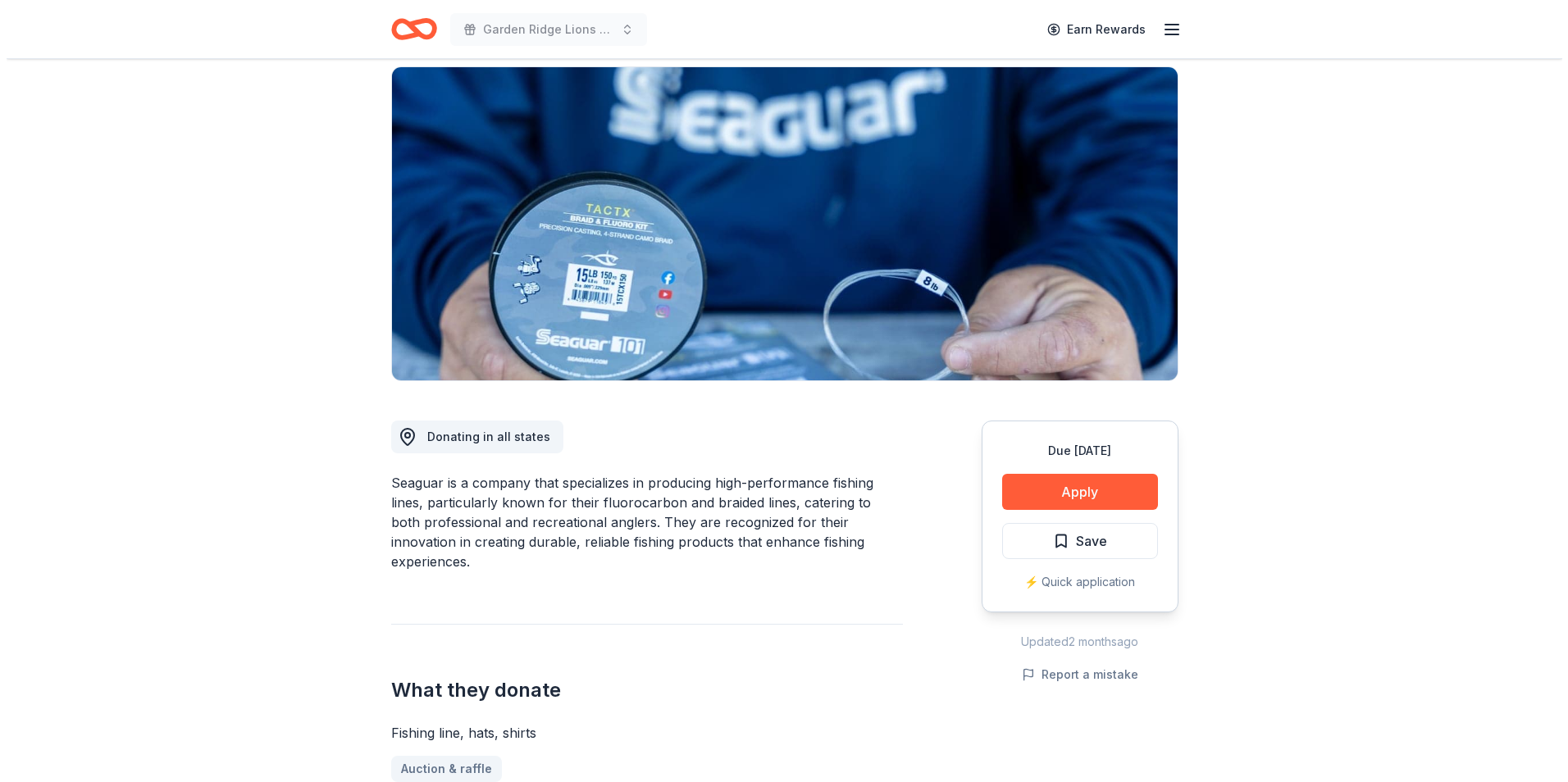
scroll to position [82, 0]
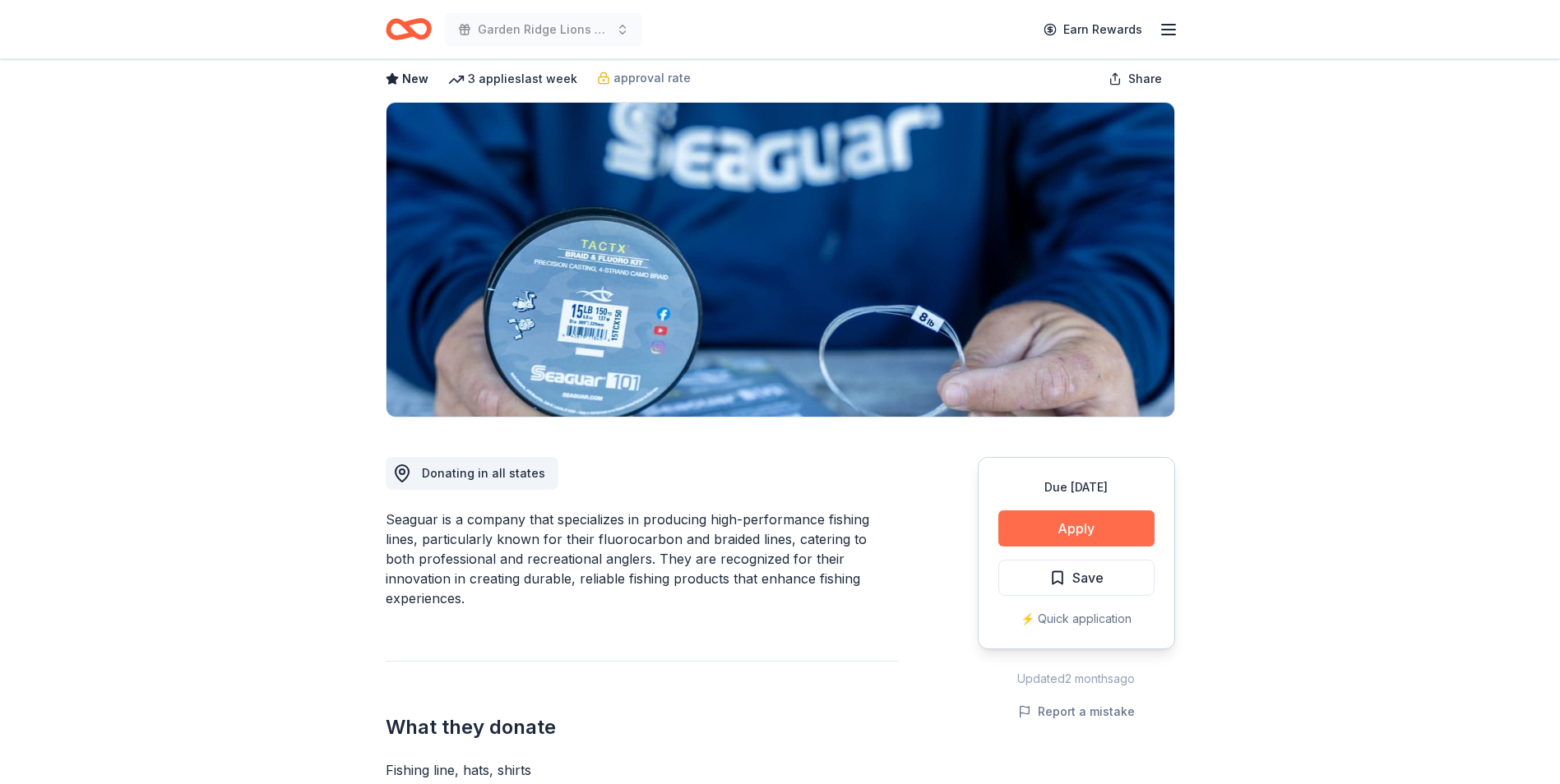
click at [1052, 530] on button "Apply" at bounding box center [1076, 528] width 156 height 36
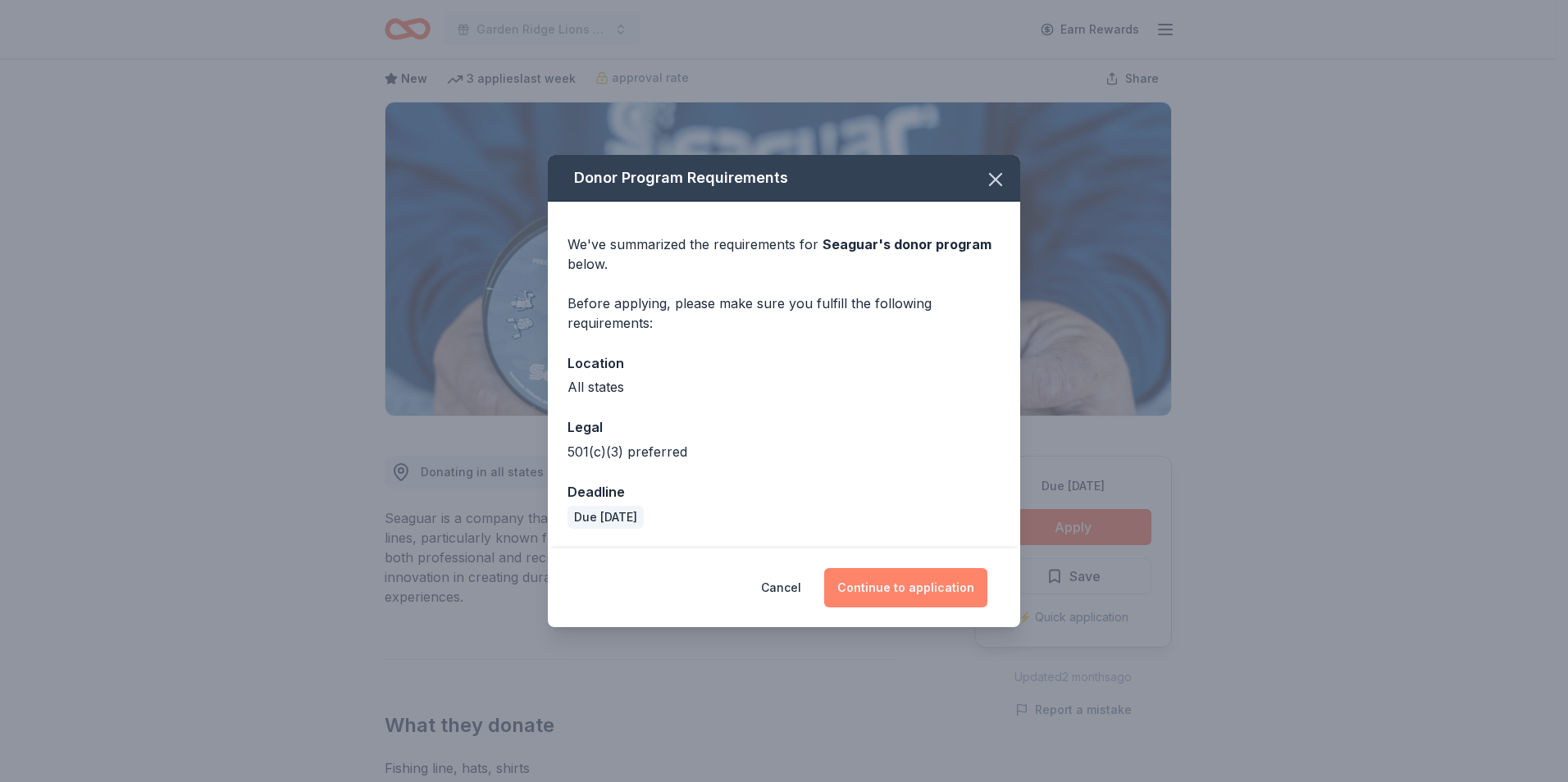
click at [916, 595] on button "Continue to application" at bounding box center [905, 587] width 163 height 39
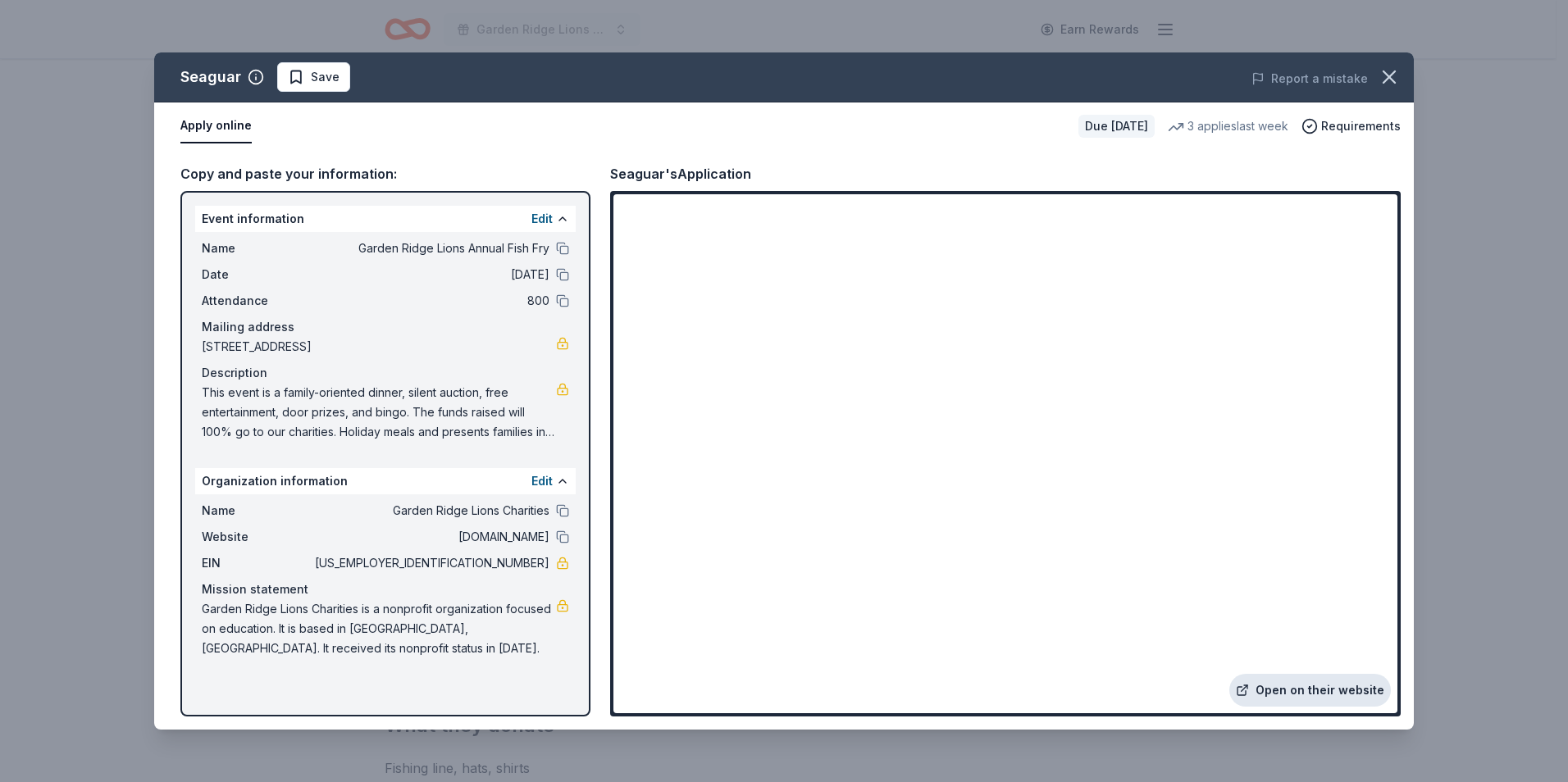
click at [1299, 691] on link "Open on their website" at bounding box center [1309, 691] width 161 height 33
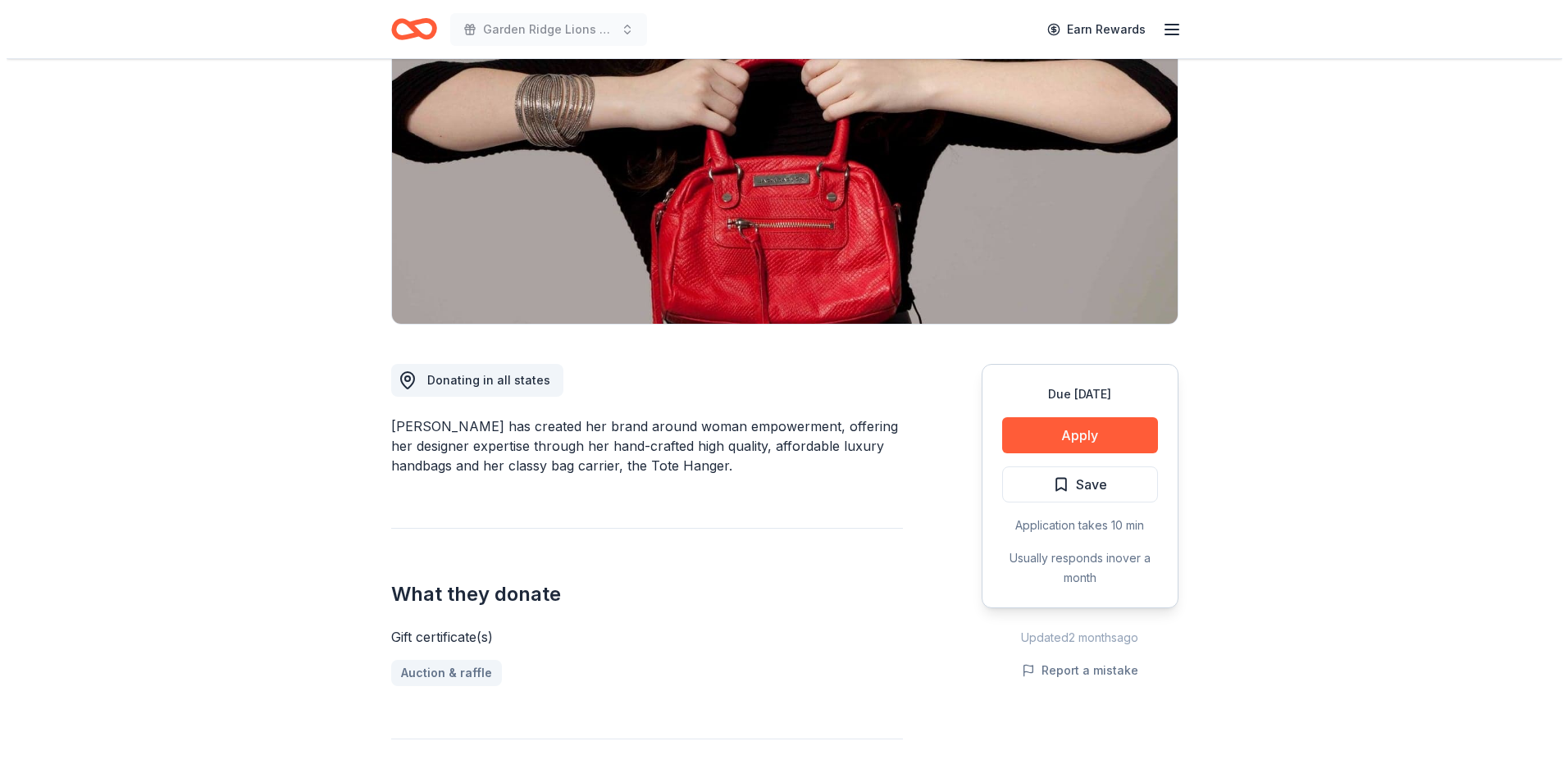
scroll to position [164, 0]
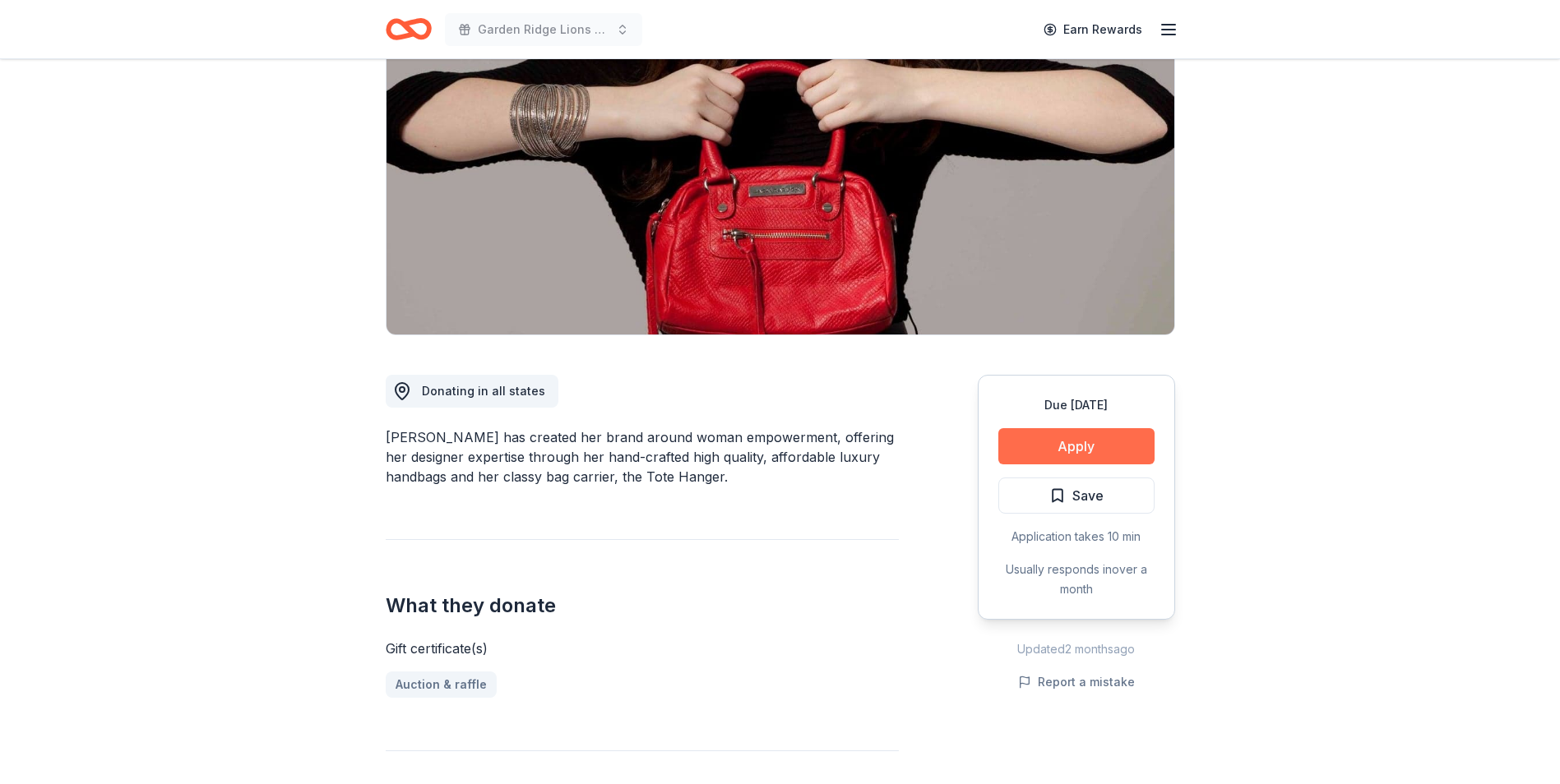
click at [1053, 459] on button "Apply" at bounding box center [1076, 445] width 156 height 36
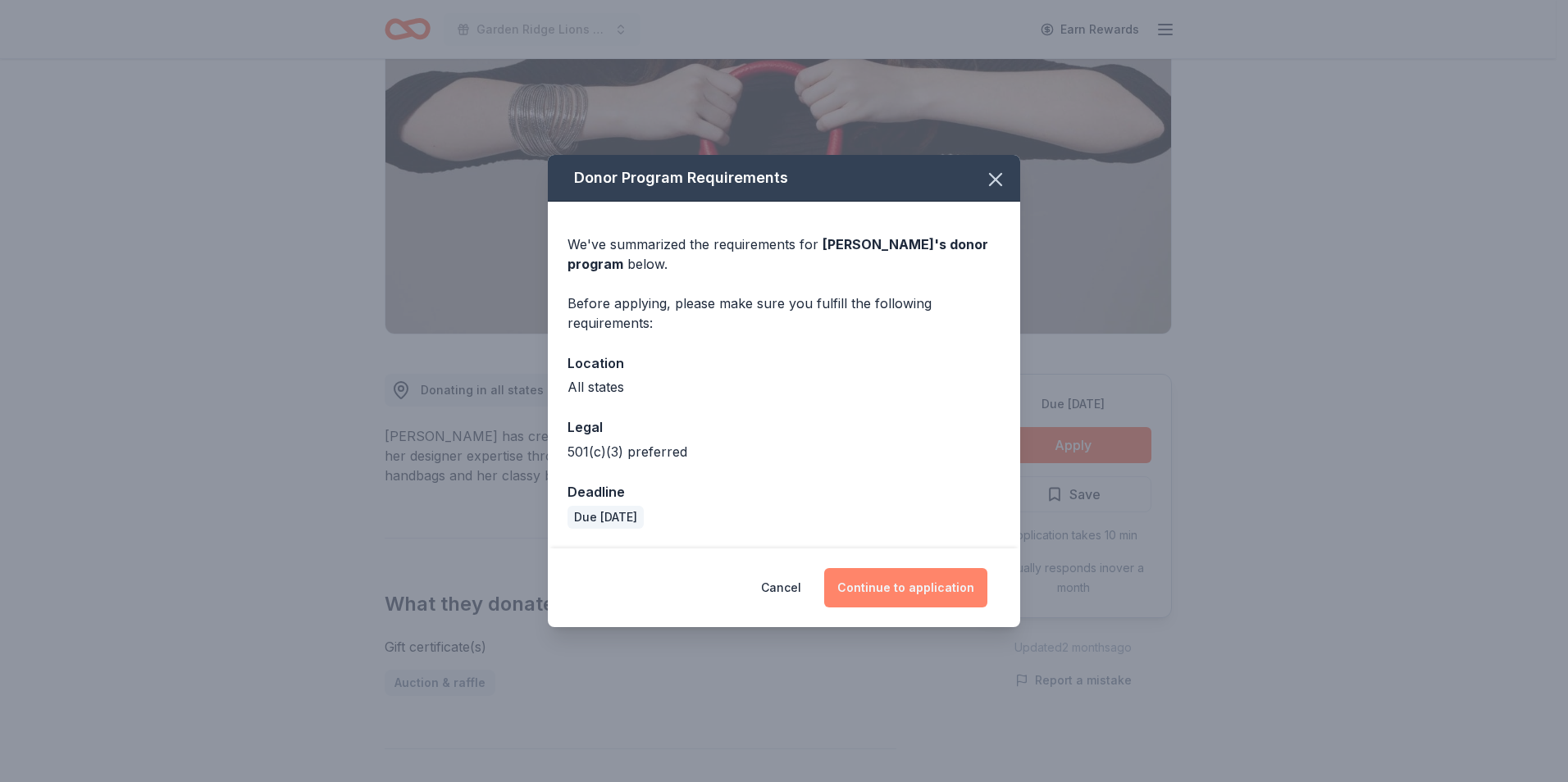
click at [926, 584] on button "Continue to application" at bounding box center [905, 587] width 163 height 39
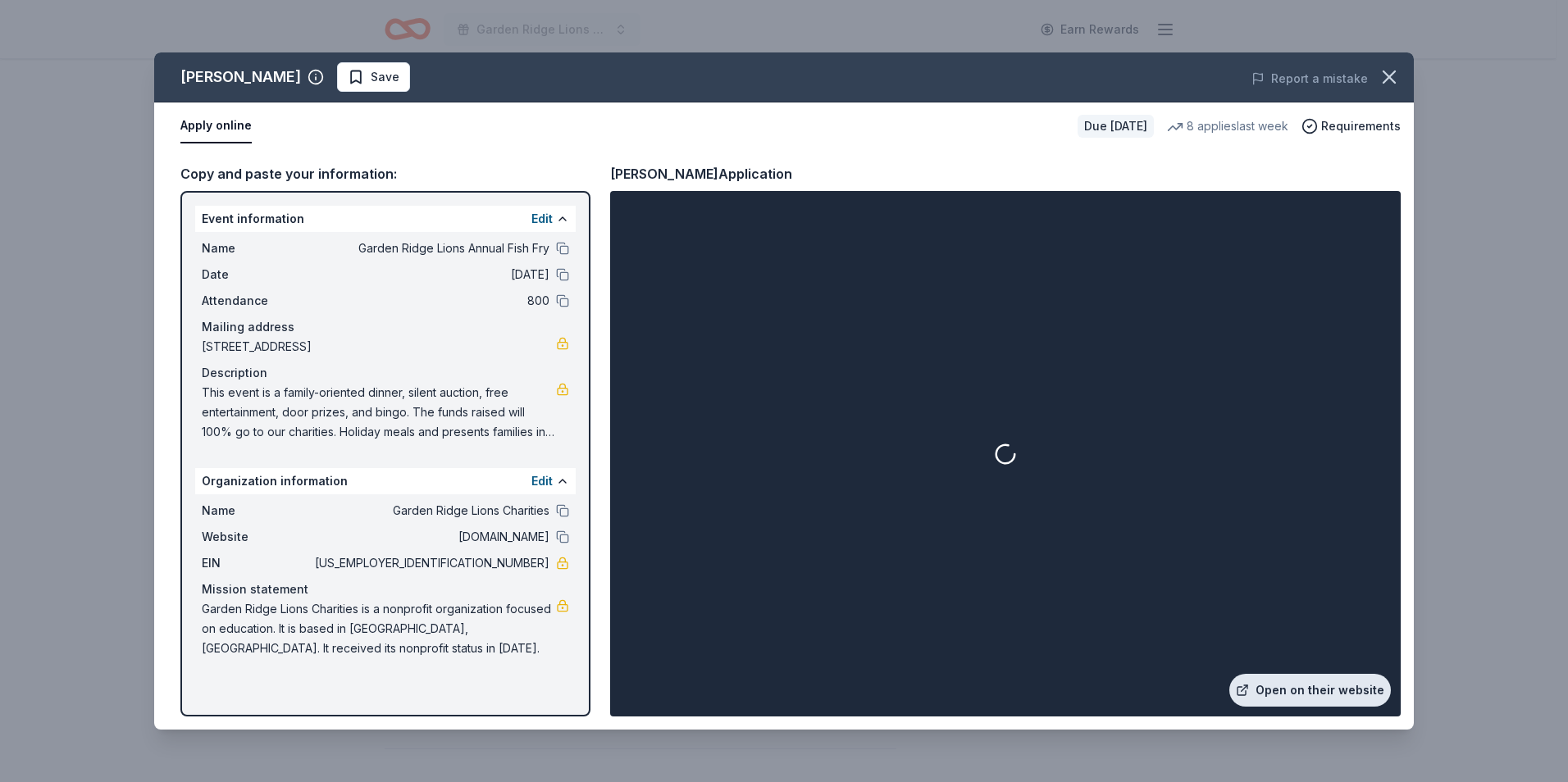
click at [1274, 697] on link "Open on their website" at bounding box center [1309, 691] width 161 height 33
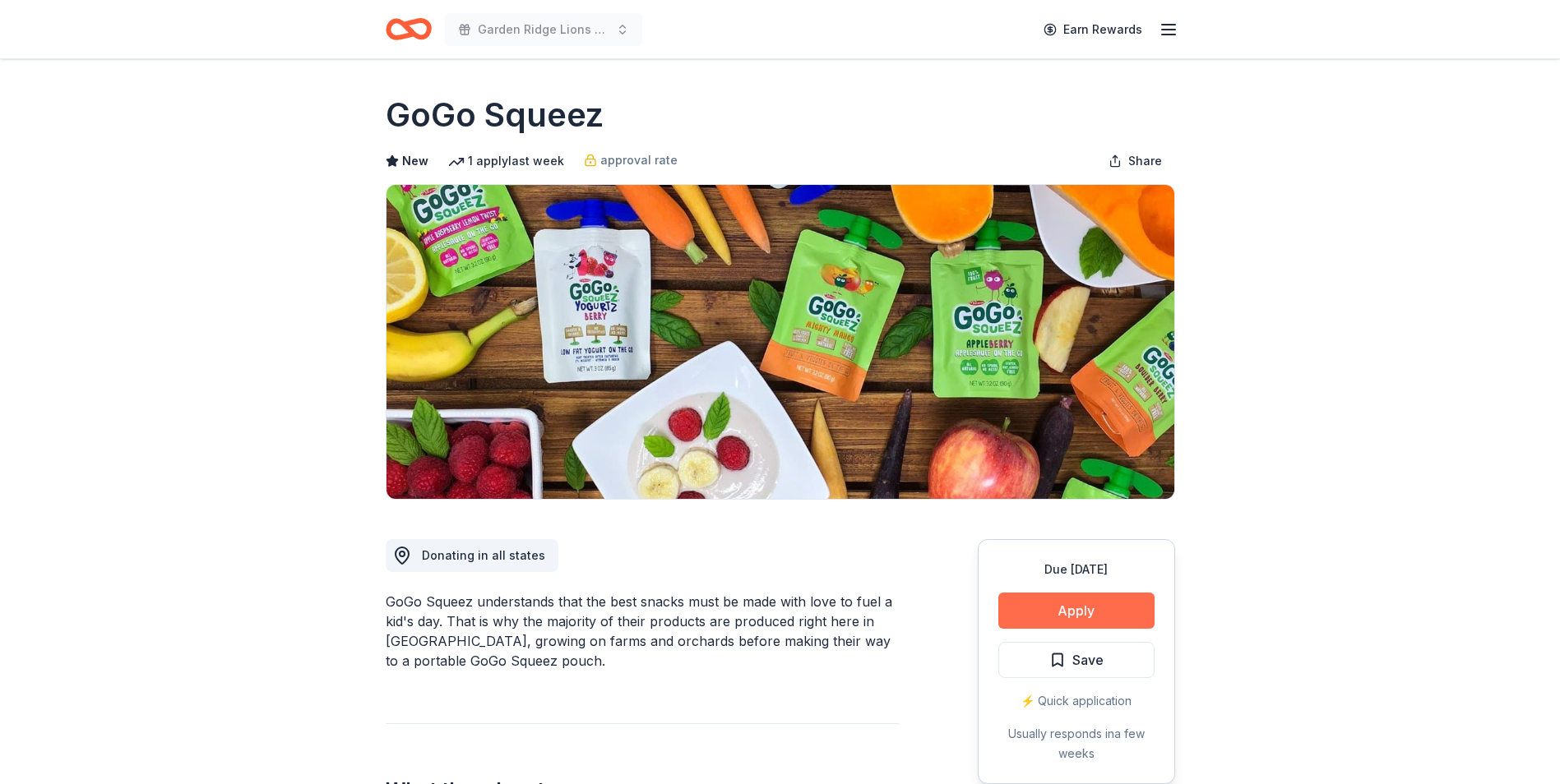
click at [1068, 601] on button "Apply" at bounding box center [1076, 610] width 156 height 36
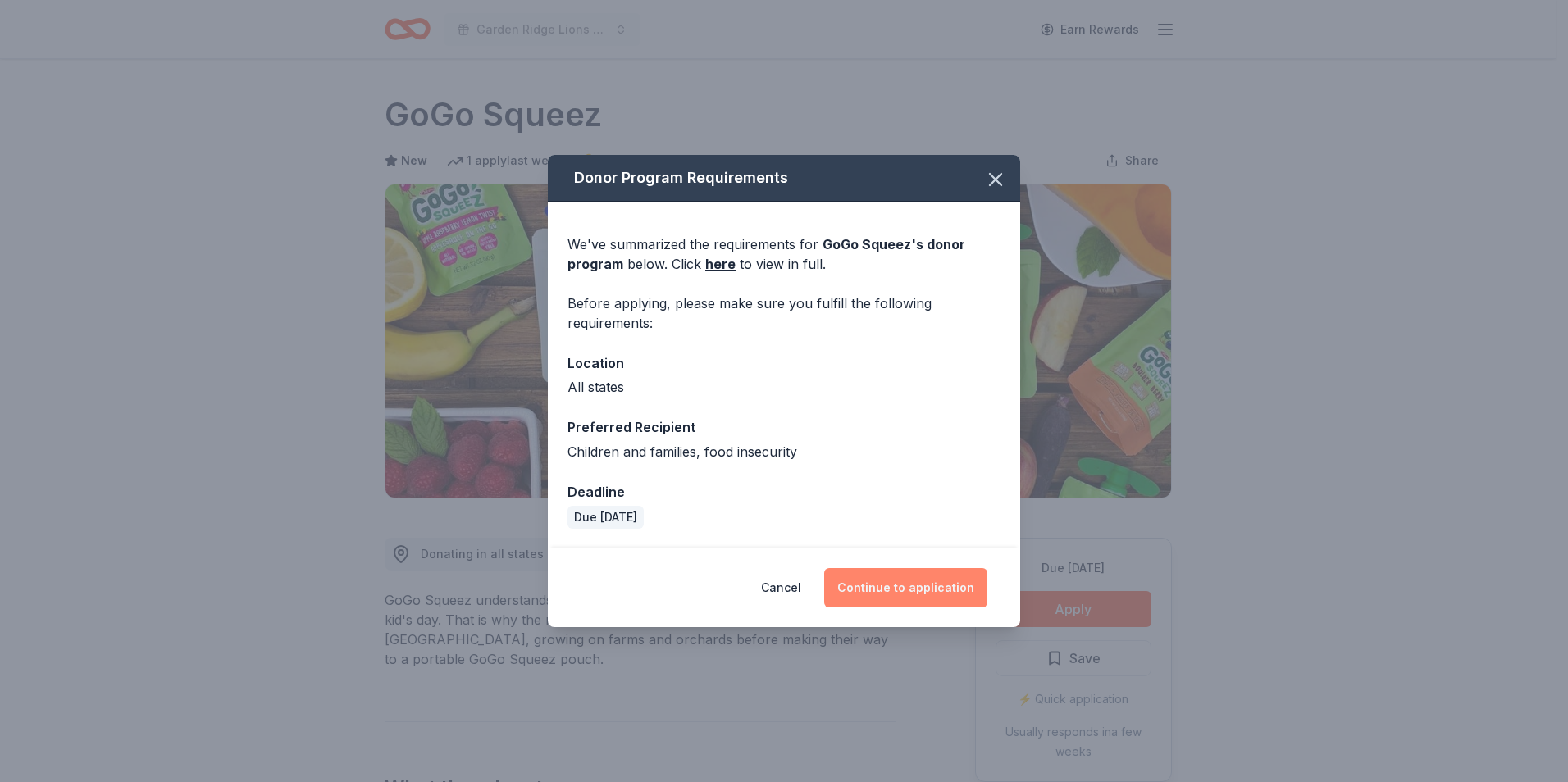
click at [959, 598] on button "Continue to application" at bounding box center [905, 587] width 163 height 39
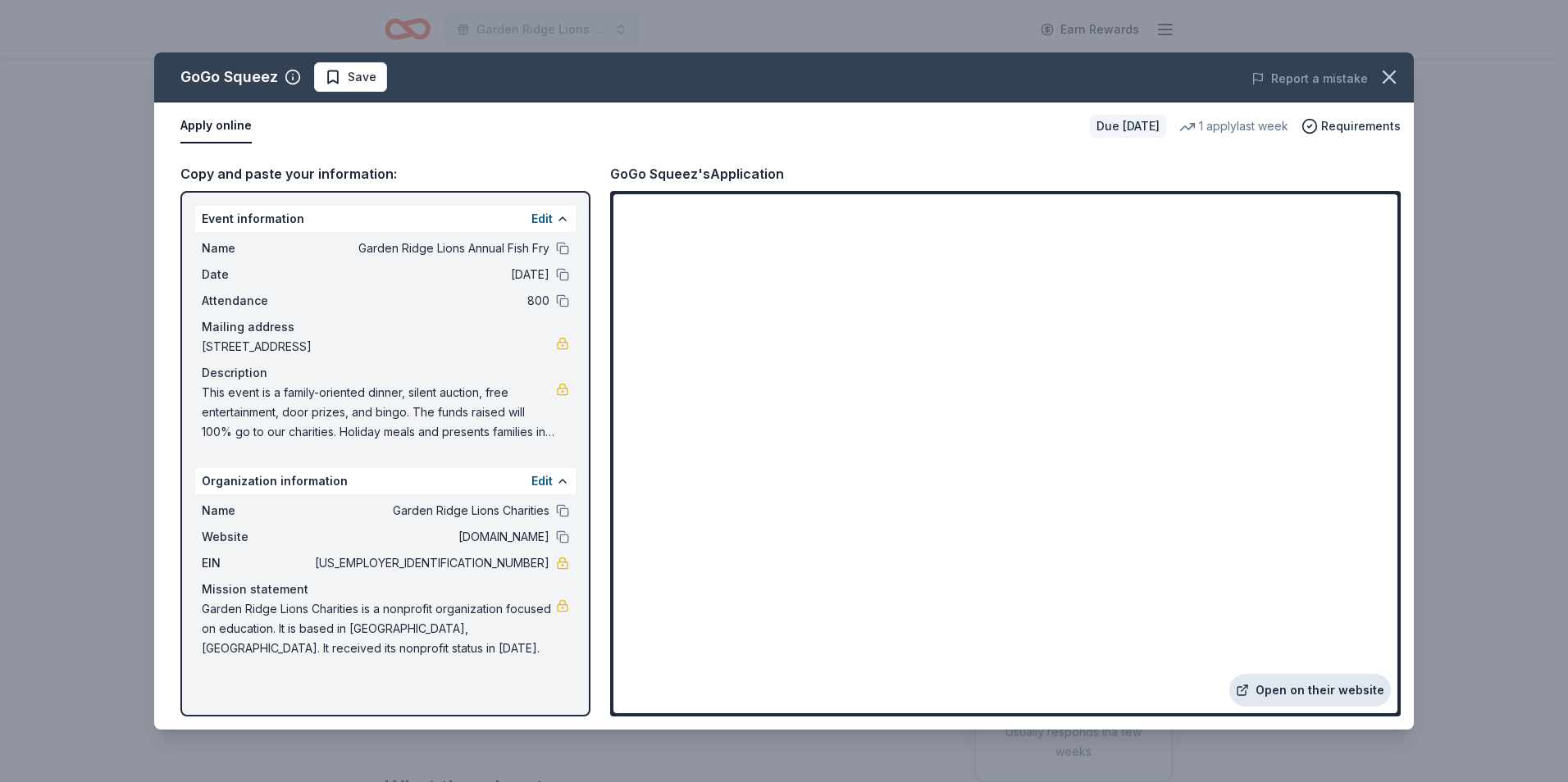
click at [1288, 696] on link "Open on their website" at bounding box center [1309, 691] width 161 height 33
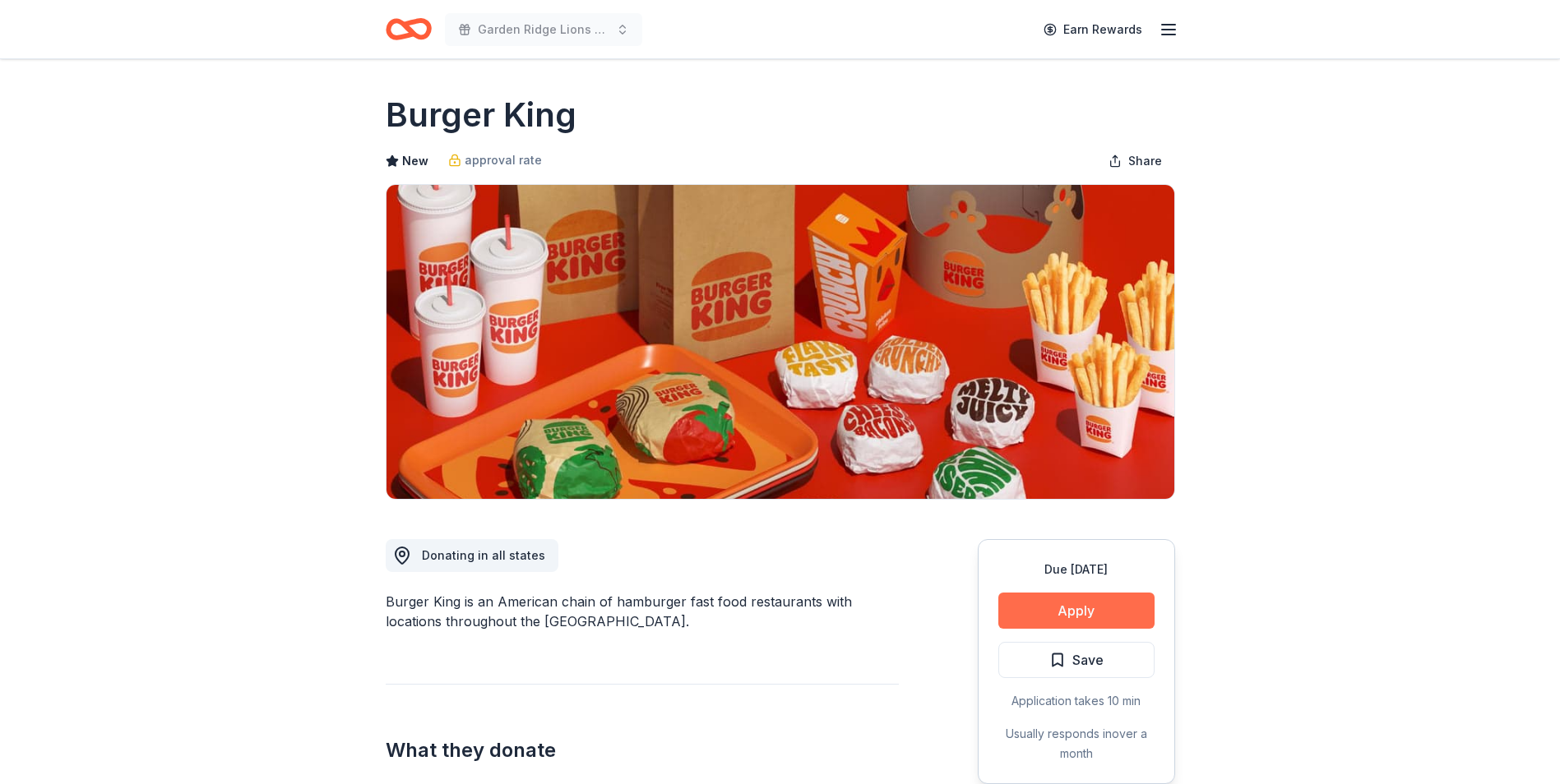
click at [1029, 596] on button "Apply" at bounding box center [1076, 610] width 156 height 36
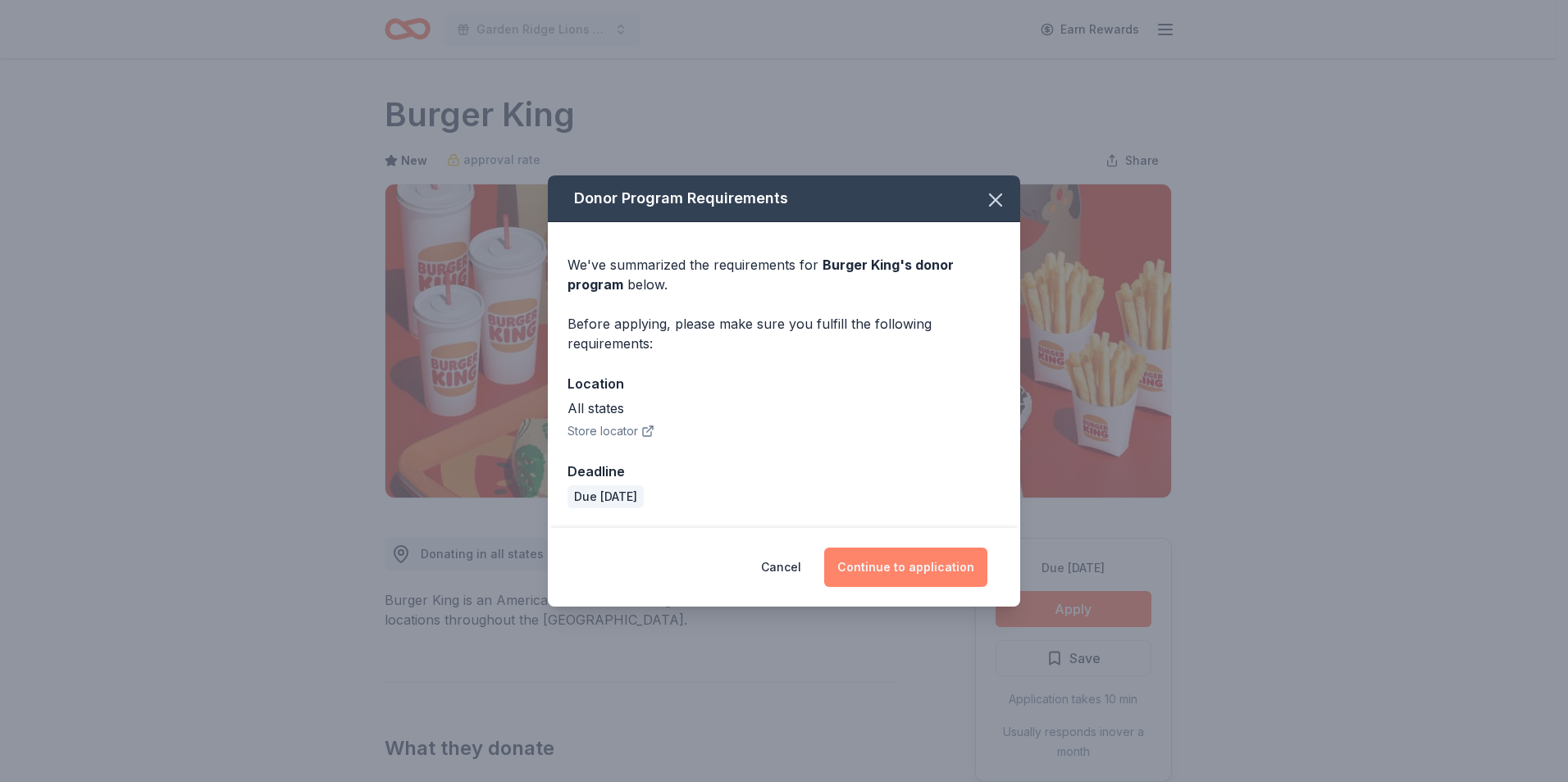
click at [915, 582] on button "Continue to application" at bounding box center [905, 567] width 163 height 39
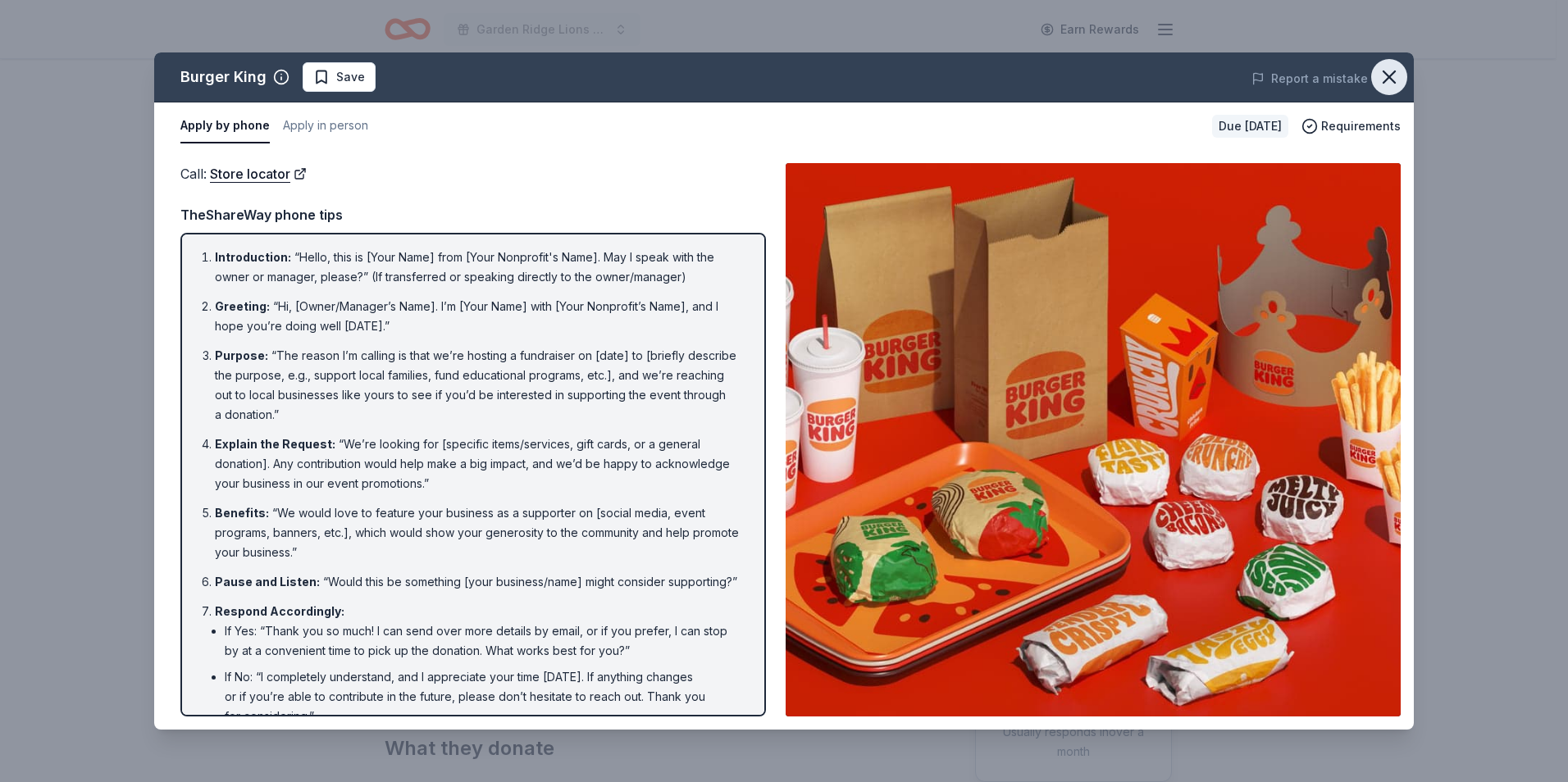
click at [1386, 77] on icon "button" at bounding box center [1389, 77] width 23 height 23
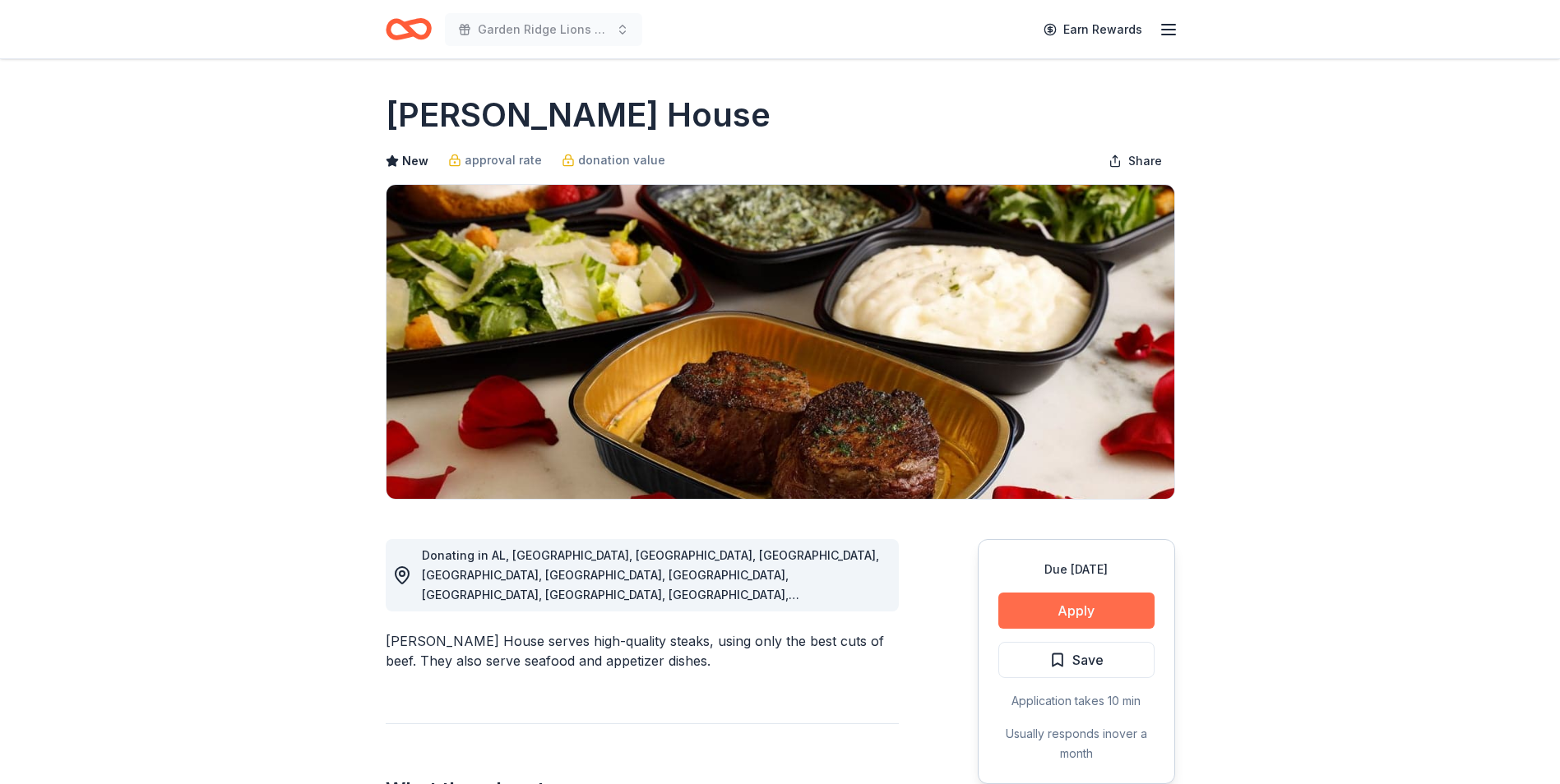
click at [1021, 605] on button "Apply" at bounding box center [1076, 610] width 156 height 36
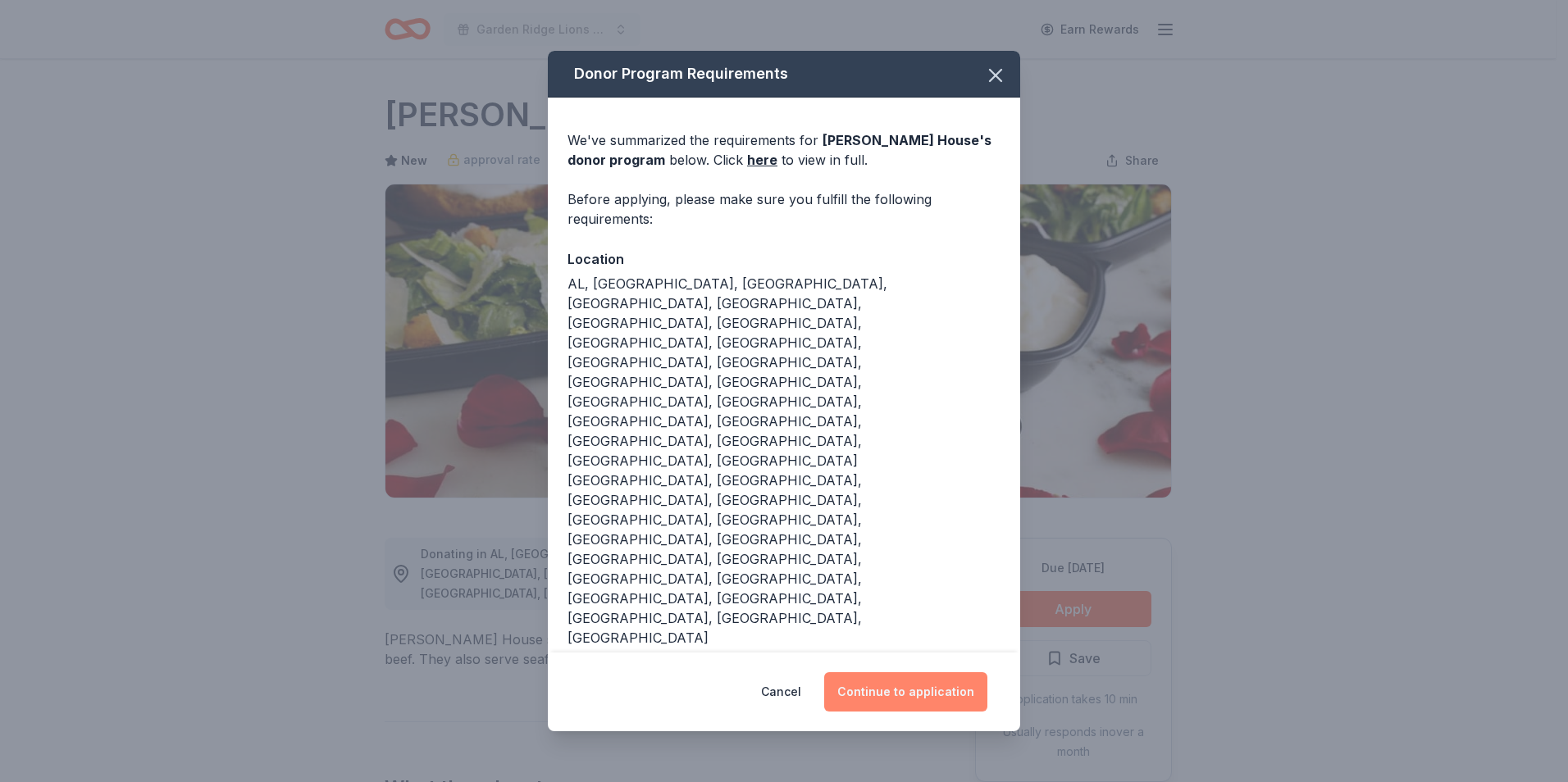
click at [955, 672] on button "Continue to application" at bounding box center [905, 691] width 163 height 39
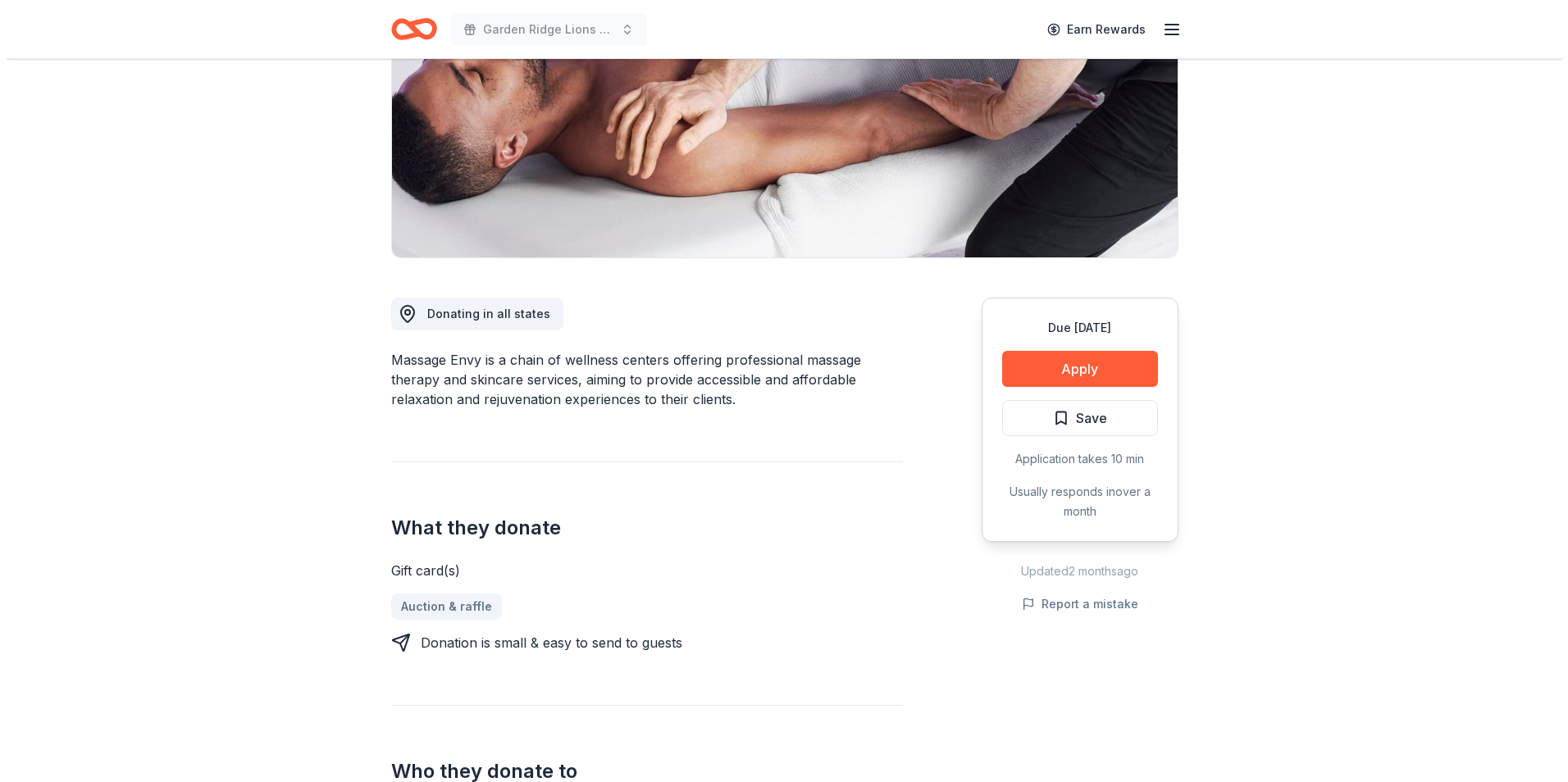
scroll to position [164, 0]
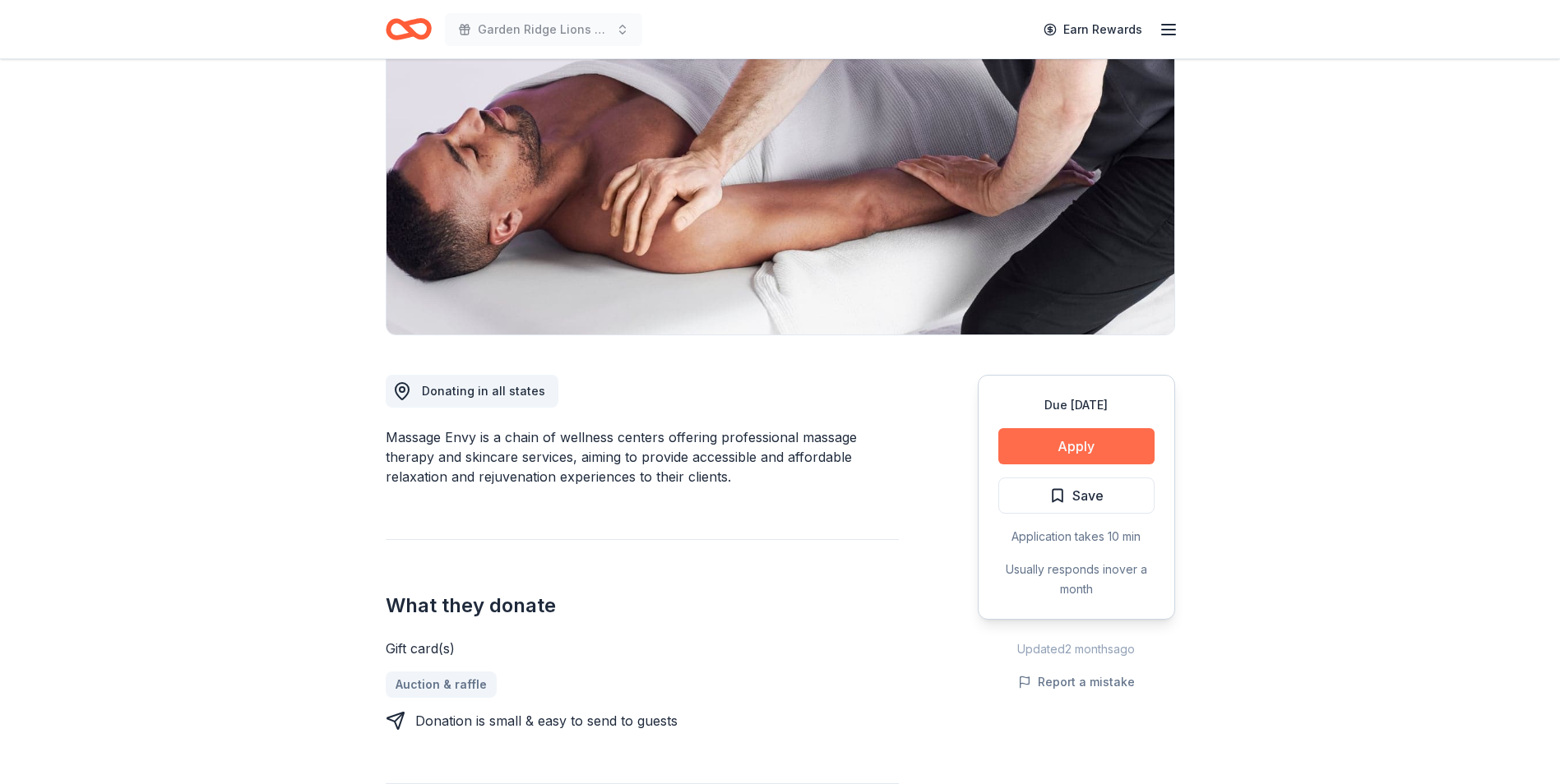
click at [1101, 436] on button "Apply" at bounding box center [1076, 445] width 156 height 36
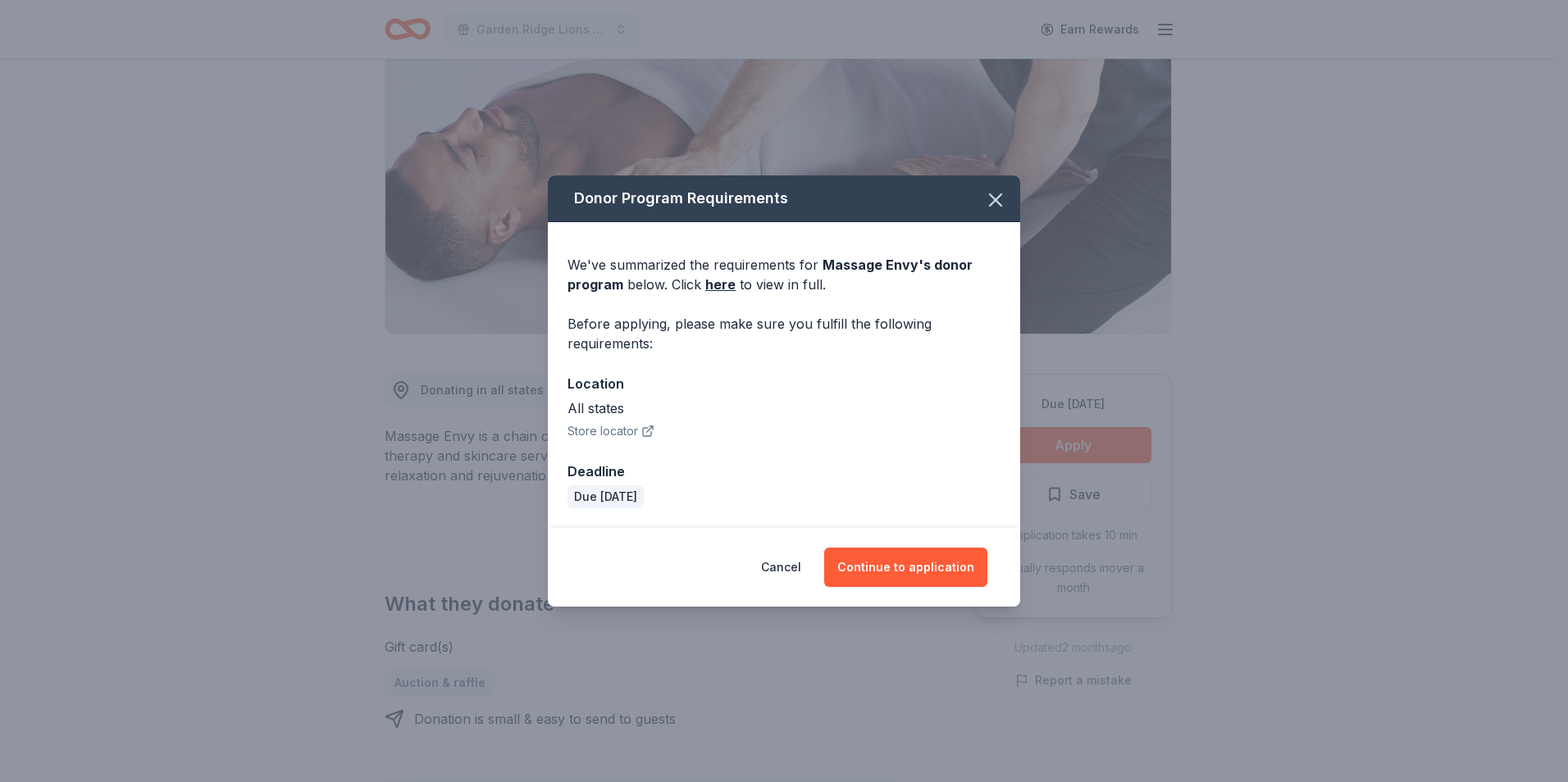
click at [641, 432] on icon "button" at bounding box center [647, 431] width 13 height 13
click at [907, 567] on button "Continue to application" at bounding box center [905, 567] width 163 height 39
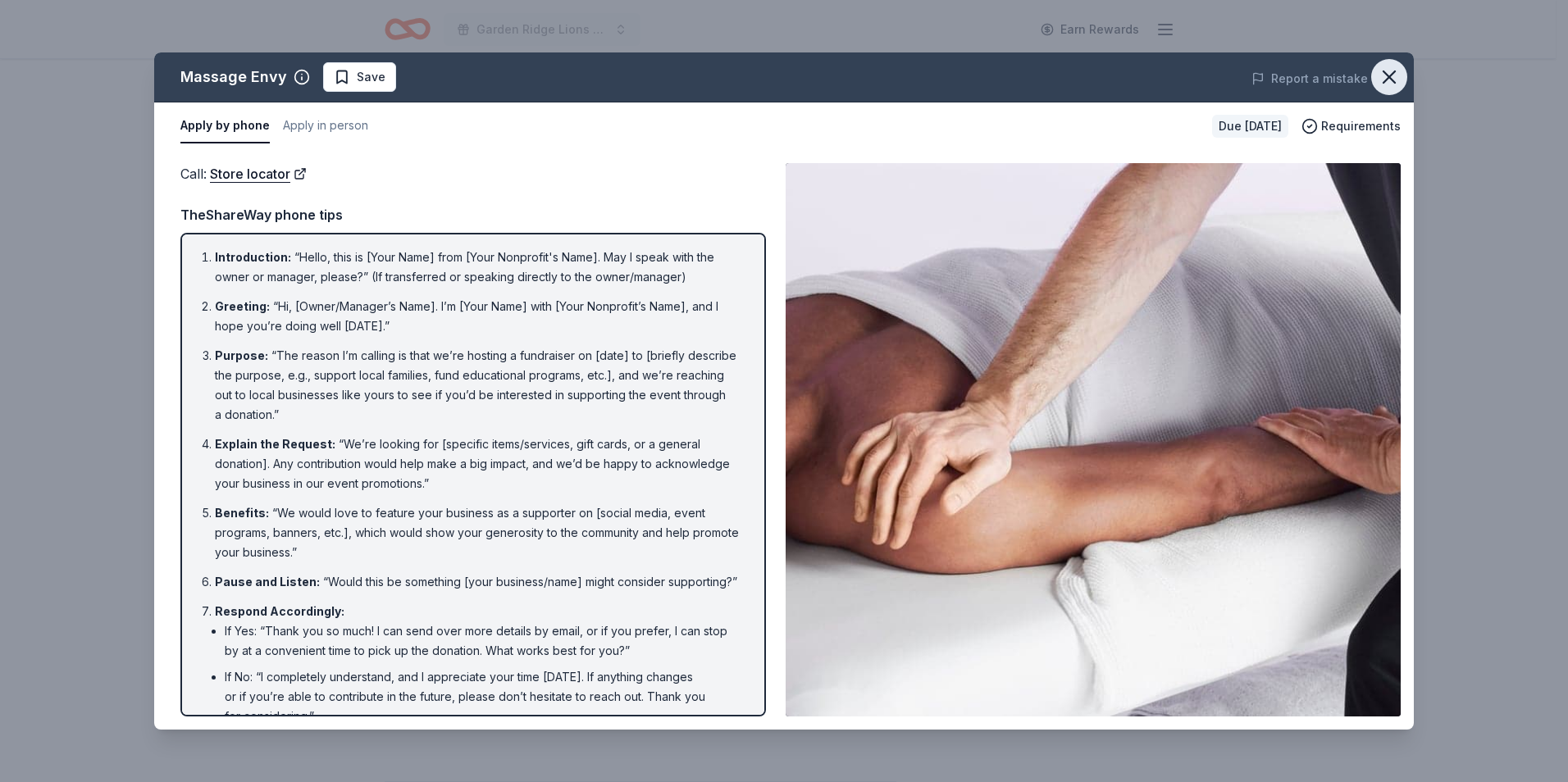
click at [1396, 75] on icon "button" at bounding box center [1389, 77] width 23 height 23
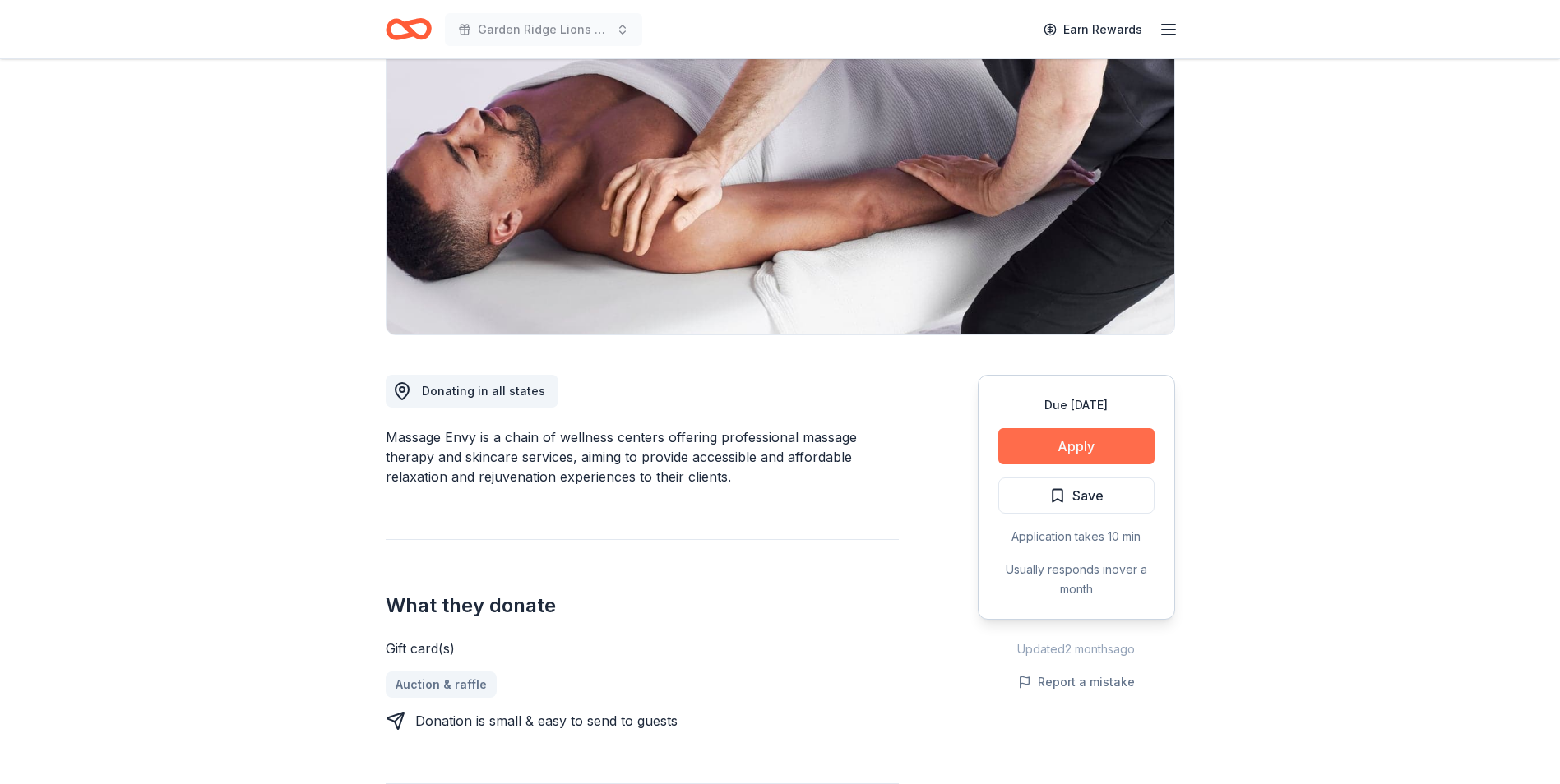
click at [1080, 437] on button "Apply" at bounding box center [1076, 445] width 156 height 36
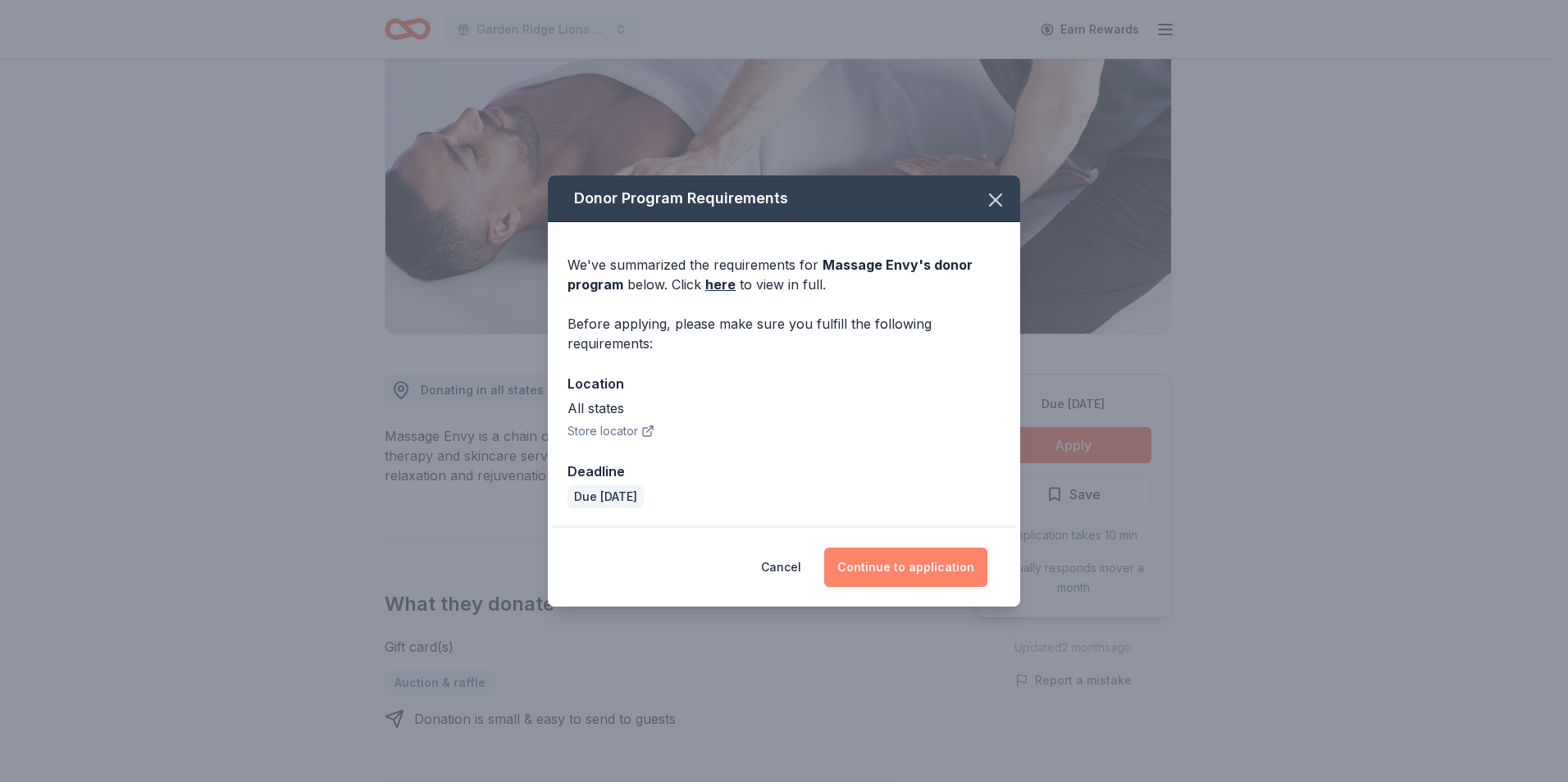
click at [903, 563] on button "Continue to application" at bounding box center [905, 567] width 163 height 39
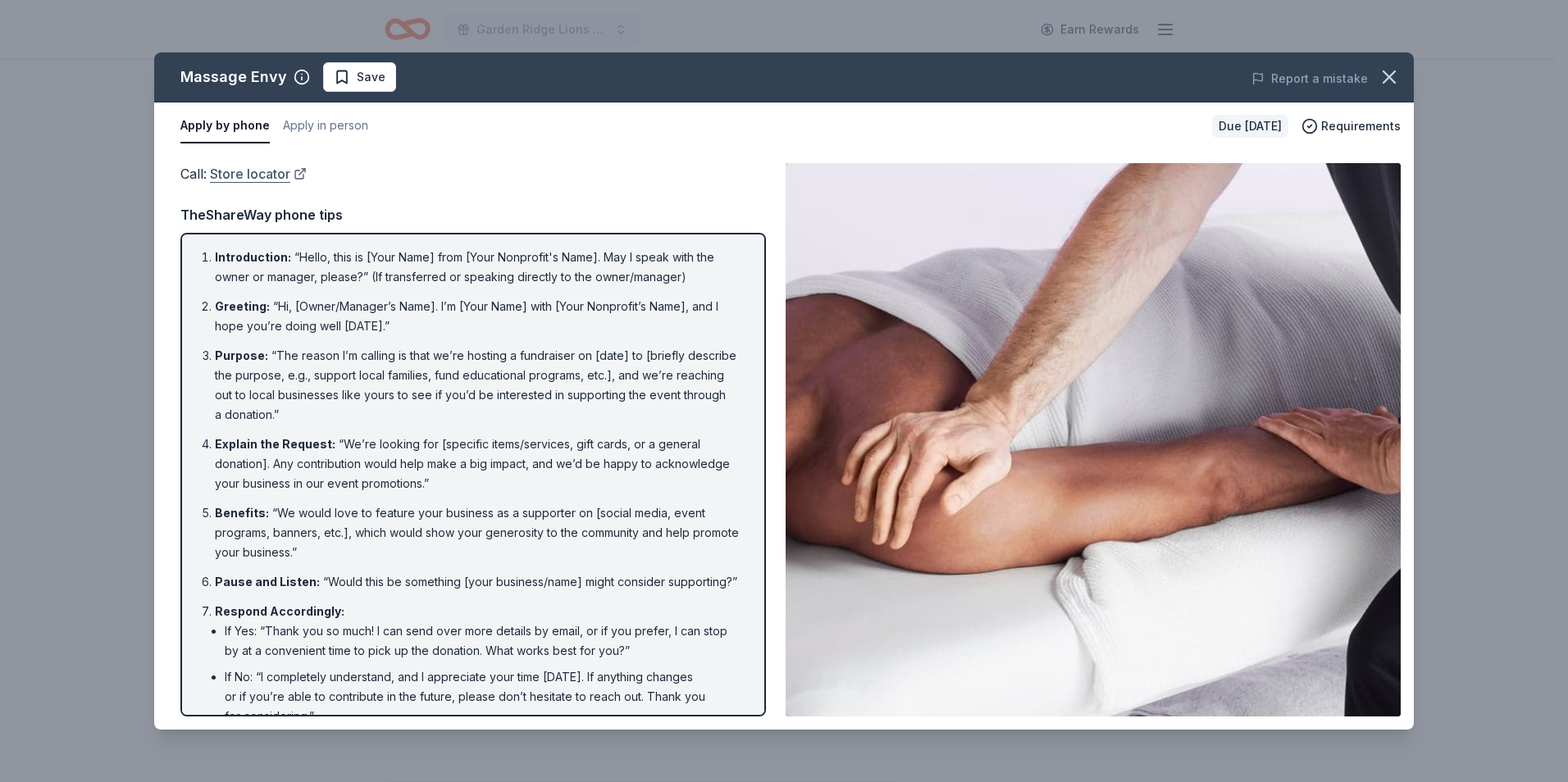
click at [255, 173] on link "Store locator" at bounding box center [258, 173] width 97 height 21
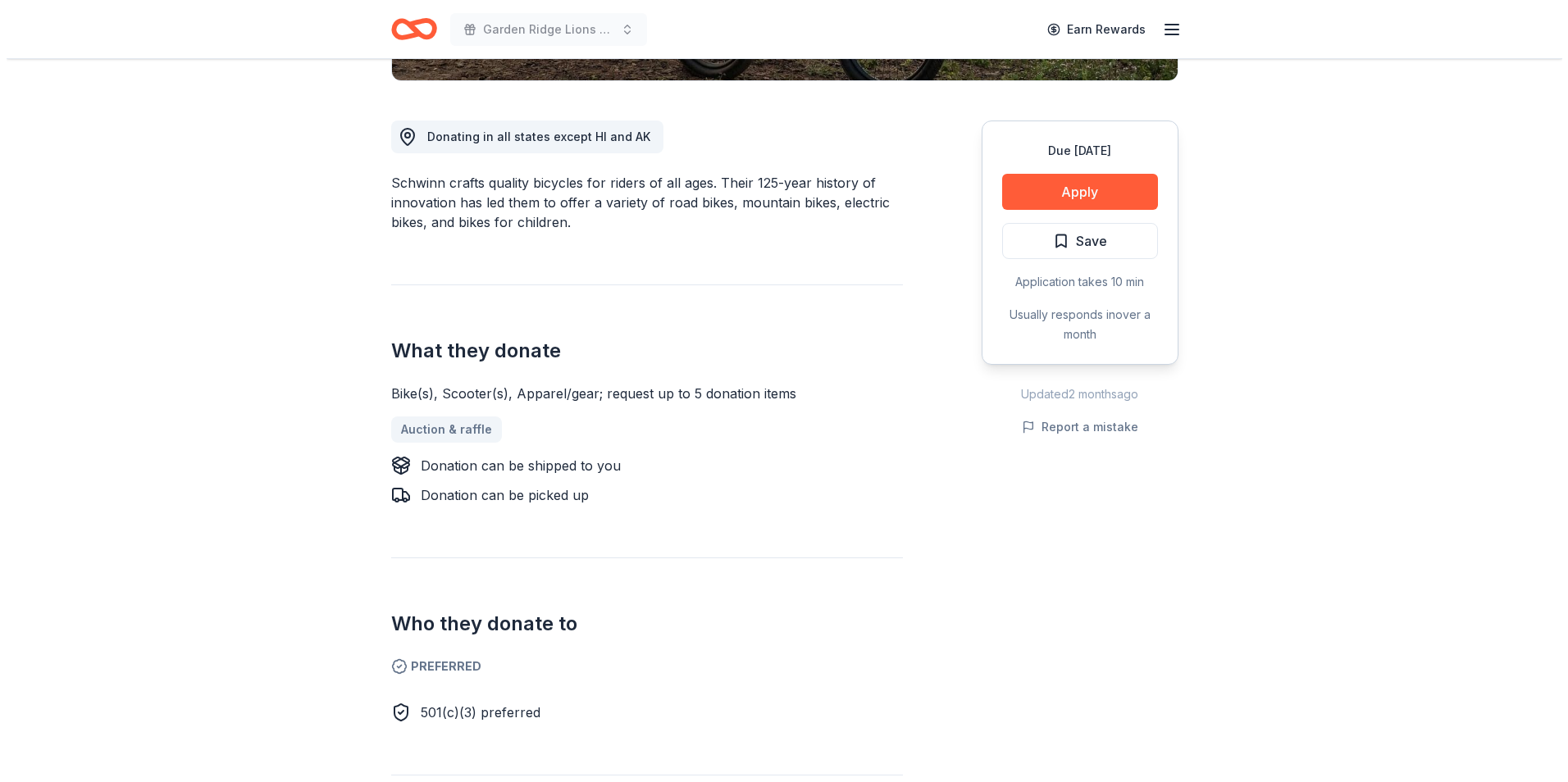
scroll to position [328, 0]
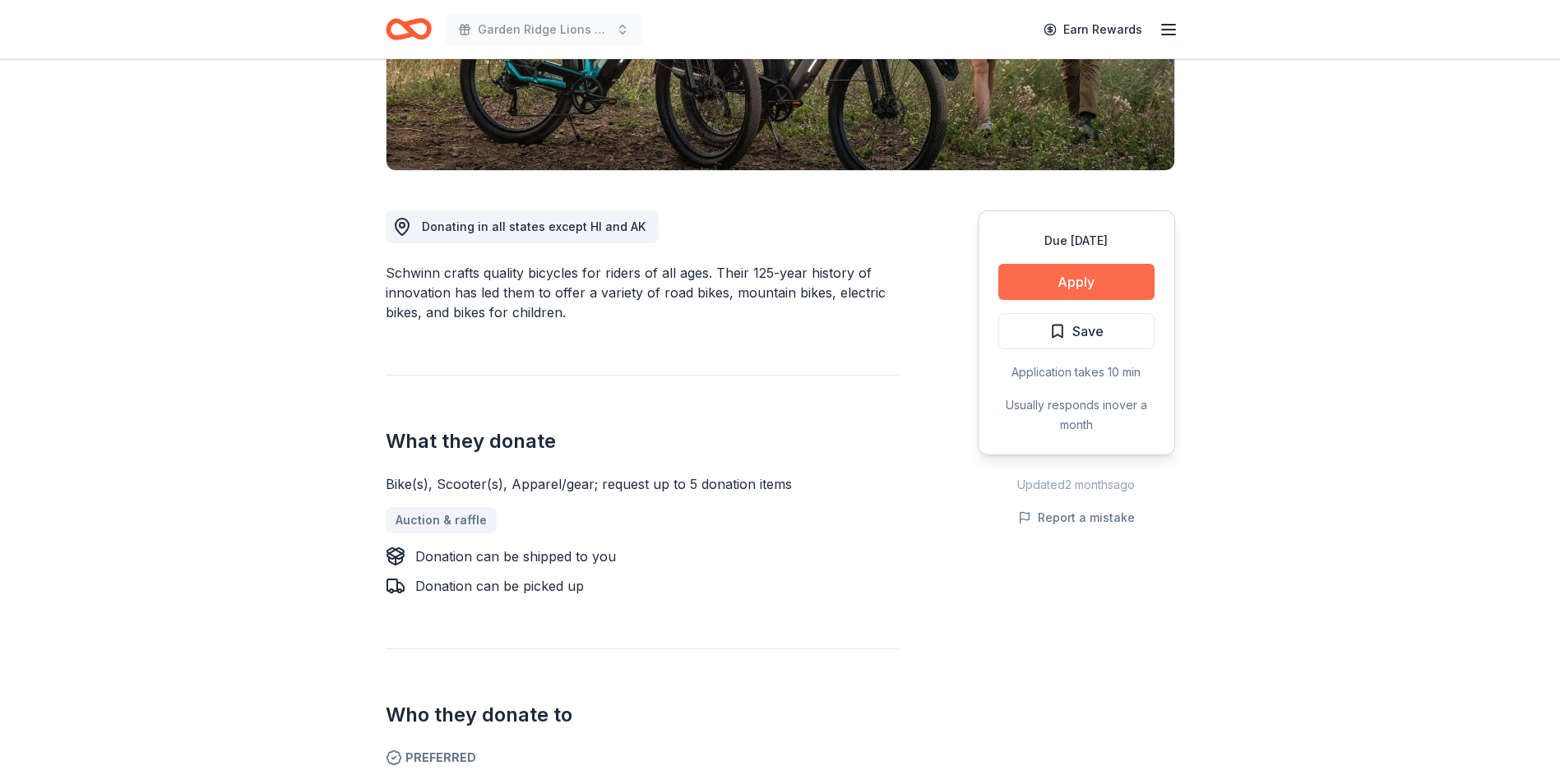
click at [1025, 285] on button "Apply" at bounding box center [1076, 281] width 156 height 36
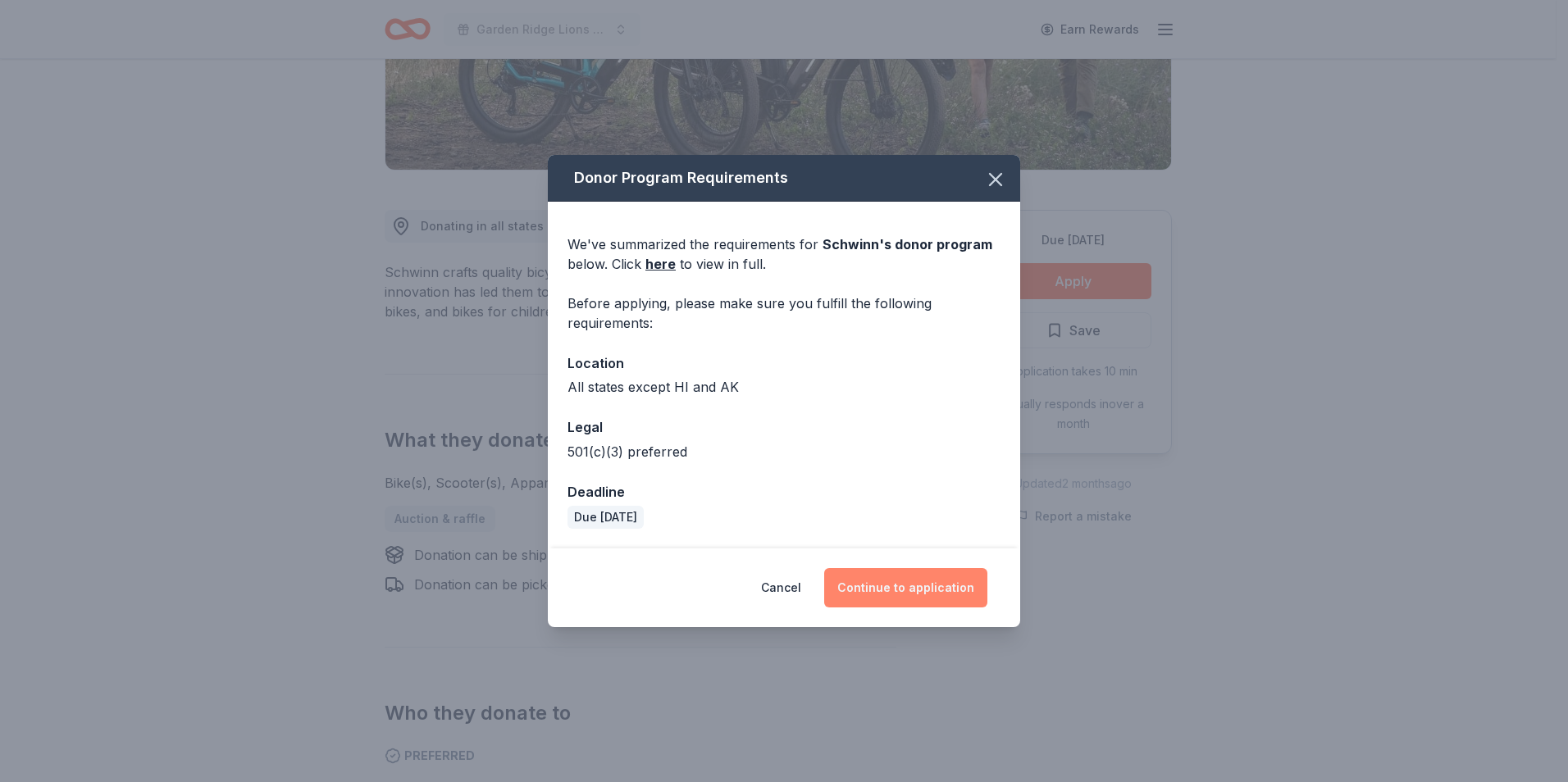
click at [884, 579] on button "Continue to application" at bounding box center [905, 587] width 163 height 39
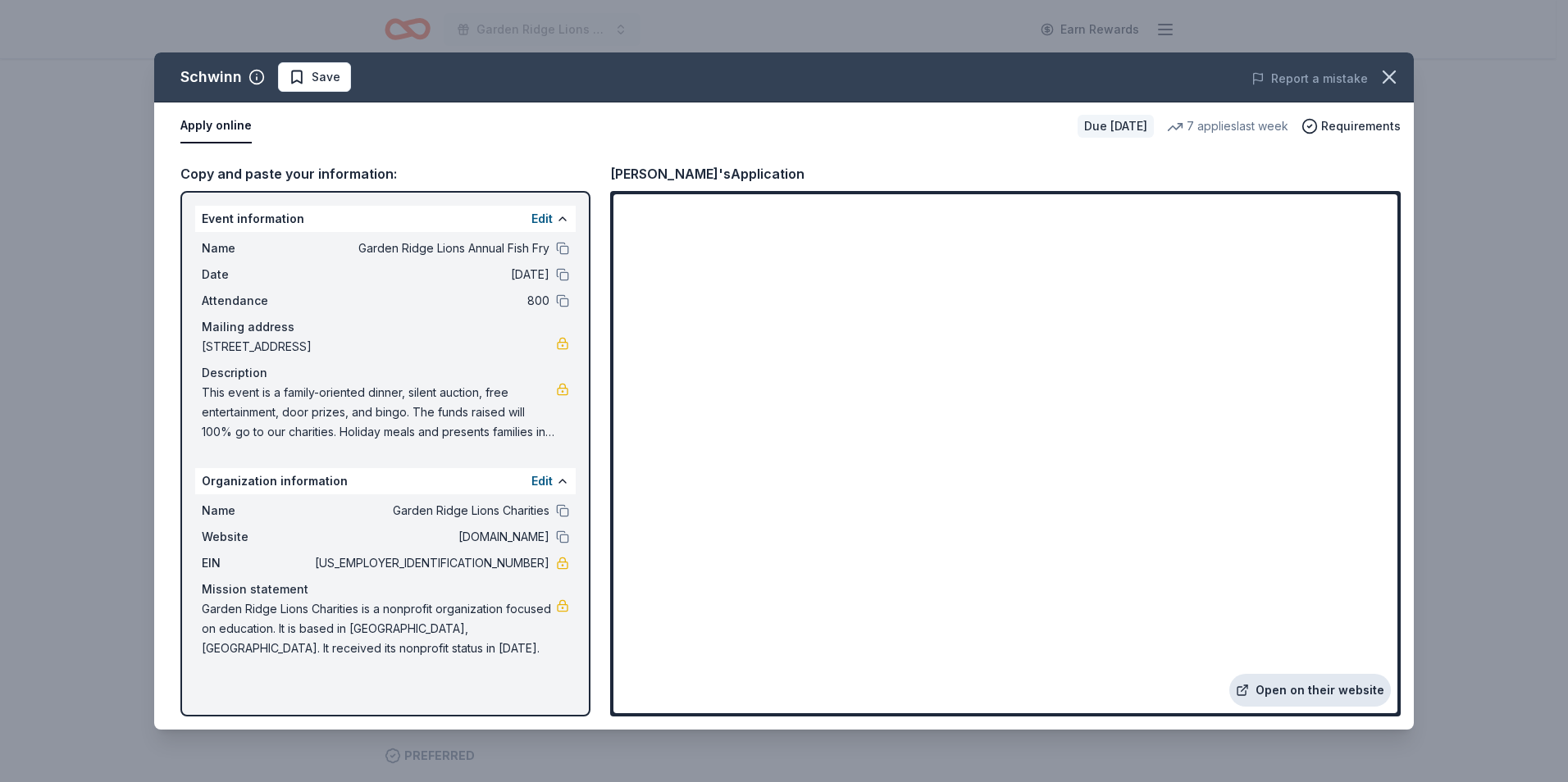
click at [1275, 686] on link "Open on their website" at bounding box center [1309, 691] width 161 height 33
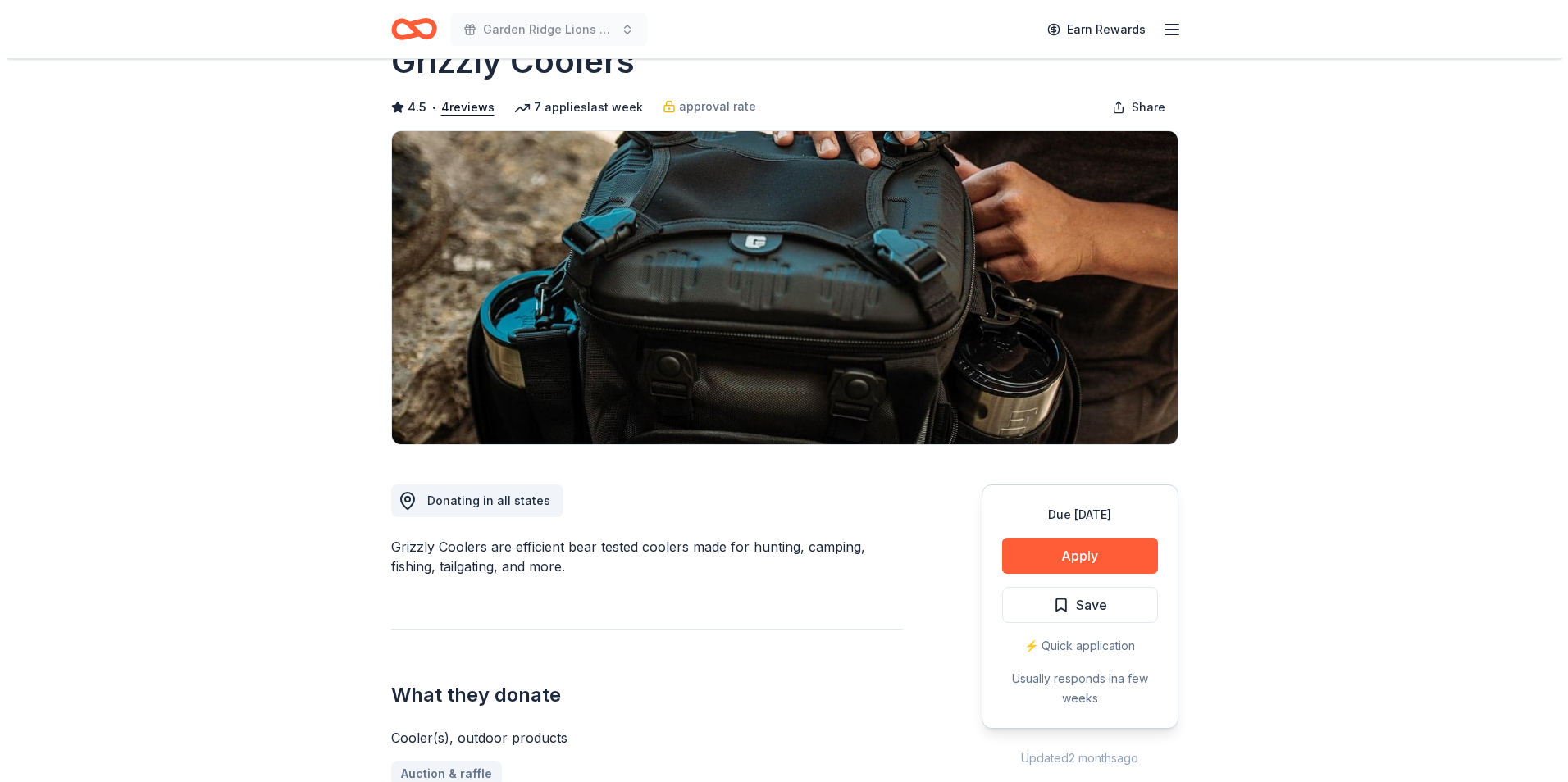
scroll to position [82, 0]
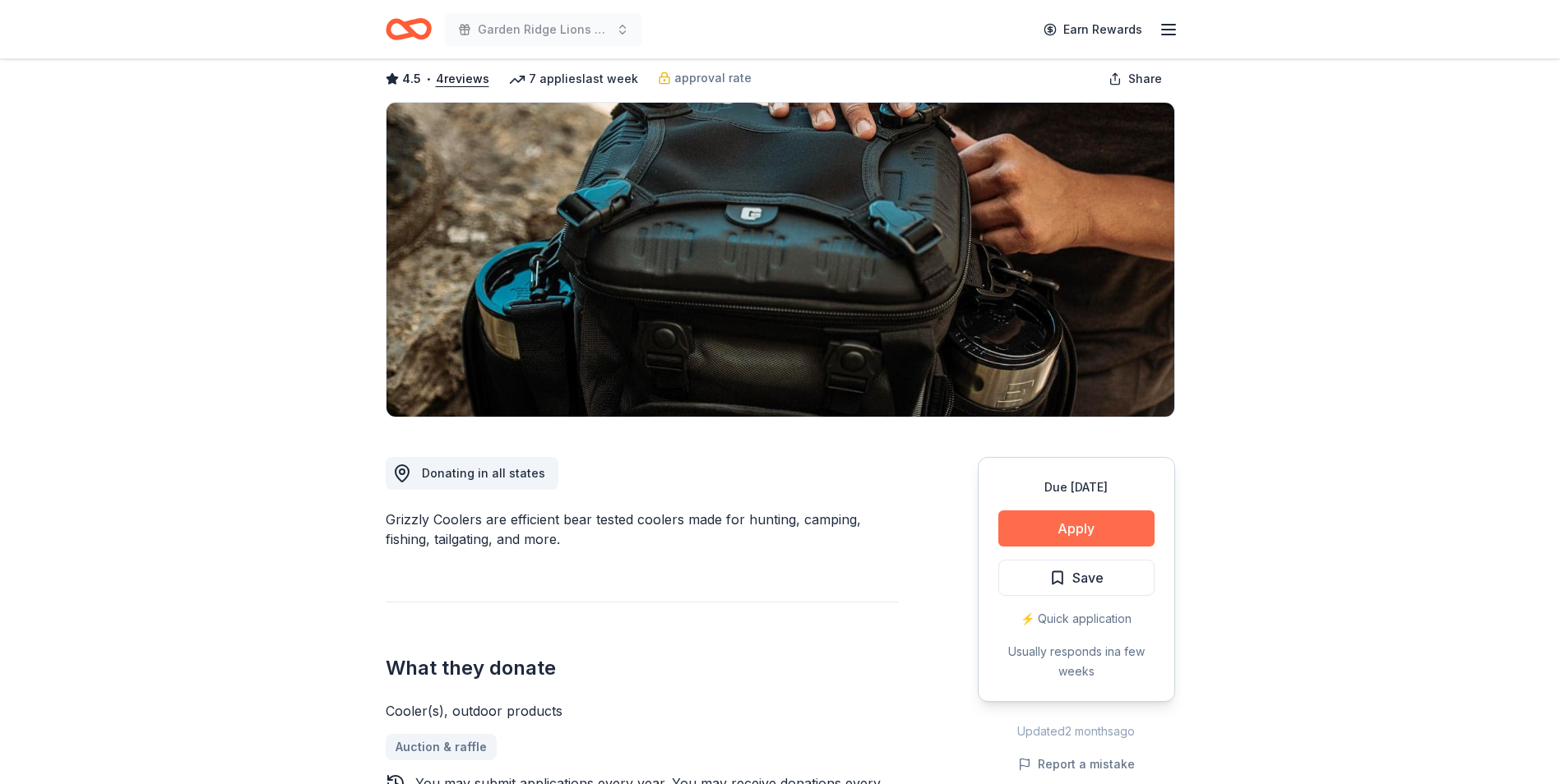
click at [1046, 512] on button "Apply" at bounding box center [1076, 528] width 156 height 36
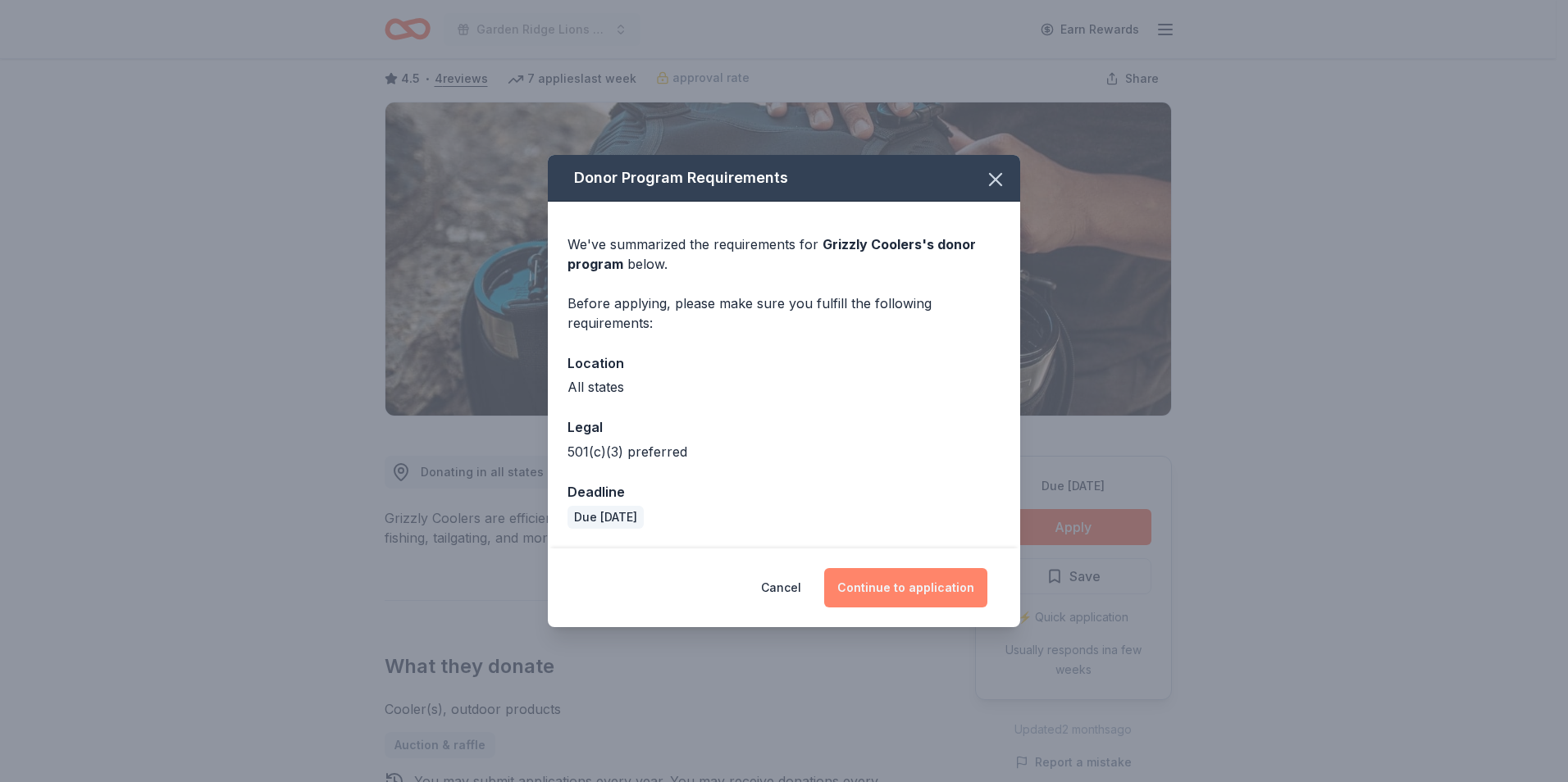
click at [902, 585] on button "Continue to application" at bounding box center [905, 587] width 163 height 39
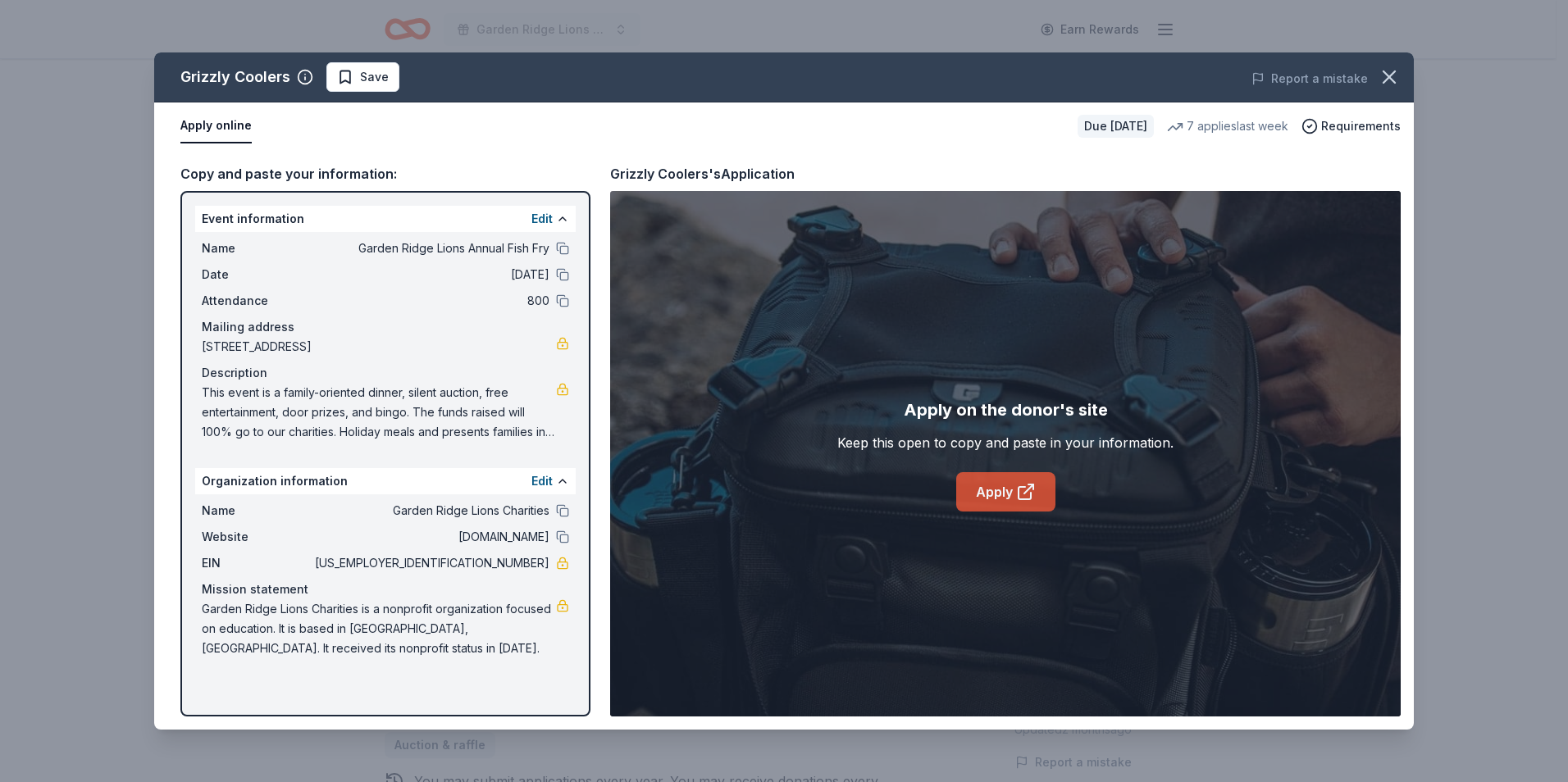
click at [1001, 489] on link "Apply" at bounding box center [1006, 491] width 99 height 39
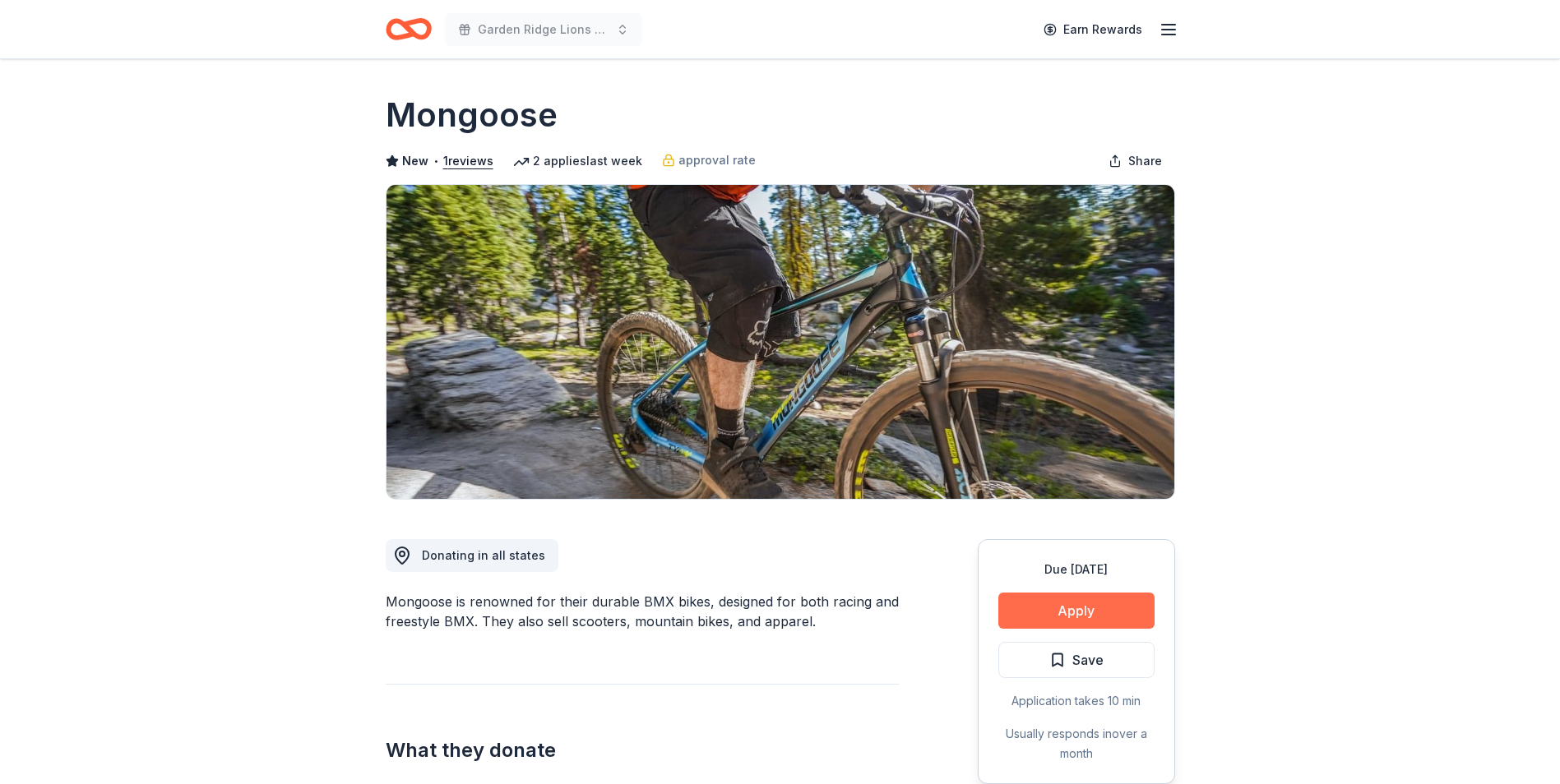
click at [1032, 608] on button "Apply" at bounding box center [1076, 610] width 156 height 36
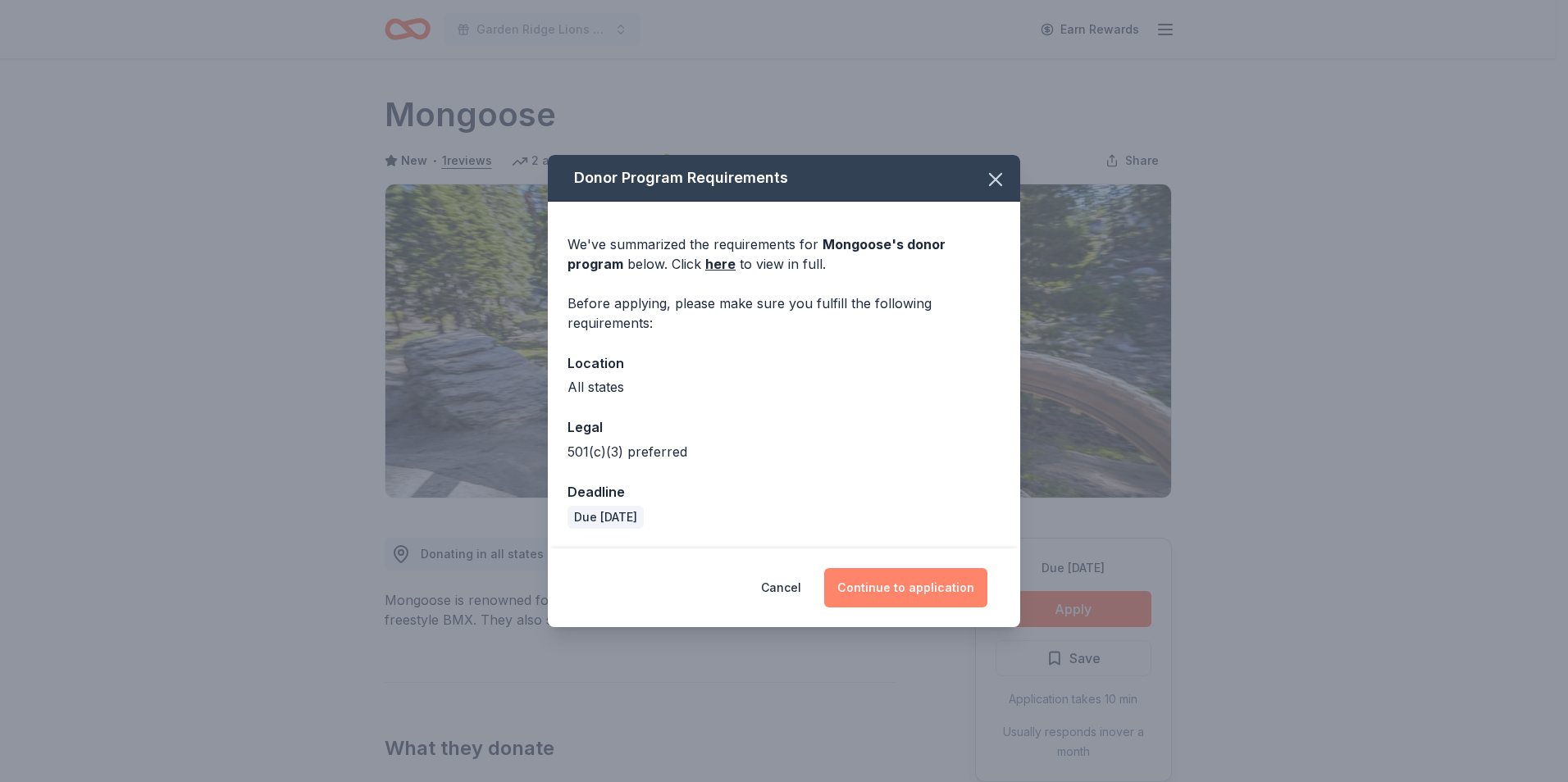
click at [905, 584] on button "Continue to application" at bounding box center [905, 587] width 163 height 39
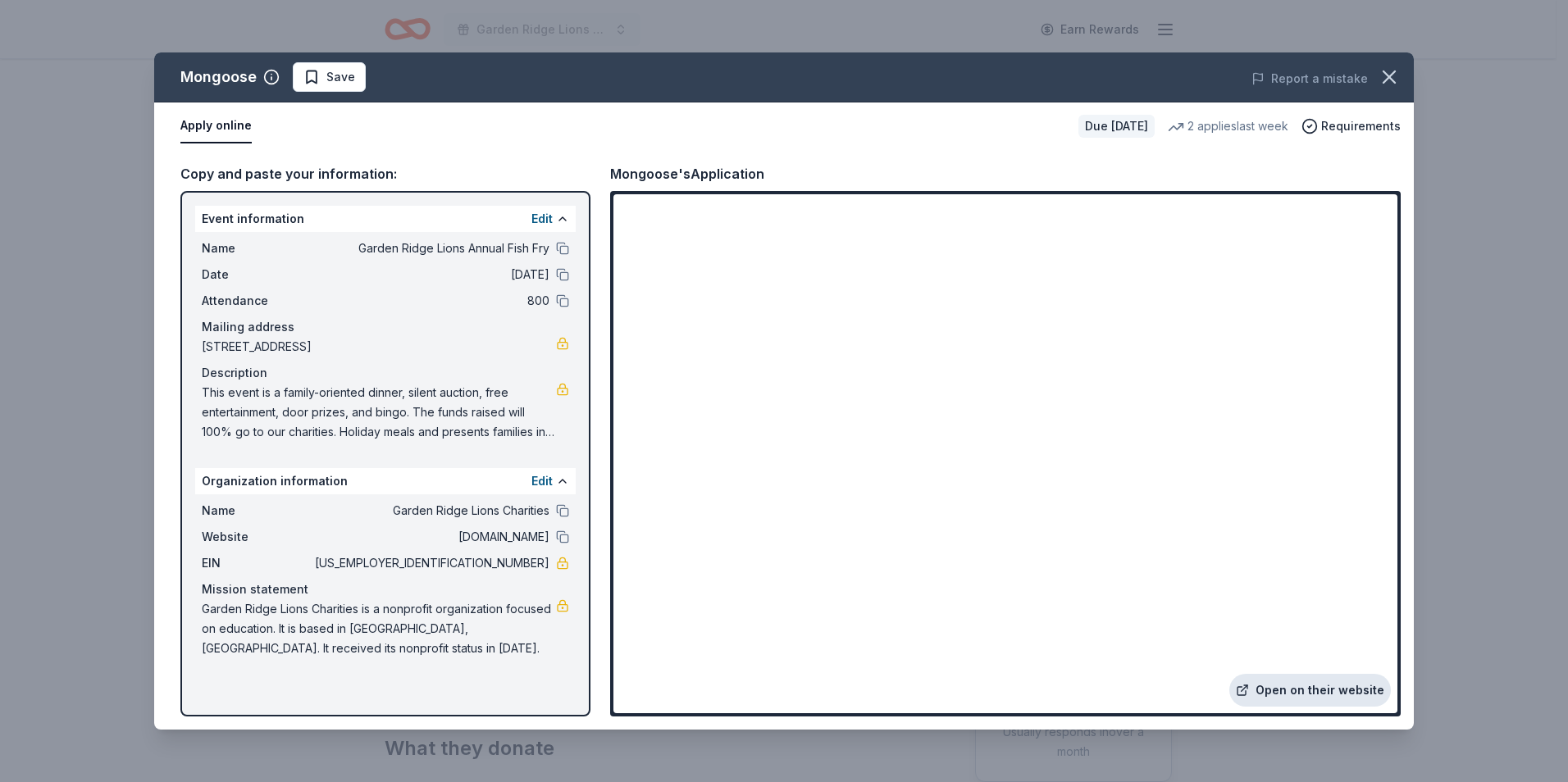
click at [1288, 693] on link "Open on their website" at bounding box center [1309, 691] width 161 height 33
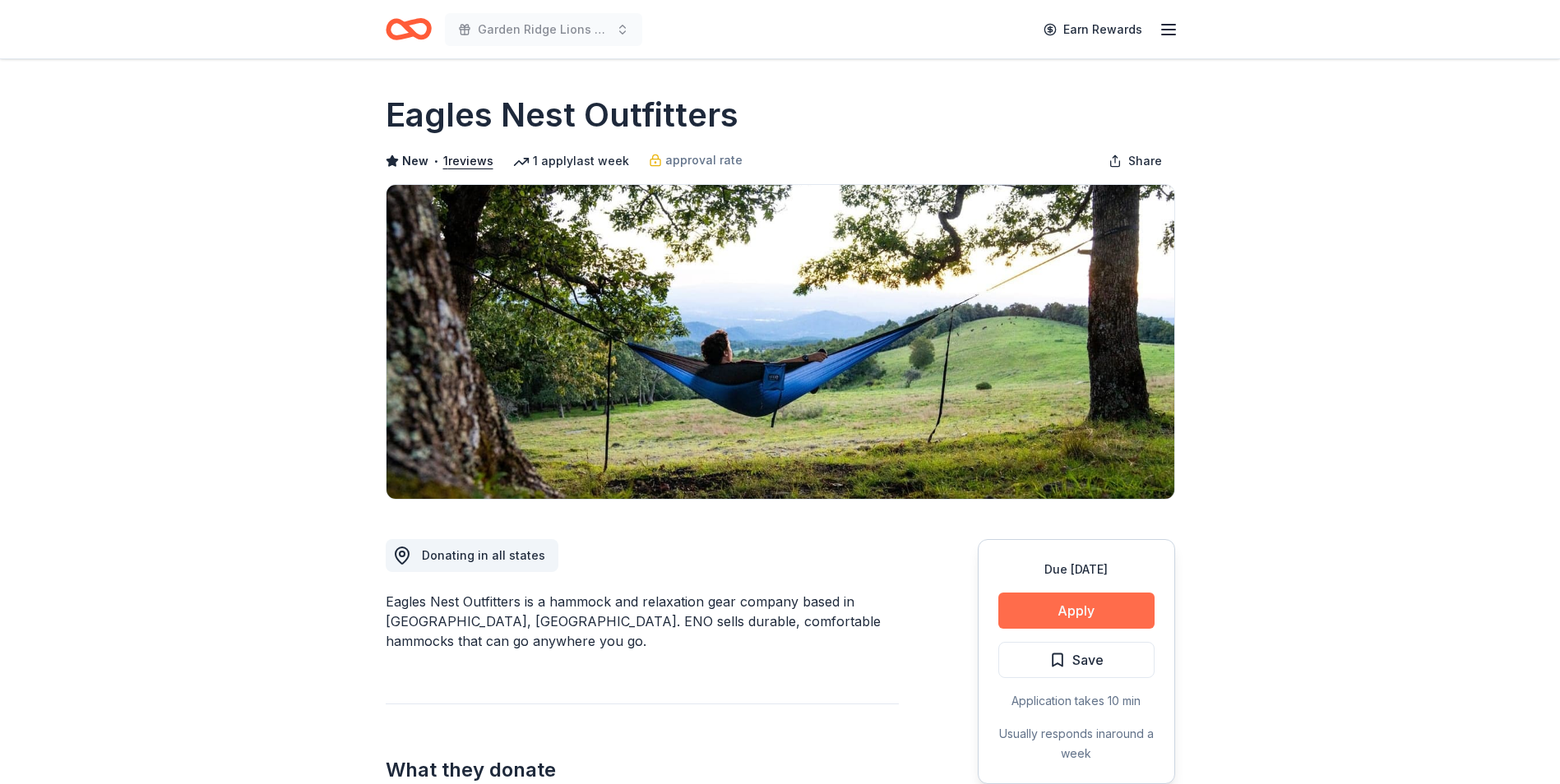
click at [1081, 625] on button "Apply" at bounding box center [1076, 610] width 156 height 36
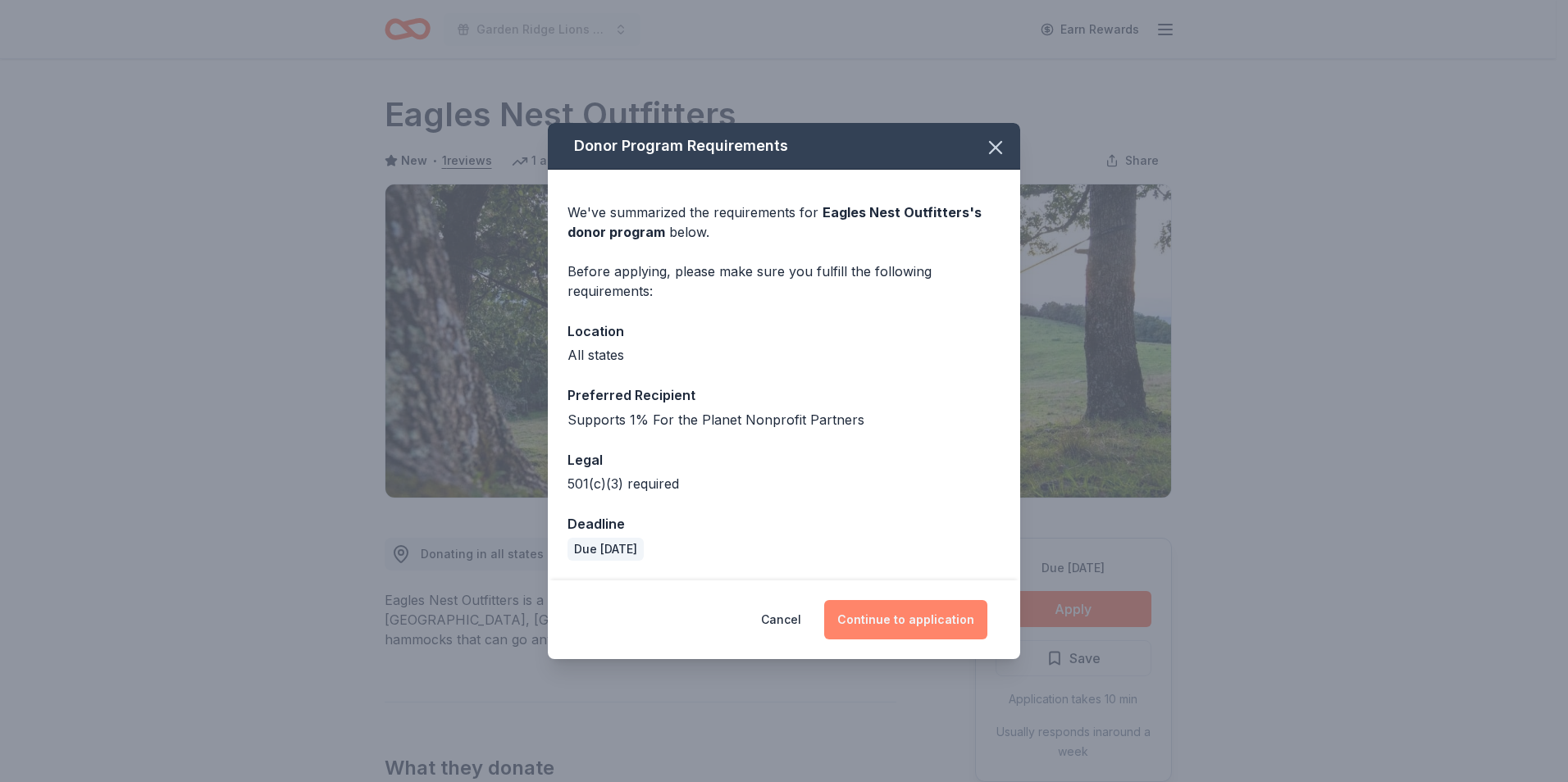
click at [850, 621] on button "Continue to application" at bounding box center [905, 619] width 163 height 39
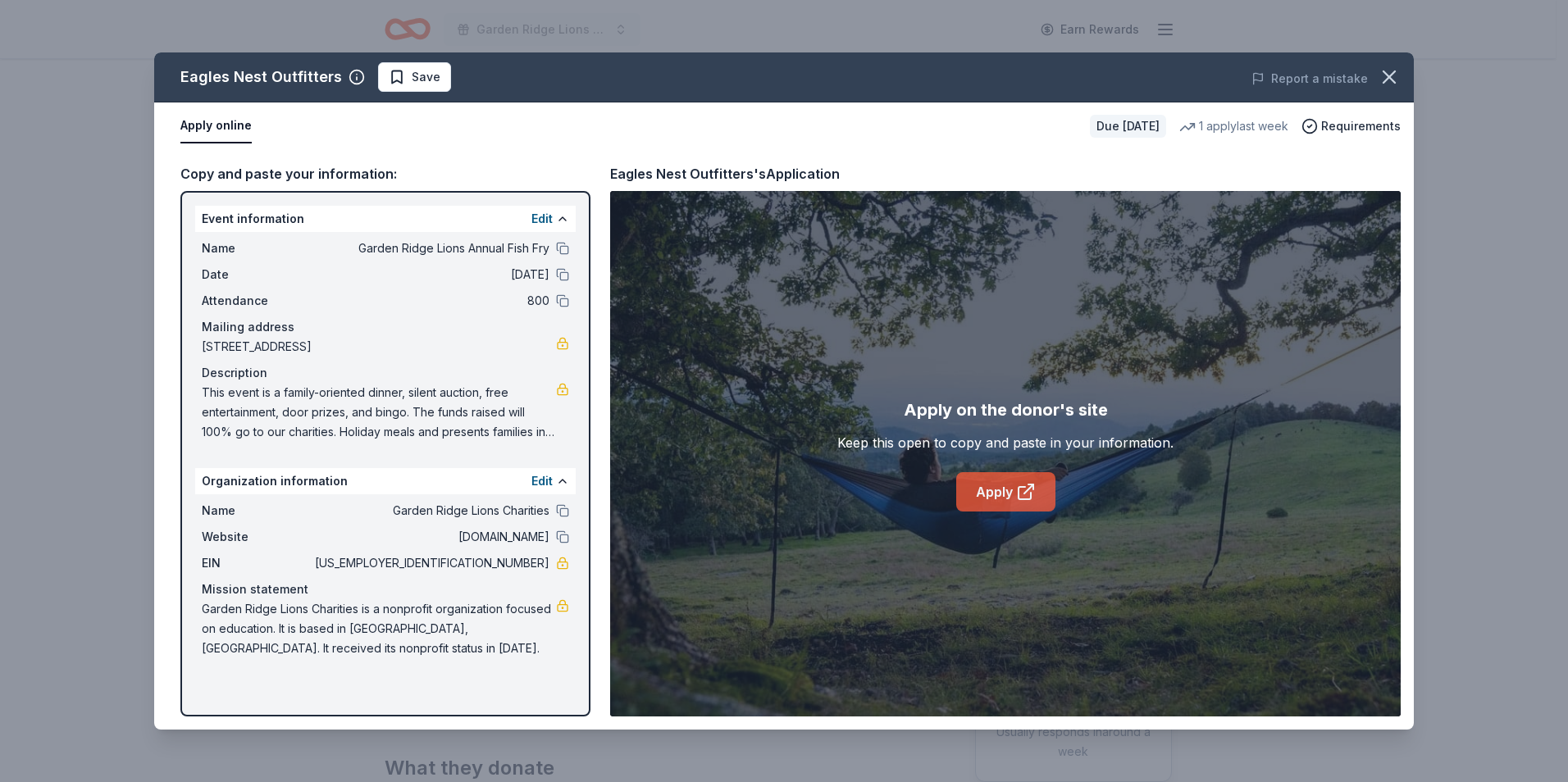
click at [999, 502] on link "Apply" at bounding box center [1006, 491] width 99 height 39
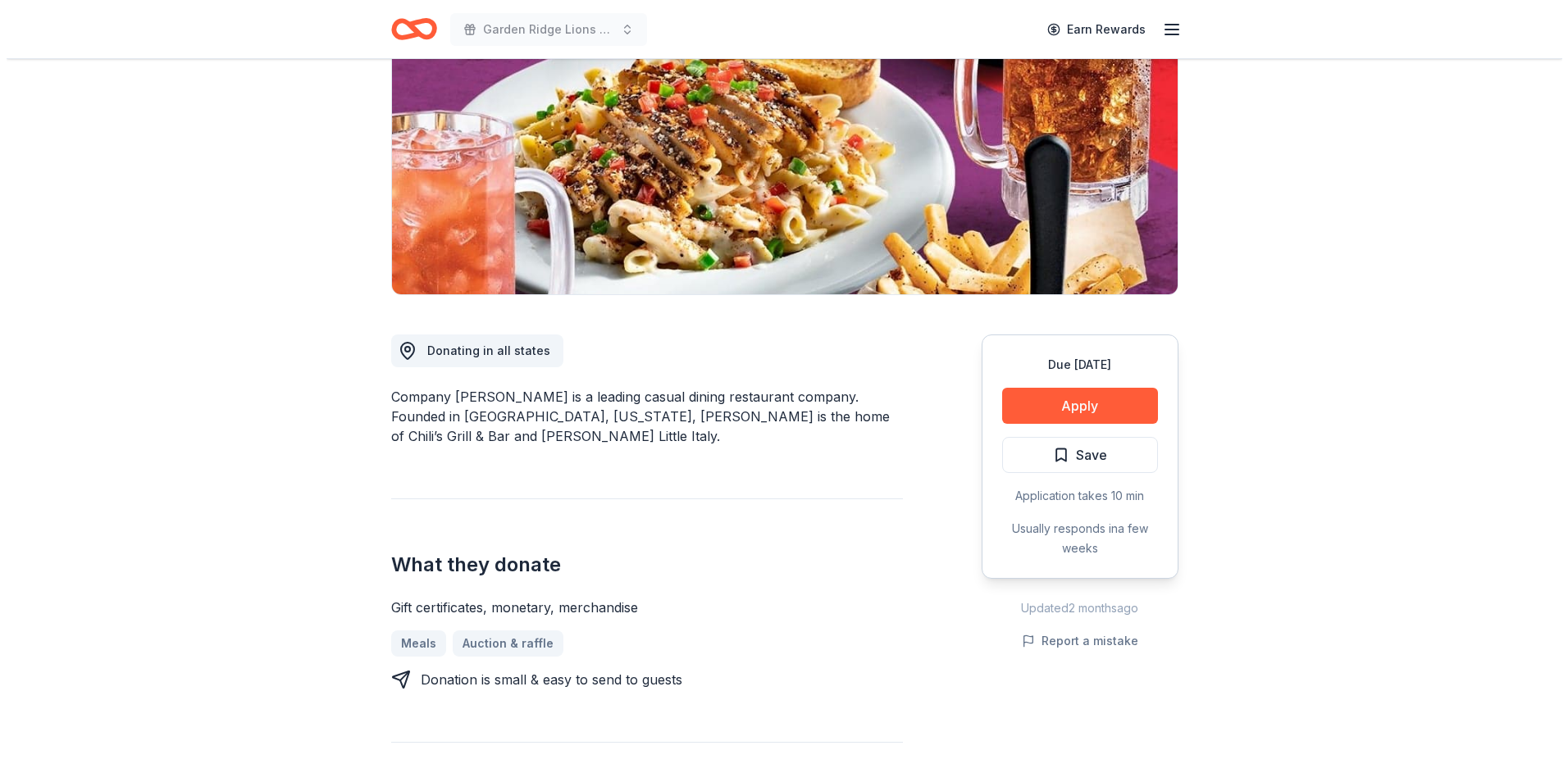
scroll to position [164, 0]
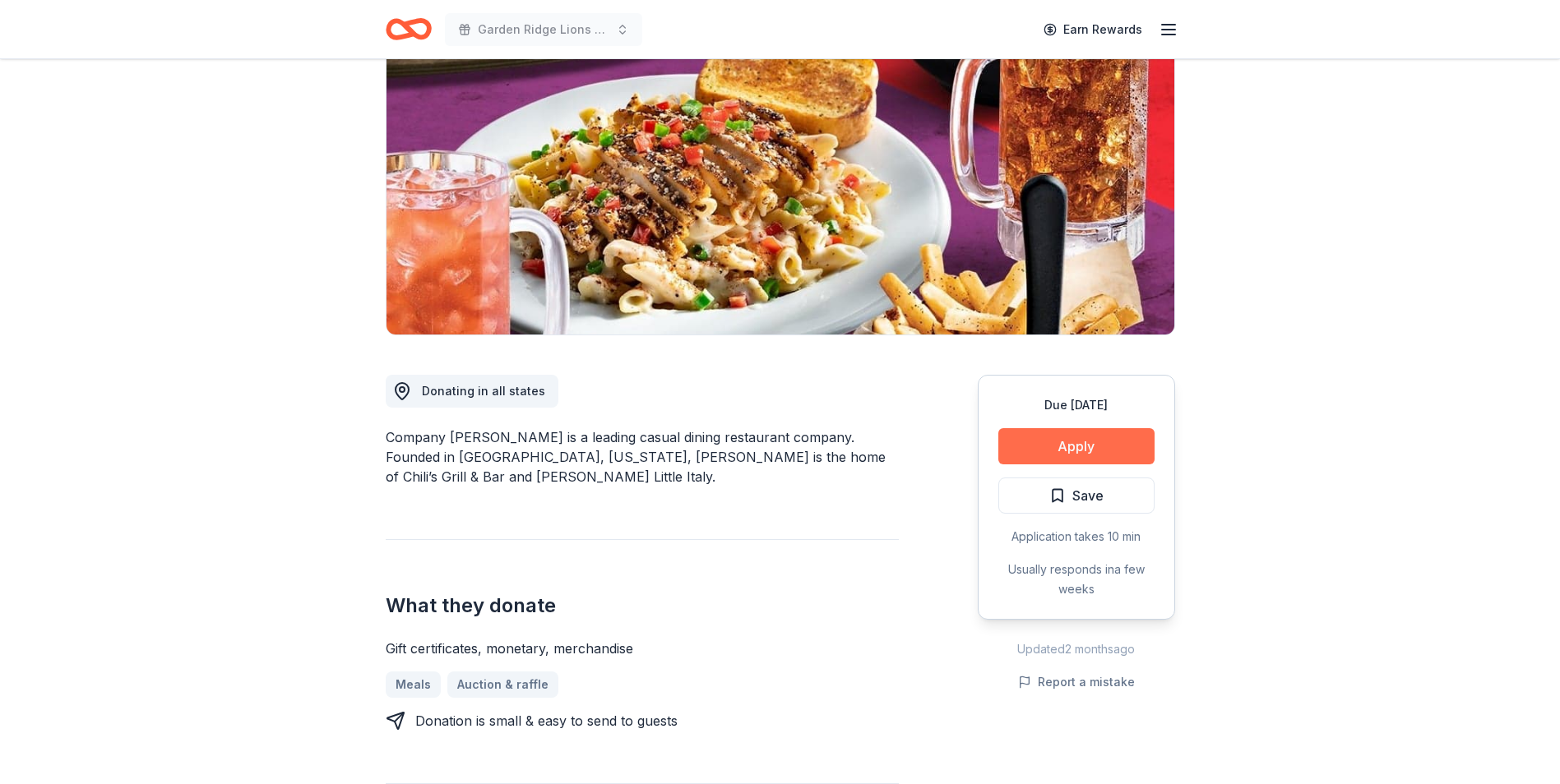
click at [1032, 450] on button "Apply" at bounding box center [1076, 445] width 156 height 36
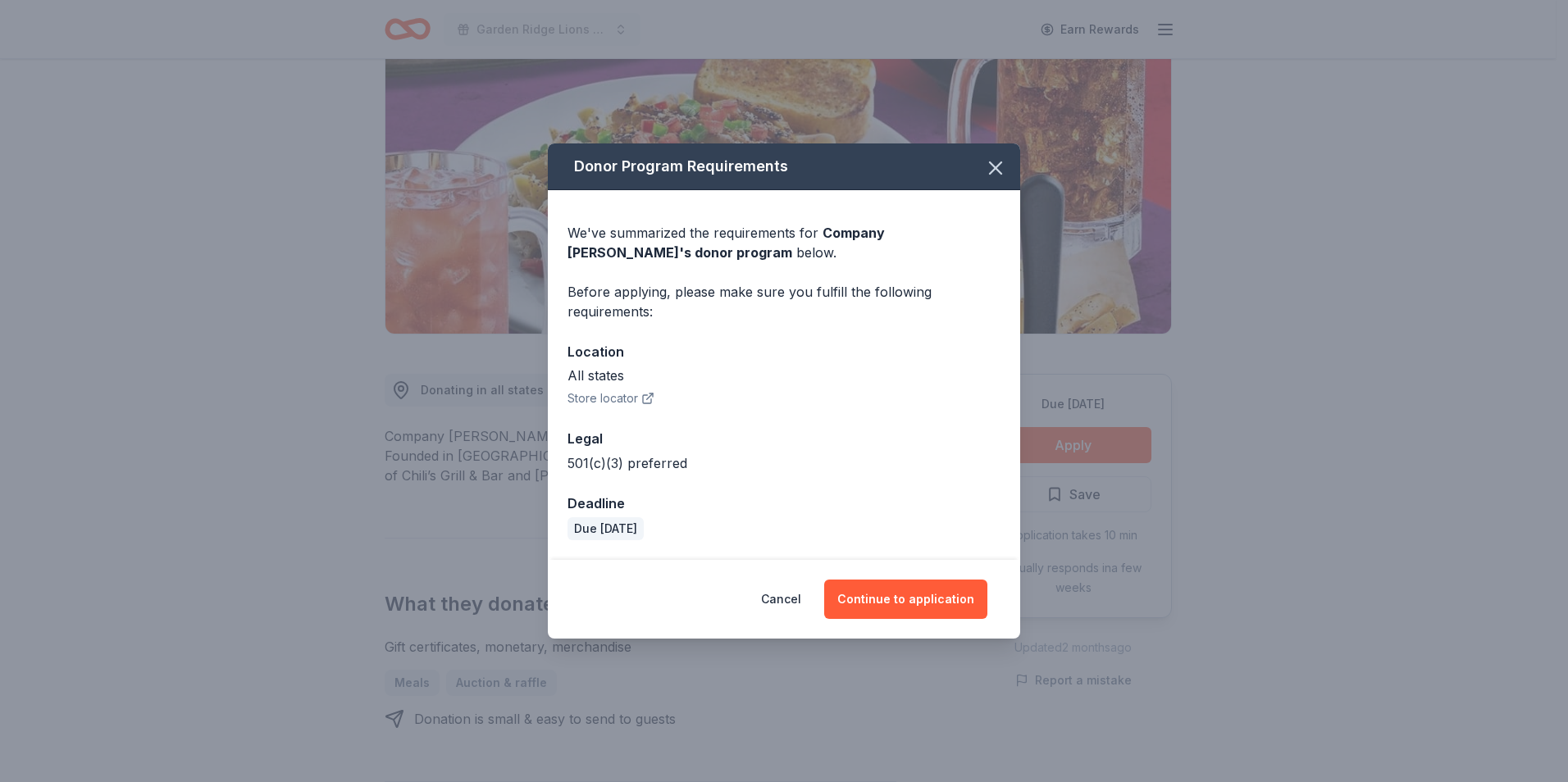
click at [624, 397] on button "Store locator" at bounding box center [611, 398] width 87 height 20
click at [912, 610] on button "Continue to application" at bounding box center [905, 599] width 163 height 39
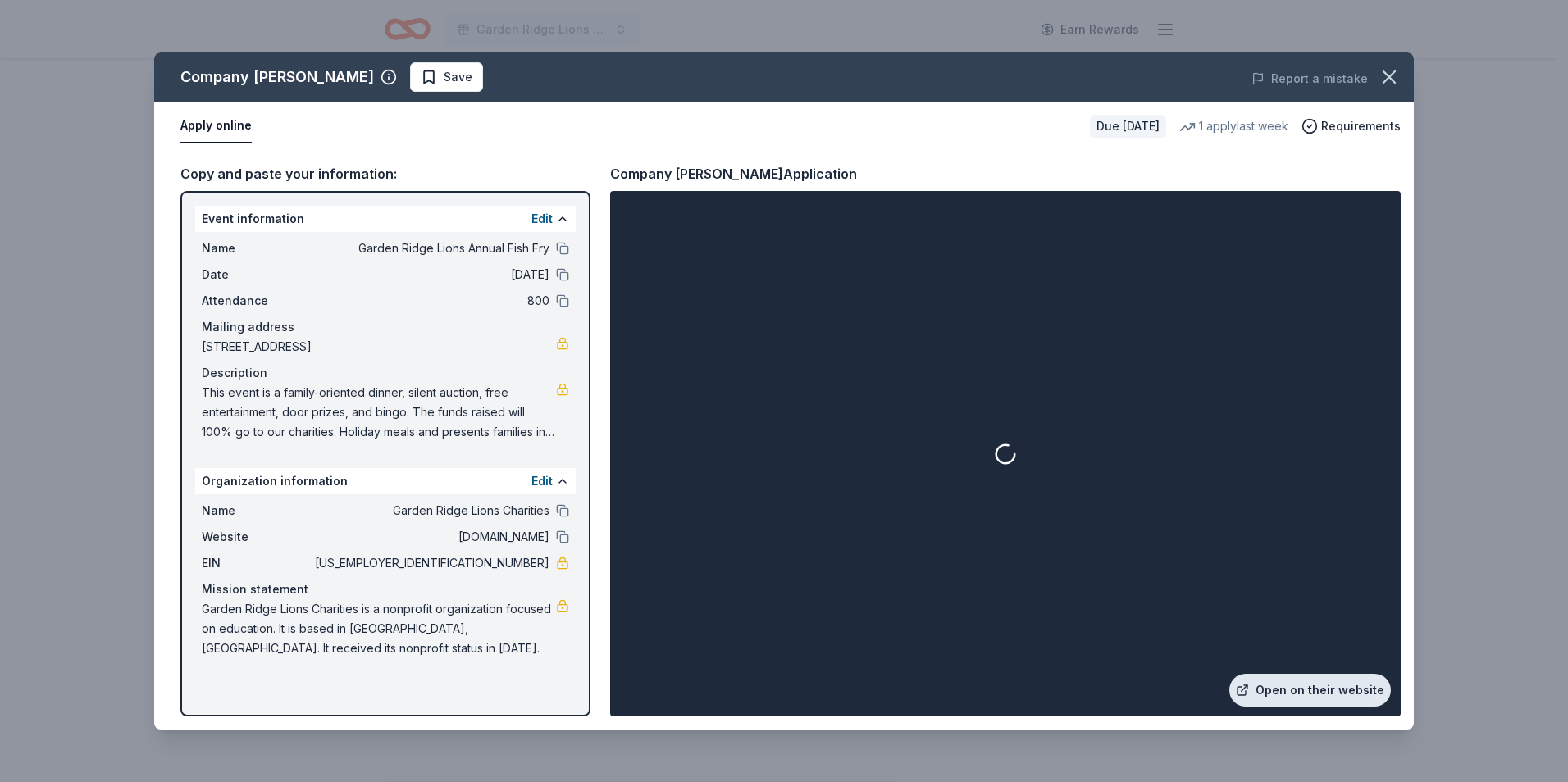
click at [1278, 683] on link "Open on their website" at bounding box center [1309, 691] width 161 height 33
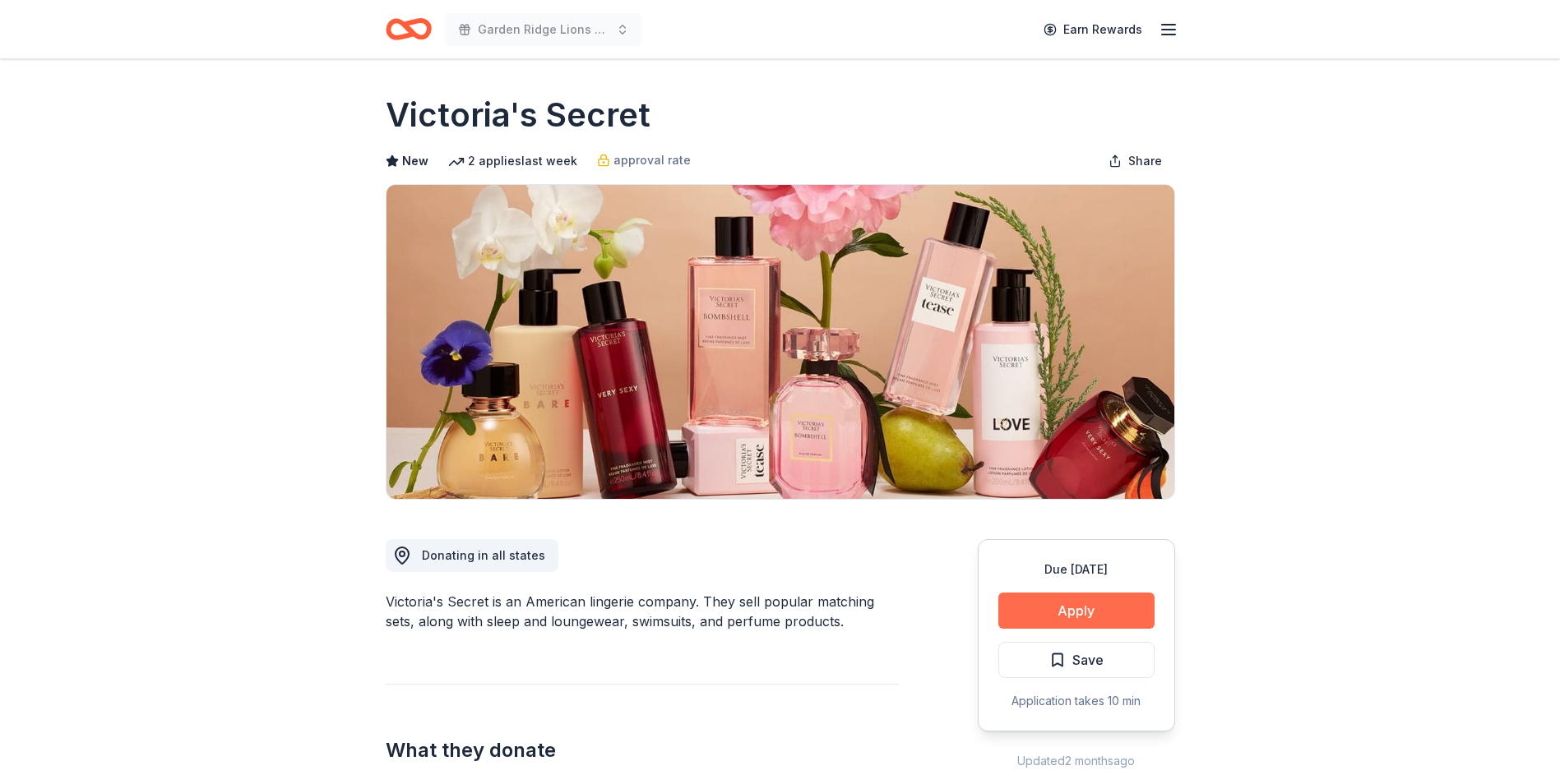
click at [1039, 602] on button "Apply" at bounding box center [1076, 610] width 156 height 36
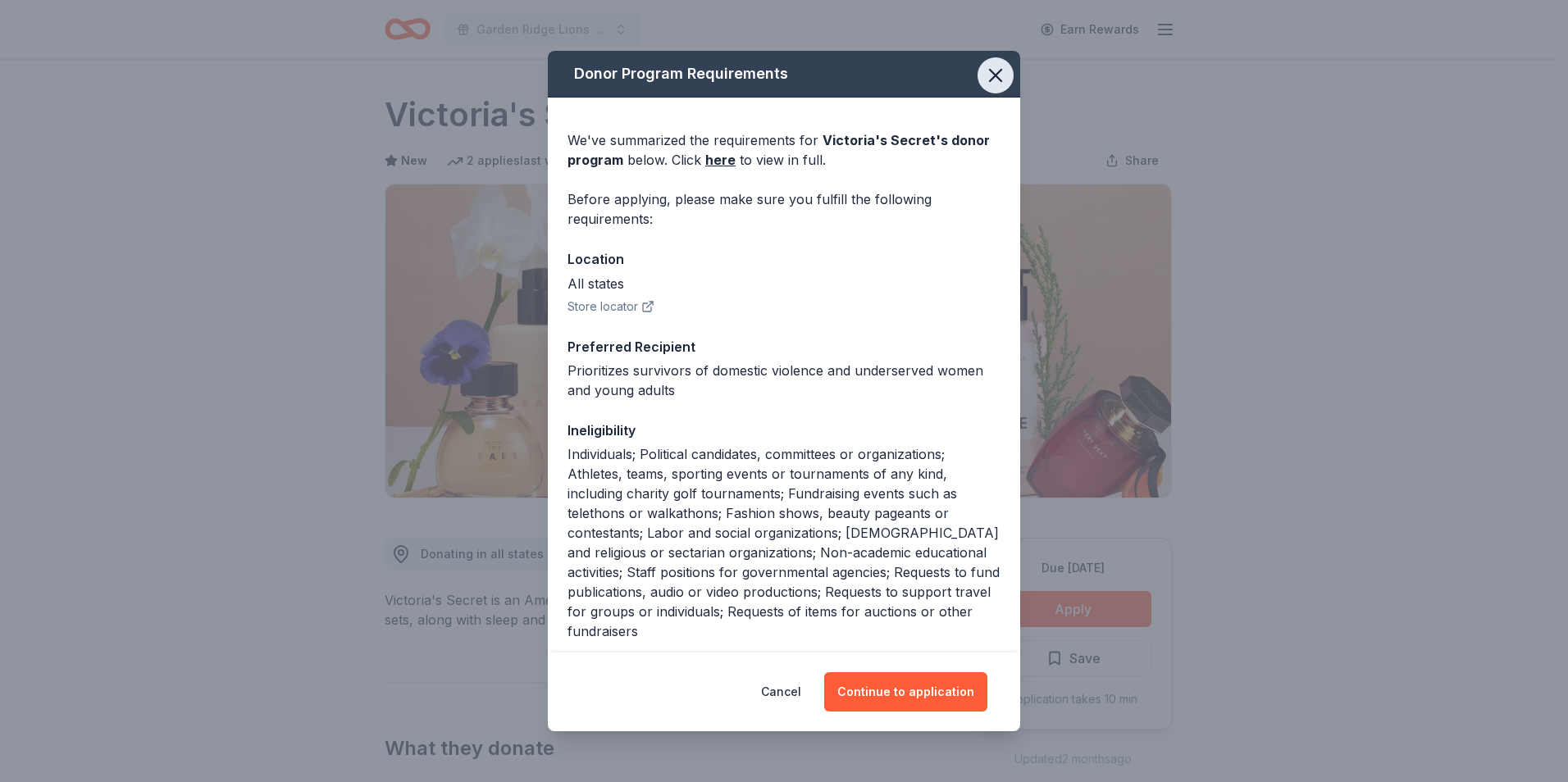
click at [990, 78] on icon "button" at bounding box center [995, 75] width 11 height 11
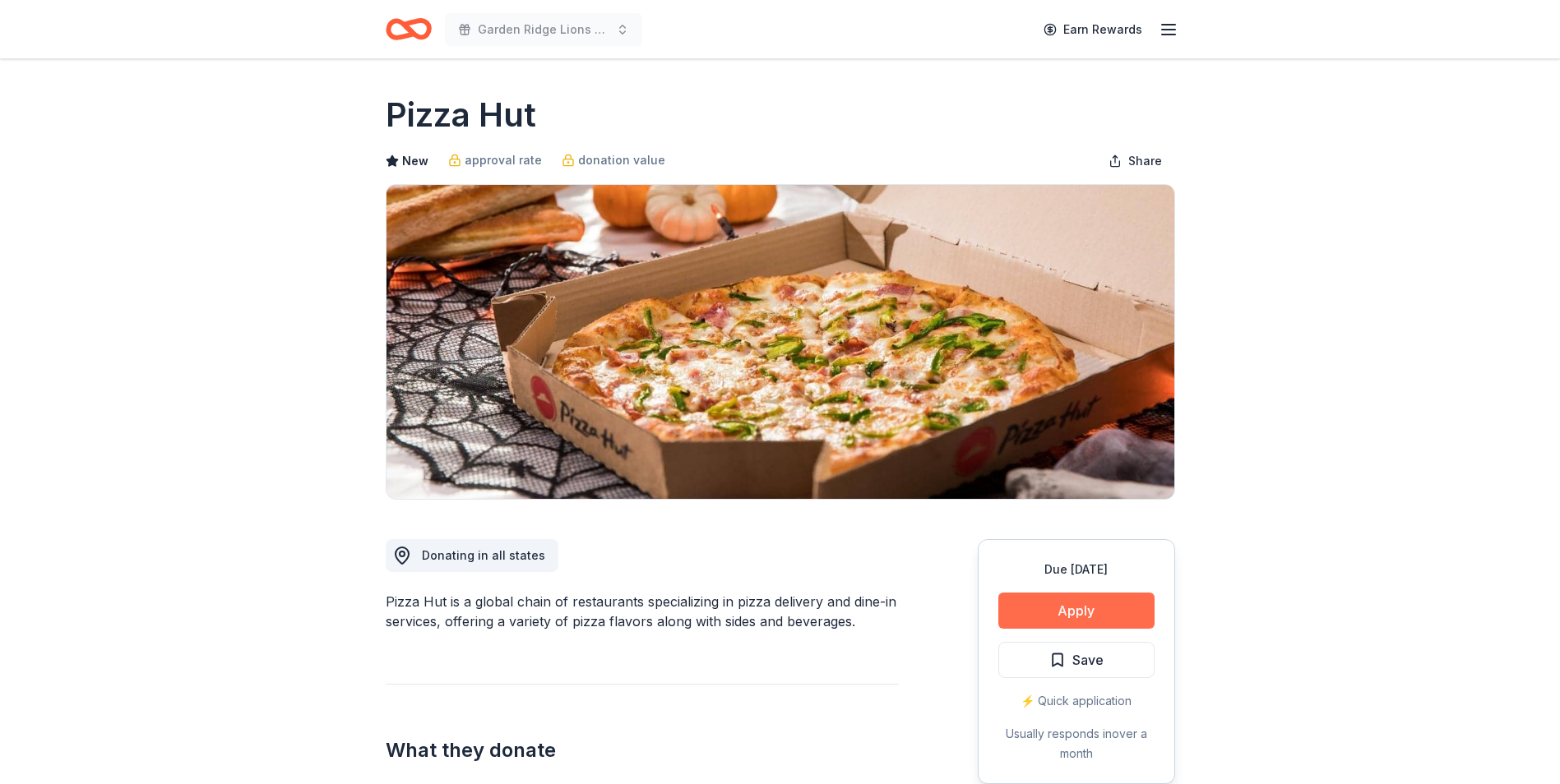
click at [1022, 610] on button "Apply" at bounding box center [1076, 610] width 156 height 36
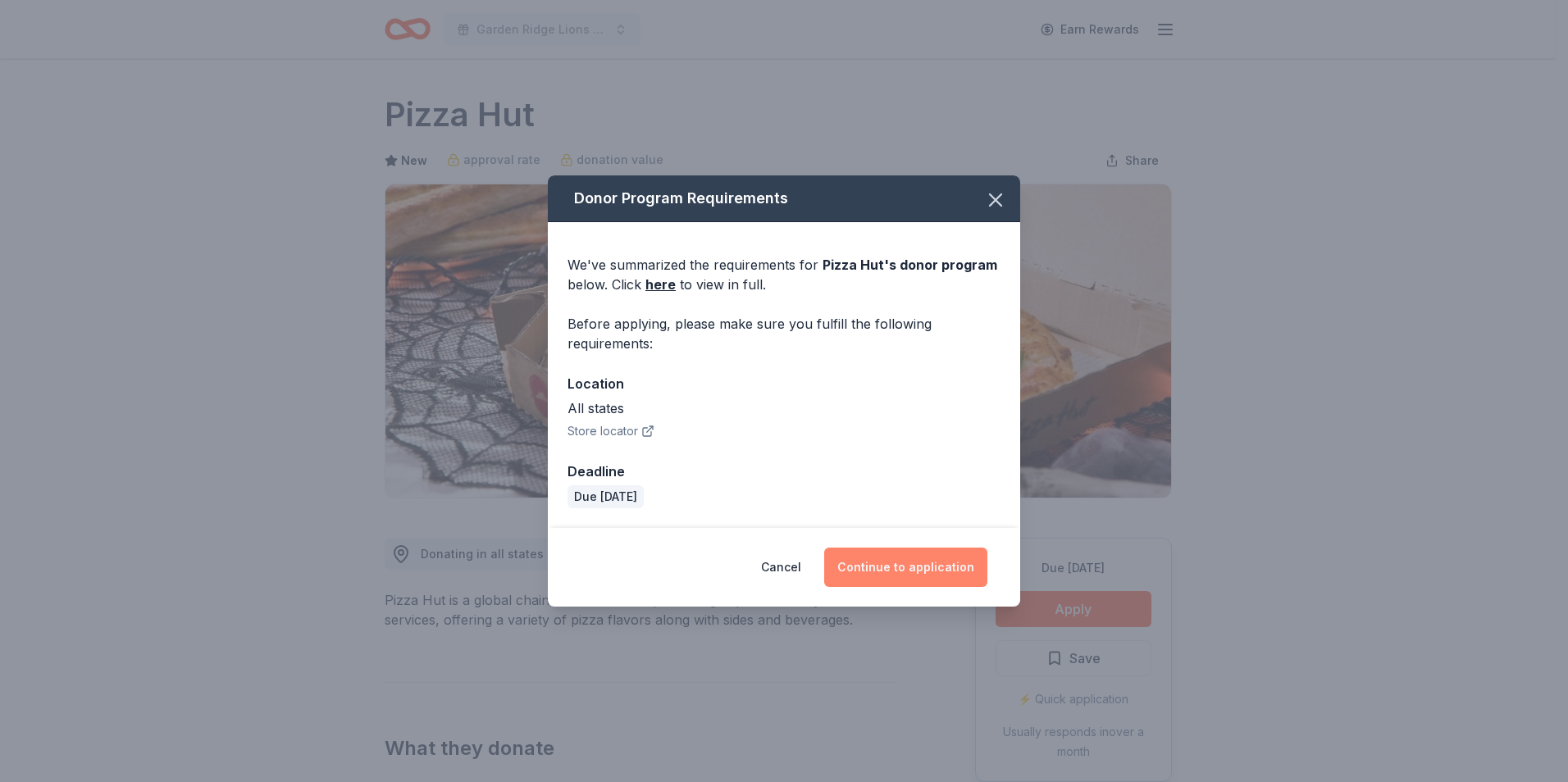
click at [916, 566] on button "Continue to application" at bounding box center [905, 567] width 163 height 39
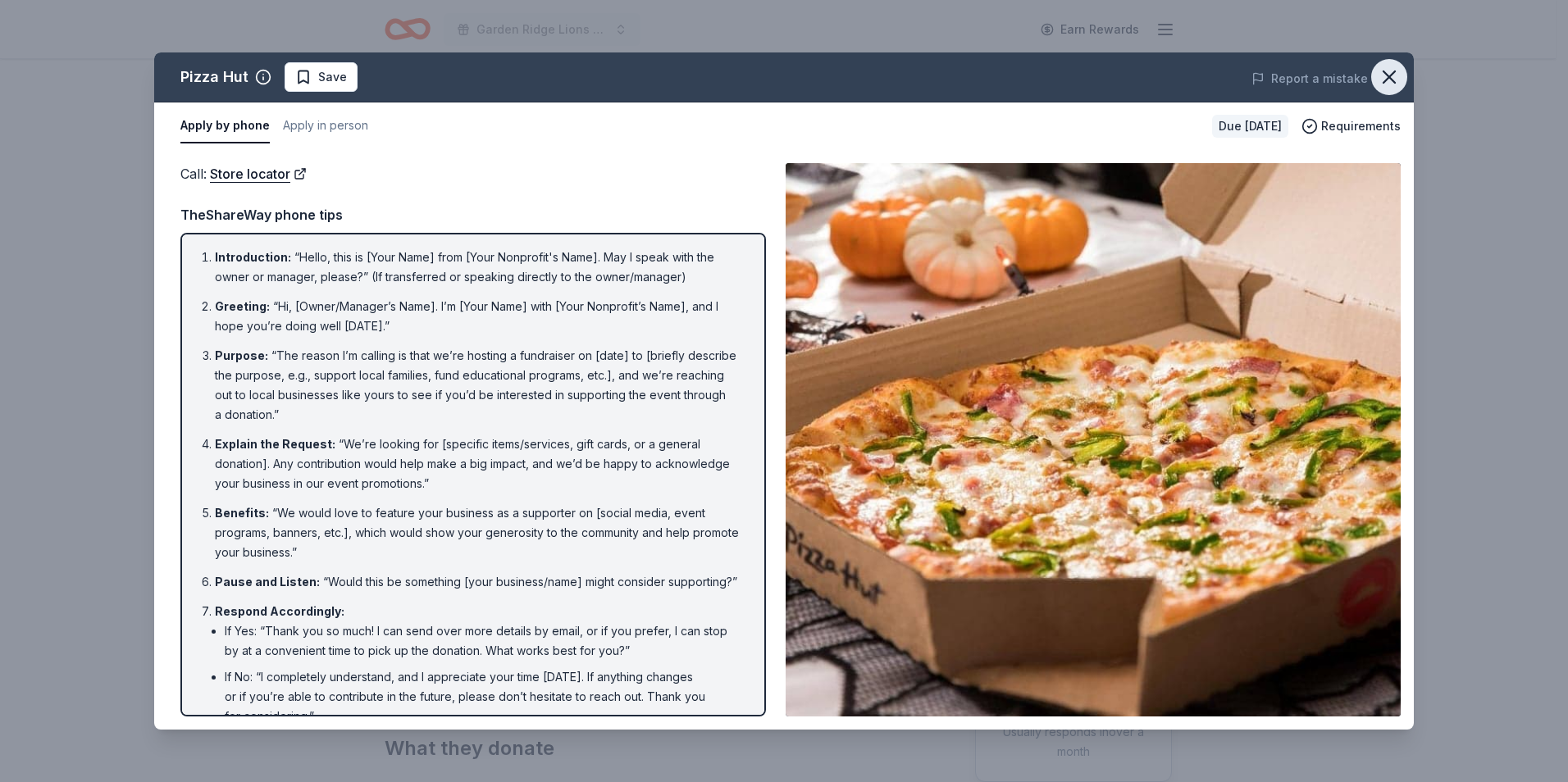
click at [1389, 78] on icon "button" at bounding box center [1389, 77] width 11 height 11
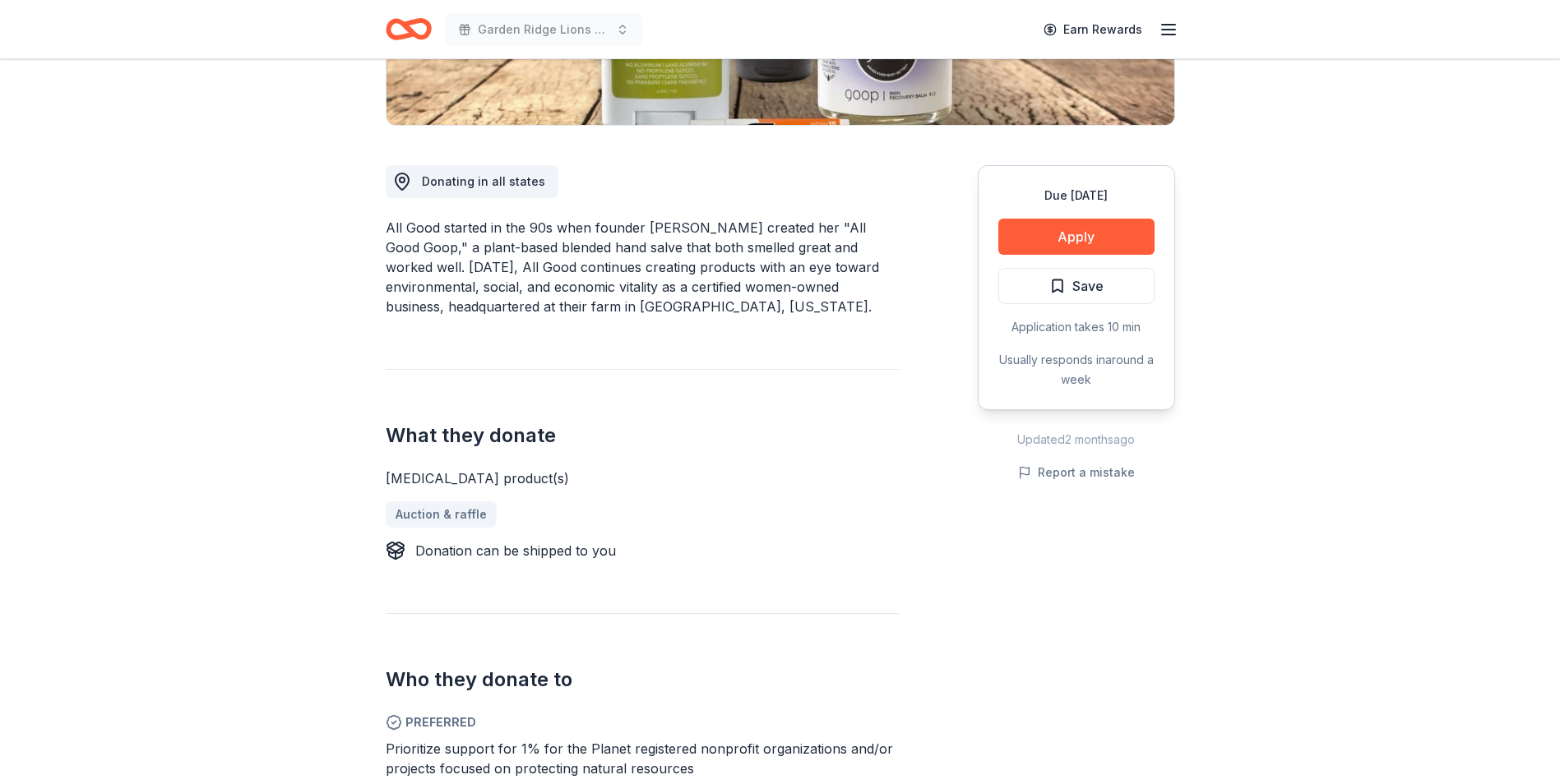
scroll to position [411, 0]
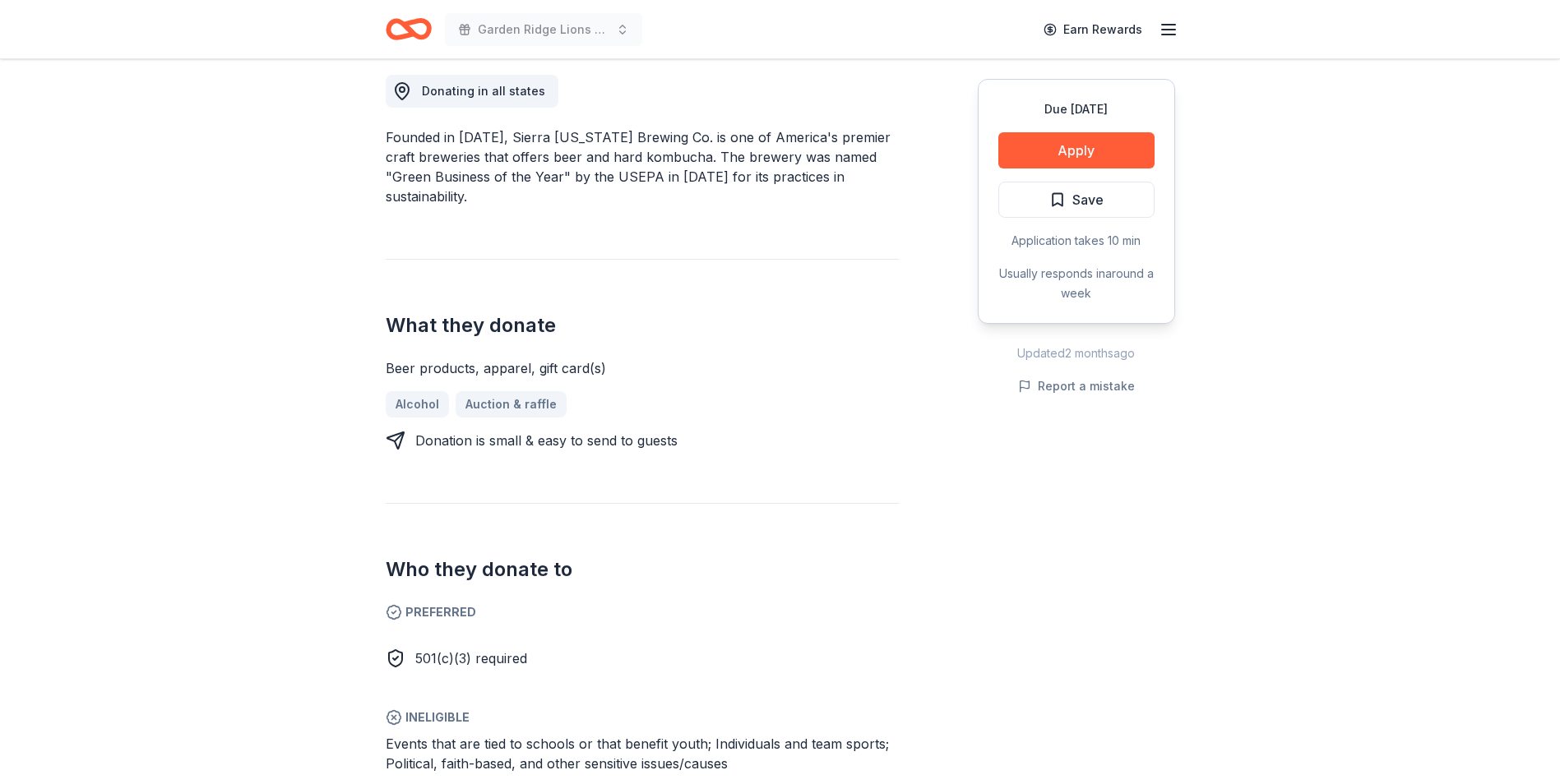
scroll to position [493, 0]
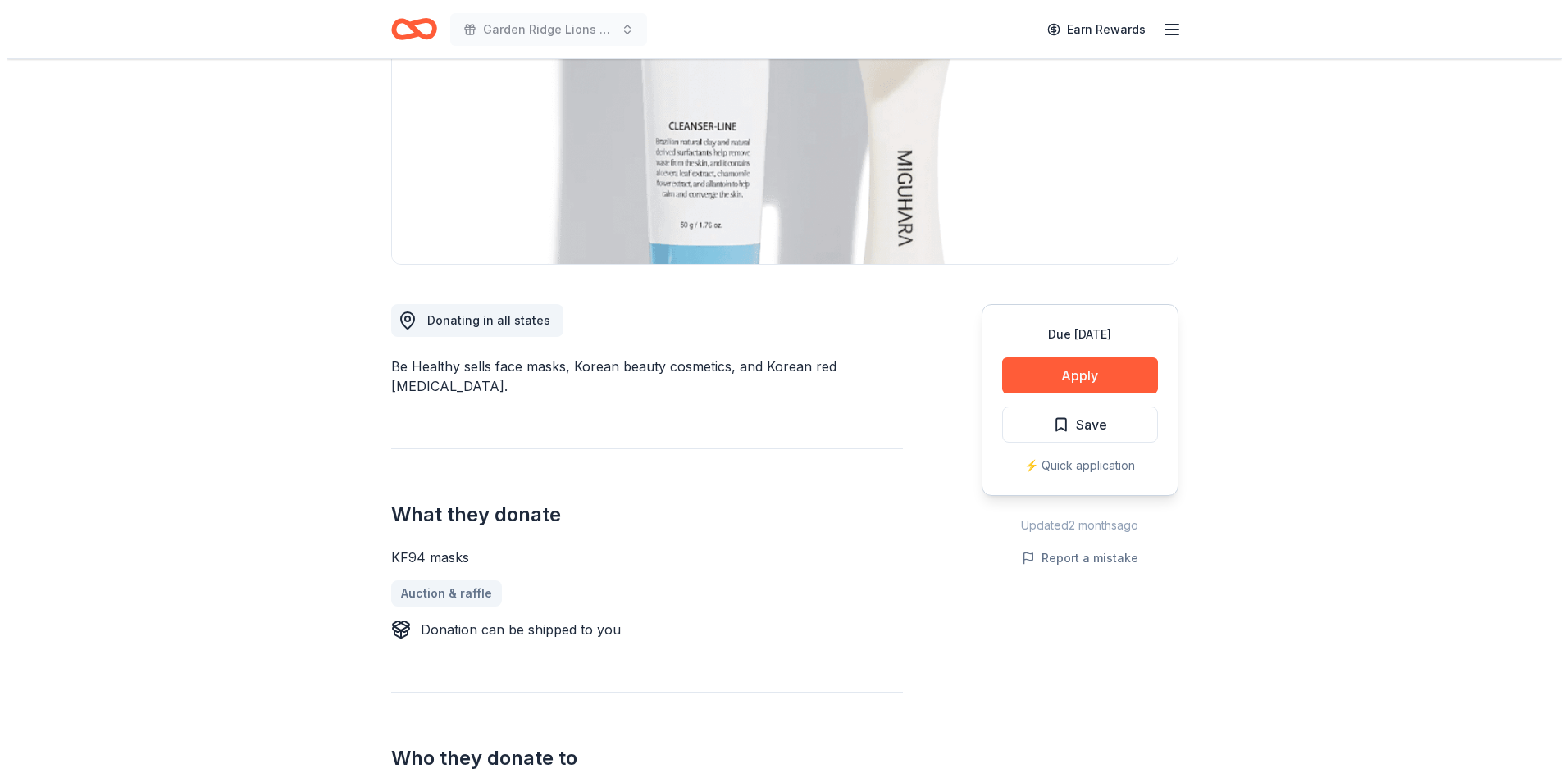
scroll to position [328, 0]
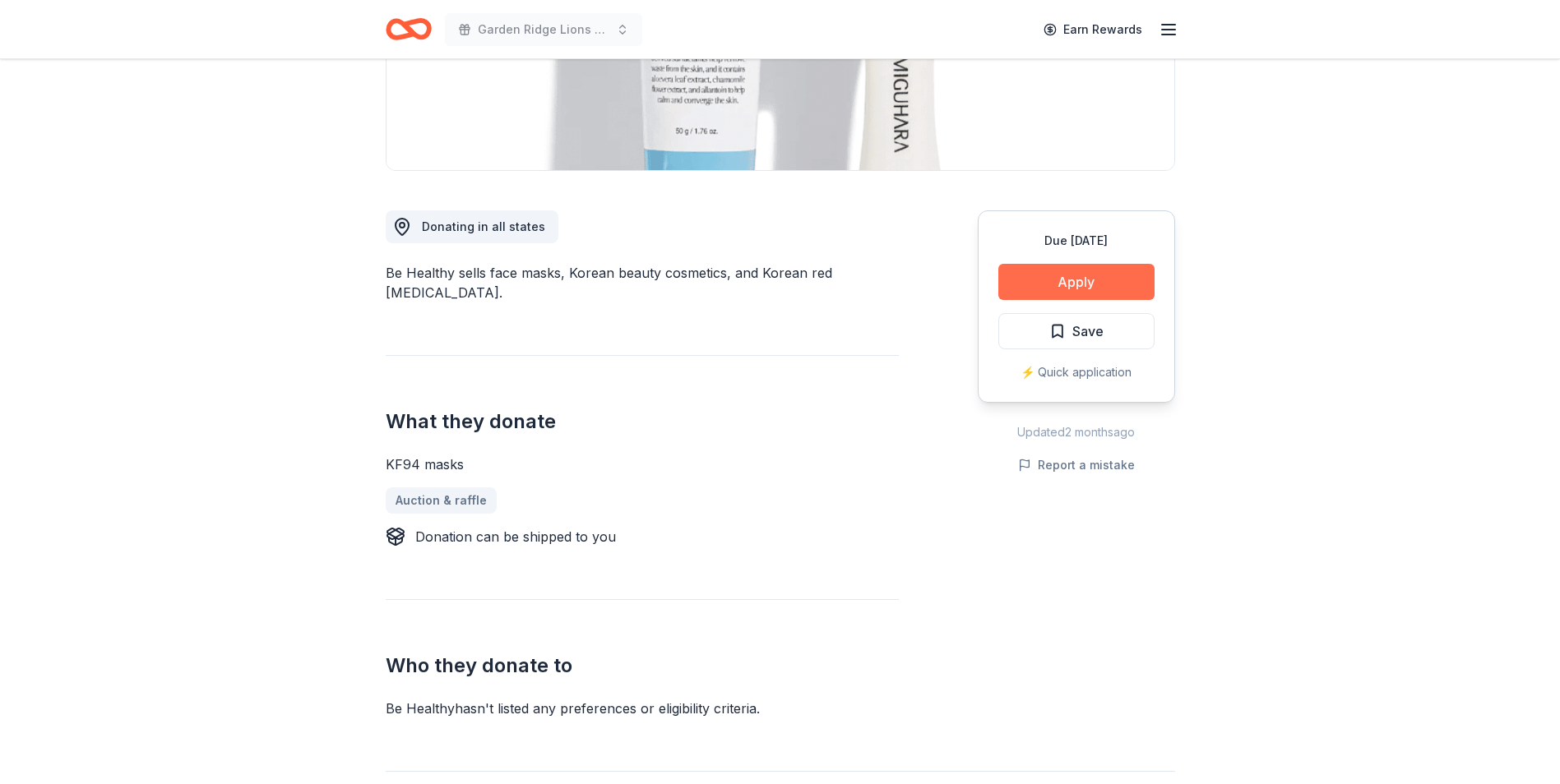
click at [1032, 288] on button "Apply" at bounding box center [1076, 281] width 156 height 36
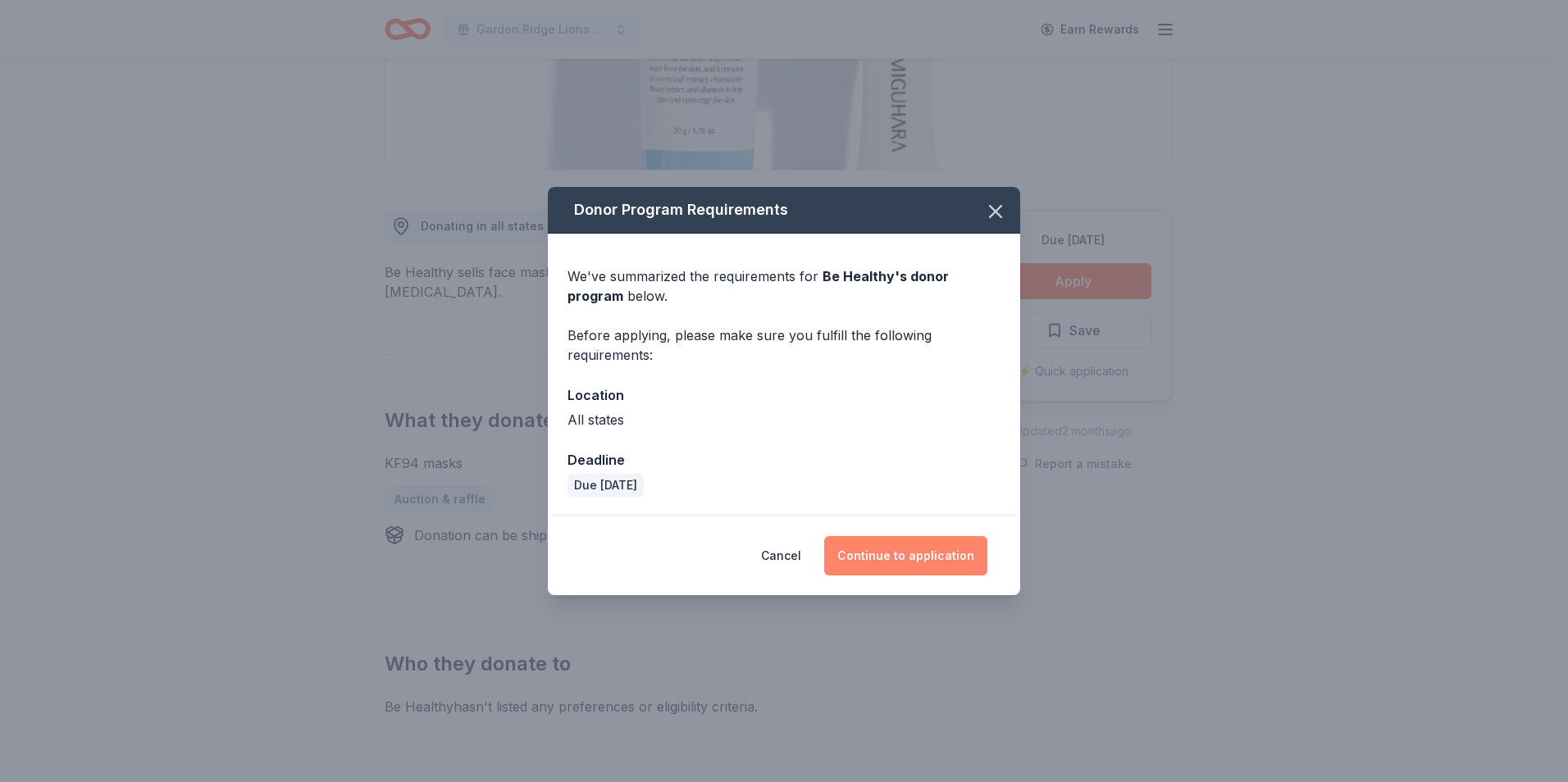
click at [884, 574] on button "Continue to application" at bounding box center [905, 556] width 163 height 39
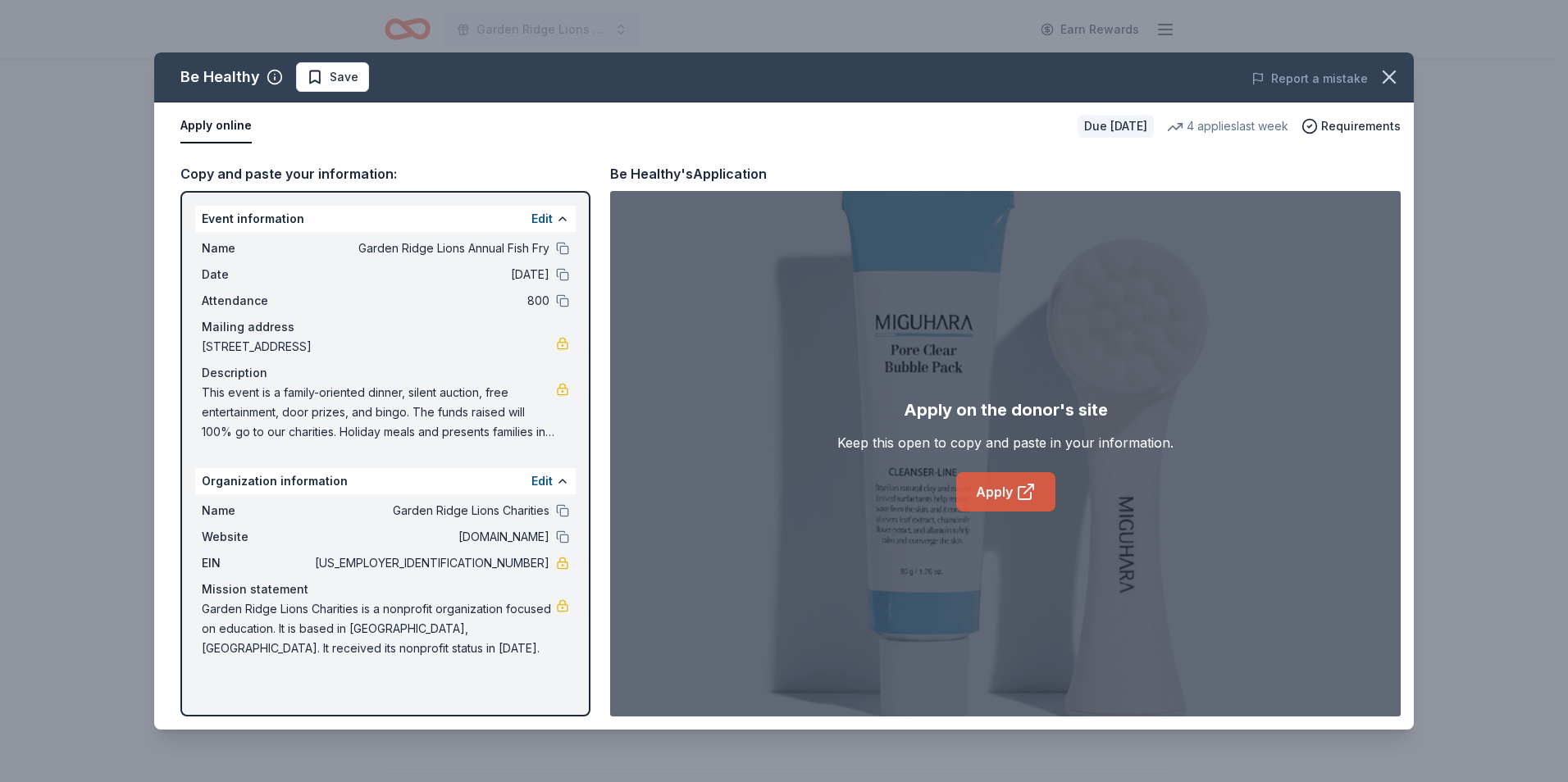
click at [1013, 482] on link "Apply" at bounding box center [1006, 491] width 99 height 39
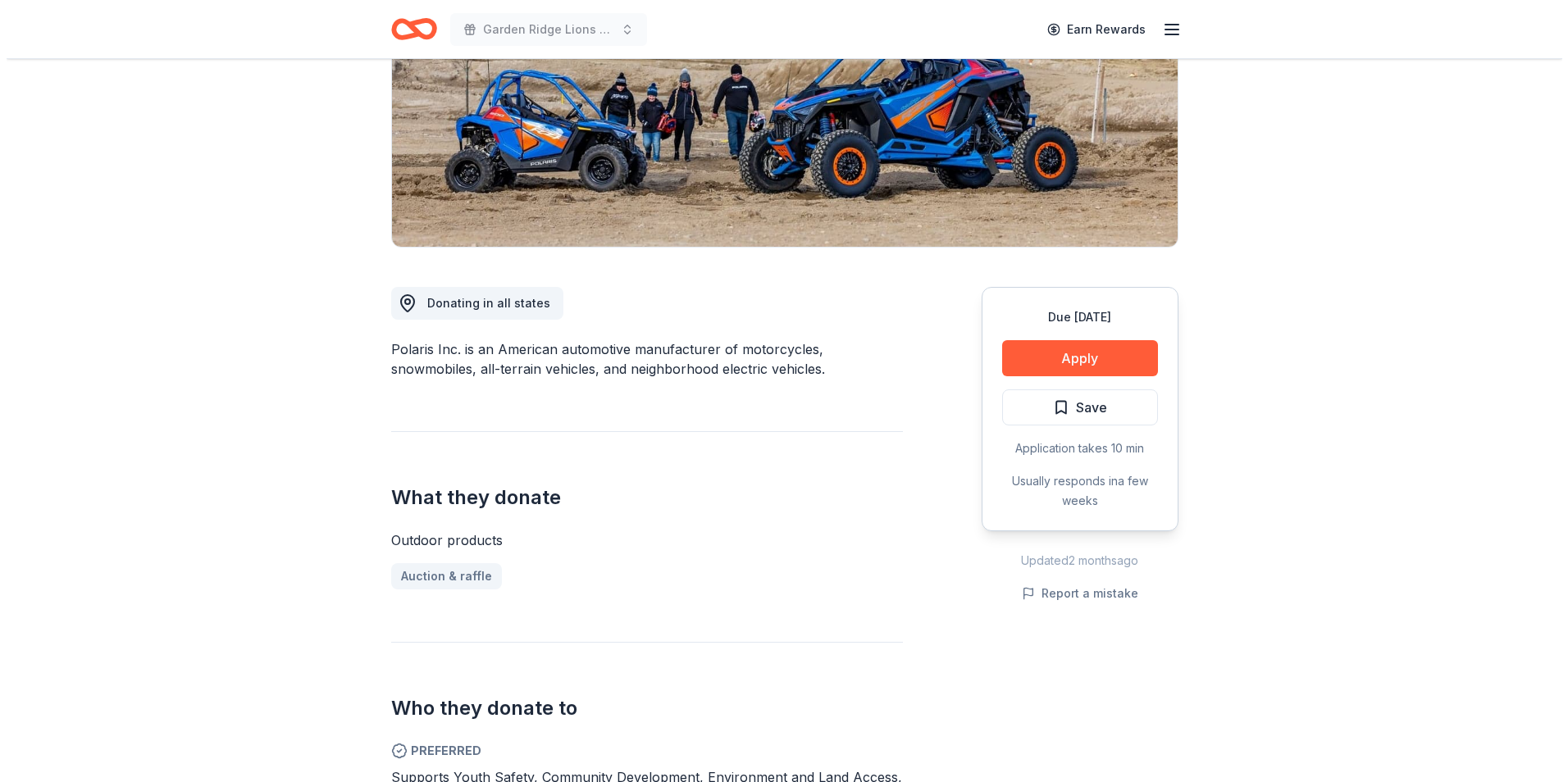
scroll to position [328, 0]
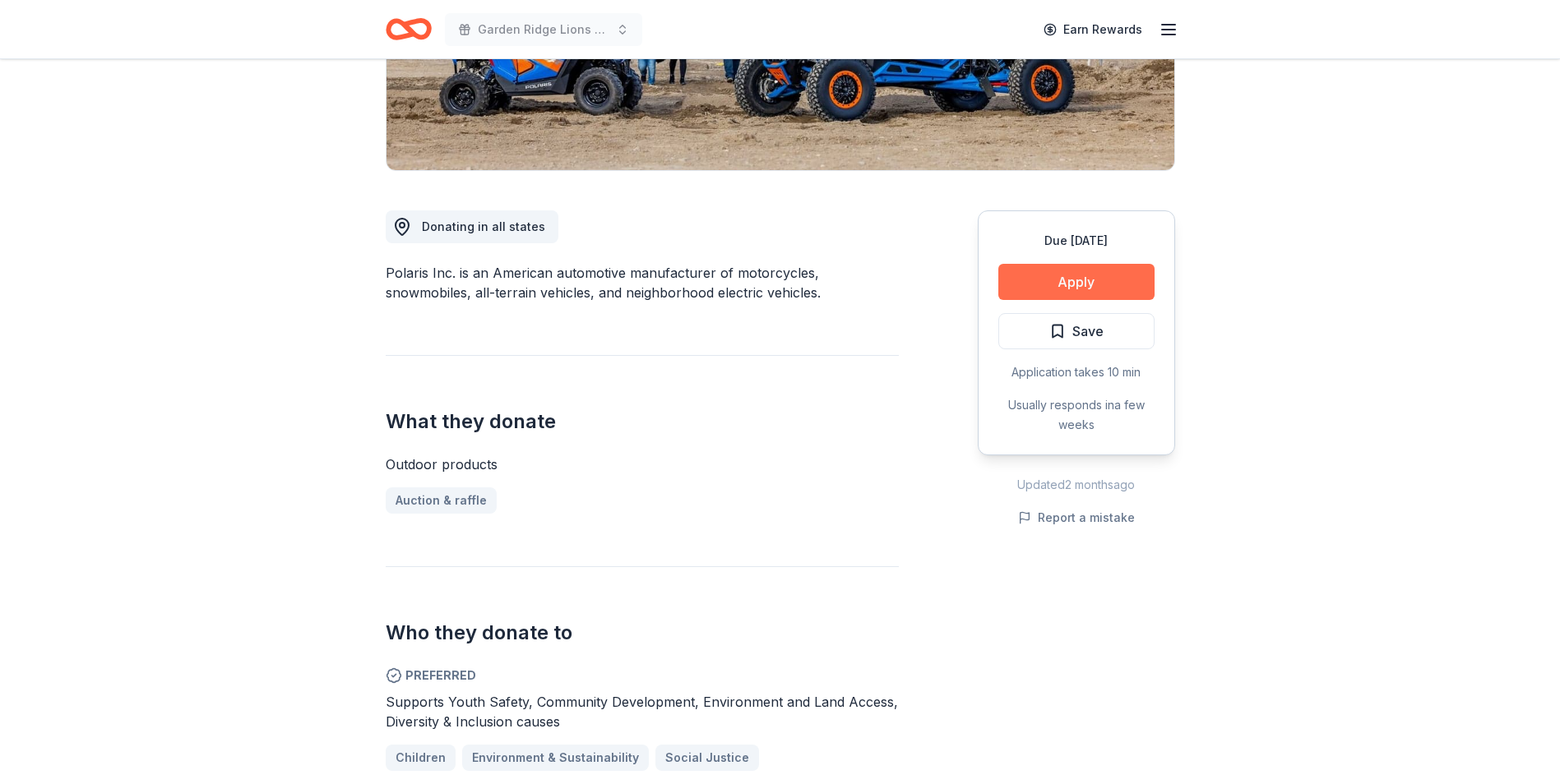
click at [1046, 288] on button "Apply" at bounding box center [1076, 281] width 156 height 36
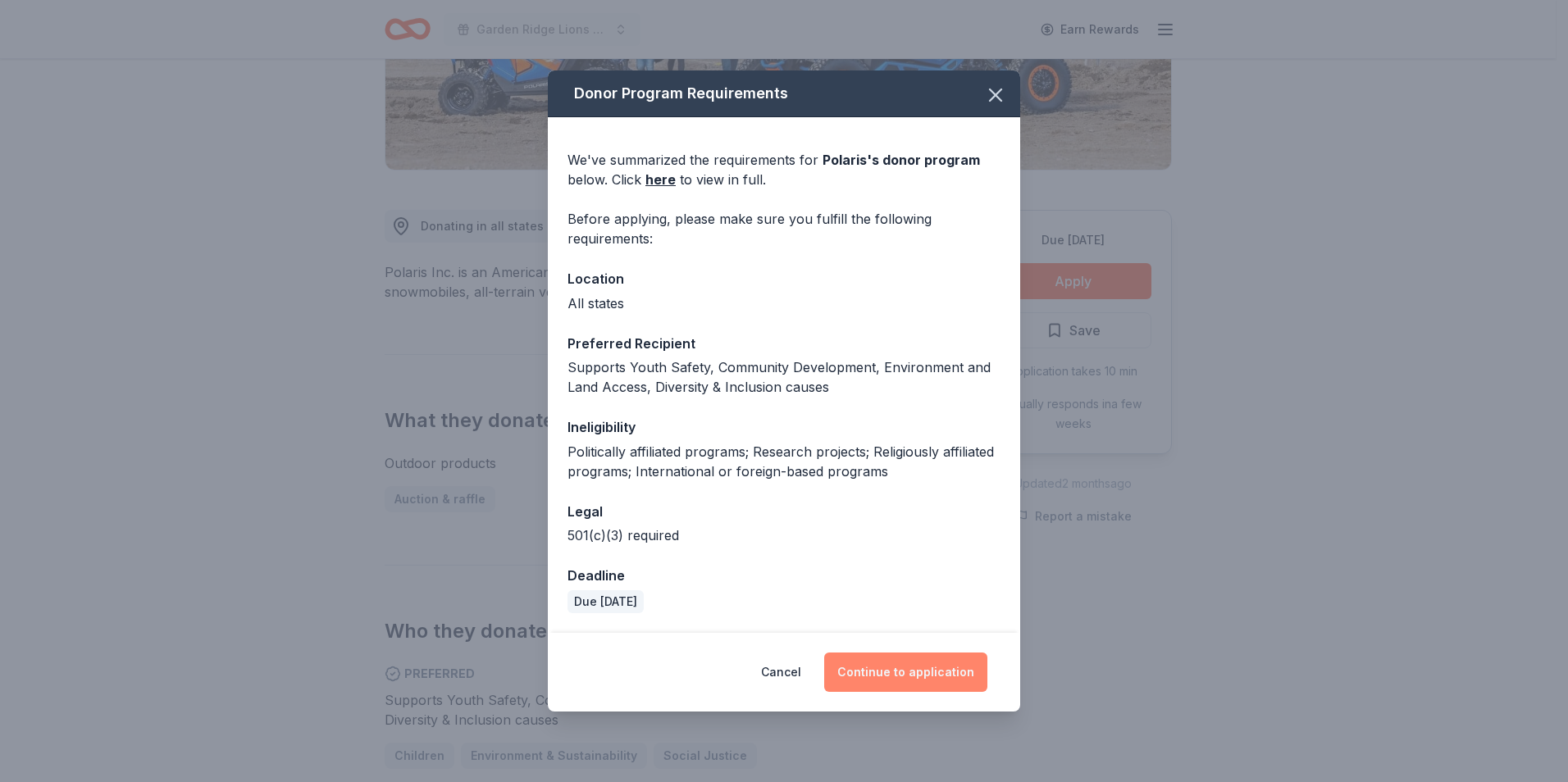
click at [882, 670] on button "Continue to application" at bounding box center [905, 671] width 163 height 39
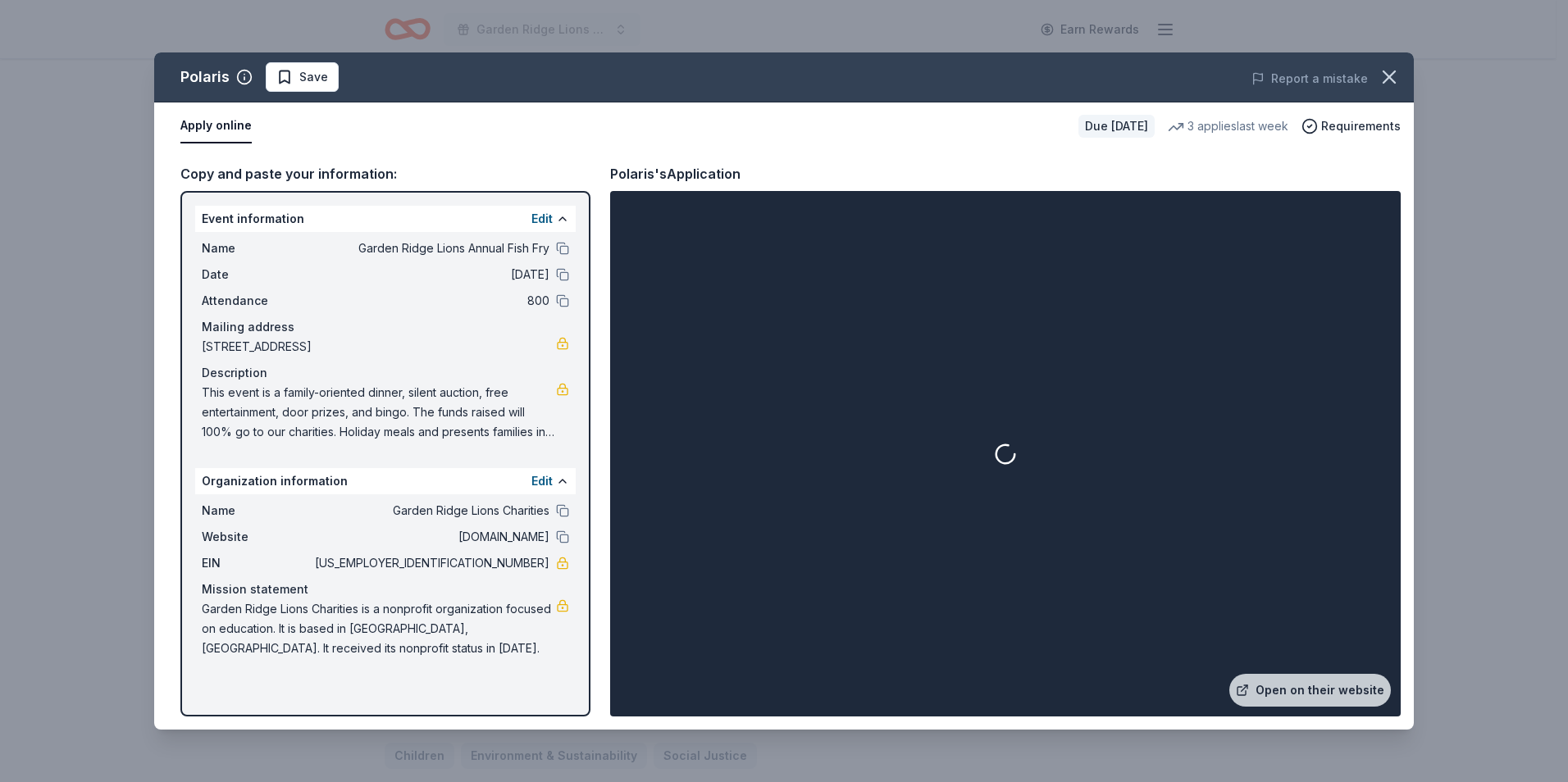
click at [1334, 664] on div at bounding box center [1005, 454] width 784 height 519
click at [1340, 711] on div at bounding box center [1005, 454] width 784 height 519
click at [1337, 691] on link "Open on their website" at bounding box center [1309, 691] width 161 height 33
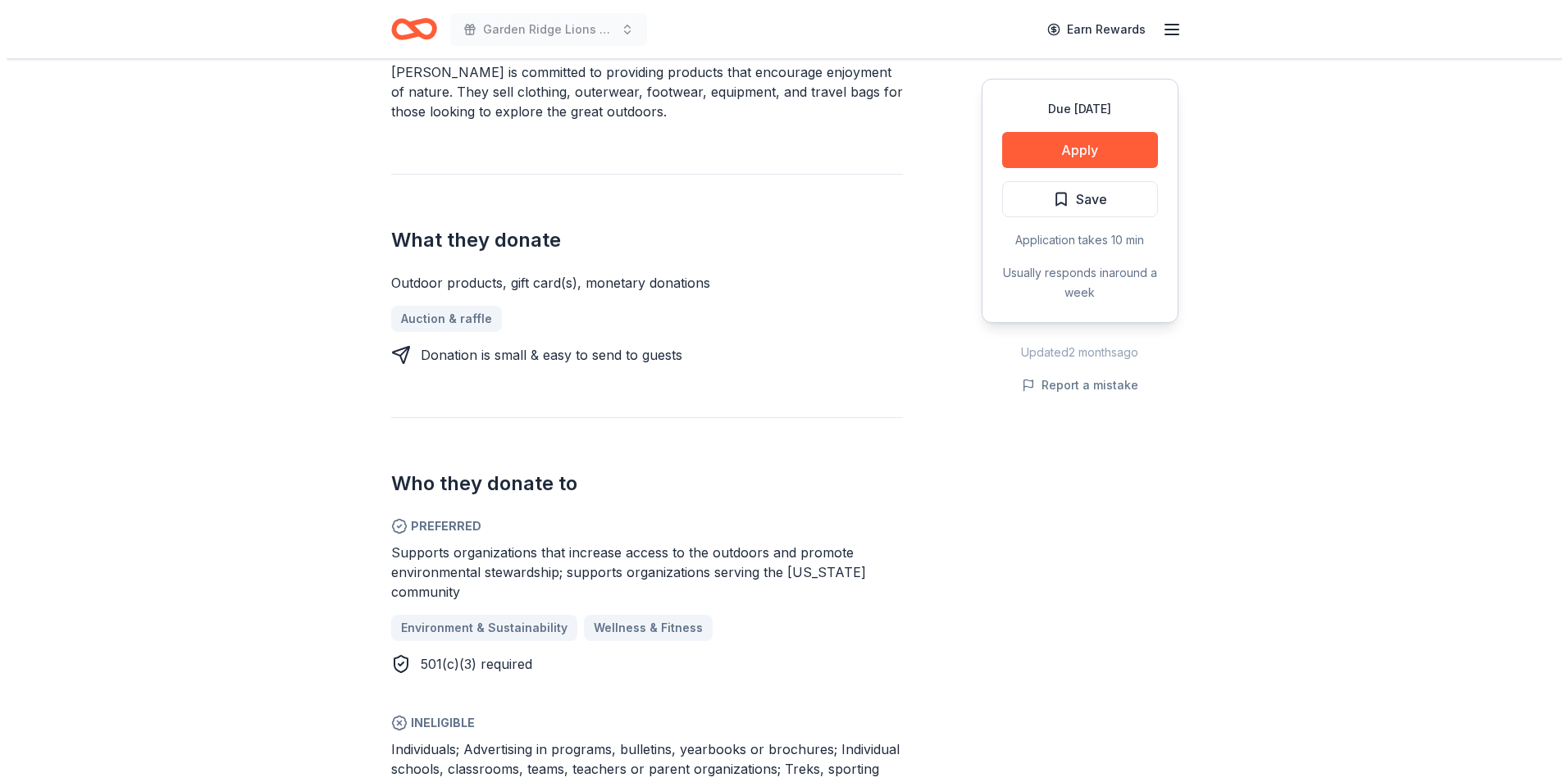
scroll to position [492, 0]
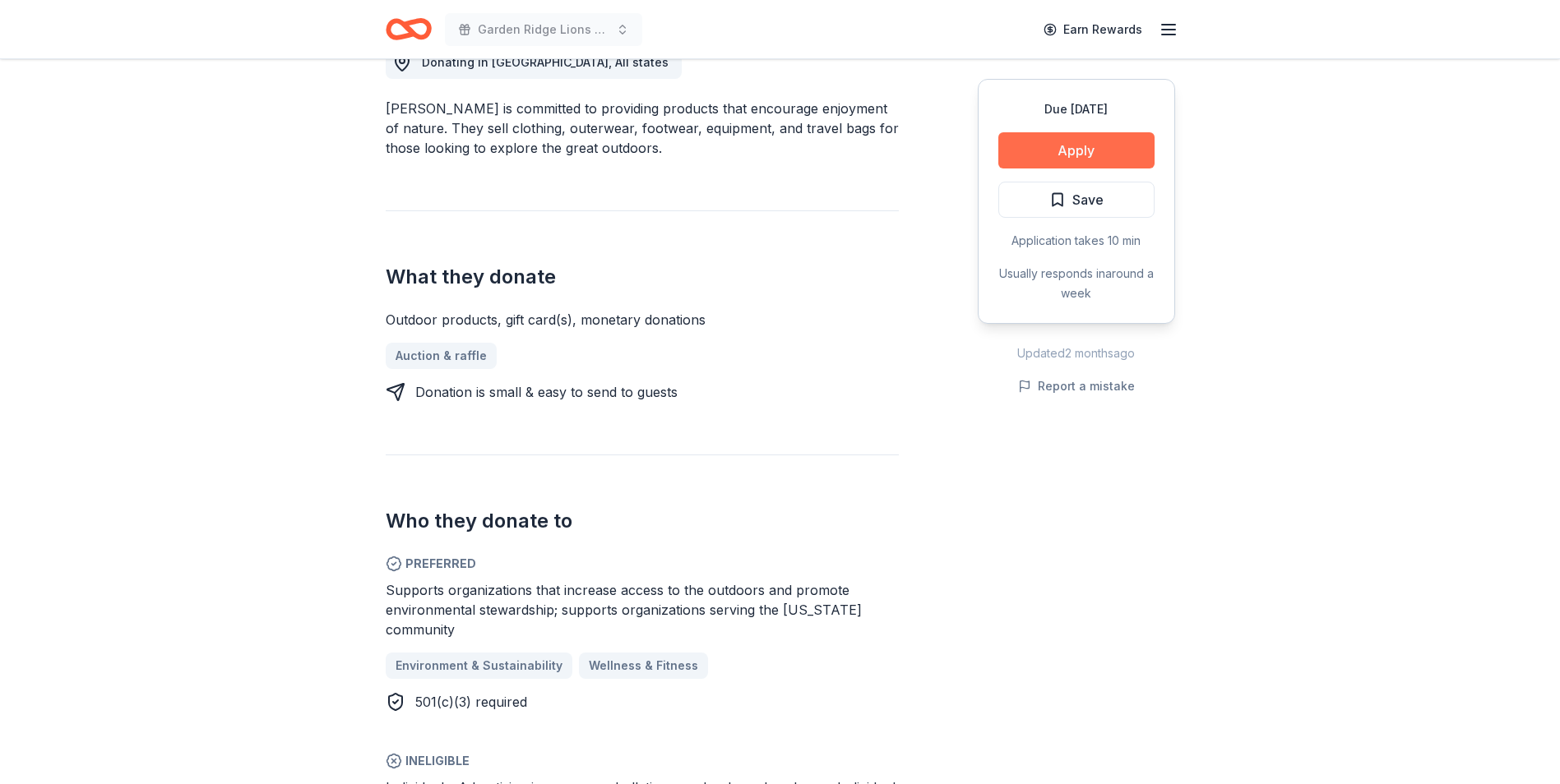
click at [1039, 153] on button "Apply" at bounding box center [1076, 150] width 156 height 36
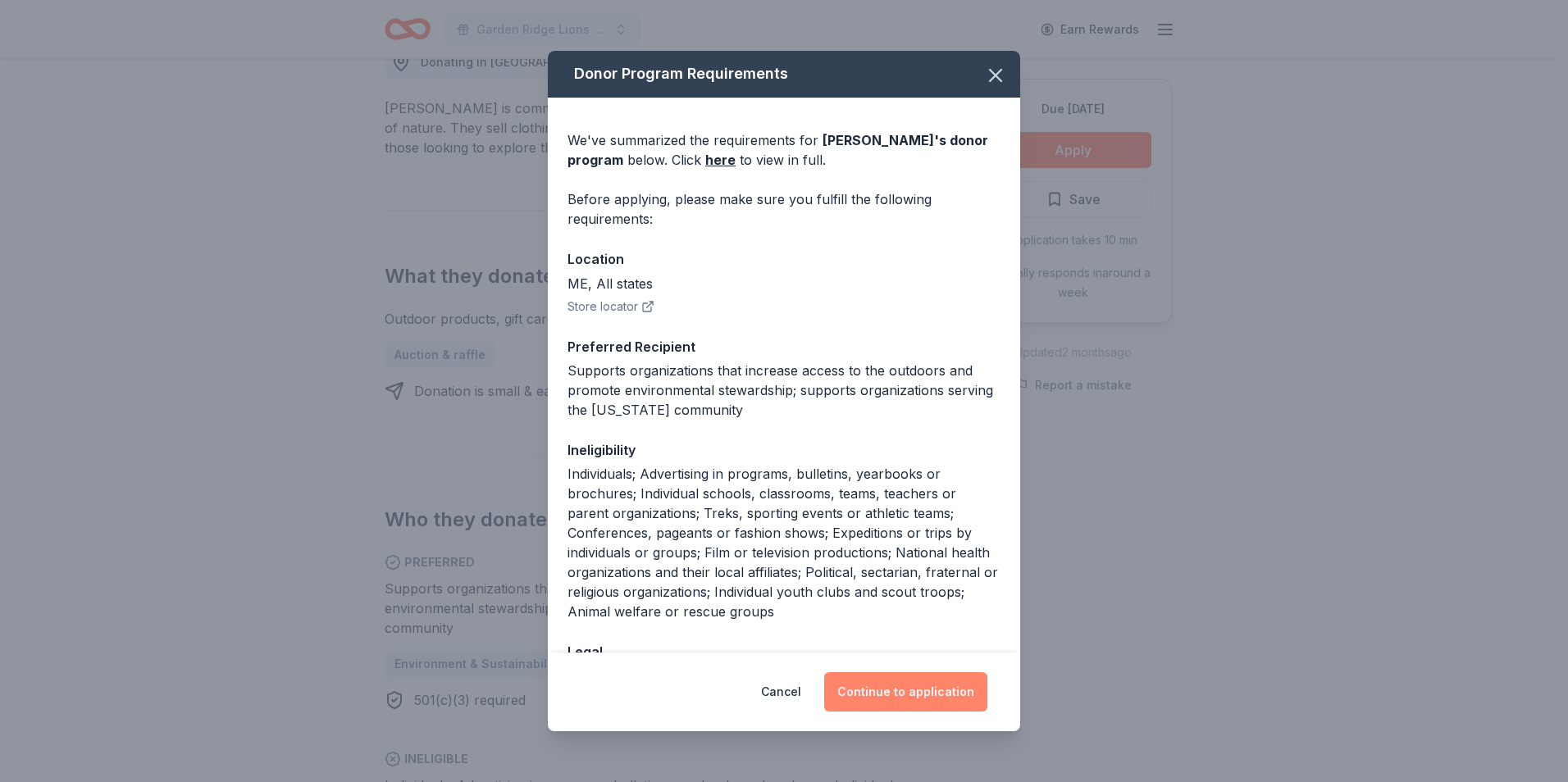
click at [889, 689] on button "Continue to application" at bounding box center [905, 691] width 163 height 39
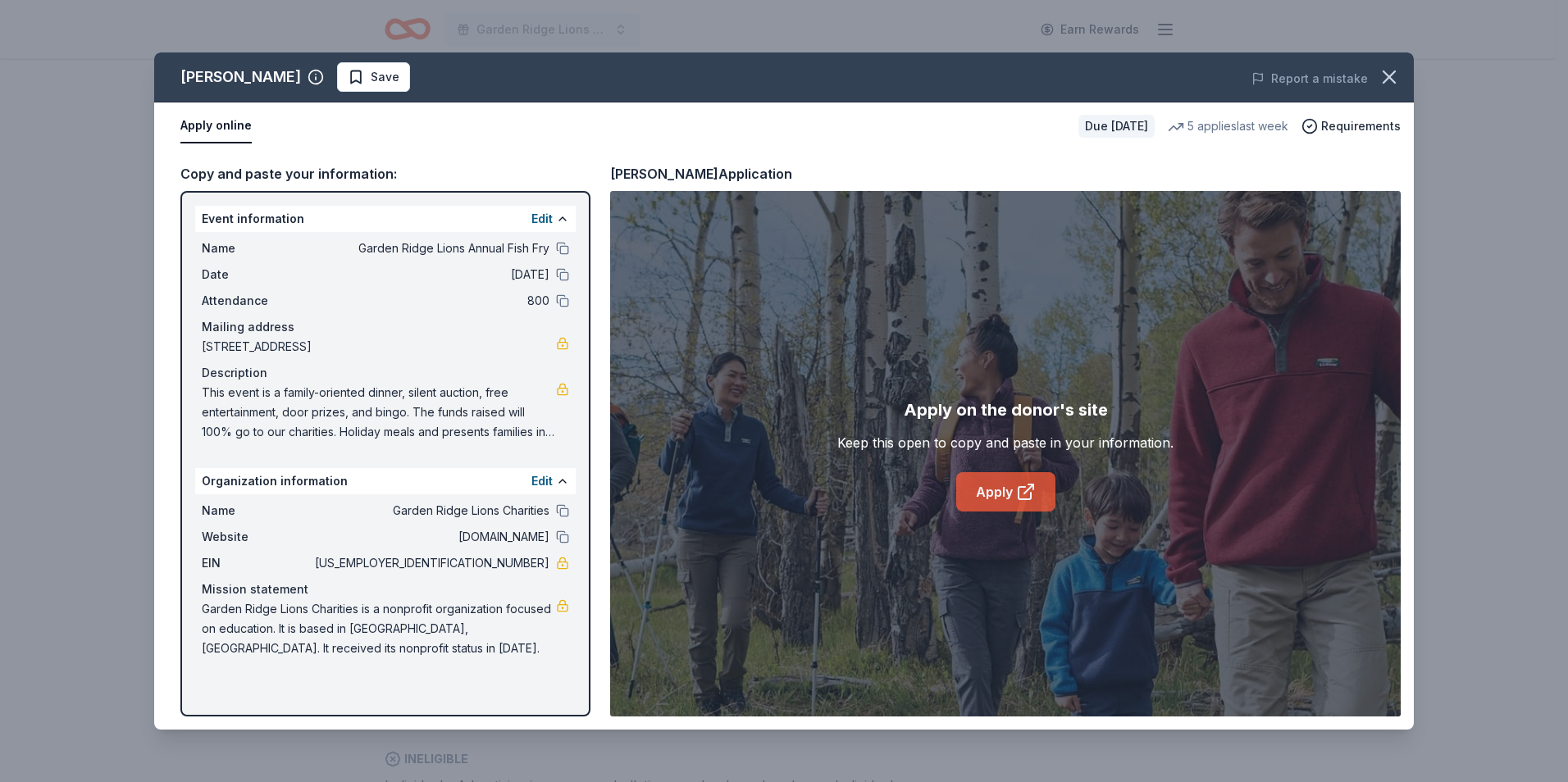
click at [987, 487] on link "Apply" at bounding box center [1006, 491] width 99 height 39
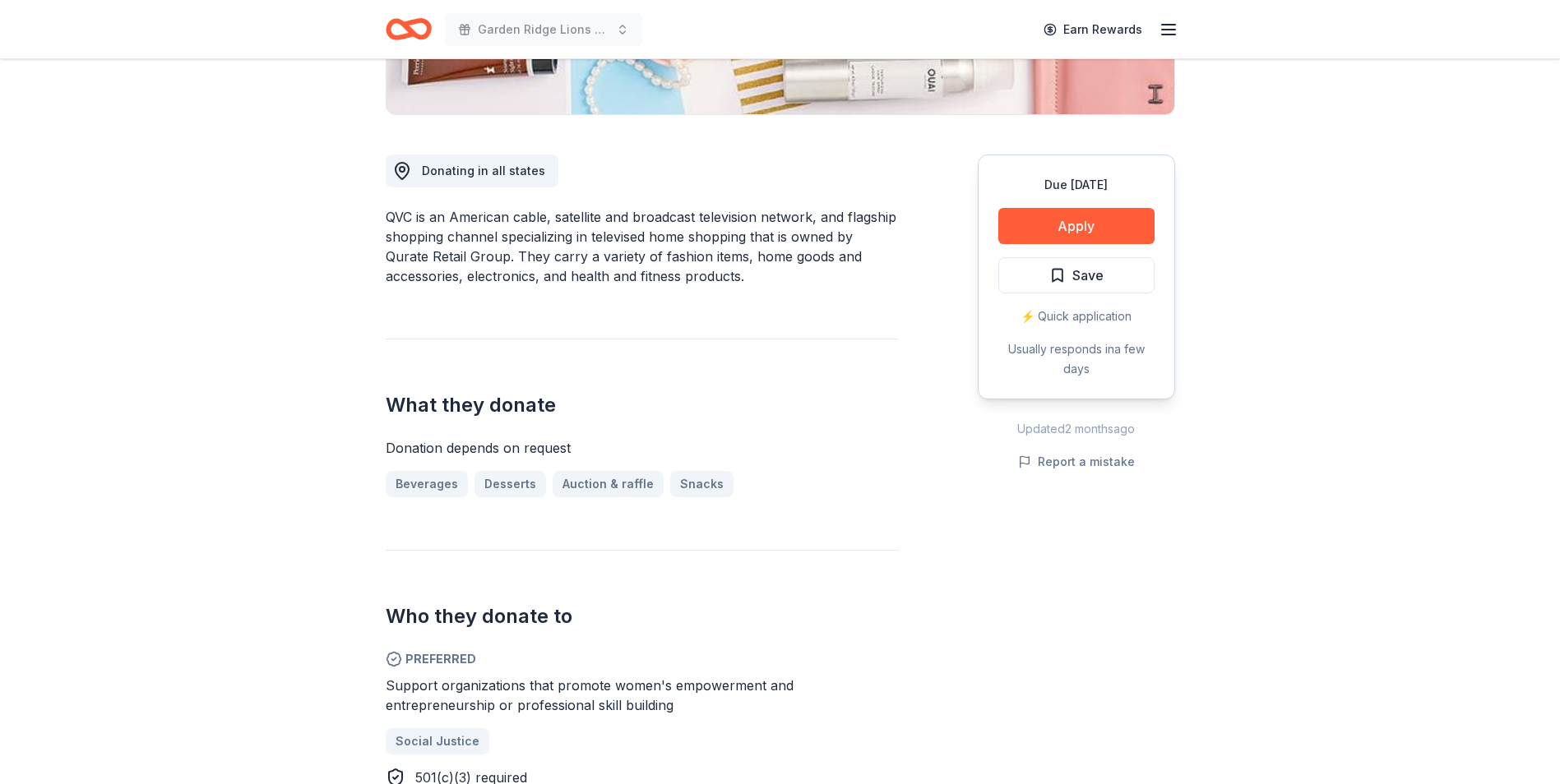
scroll to position [411, 0]
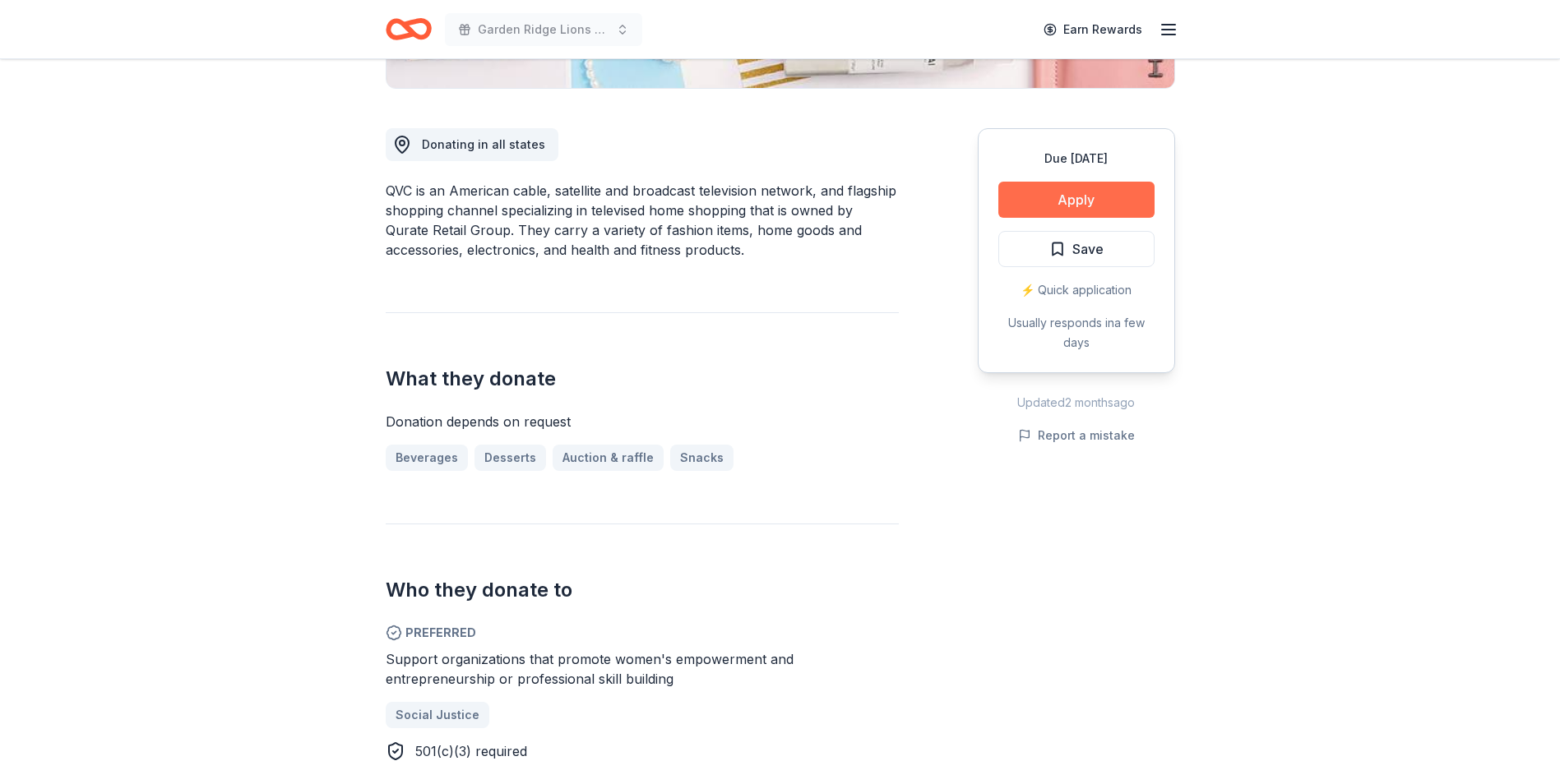
click at [1144, 200] on button "Apply" at bounding box center [1076, 199] width 156 height 36
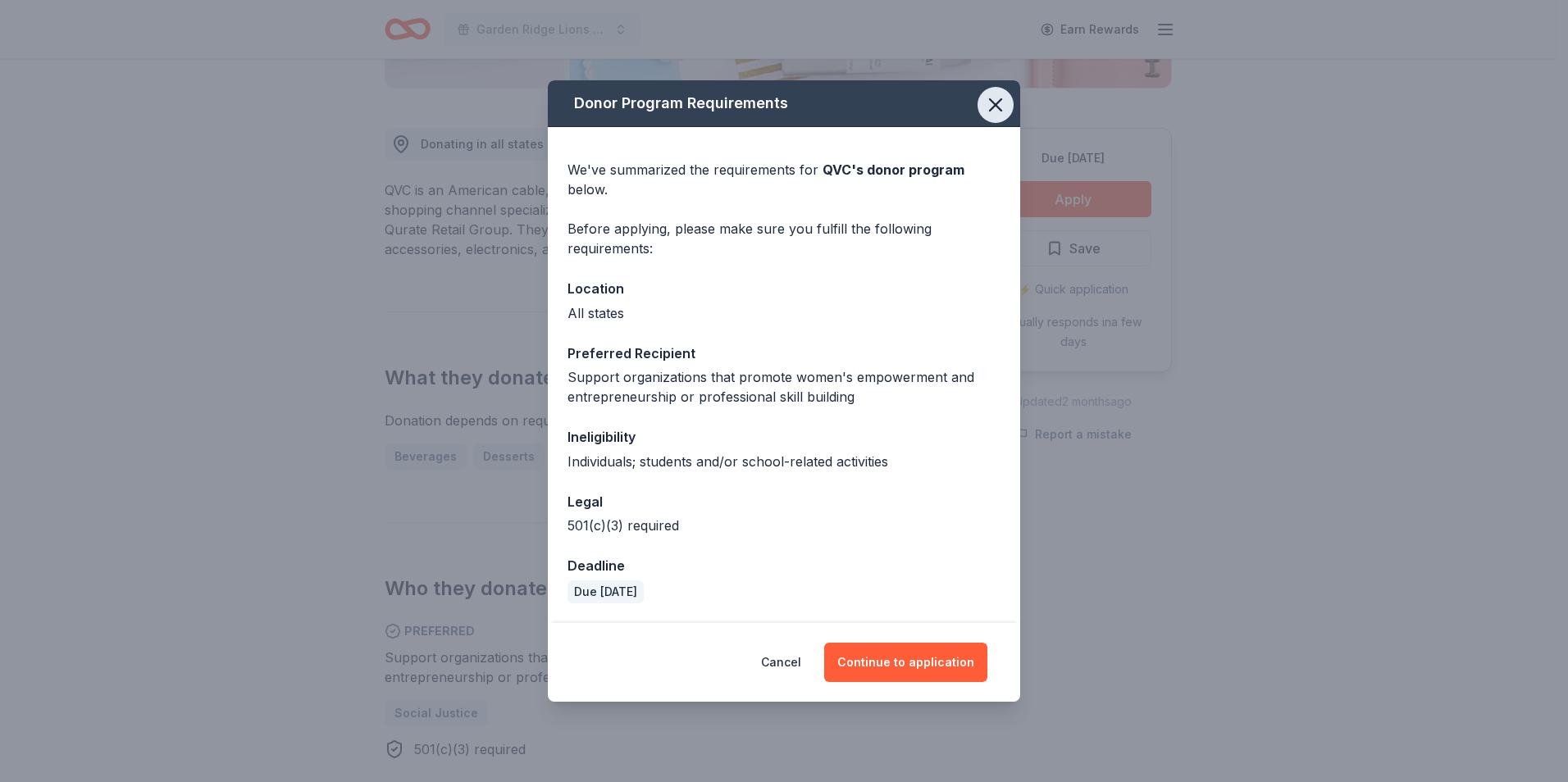
click at [987, 99] on icon "button" at bounding box center [996, 104] width 23 height 23
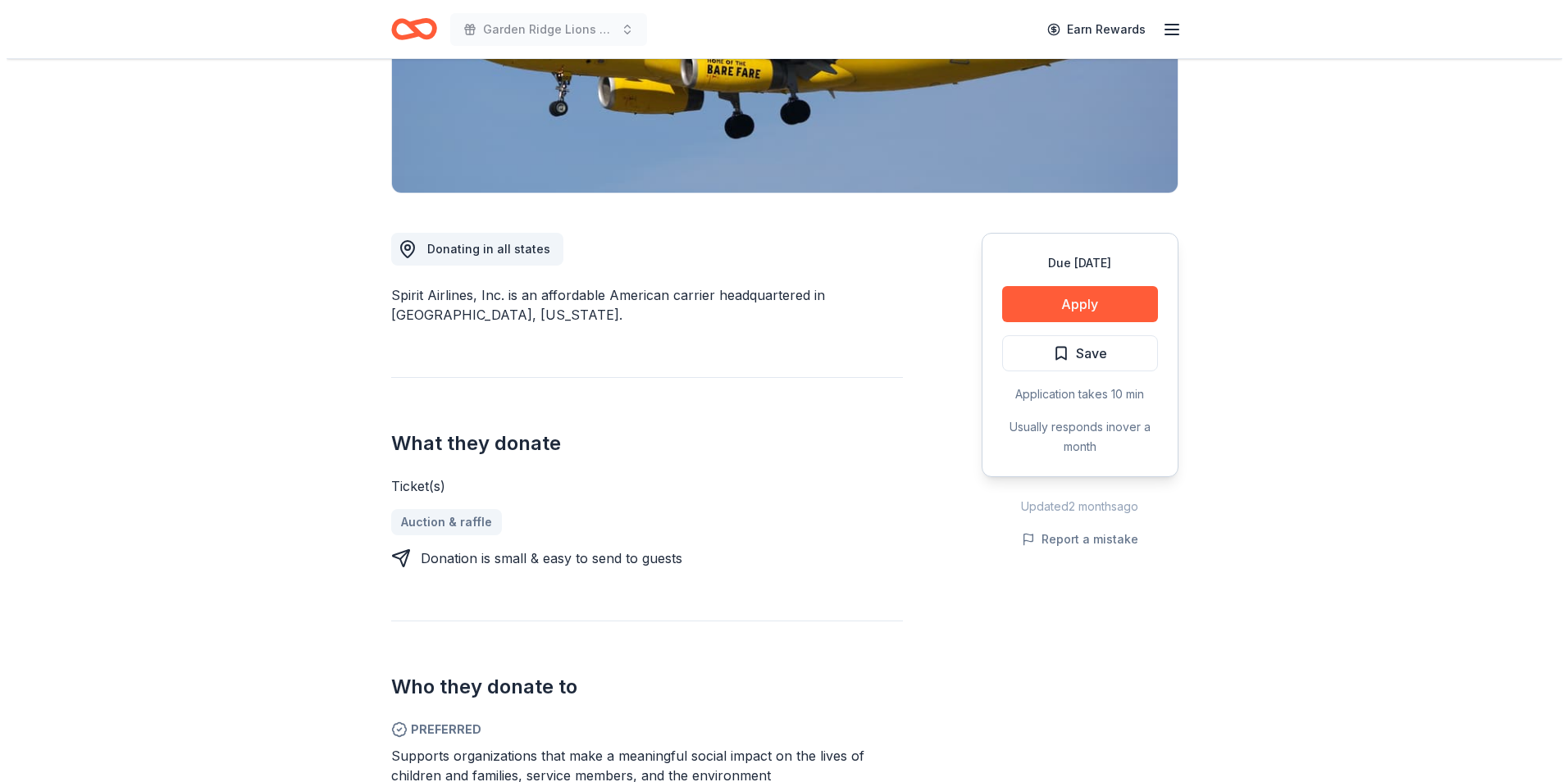
scroll to position [410, 0]
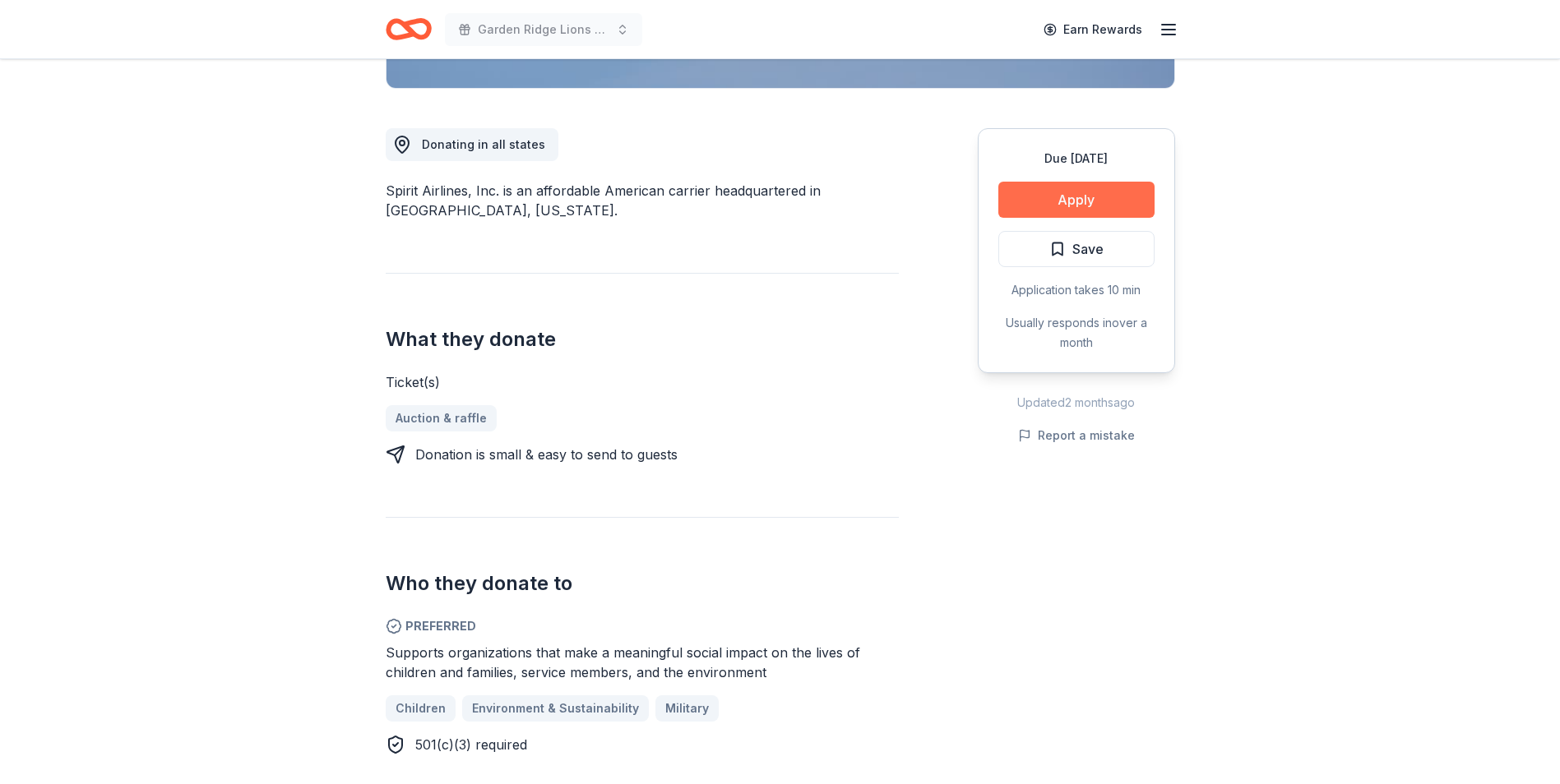
click at [1132, 202] on button "Apply" at bounding box center [1076, 199] width 156 height 36
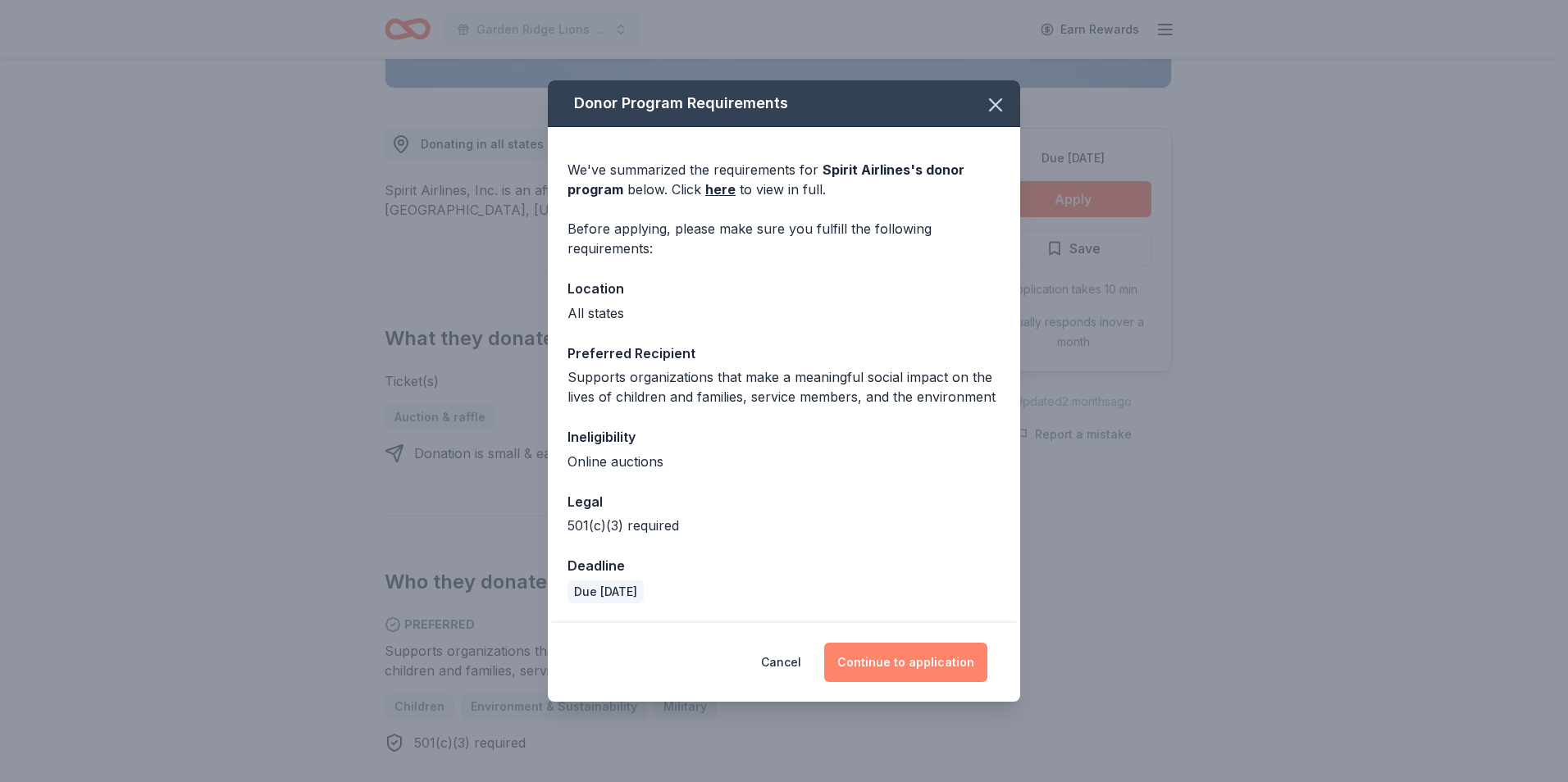
click at [904, 658] on button "Continue to application" at bounding box center [905, 662] width 163 height 39
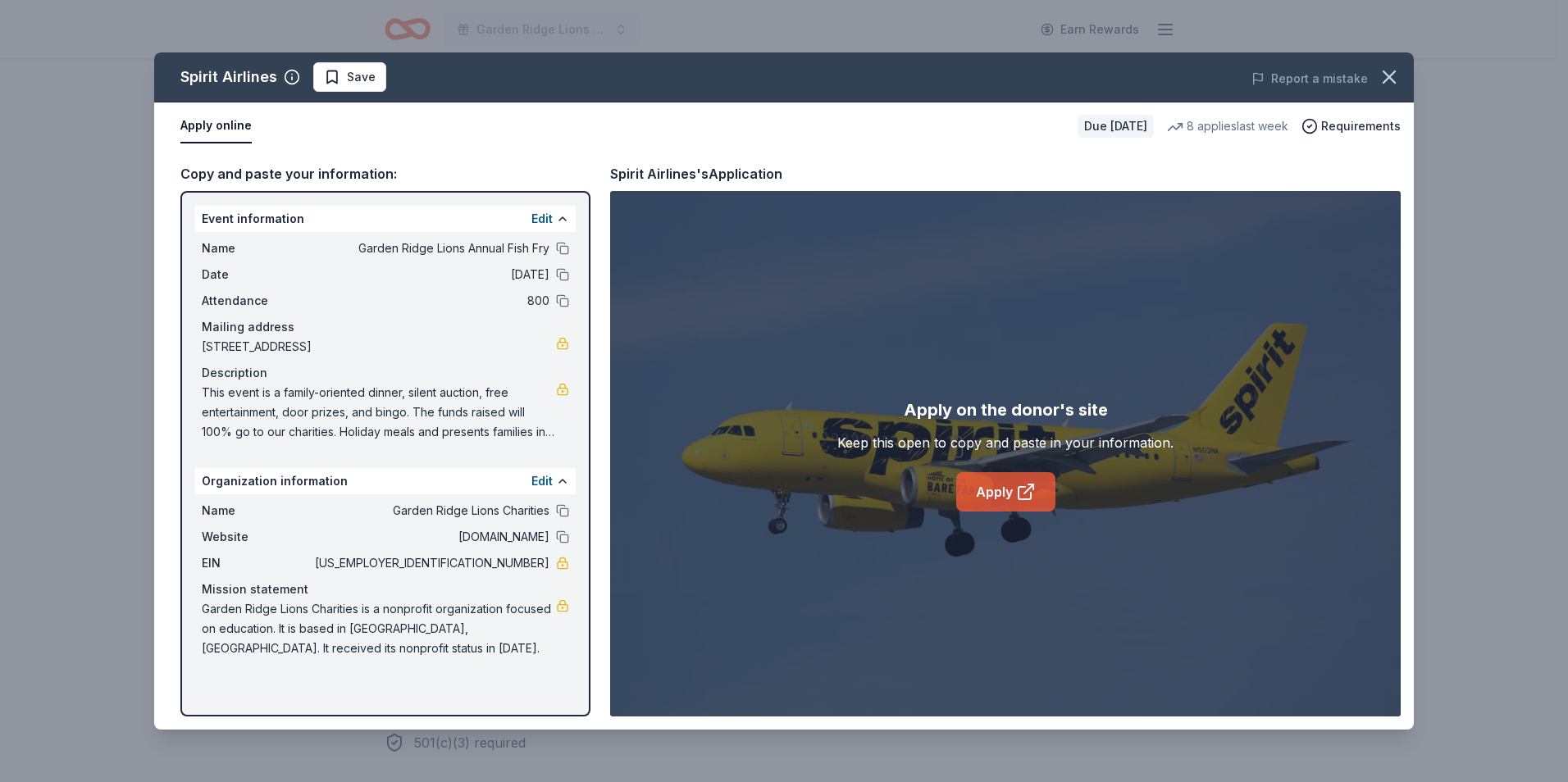
click at [1031, 503] on link "Apply" at bounding box center [1006, 491] width 99 height 39
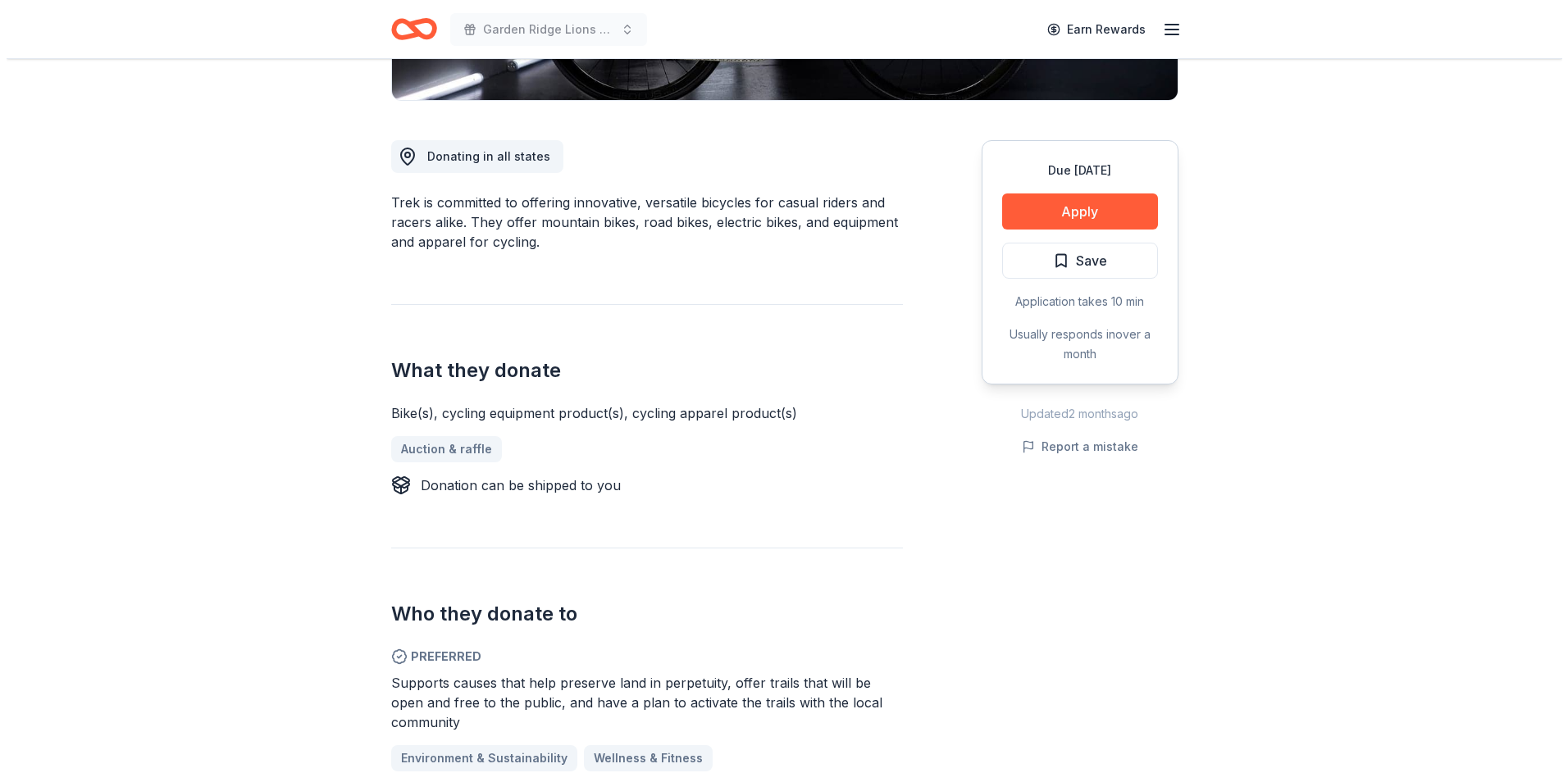
scroll to position [246, 0]
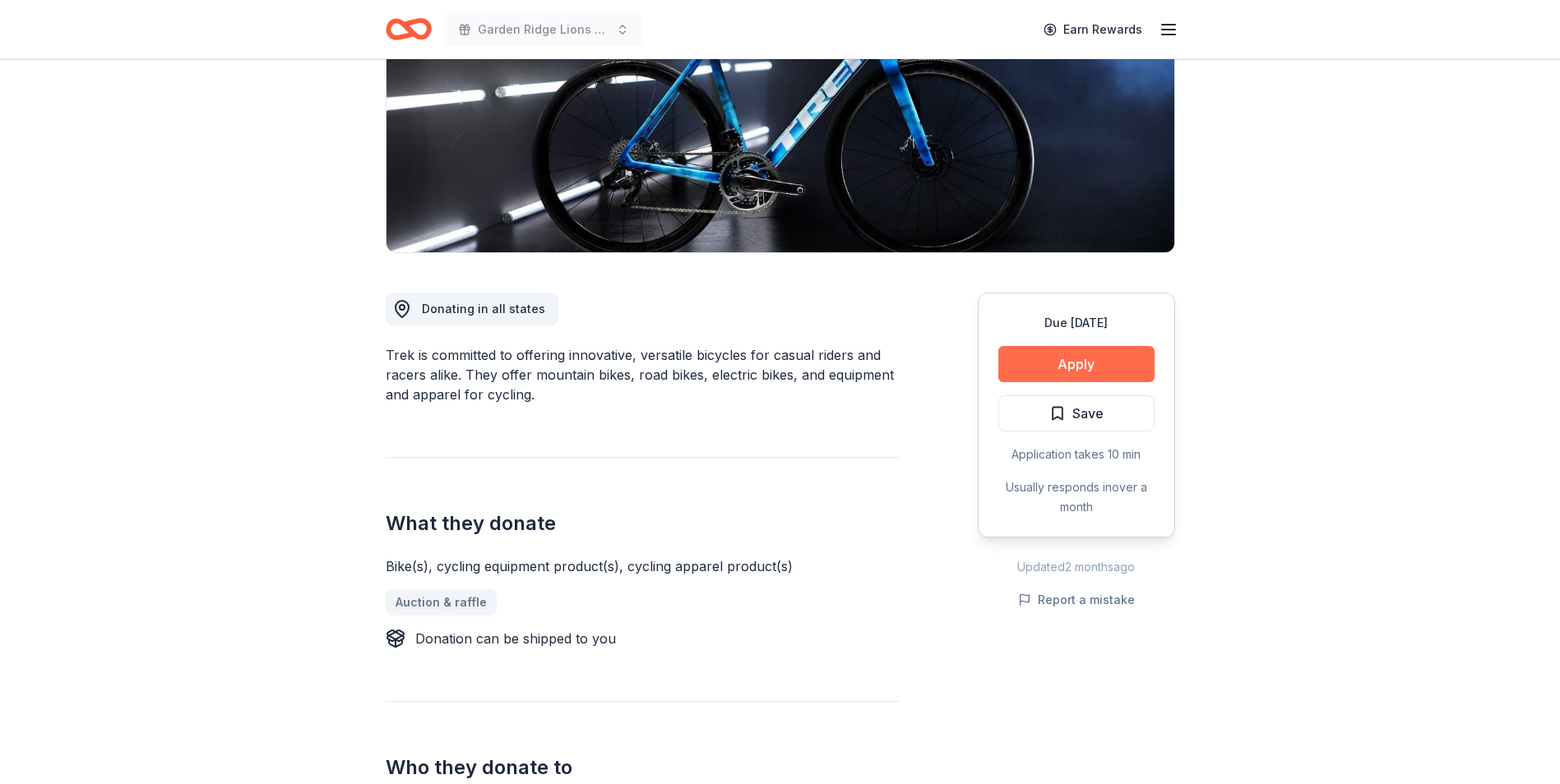
click at [1058, 368] on button "Apply" at bounding box center [1076, 363] width 156 height 36
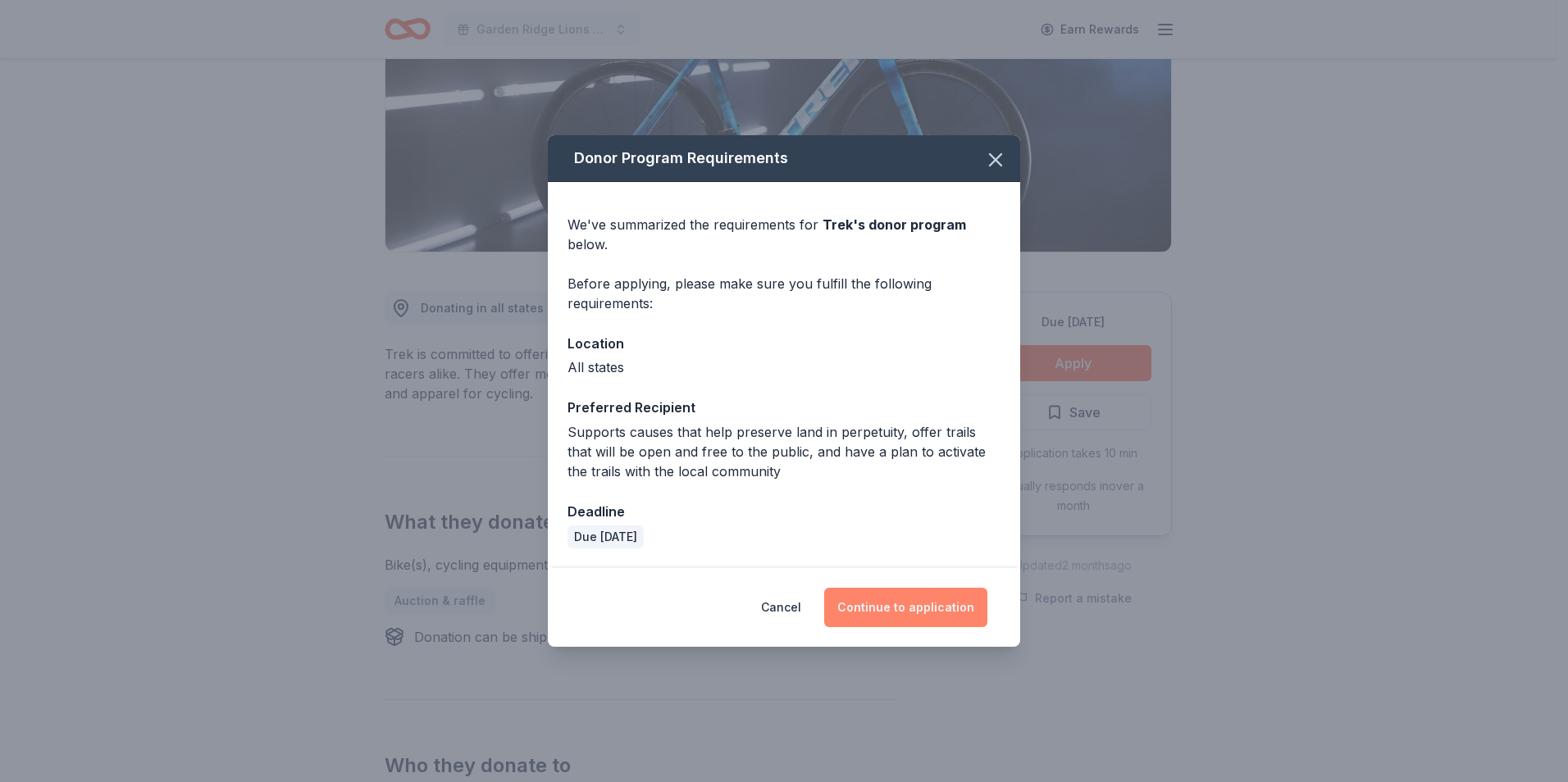
click at [881, 608] on button "Continue to application" at bounding box center [905, 607] width 163 height 39
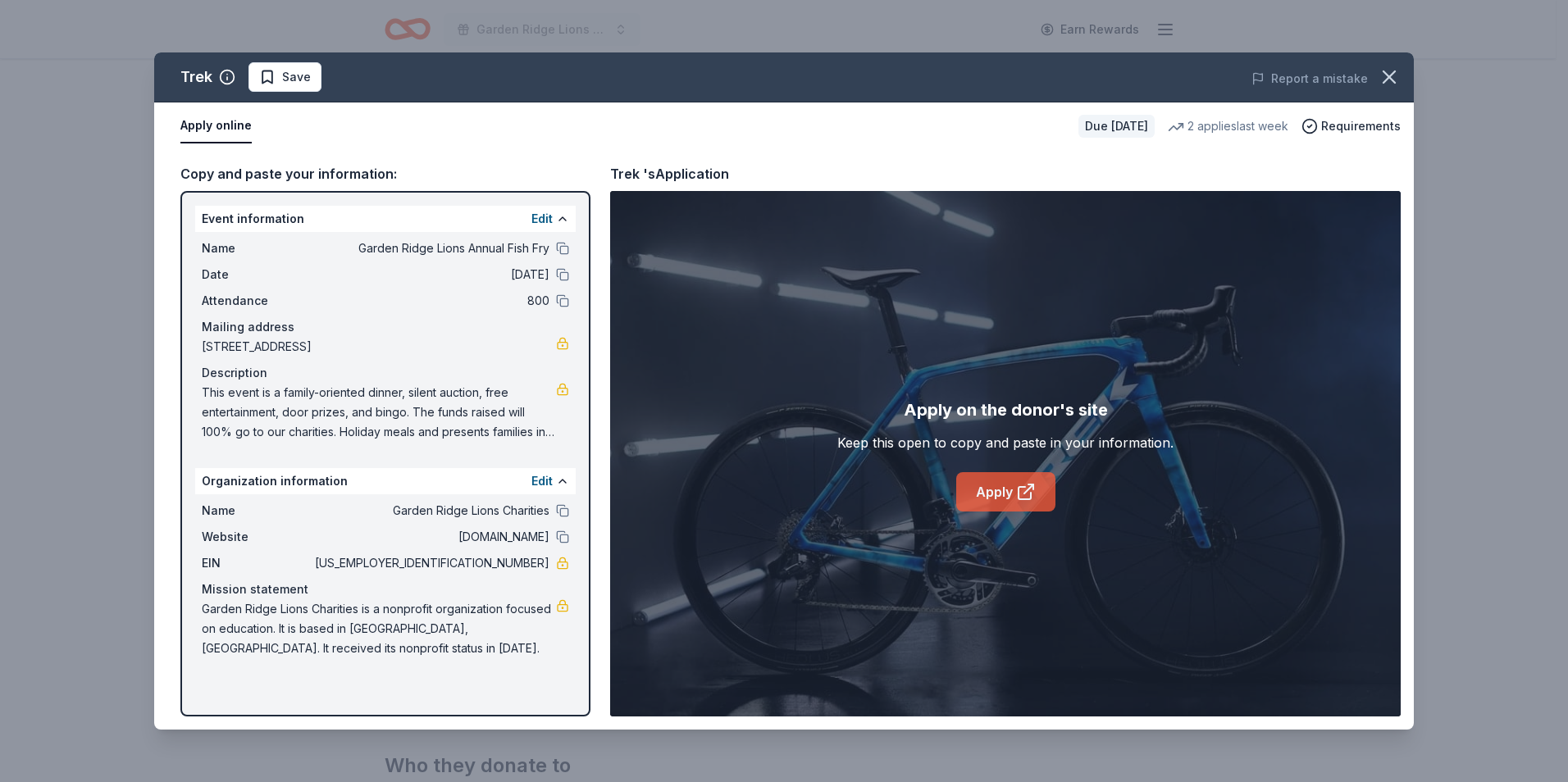
click at [1002, 482] on link "Apply" at bounding box center [1006, 491] width 99 height 39
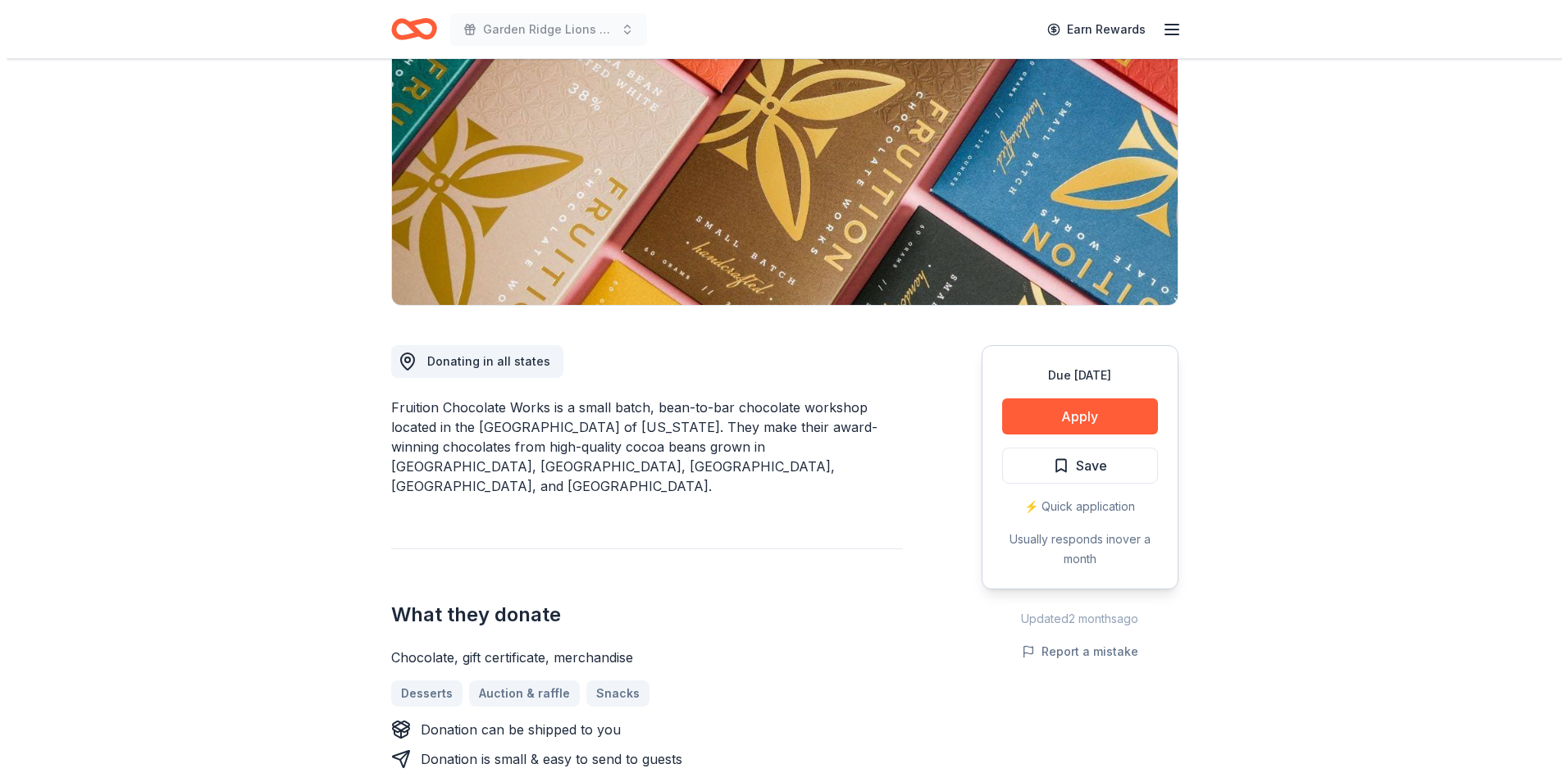
scroll to position [164, 0]
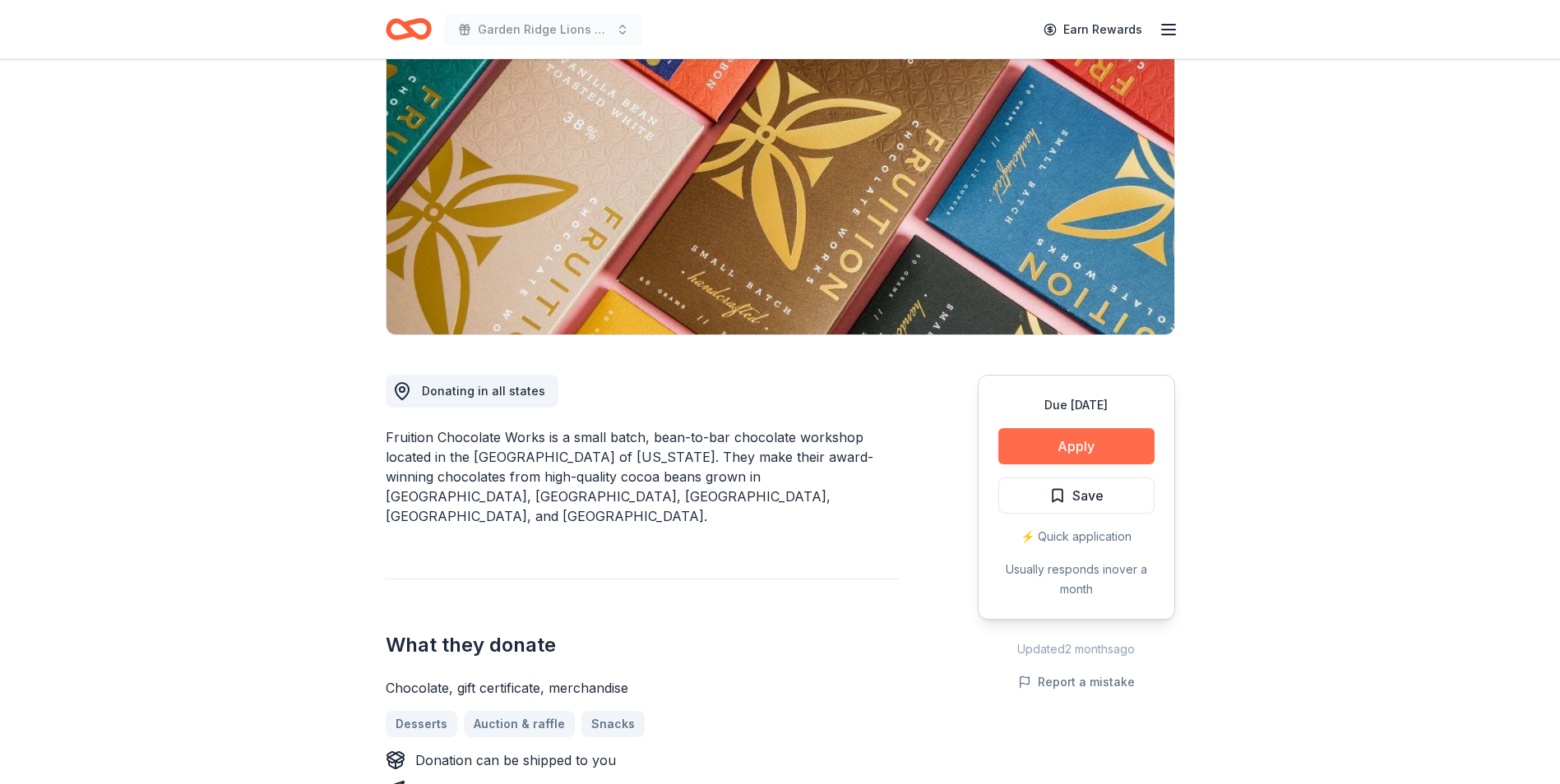
click at [1027, 446] on button "Apply" at bounding box center [1076, 445] width 156 height 36
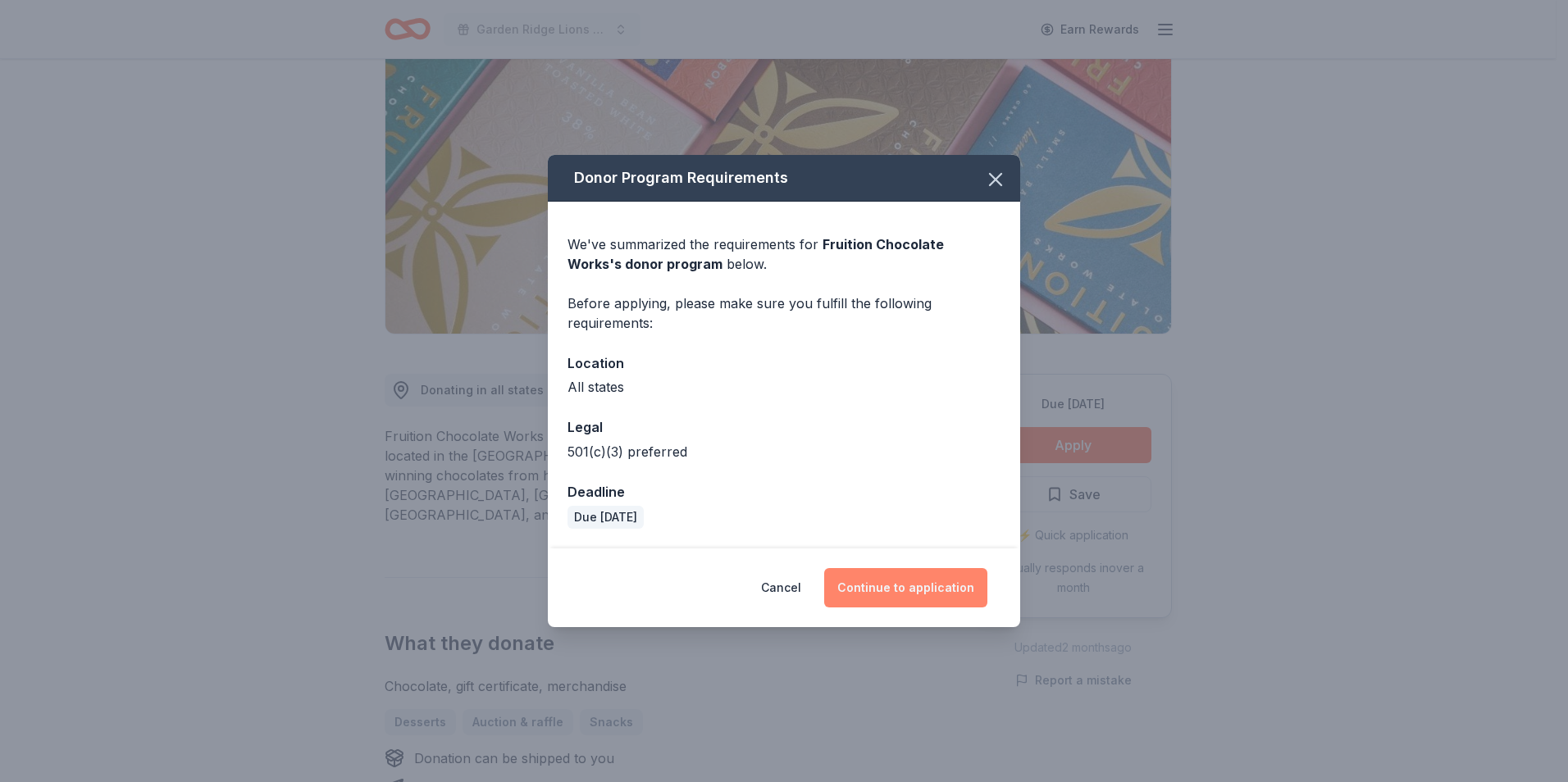
click at [935, 595] on button "Continue to application" at bounding box center [905, 587] width 163 height 39
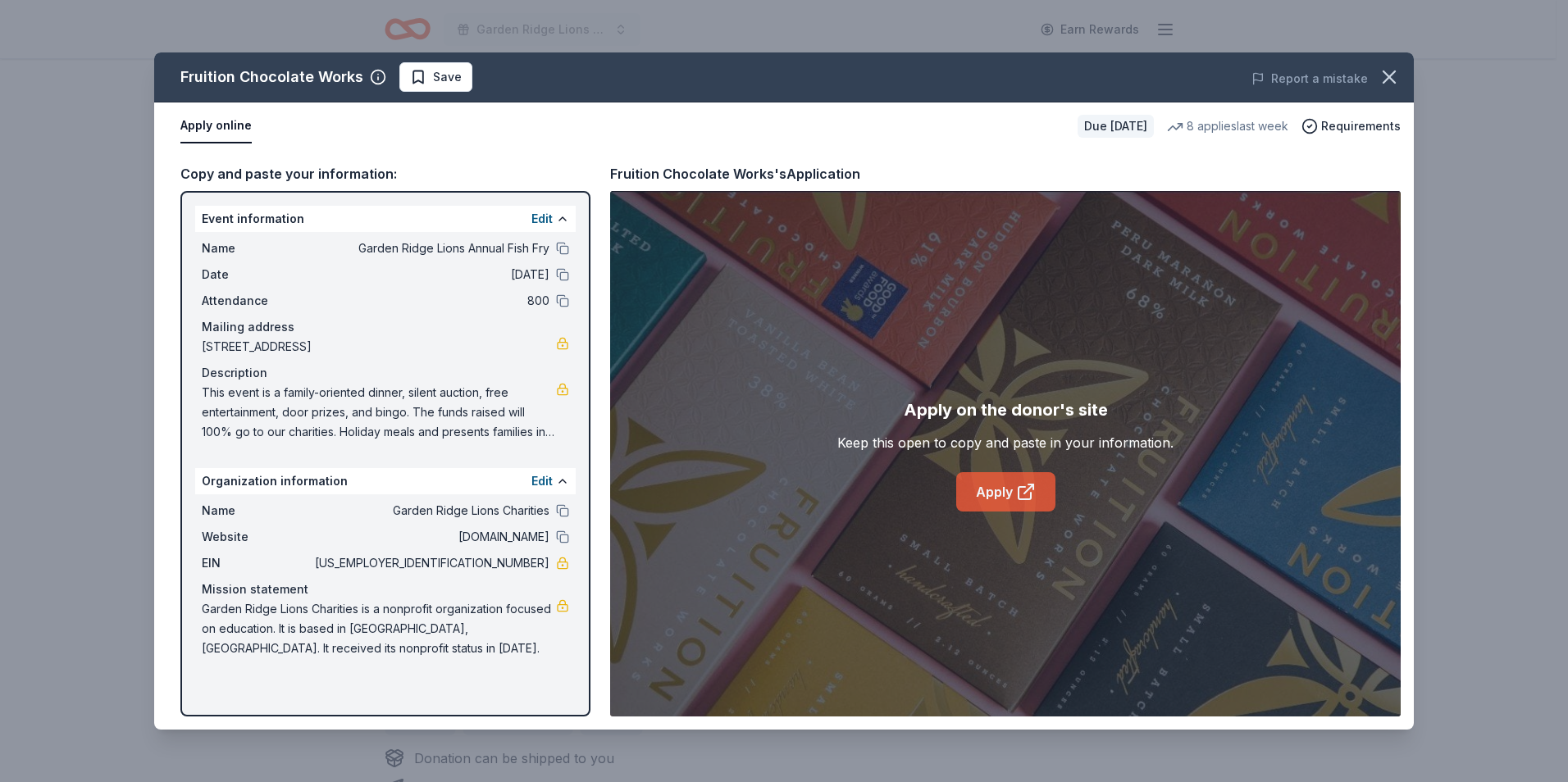
click at [977, 497] on link "Apply" at bounding box center [1006, 491] width 99 height 39
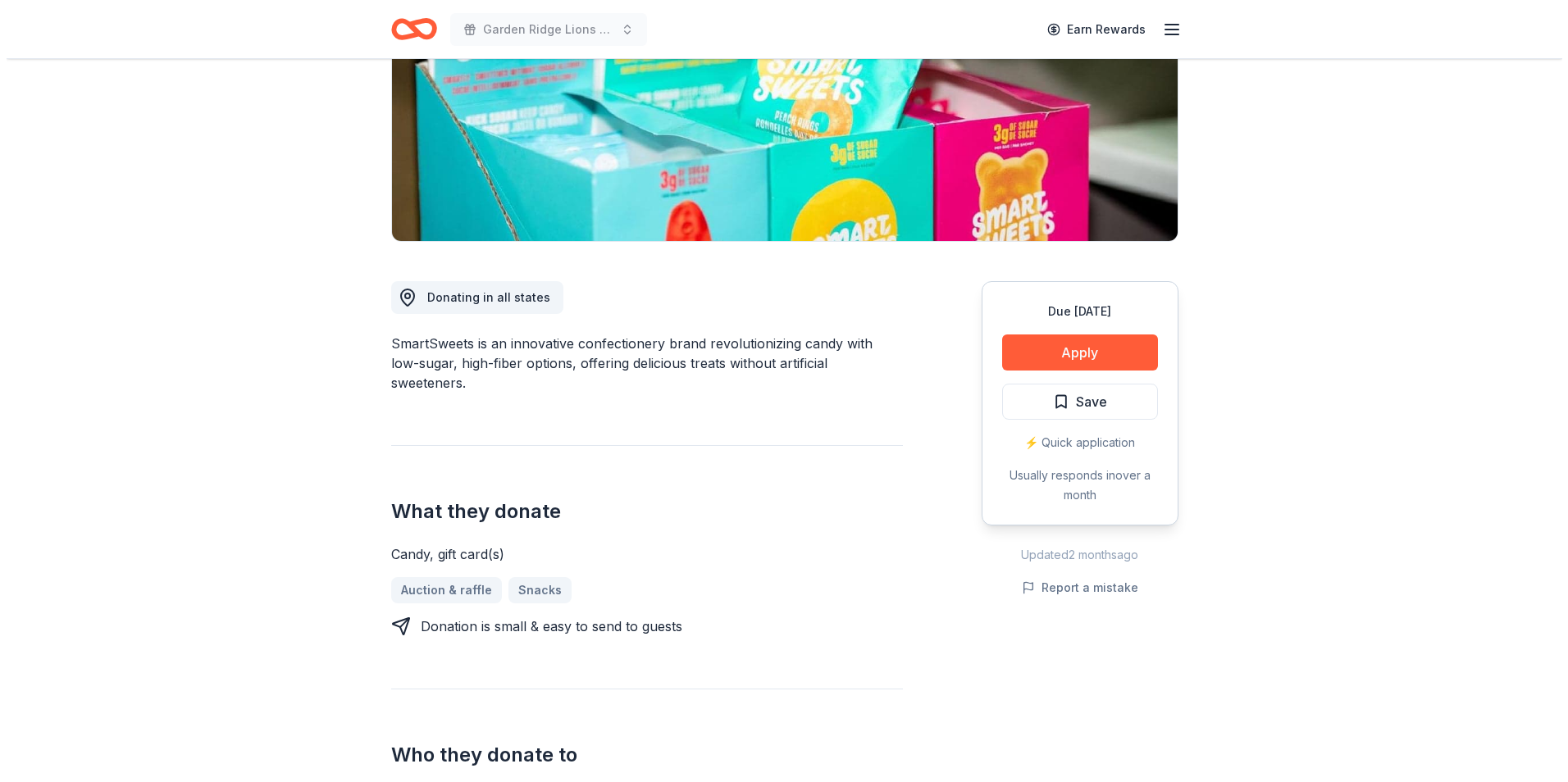
scroll to position [246, 0]
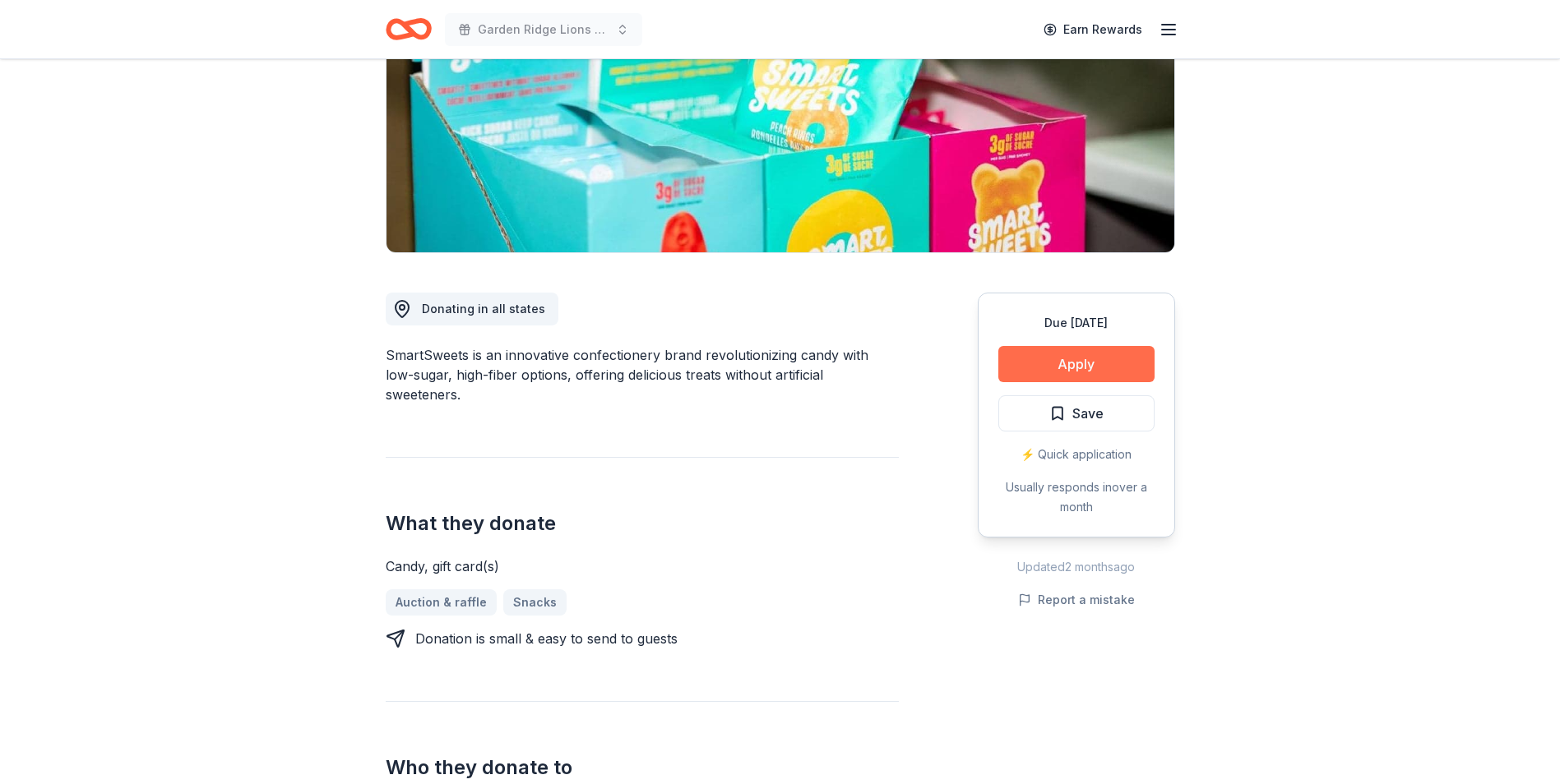
click at [1134, 361] on button "Apply" at bounding box center [1076, 363] width 156 height 36
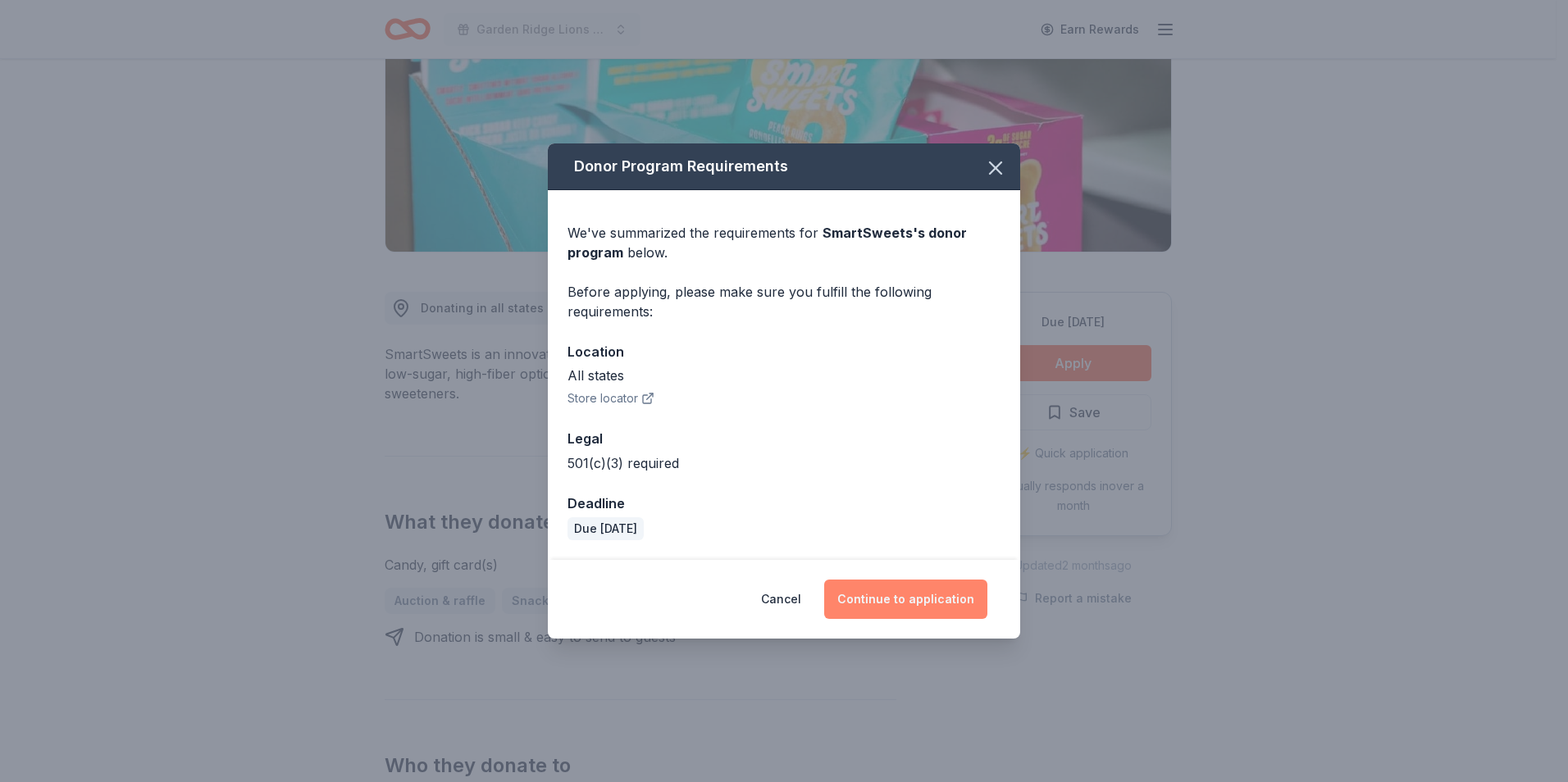
click at [951, 590] on button "Continue to application" at bounding box center [905, 599] width 163 height 39
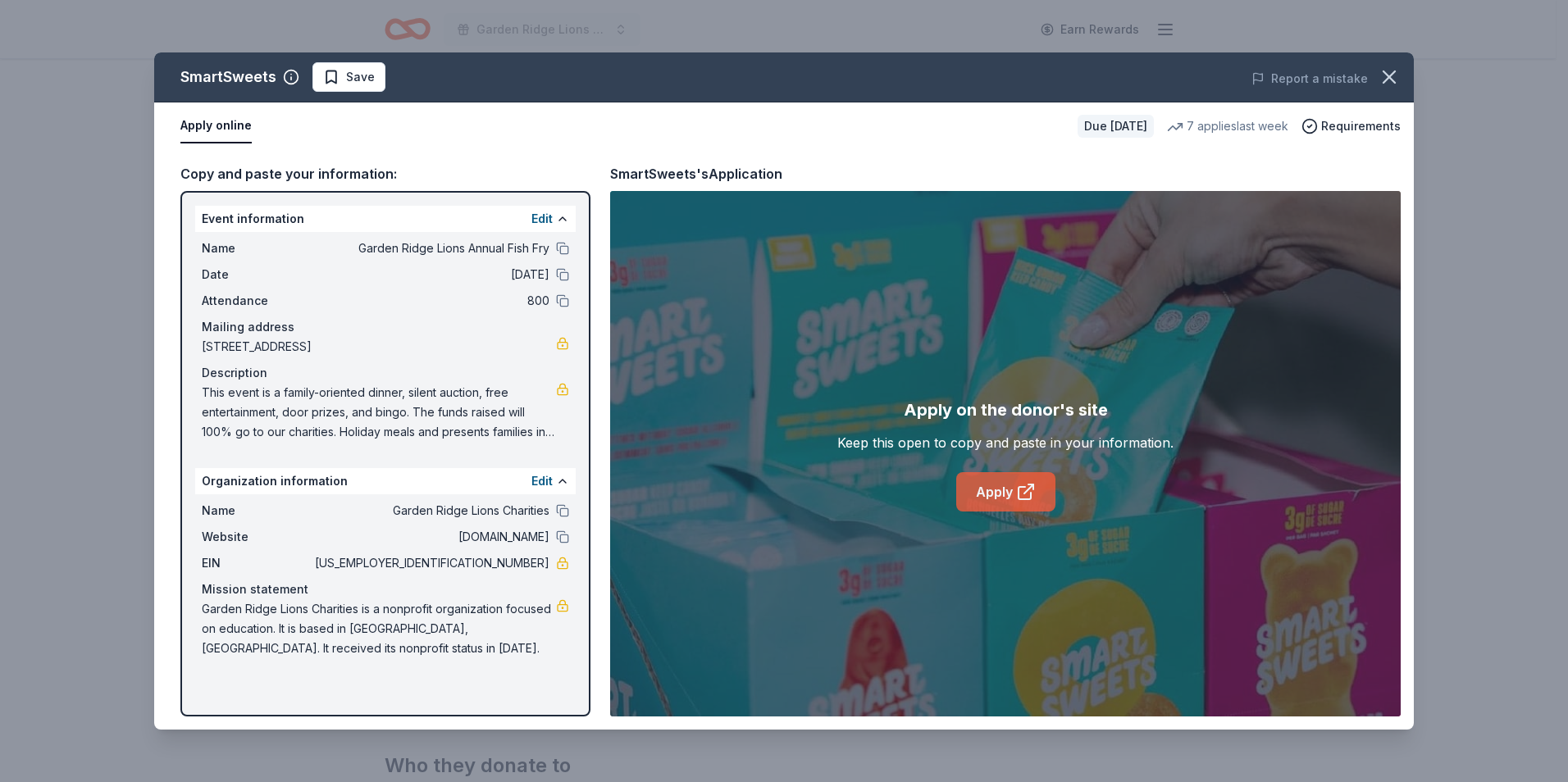
click at [997, 495] on link "Apply" at bounding box center [1006, 491] width 99 height 39
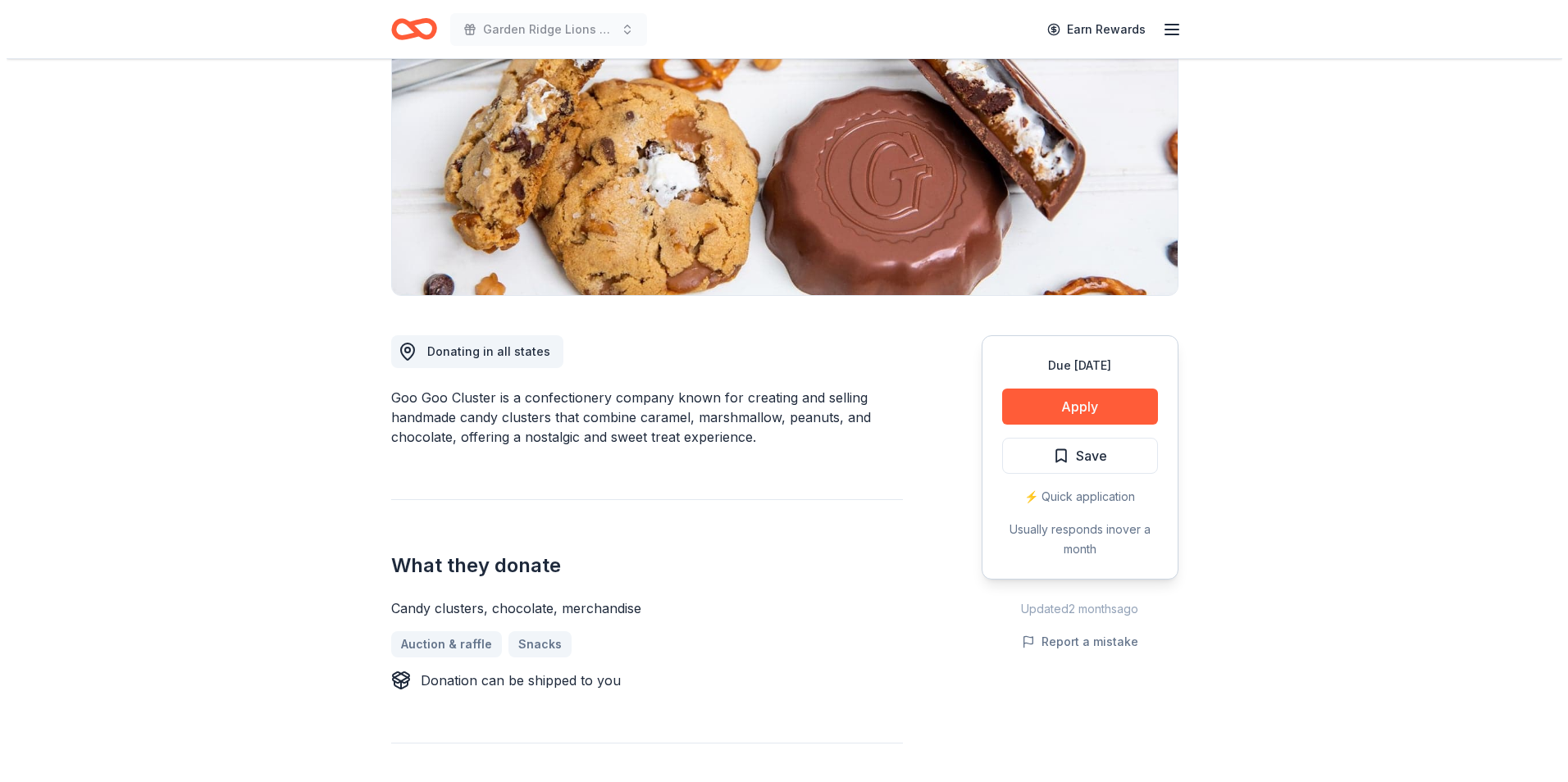
scroll to position [164, 0]
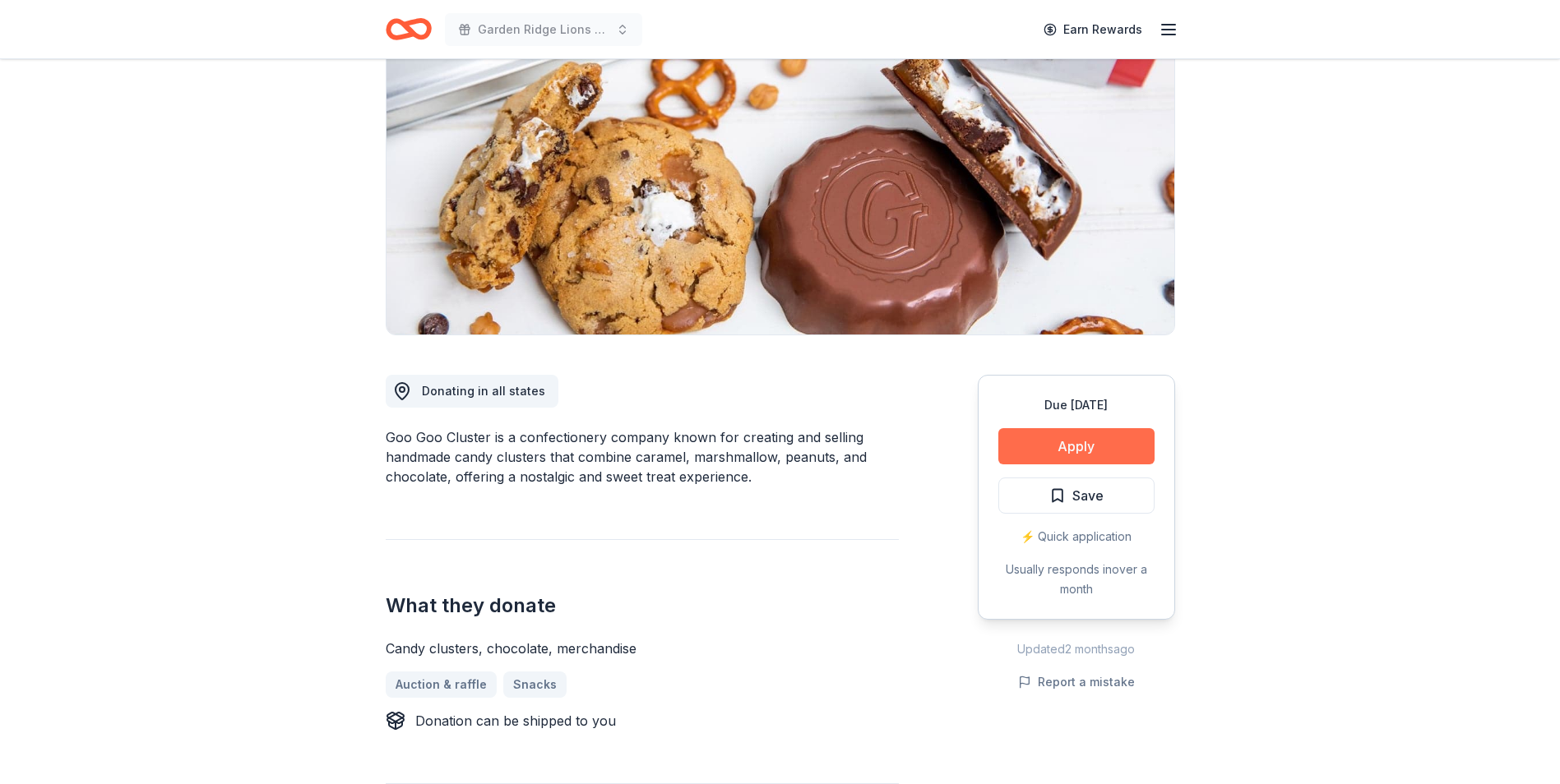
click at [1031, 456] on button "Apply" at bounding box center [1076, 445] width 156 height 36
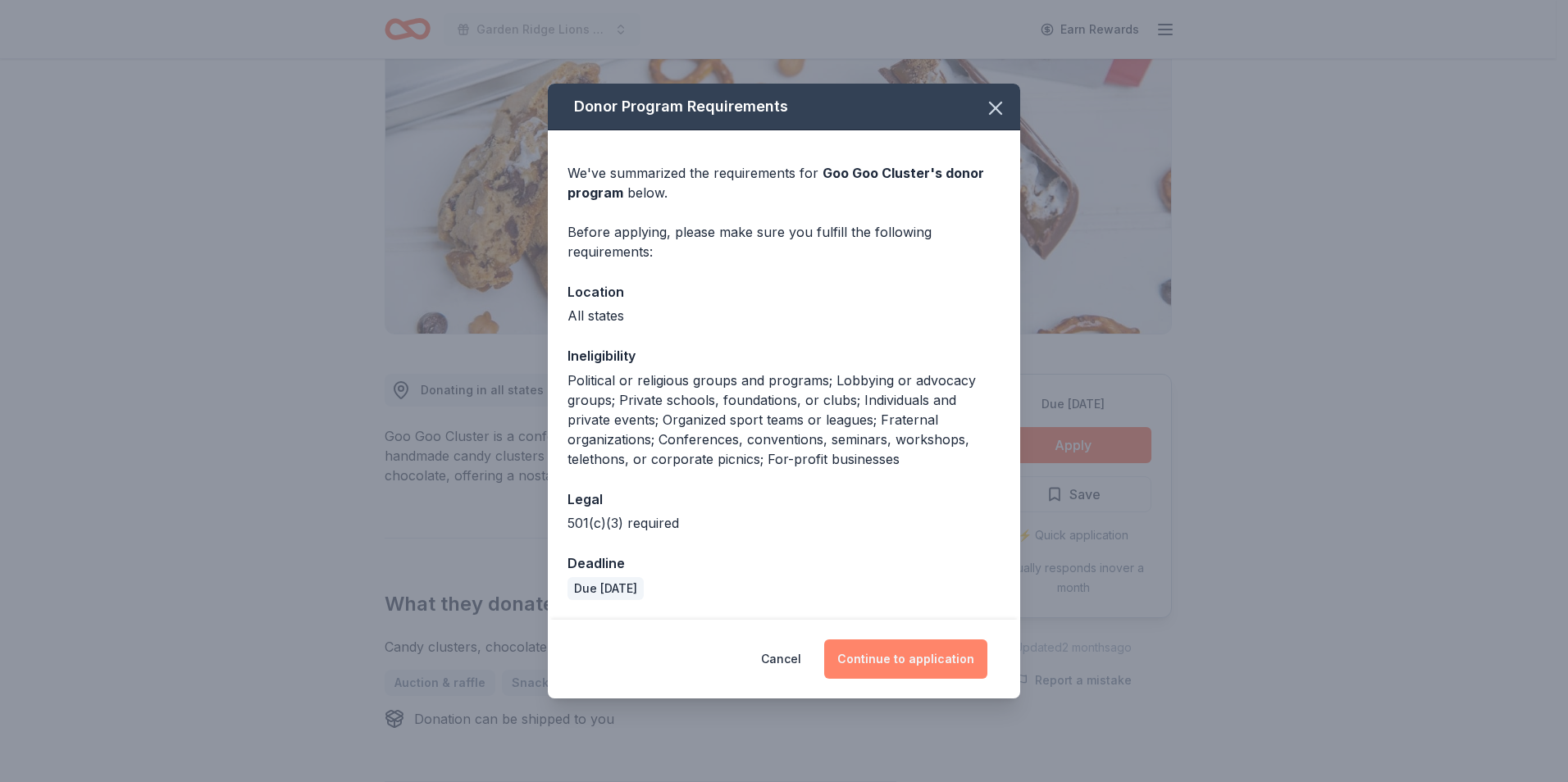
click at [896, 662] on button "Continue to application" at bounding box center [905, 658] width 163 height 39
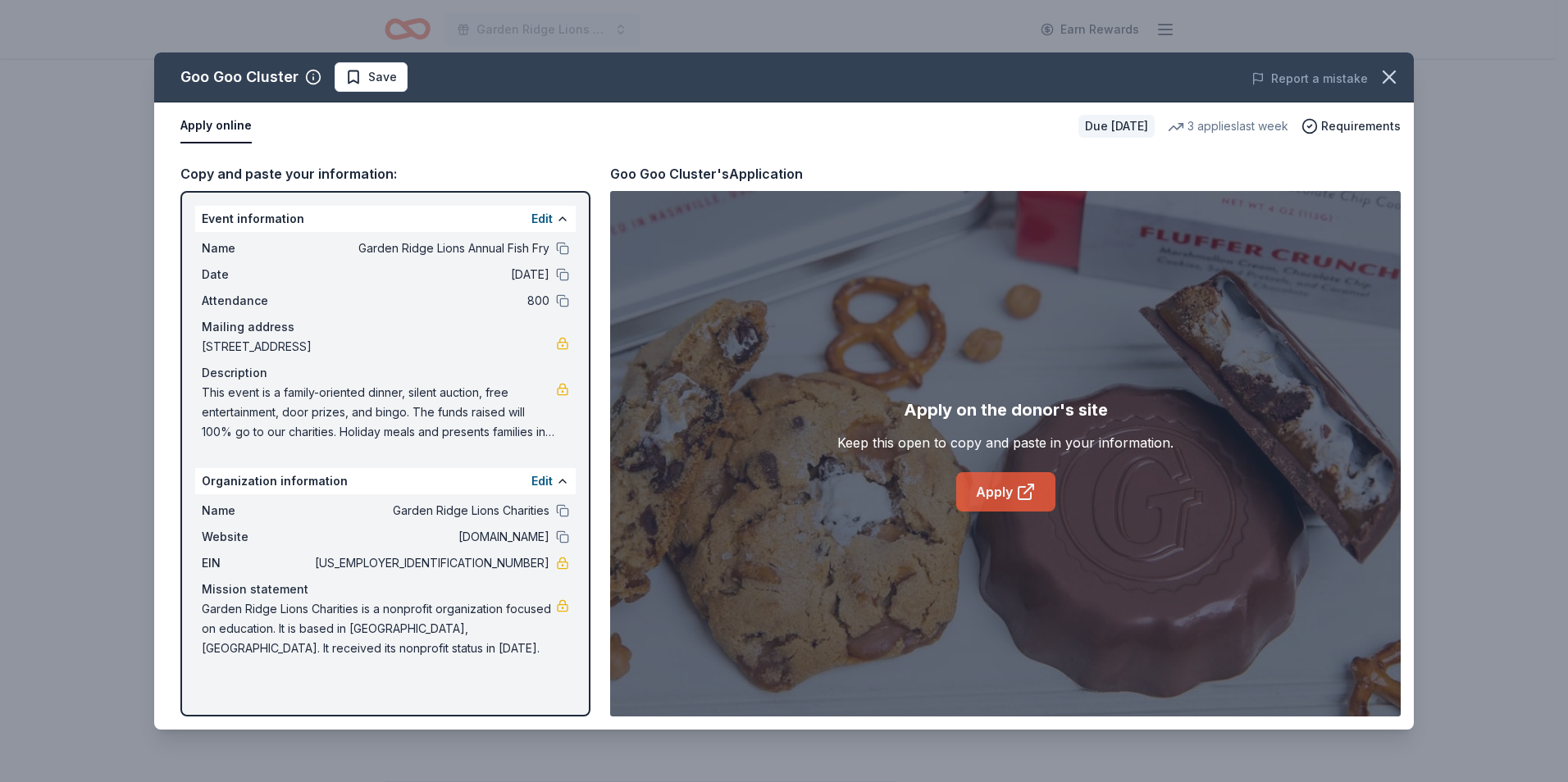
click at [990, 504] on link "Apply" at bounding box center [1006, 491] width 99 height 39
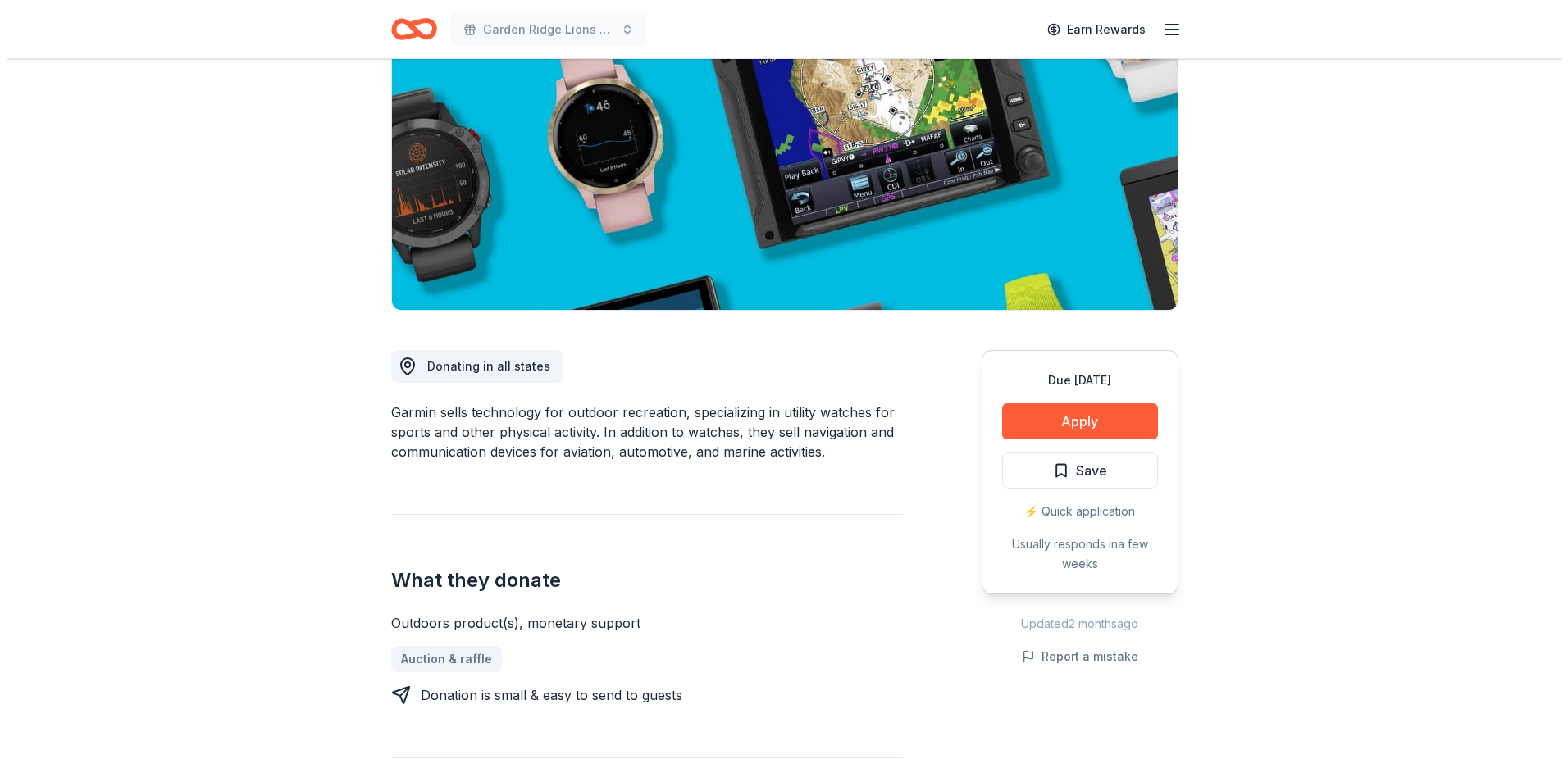
scroll to position [164, 0]
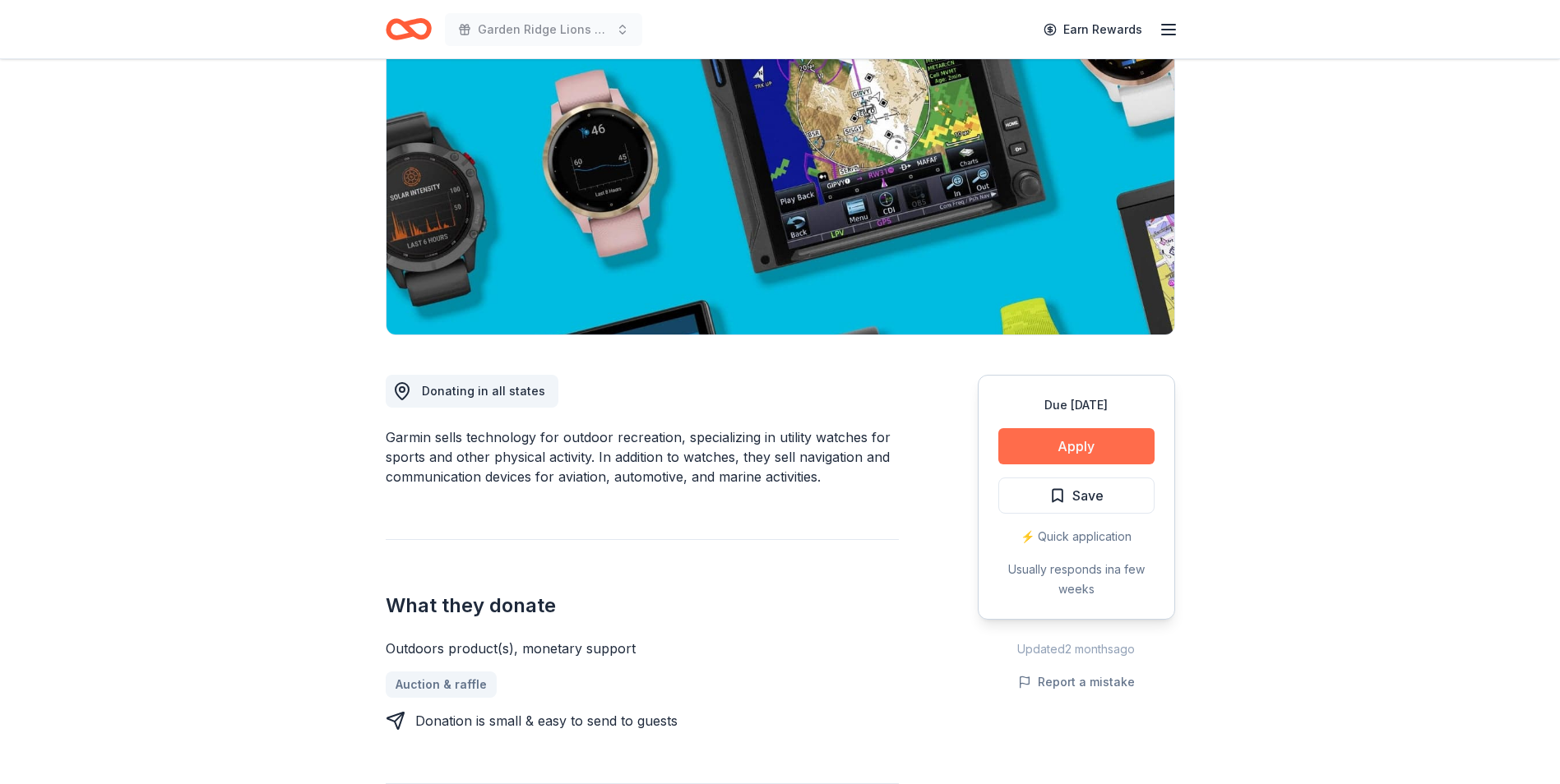
click at [1020, 443] on button "Apply" at bounding box center [1076, 445] width 156 height 36
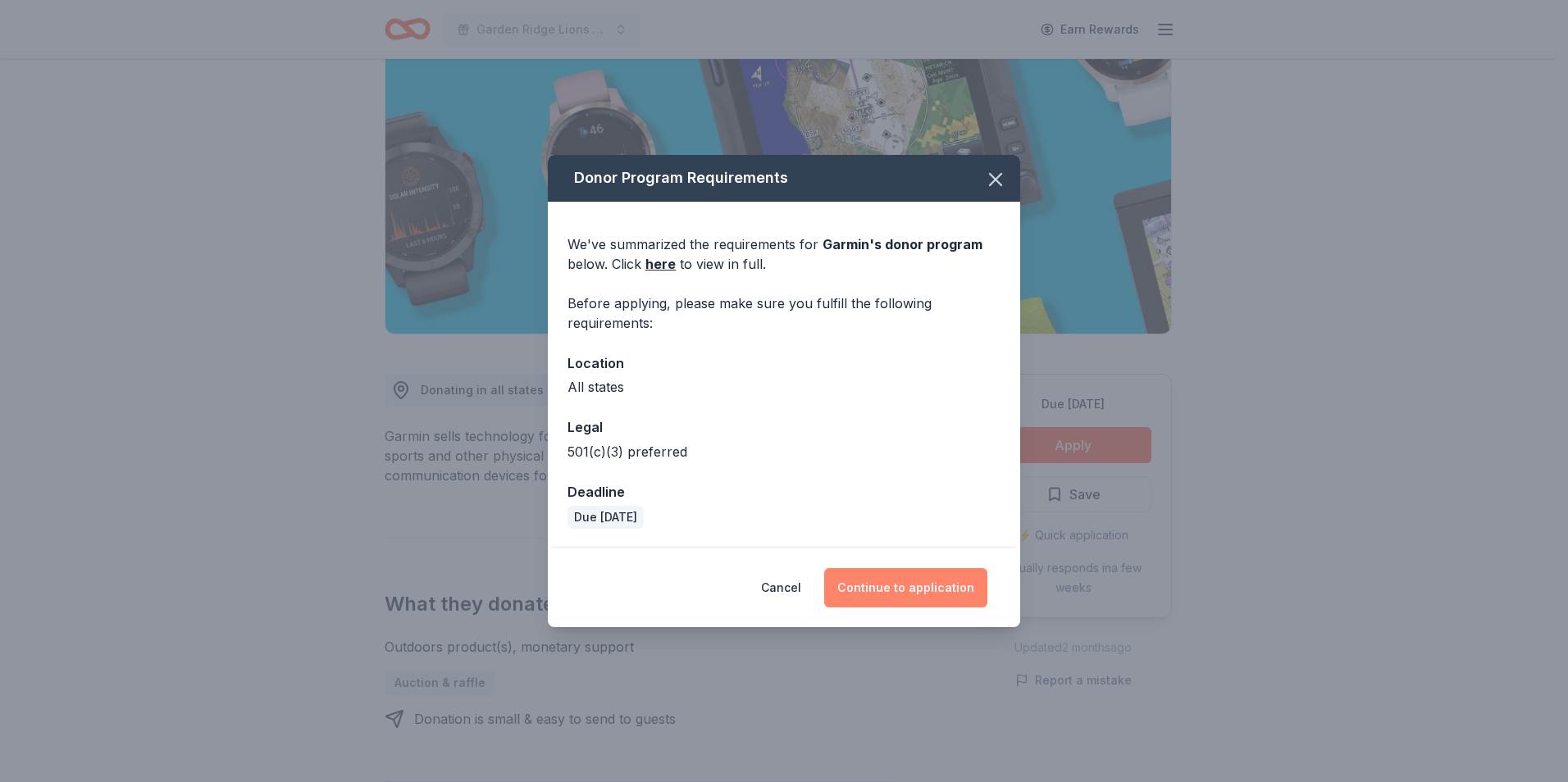
click at [896, 592] on button "Continue to application" at bounding box center [905, 587] width 163 height 39
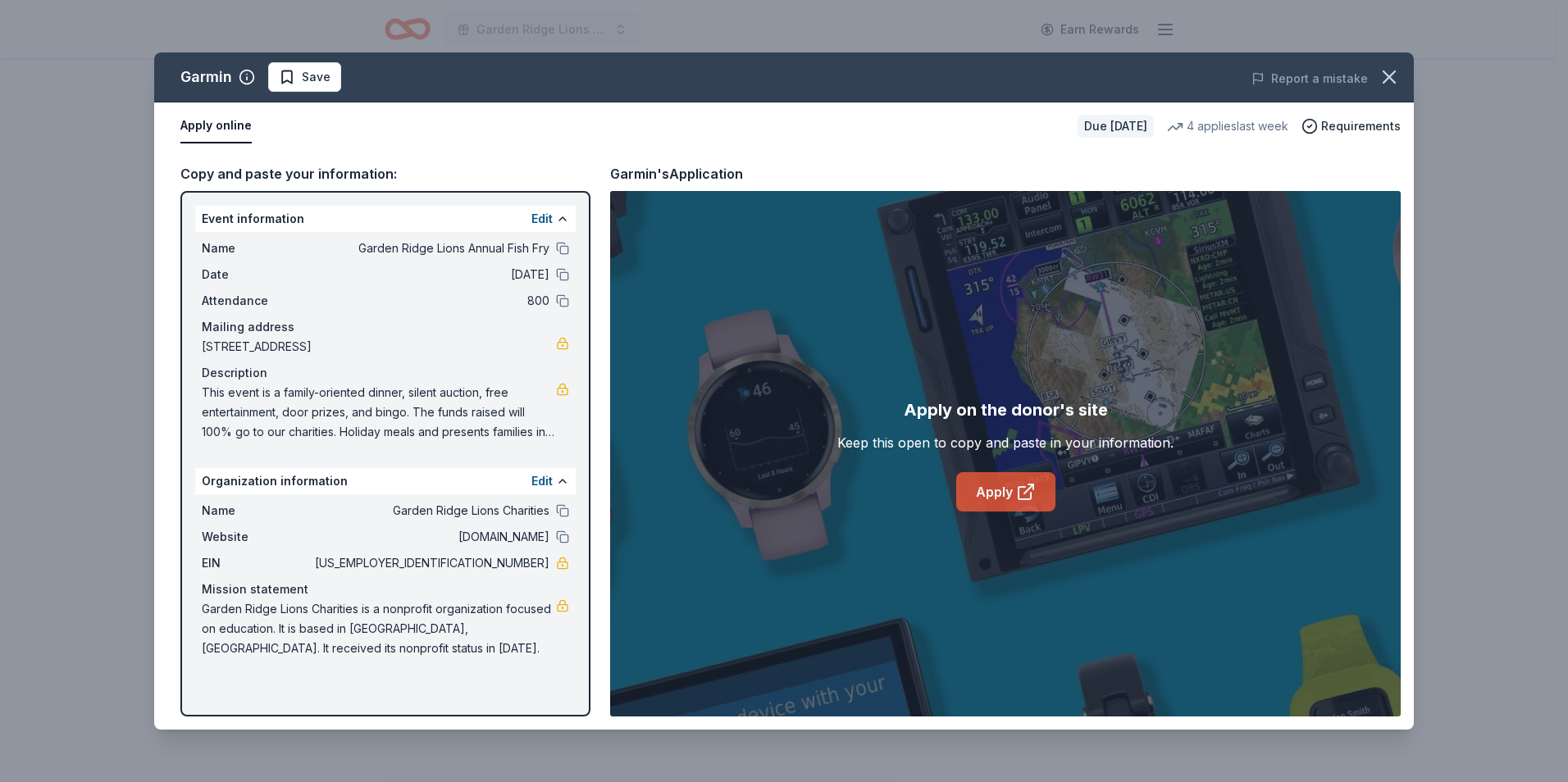
click at [989, 508] on link "Apply" at bounding box center [1006, 491] width 99 height 39
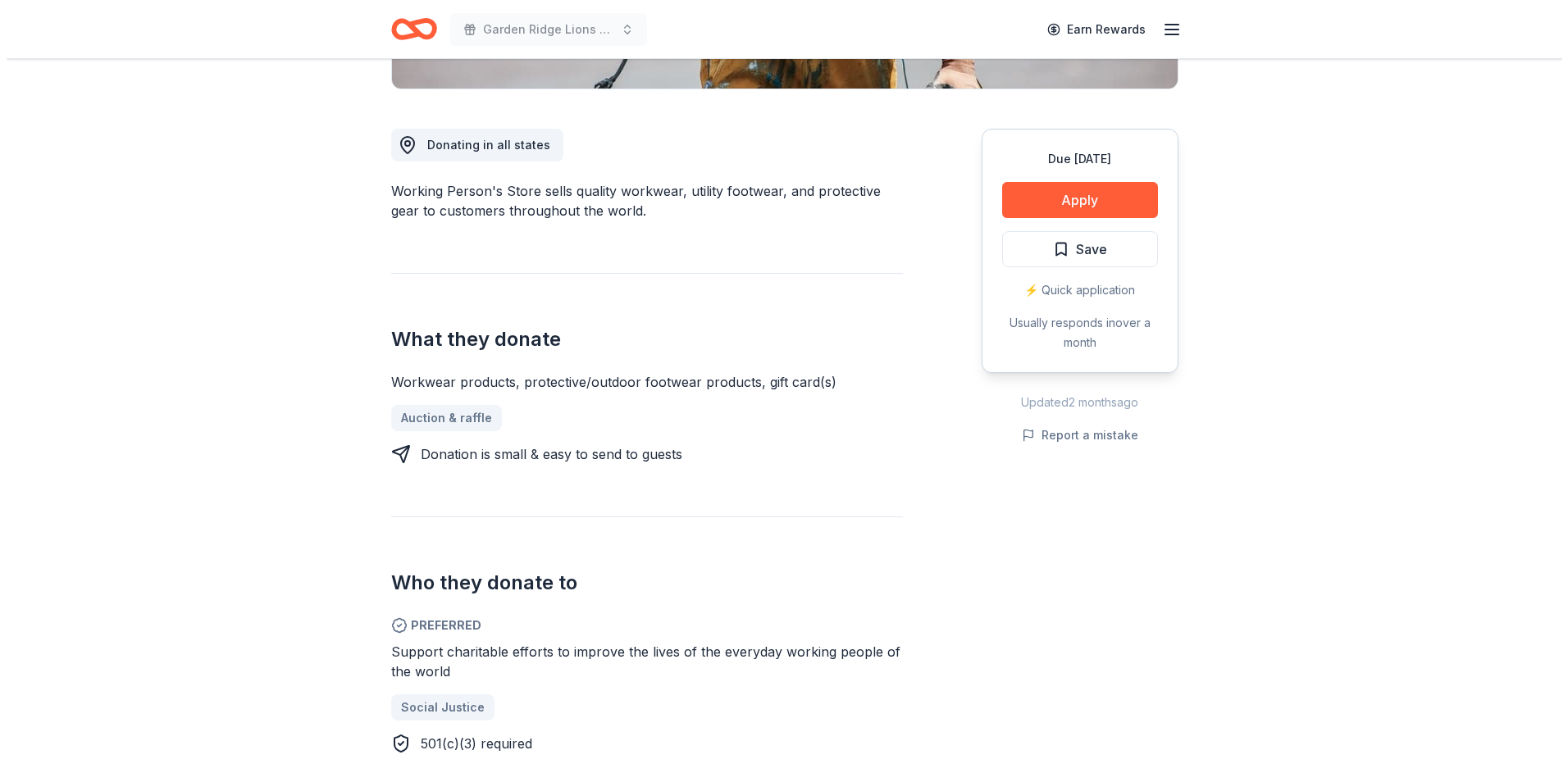
scroll to position [410, 0]
click at [1020, 204] on button "Apply" at bounding box center [1073, 199] width 156 height 36
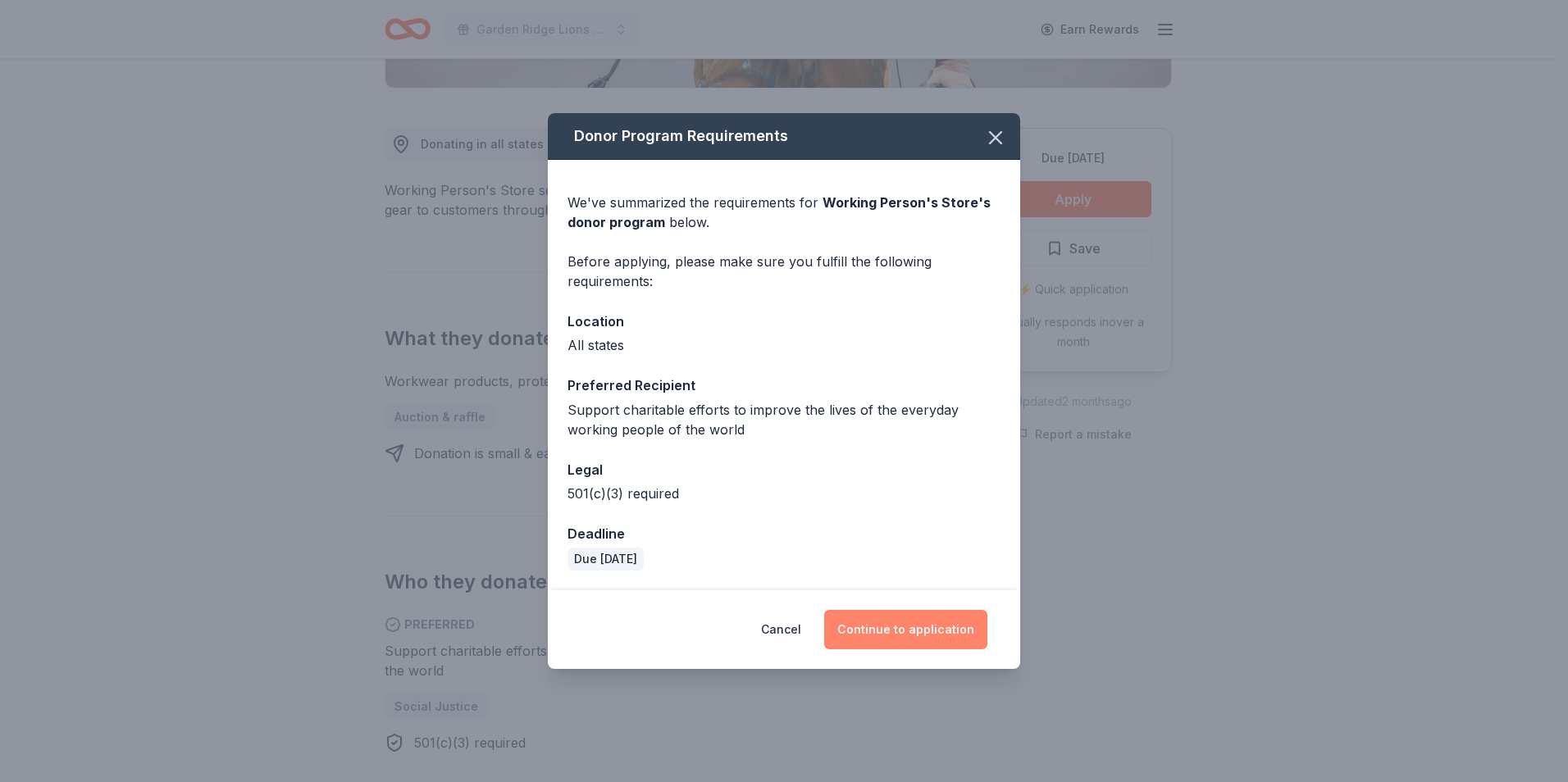
click at [917, 637] on button "Continue to application" at bounding box center [905, 629] width 163 height 39
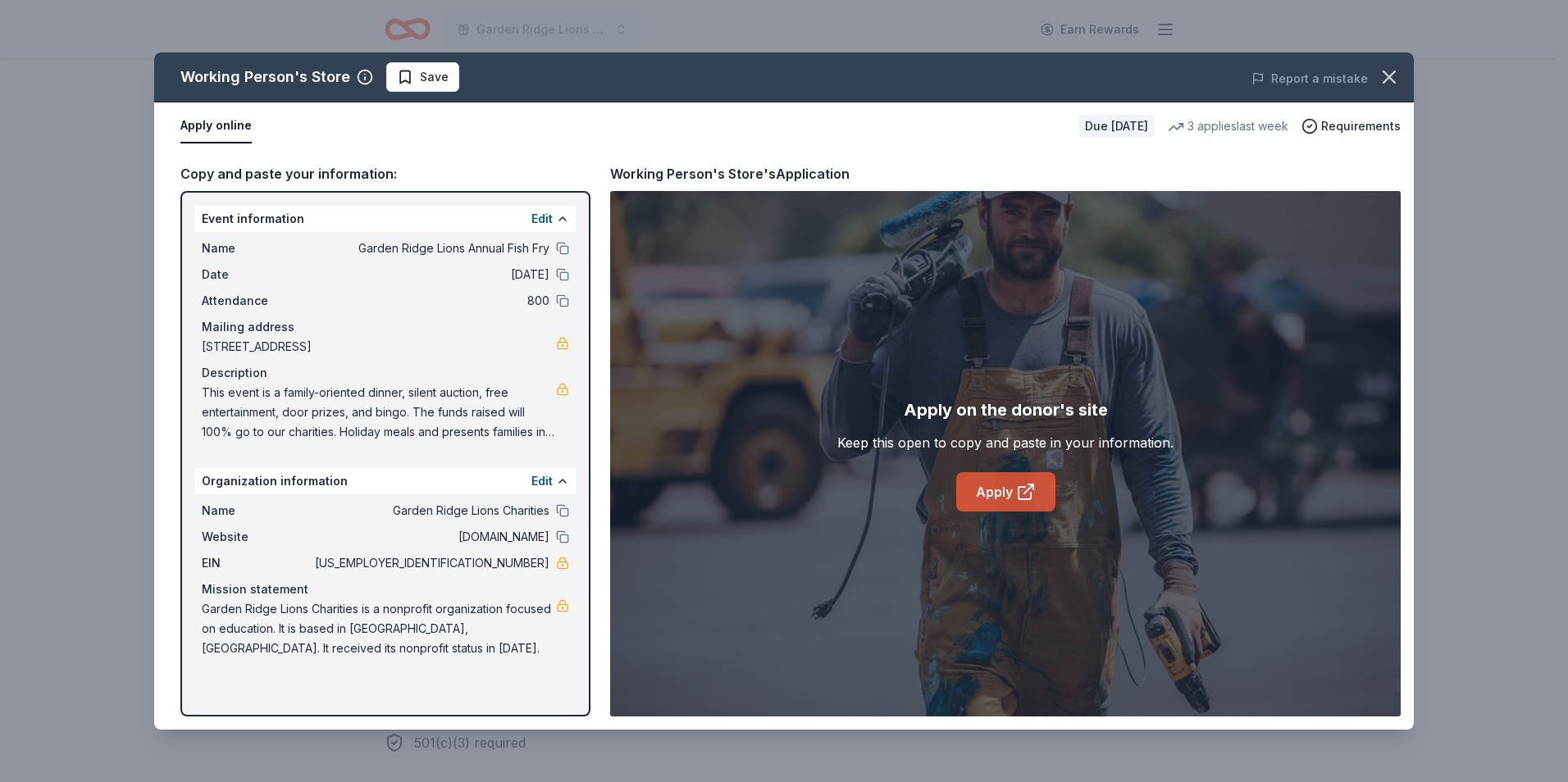
click at [981, 485] on link "Apply" at bounding box center [1006, 491] width 99 height 39
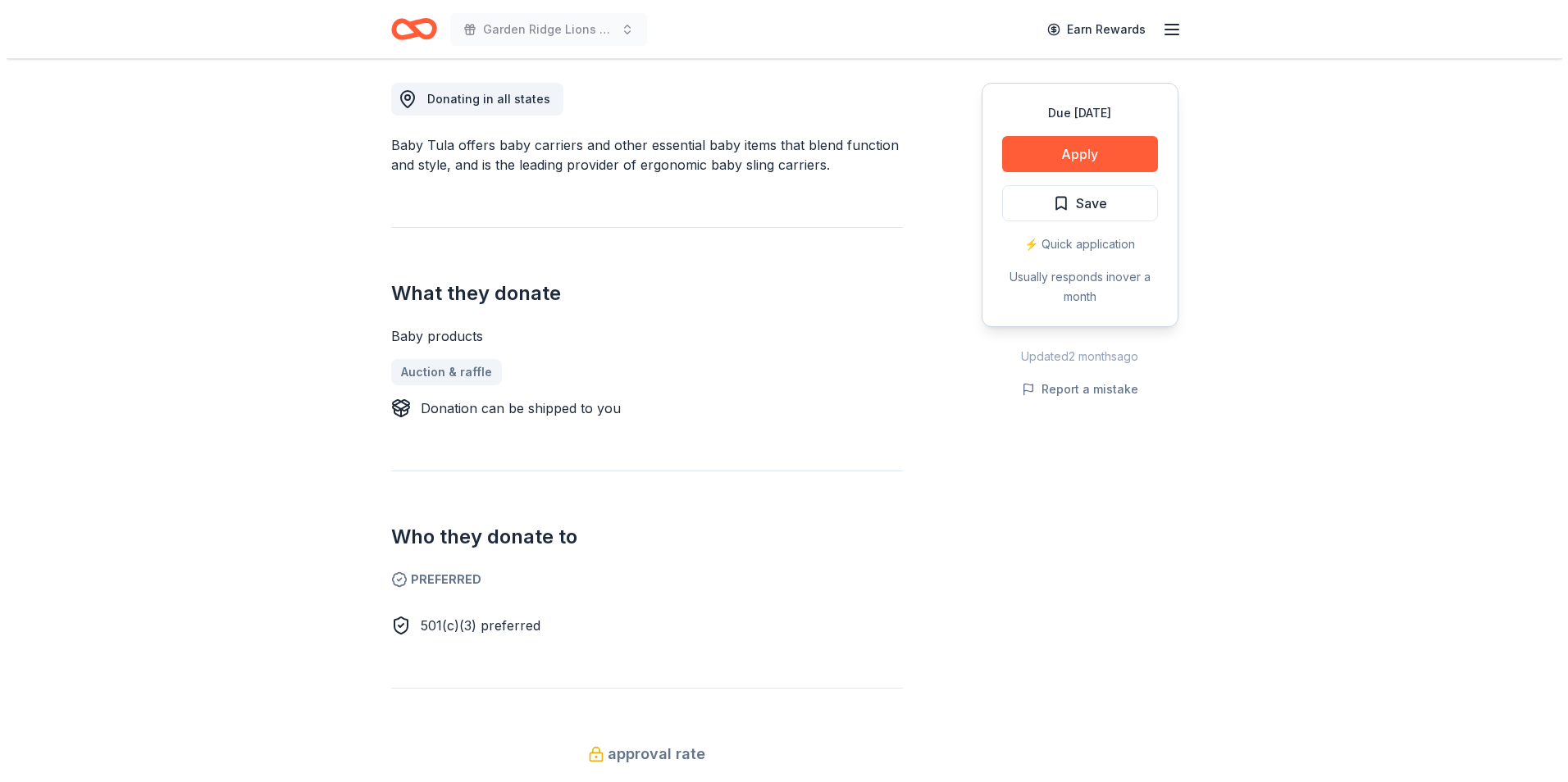
scroll to position [410, 0]
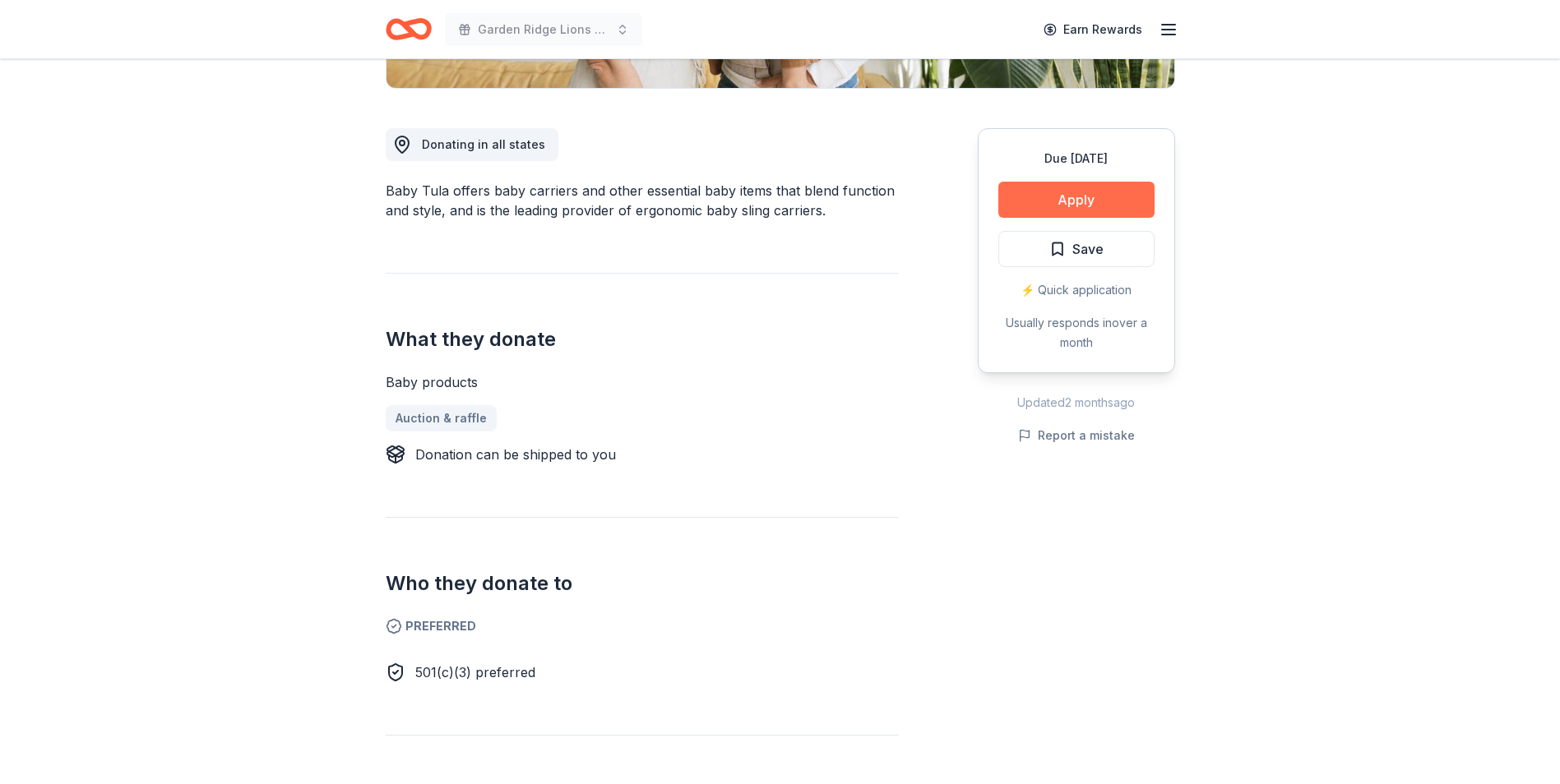
click at [1037, 203] on button "Apply" at bounding box center [1076, 199] width 156 height 36
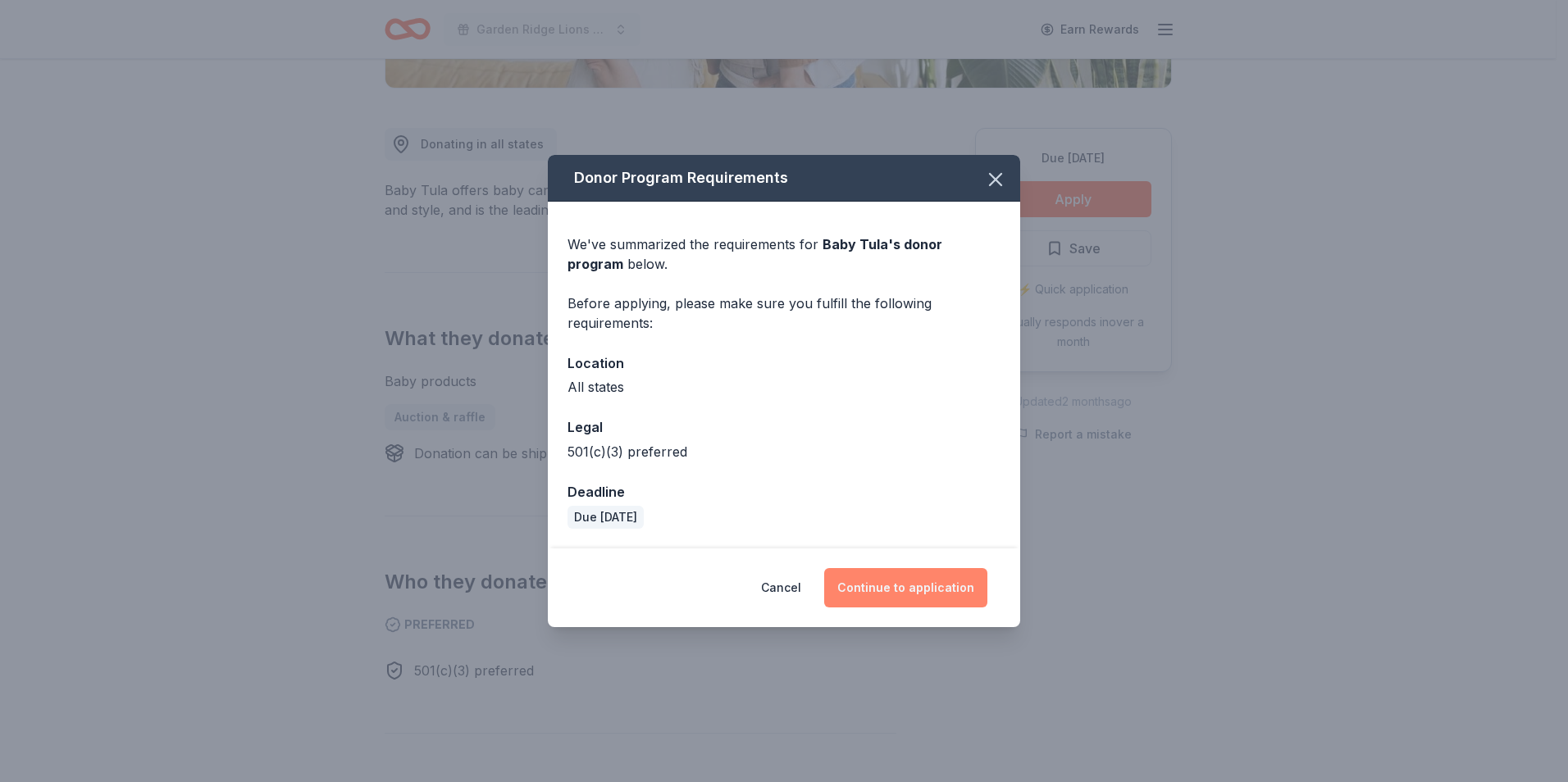
click at [900, 580] on button "Continue to application" at bounding box center [905, 587] width 163 height 39
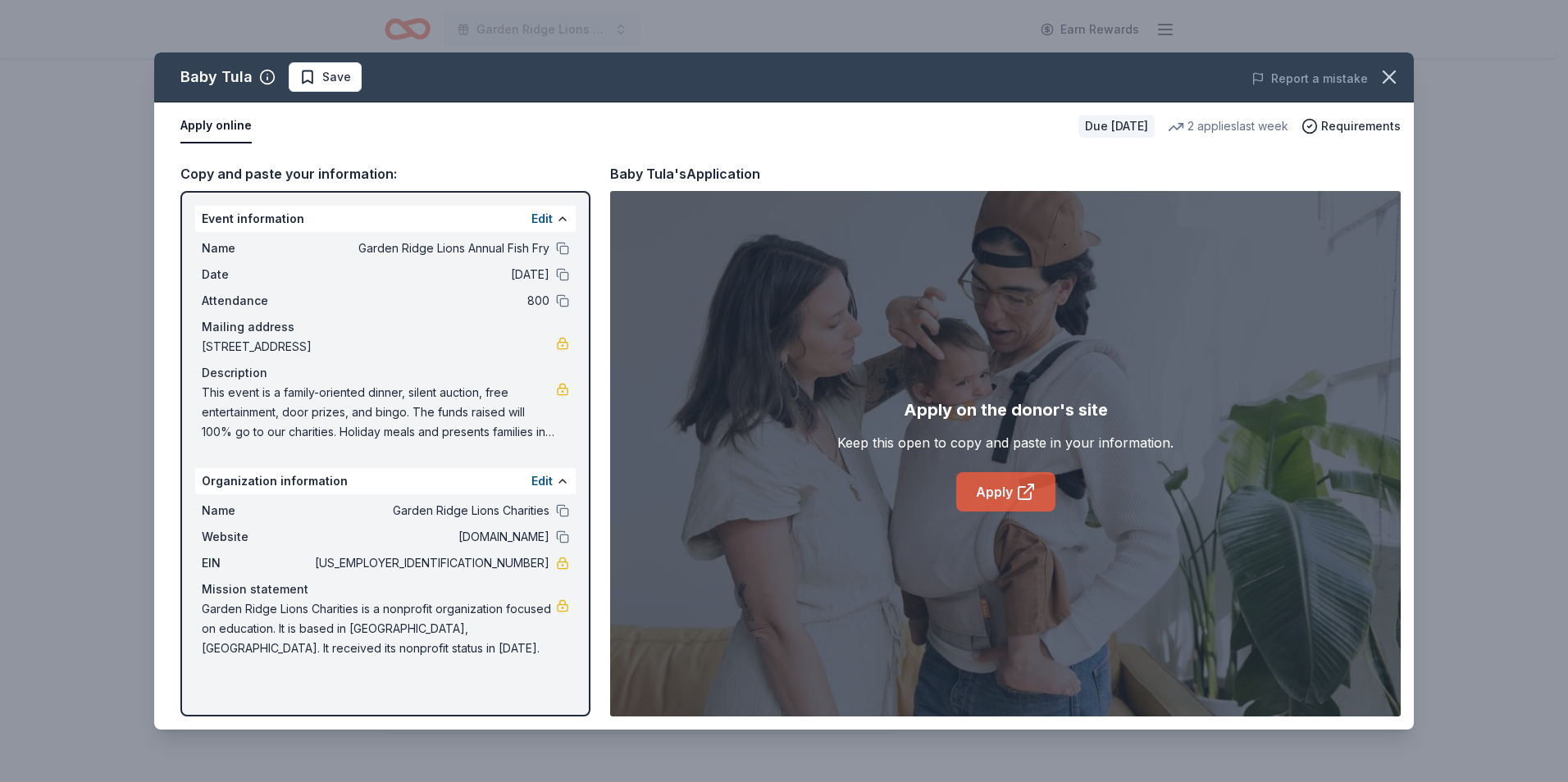
click at [1019, 494] on icon at bounding box center [1025, 492] width 20 height 20
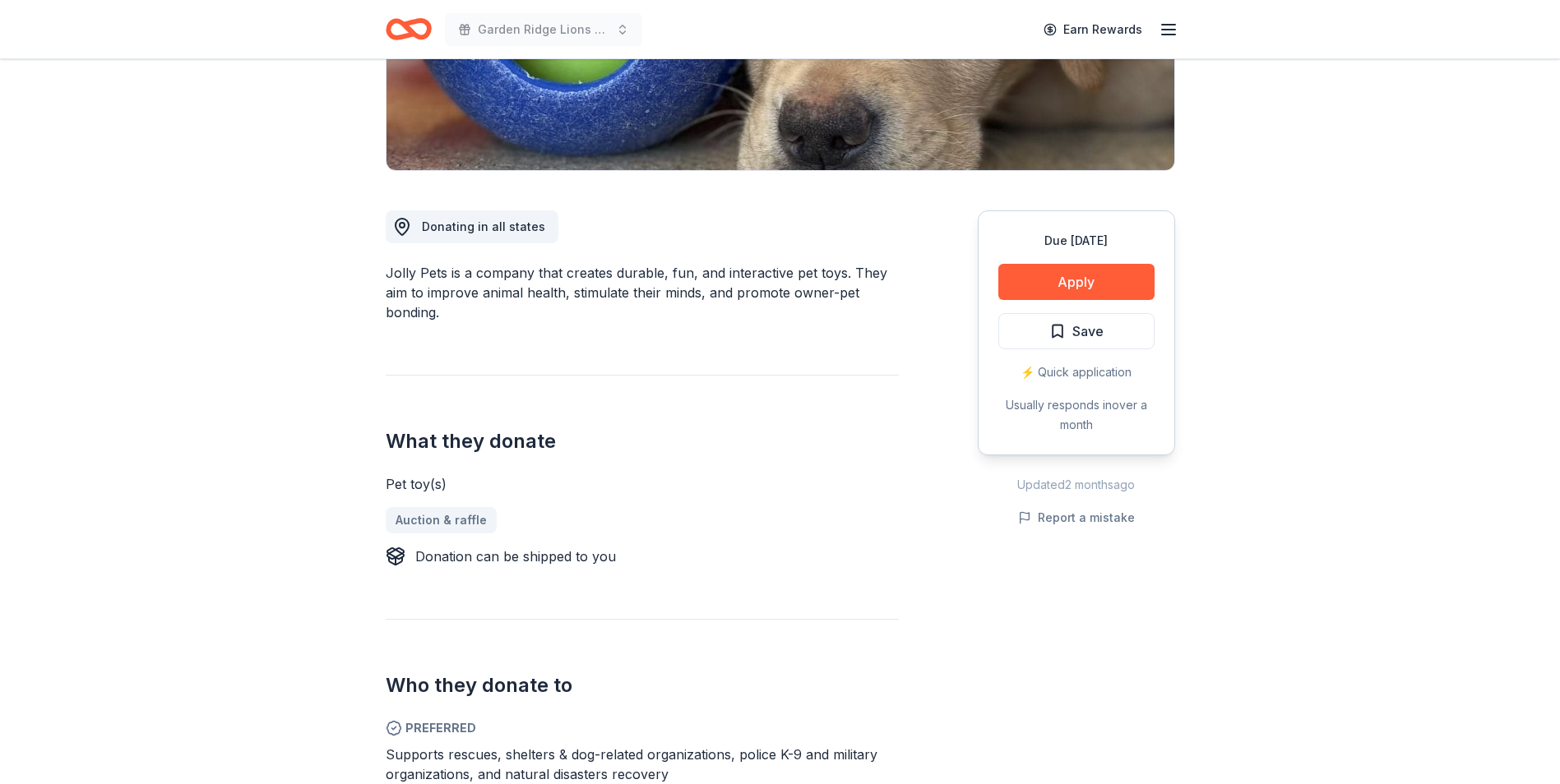
scroll to position [411, 0]
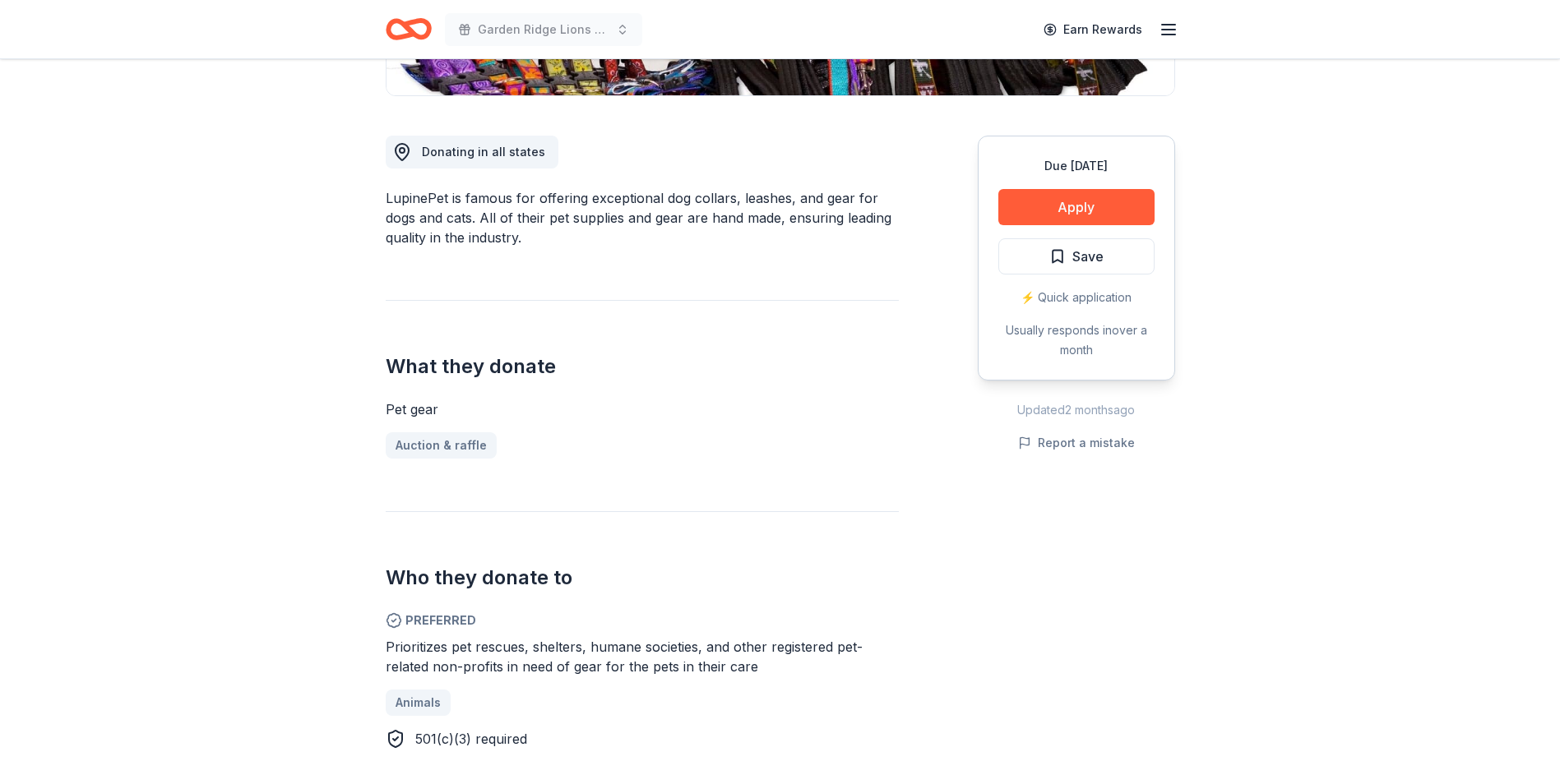
scroll to position [411, 0]
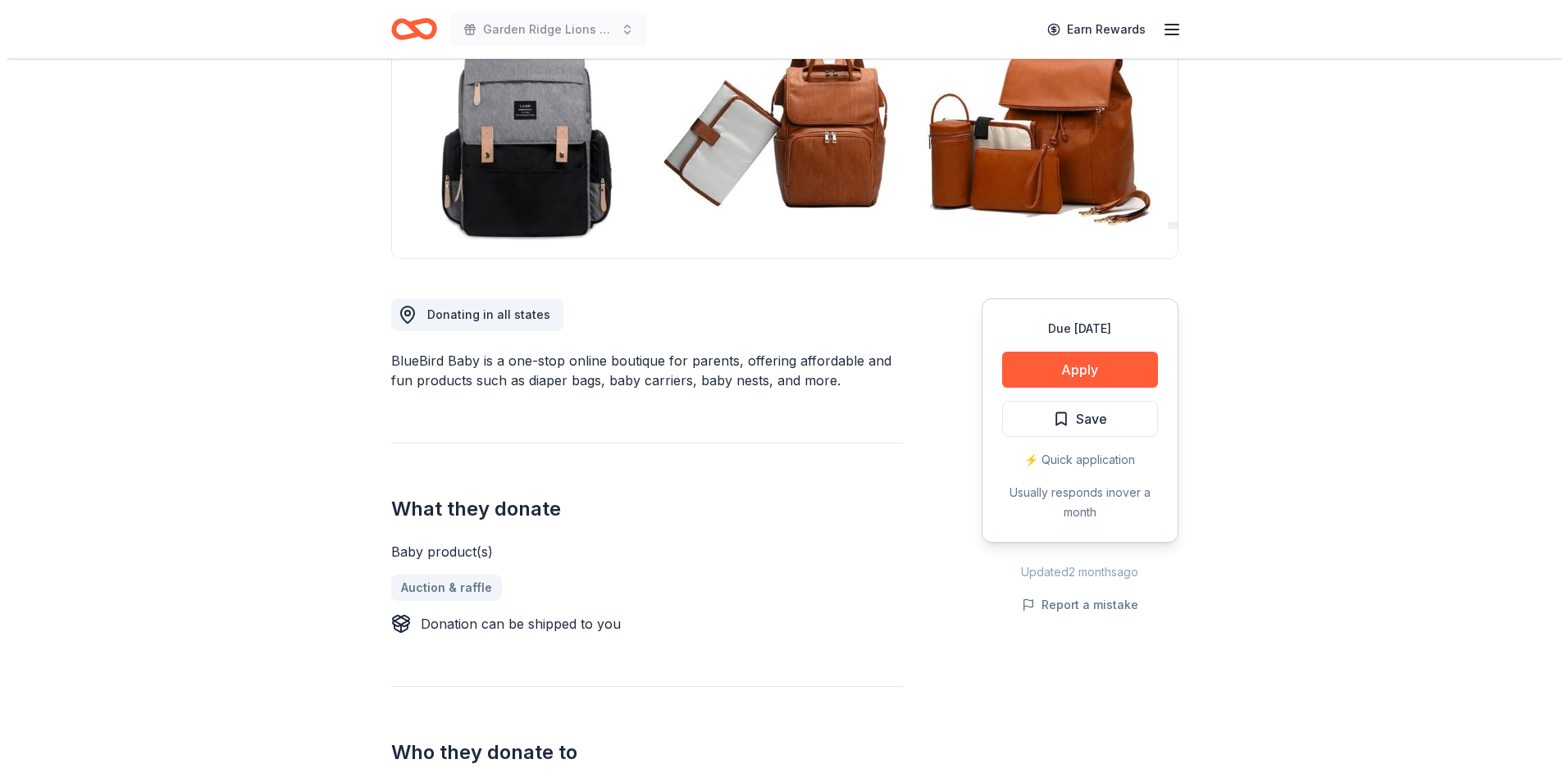
scroll to position [164, 0]
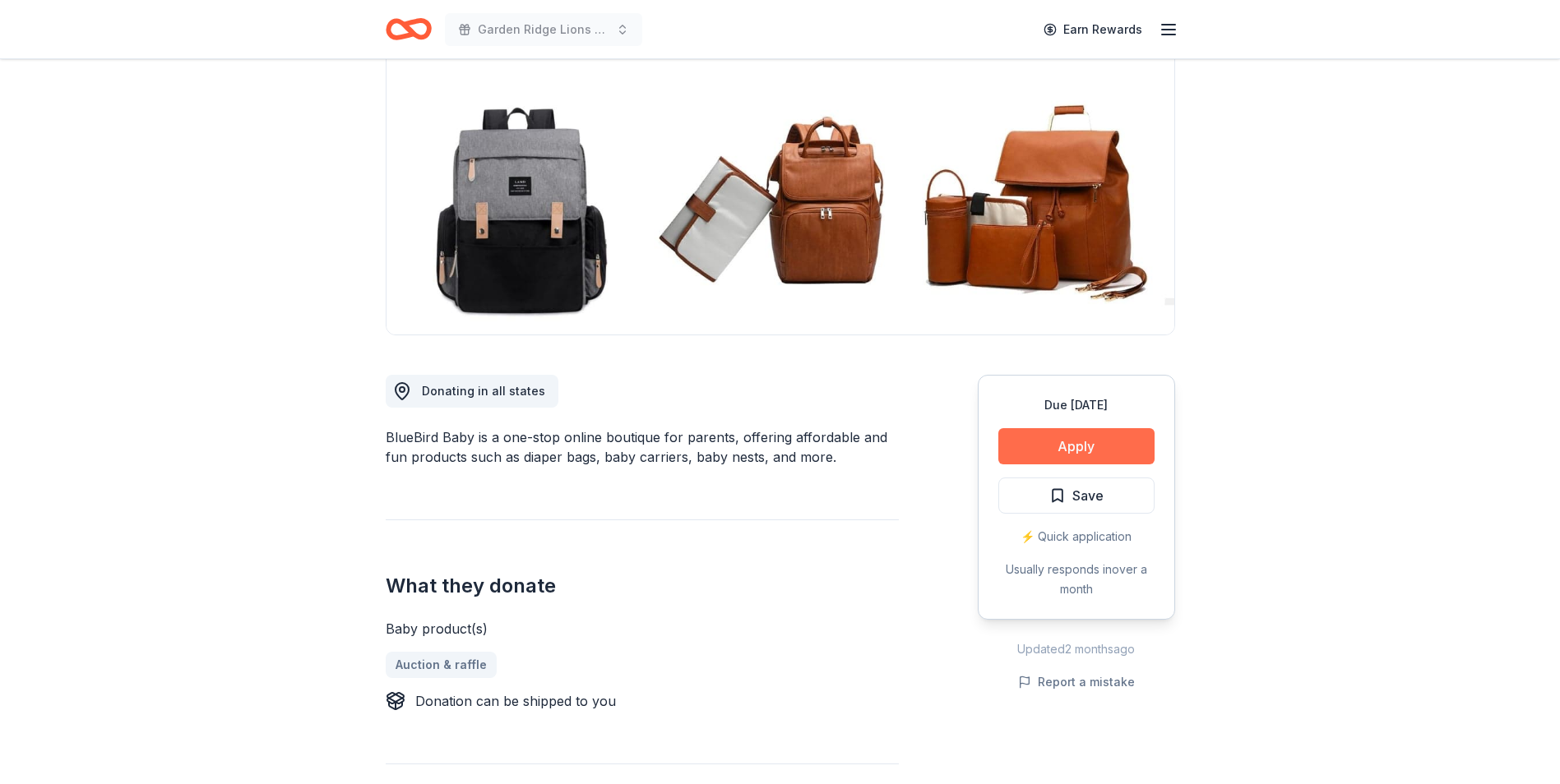
click at [1037, 452] on button "Apply" at bounding box center [1076, 445] width 156 height 36
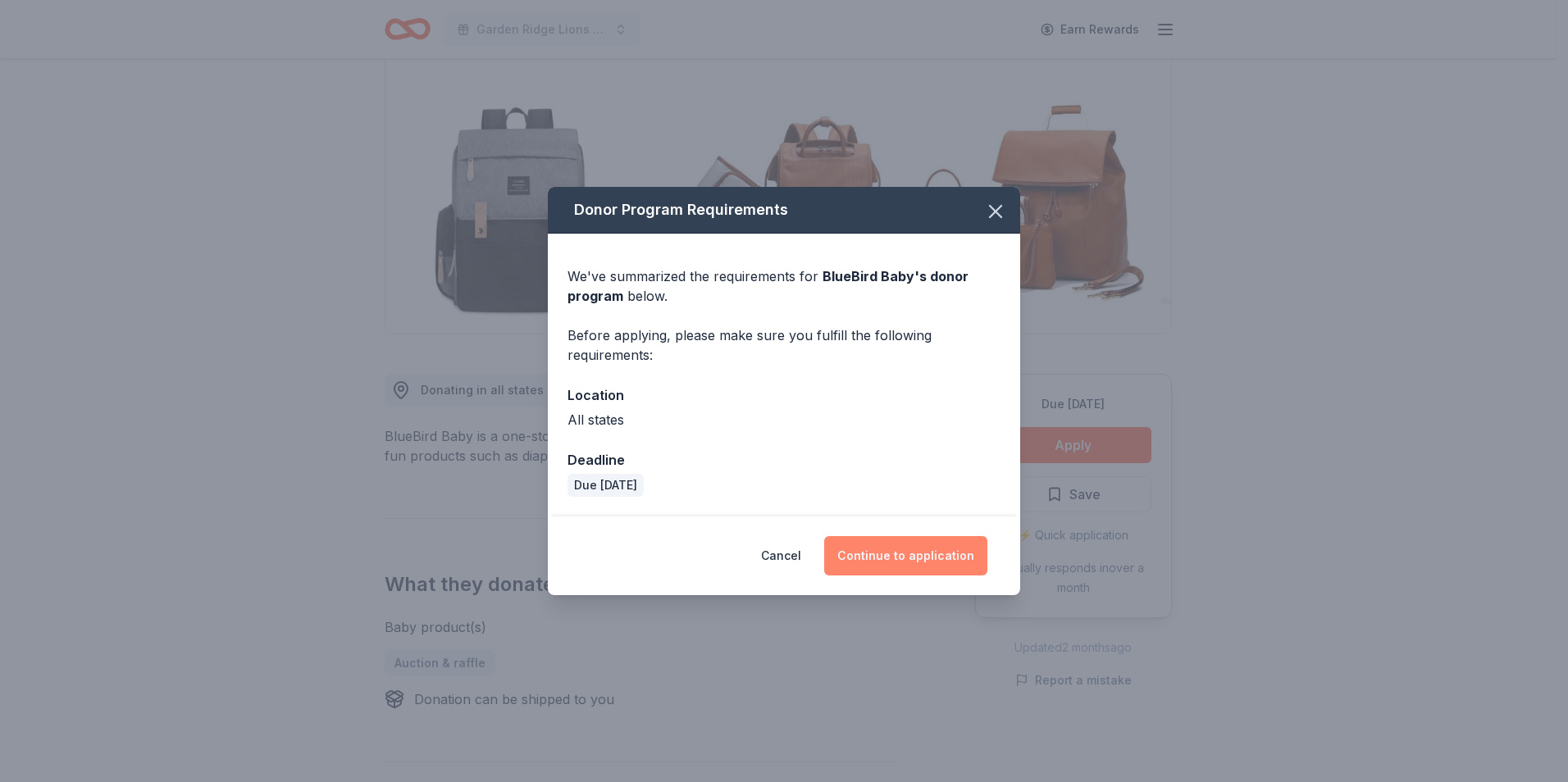
click at [954, 556] on button "Continue to application" at bounding box center [905, 556] width 163 height 39
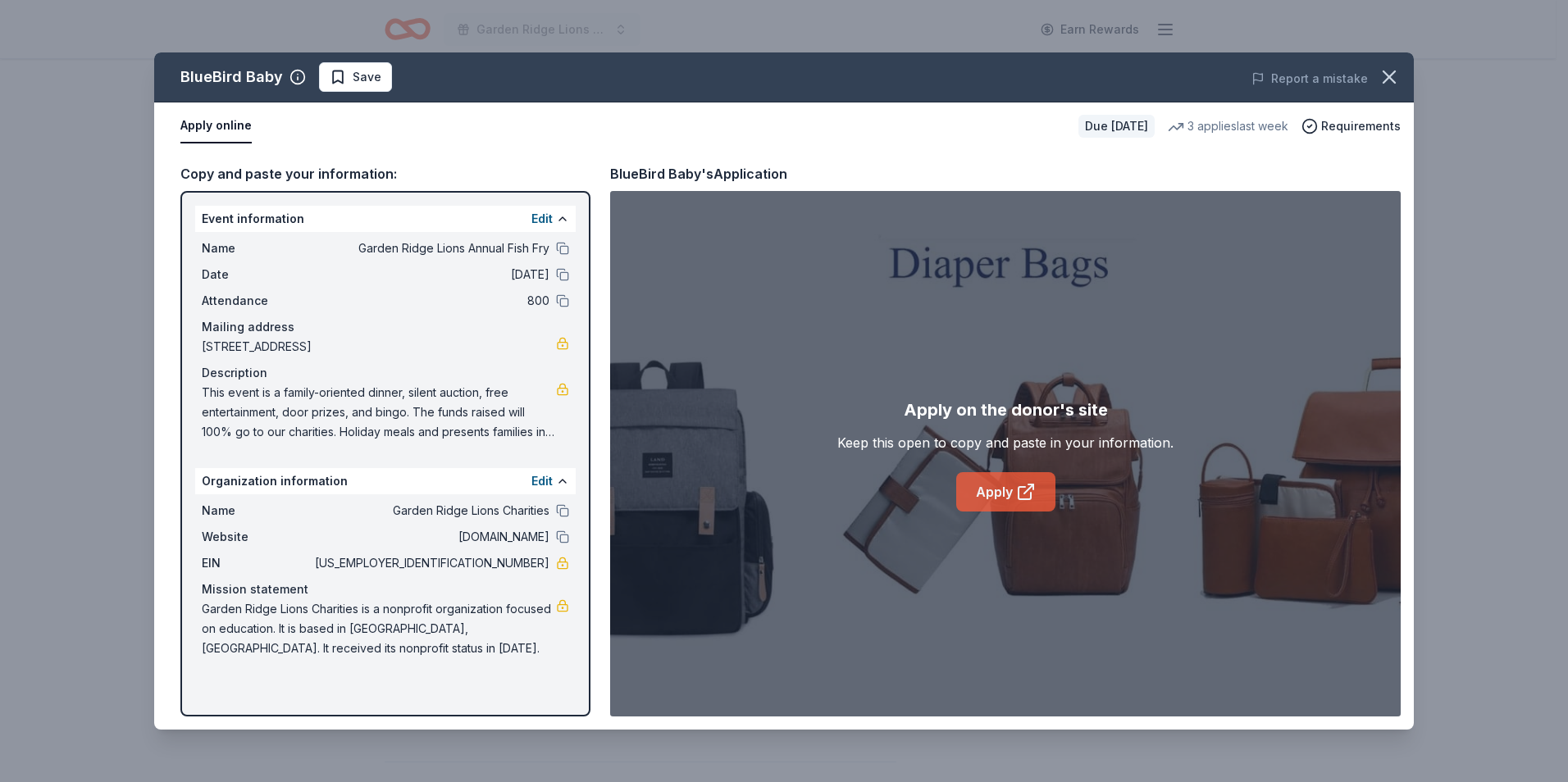
click at [988, 490] on link "Apply" at bounding box center [1006, 491] width 99 height 39
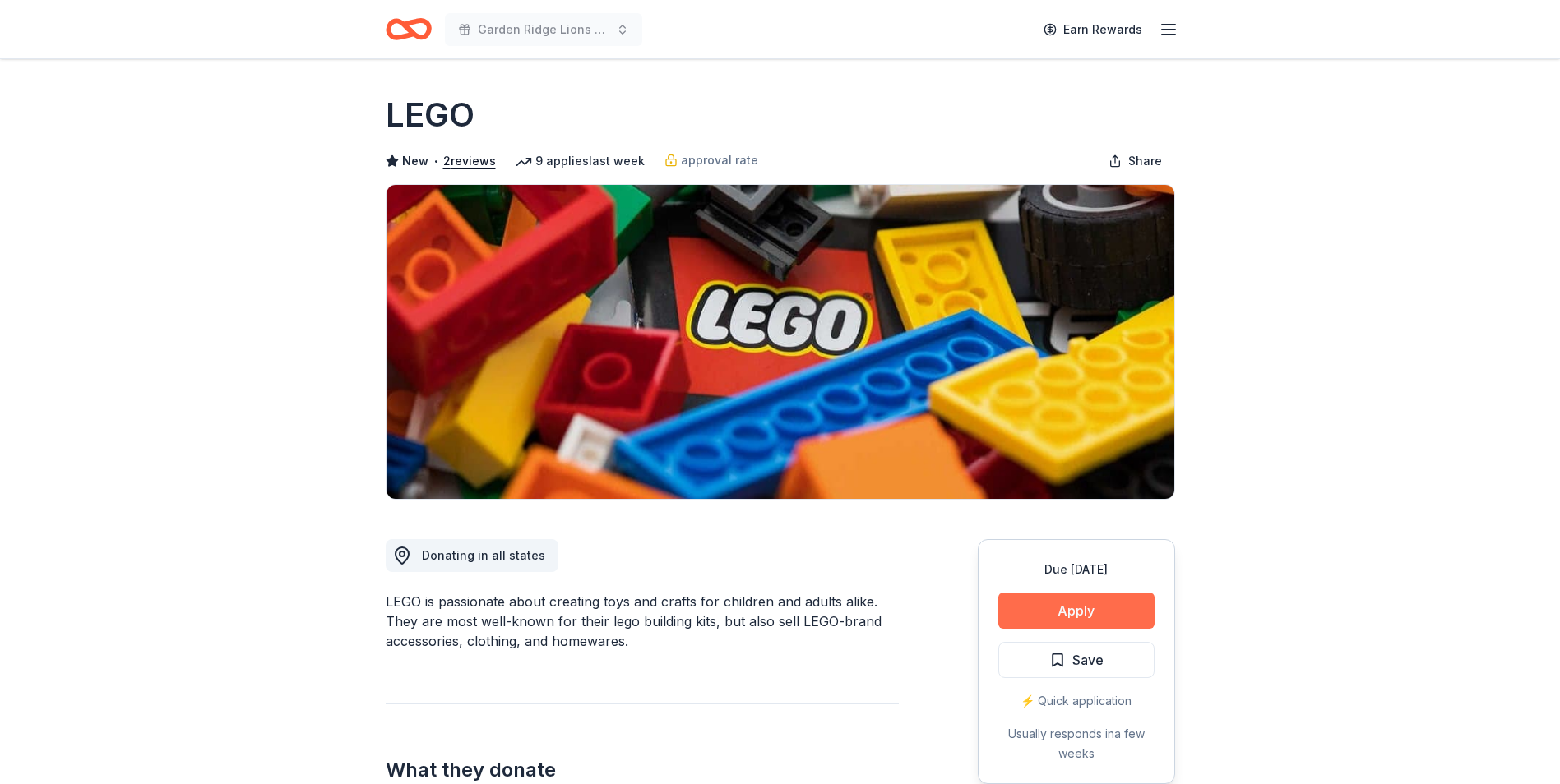
click at [1112, 617] on button "Apply" at bounding box center [1076, 610] width 156 height 36
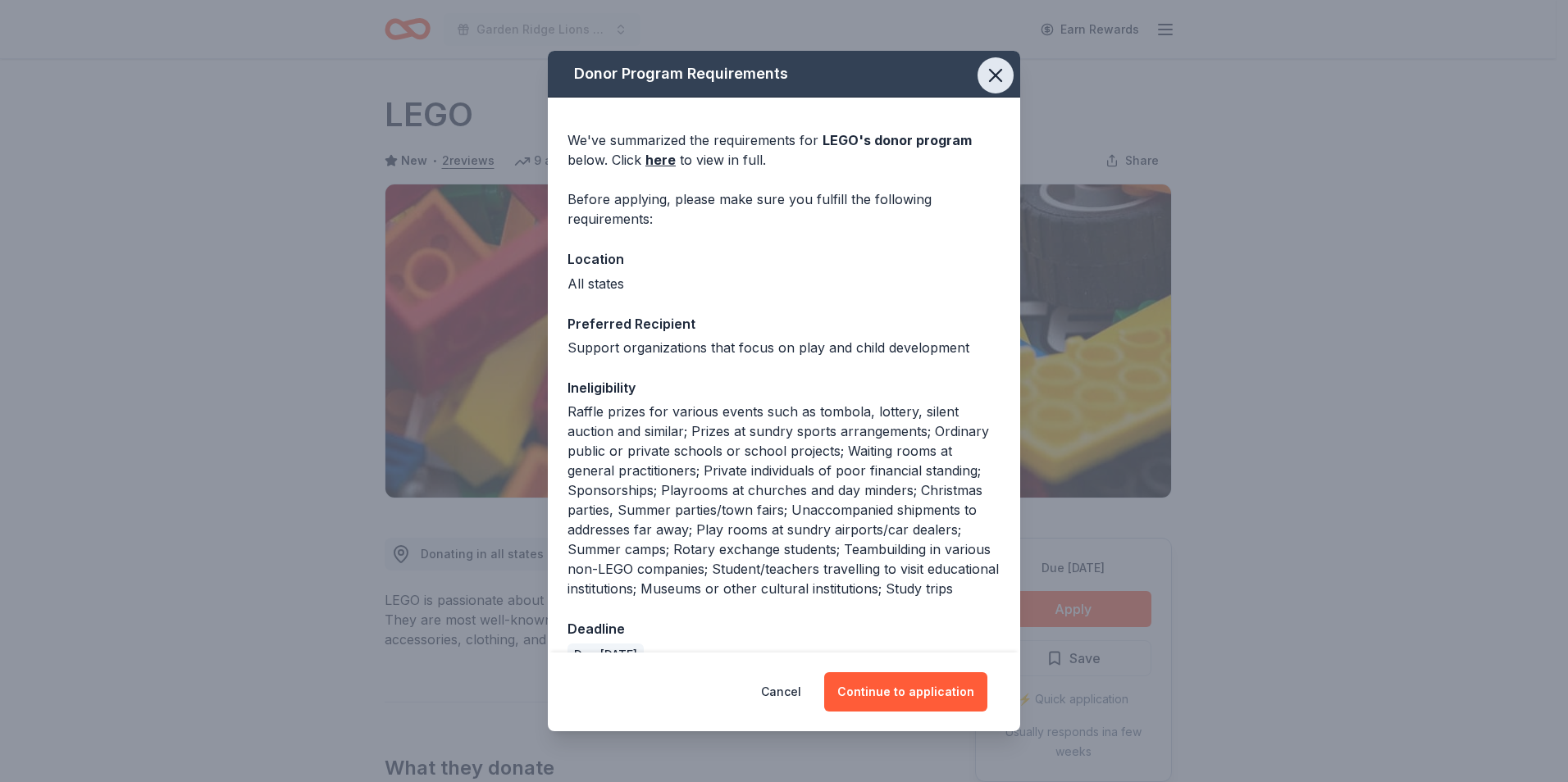
click at [984, 80] on icon "button" at bounding box center [996, 75] width 23 height 23
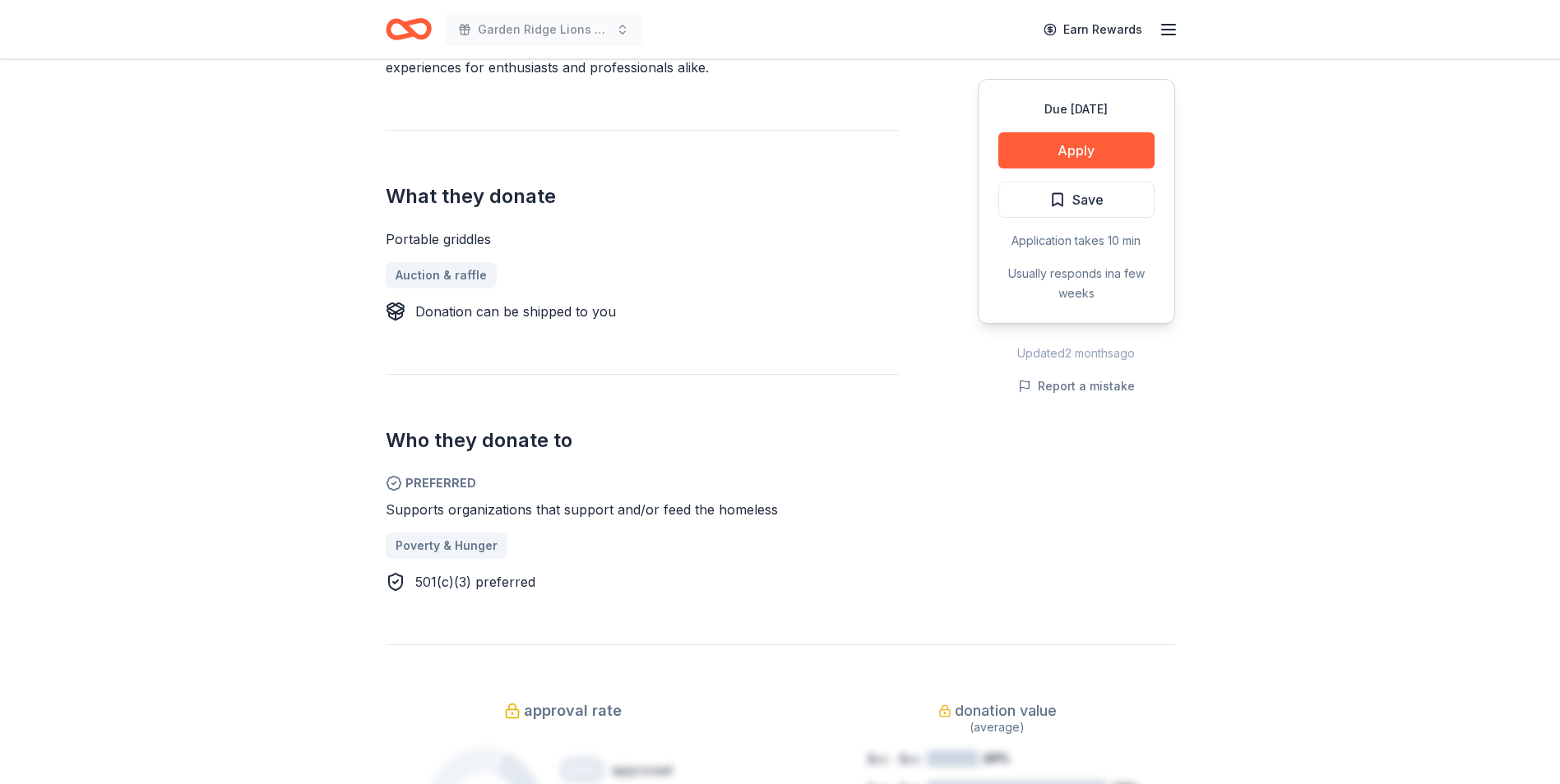
scroll to position [575, 0]
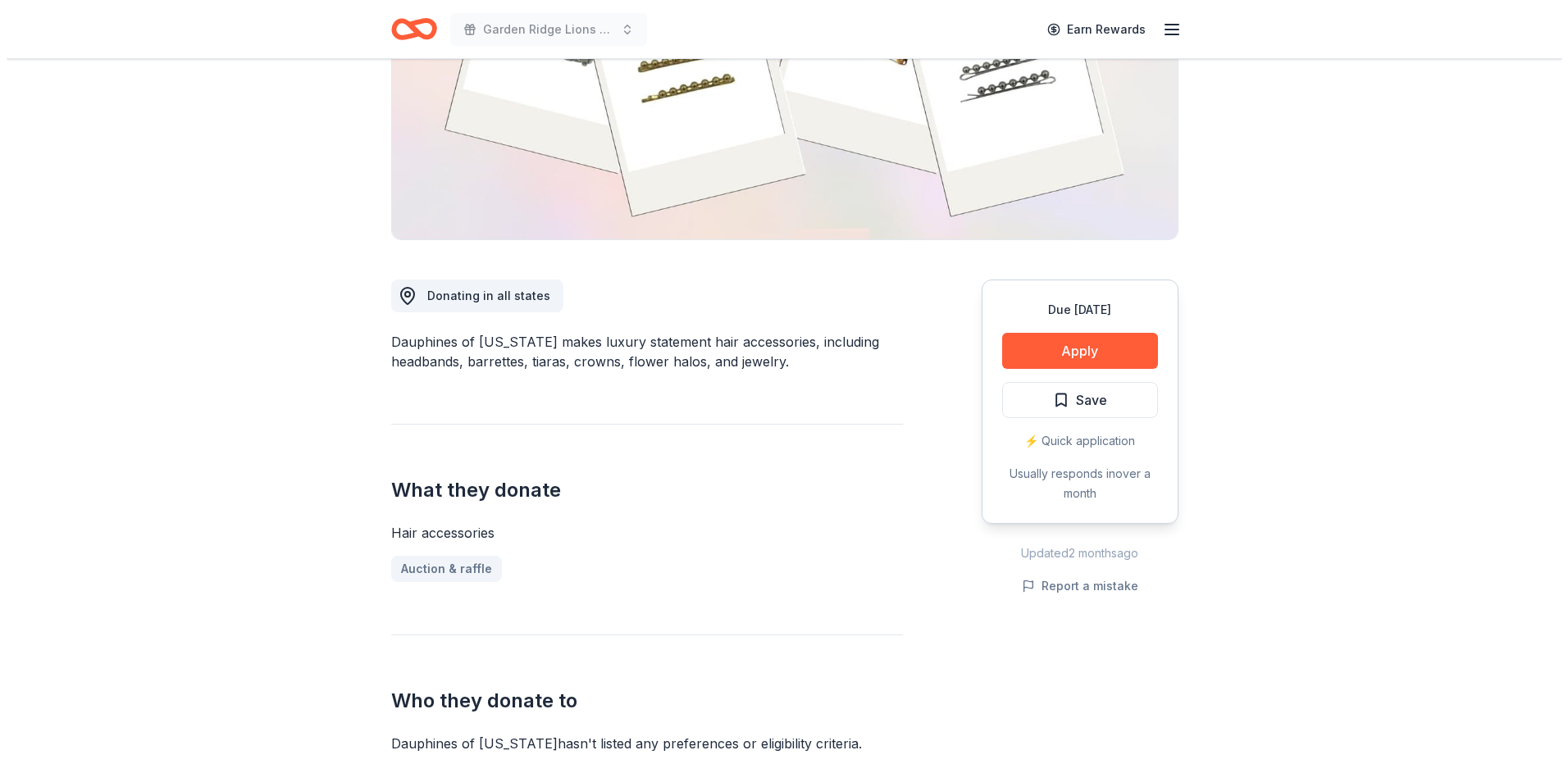
scroll to position [246, 0]
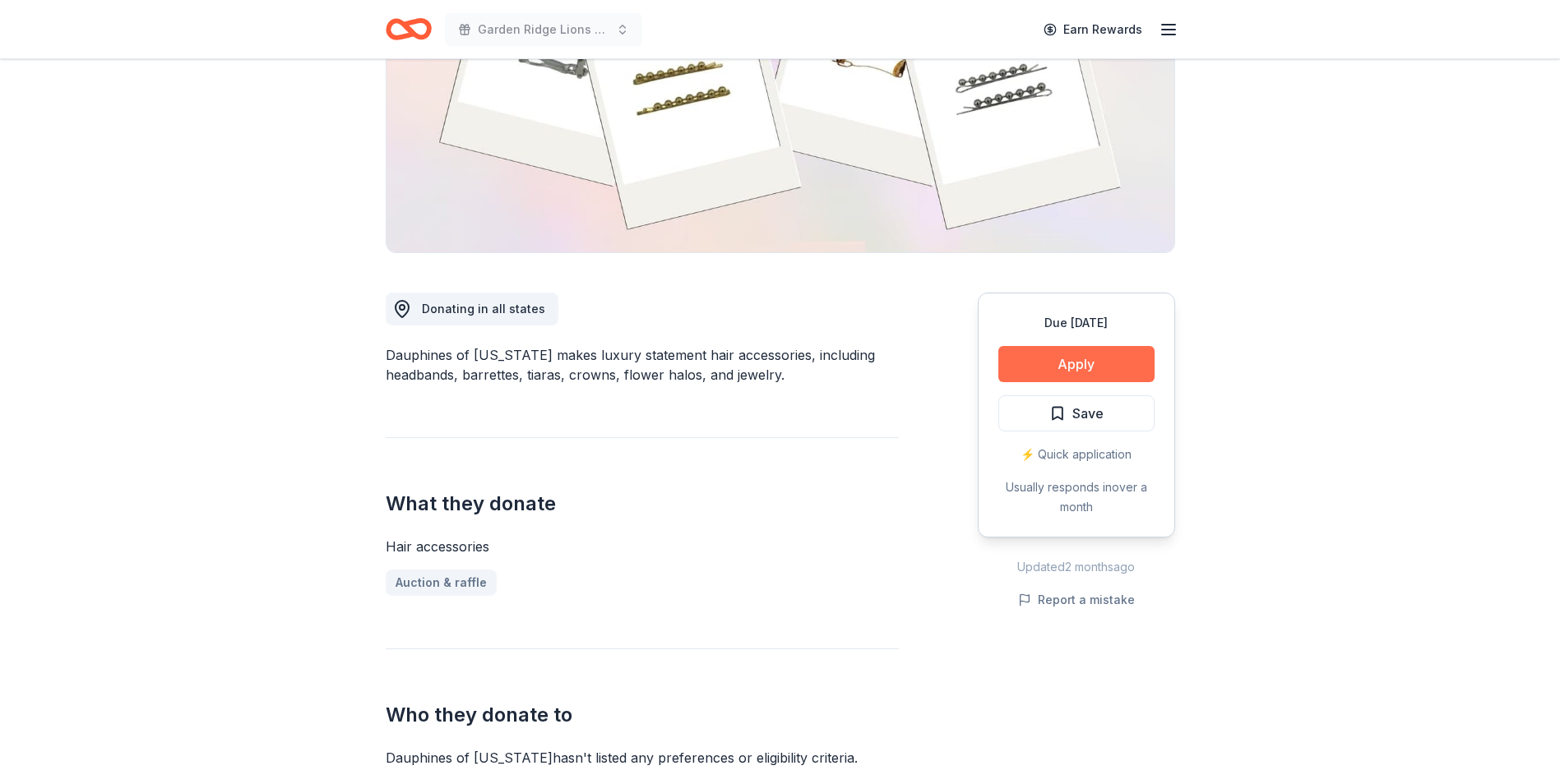
click at [1027, 360] on button "Apply" at bounding box center [1076, 363] width 156 height 36
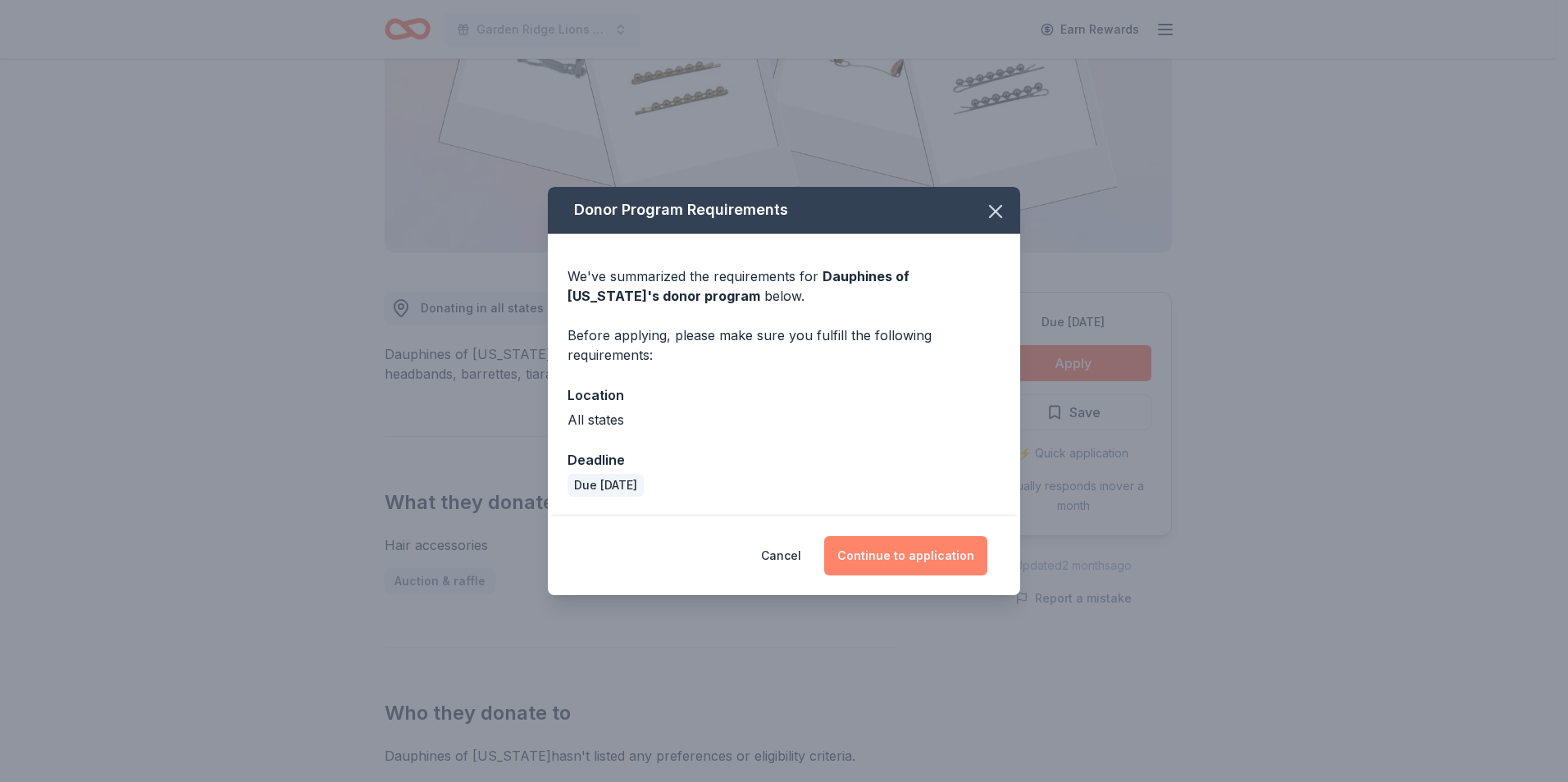
click at [915, 549] on button "Continue to application" at bounding box center [905, 556] width 163 height 39
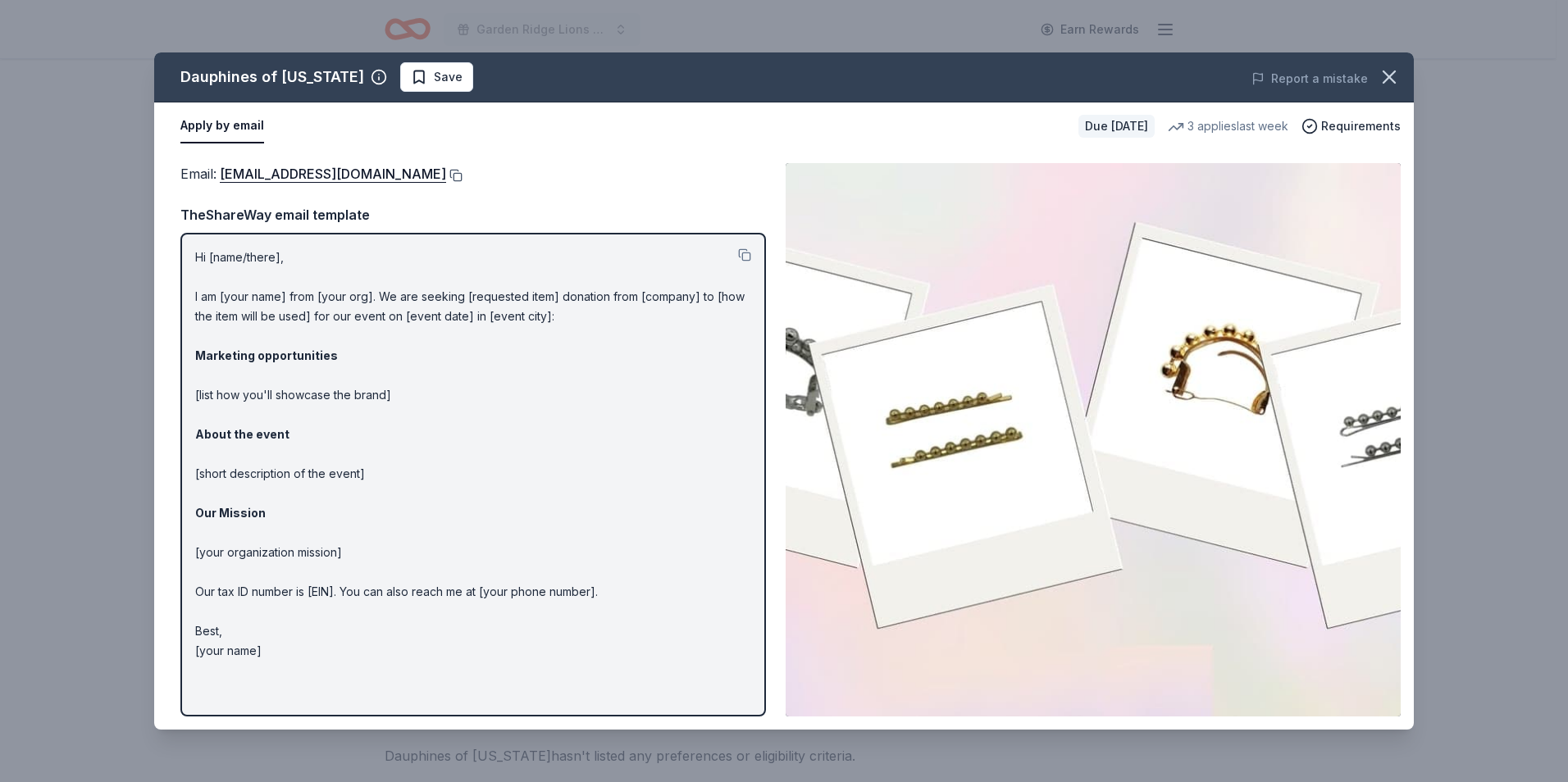
click at [463, 176] on button at bounding box center [454, 175] width 17 height 13
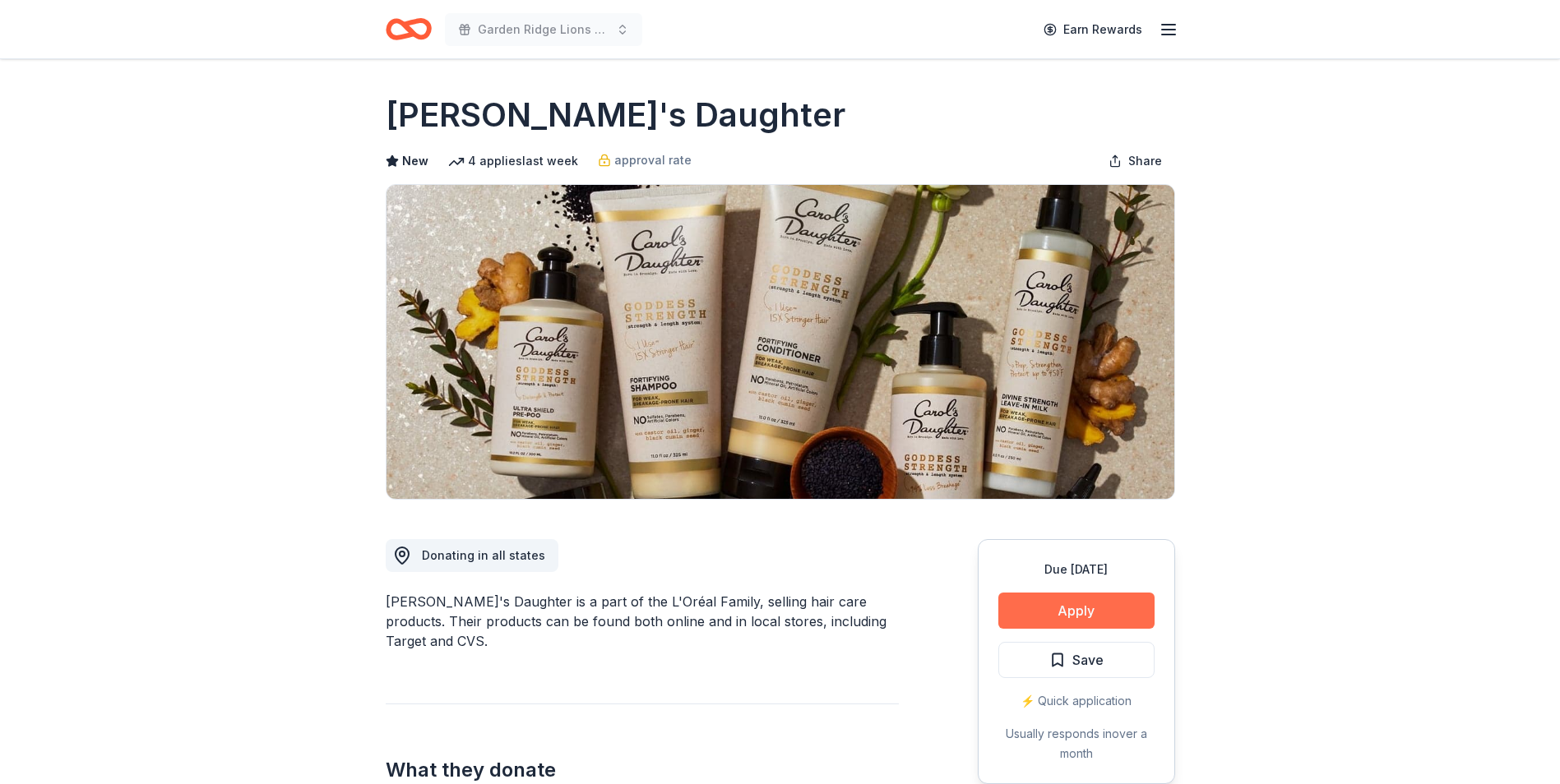
click at [1046, 608] on button "Apply" at bounding box center [1076, 610] width 156 height 36
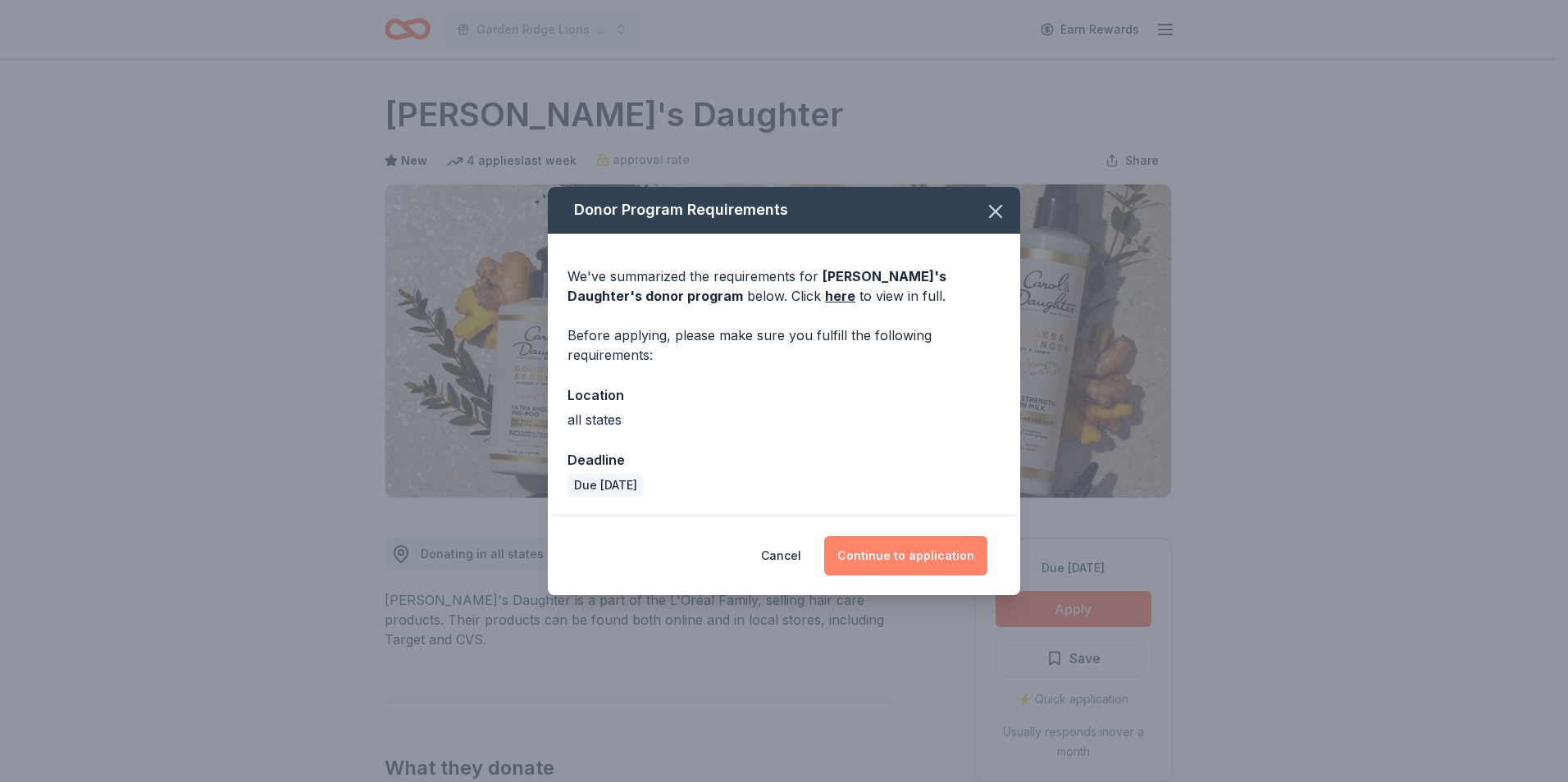
click at [917, 556] on button "Continue to application" at bounding box center [905, 556] width 163 height 39
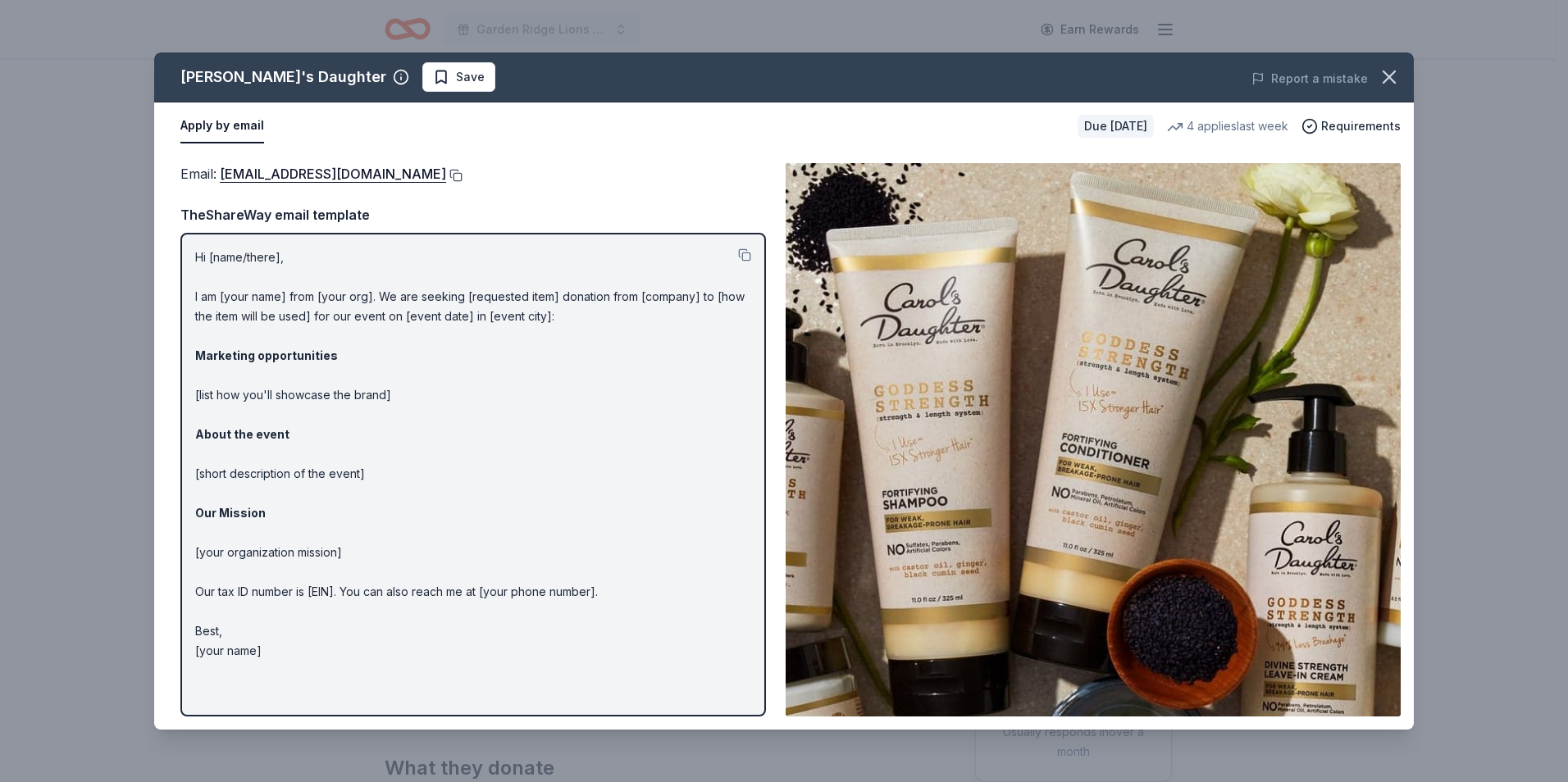
click at [454, 175] on button at bounding box center [454, 175] width 17 height 13
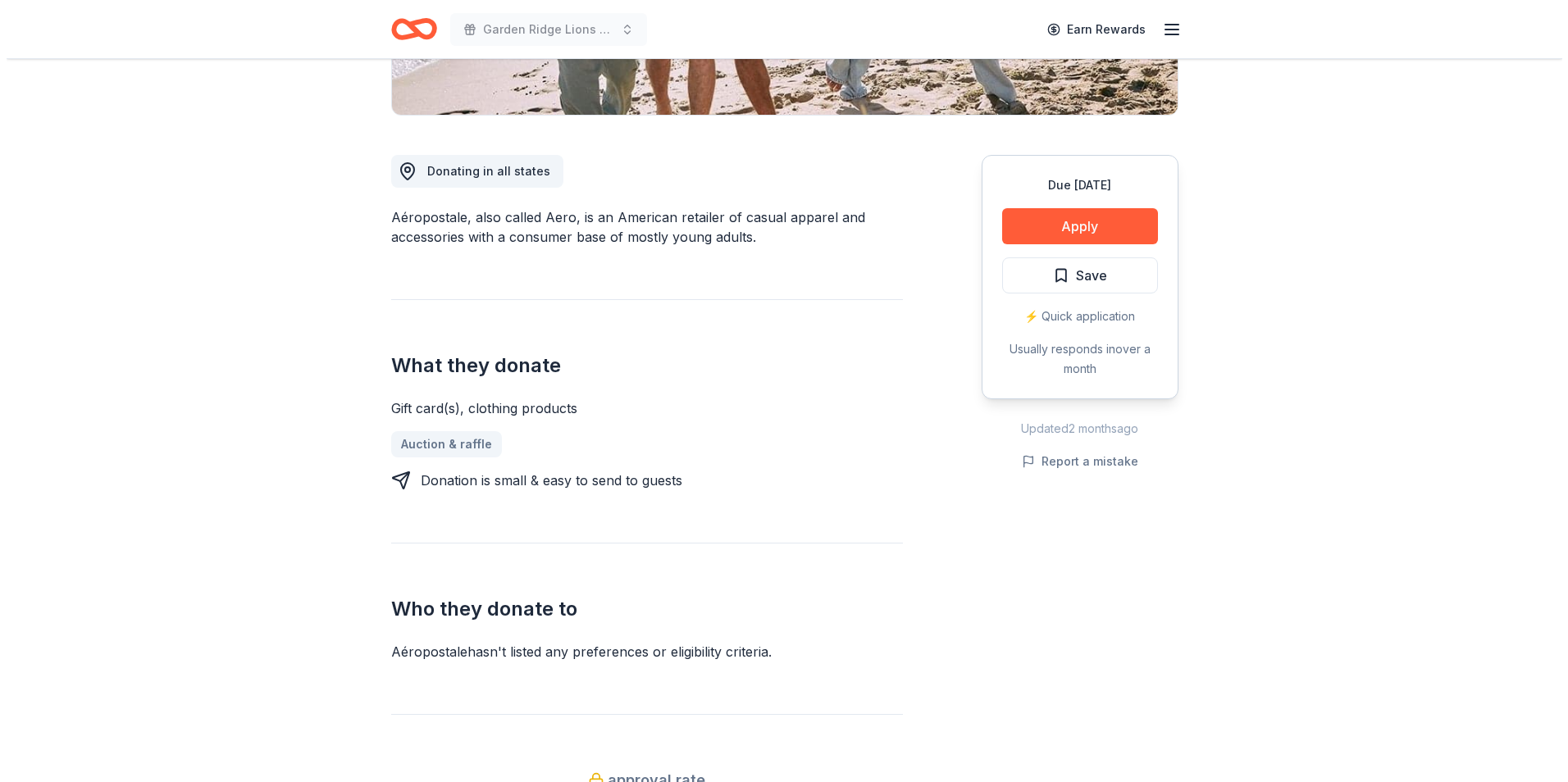
scroll to position [410, 0]
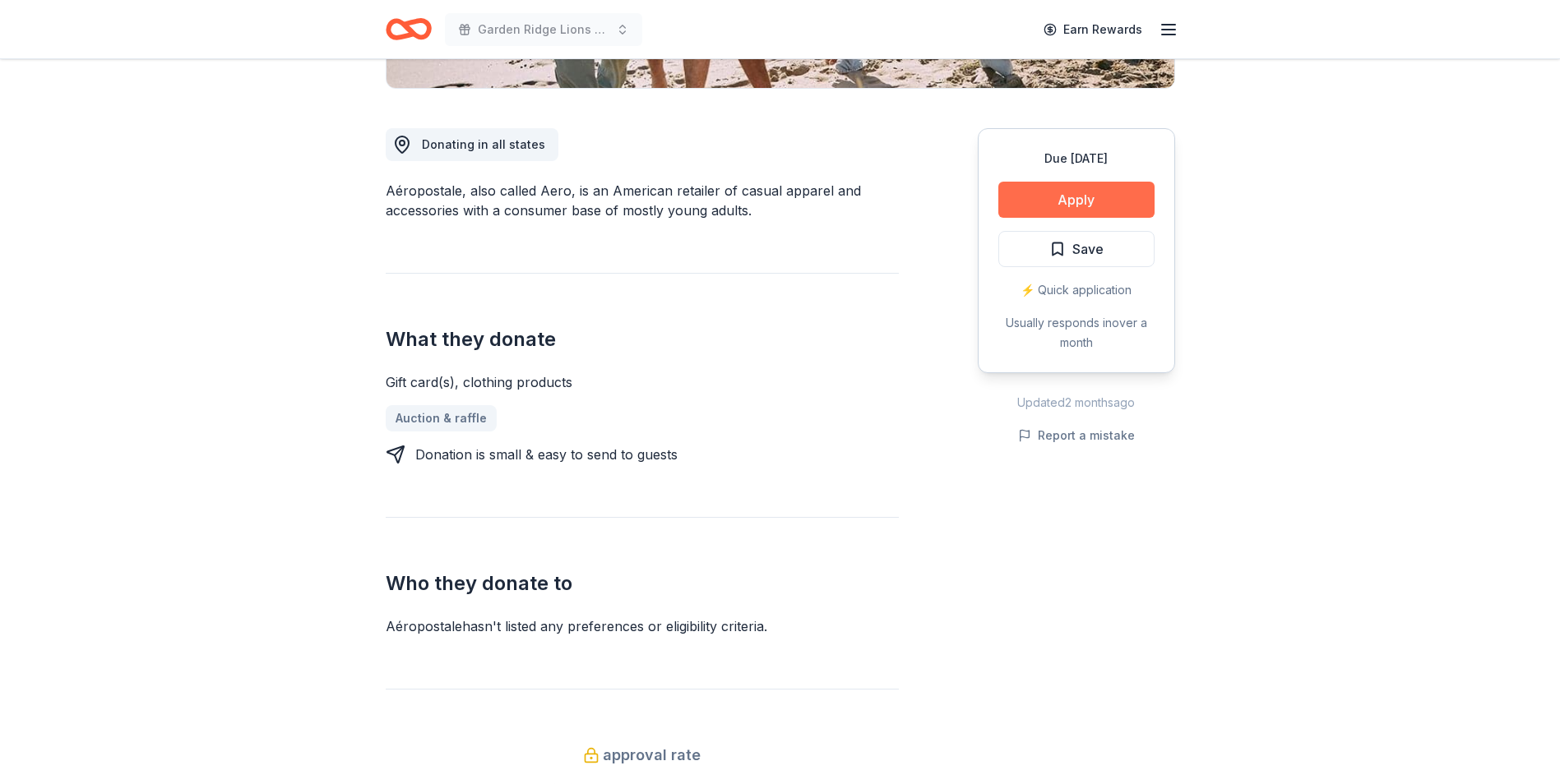
click at [1101, 206] on button "Apply" at bounding box center [1076, 199] width 156 height 36
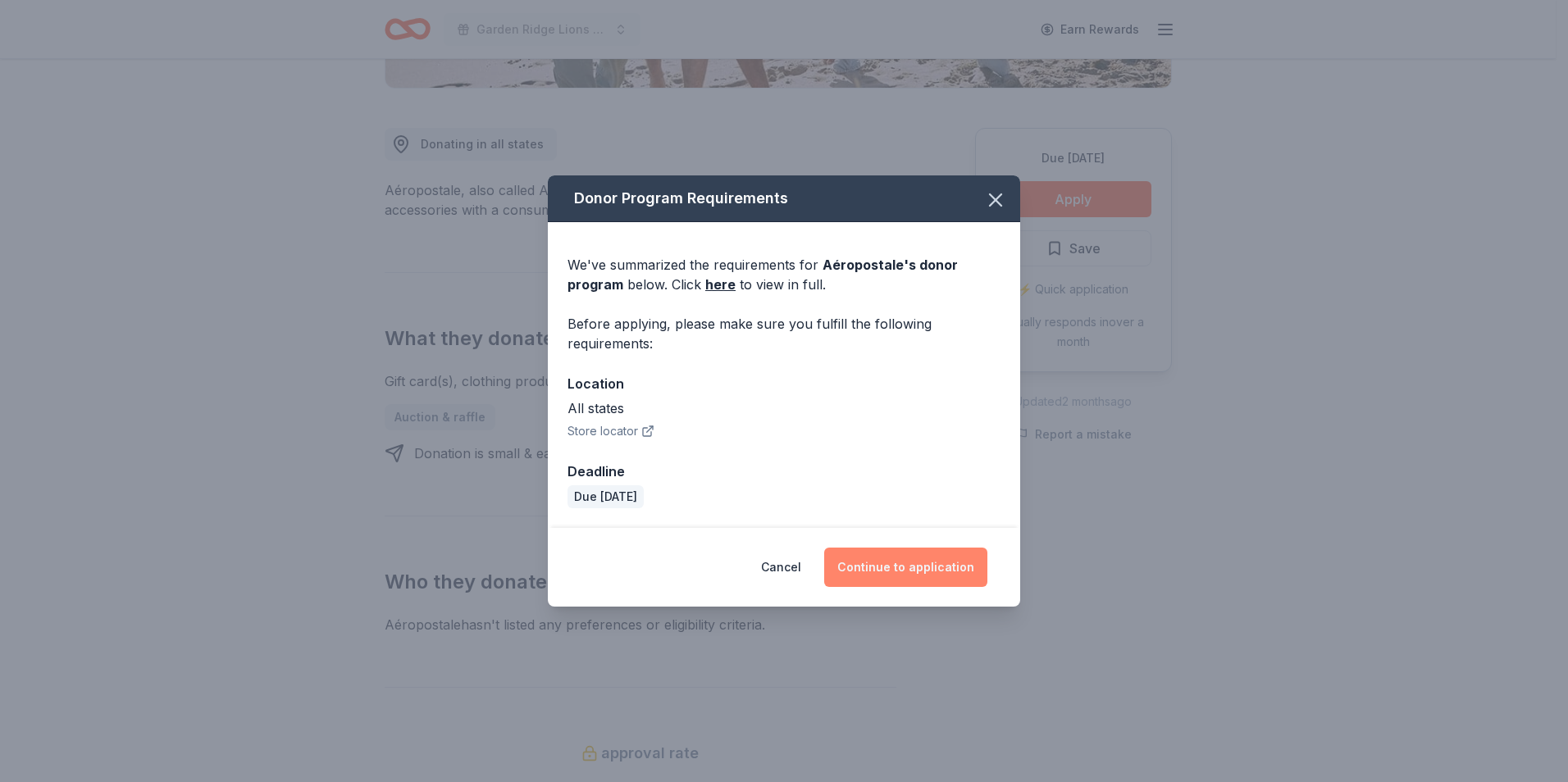
click at [878, 560] on button "Continue to application" at bounding box center [905, 567] width 163 height 39
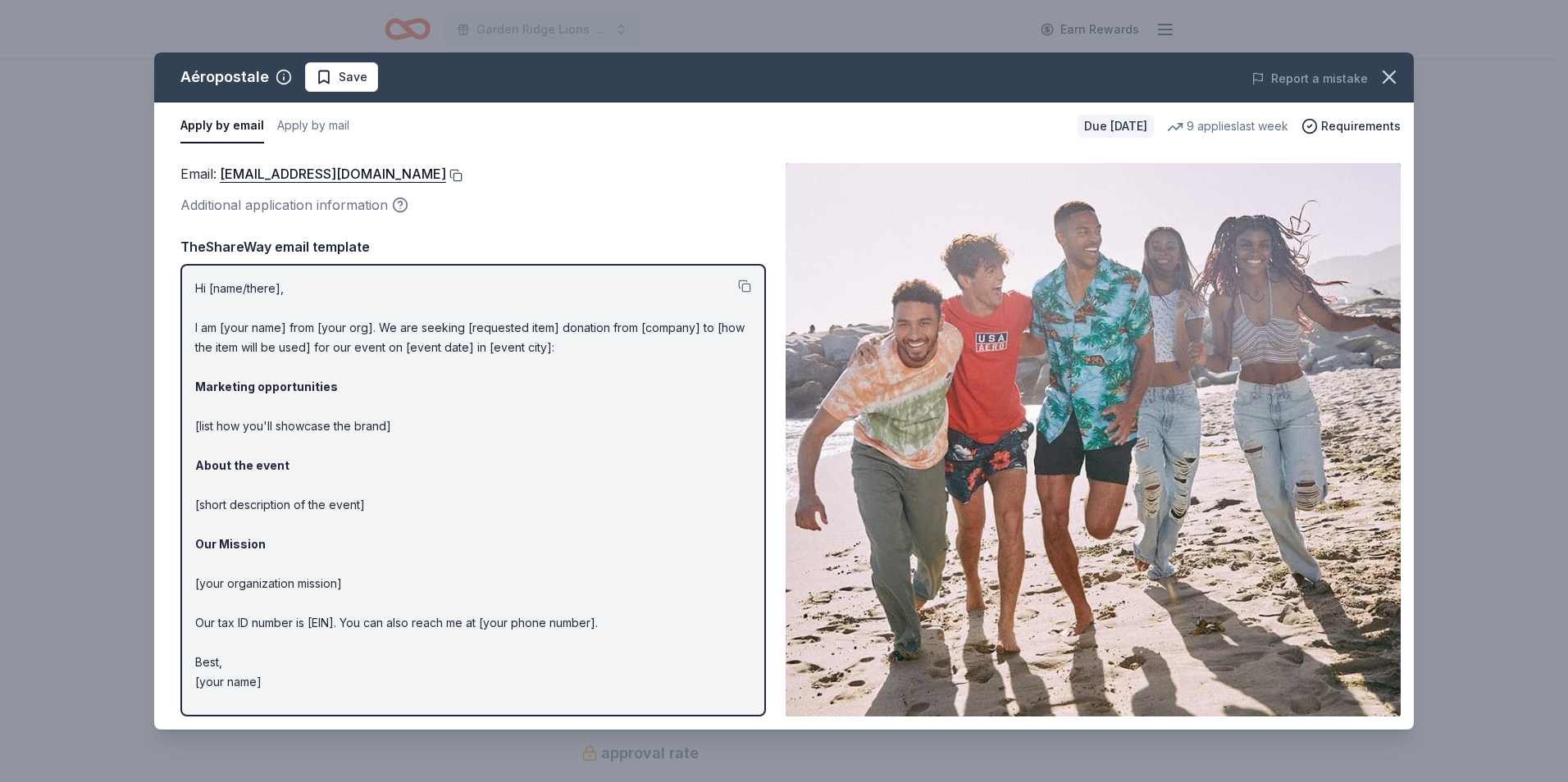
click at [463, 172] on button at bounding box center [454, 175] width 17 height 13
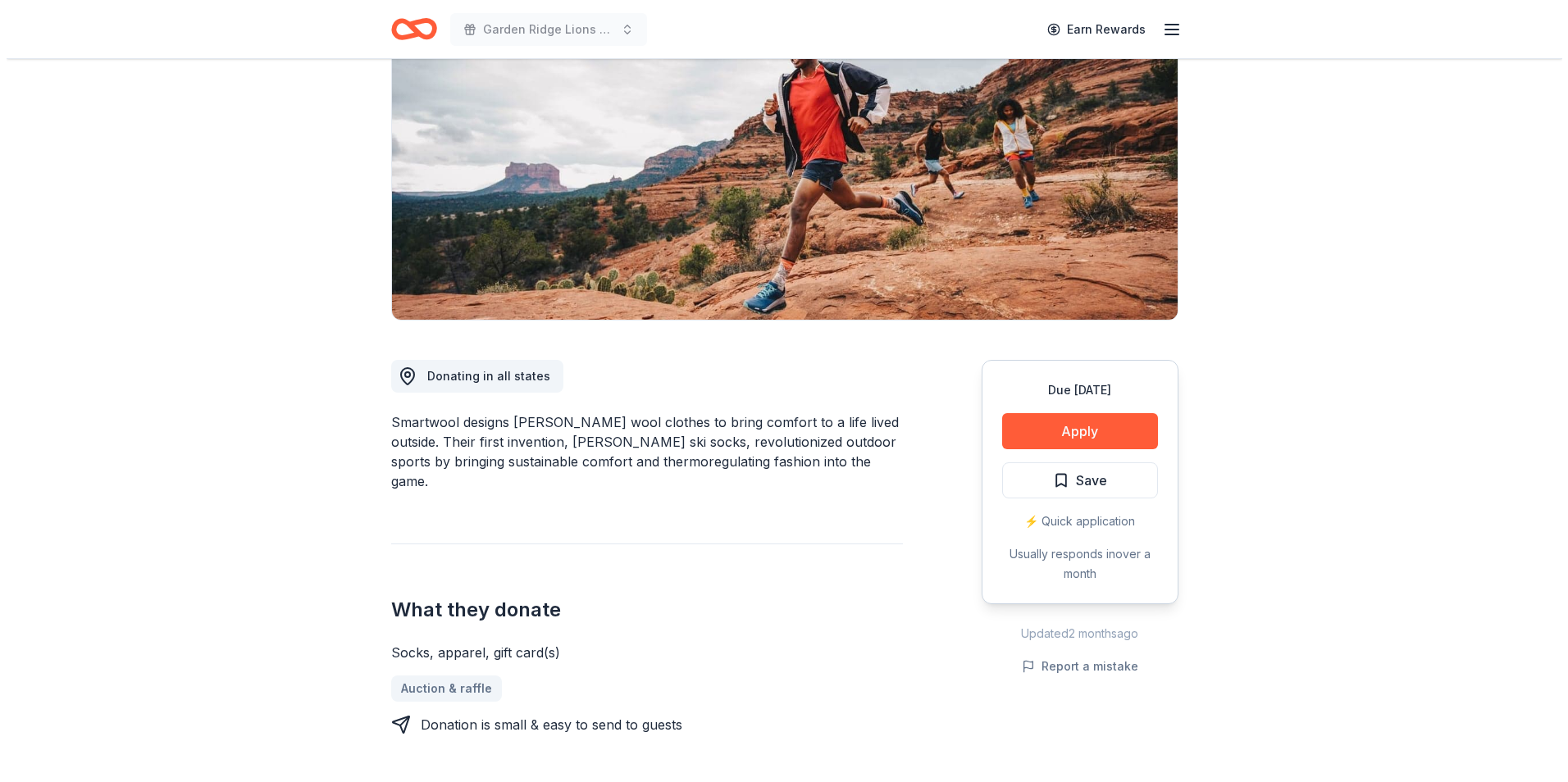
scroll to position [164, 0]
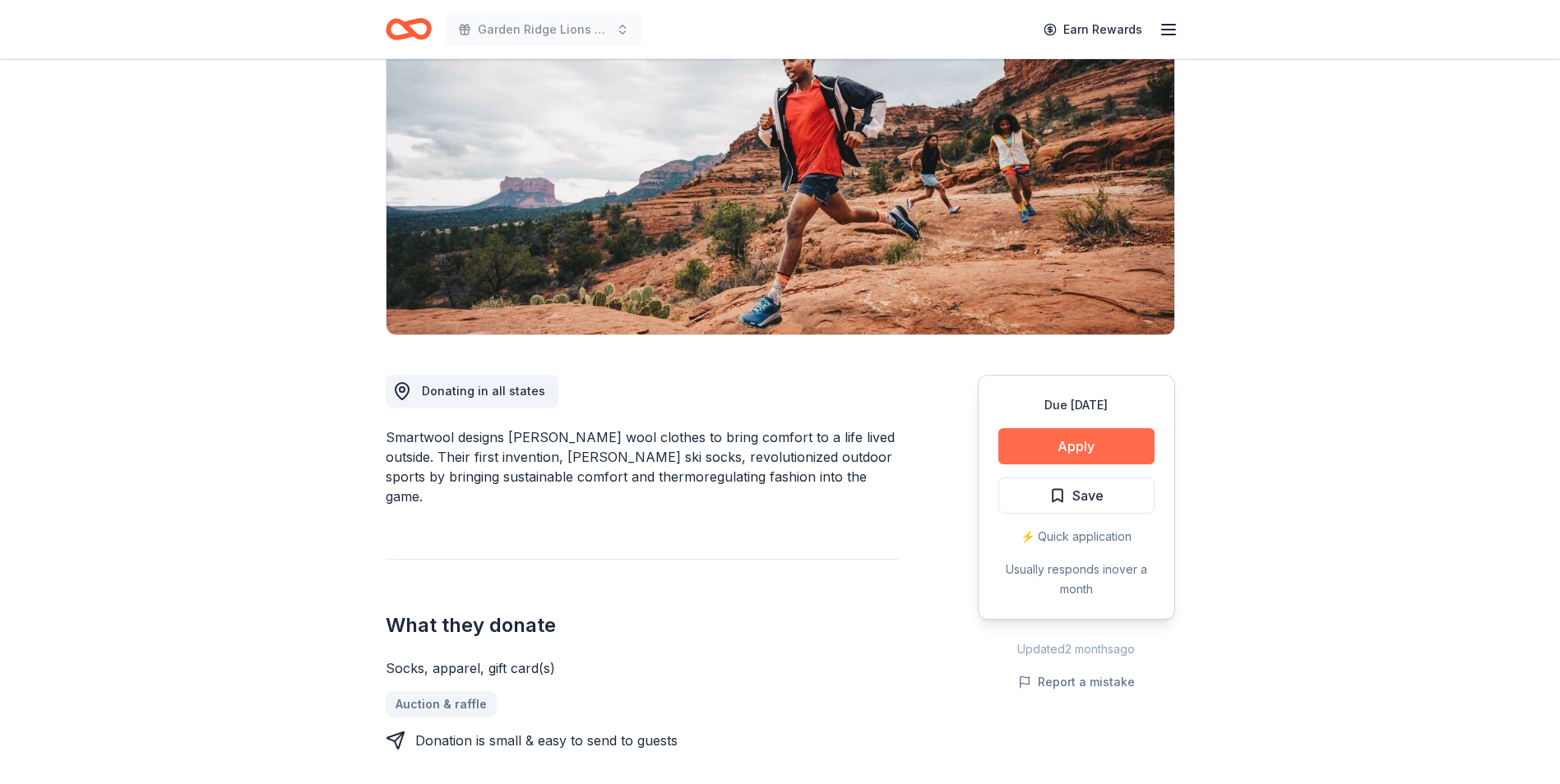
click at [1027, 442] on button "Apply" at bounding box center [1076, 445] width 156 height 36
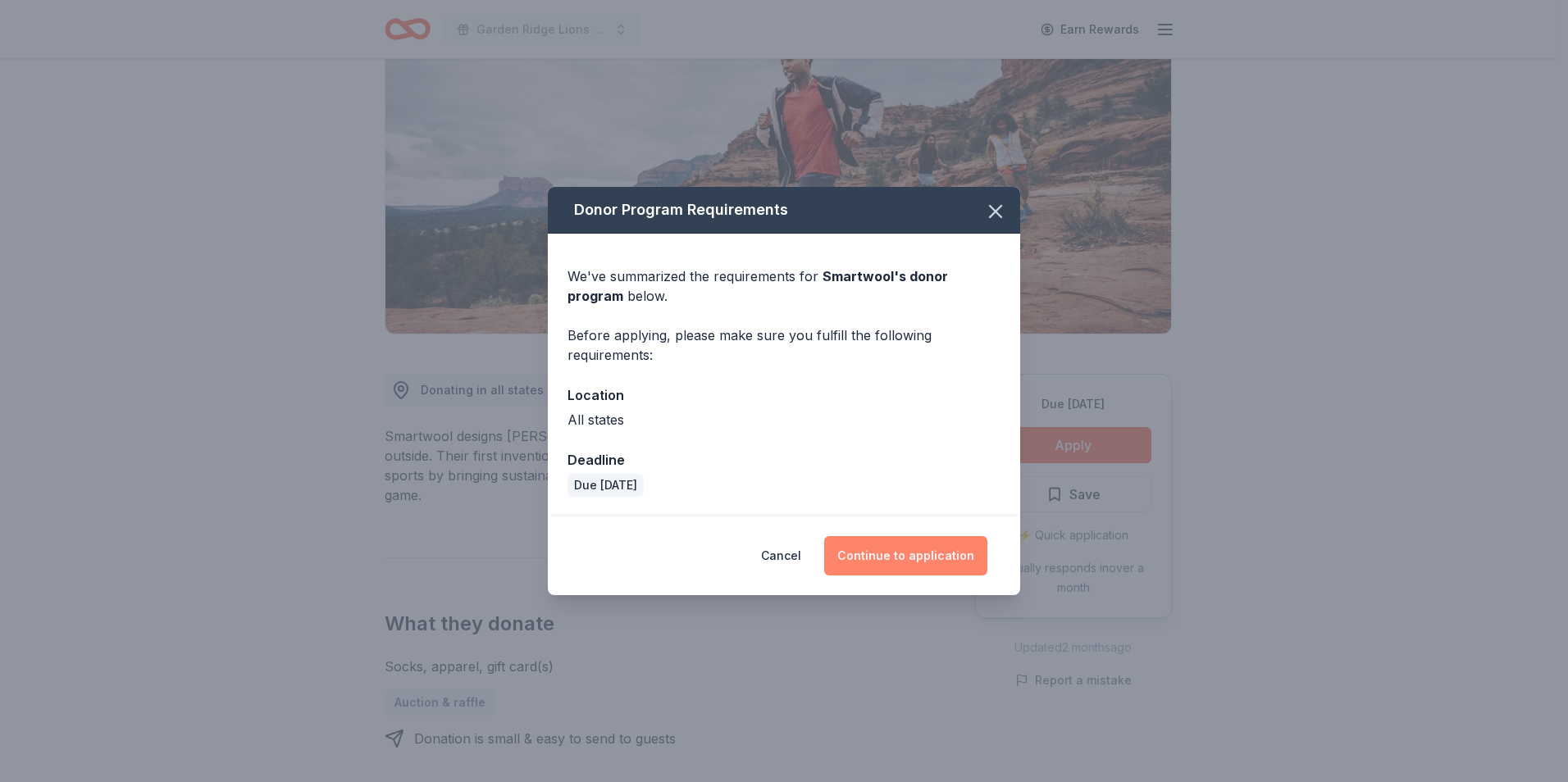
click at [896, 567] on button "Continue to application" at bounding box center [905, 556] width 163 height 39
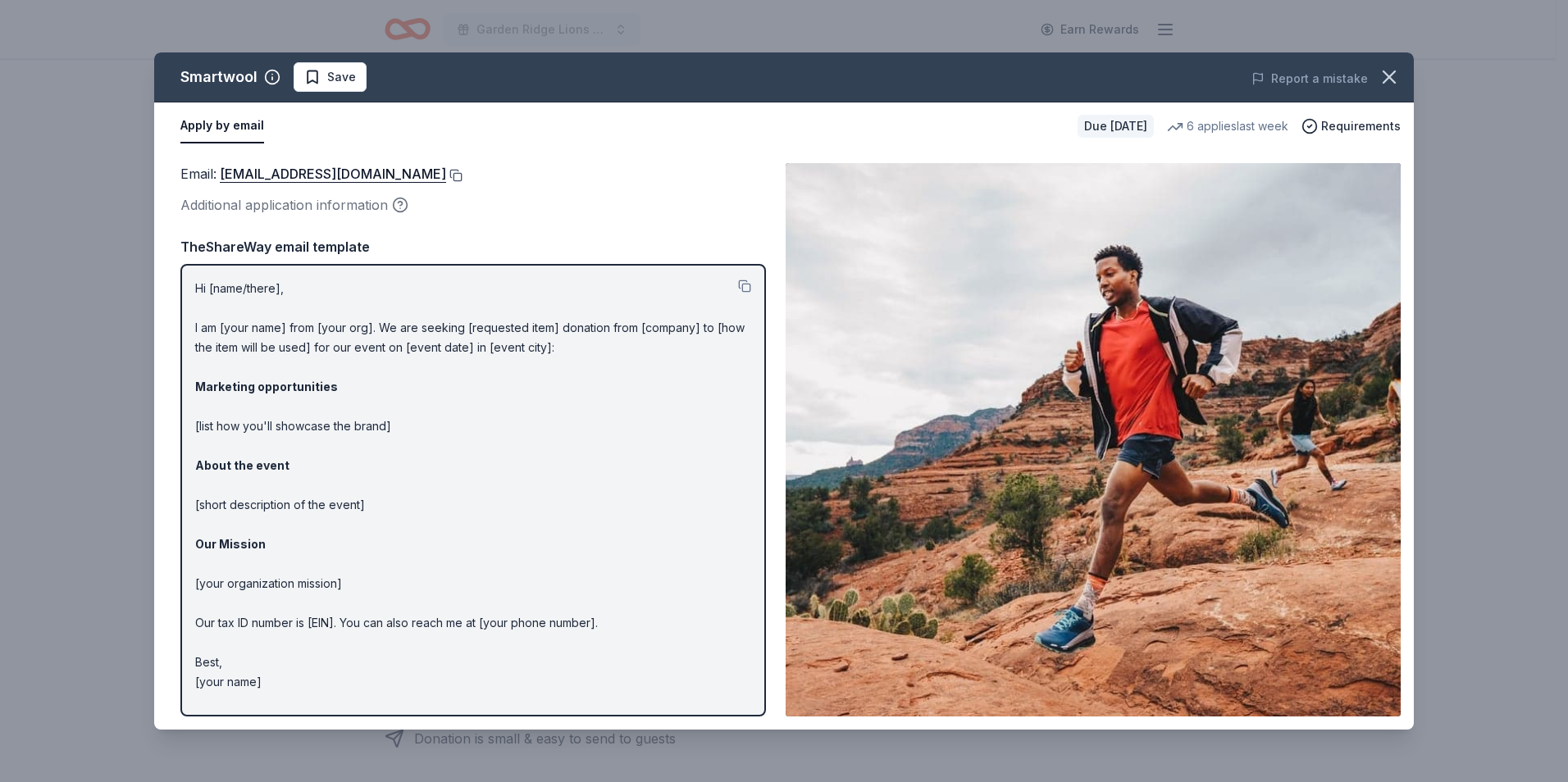
click at [446, 175] on button at bounding box center [454, 175] width 17 height 13
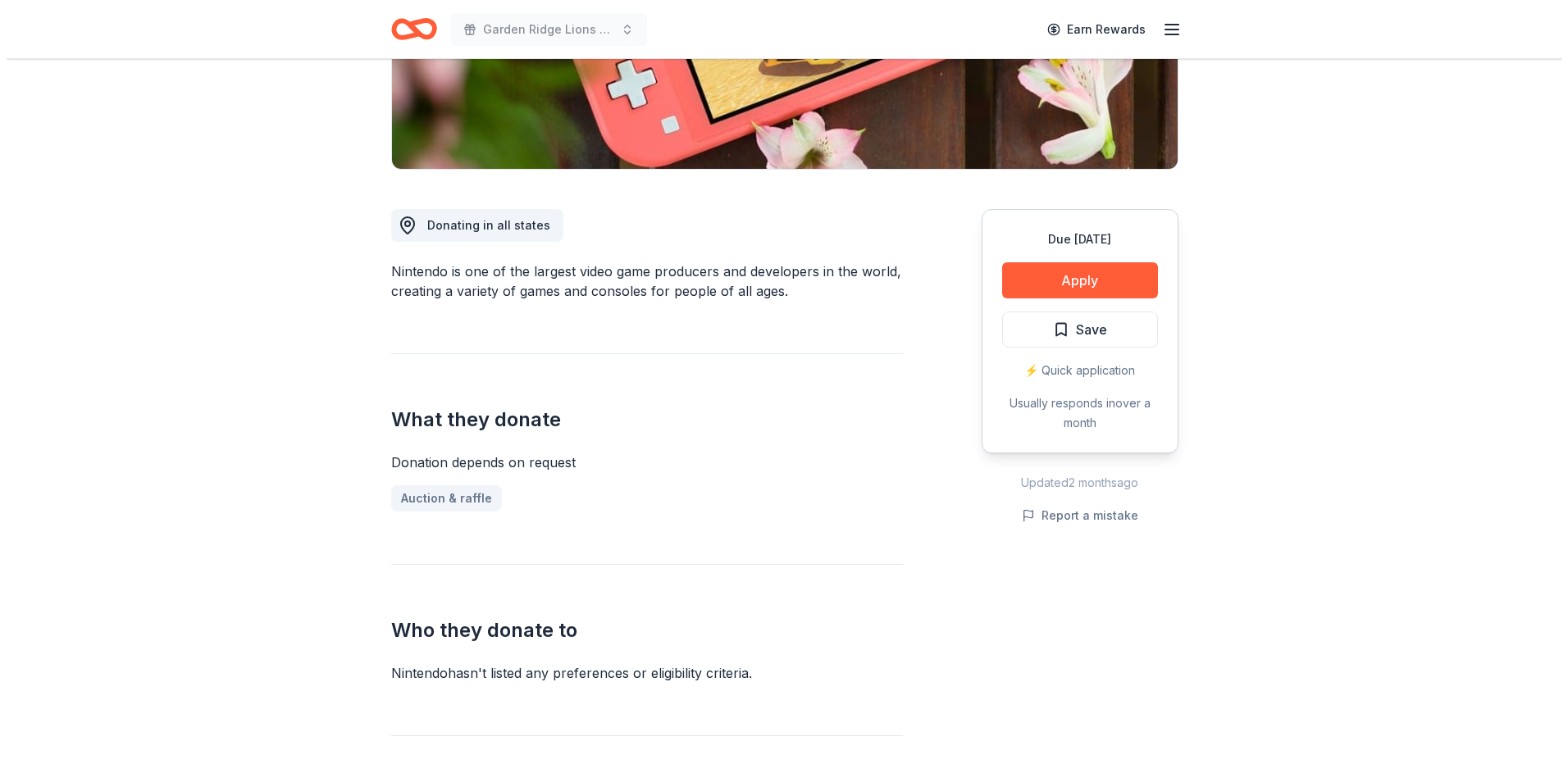
scroll to position [164, 0]
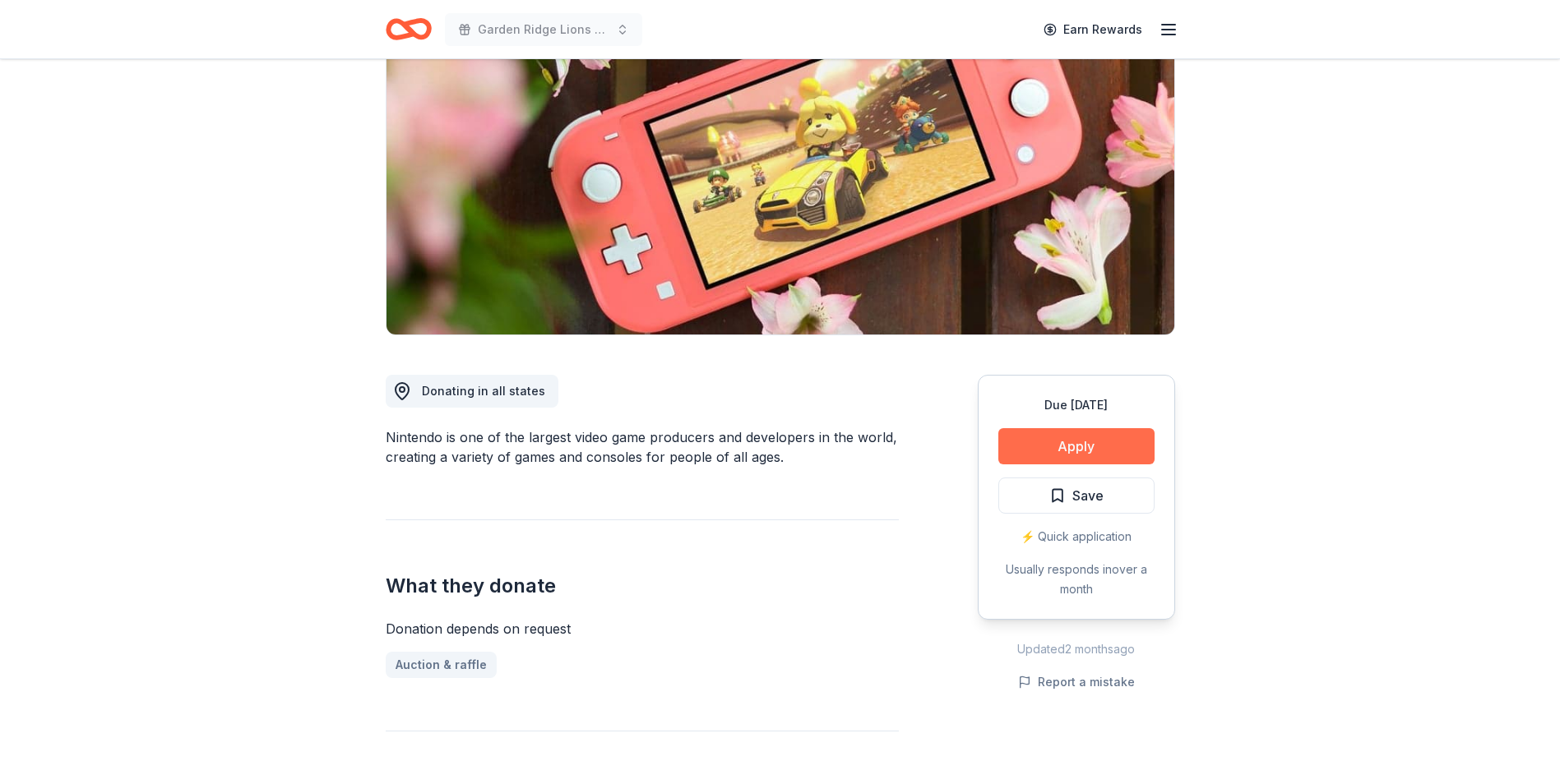
click at [1050, 441] on button "Apply" at bounding box center [1076, 445] width 156 height 36
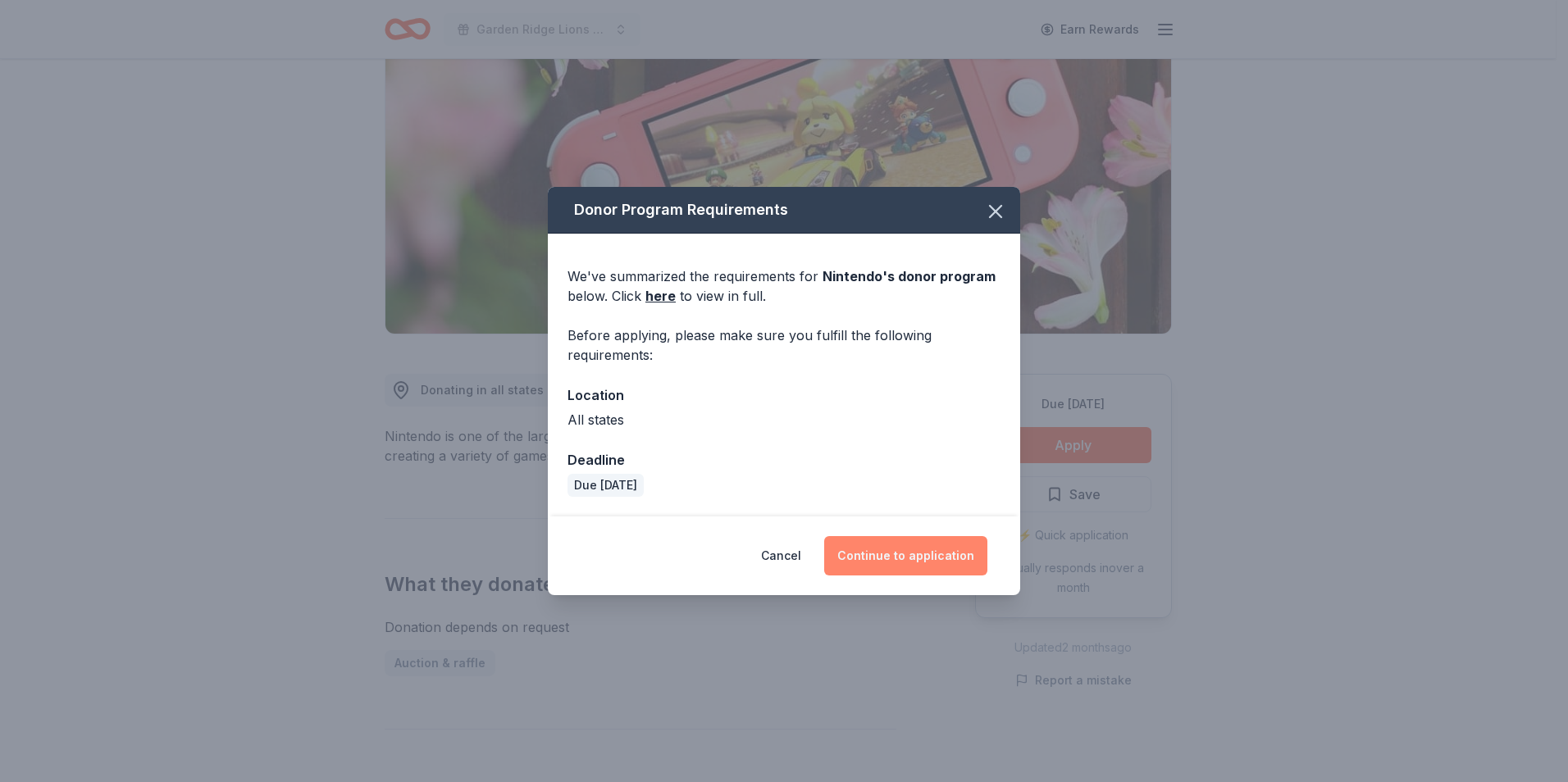
click at [916, 552] on button "Continue to application" at bounding box center [905, 556] width 163 height 39
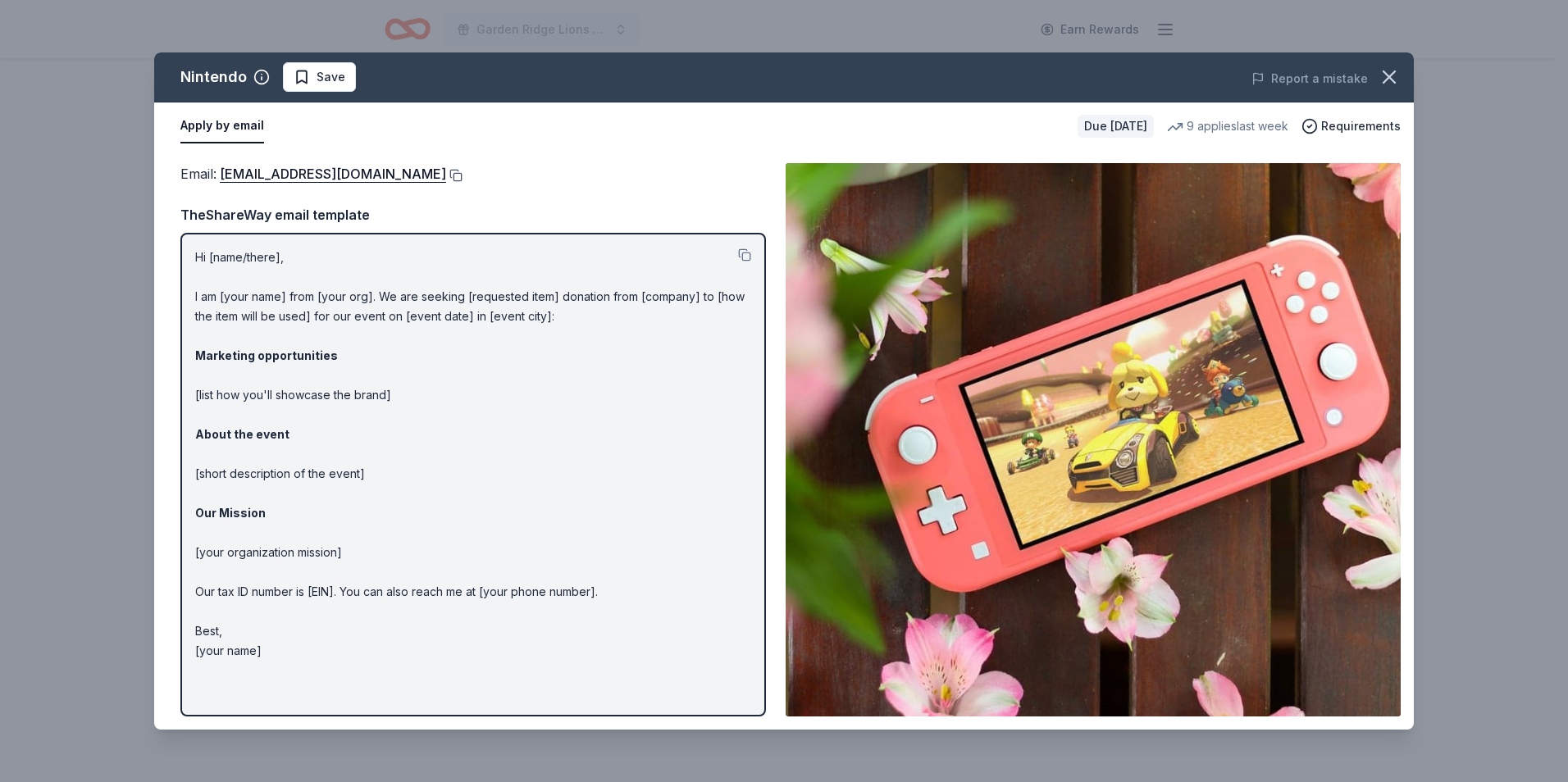
click at [463, 180] on button at bounding box center [454, 175] width 17 height 13
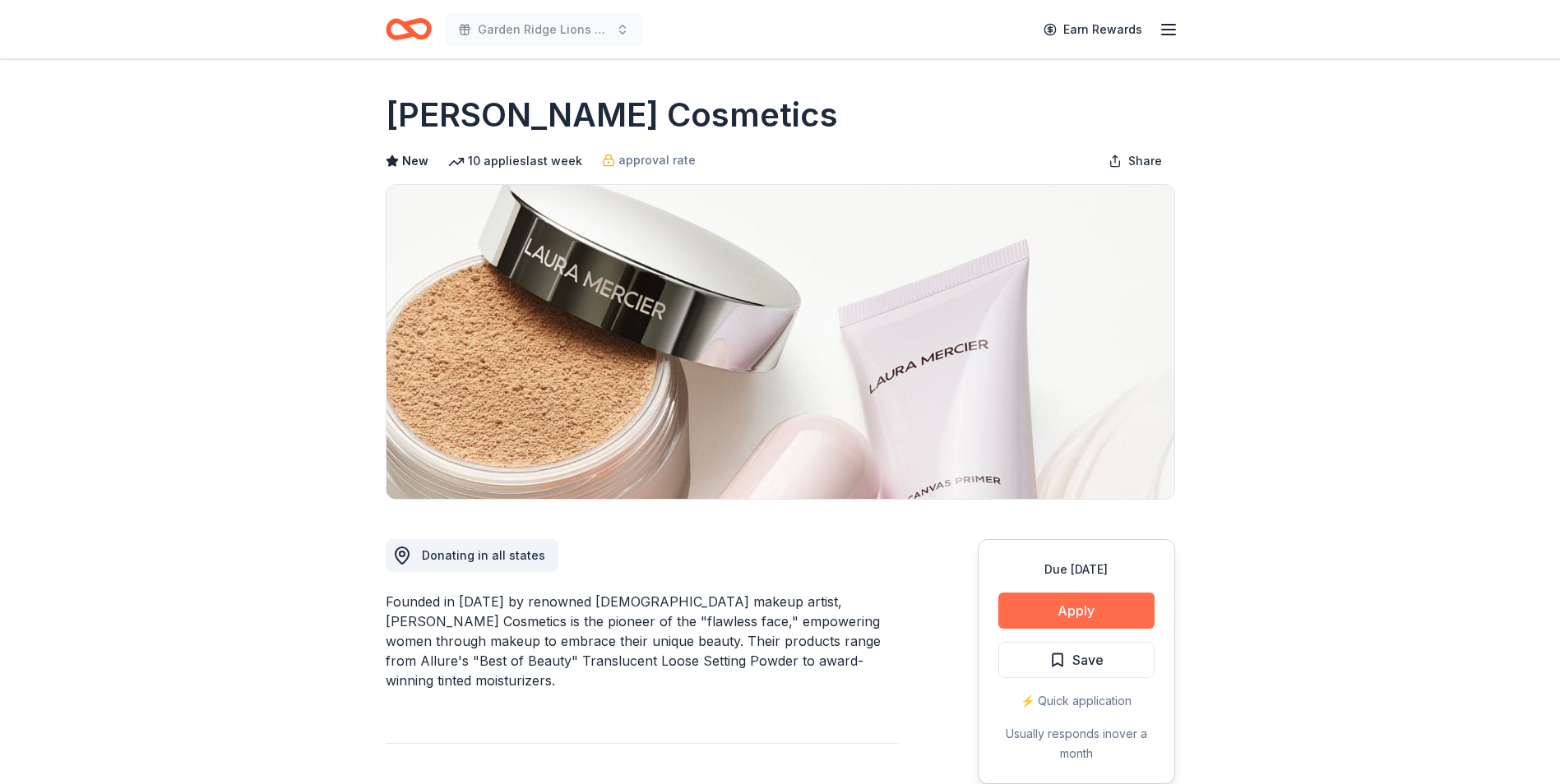
click at [1108, 595] on button "Apply" at bounding box center [1076, 610] width 156 height 36
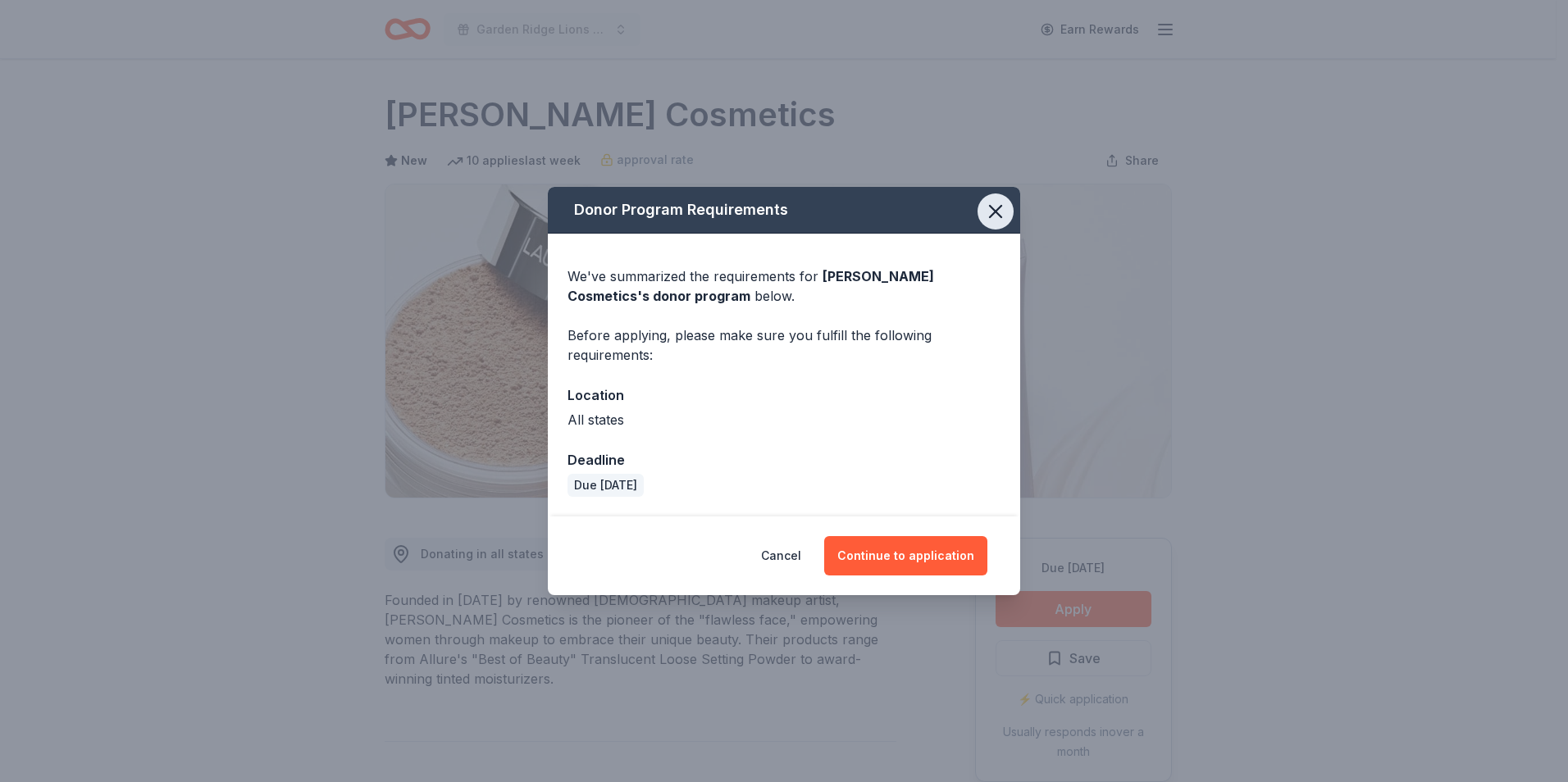
click at [990, 213] on icon "button" at bounding box center [996, 212] width 23 height 23
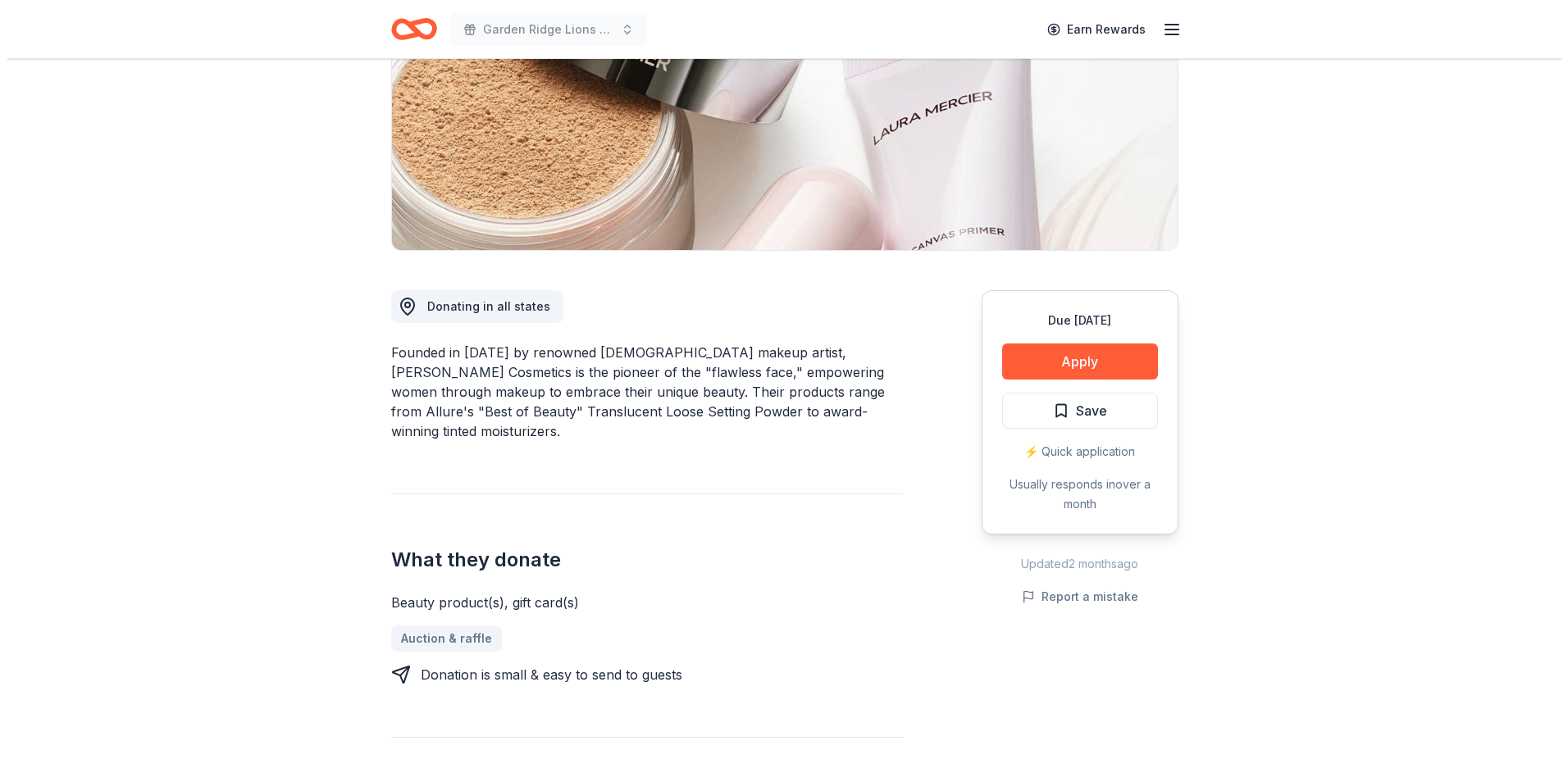
scroll to position [246, 0]
click at [1061, 364] on button "Apply" at bounding box center [1073, 362] width 156 height 36
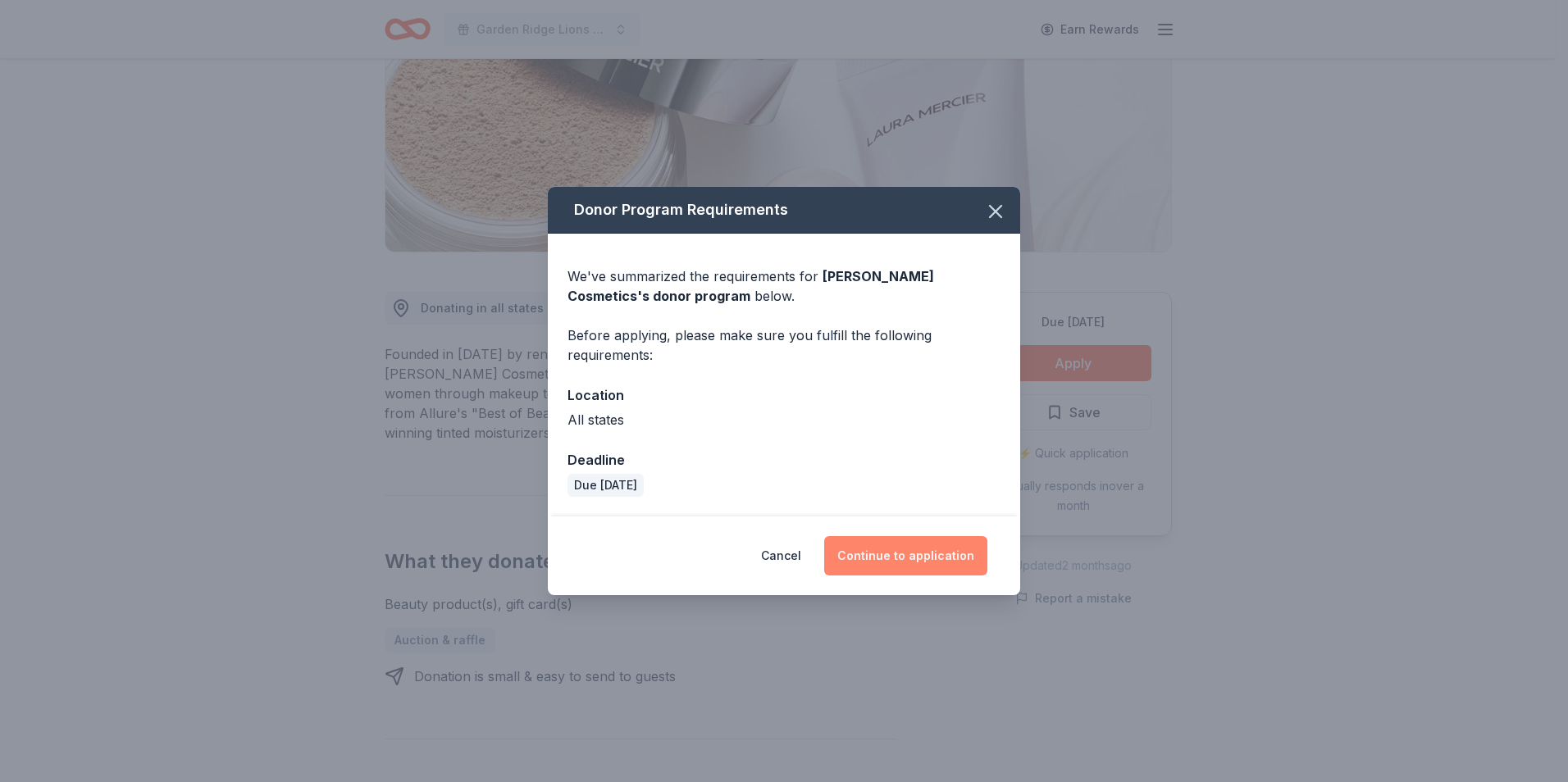
click at [920, 553] on button "Continue to application" at bounding box center [905, 556] width 163 height 39
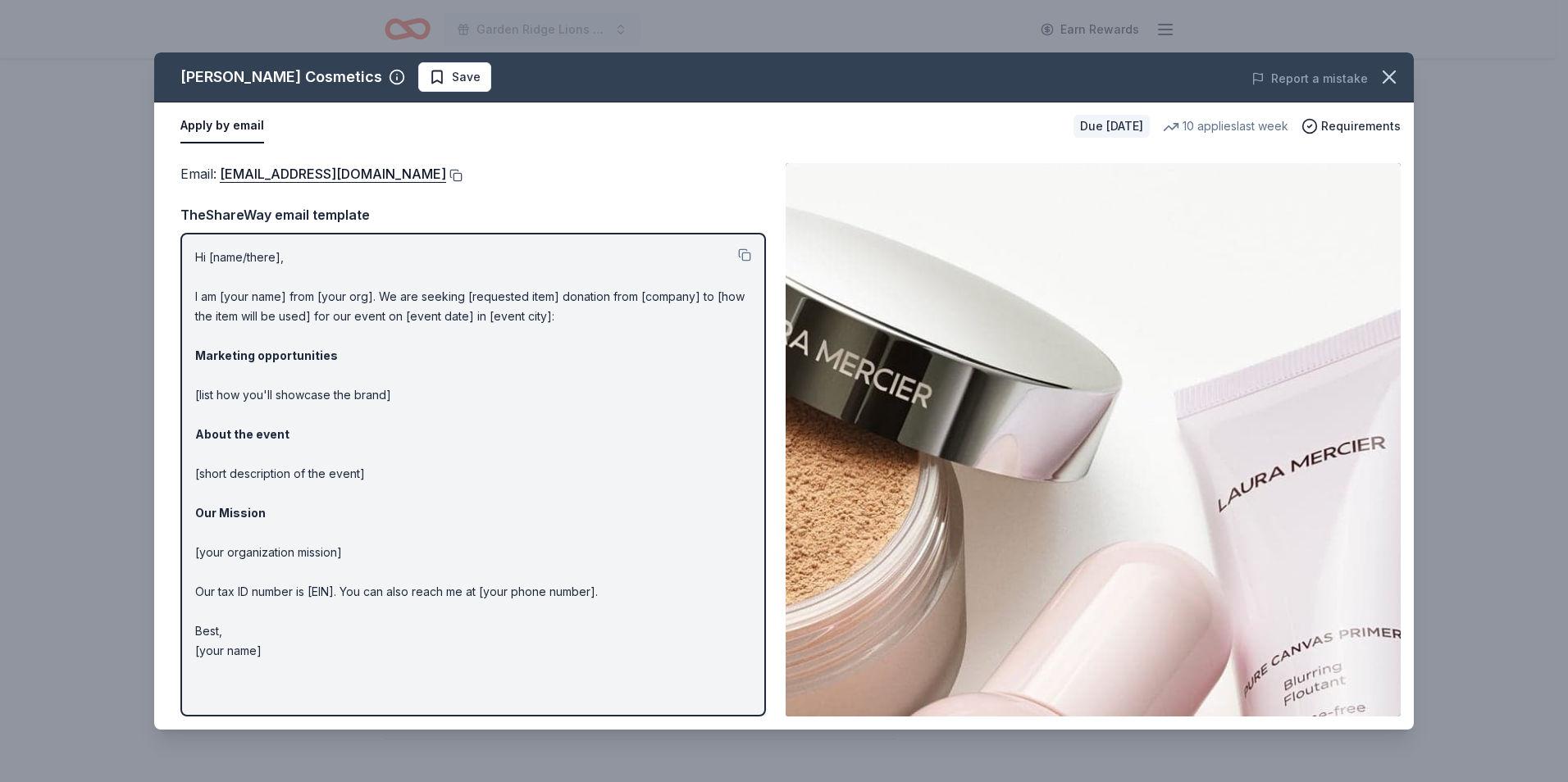
click at [446, 177] on button at bounding box center [454, 175] width 17 height 13
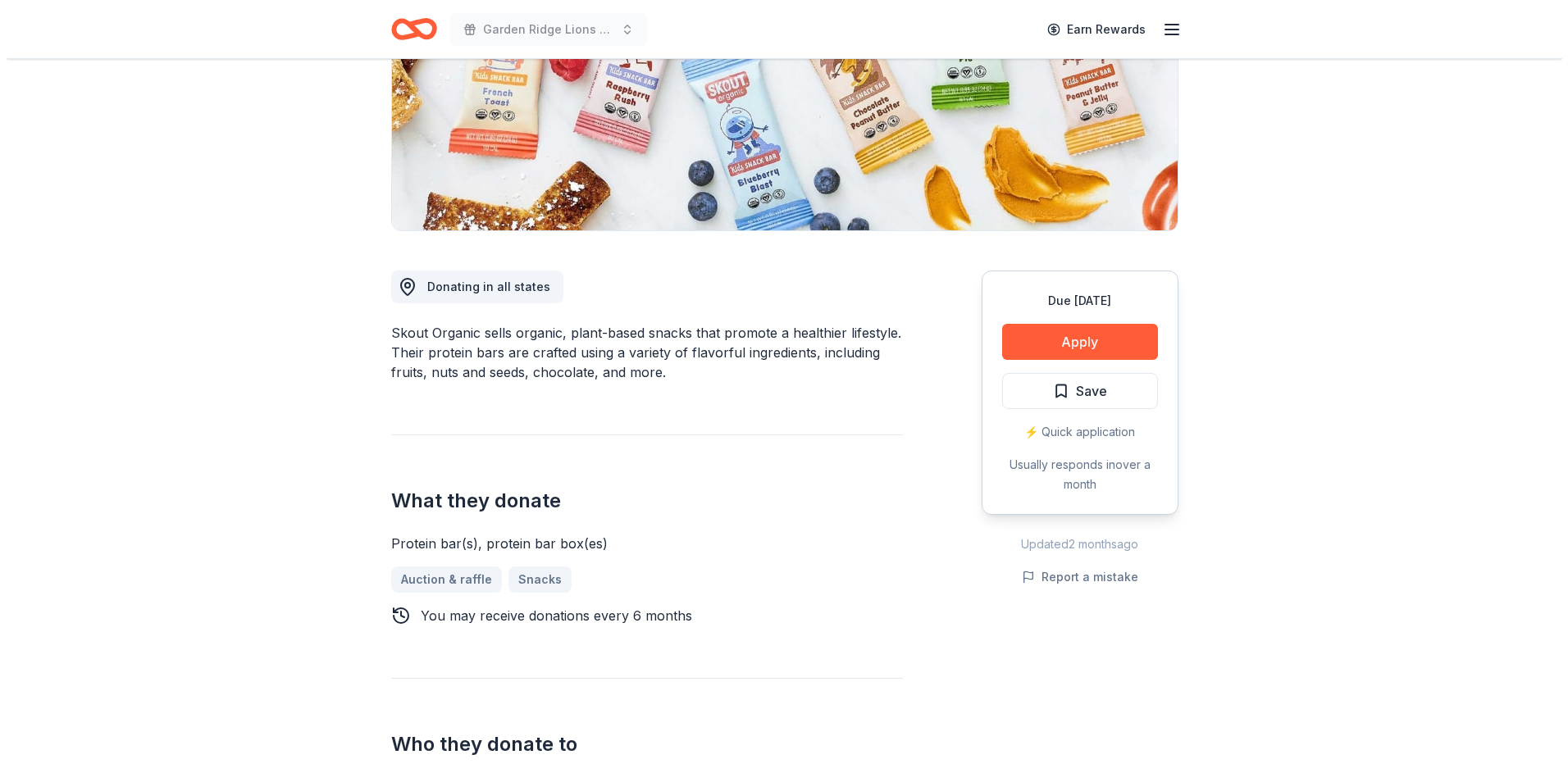
scroll to position [246, 0]
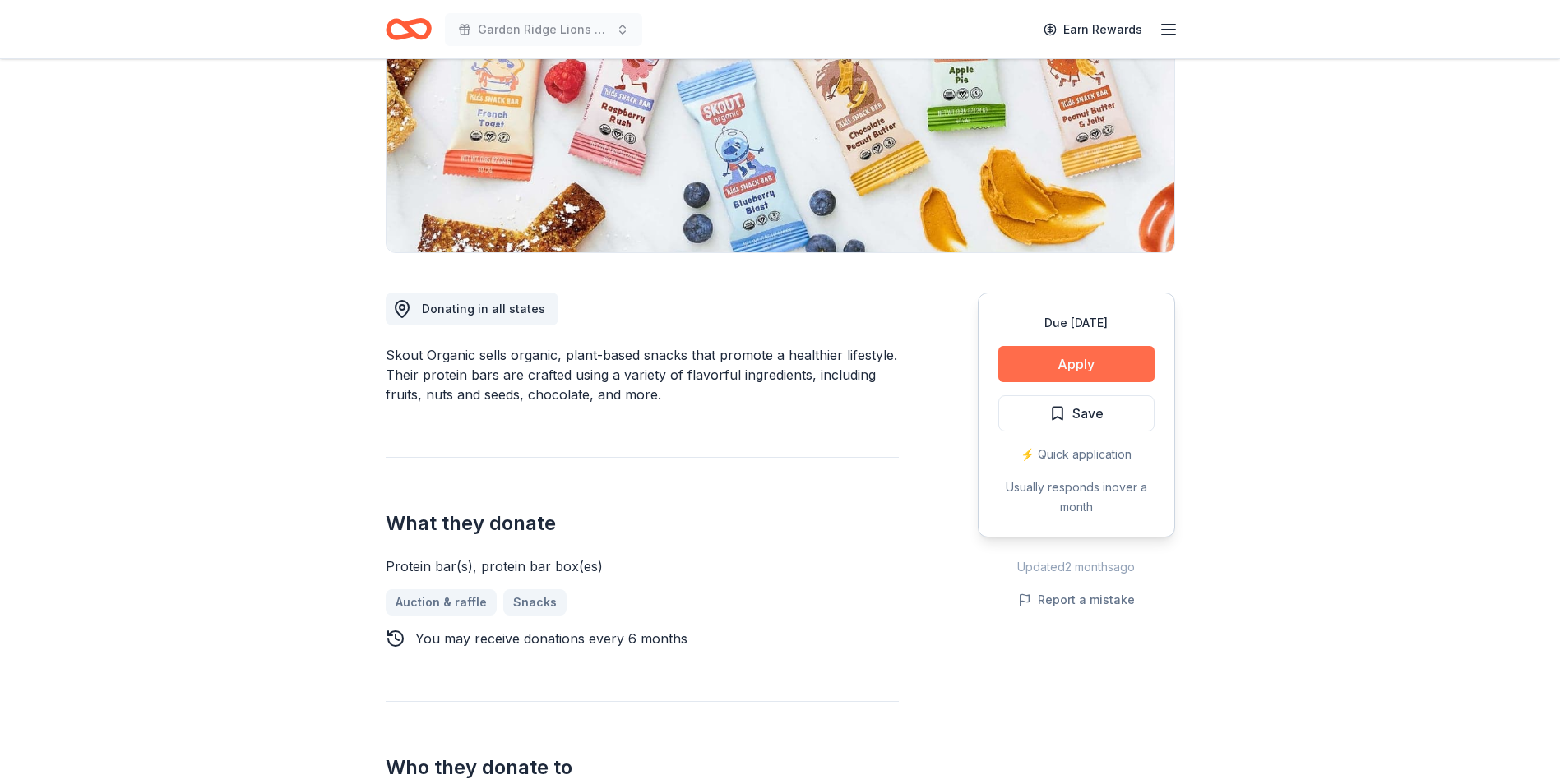
click at [1004, 362] on button "Apply" at bounding box center [1076, 363] width 156 height 36
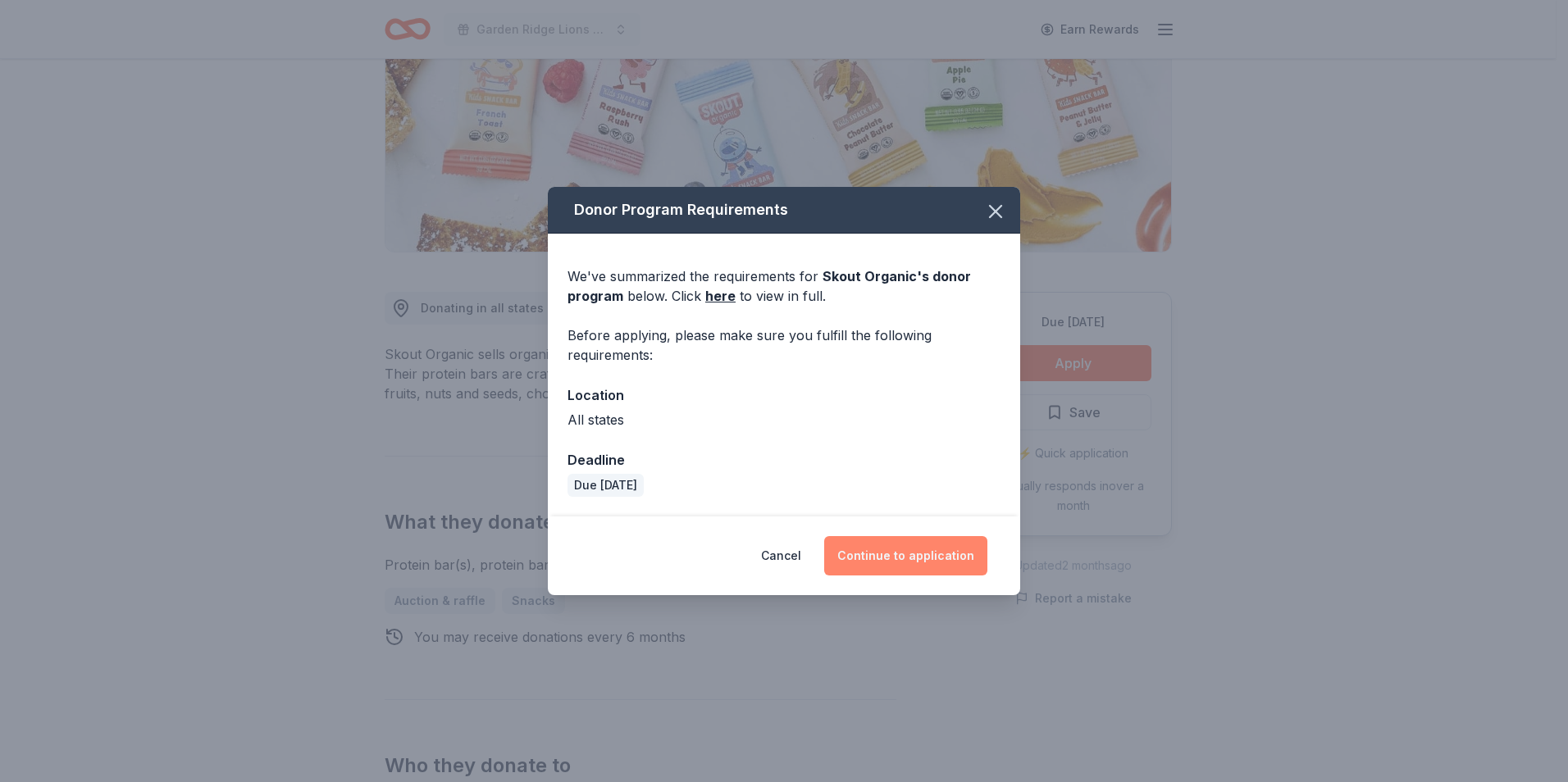
click at [912, 549] on button "Continue to application" at bounding box center [905, 556] width 163 height 39
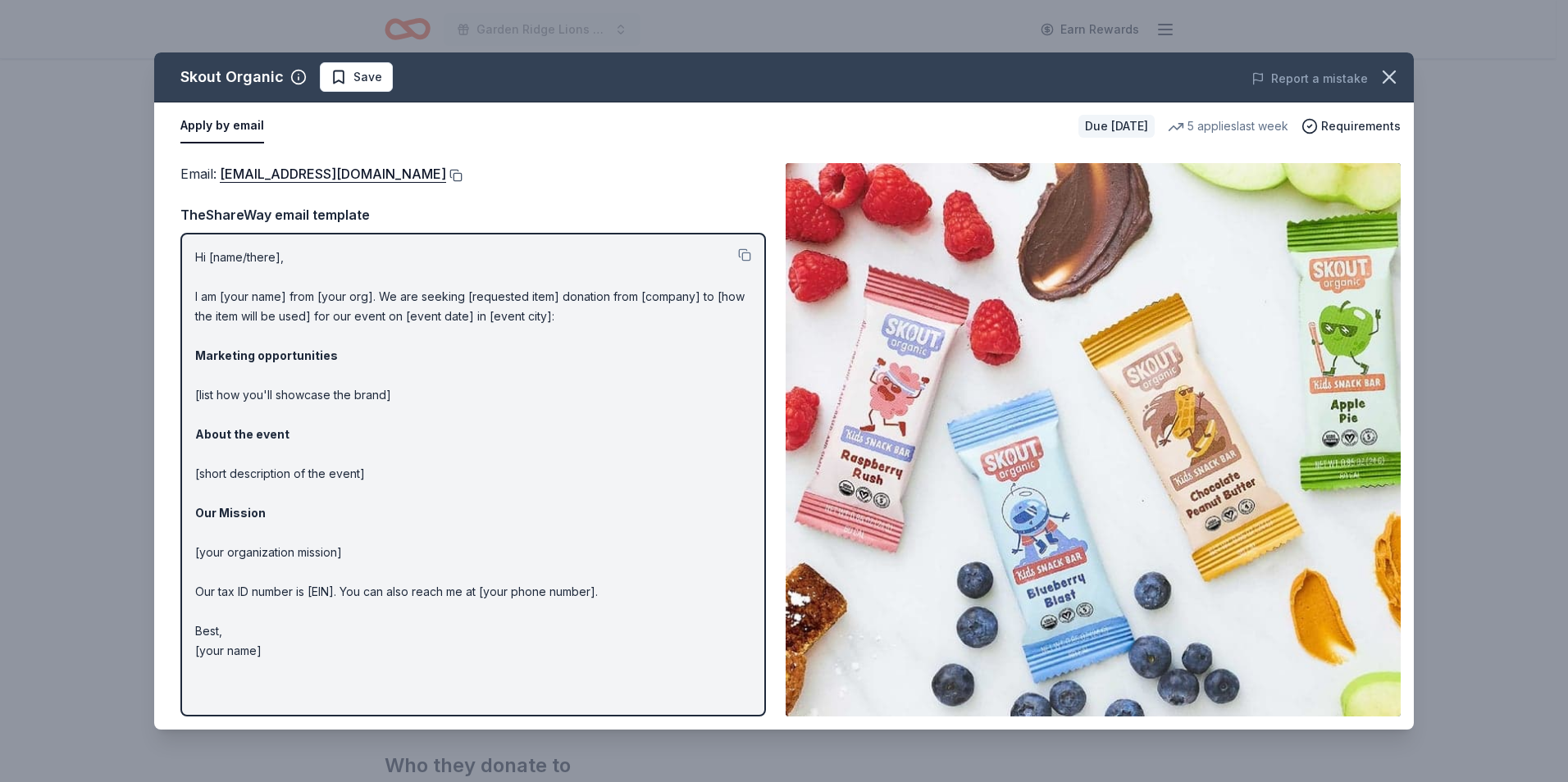
click at [446, 175] on button at bounding box center [454, 175] width 17 height 13
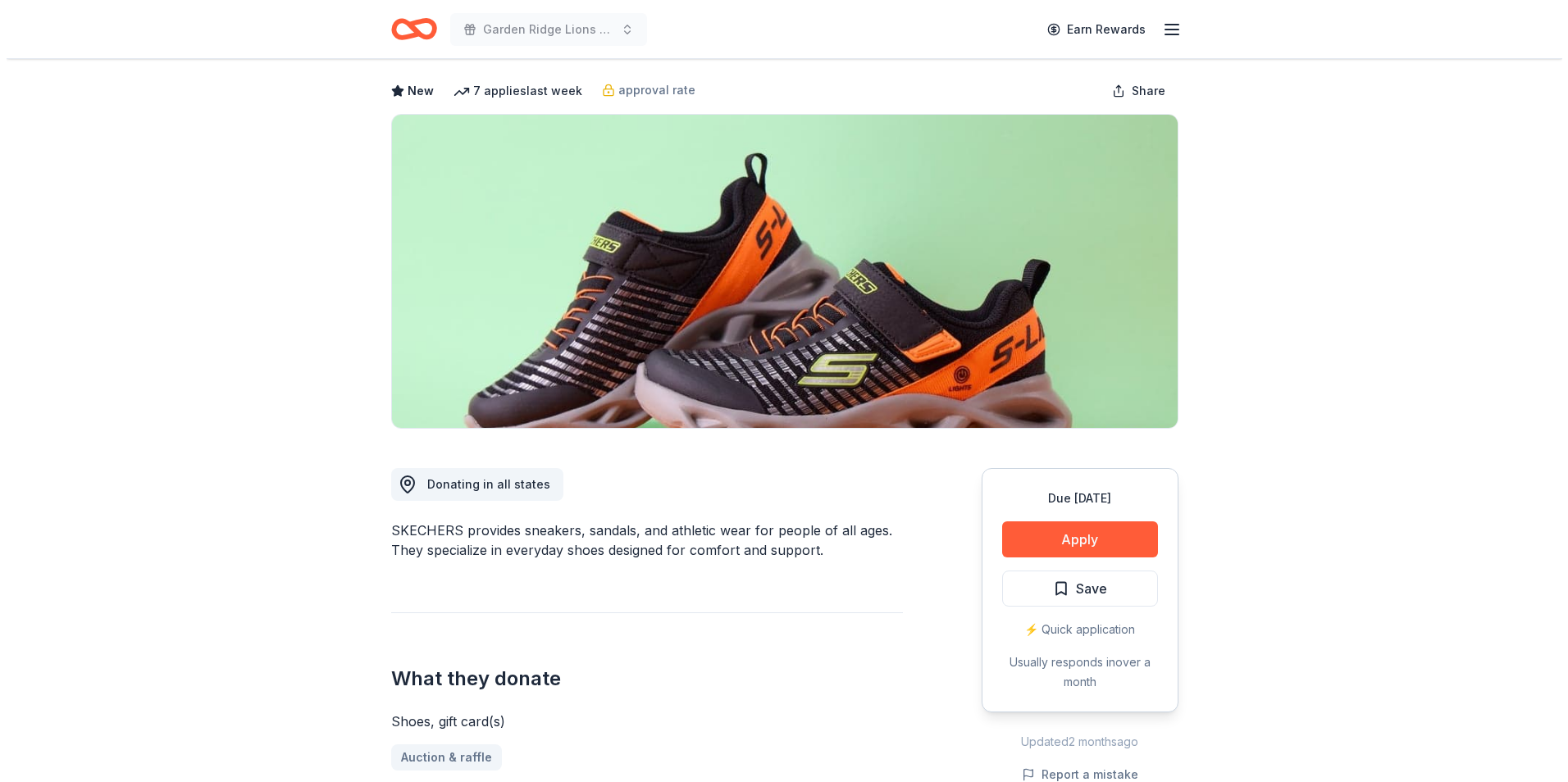
scroll to position [164, 0]
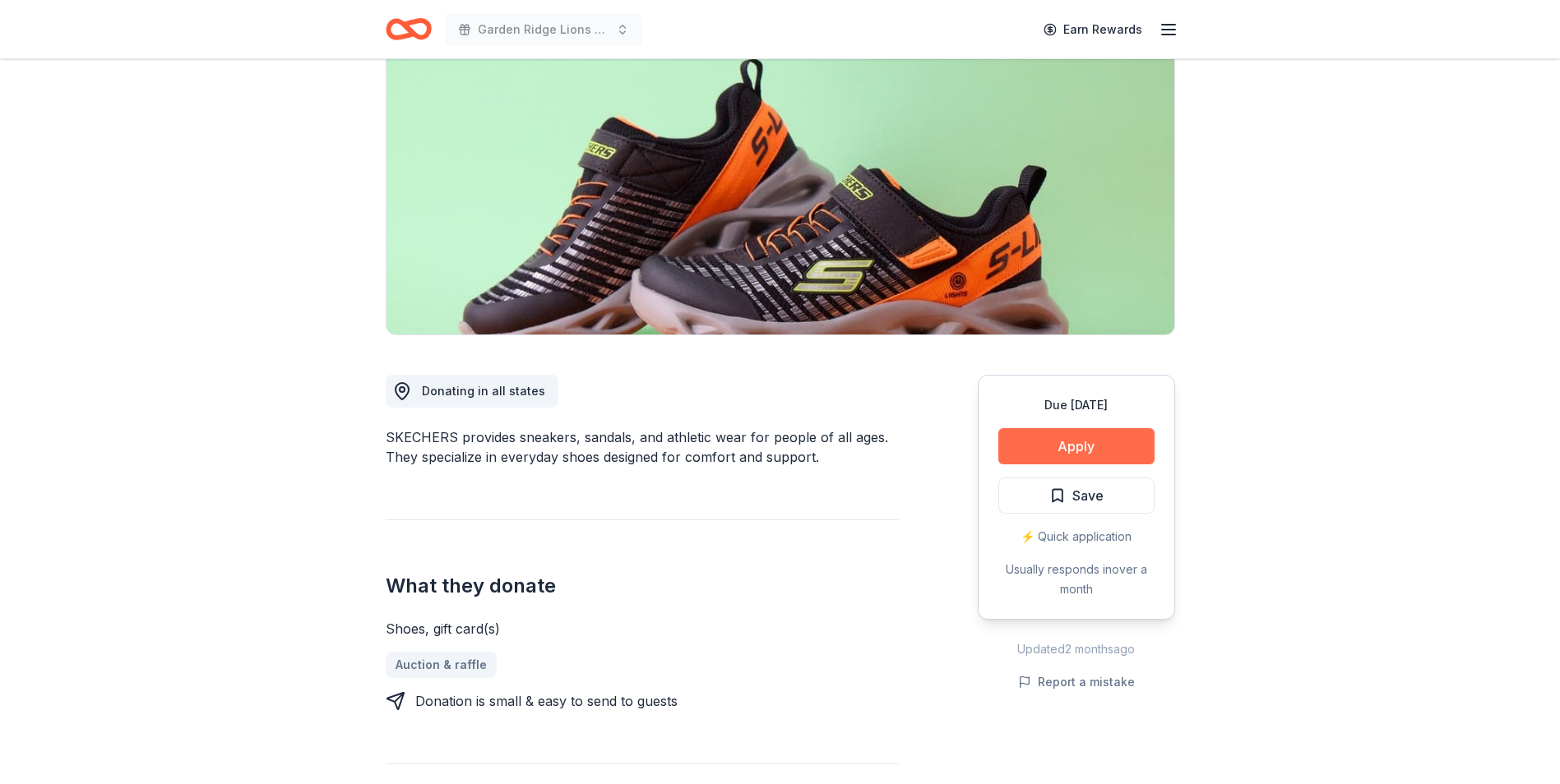
click at [1060, 443] on button "Apply" at bounding box center [1076, 445] width 156 height 36
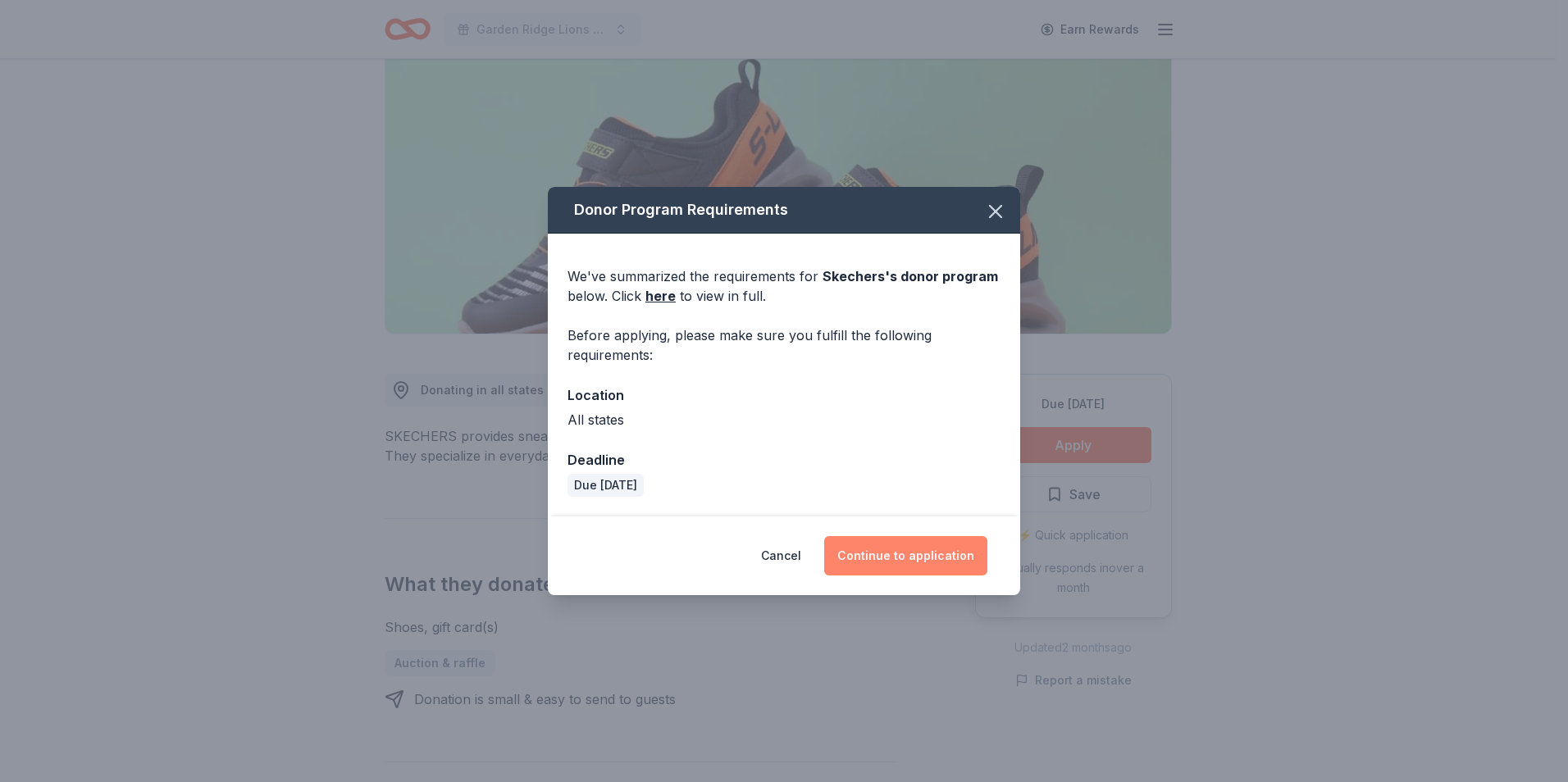
click at [916, 554] on button "Continue to application" at bounding box center [905, 556] width 163 height 39
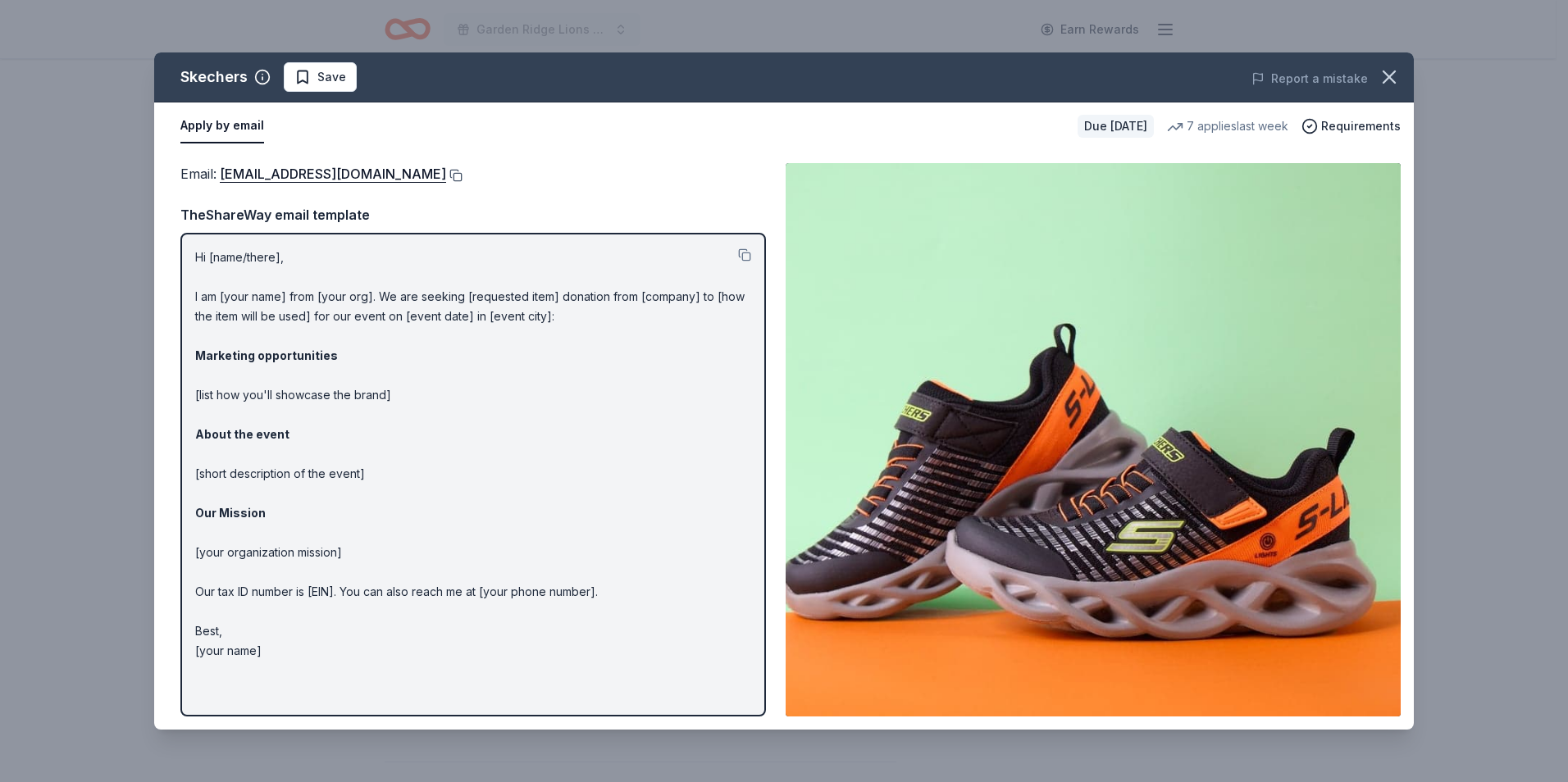
click at [446, 179] on button at bounding box center [454, 175] width 17 height 13
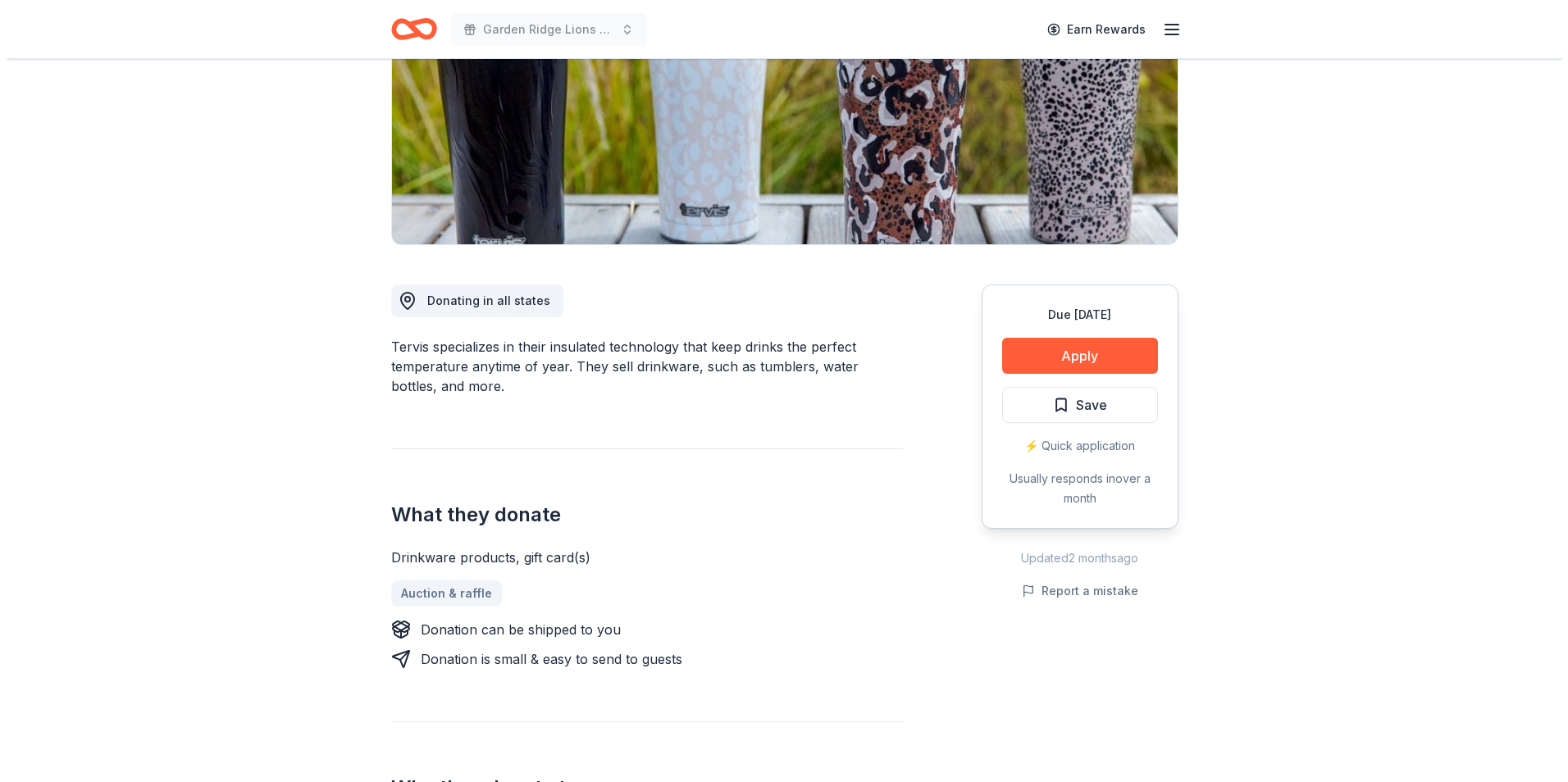
scroll to position [246, 0]
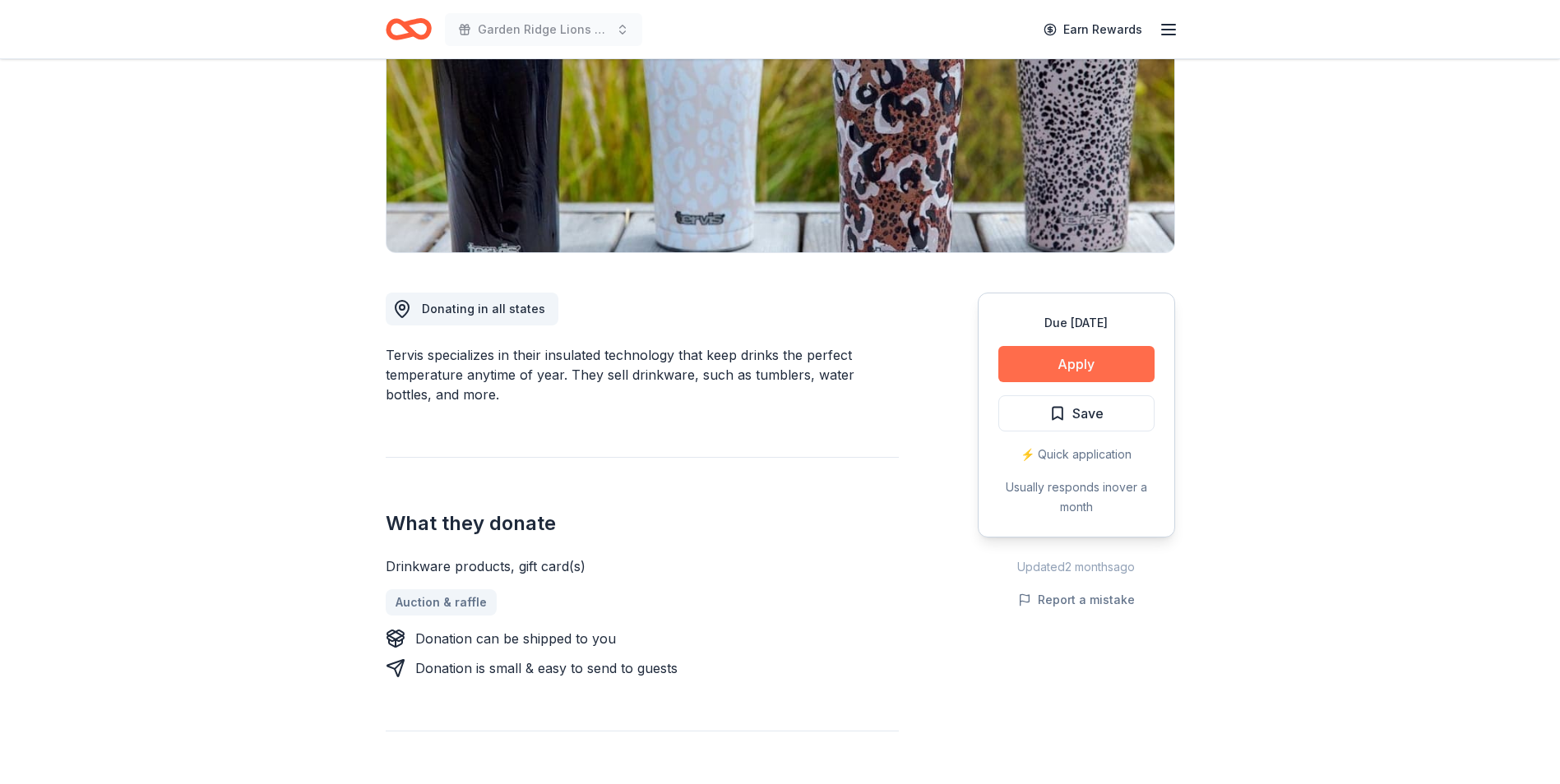
click at [1016, 371] on button "Apply" at bounding box center [1076, 363] width 156 height 36
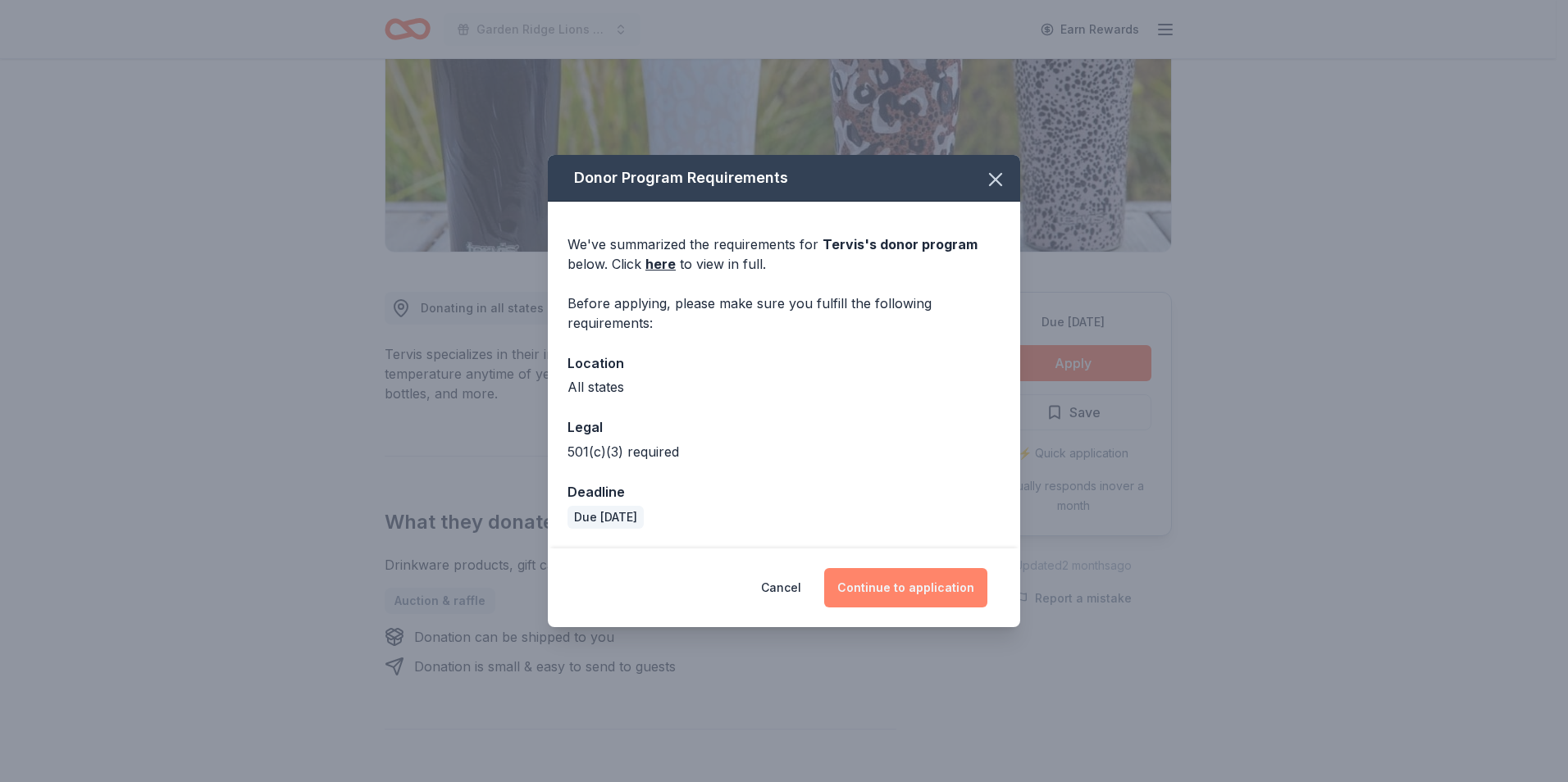
click at [912, 589] on button "Continue to application" at bounding box center [905, 587] width 163 height 39
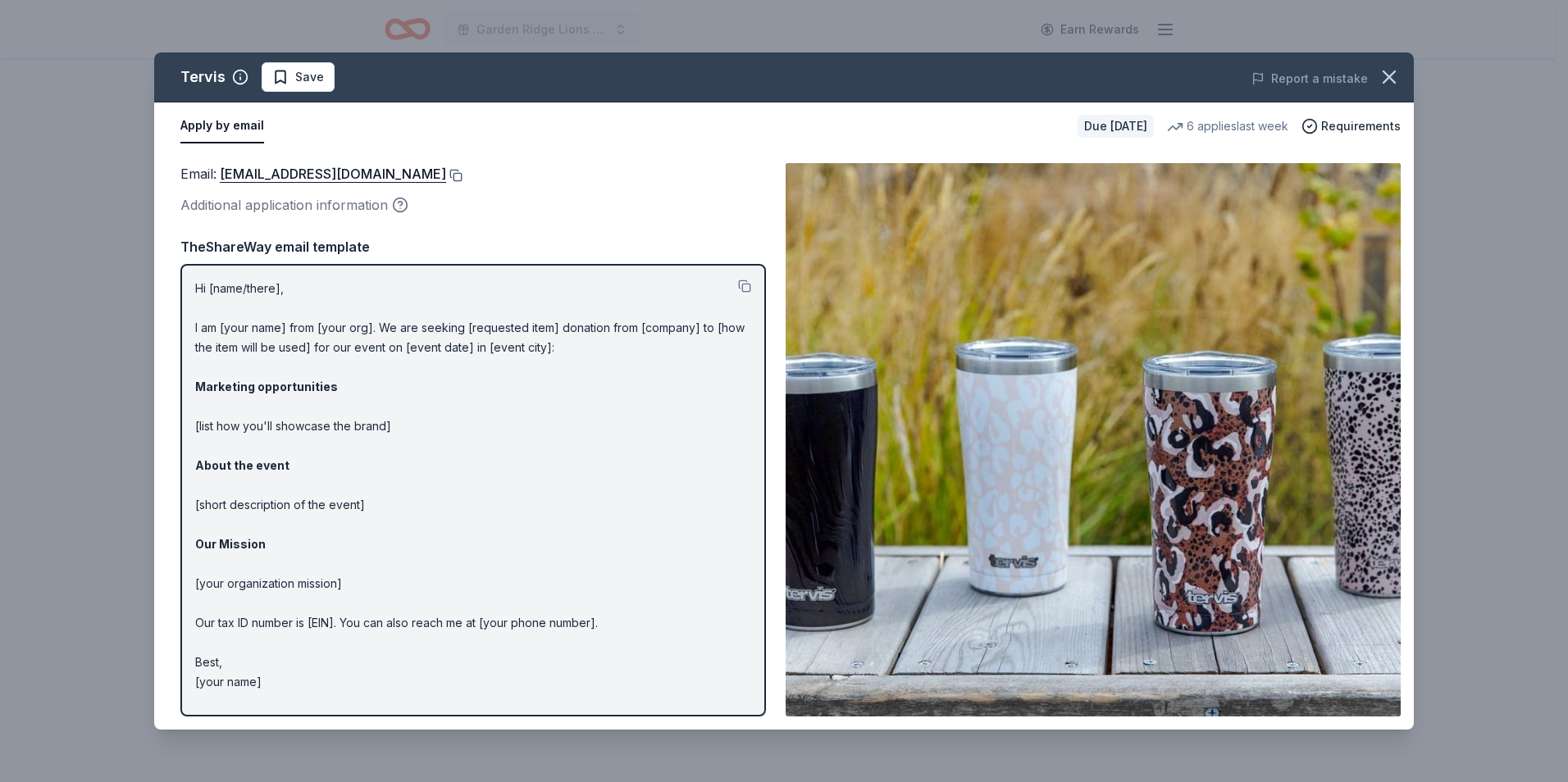
click at [446, 179] on button at bounding box center [454, 175] width 17 height 13
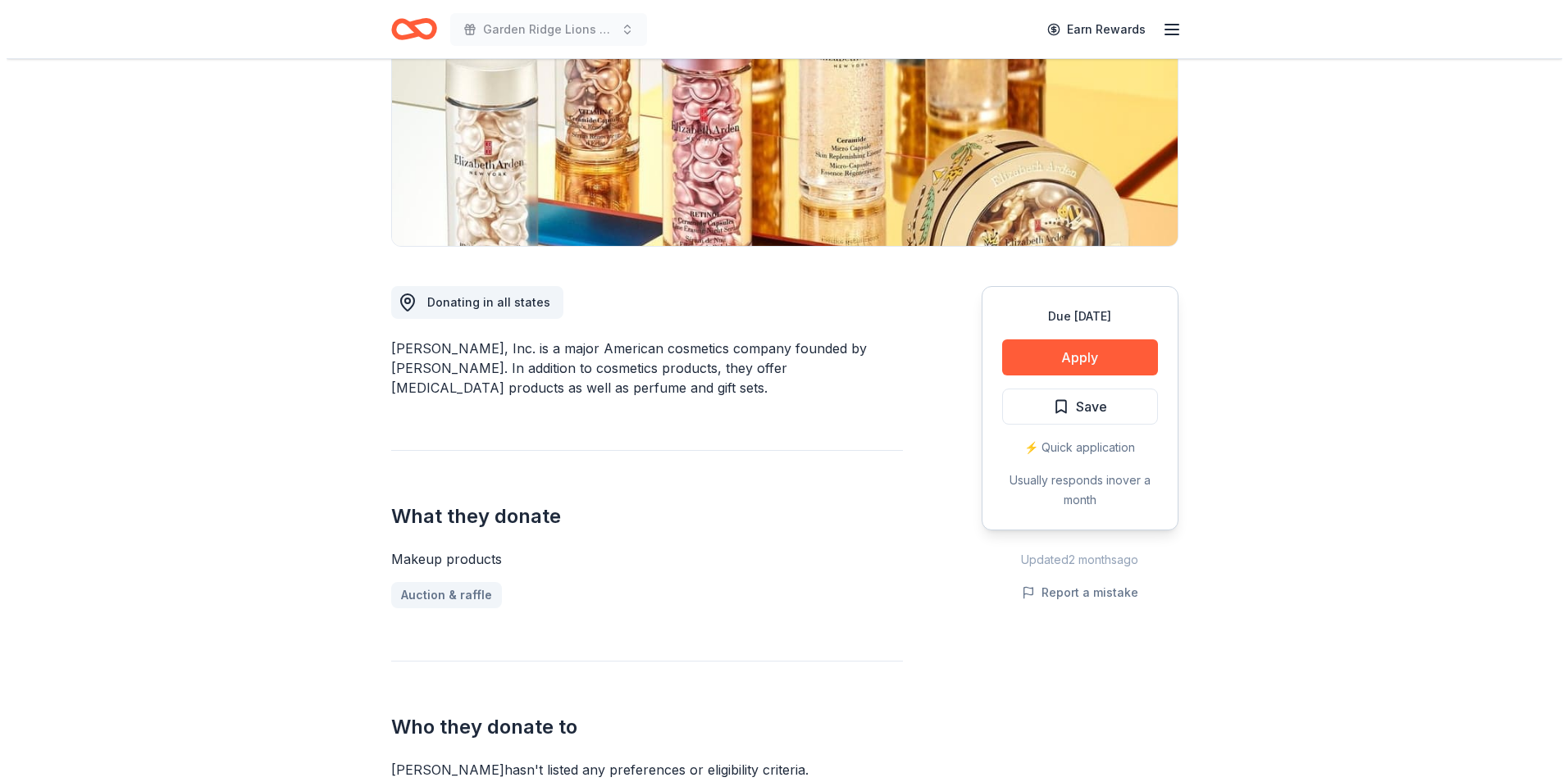
scroll to position [328, 0]
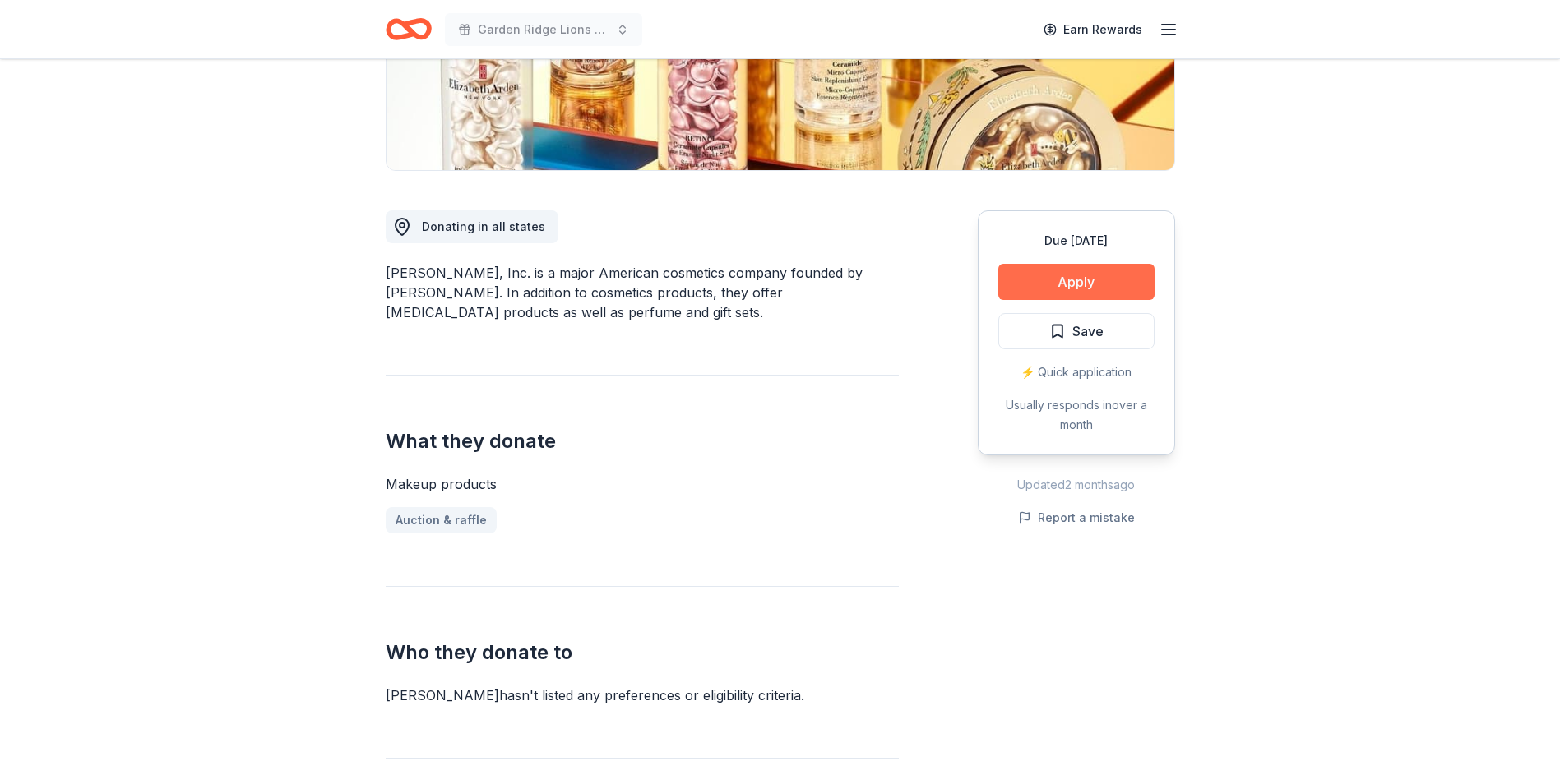
click at [1107, 288] on button "Apply" at bounding box center [1076, 281] width 156 height 36
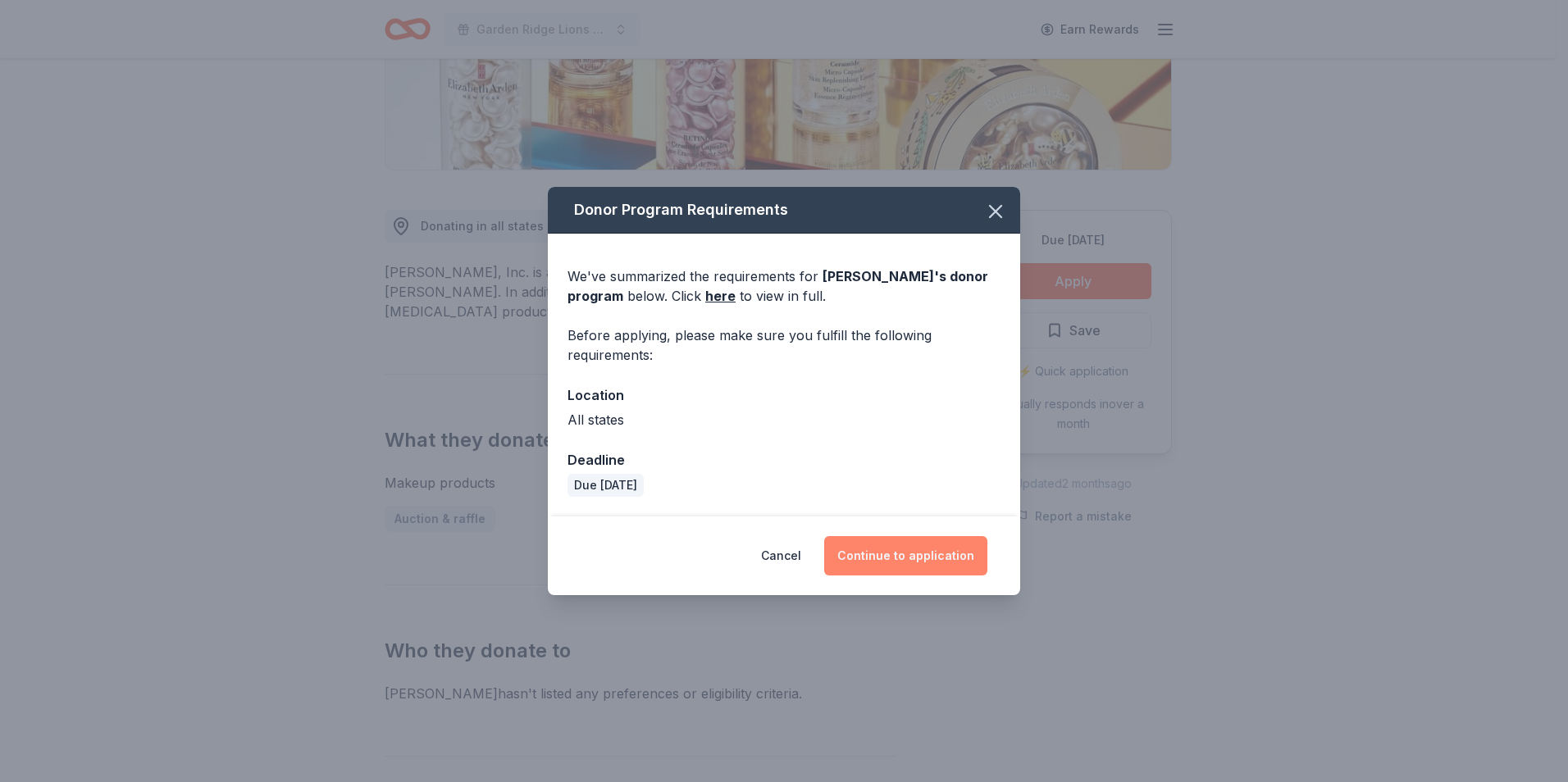
click at [903, 545] on button "Continue to application" at bounding box center [905, 556] width 163 height 39
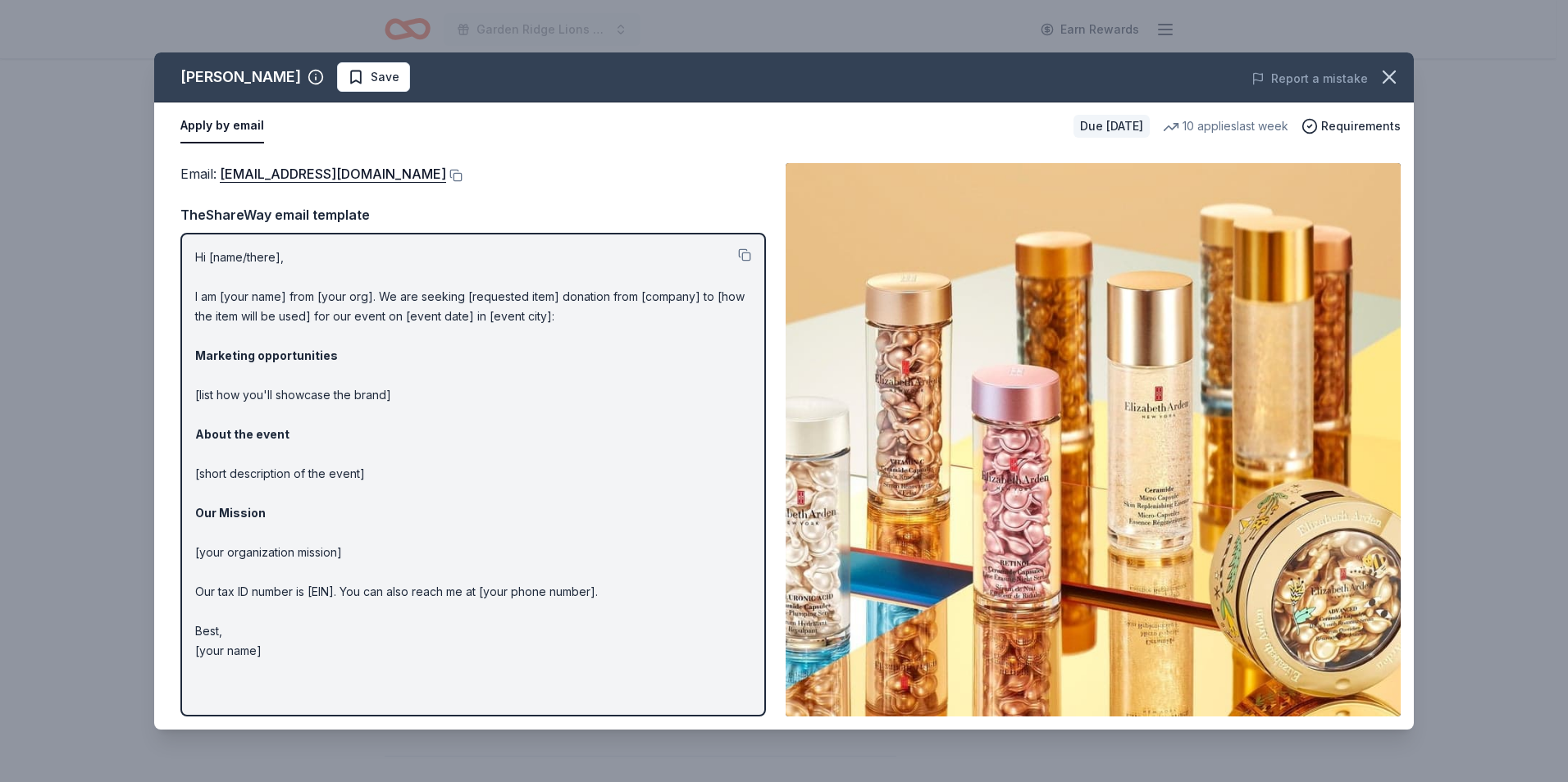
click at [459, 182] on div "Email : publicrelations@elizabetharden.com" at bounding box center [473, 173] width 585 height 21
click at [459, 177] on button at bounding box center [454, 175] width 17 height 13
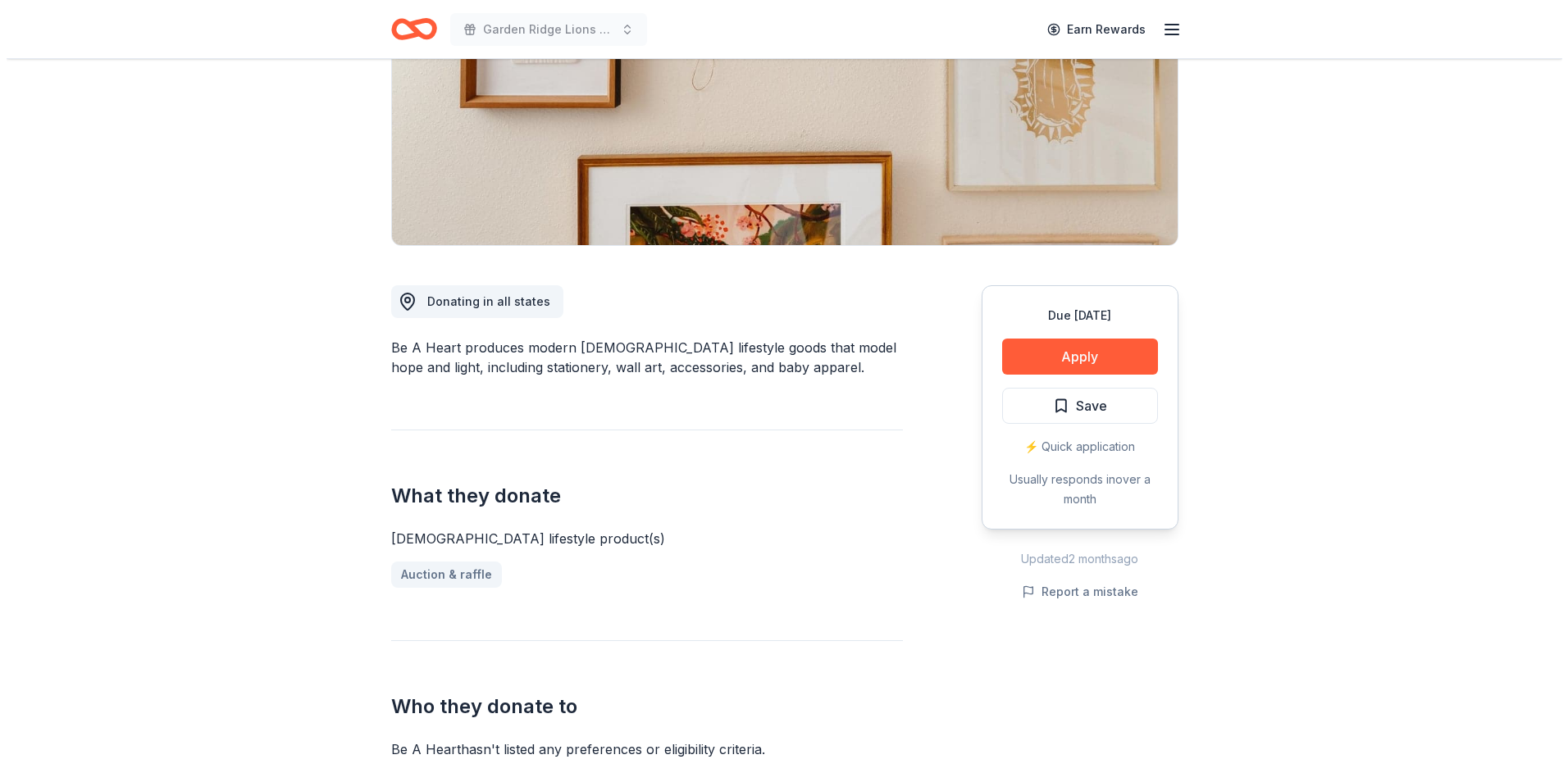
scroll to position [246, 0]
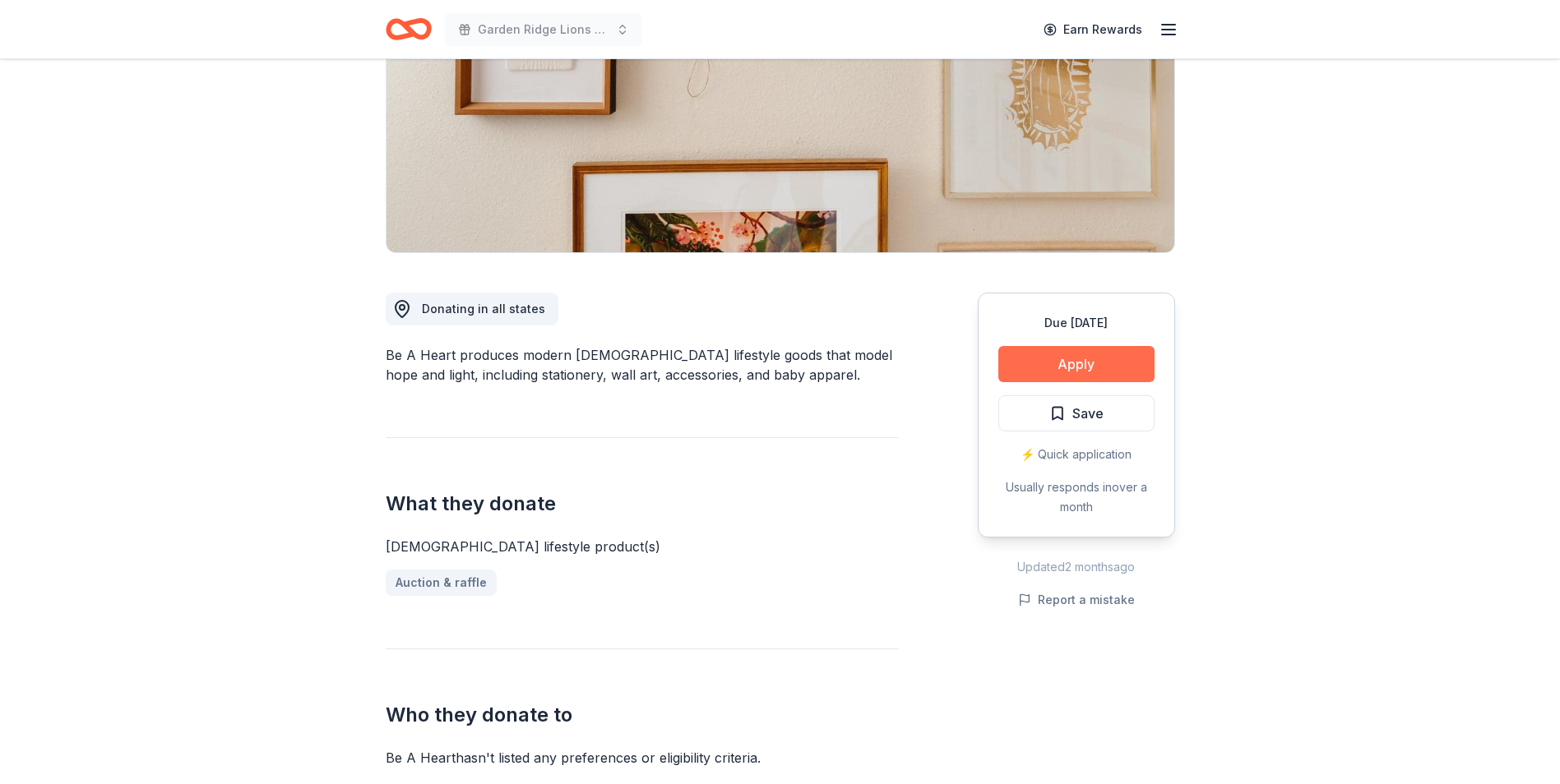
click at [1108, 374] on button "Apply" at bounding box center [1076, 363] width 156 height 36
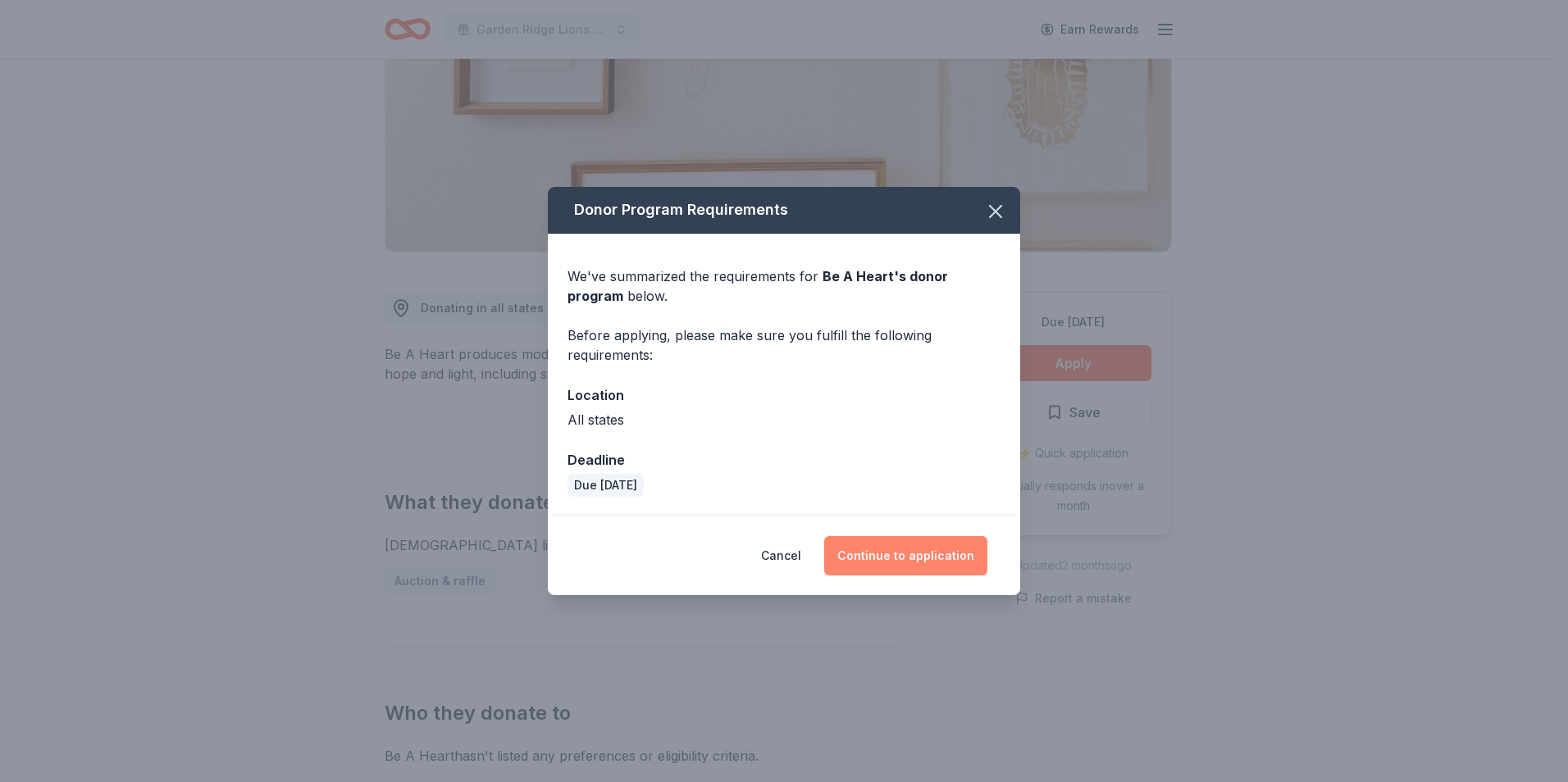
click at [939, 558] on button "Continue to application" at bounding box center [905, 556] width 163 height 39
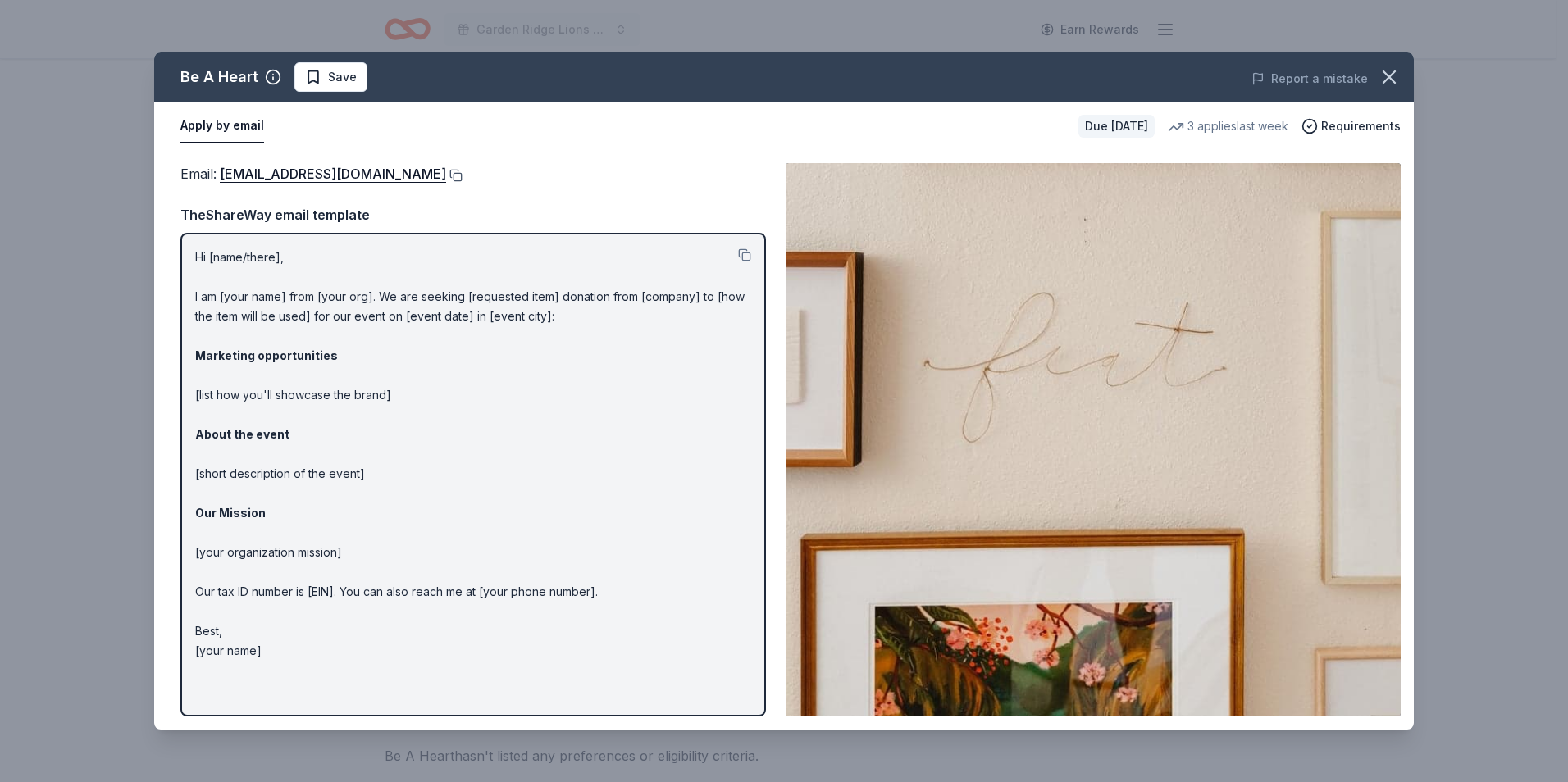
click at [446, 176] on button at bounding box center [454, 175] width 17 height 13
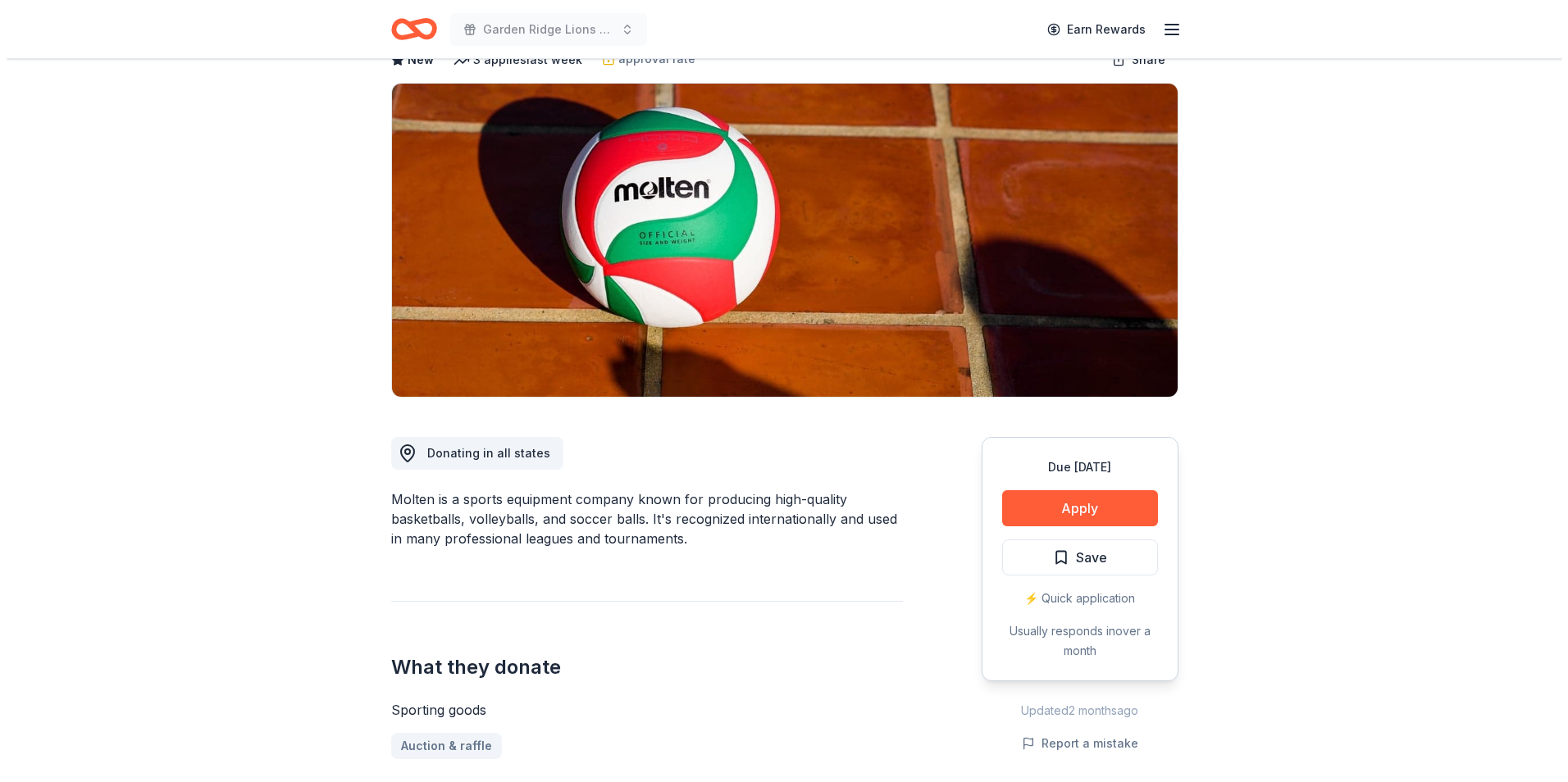
scroll to position [82, 0]
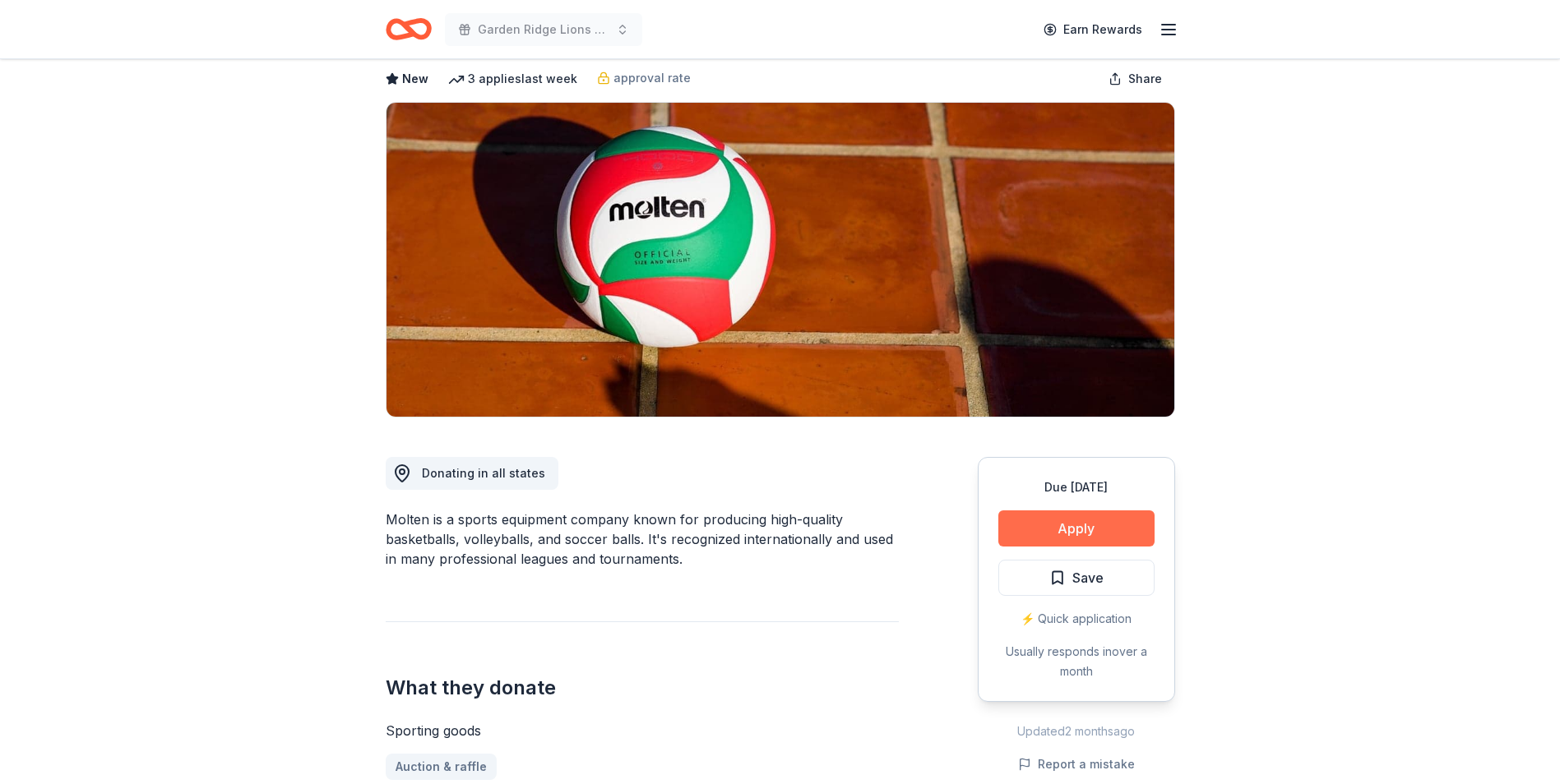
click at [1021, 525] on button "Apply" at bounding box center [1076, 528] width 156 height 36
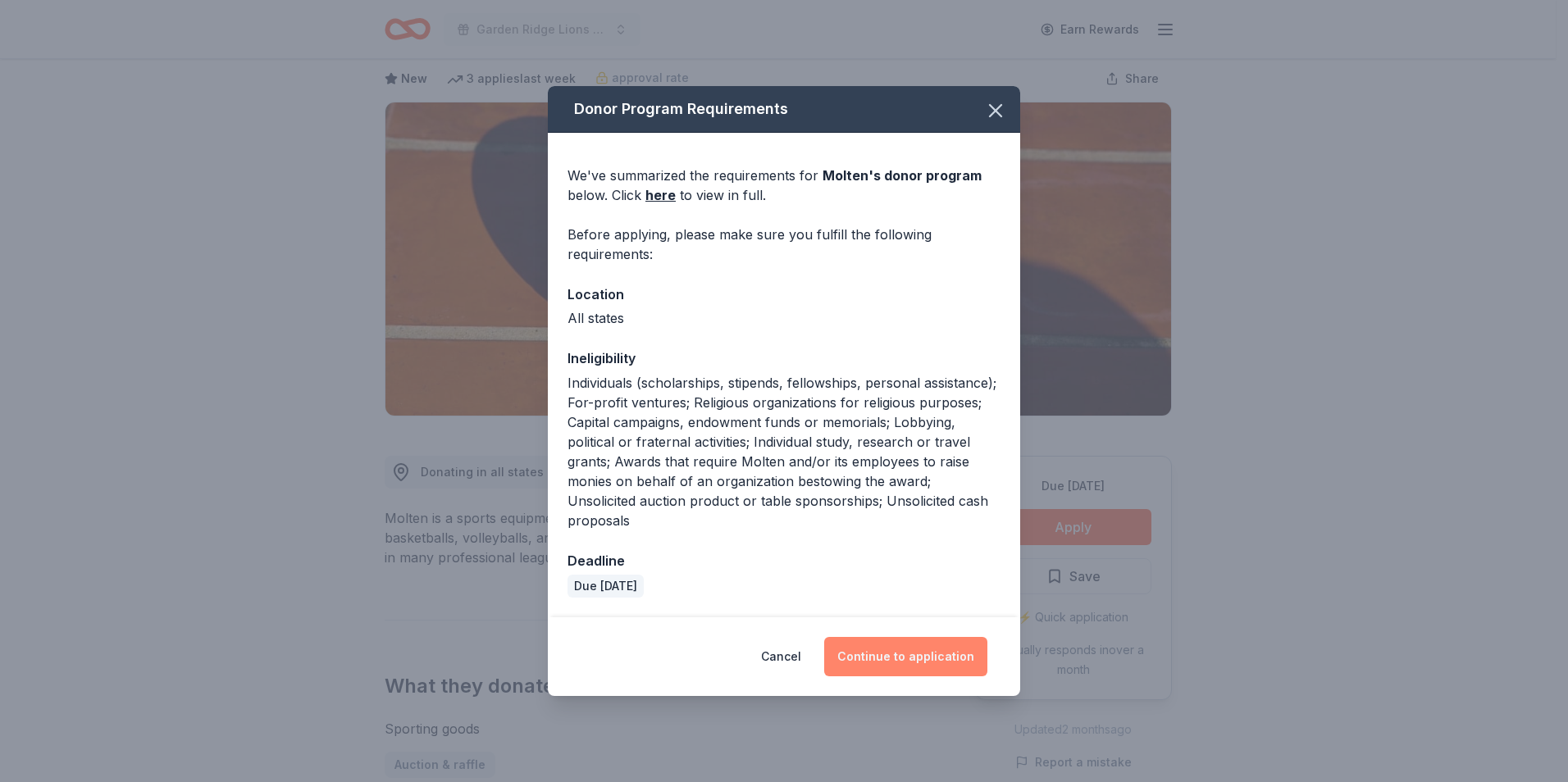
click at [950, 647] on button "Continue to application" at bounding box center [905, 656] width 163 height 39
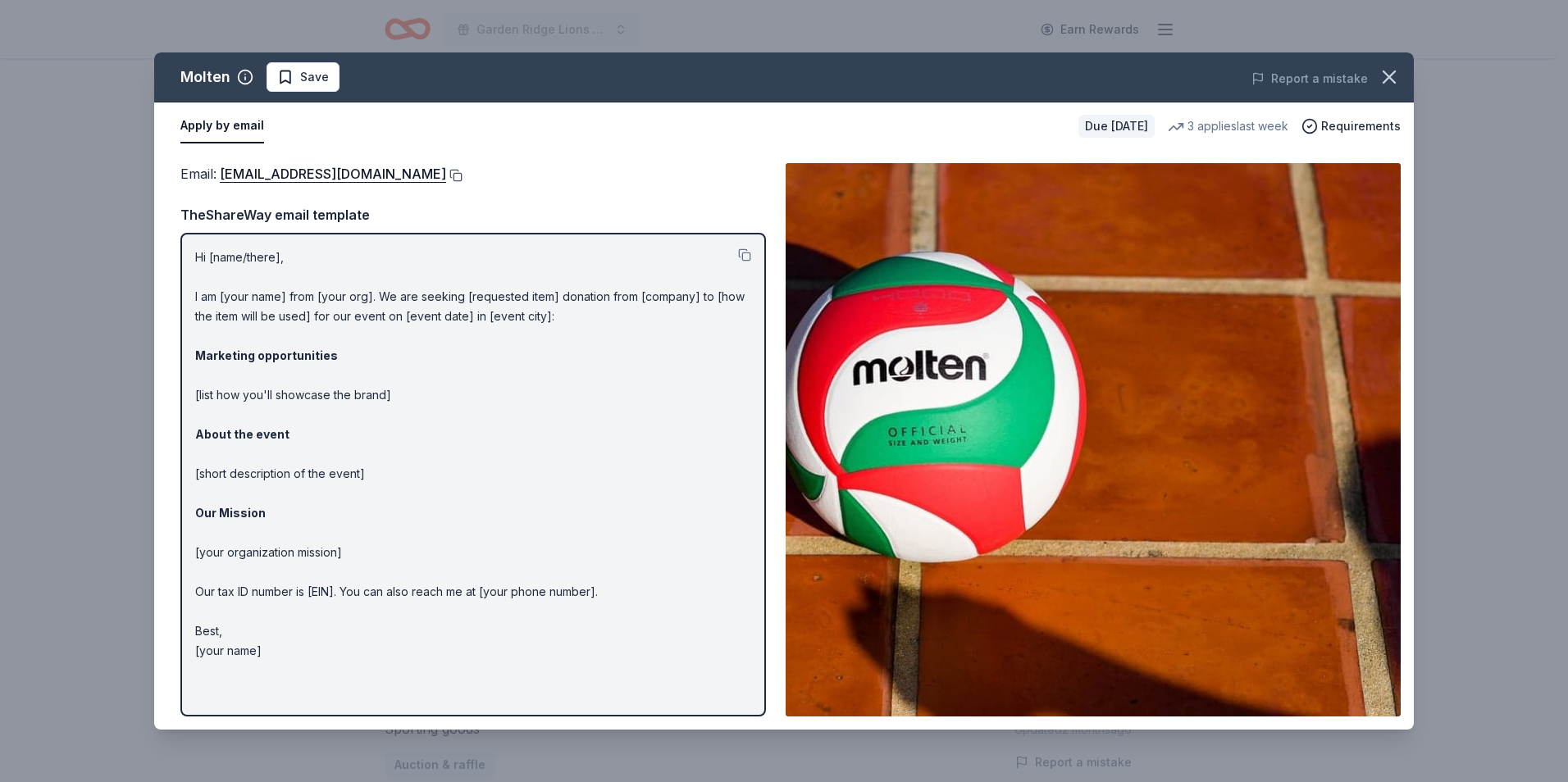
click at [446, 177] on button at bounding box center [454, 175] width 17 height 13
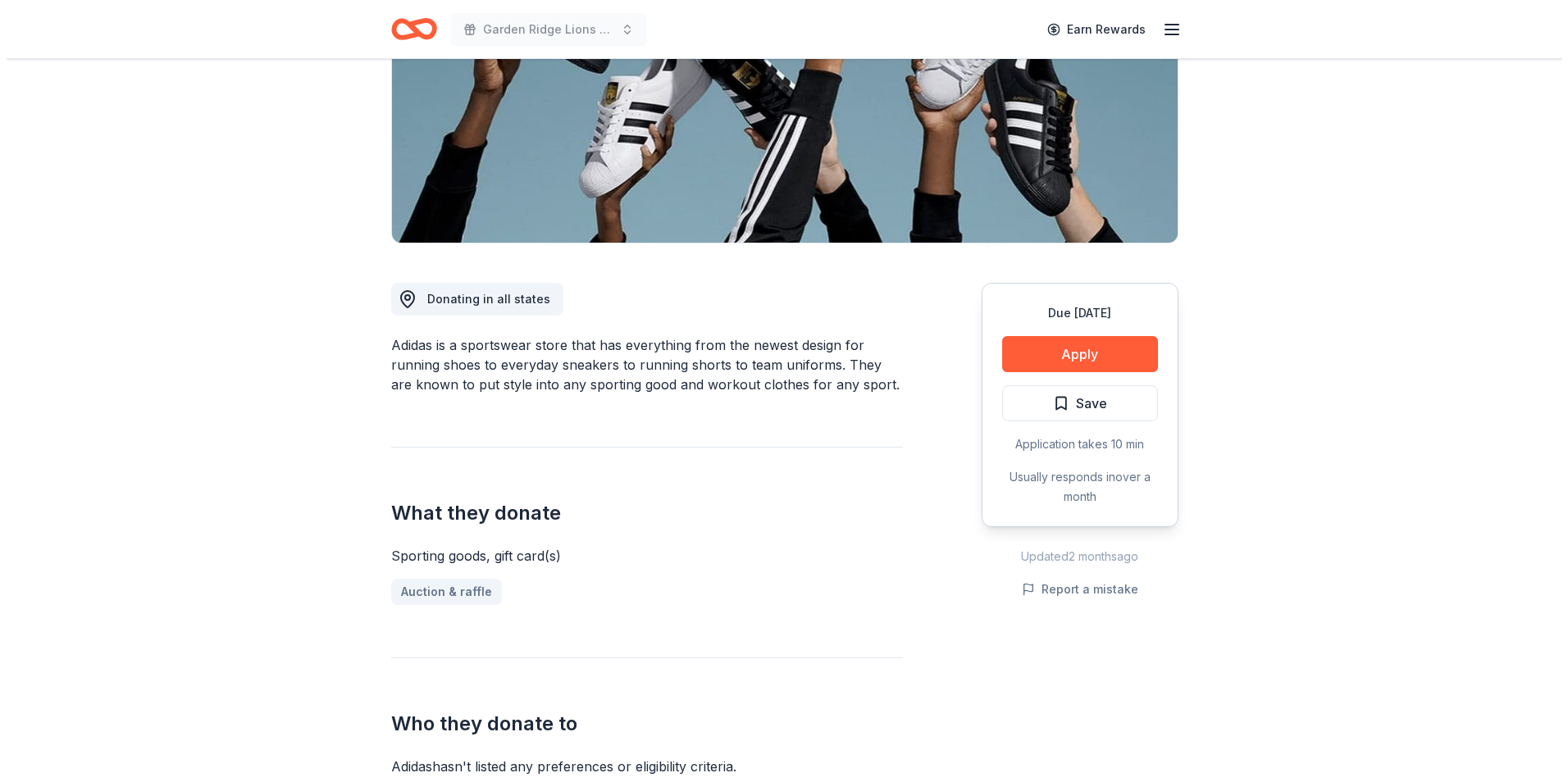
scroll to position [328, 0]
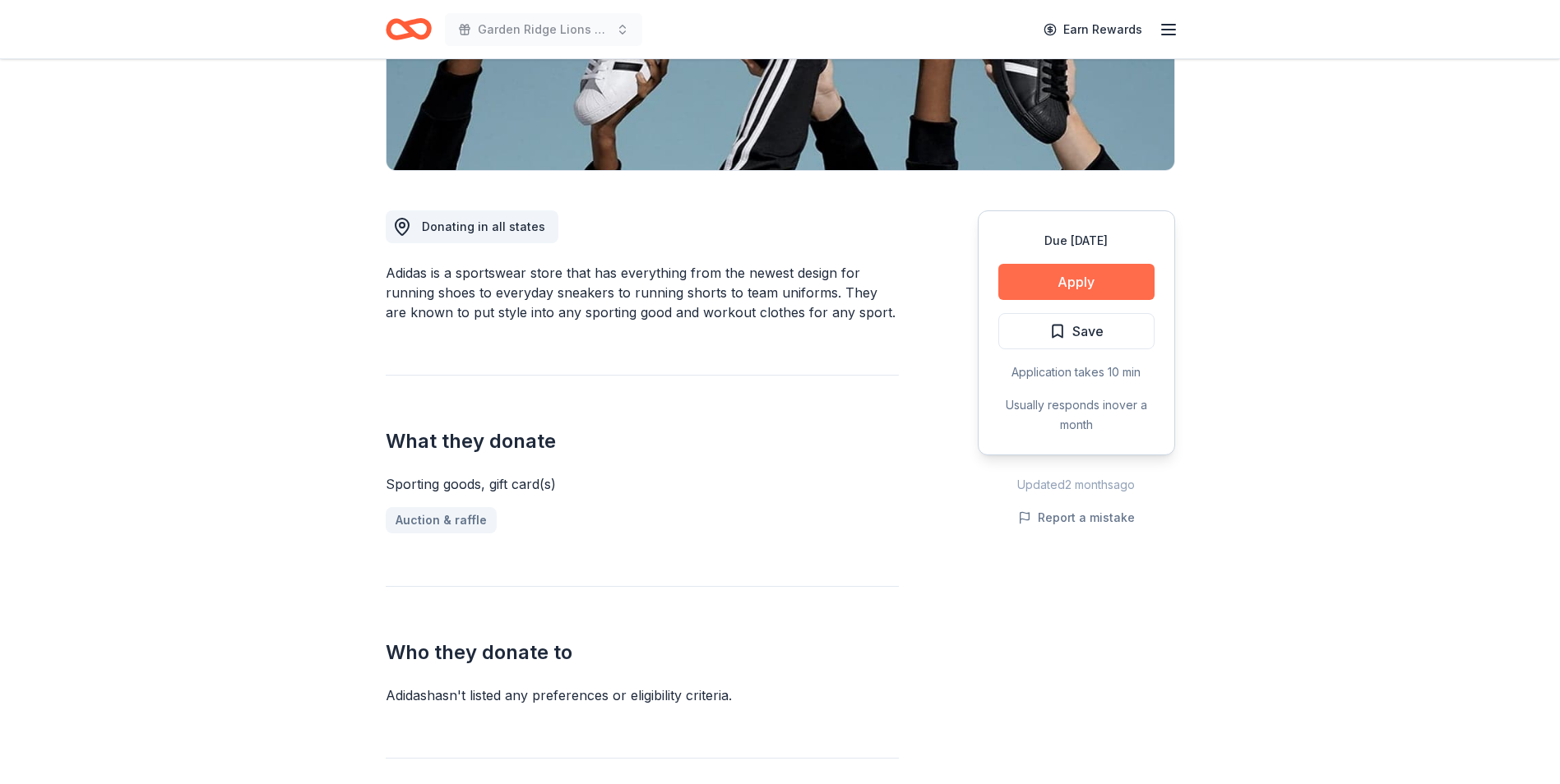
click at [1042, 279] on button "Apply" at bounding box center [1076, 281] width 156 height 36
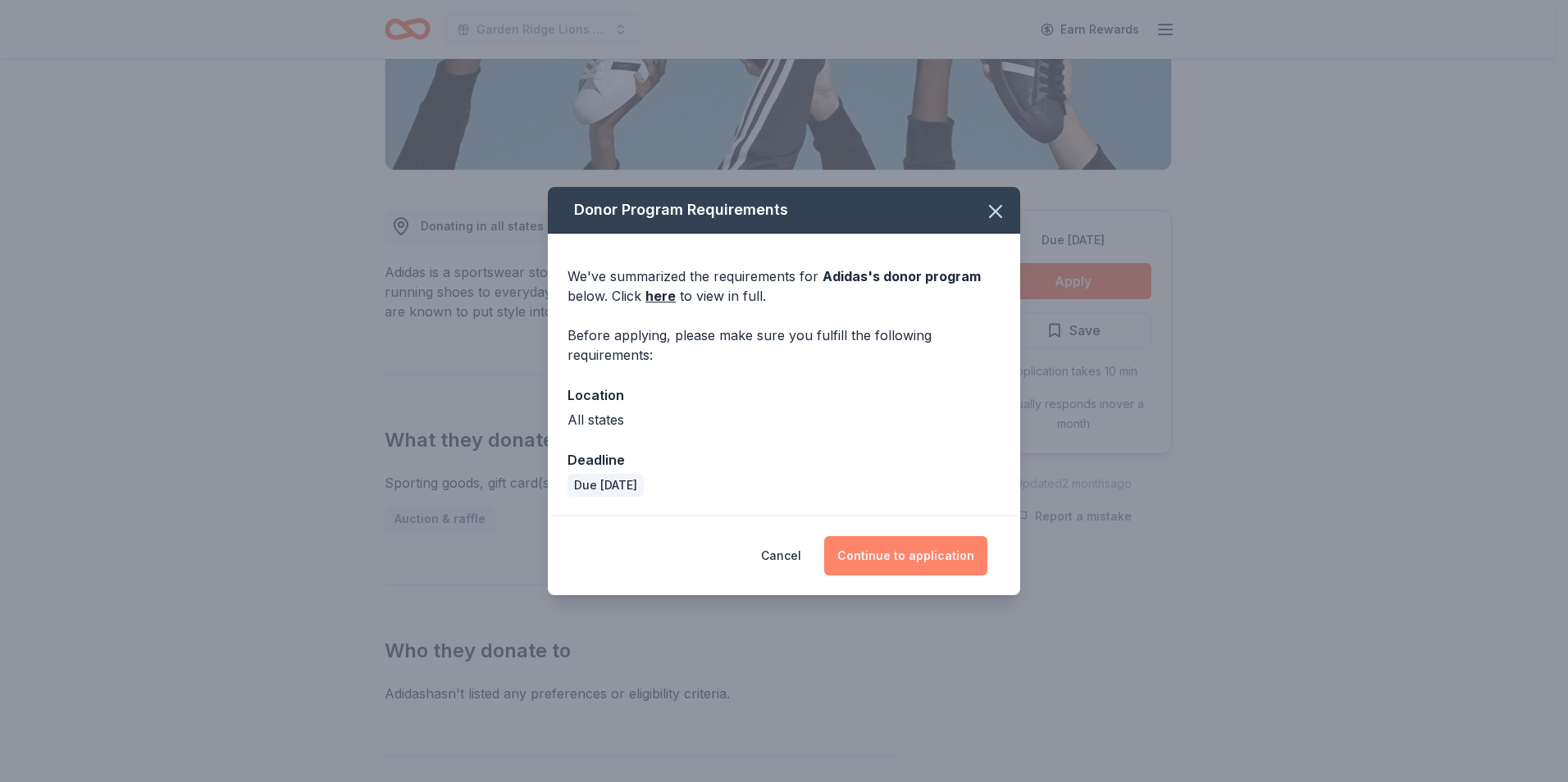
click at [868, 555] on button "Continue to application" at bounding box center [905, 556] width 163 height 39
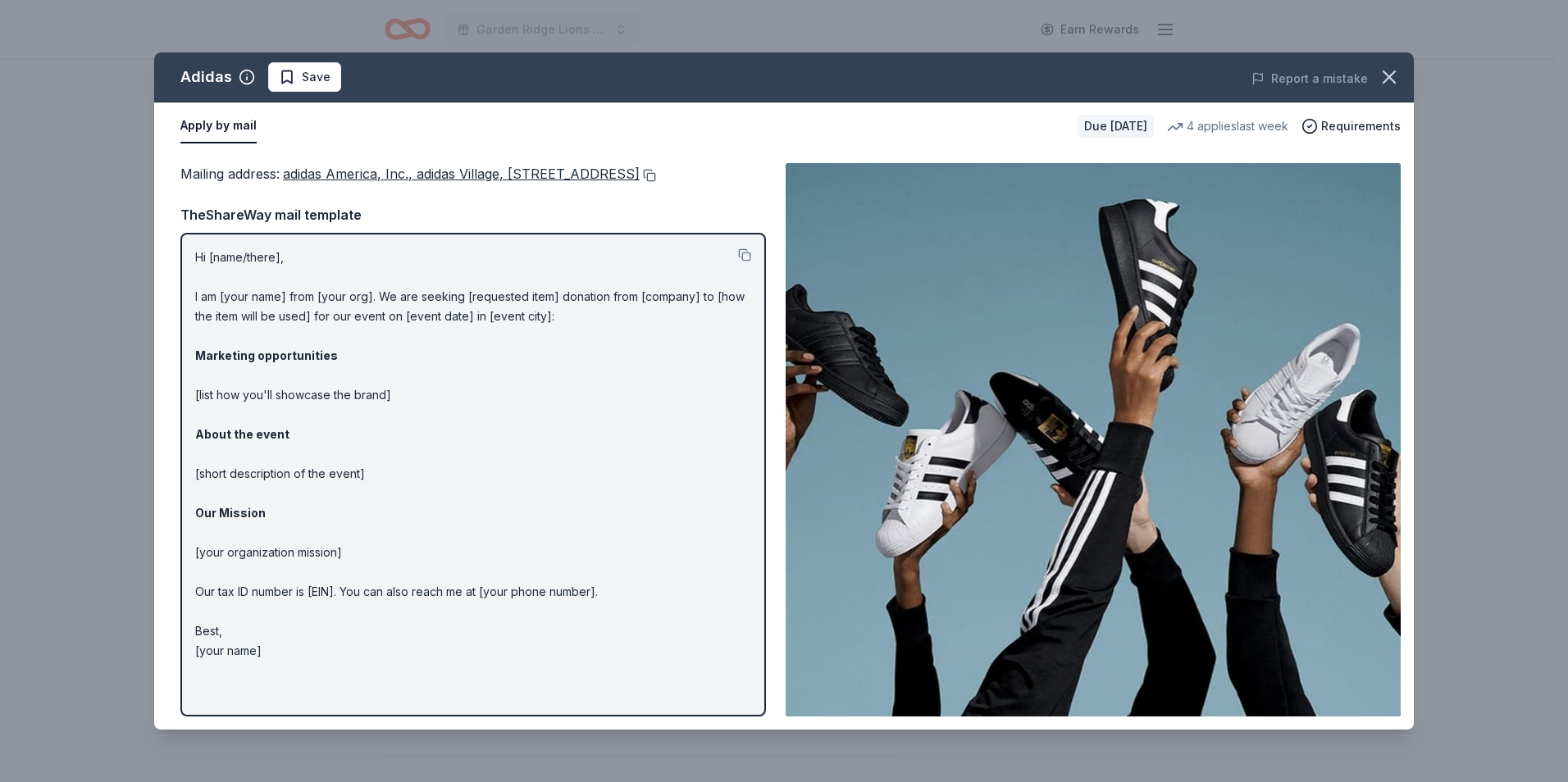
click at [639, 182] on button at bounding box center [647, 175] width 17 height 13
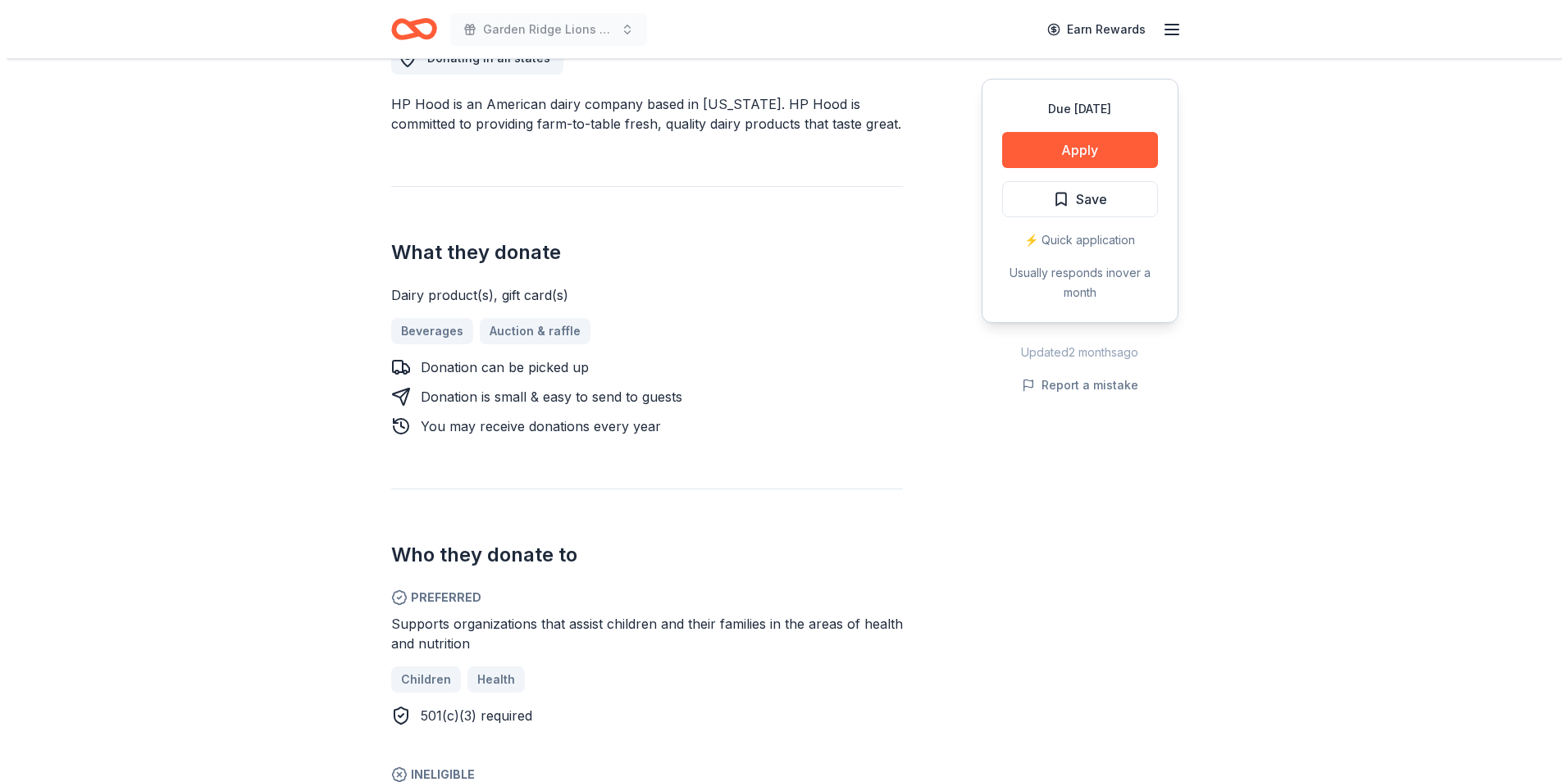
scroll to position [492, 0]
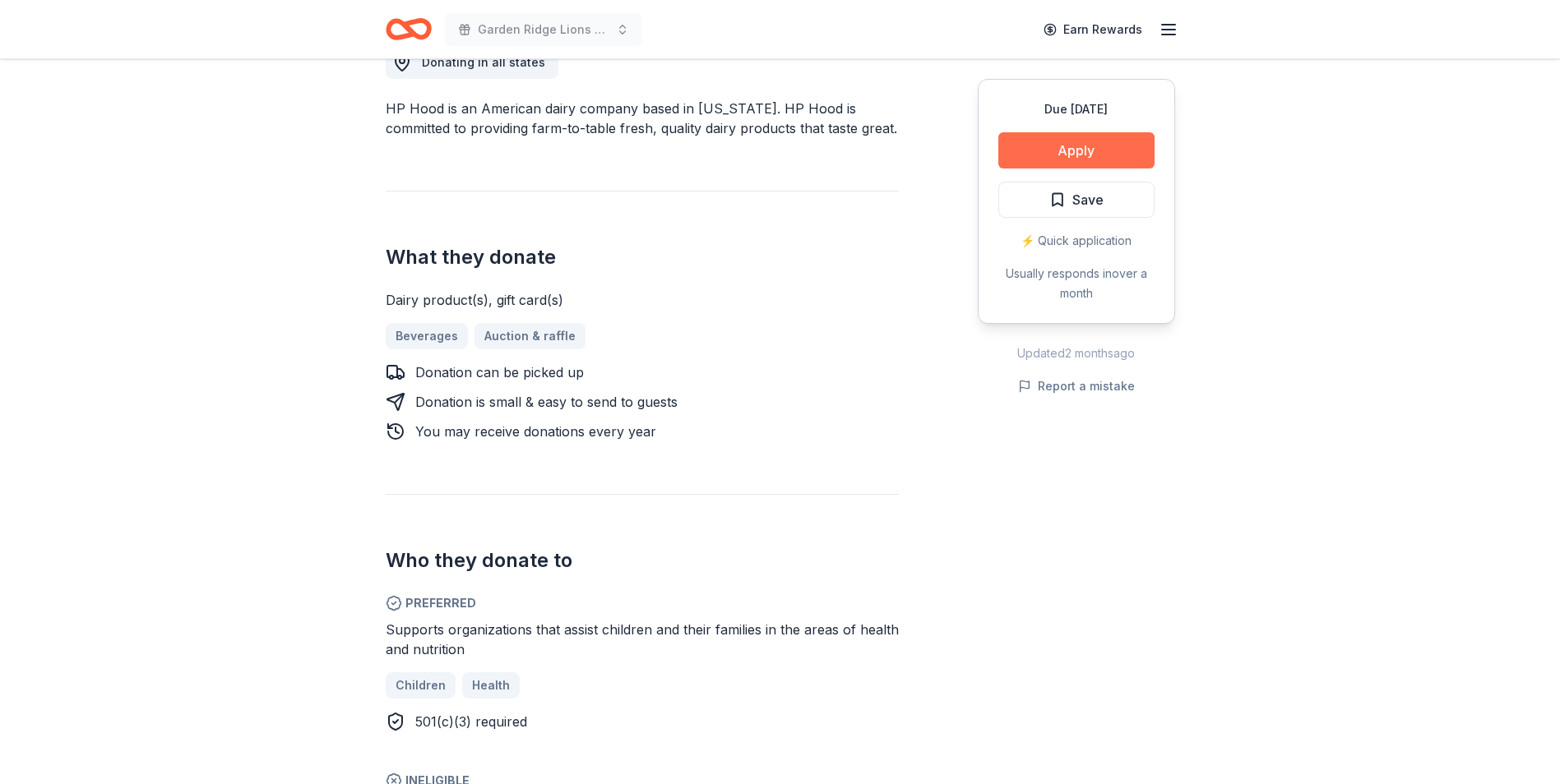
click at [1010, 155] on button "Apply" at bounding box center [1076, 150] width 156 height 36
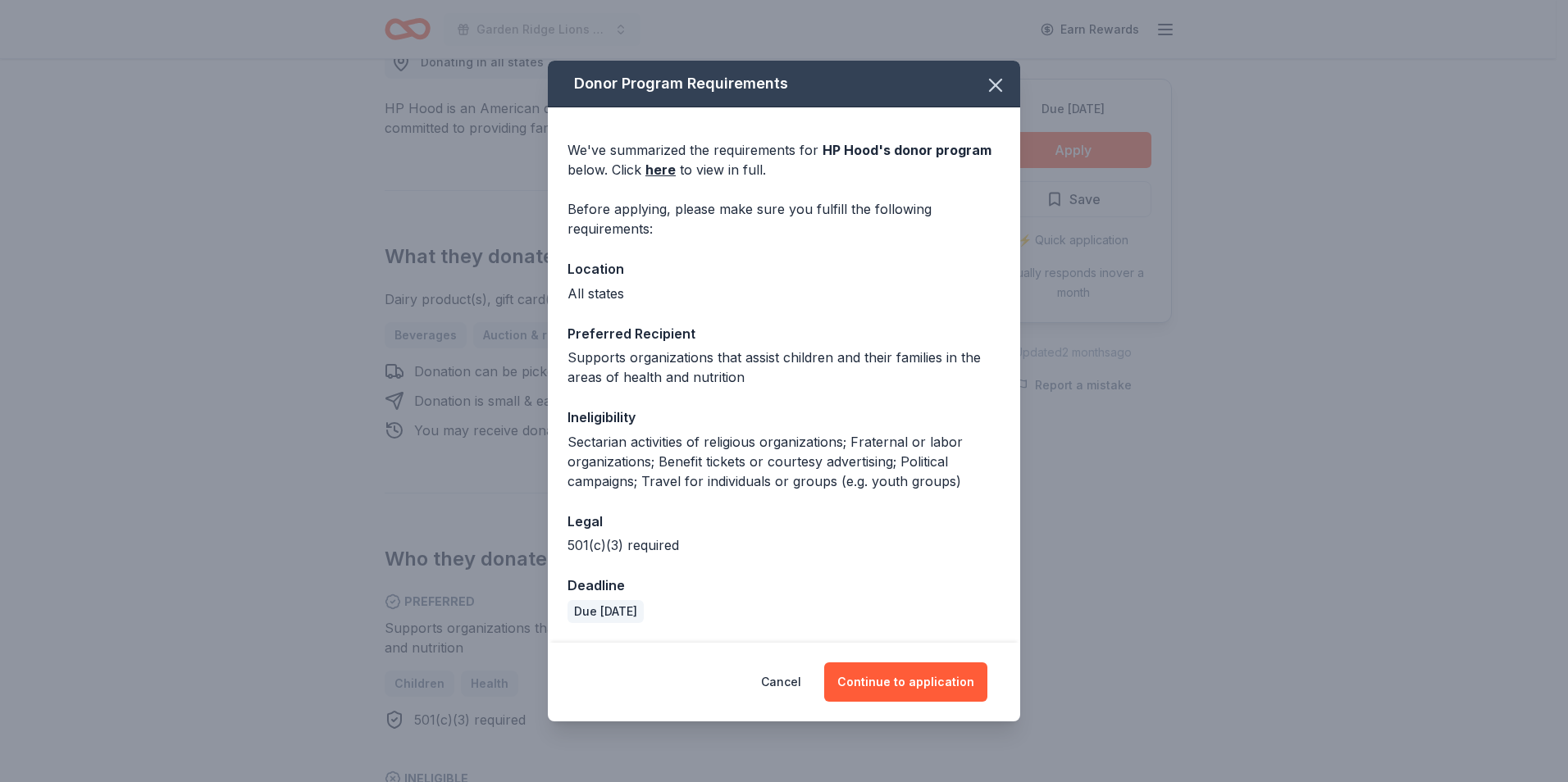
click at [893, 707] on div "Cancel Continue to application" at bounding box center [784, 682] width 472 height 78
click at [893, 704] on div "Cancel Continue to application" at bounding box center [784, 682] width 472 height 78
click at [886, 690] on button "Continue to application" at bounding box center [905, 682] width 163 height 39
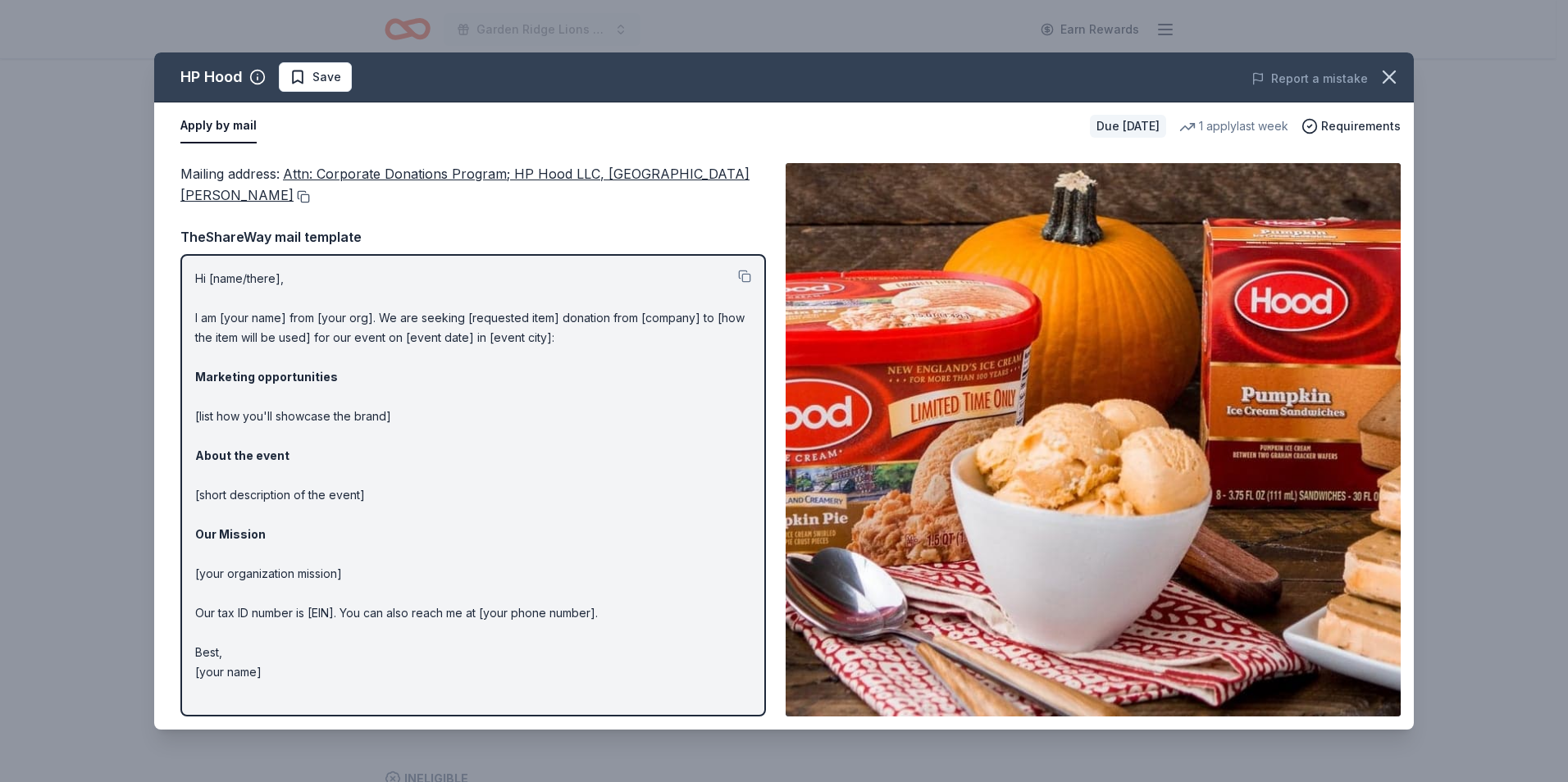
click at [310, 193] on button at bounding box center [301, 196] width 17 height 13
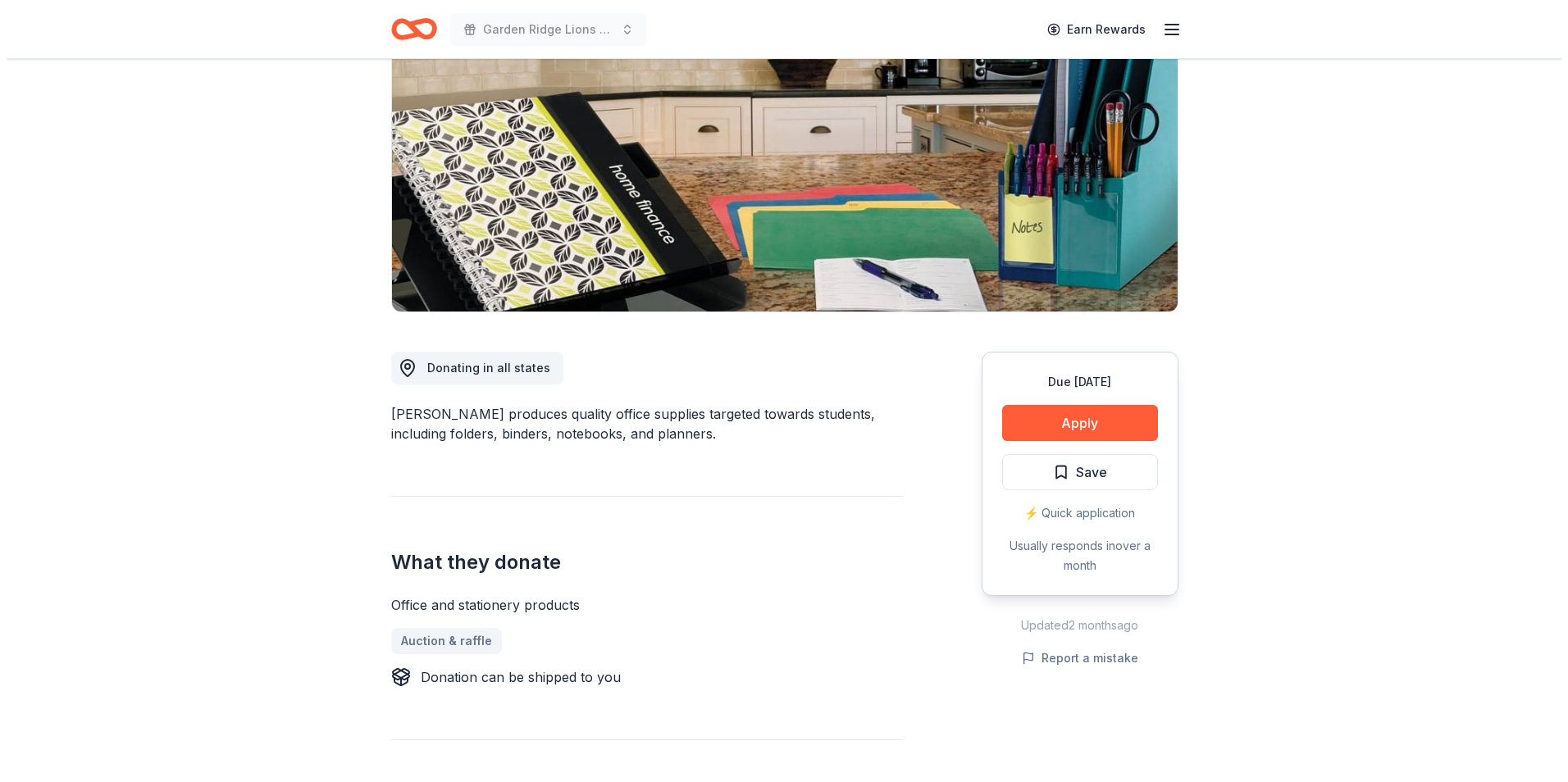
scroll to position [164, 0]
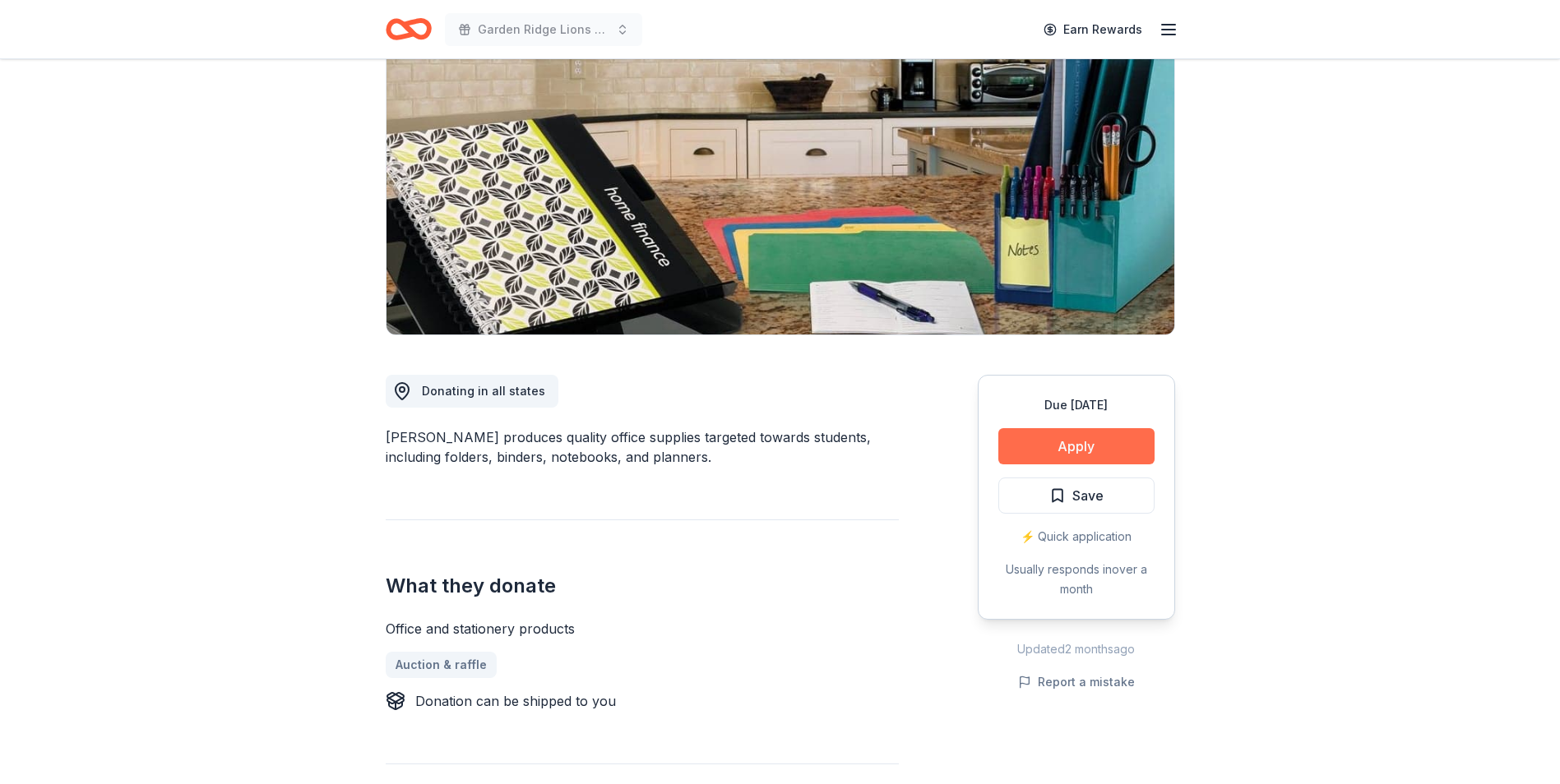
click at [1121, 443] on button "Apply" at bounding box center [1076, 445] width 156 height 36
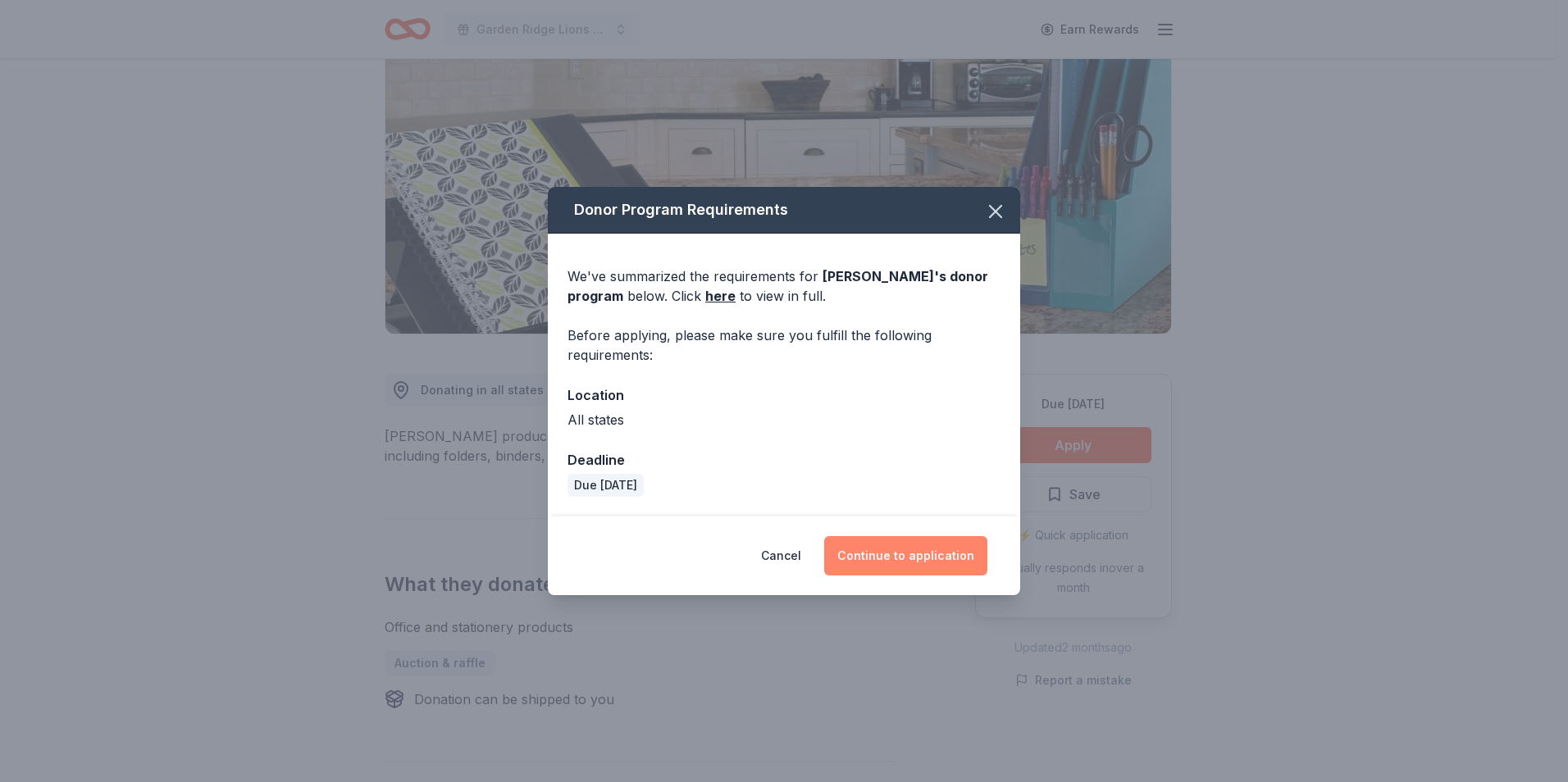
click at [920, 557] on button "Continue to application" at bounding box center [905, 556] width 163 height 39
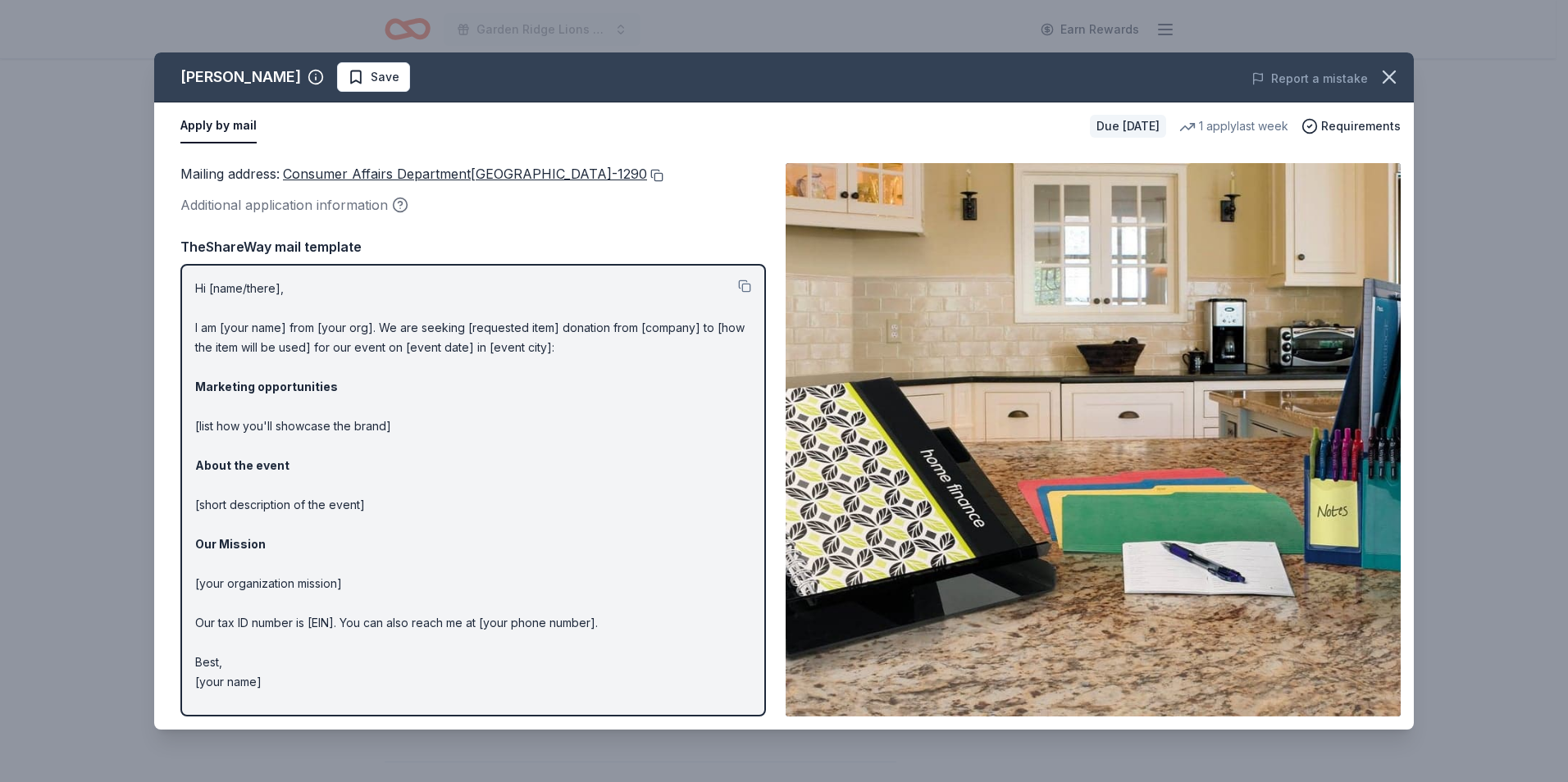
click at [664, 178] on button at bounding box center [655, 175] width 17 height 13
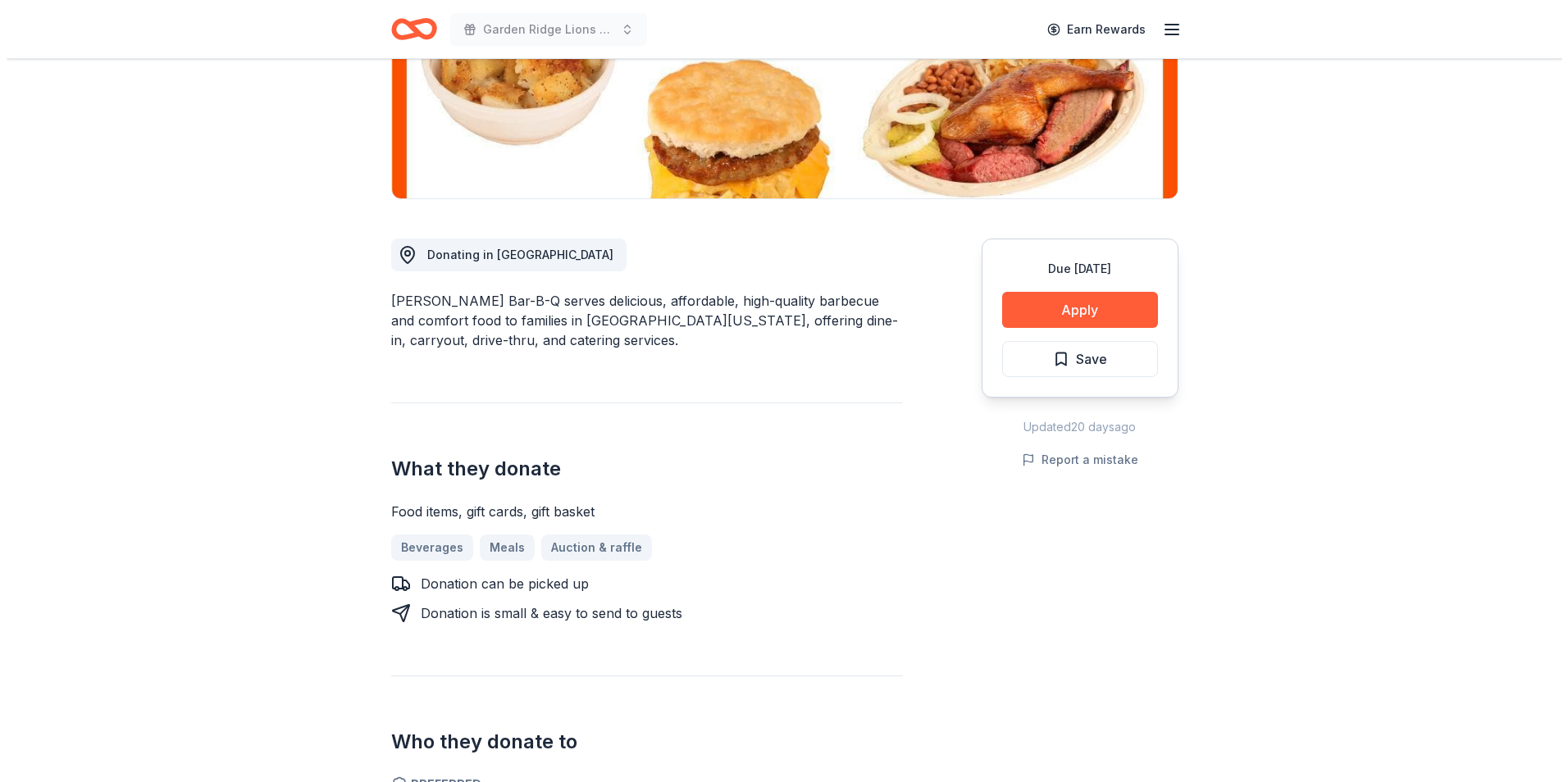
scroll to position [246, 0]
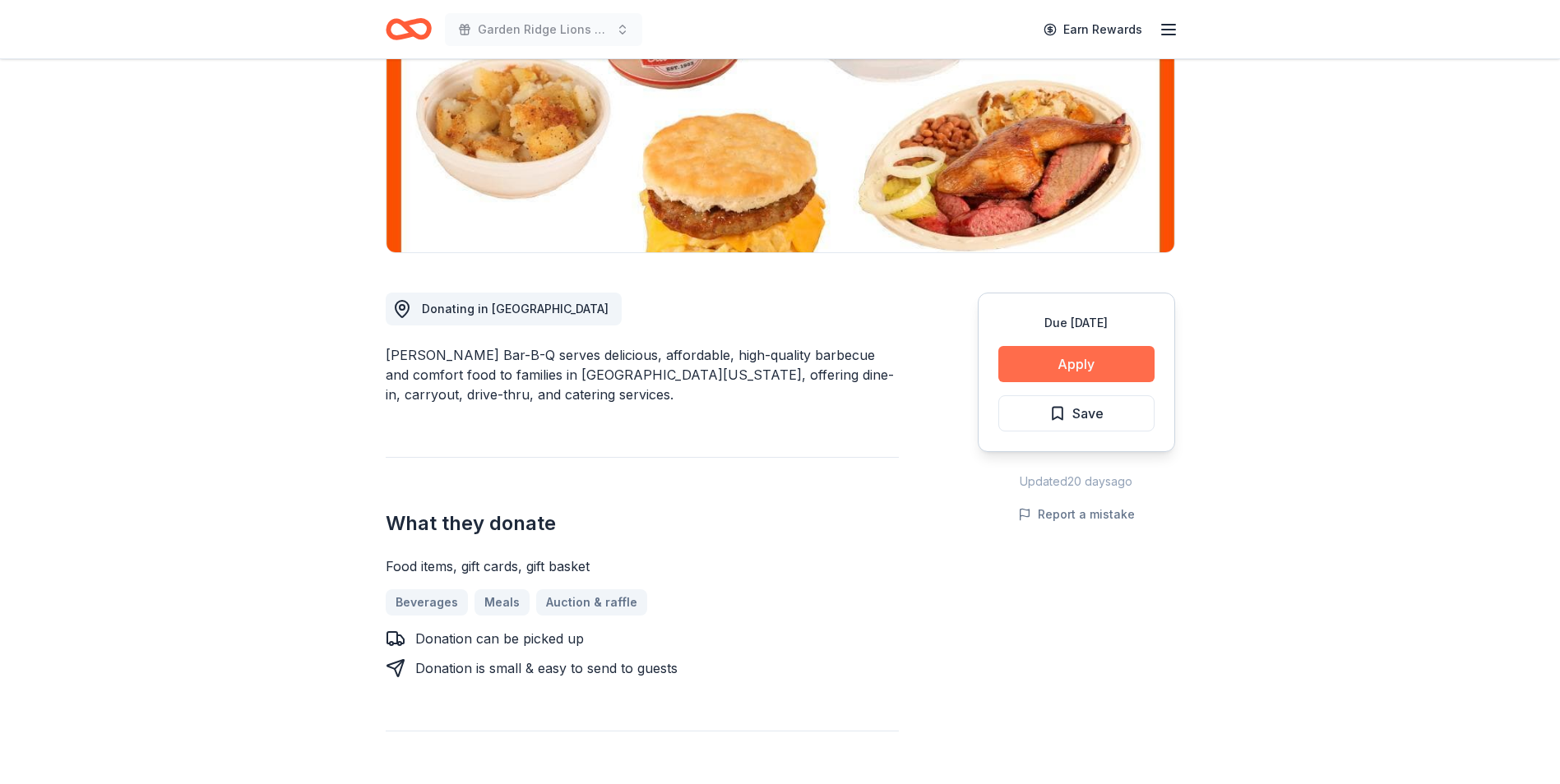
click at [1009, 368] on button "Apply" at bounding box center [1076, 363] width 156 height 36
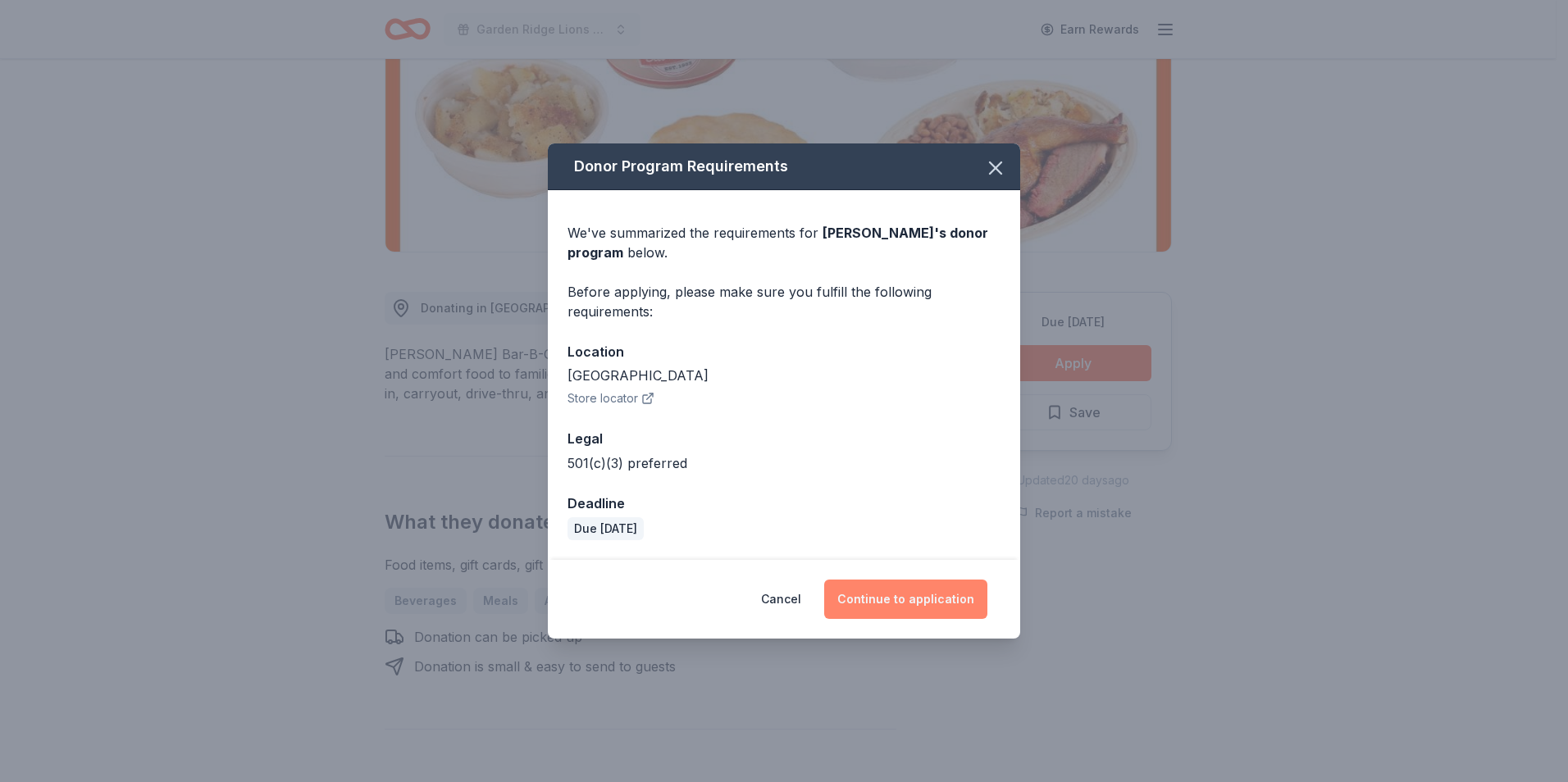
click at [929, 585] on button "Continue to application" at bounding box center [905, 599] width 163 height 39
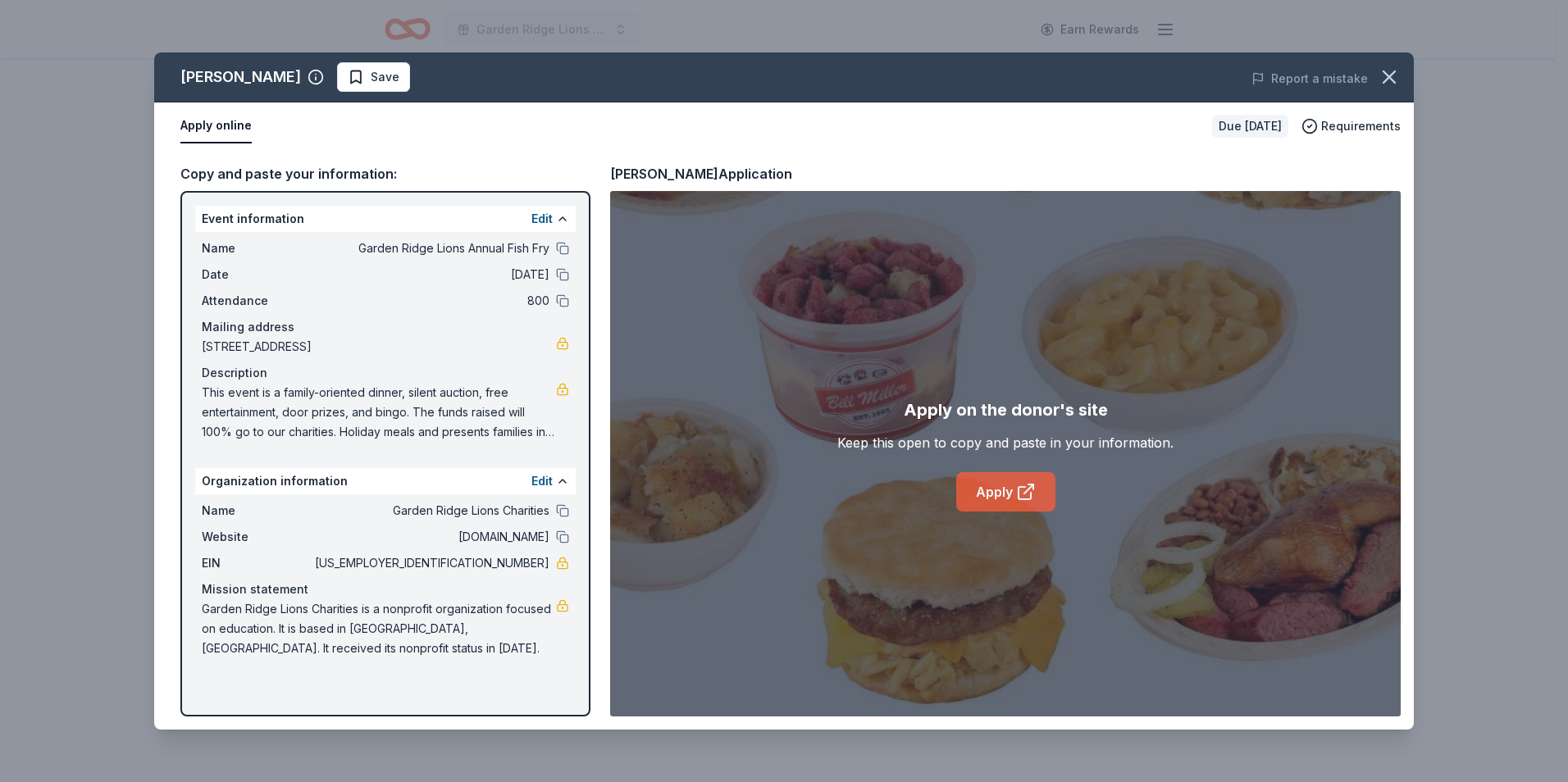
click at [999, 487] on link "Apply" at bounding box center [1006, 491] width 99 height 39
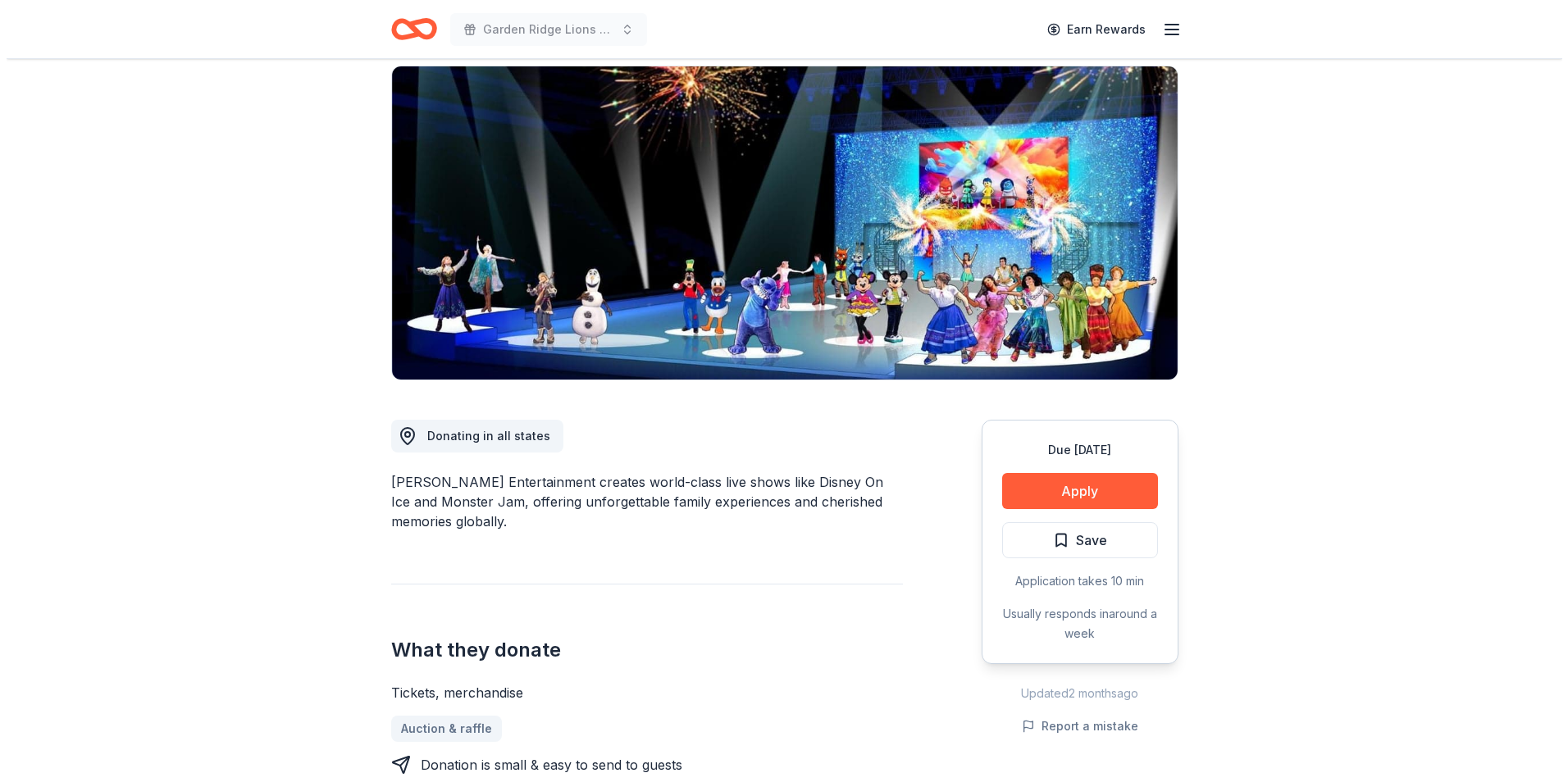
scroll to position [82, 0]
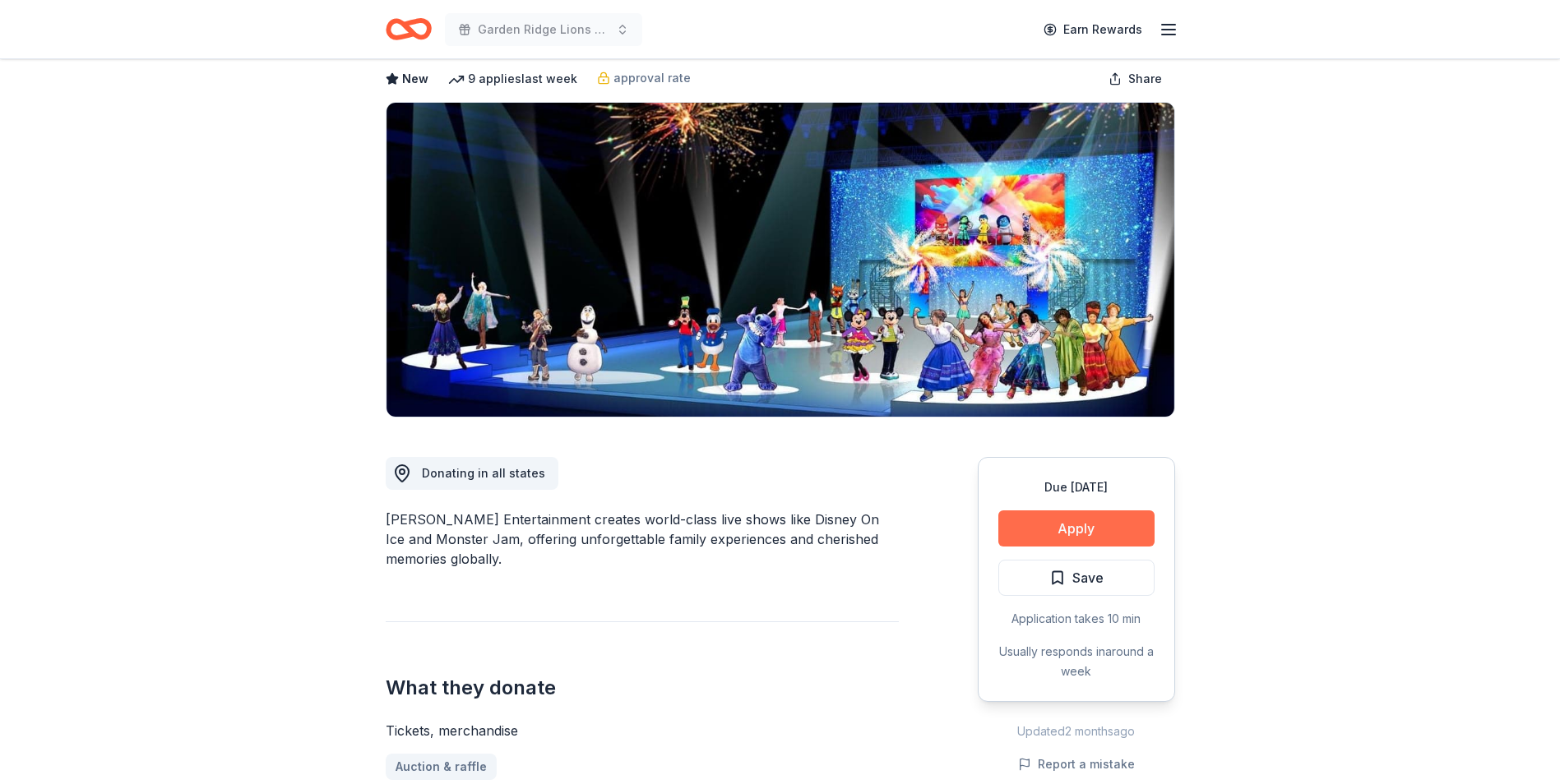
click at [1022, 526] on button "Apply" at bounding box center [1076, 528] width 156 height 36
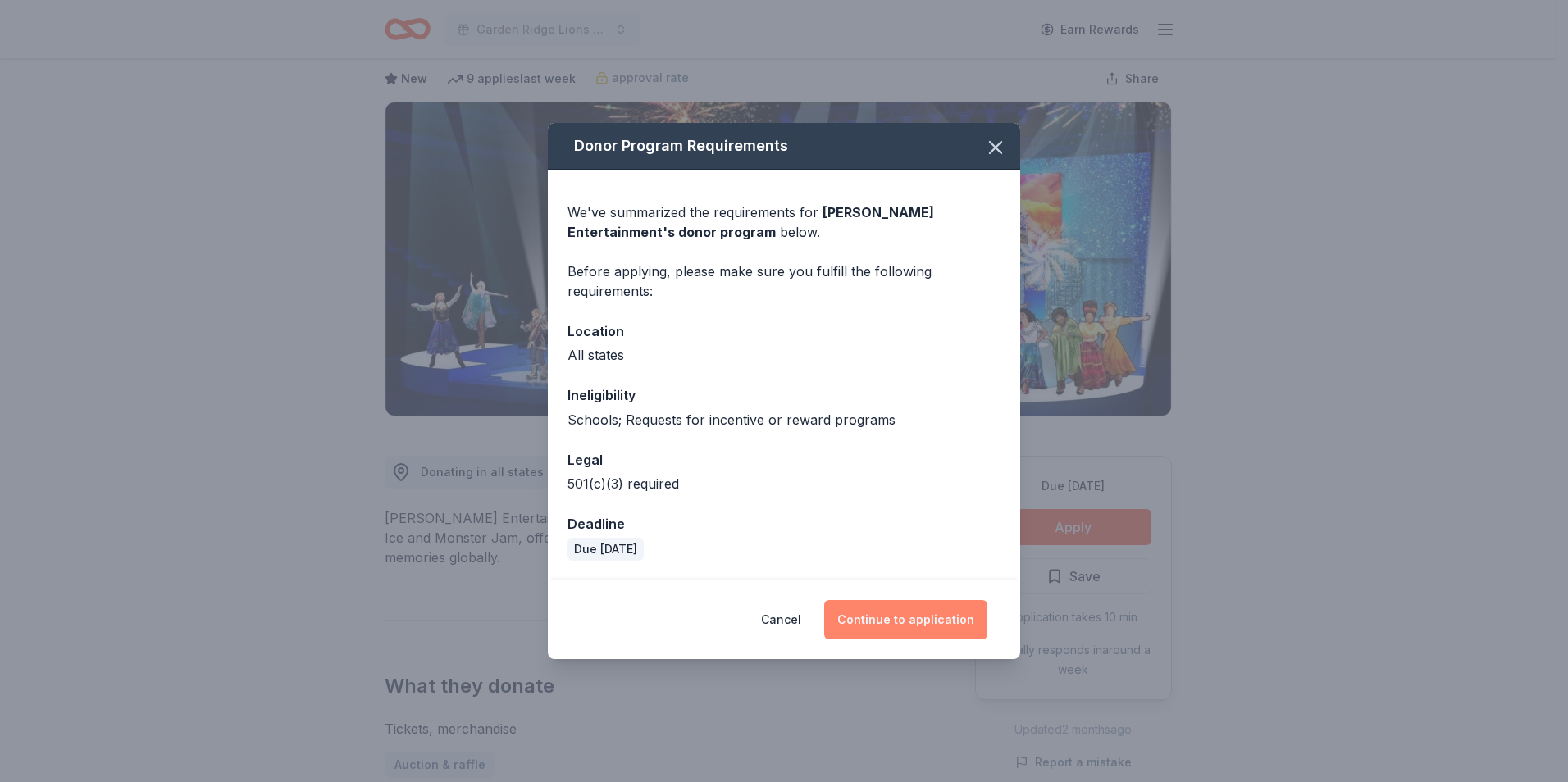
click at [932, 634] on button "Continue to application" at bounding box center [905, 619] width 163 height 39
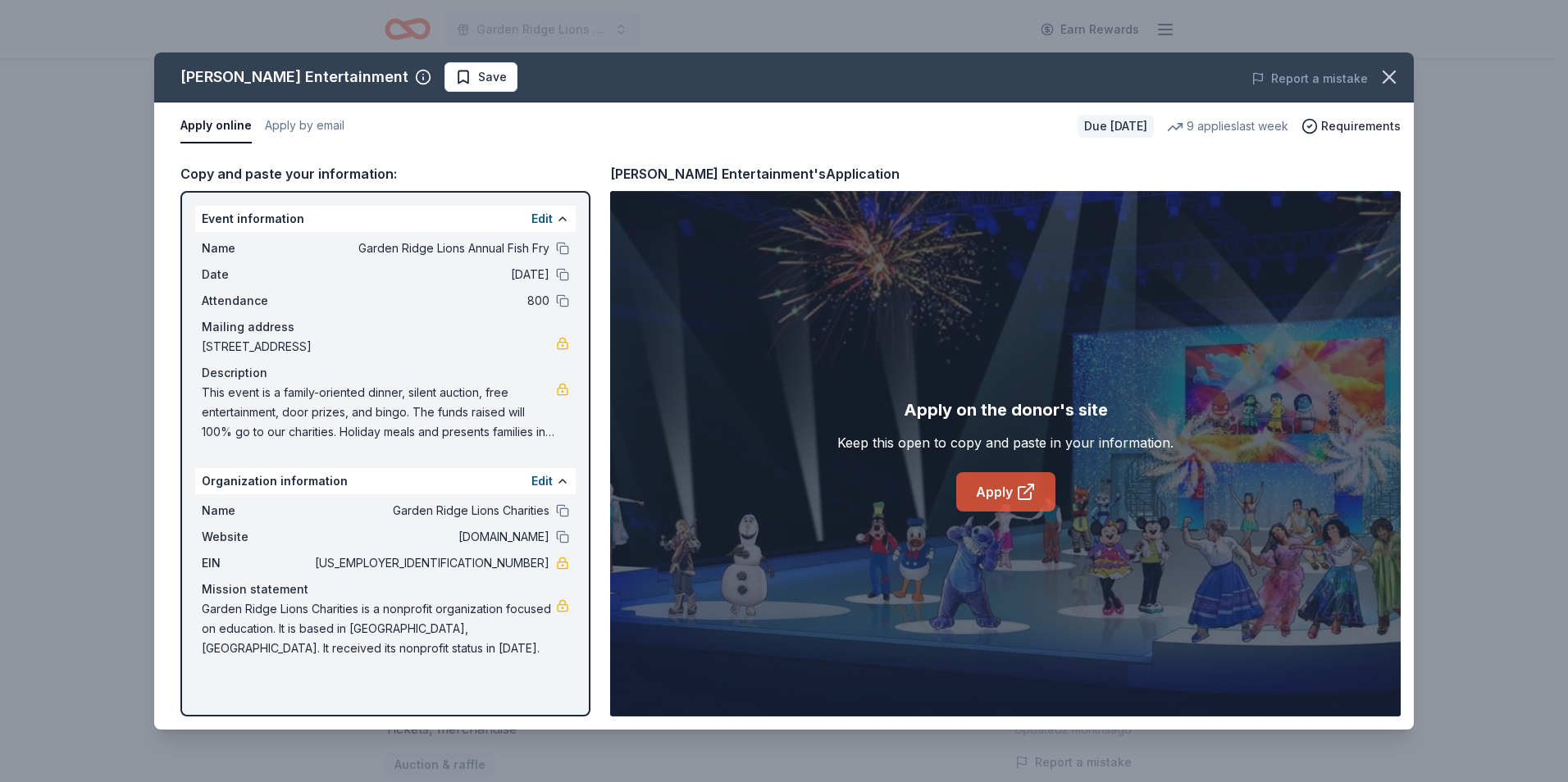
click at [997, 501] on link "Apply" at bounding box center [1006, 491] width 99 height 39
